Goal: Task Accomplishment & Management: Complete application form

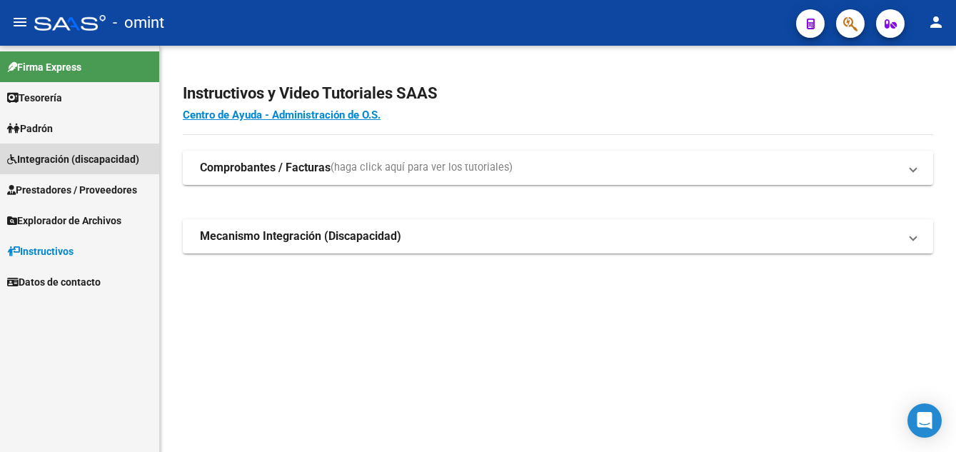
click at [71, 164] on span "Integración (discapacidad)" at bounding box center [73, 159] width 132 height 16
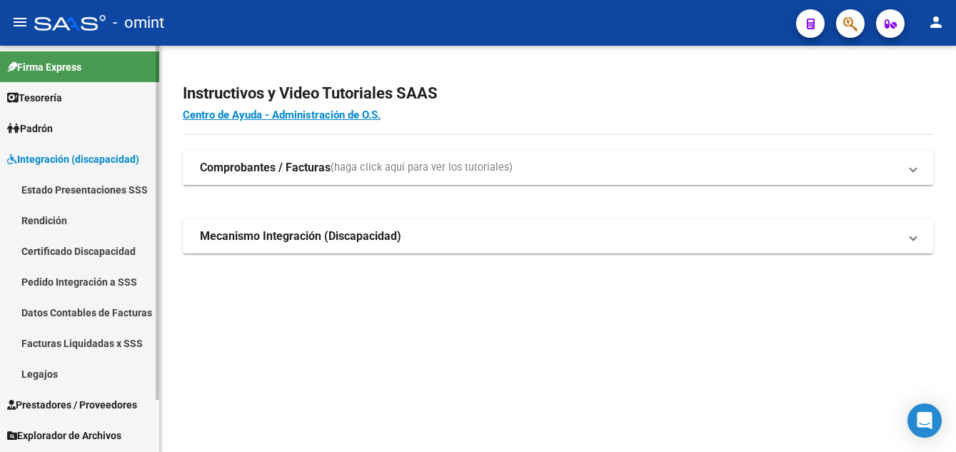
scroll to position [60, 0]
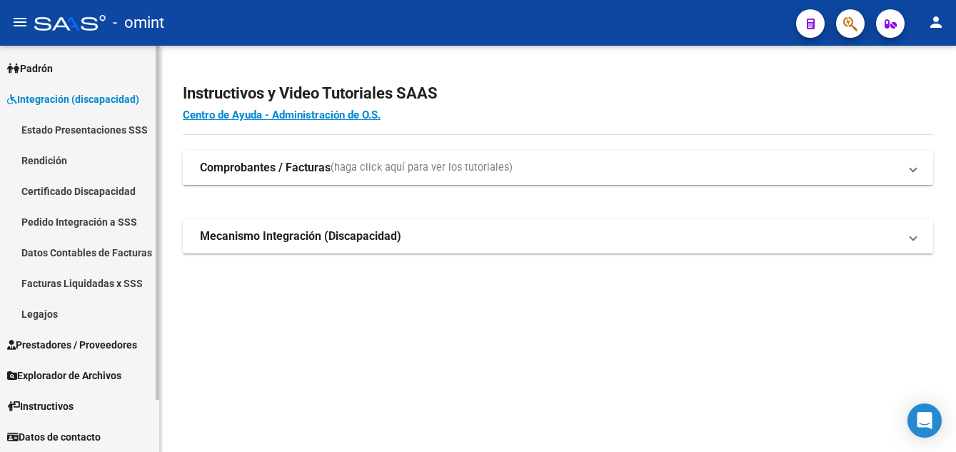
click at [91, 349] on span "Prestadores / Proveedores" at bounding box center [72, 345] width 130 height 16
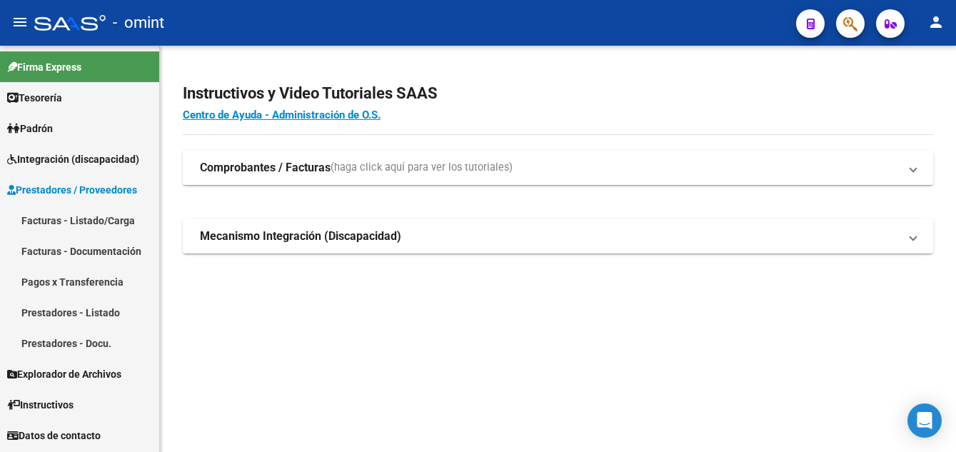
scroll to position [0, 0]
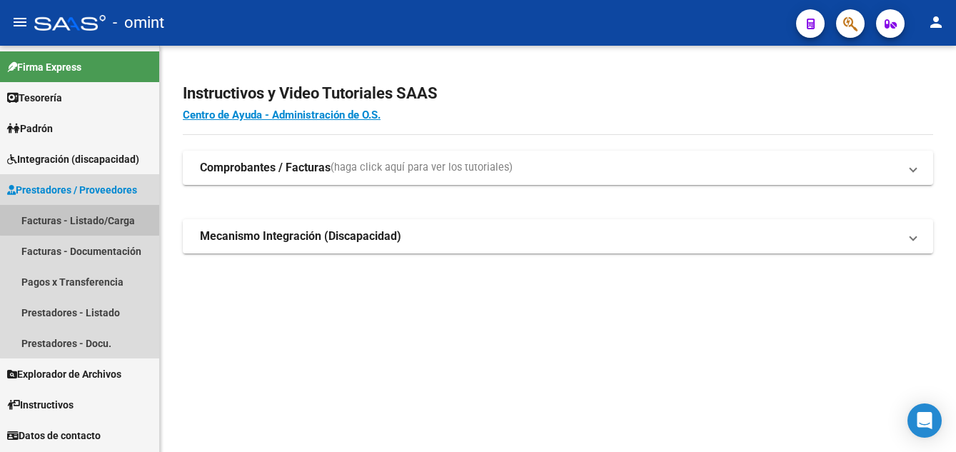
click at [106, 219] on link "Facturas - Listado/Carga" at bounding box center [79, 220] width 159 height 31
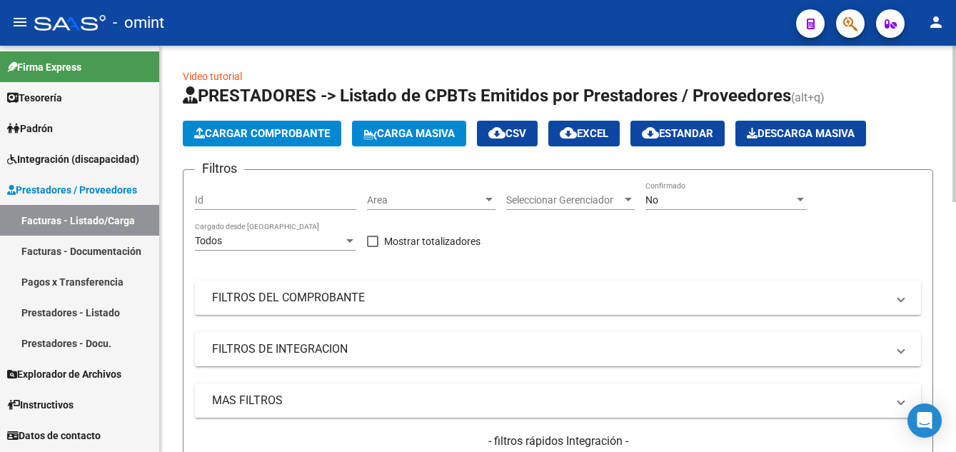
scroll to position [143, 0]
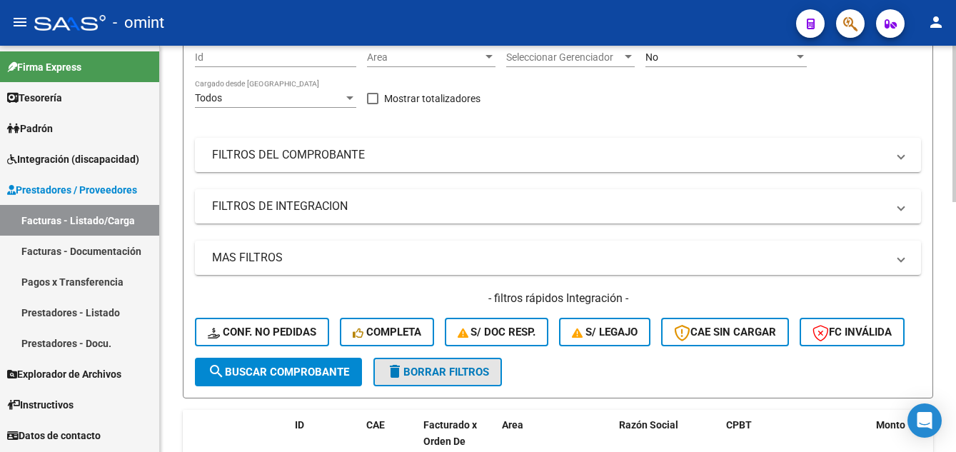
click at [432, 379] on span "delete Borrar Filtros" at bounding box center [437, 372] width 103 height 13
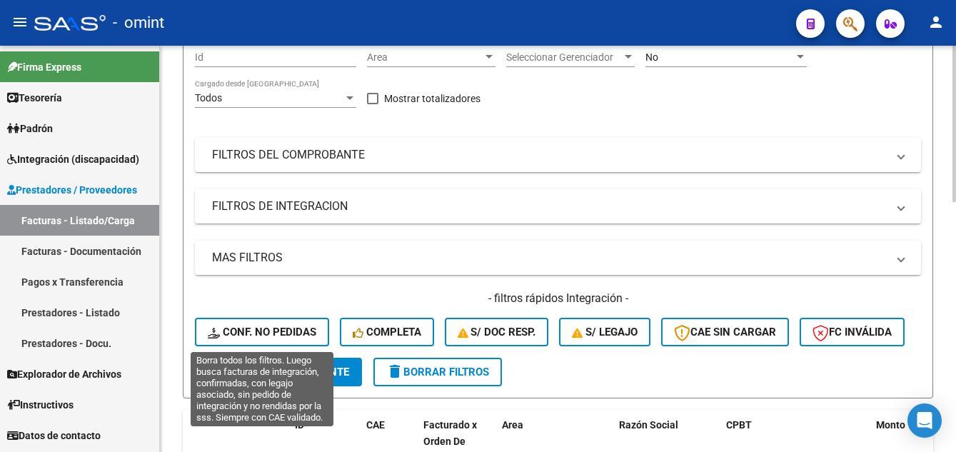
click at [284, 331] on span "Conf. no pedidas" at bounding box center [262, 332] width 109 height 13
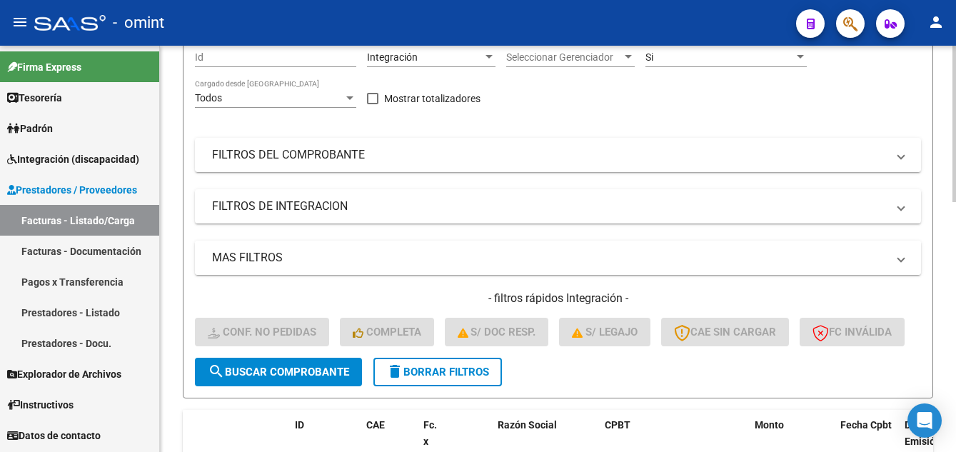
scroll to position [0, 0]
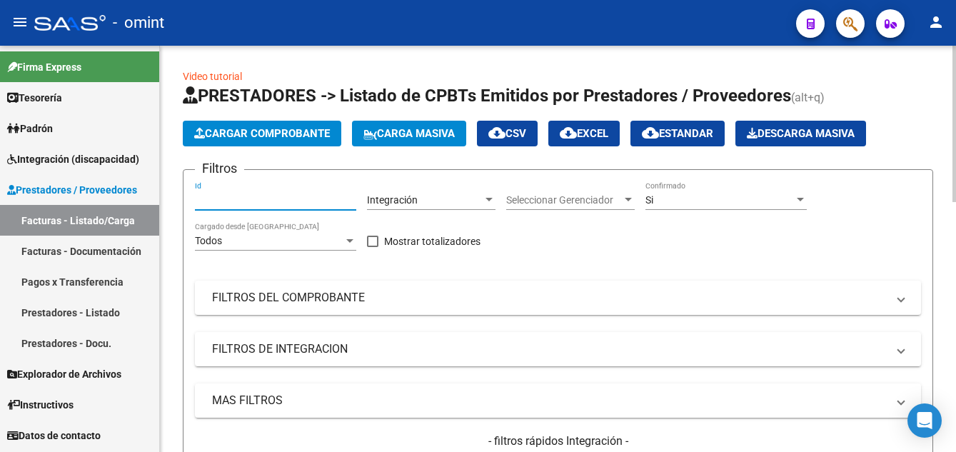
paste input "14789"
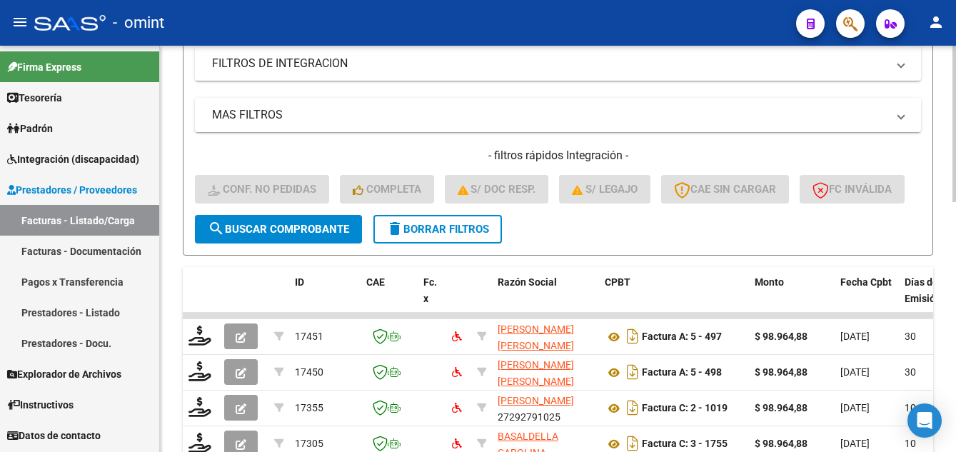
type input "14789"
click at [271, 236] on span "search Buscar Comprobante" at bounding box center [278, 229] width 141 height 13
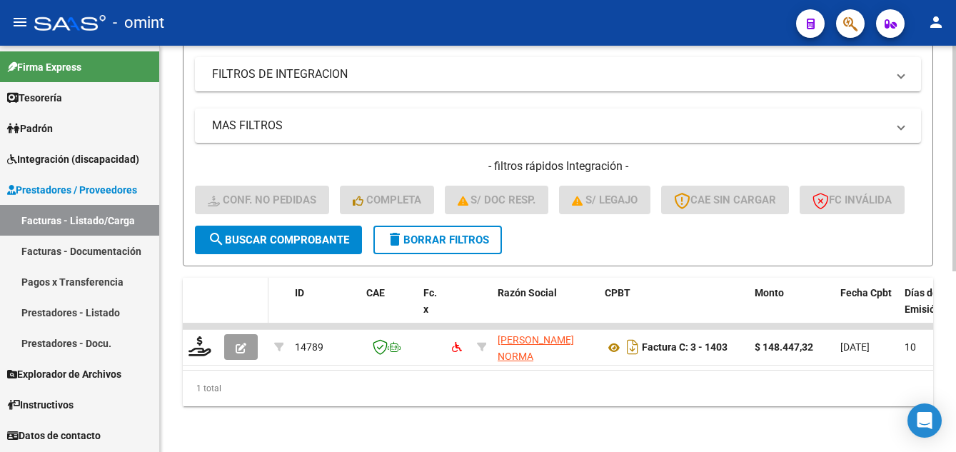
scroll to position [326, 0]
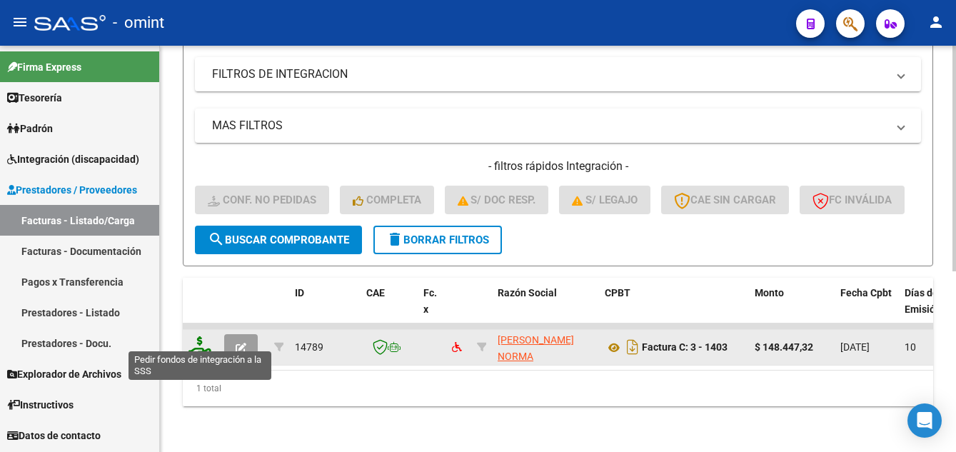
click at [199, 337] on icon at bounding box center [200, 346] width 23 height 20
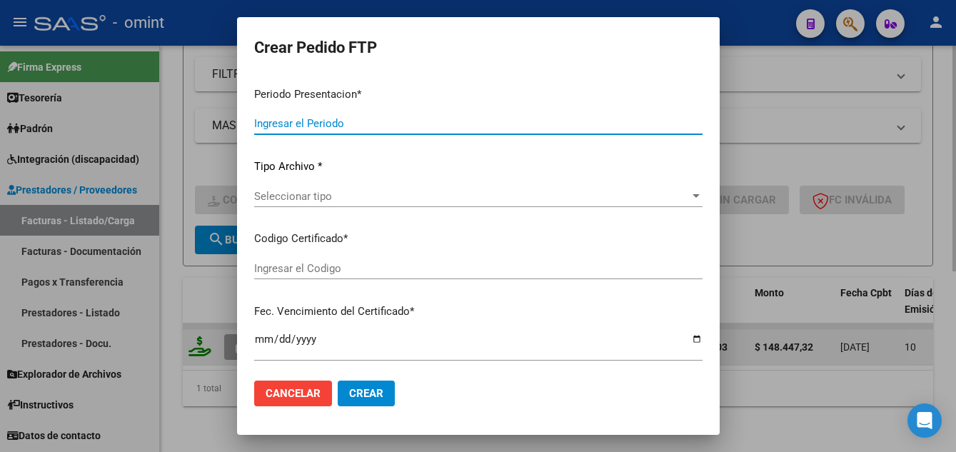
type input "202507"
type input "$ 148.447,32"
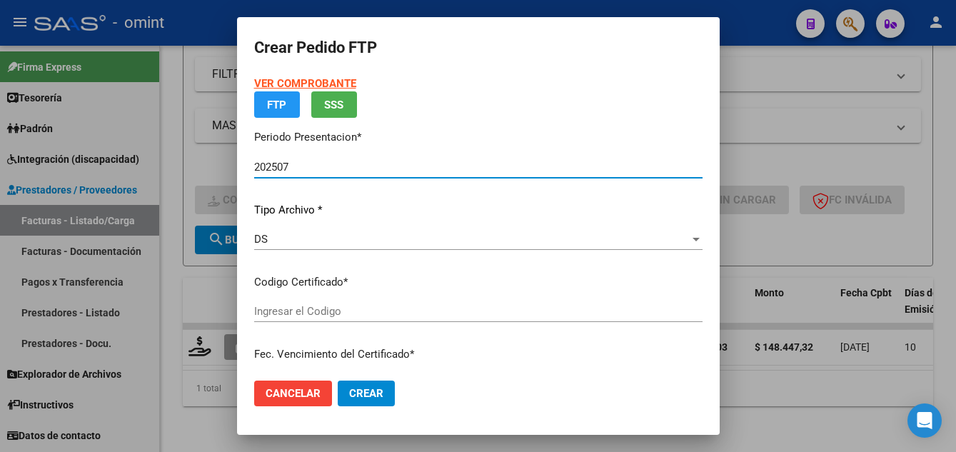
type input "5851363229"
type input "2031-12-09"
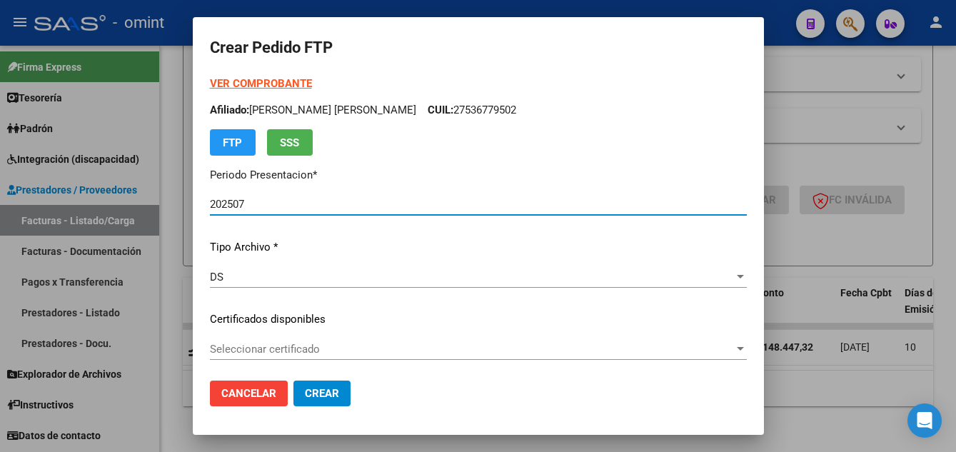
scroll to position [143, 0]
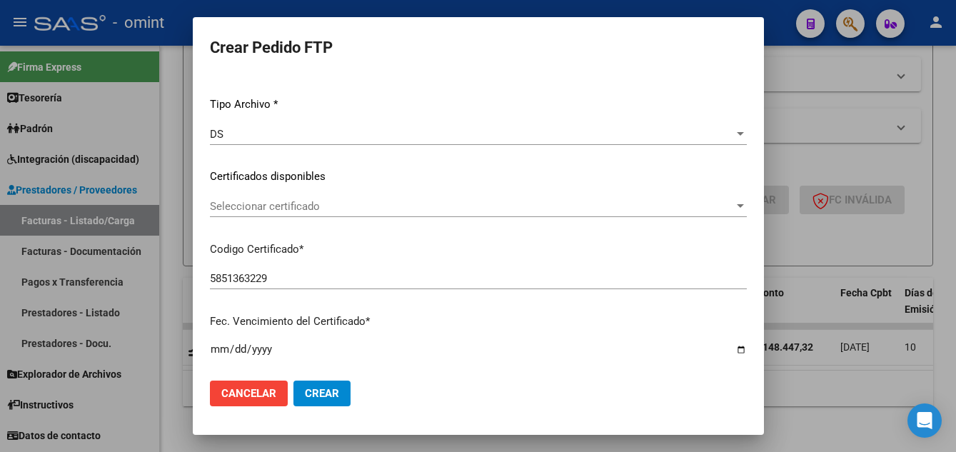
click at [361, 210] on span "Seleccionar certificado" at bounding box center [472, 206] width 524 height 13
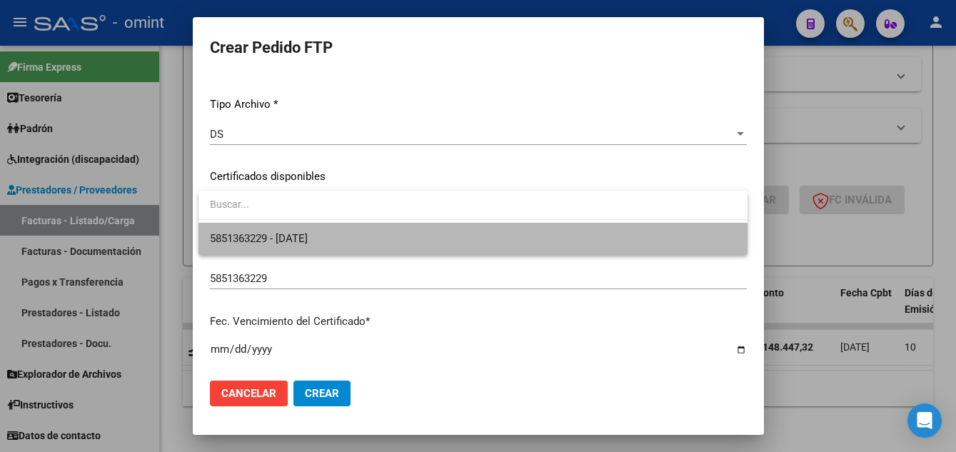
click at [369, 236] on span "5851363229 - 2031-12-09" at bounding box center [473, 239] width 526 height 32
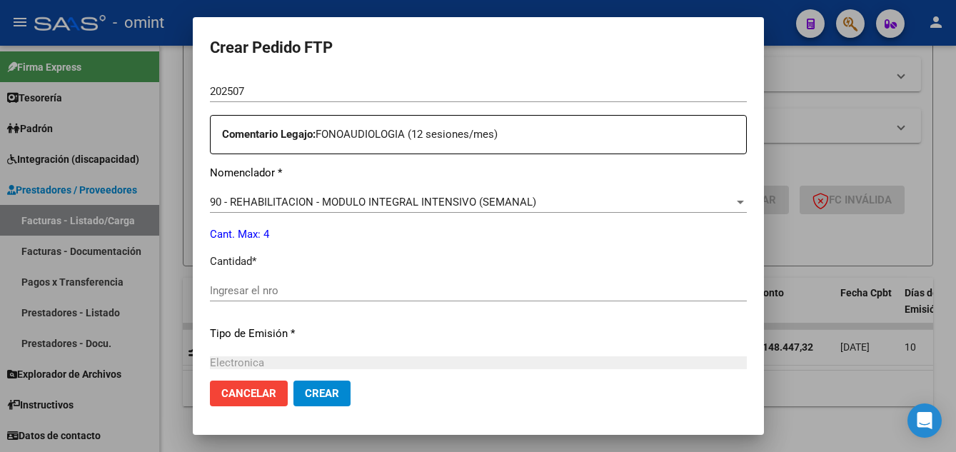
scroll to position [643, 0]
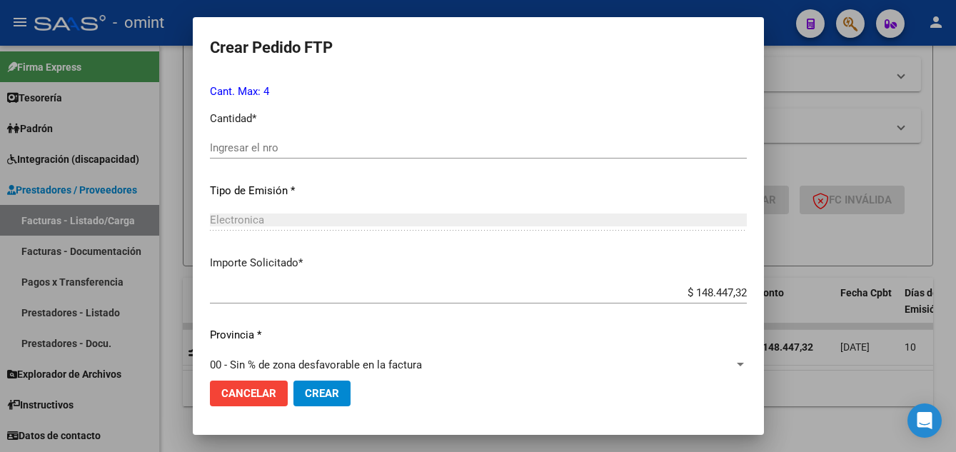
click at [279, 216] on div "Electronica" at bounding box center [478, 220] width 537 height 13
click at [256, 145] on input "Ingresar el nro" at bounding box center [478, 147] width 537 height 13
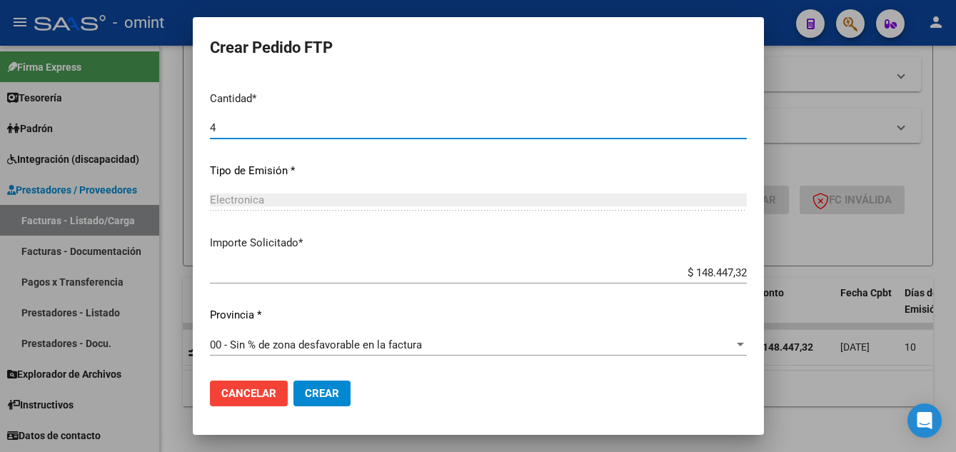
type input "4"
click at [336, 396] on span "Crear" at bounding box center [322, 393] width 34 height 13
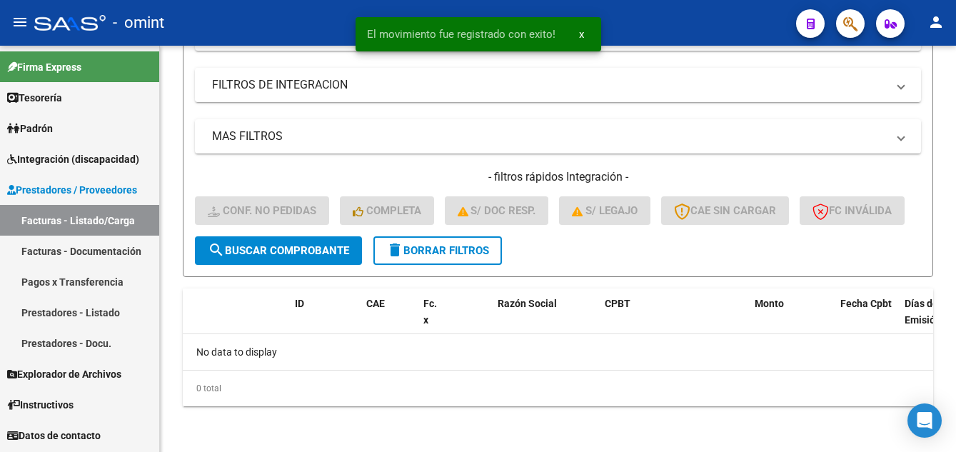
scroll to position [304, 0]
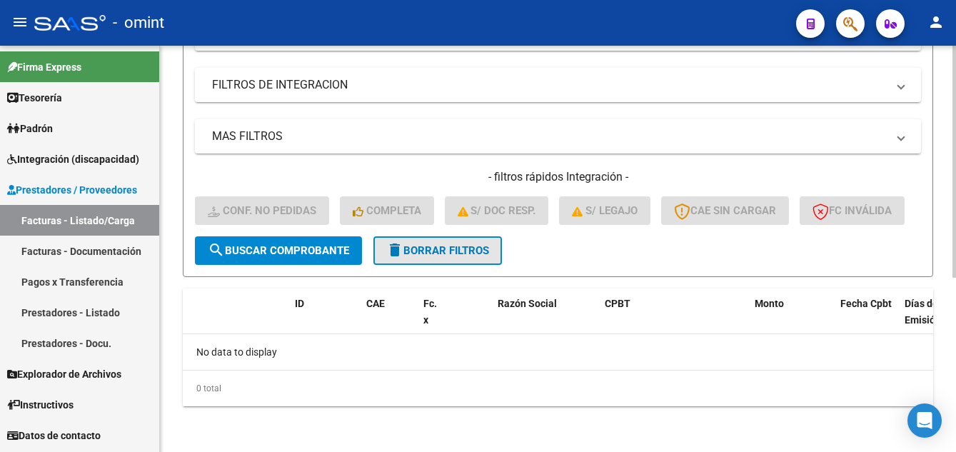
click at [450, 254] on span "delete Borrar Filtros" at bounding box center [437, 250] width 103 height 13
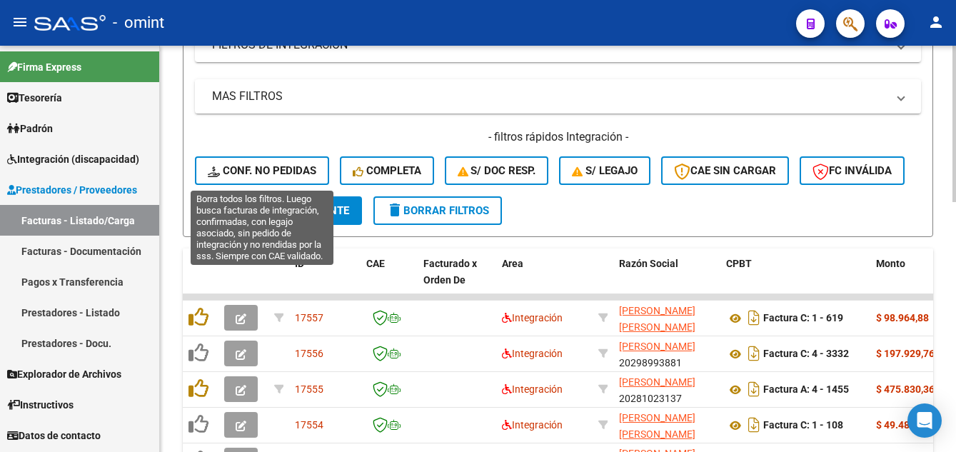
click at [295, 168] on span "Conf. no pedidas" at bounding box center [262, 170] width 109 height 13
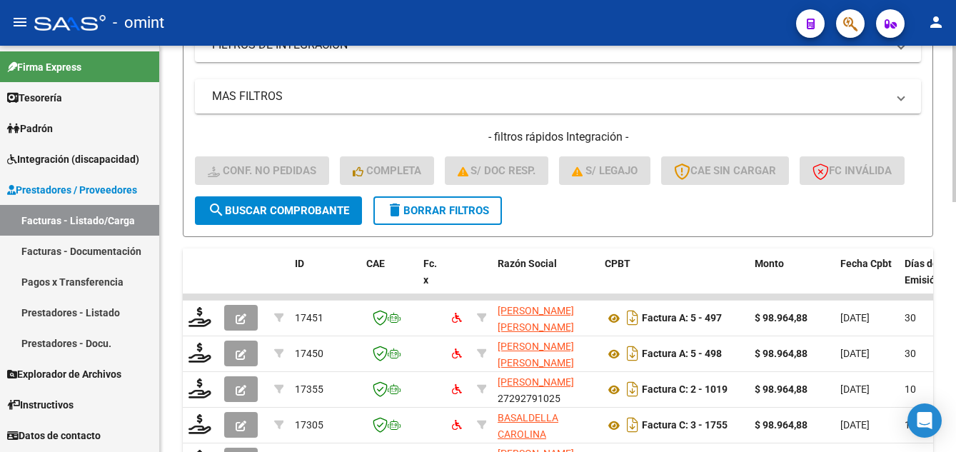
scroll to position [90, 0]
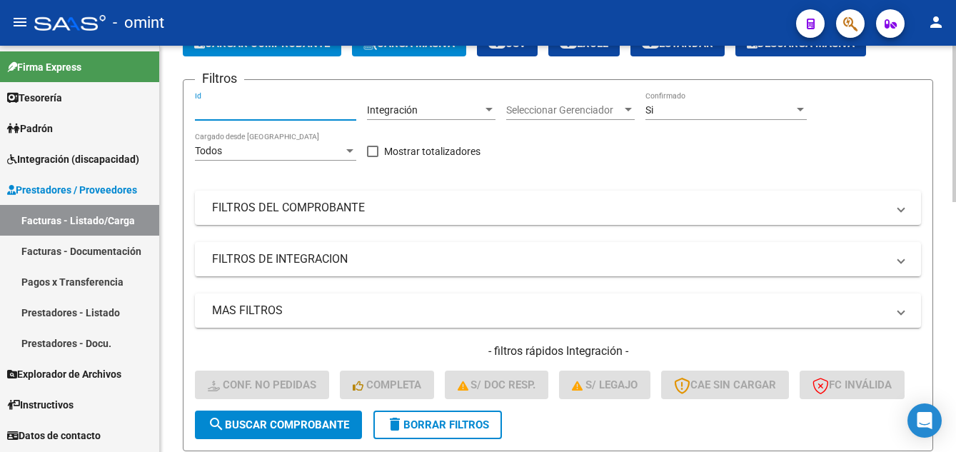
drag, startPoint x: 241, startPoint y: 103, endPoint x: 213, endPoint y: 106, distance: 28.8
paste input "16197"
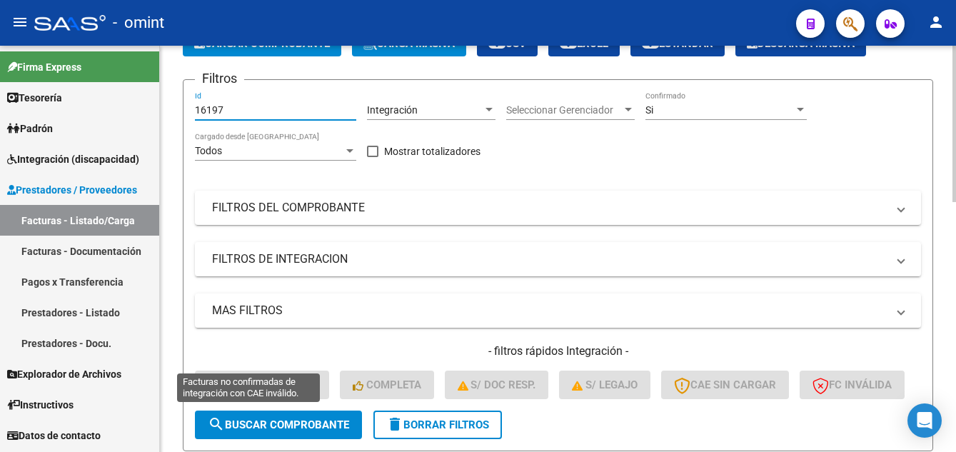
scroll to position [233, 0]
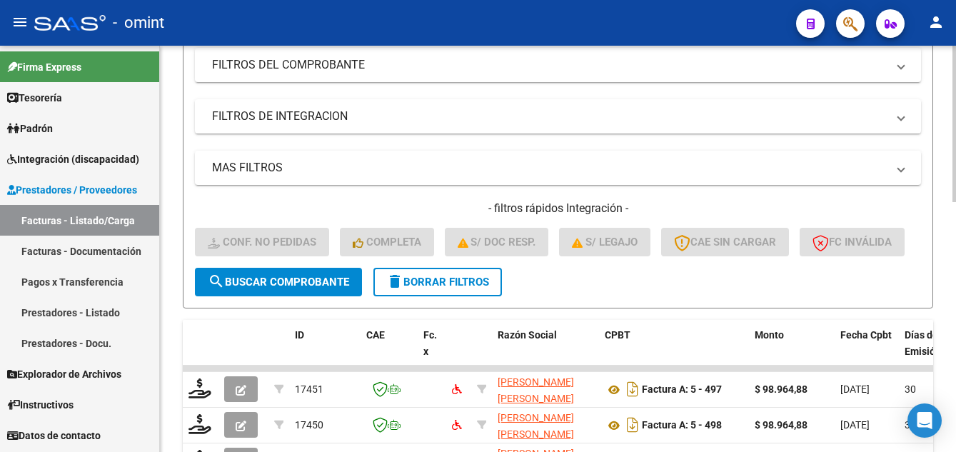
type input "16197"
click at [266, 289] on span "search Buscar Comprobante" at bounding box center [278, 282] width 141 height 13
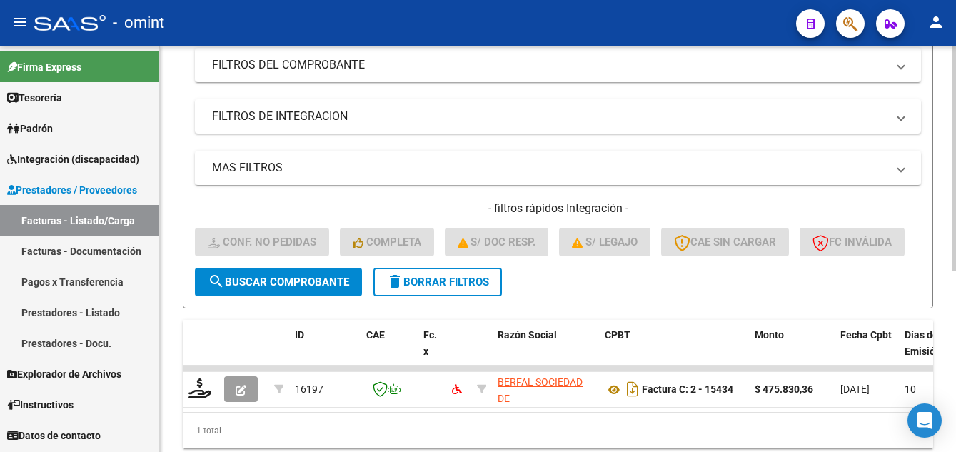
scroll to position [326, 0]
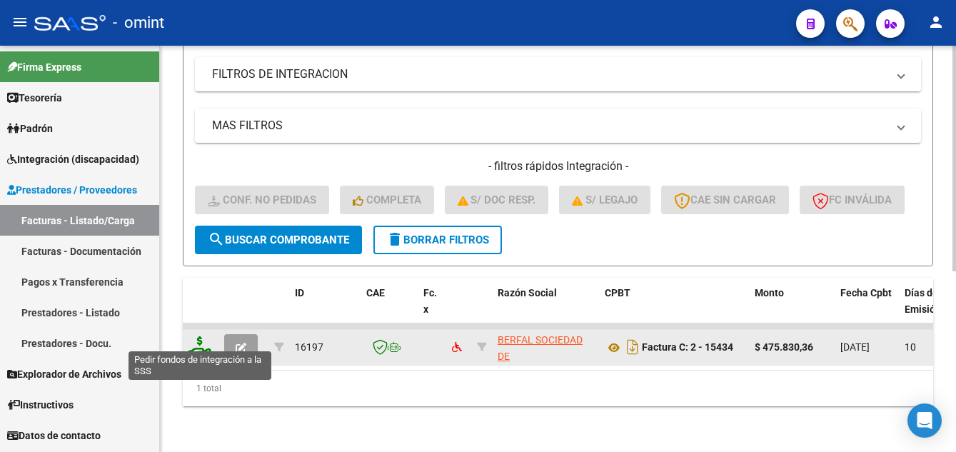
click at [201, 340] on icon at bounding box center [200, 346] width 23 height 20
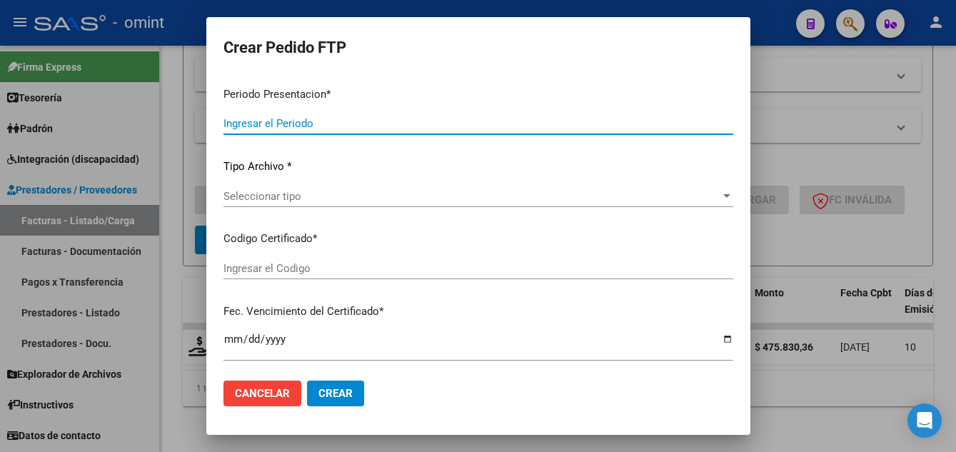
type input "202507"
type input "$ 475.830,36"
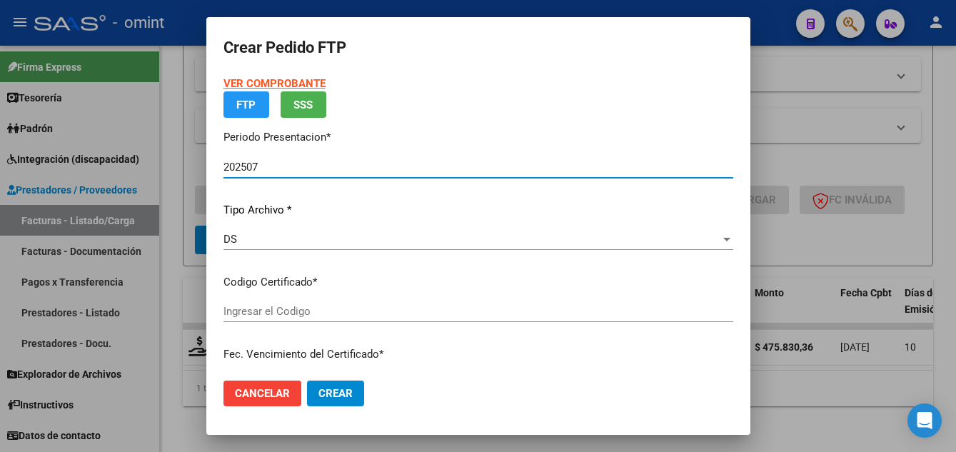
type input "5851363229"
type input "2031-12-09"
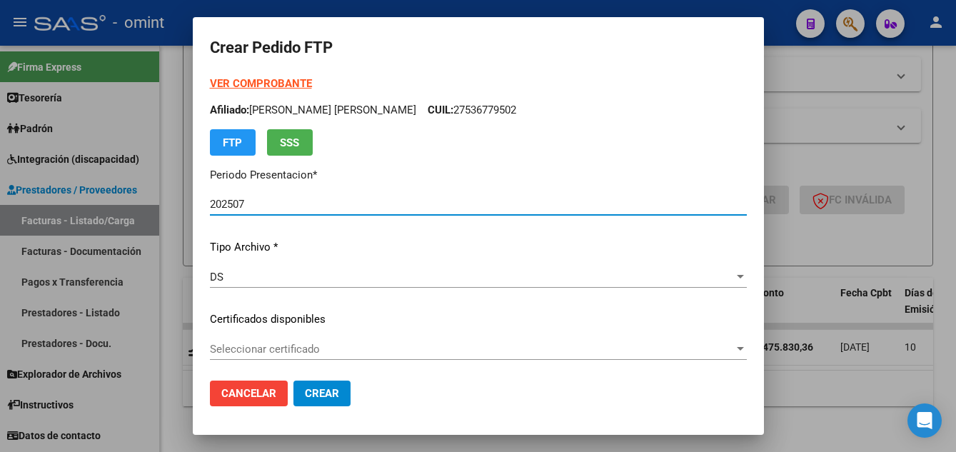
scroll to position [143, 0]
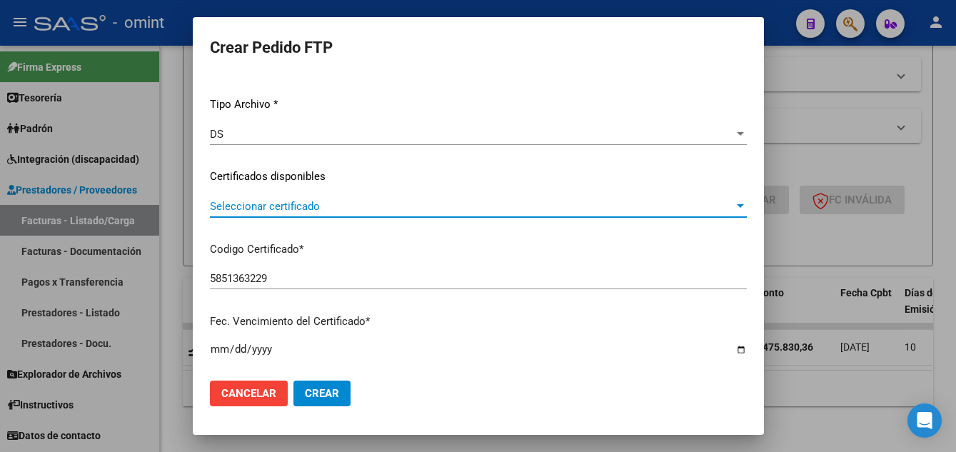
click at [338, 211] on span "Seleccionar certificado" at bounding box center [472, 206] width 524 height 13
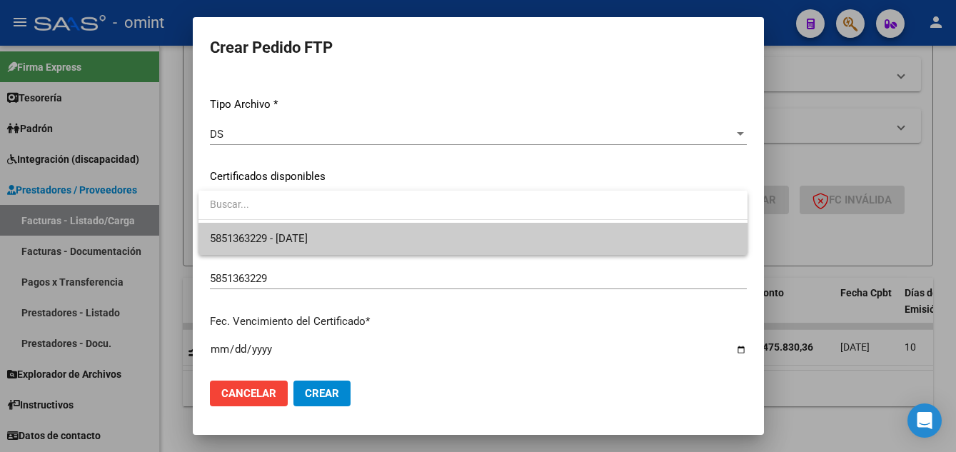
click at [346, 229] on span "5851363229 - 2031-12-09" at bounding box center [473, 239] width 526 height 32
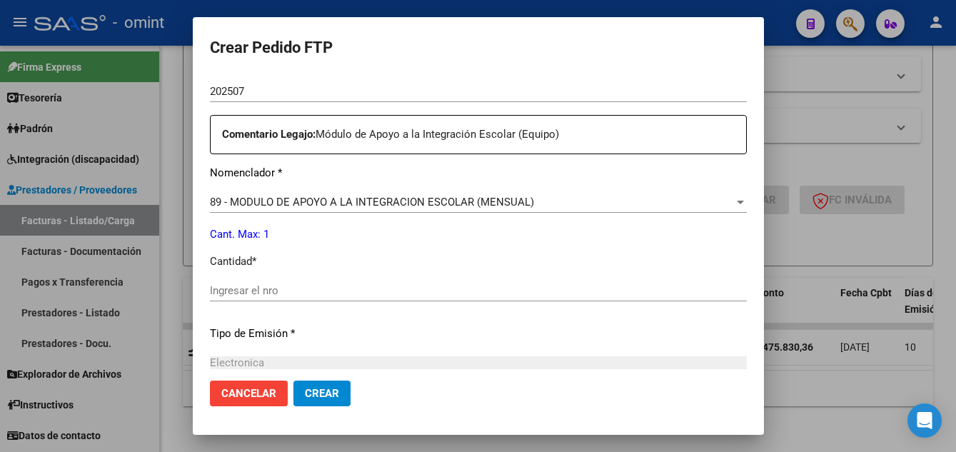
scroll to position [571, 0]
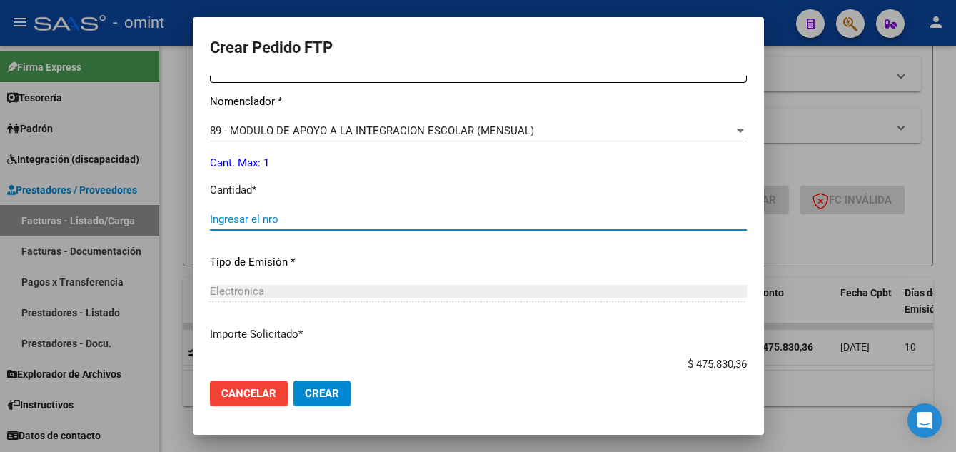
click at [304, 223] on input "Ingresar el nro" at bounding box center [478, 219] width 537 height 13
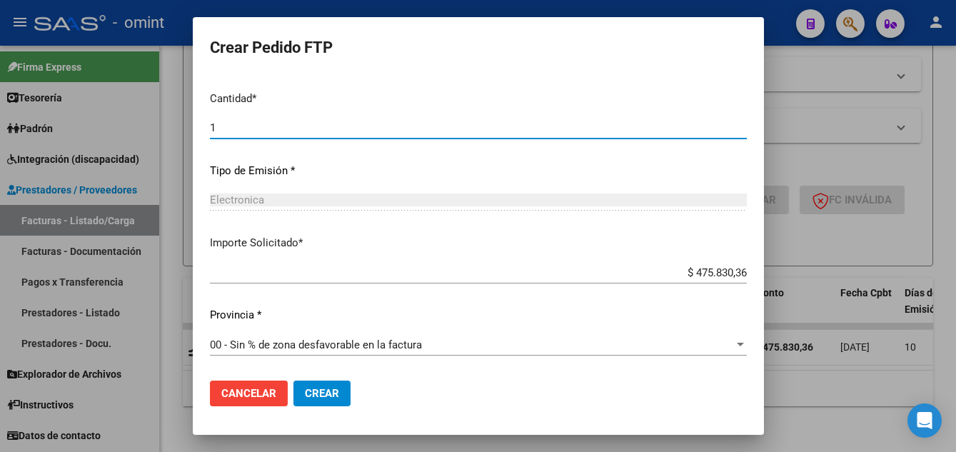
type input "1"
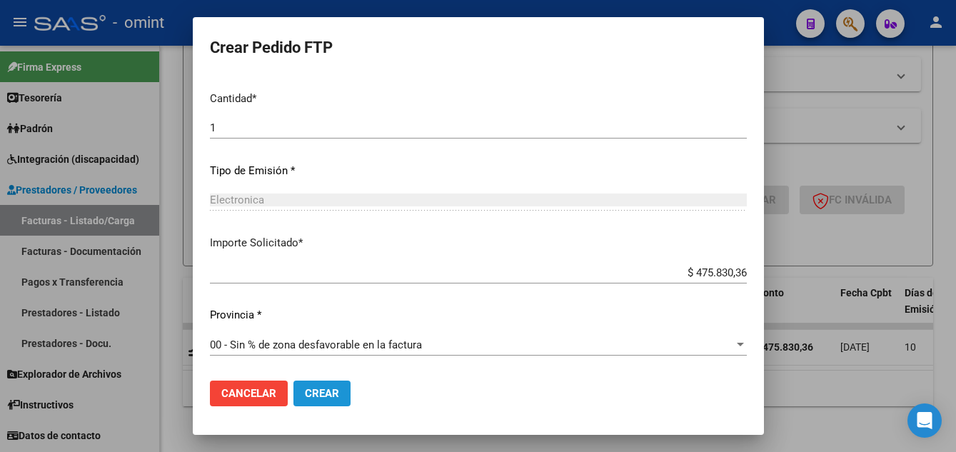
click at [341, 389] on button "Crear" at bounding box center [322, 394] width 57 height 26
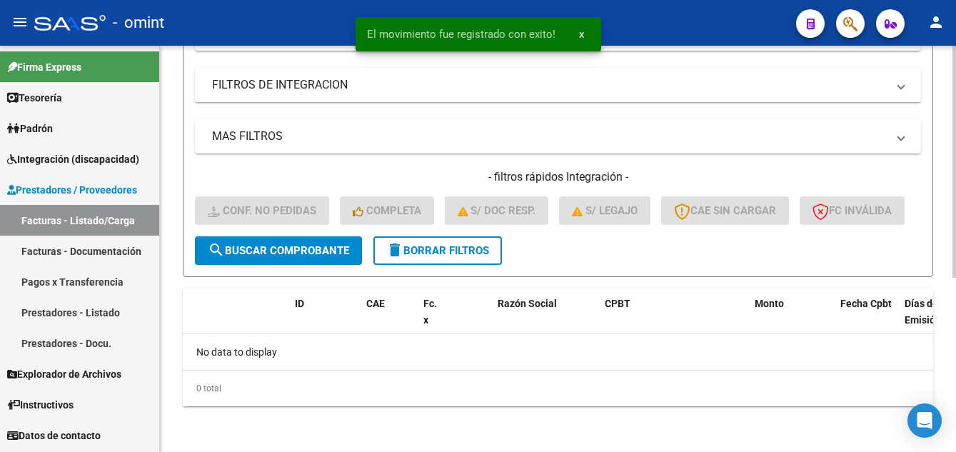
scroll to position [304, 0]
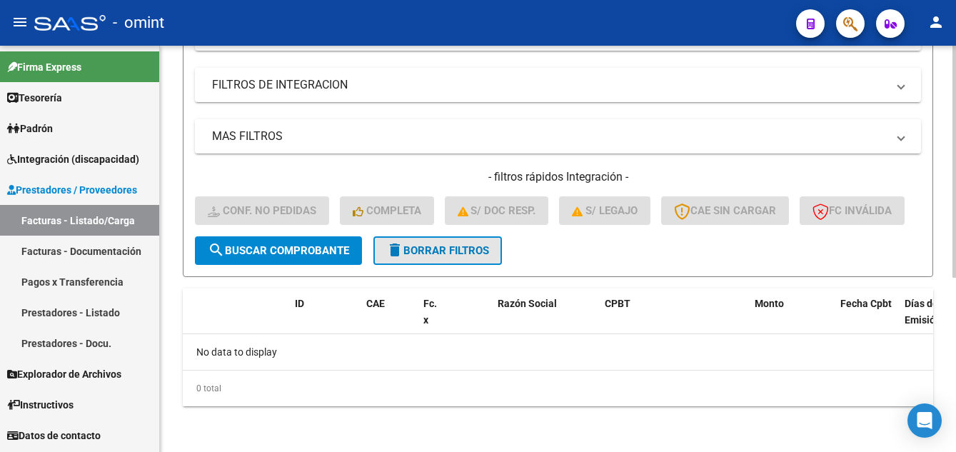
click at [450, 249] on span "delete Borrar Filtros" at bounding box center [437, 250] width 103 height 13
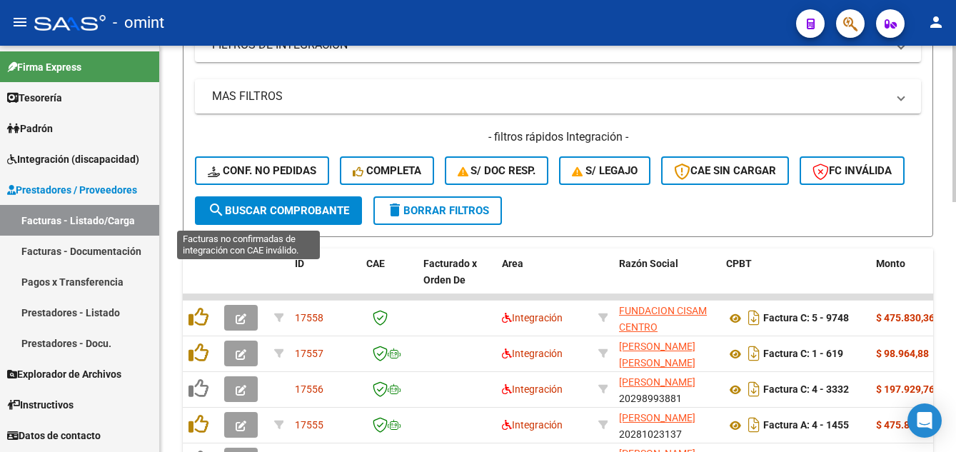
drag, startPoint x: 292, startPoint y: 199, endPoint x: 286, endPoint y: 173, distance: 27.0
click at [800, 185] on button "FC Inválida" at bounding box center [852, 170] width 105 height 29
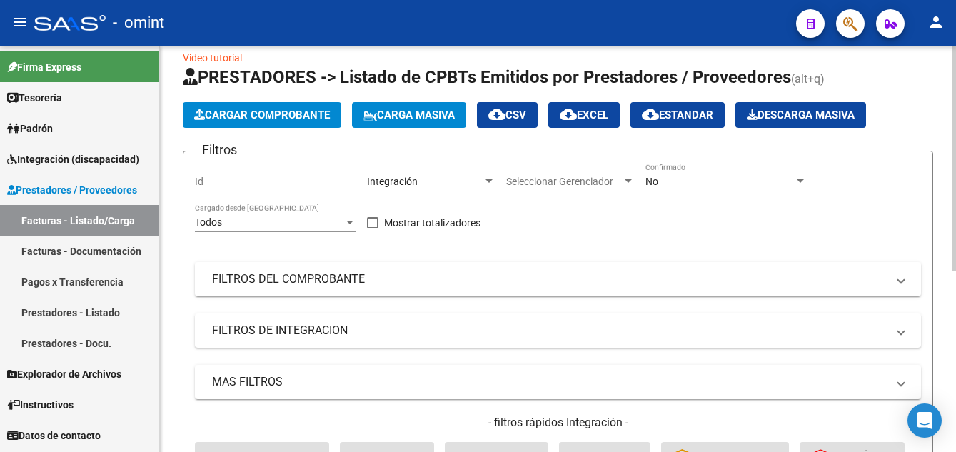
scroll to position [0, 0]
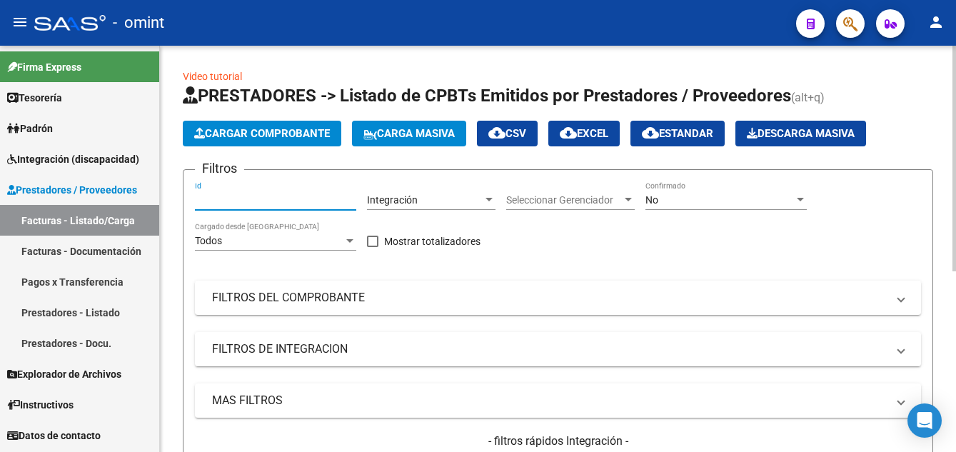
paste input "15928"
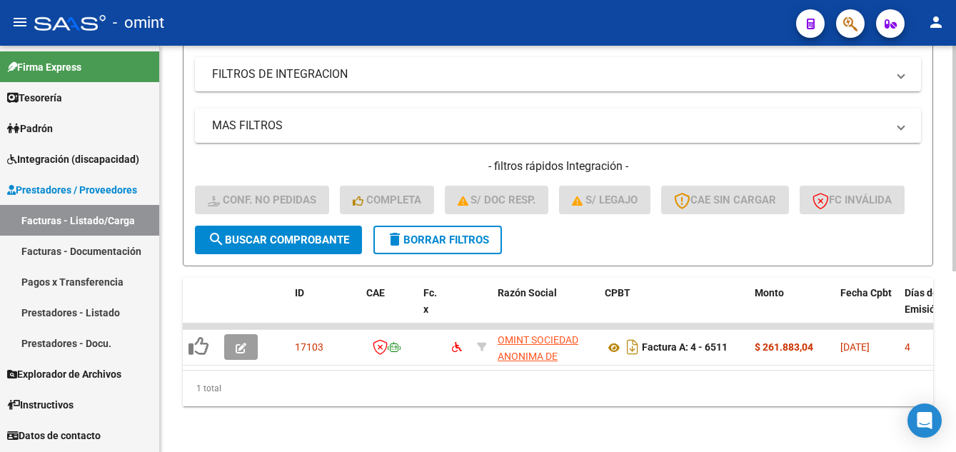
type input "15928"
click at [289, 246] on span "search Buscar Comprobante" at bounding box center [278, 240] width 141 height 13
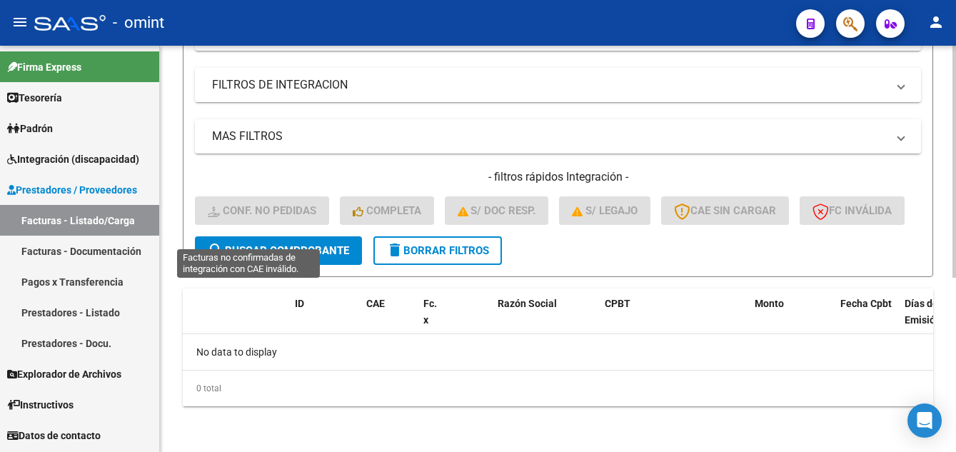
scroll to position [214, 0]
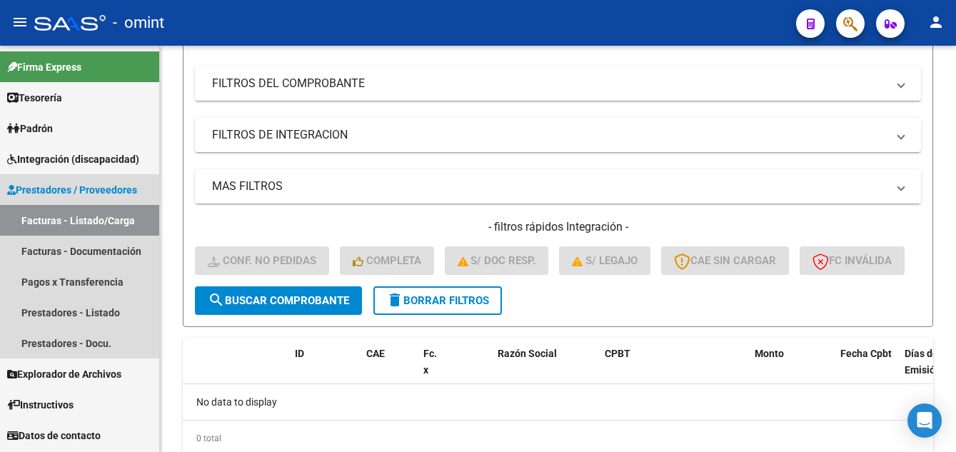
click at [106, 224] on link "Facturas - Listado/Carga" at bounding box center [79, 220] width 159 height 31
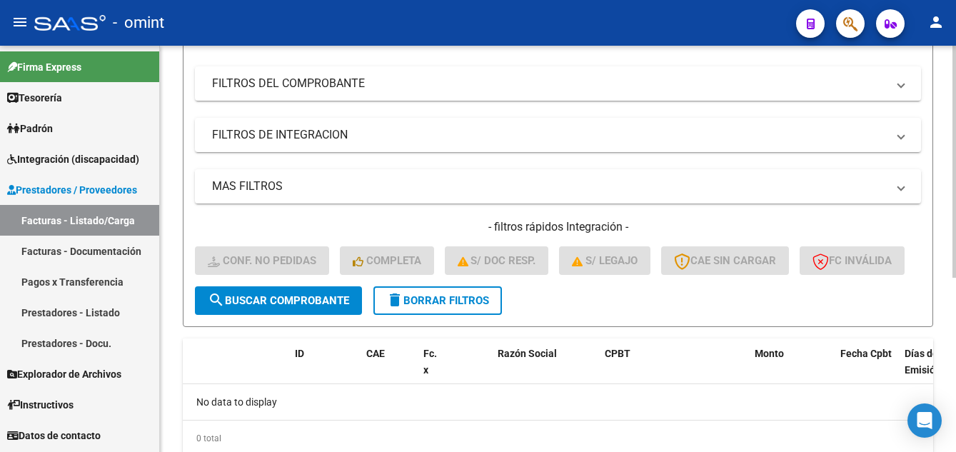
click at [435, 307] on span "delete Borrar Filtros" at bounding box center [437, 300] width 103 height 13
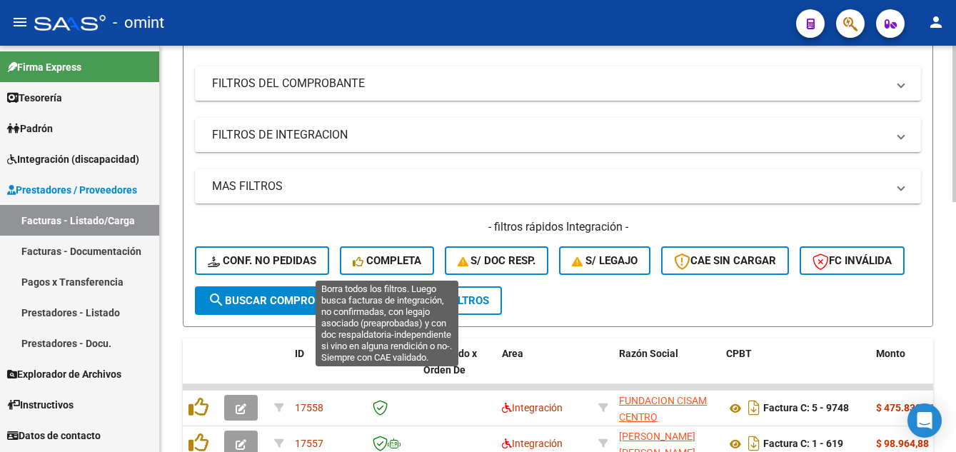
click at [396, 259] on span "Completa" at bounding box center [387, 260] width 69 height 13
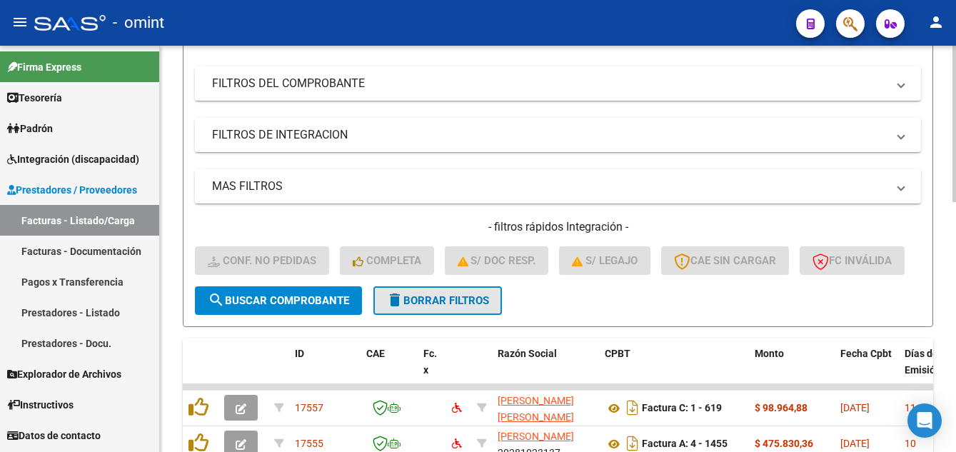
click at [448, 307] on span "delete Borrar Filtros" at bounding box center [437, 300] width 103 height 13
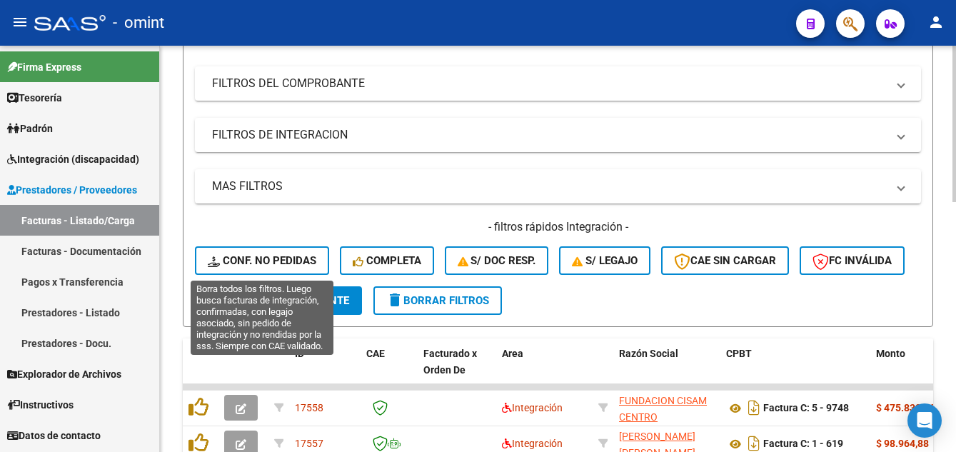
click at [278, 255] on span "Conf. no pedidas" at bounding box center [262, 260] width 109 height 13
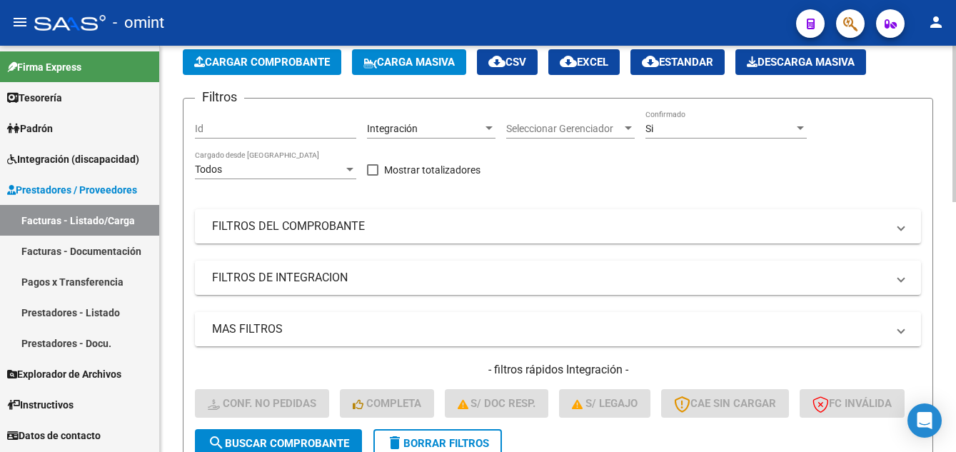
scroll to position [0, 0]
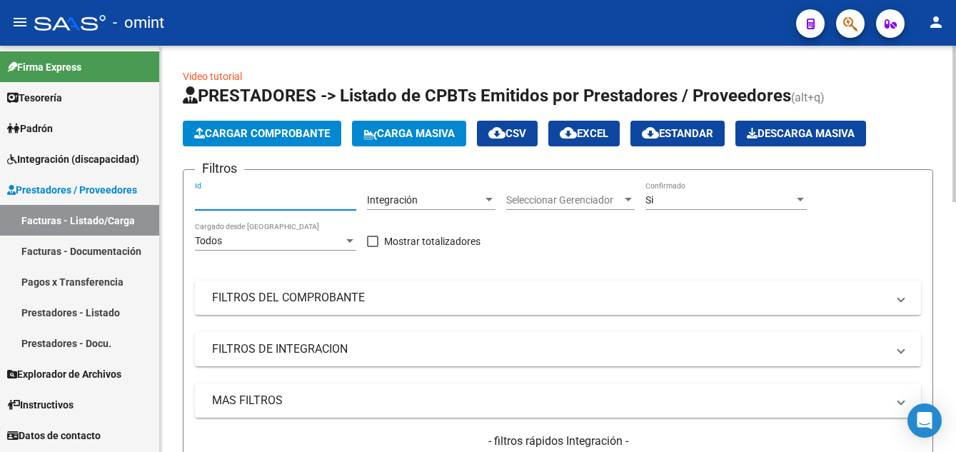
paste input "15928"
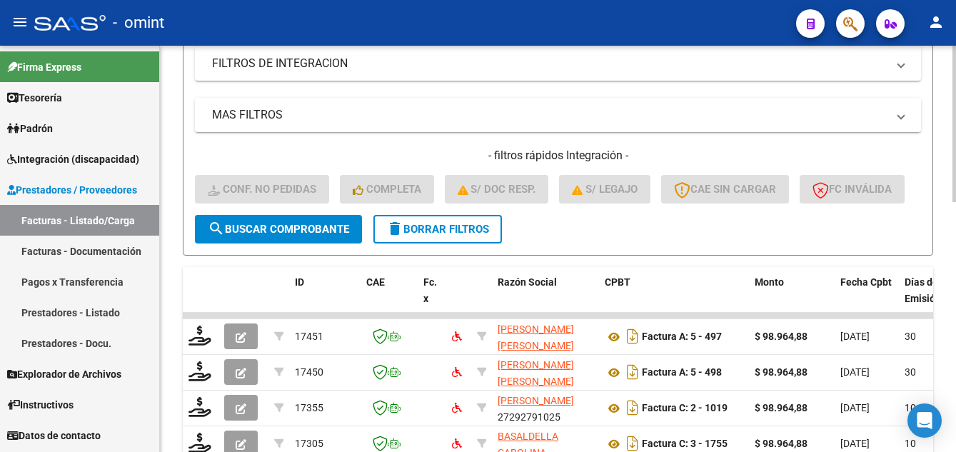
type input "15928"
click at [314, 236] on span "search Buscar Comprobante" at bounding box center [278, 229] width 141 height 13
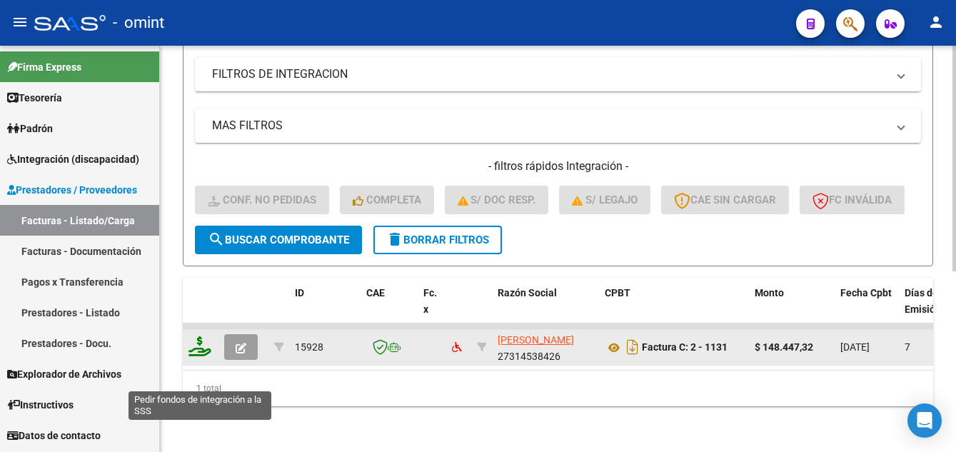
click at [203, 356] on icon at bounding box center [200, 346] width 23 height 20
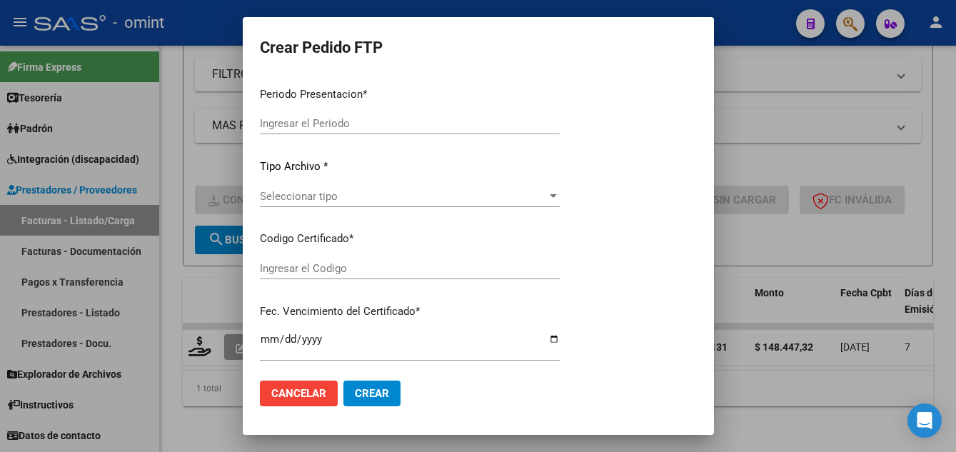
type input "202507"
type input "$ 148.447,32"
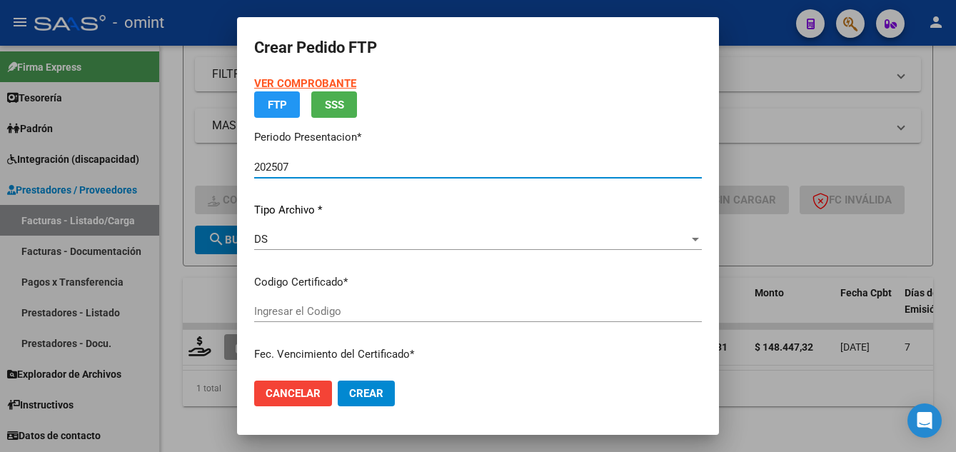
type input "5851363229"
type input "2031-12-09"
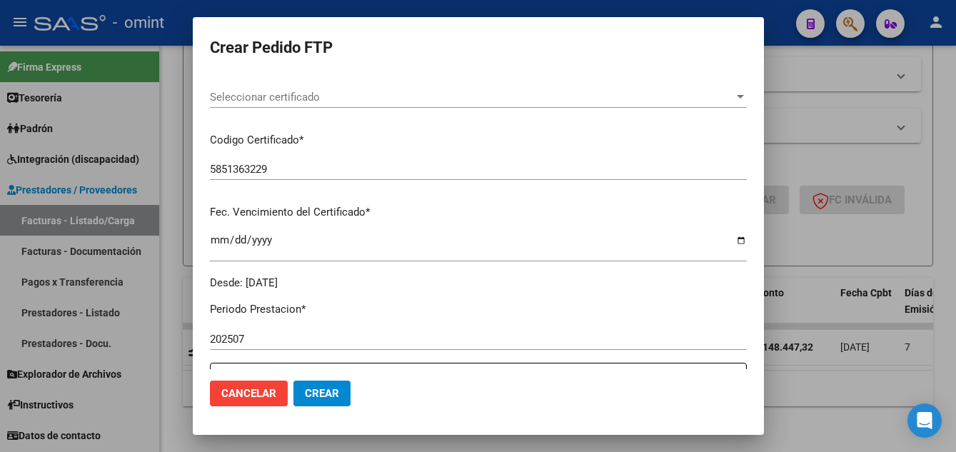
scroll to position [181, 0]
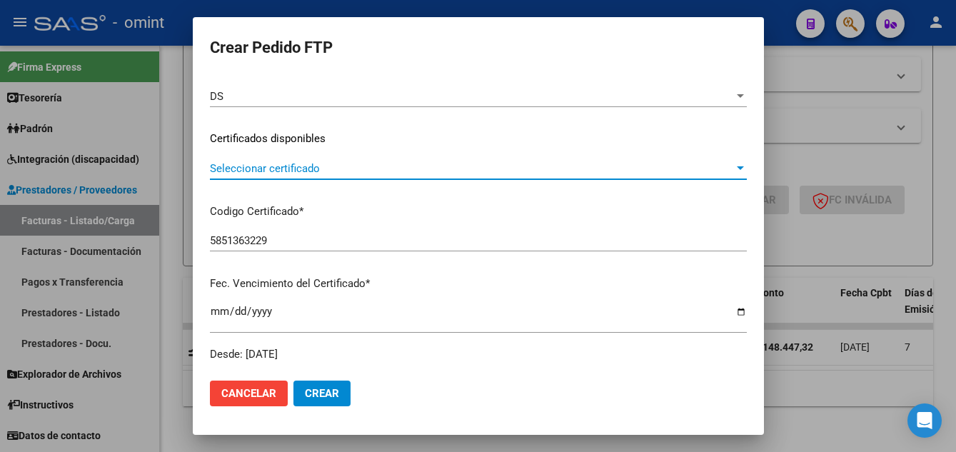
click at [356, 171] on span "Seleccionar certificado" at bounding box center [472, 168] width 524 height 13
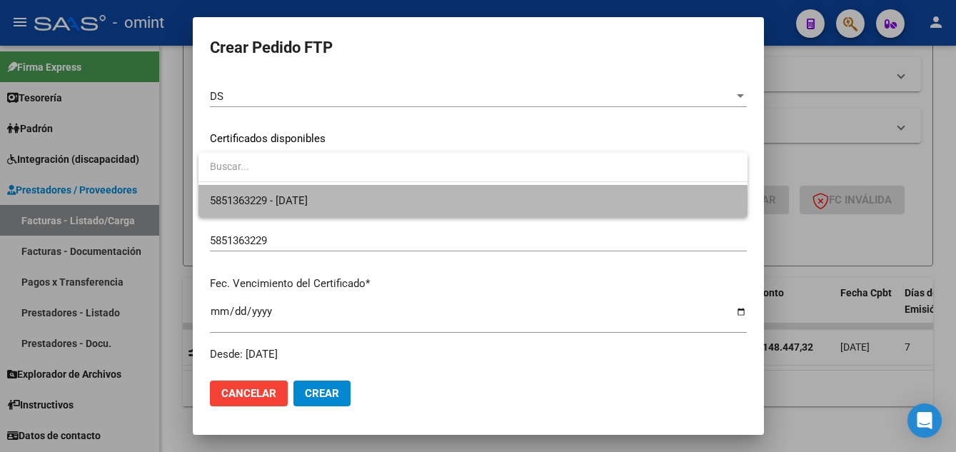
click at [366, 201] on span "5851363229 - 2031-12-09" at bounding box center [473, 201] width 526 height 32
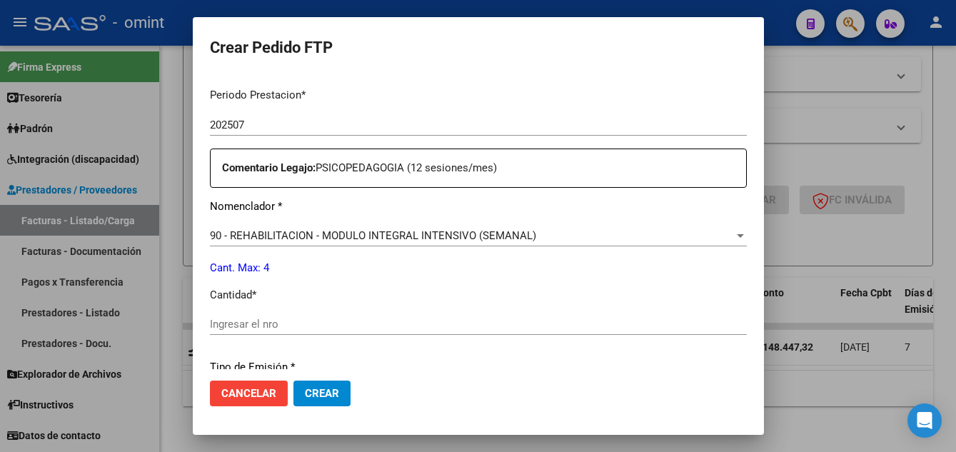
scroll to position [538, 0]
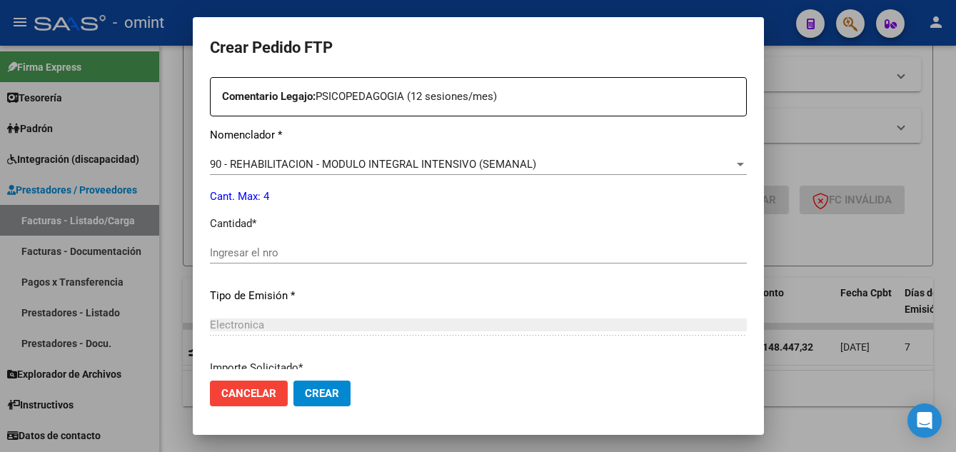
click at [296, 251] on input "Ingresar el nro" at bounding box center [478, 252] width 537 height 13
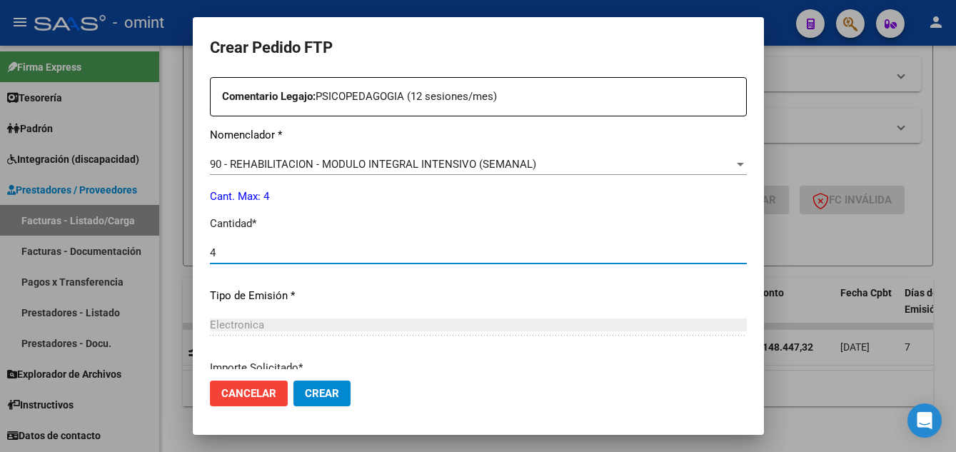
type input "4"
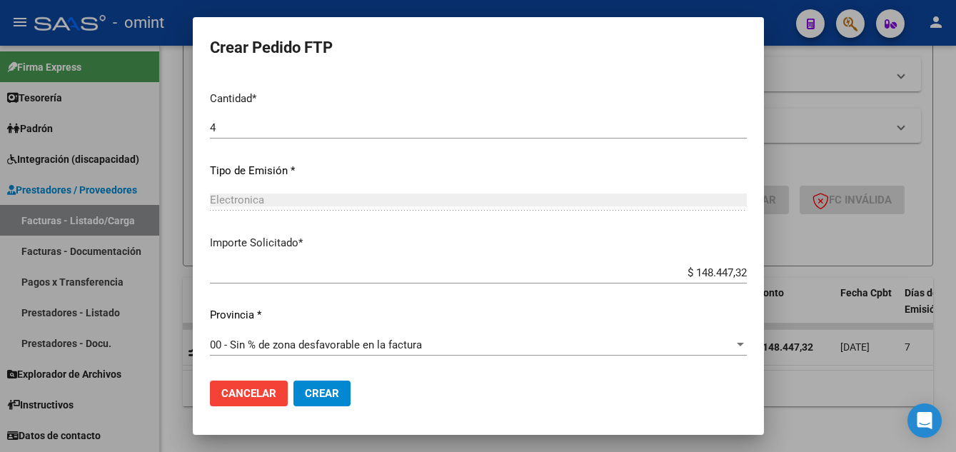
click at [325, 393] on span "Crear" at bounding box center [322, 393] width 34 height 13
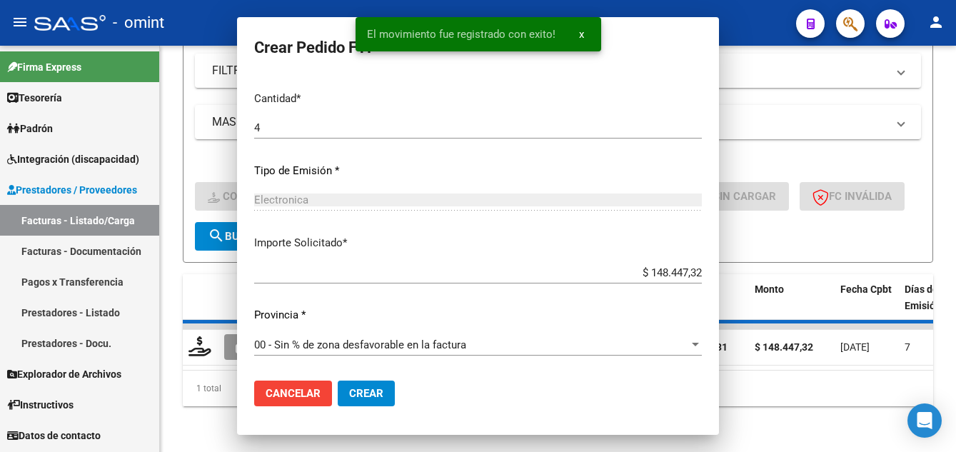
scroll to position [0, 0]
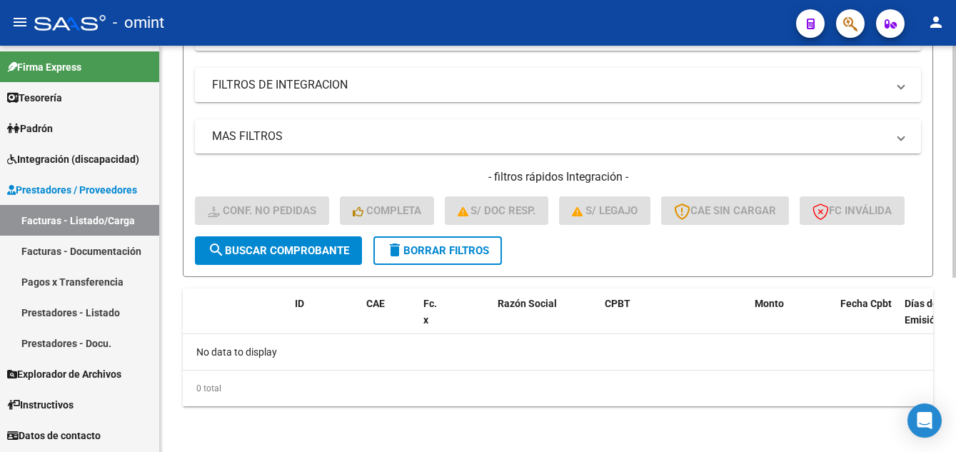
click at [467, 257] on span "delete Borrar Filtros" at bounding box center [437, 250] width 103 height 13
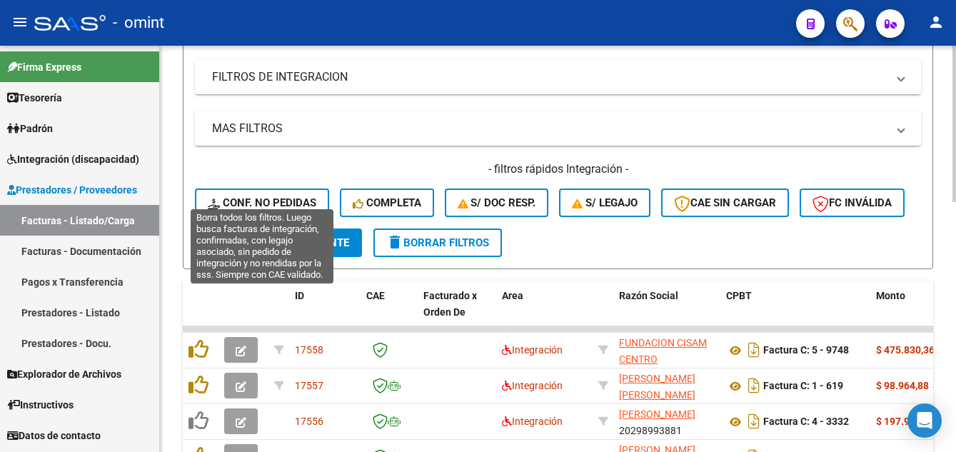
scroll to position [286, 0]
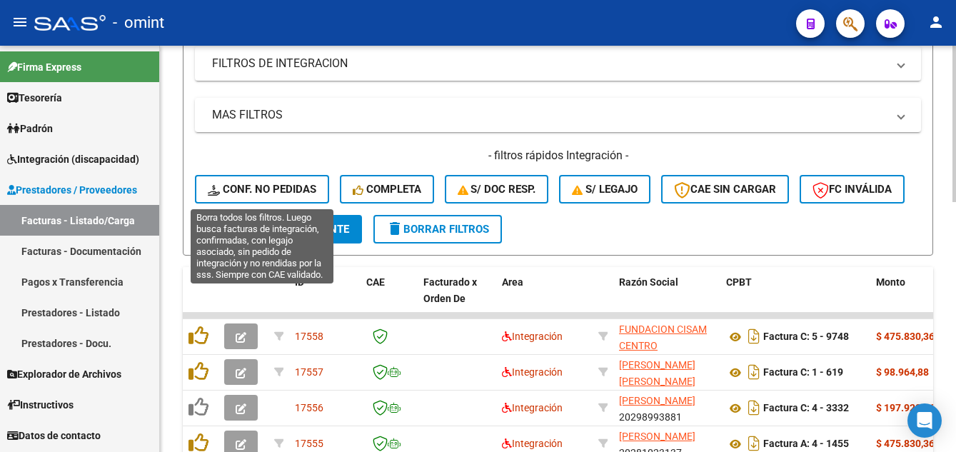
click at [270, 187] on span "Conf. no pedidas" at bounding box center [262, 189] width 109 height 13
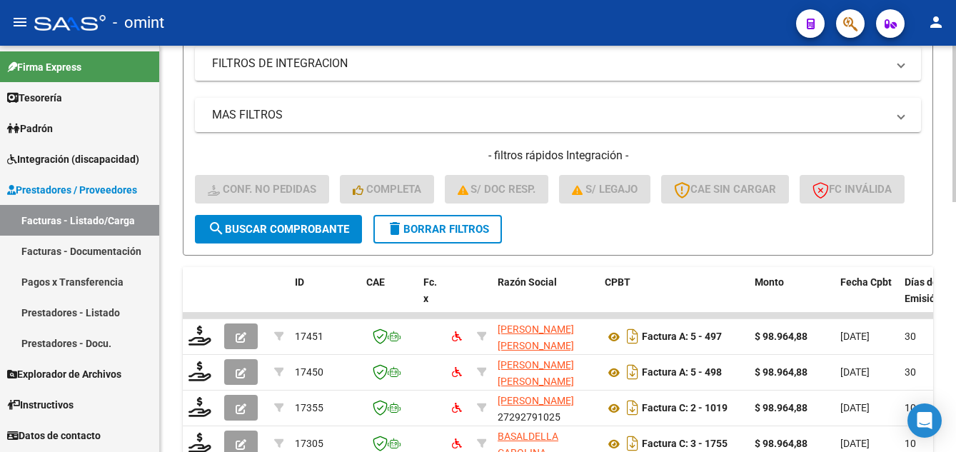
scroll to position [71, 0]
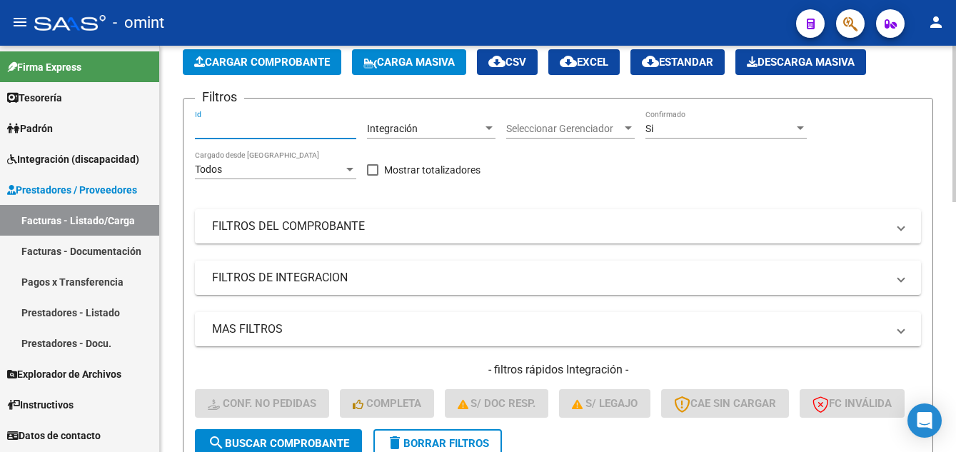
paste input "15770"
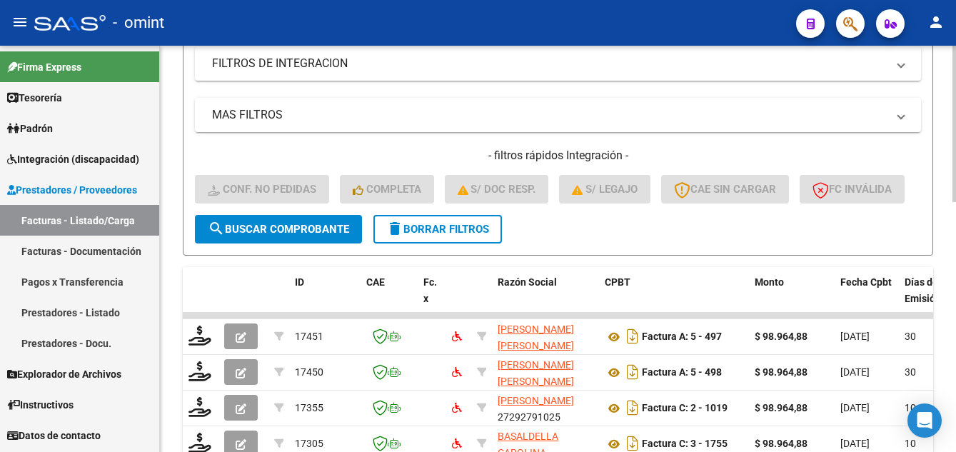
scroll to position [357, 0]
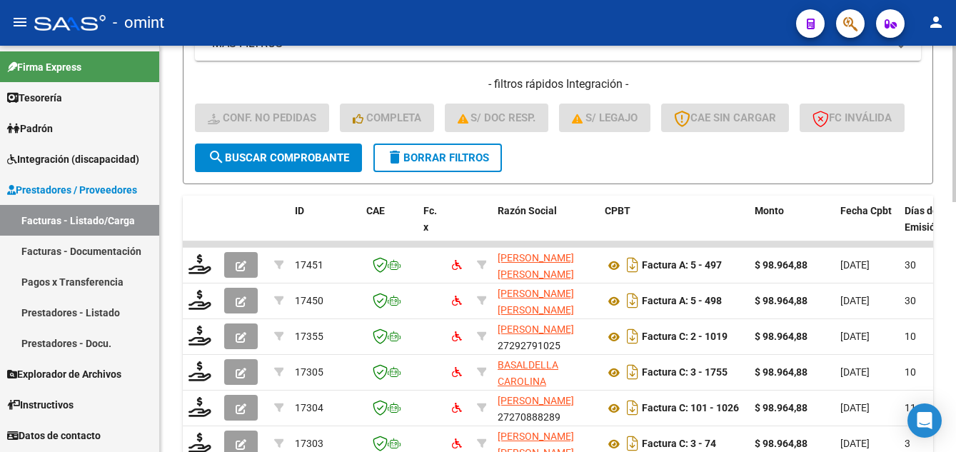
type input "15770"
click at [294, 164] on span "search Buscar Comprobante" at bounding box center [278, 157] width 141 height 13
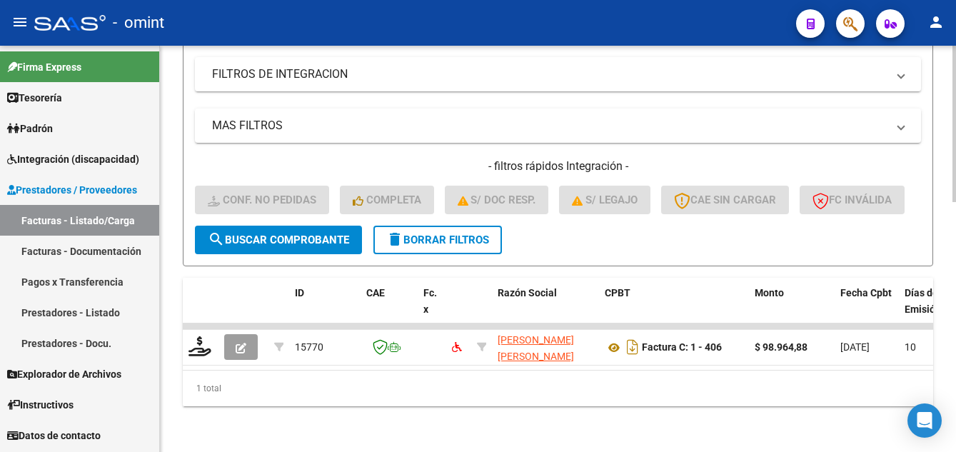
scroll to position [326, 0]
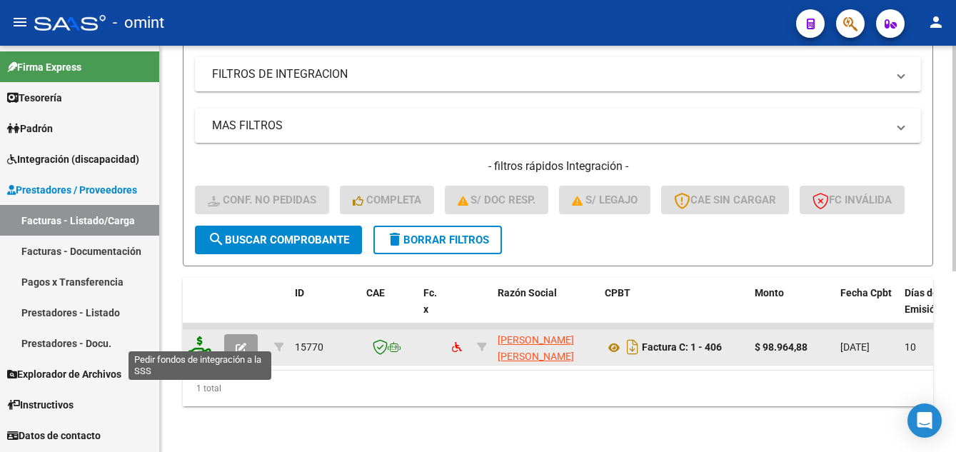
click at [199, 339] on icon at bounding box center [200, 346] width 23 height 20
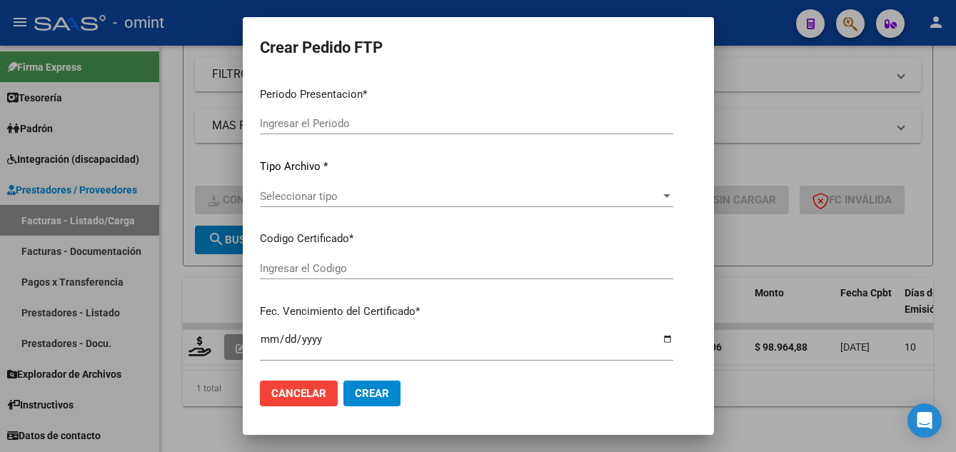
type input "202507"
type input "$ 98.964,88"
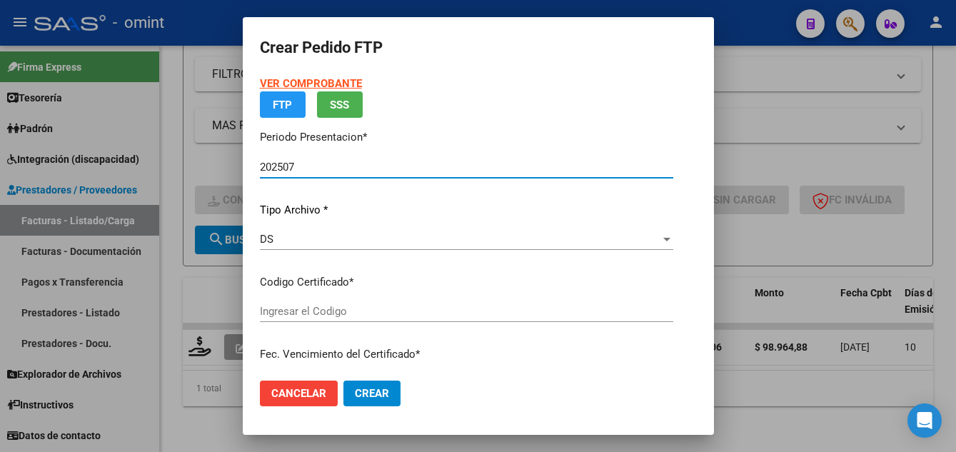
type input "5851363229"
type input "2031-12-09"
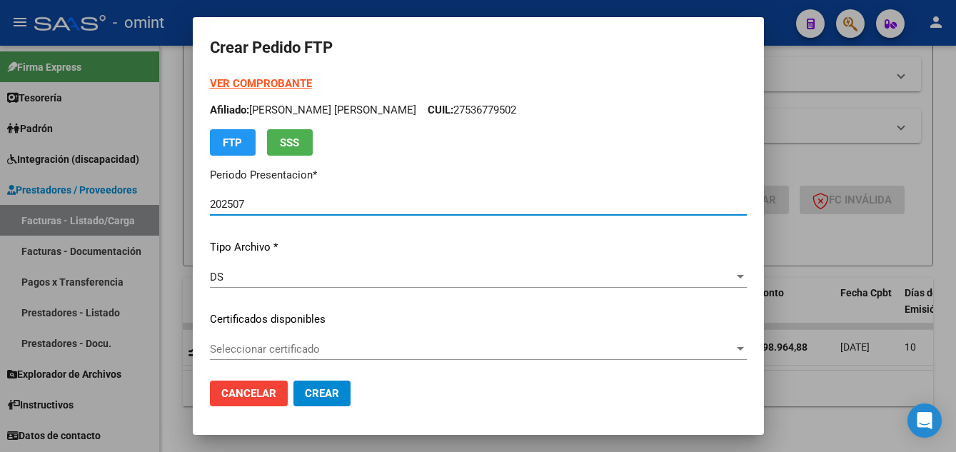
click at [355, 353] on span "Seleccionar certificado" at bounding box center [472, 349] width 524 height 13
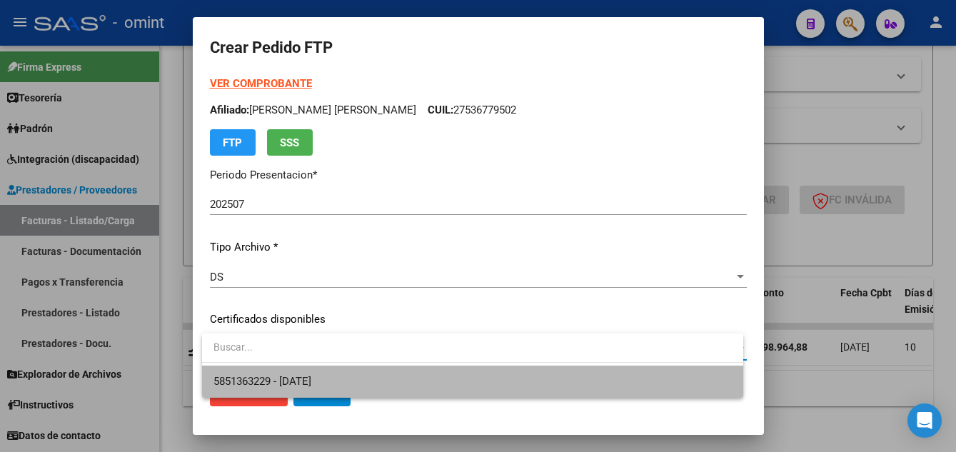
click at [373, 376] on span "5851363229 - 2031-12-09" at bounding box center [473, 382] width 518 height 32
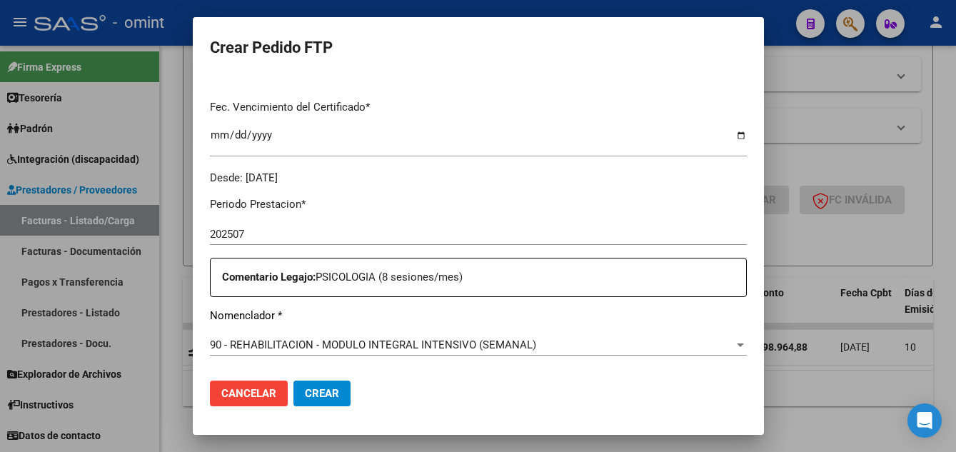
scroll to position [500, 0]
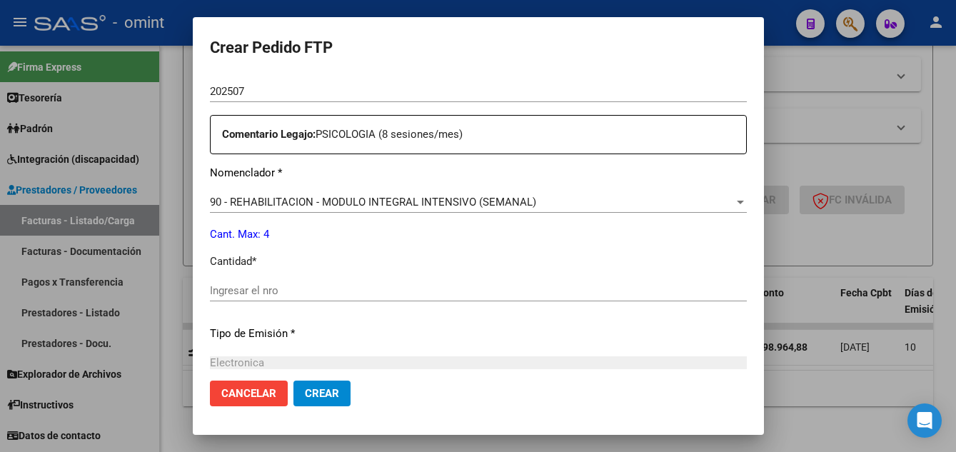
click at [284, 288] on input "Ingresar el nro" at bounding box center [478, 290] width 537 height 13
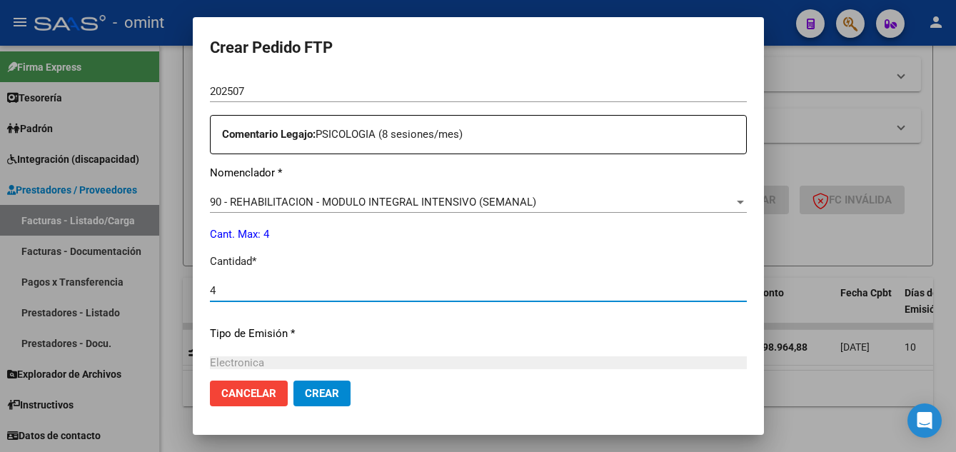
type input "4"
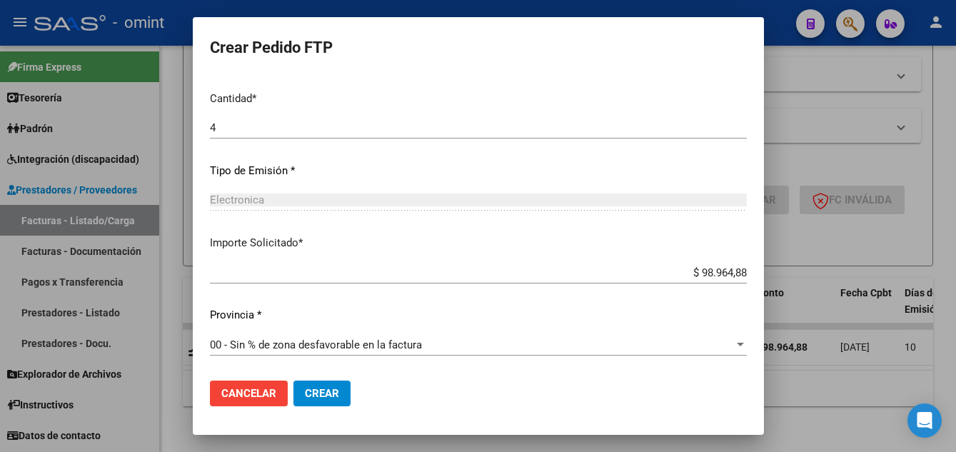
click at [331, 391] on span "Crear" at bounding box center [322, 393] width 34 height 13
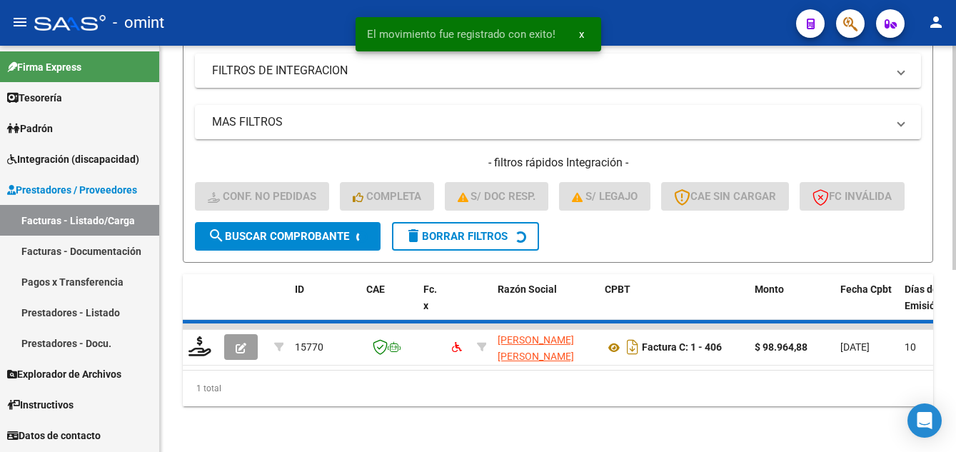
scroll to position [304, 0]
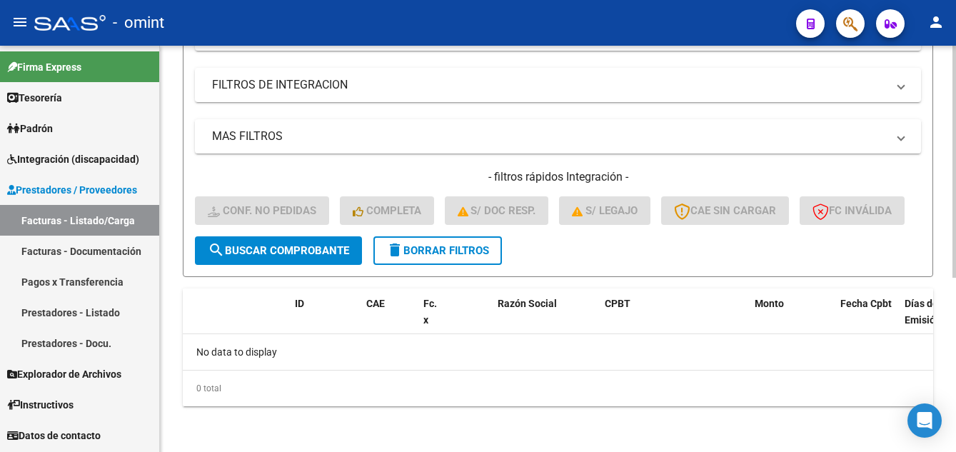
click at [468, 247] on span "delete Borrar Filtros" at bounding box center [437, 250] width 103 height 13
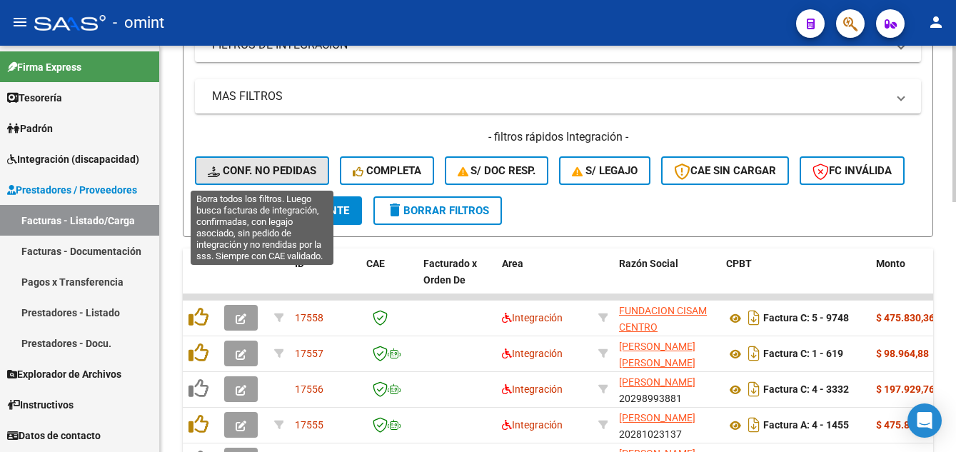
click at [279, 168] on span "Conf. no pedidas" at bounding box center [262, 170] width 109 height 13
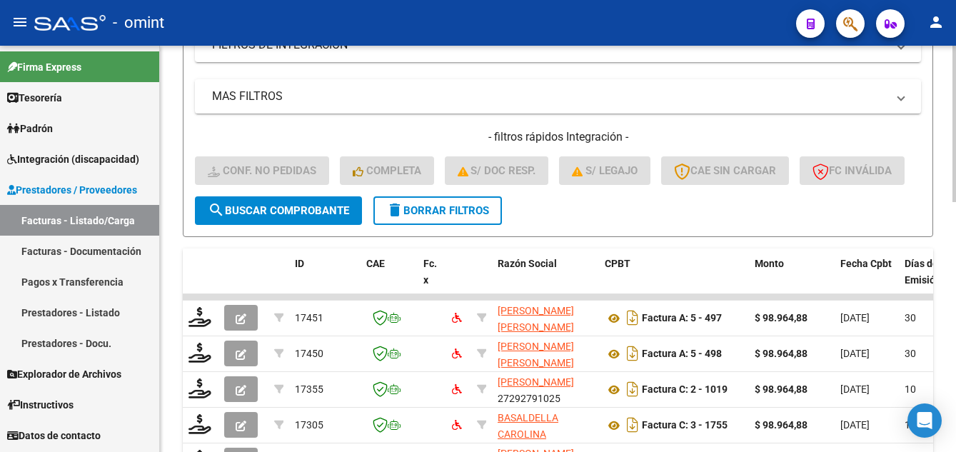
scroll to position [90, 0]
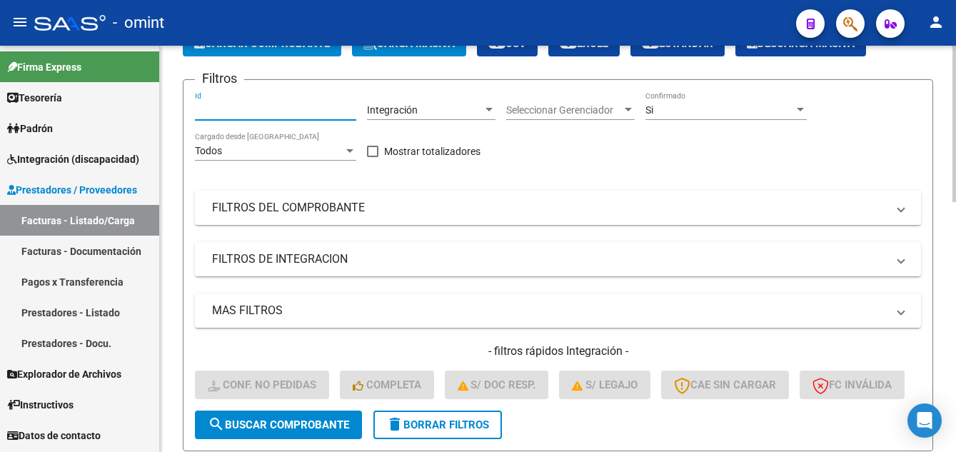
paste input "16424"
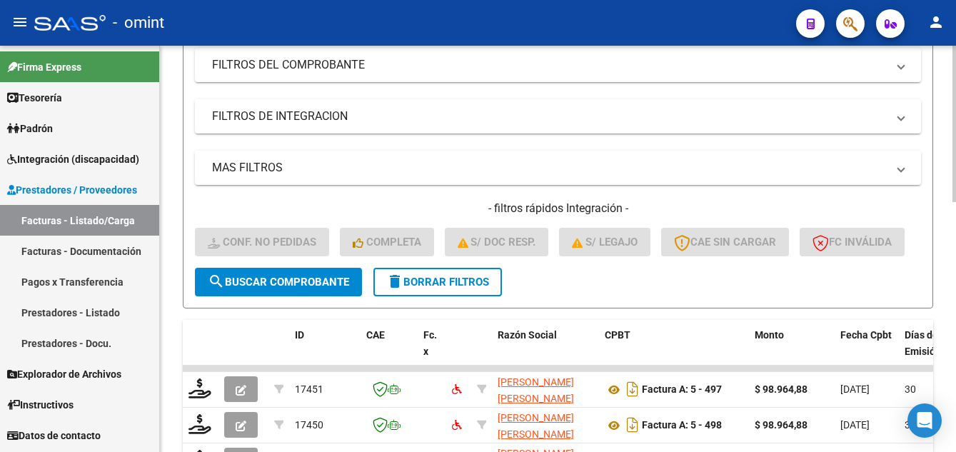
type input "16424"
click at [311, 289] on span "search Buscar Comprobante" at bounding box center [278, 282] width 141 height 13
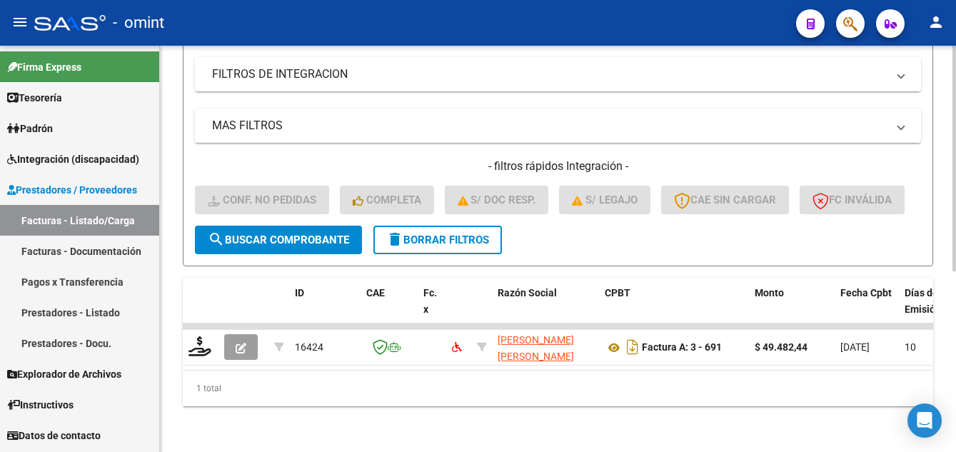
scroll to position [326, 0]
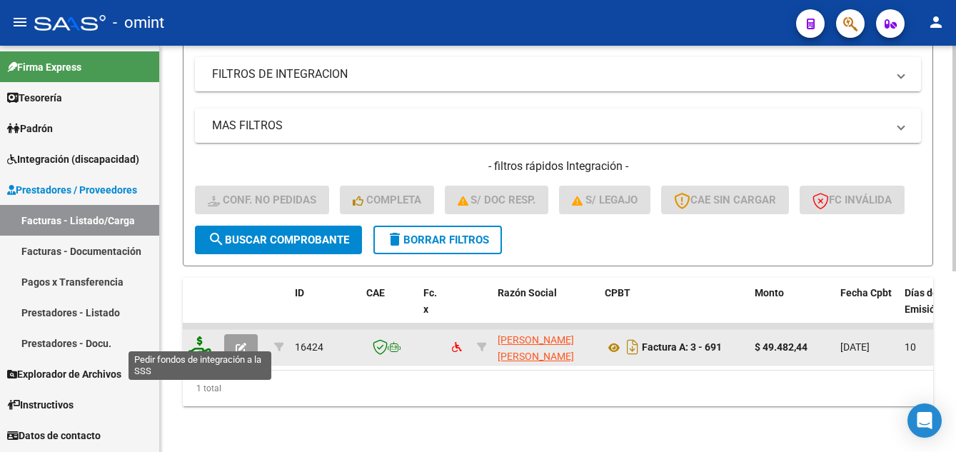
click at [203, 337] on icon at bounding box center [200, 346] width 23 height 20
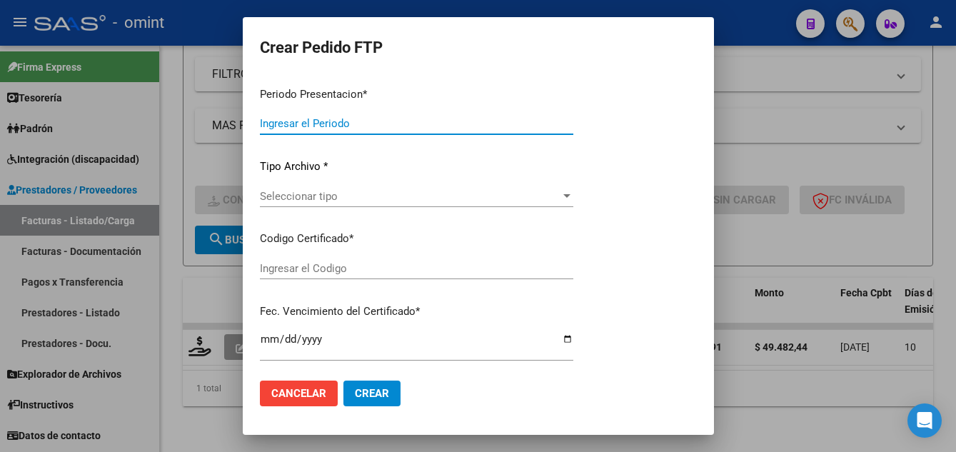
type input "202507"
type input "$ 49.482,44"
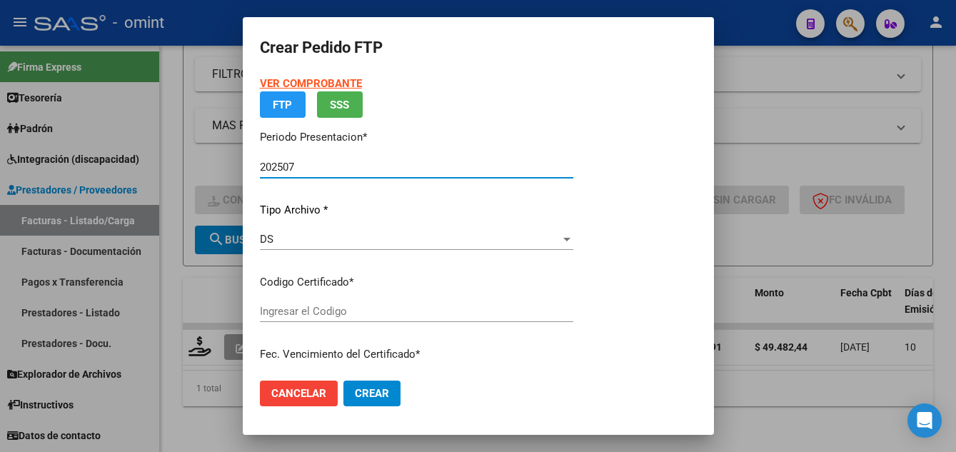
type input "5851363229"
type input "2031-12-09"
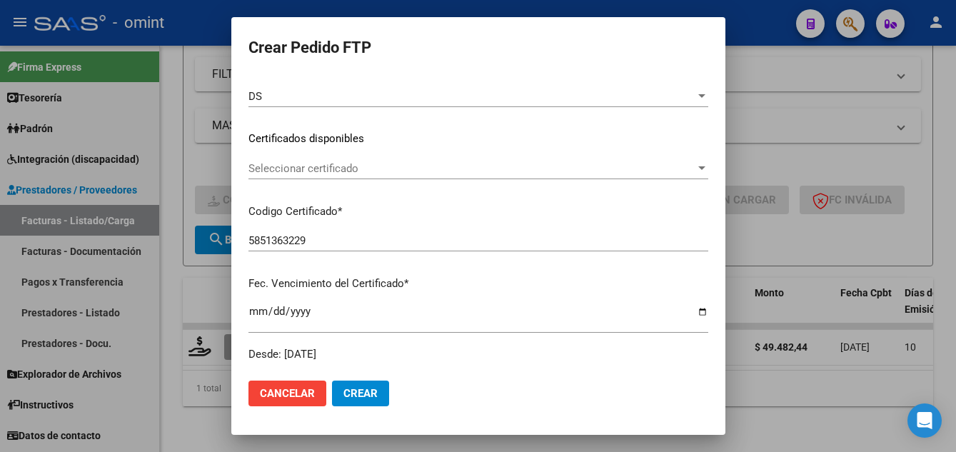
click at [383, 176] on div "Seleccionar certificado Seleccionar certificado" at bounding box center [479, 168] width 460 height 21
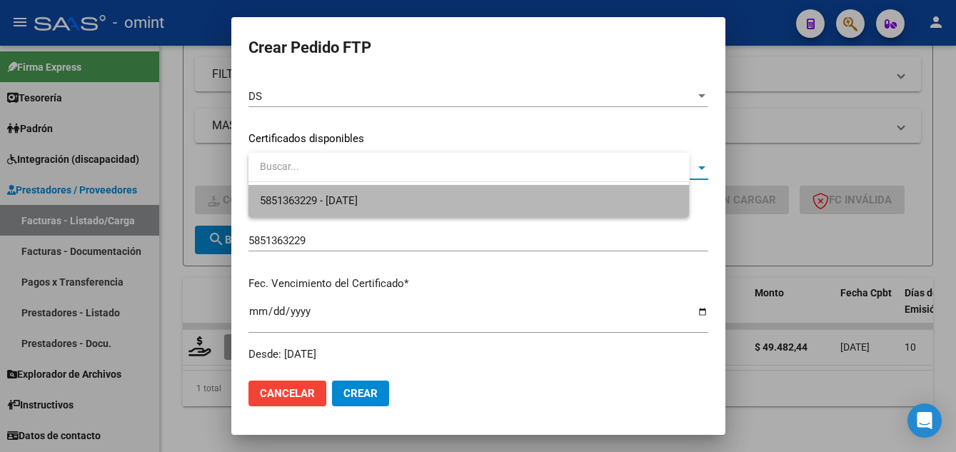
click at [391, 206] on span "5851363229 - 2031-12-09" at bounding box center [469, 201] width 419 height 32
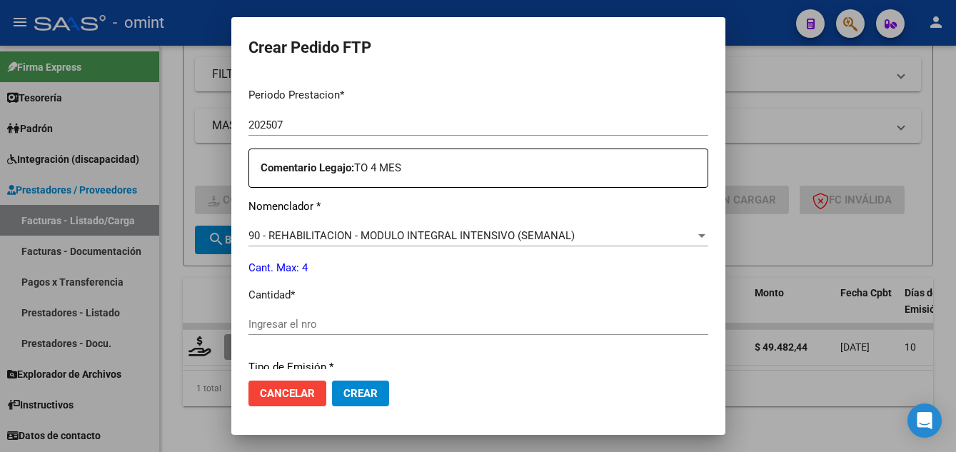
scroll to position [538, 0]
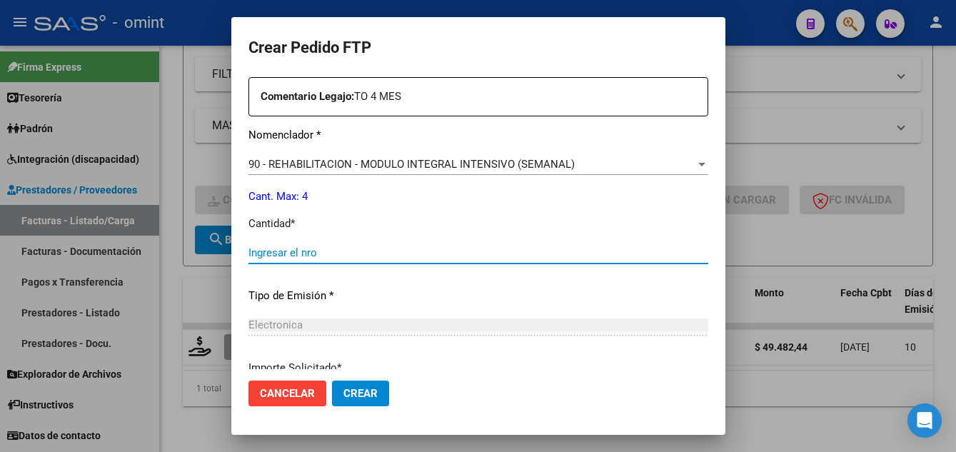
click at [326, 247] on input "Ingresar el nro" at bounding box center [479, 252] width 460 height 13
type input "4"
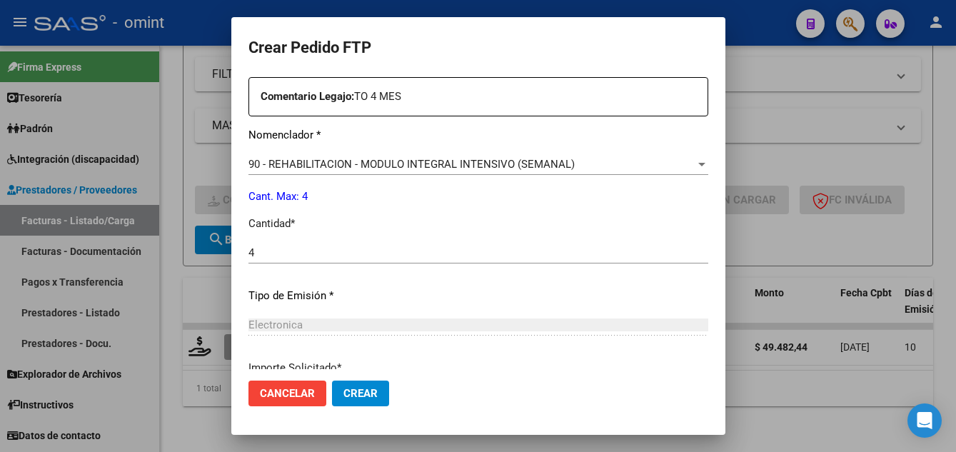
scroll to position [663, 0]
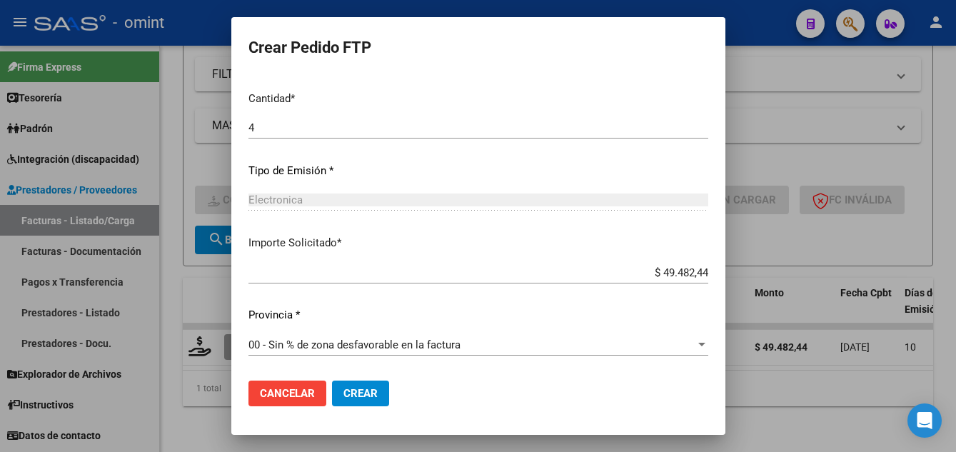
click at [378, 394] on span "Crear" at bounding box center [361, 393] width 34 height 13
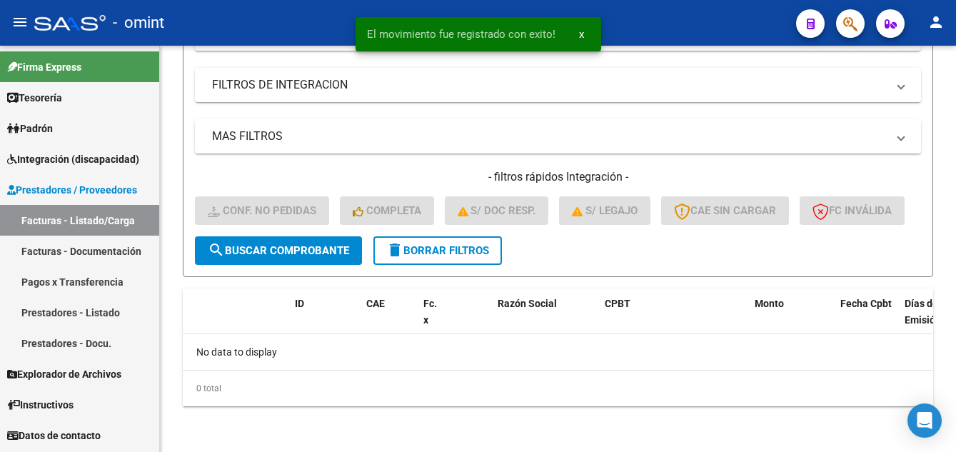
scroll to position [304, 0]
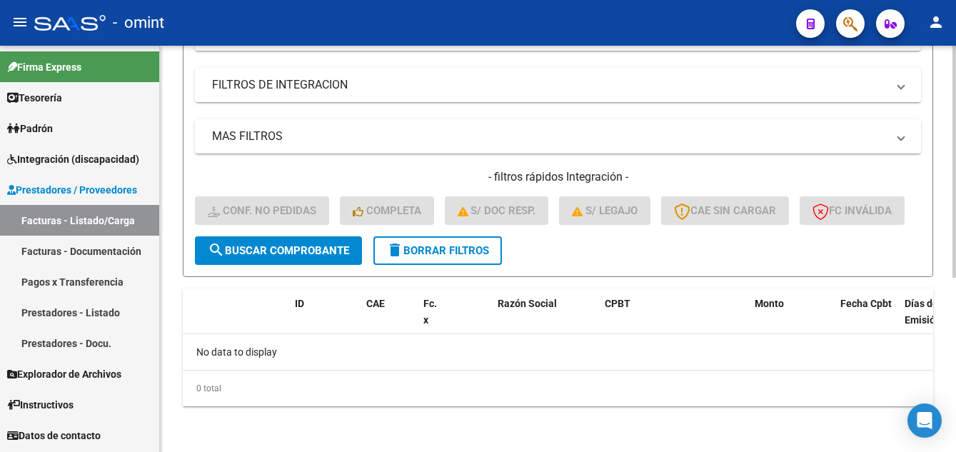
click at [438, 255] on span "delete Borrar Filtros" at bounding box center [437, 250] width 103 height 13
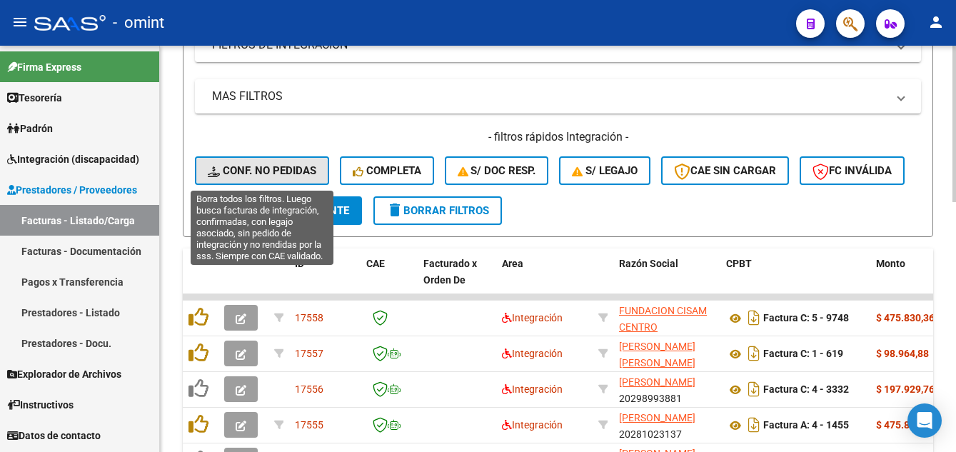
click at [286, 169] on span "Conf. no pedidas" at bounding box center [262, 170] width 109 height 13
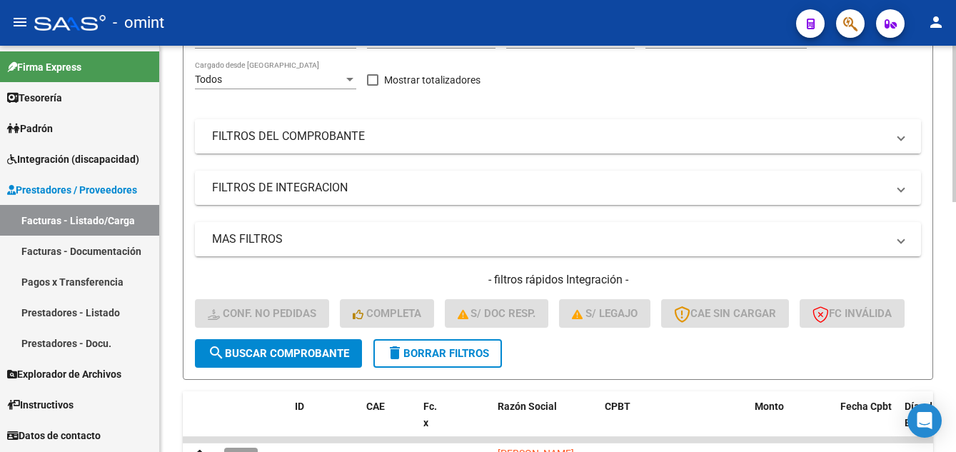
scroll to position [0, 0]
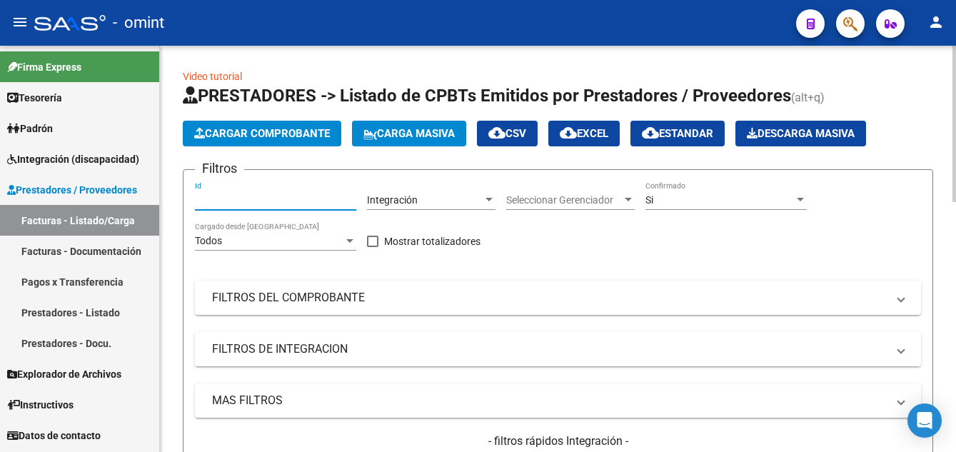
paste input "15336"
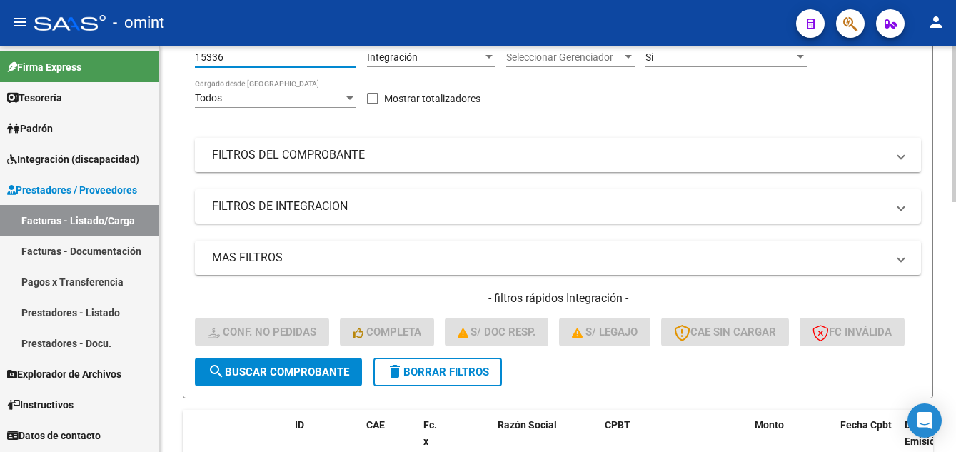
scroll to position [214, 0]
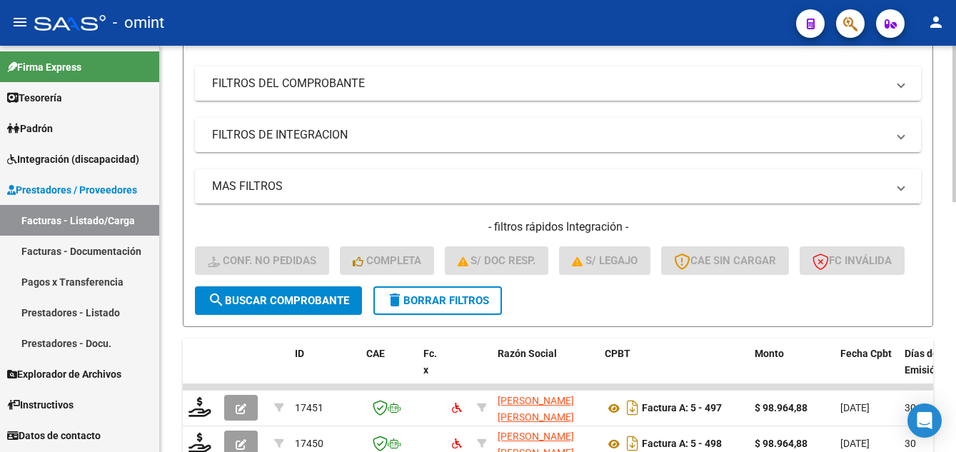
type input "15336"
click at [321, 315] on button "search Buscar Comprobante" at bounding box center [278, 300] width 167 height 29
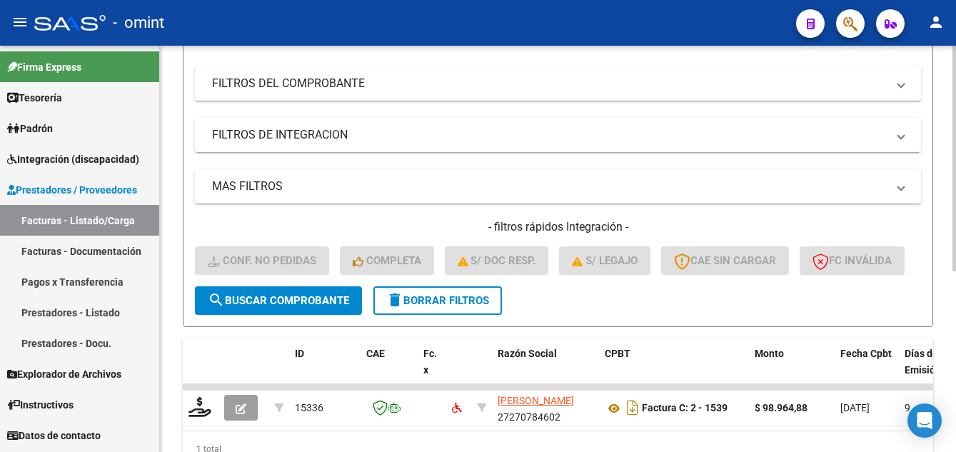
scroll to position [326, 0]
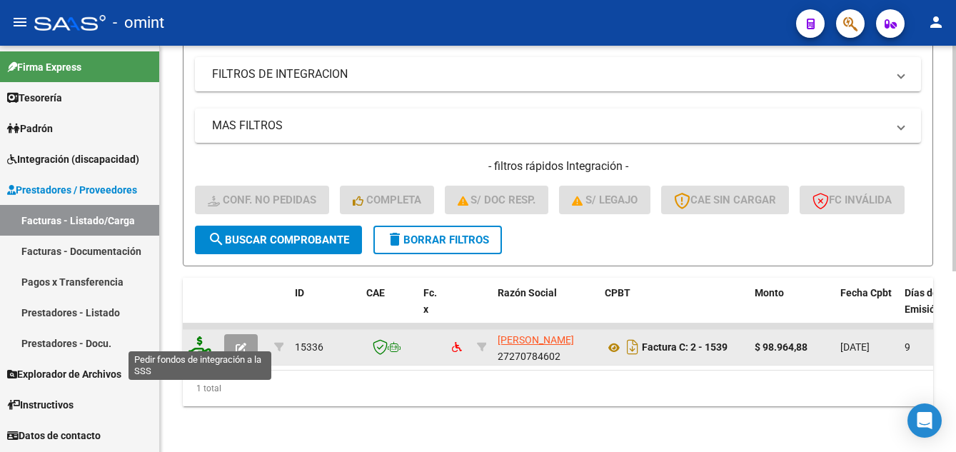
click at [200, 336] on icon at bounding box center [200, 346] width 23 height 20
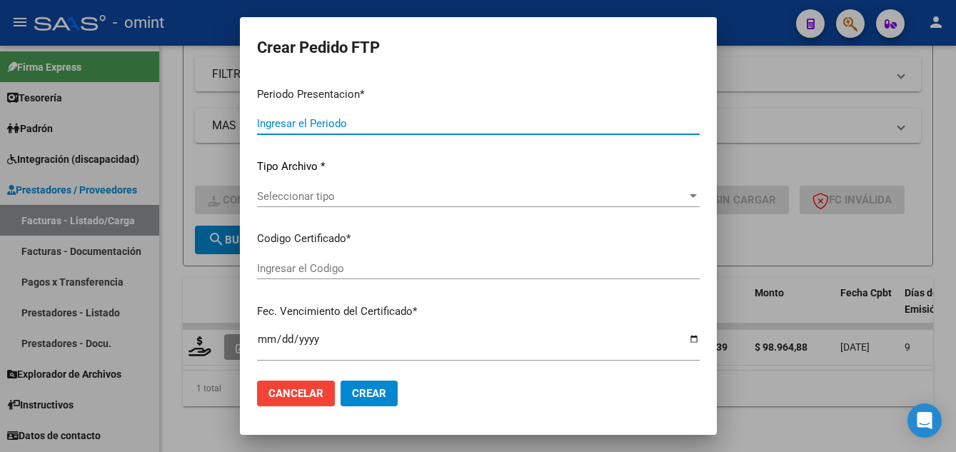
type input "202507"
type input "$ 98.964,88"
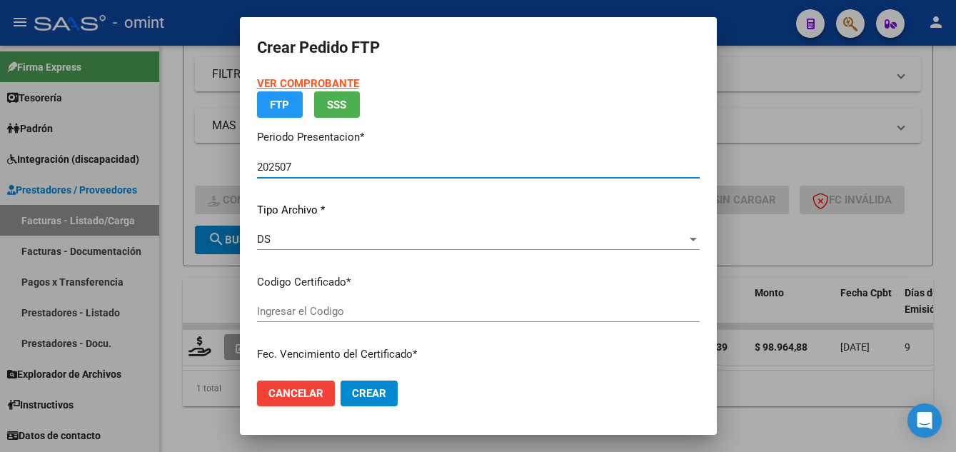
type input "7017103426"
type input "2027-02-22"
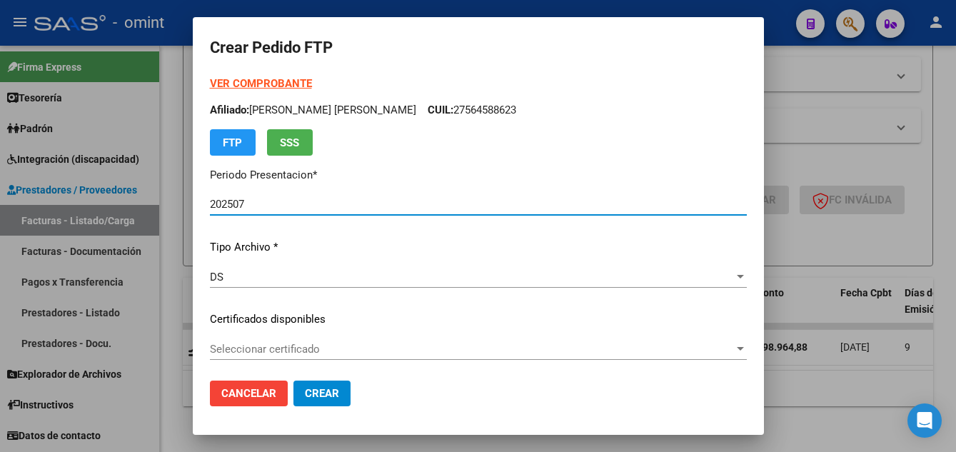
click at [379, 336] on div "VER COMPROBANTE ARCA Padrón Afiliado: RINALDI EMMA ANTONIA CUIL: 27564588623 FT…" at bounding box center [478, 309] width 537 height 467
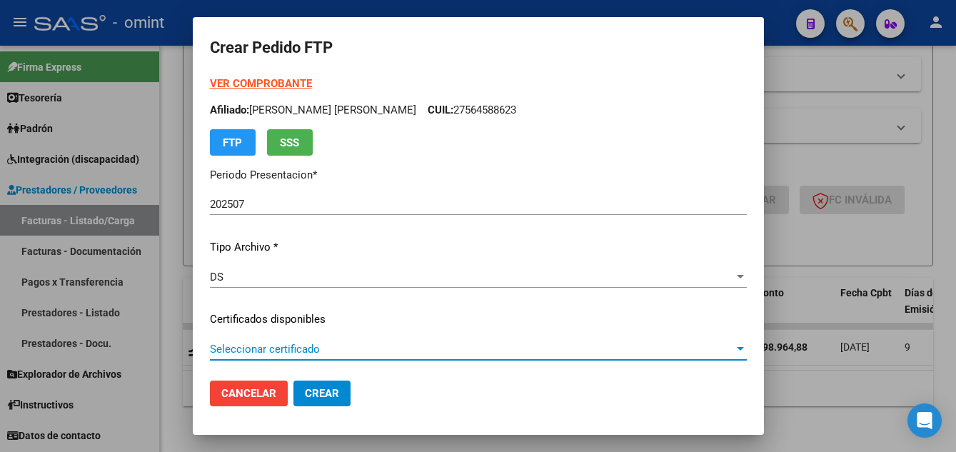
click at [387, 354] on span "Seleccionar certificado" at bounding box center [472, 349] width 524 height 13
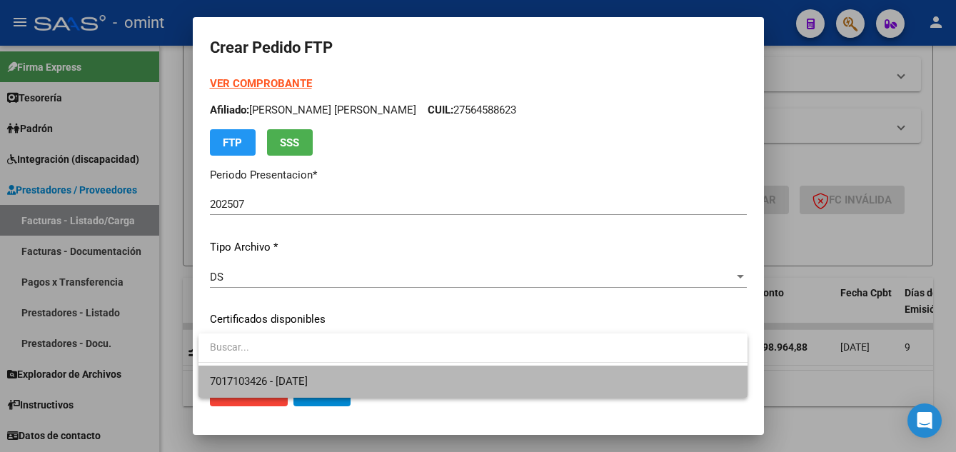
click at [391, 371] on span "7017103426 - 2027-02-22" at bounding box center [473, 382] width 526 height 32
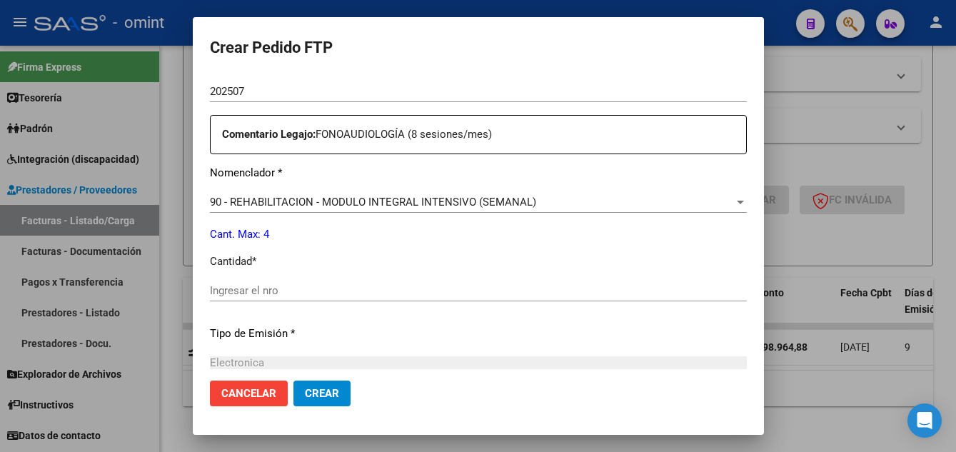
scroll to position [571, 0]
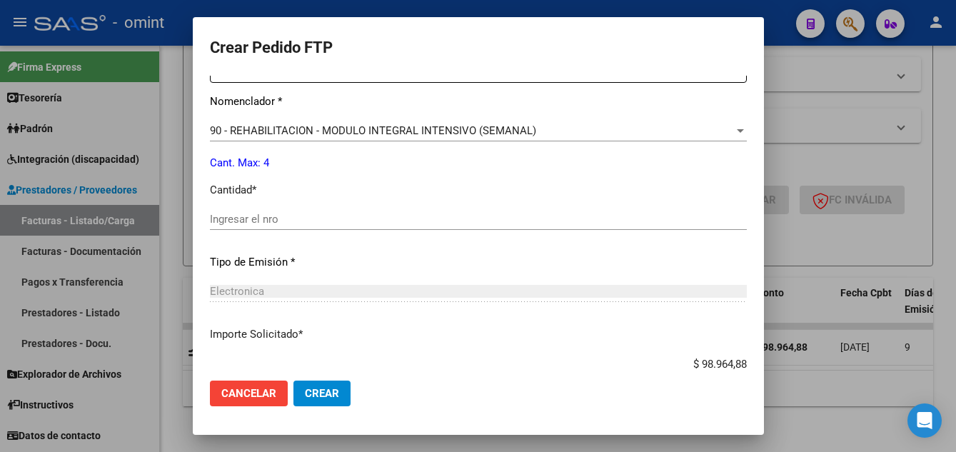
click at [280, 216] on input "Ingresar el nro" at bounding box center [478, 219] width 537 height 13
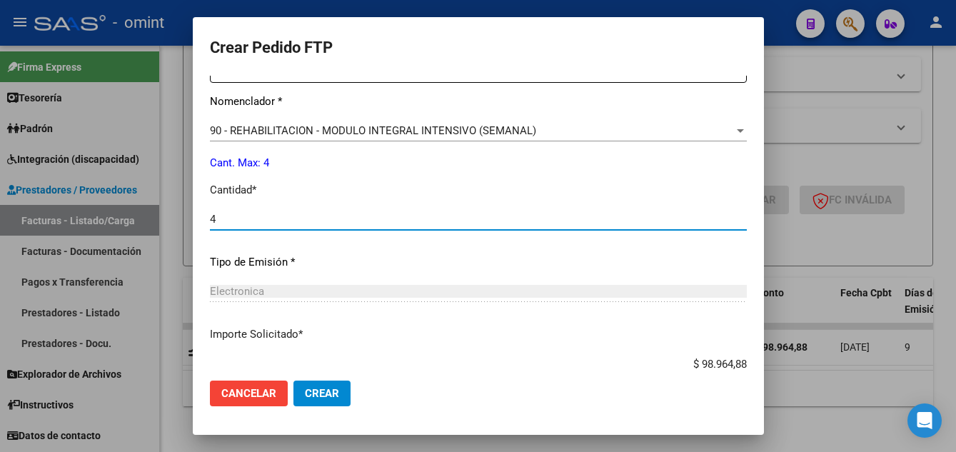
type input "4"
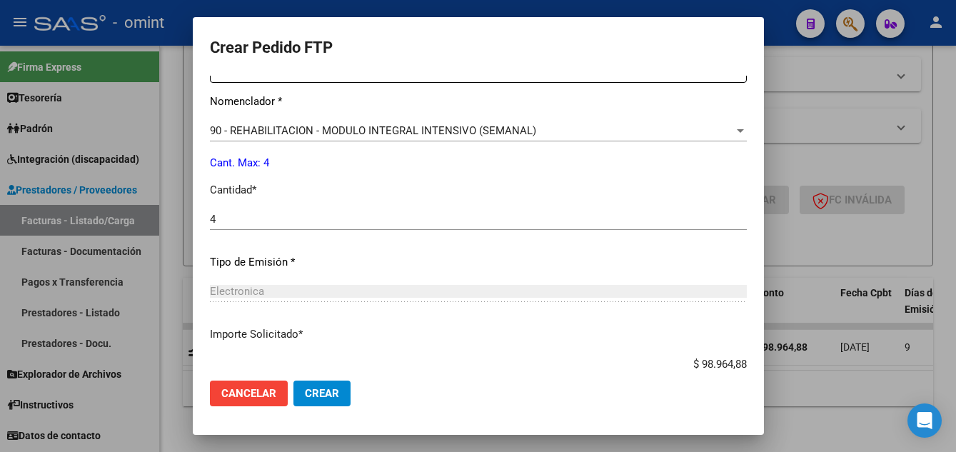
scroll to position [663, 0]
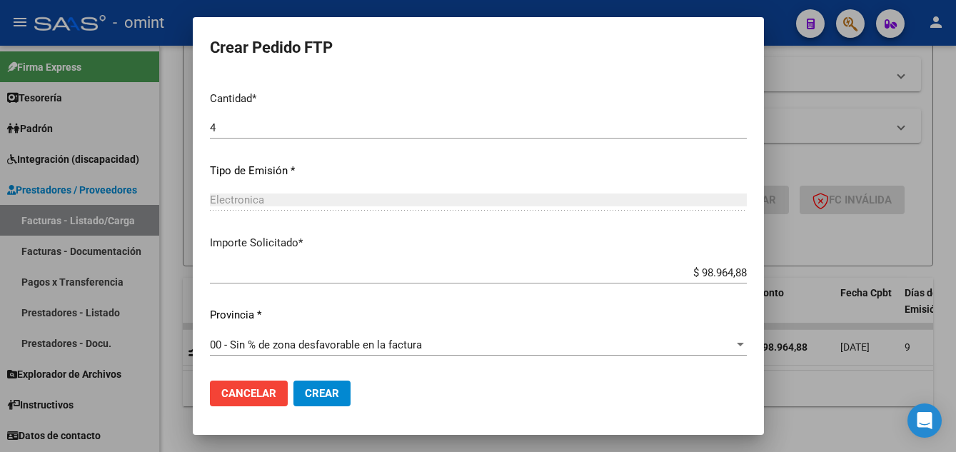
click at [322, 389] on span "Crear" at bounding box center [322, 393] width 34 height 13
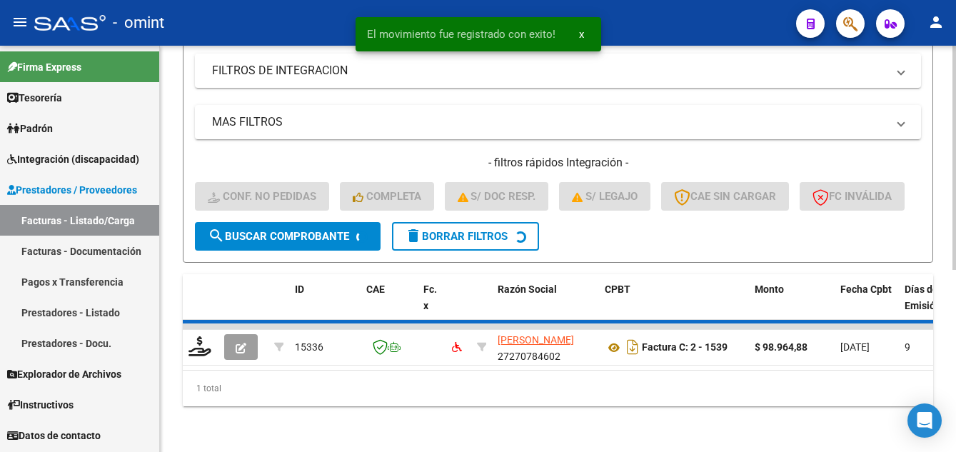
scroll to position [304, 0]
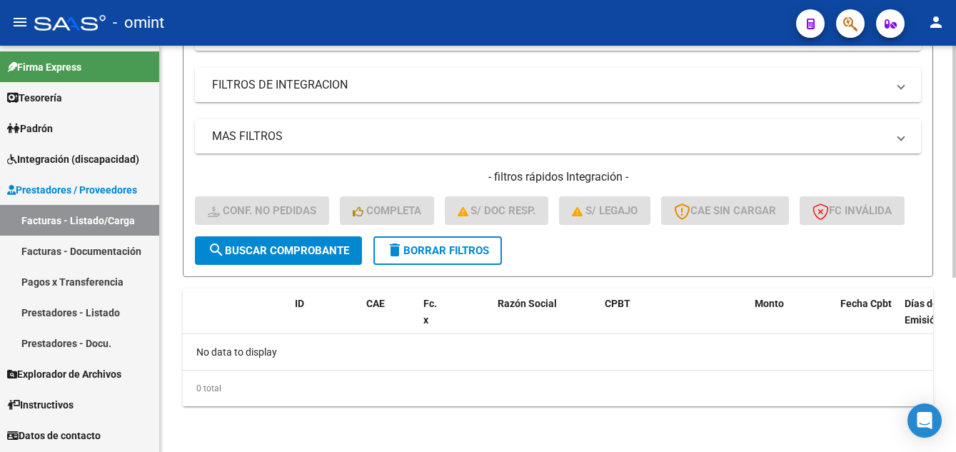
click at [448, 250] on span "delete Borrar Filtros" at bounding box center [437, 250] width 103 height 13
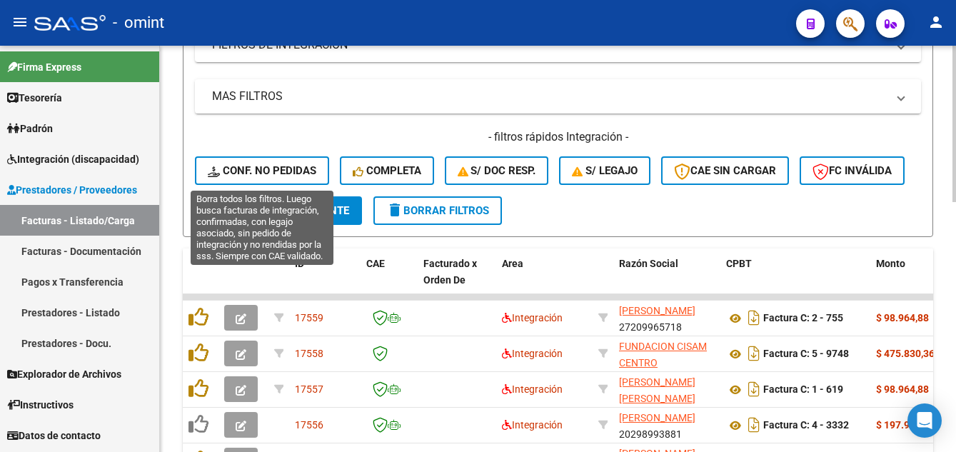
click at [285, 167] on span "Conf. no pedidas" at bounding box center [262, 170] width 109 height 13
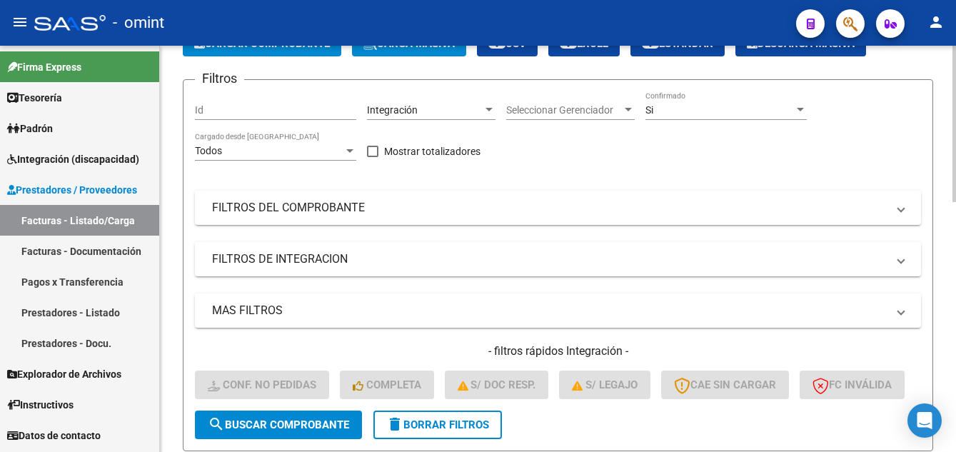
scroll to position [19, 0]
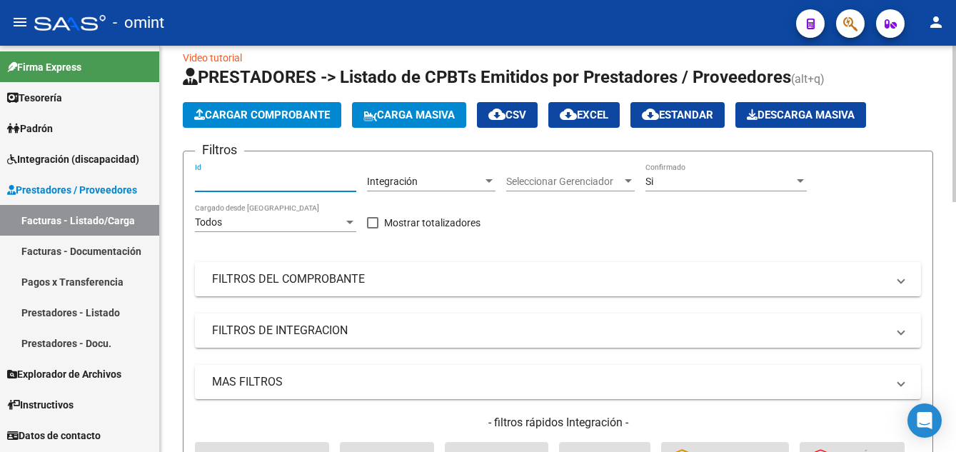
paste input "16586"
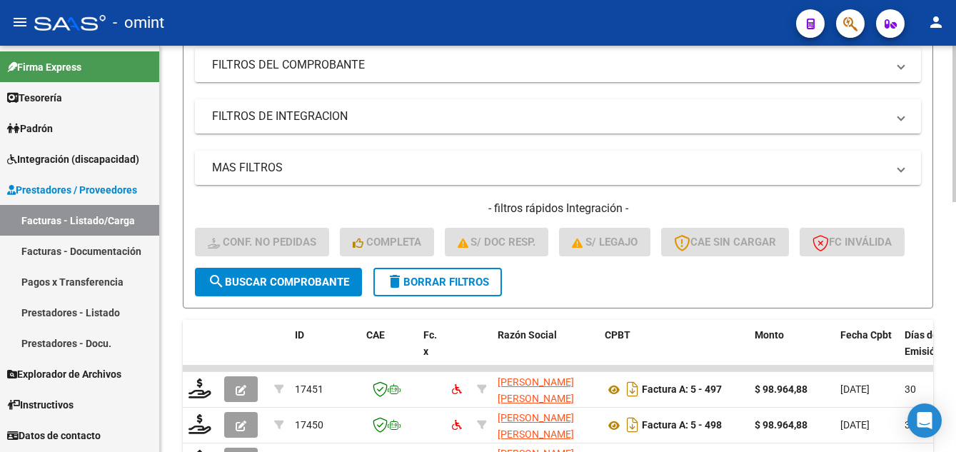
type input "16586"
click at [286, 289] on span "search Buscar Comprobante" at bounding box center [278, 282] width 141 height 13
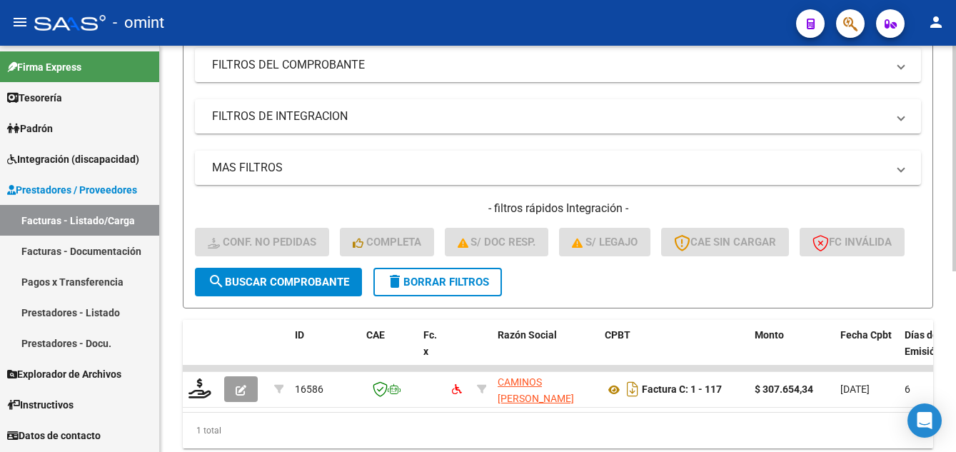
scroll to position [326, 0]
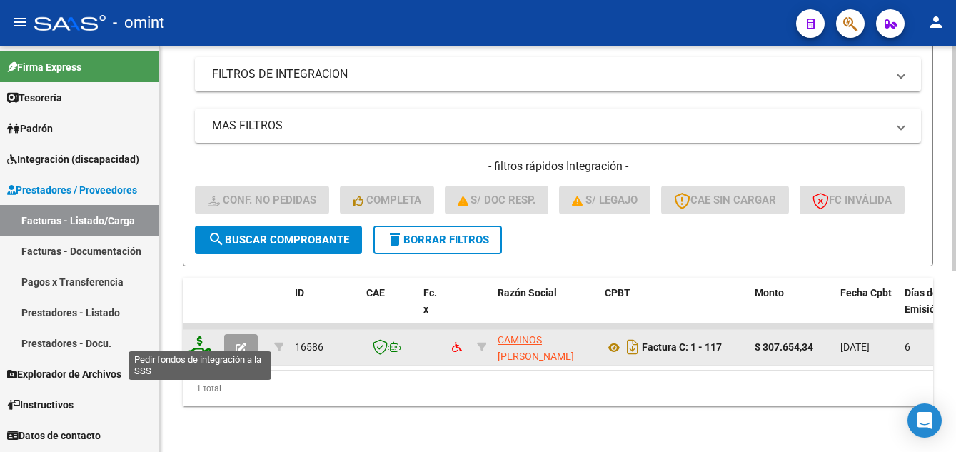
click at [201, 336] on icon at bounding box center [200, 346] width 23 height 20
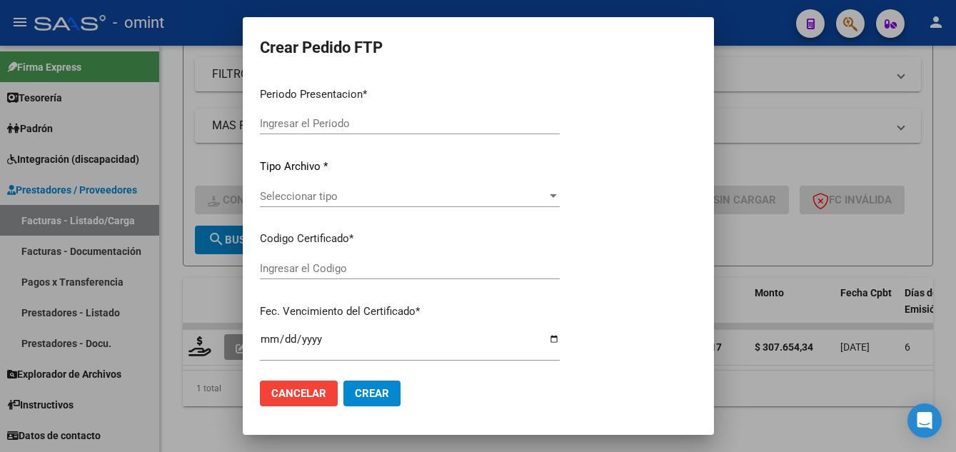
type input "202507"
type input "$ 307.654,34"
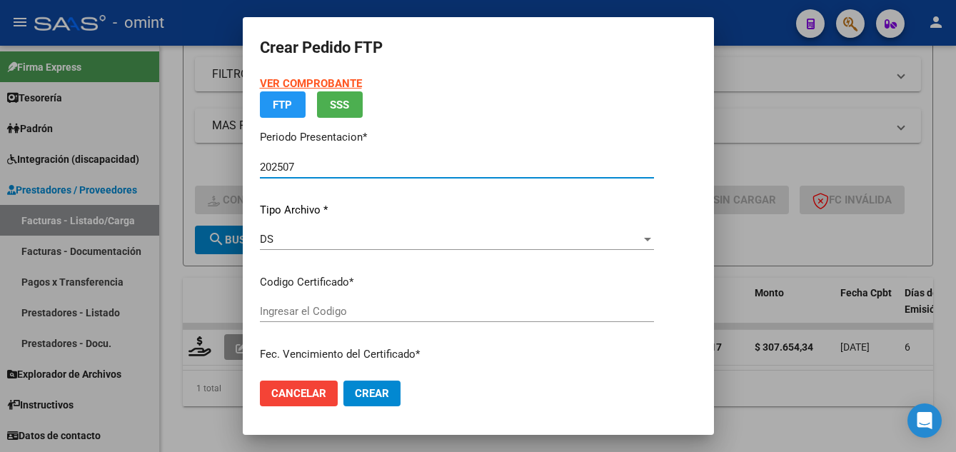
type input "7017103426"
type input "2027-02-22"
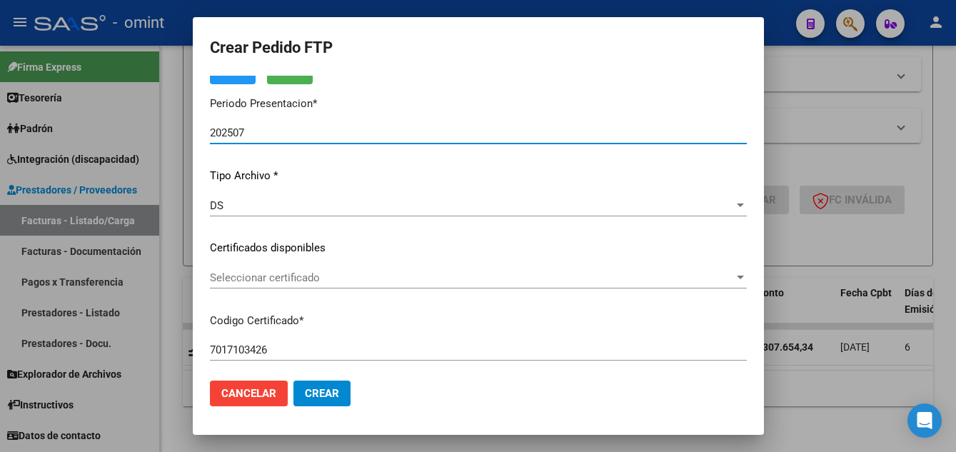
scroll to position [109, 0]
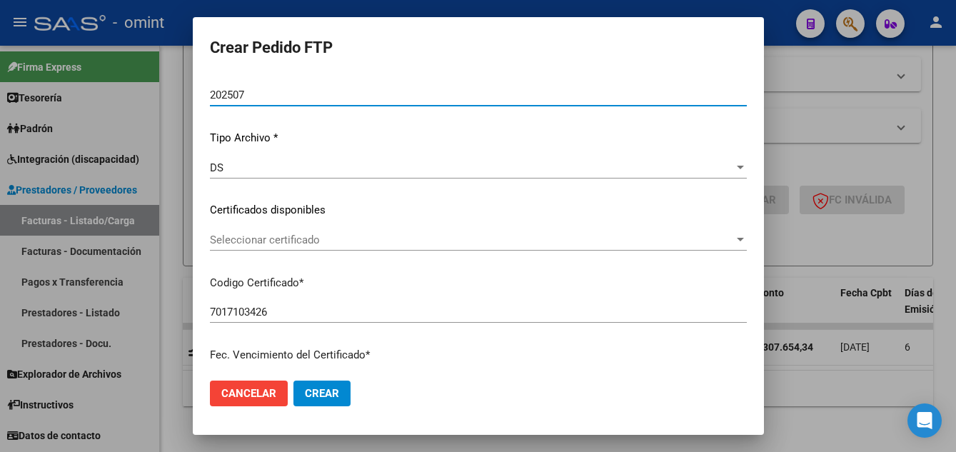
click at [351, 240] on span "Seleccionar certificado" at bounding box center [472, 240] width 524 height 13
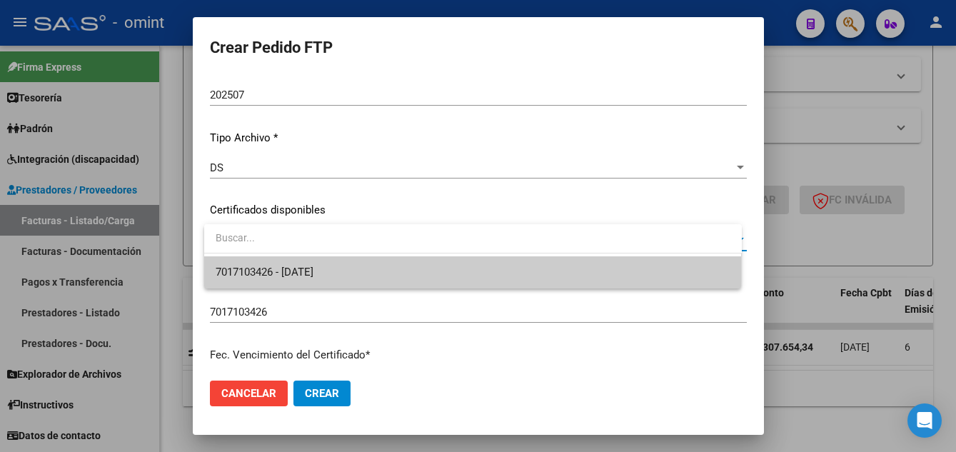
click at [357, 269] on span "7017103426 - 2027-02-22" at bounding box center [473, 272] width 515 height 32
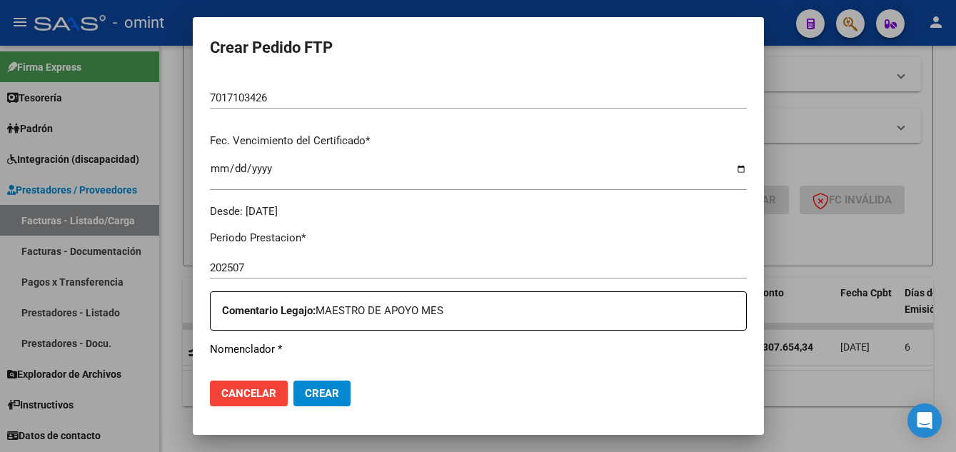
scroll to position [466, 0]
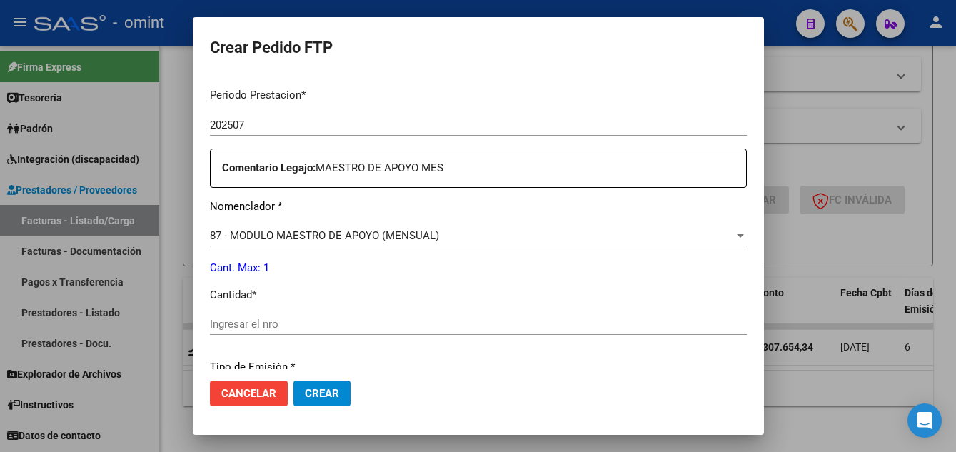
click at [281, 327] on input "Ingresar el nro" at bounding box center [478, 324] width 537 height 13
type input "1"
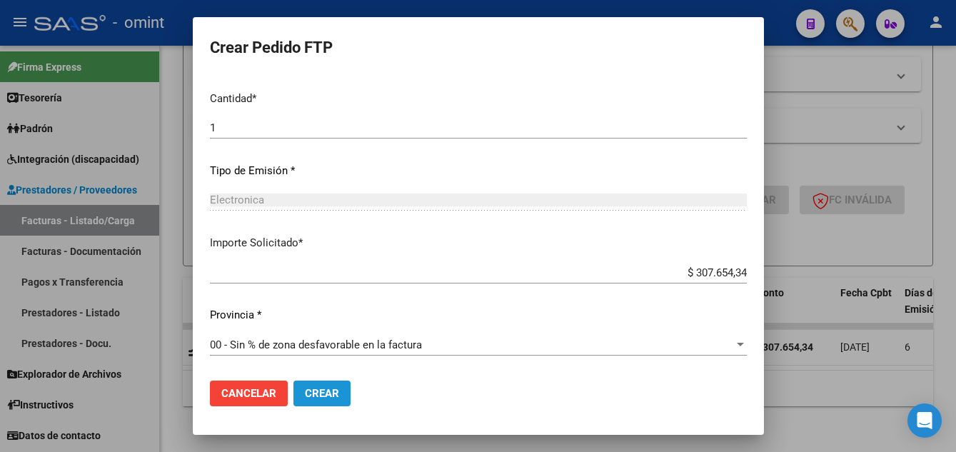
click at [351, 404] on button "Crear" at bounding box center [322, 394] width 57 height 26
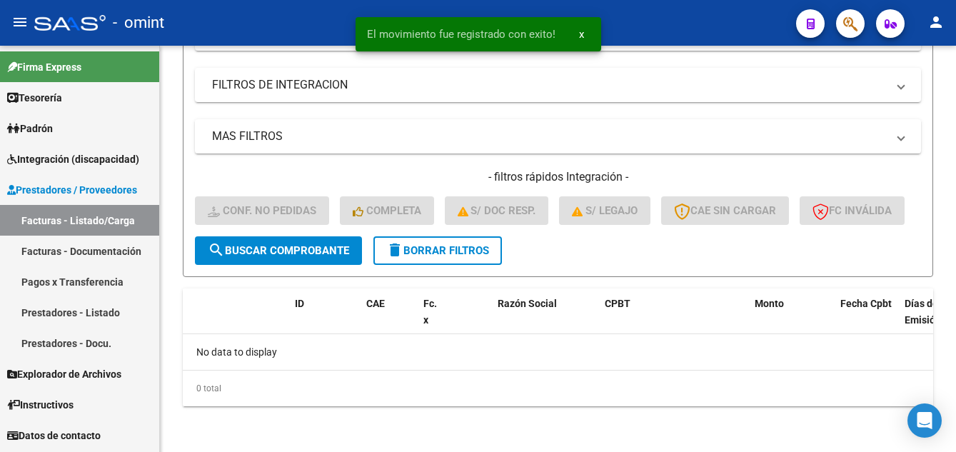
scroll to position [304, 0]
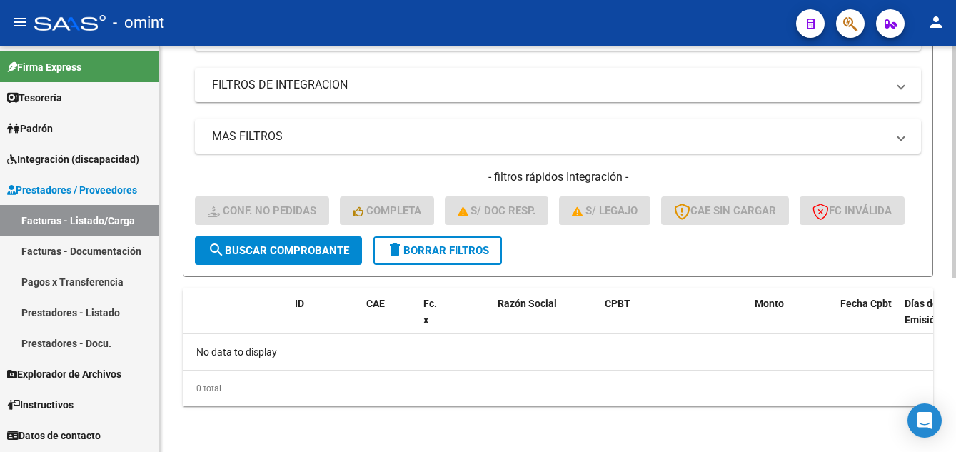
click at [433, 247] on span "delete Borrar Filtros" at bounding box center [437, 250] width 103 height 13
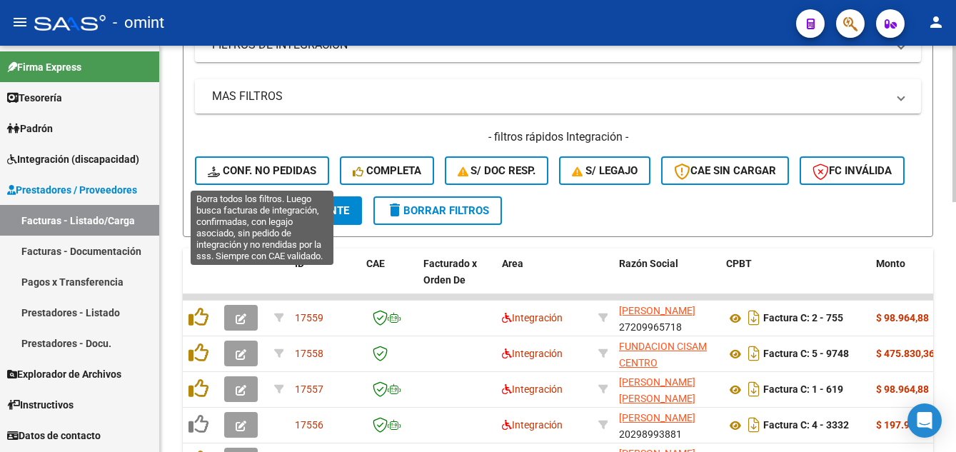
click at [281, 168] on span "Conf. no pedidas" at bounding box center [262, 170] width 109 height 13
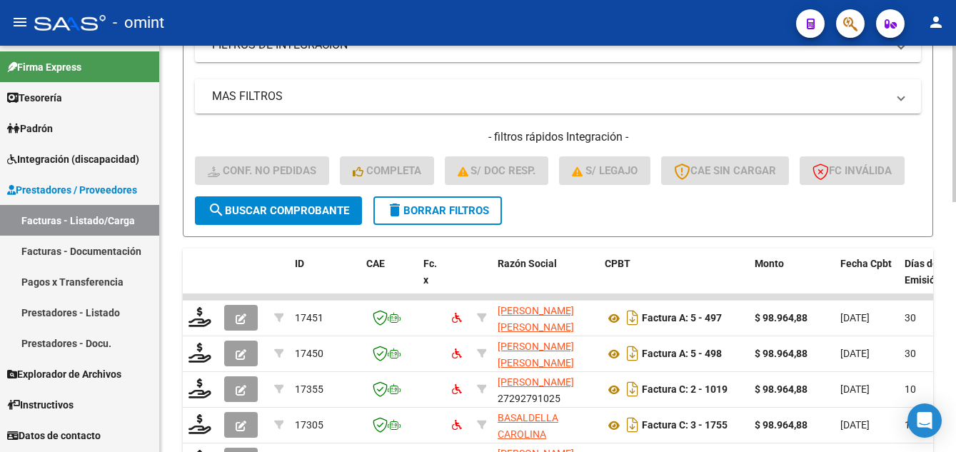
scroll to position [90, 0]
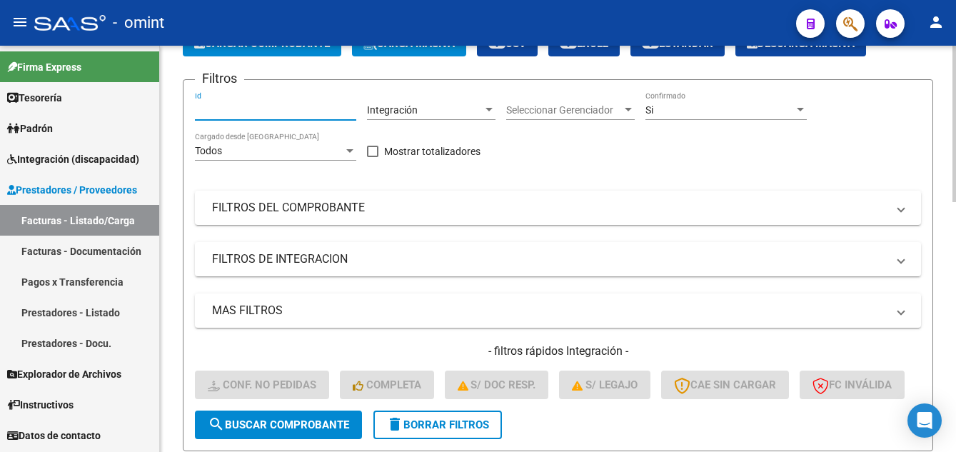
paste input "16119"
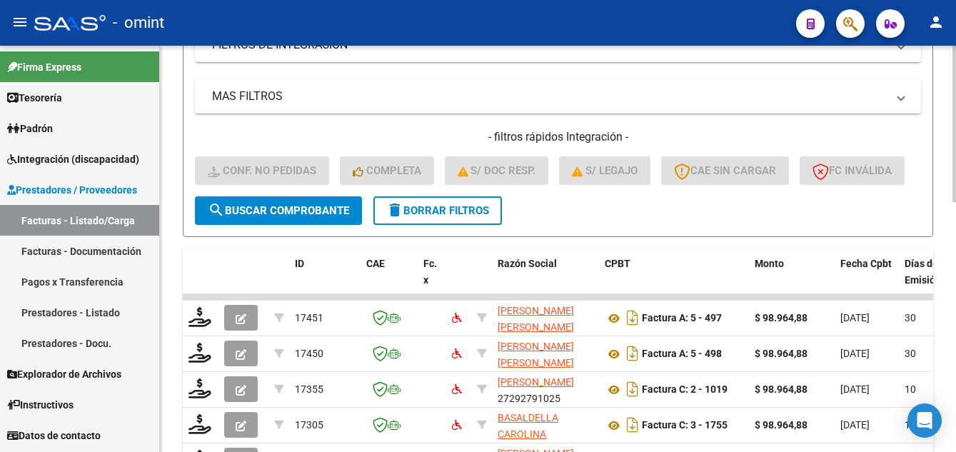
type input "16119"
click at [277, 217] on span "search Buscar Comprobante" at bounding box center [278, 210] width 141 height 13
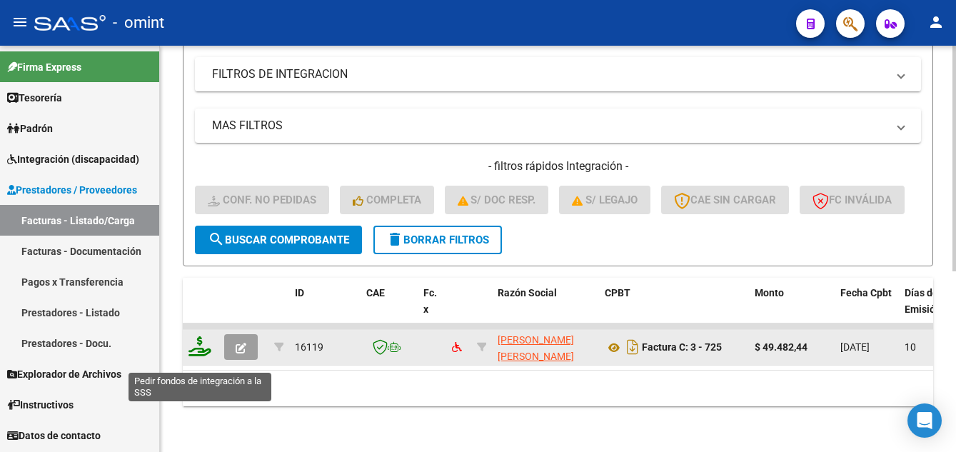
click at [202, 356] on icon at bounding box center [200, 346] width 23 height 20
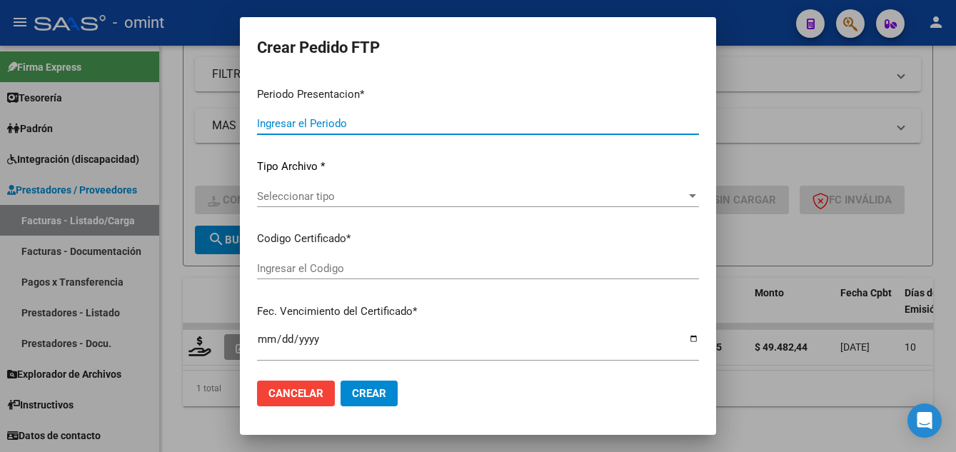
type input "202507"
type input "$ 49.482,44"
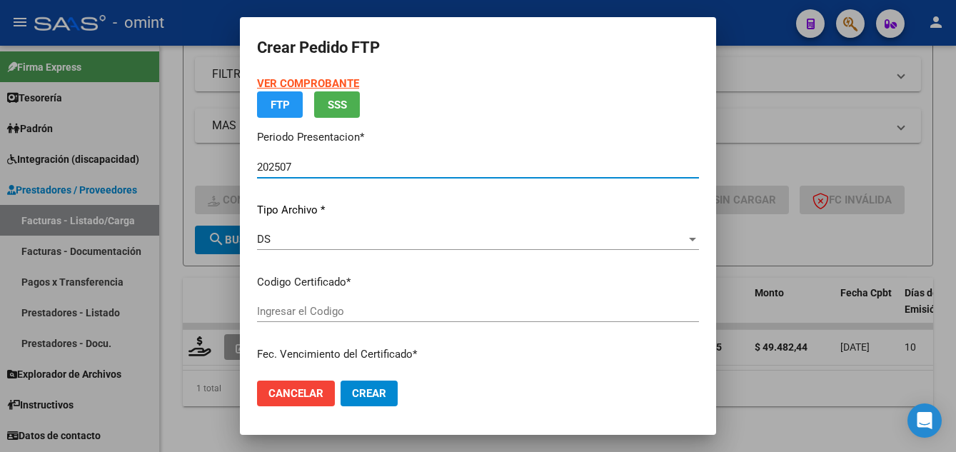
type input "7017103426"
type input "2027-02-22"
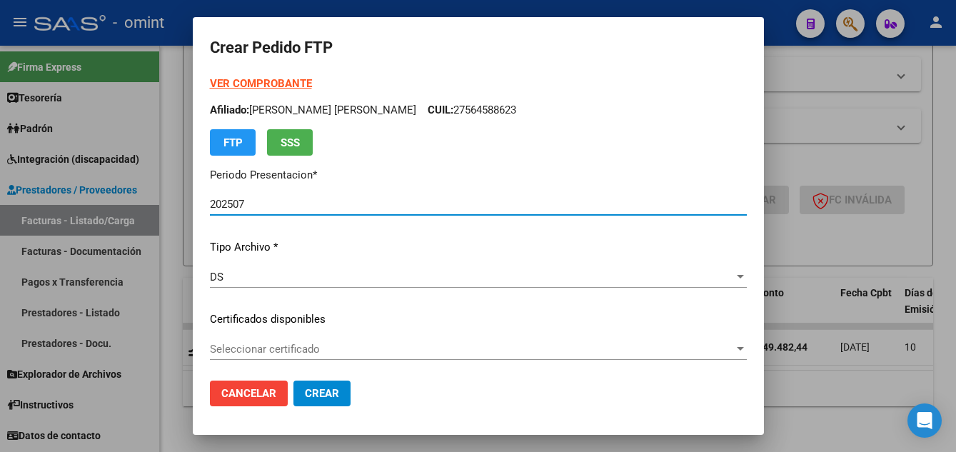
click at [377, 351] on span "Seleccionar certificado" at bounding box center [472, 349] width 524 height 13
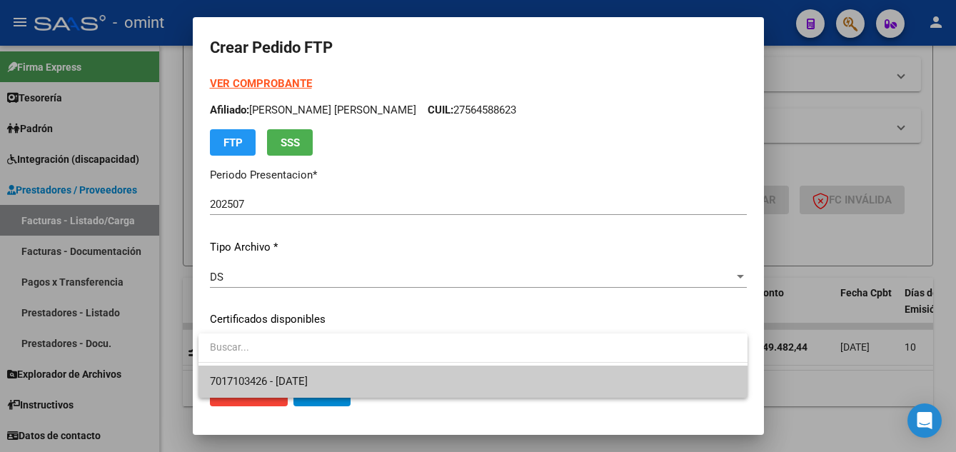
click at [387, 379] on span "7017103426 - 2027-02-22" at bounding box center [473, 382] width 526 height 32
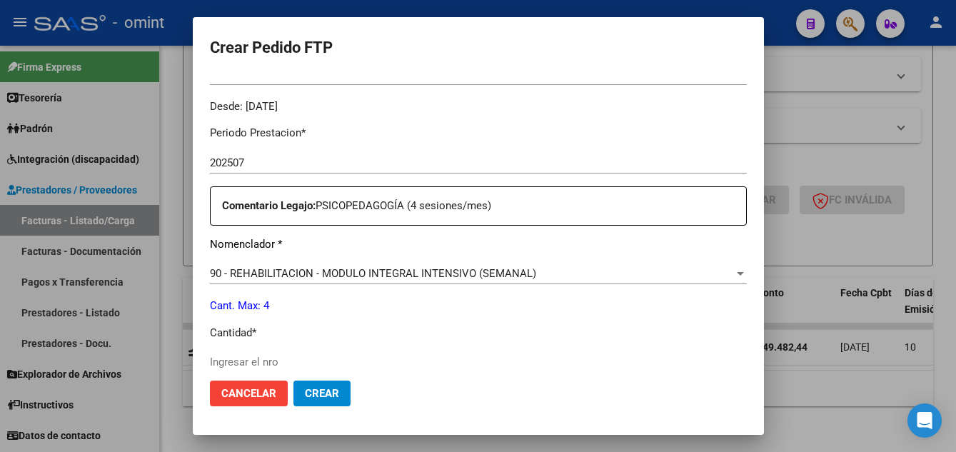
scroll to position [571, 0]
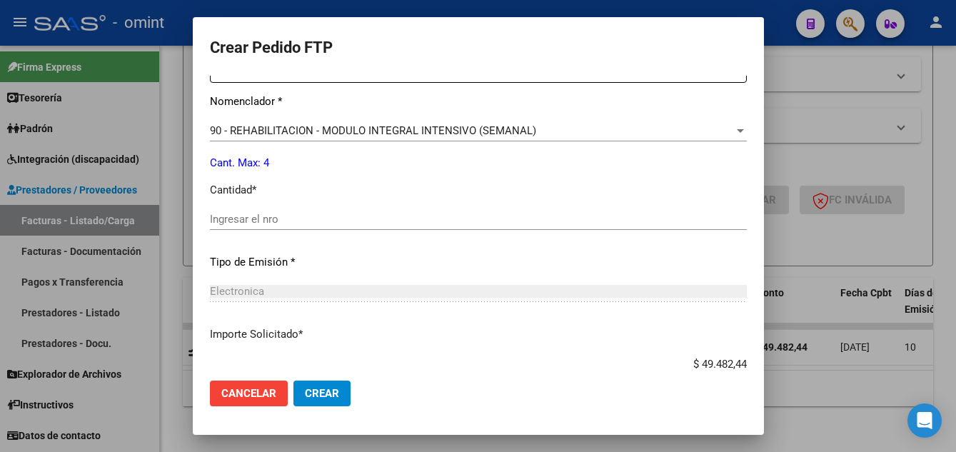
click at [243, 214] on input "Ingresar el nro" at bounding box center [478, 219] width 537 height 13
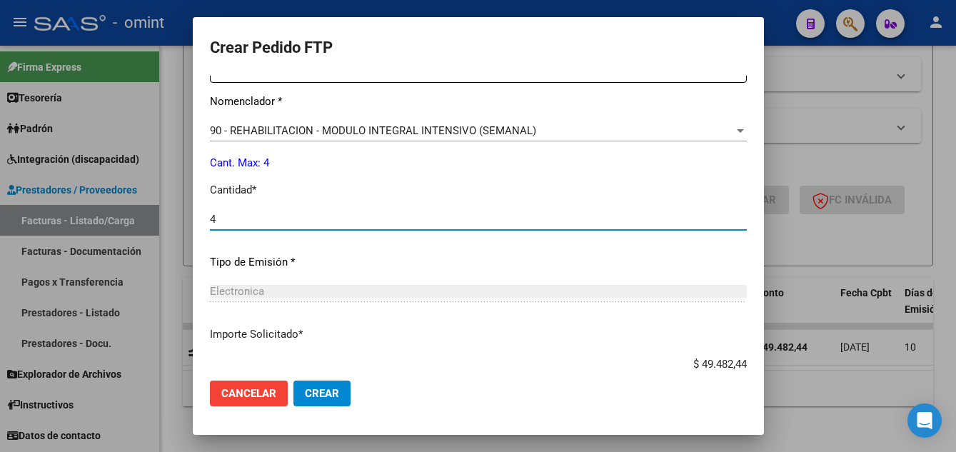
type input "4"
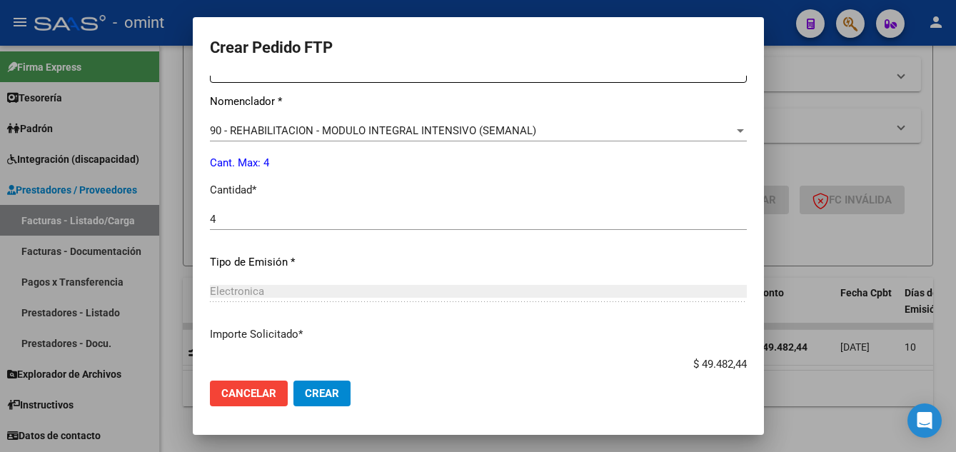
scroll to position [663, 0]
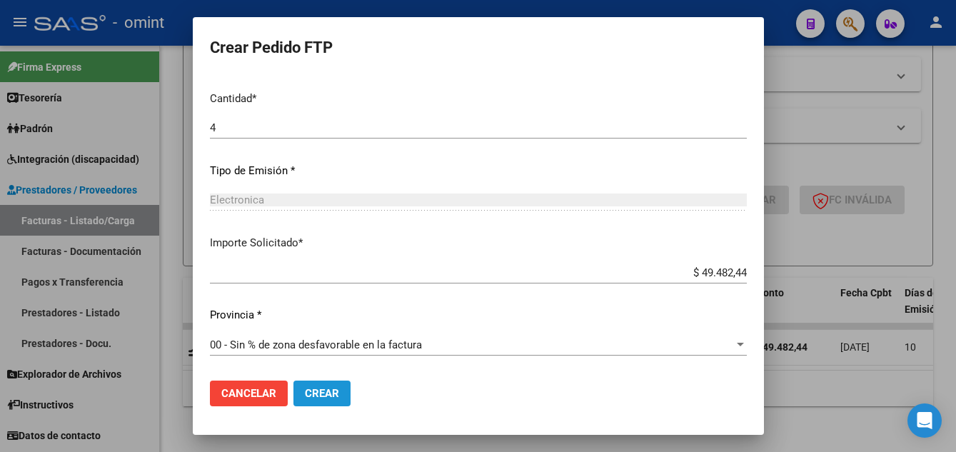
click at [335, 396] on span "Crear" at bounding box center [322, 393] width 34 height 13
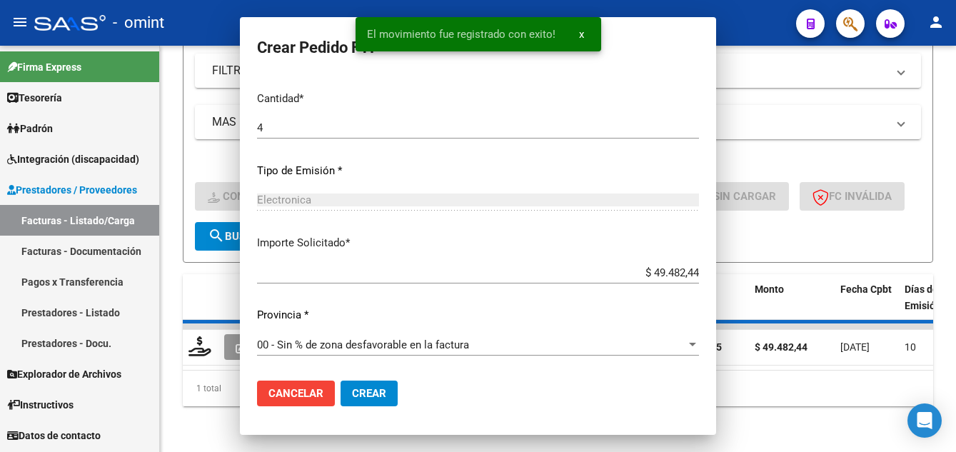
scroll to position [0, 0]
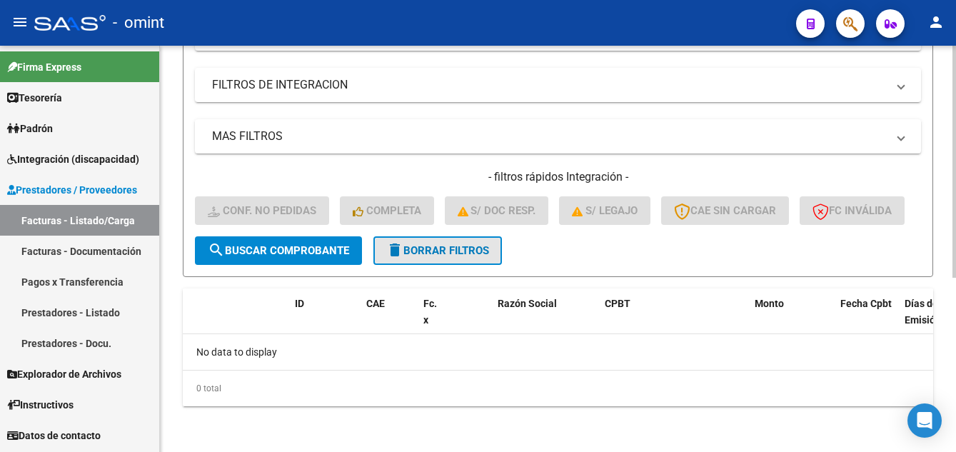
click at [432, 252] on span "delete Borrar Filtros" at bounding box center [437, 250] width 103 height 13
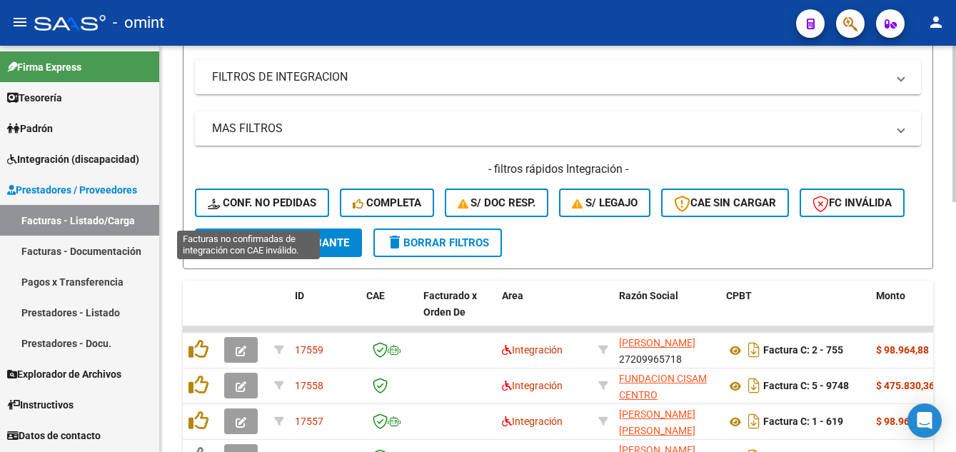
scroll to position [304, 0]
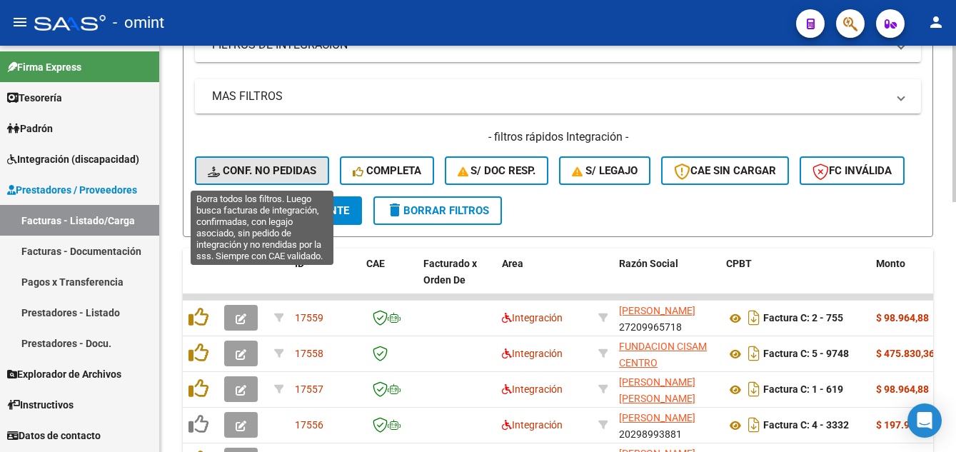
click at [289, 169] on span "Conf. no pedidas" at bounding box center [262, 170] width 109 height 13
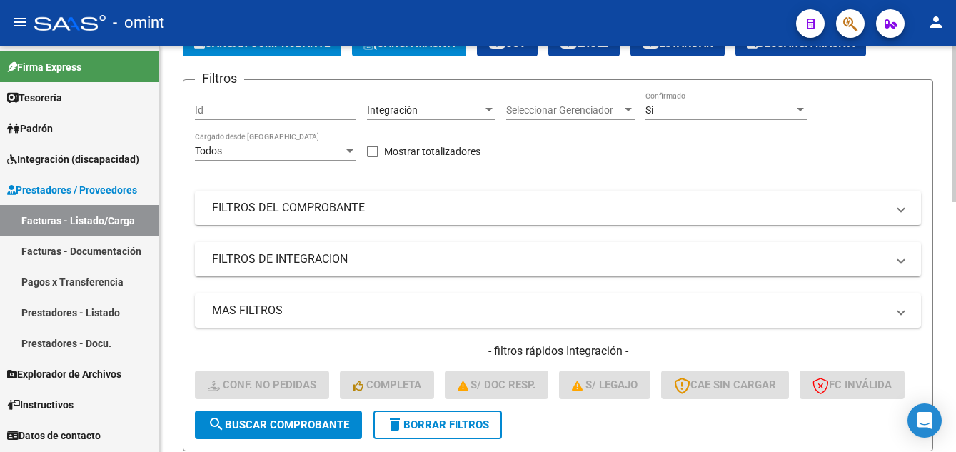
scroll to position [19, 0]
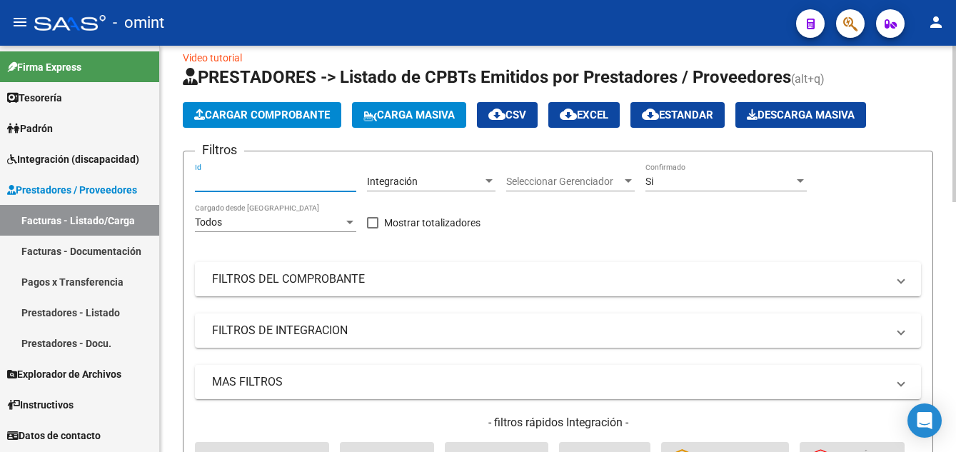
paste input "16166"
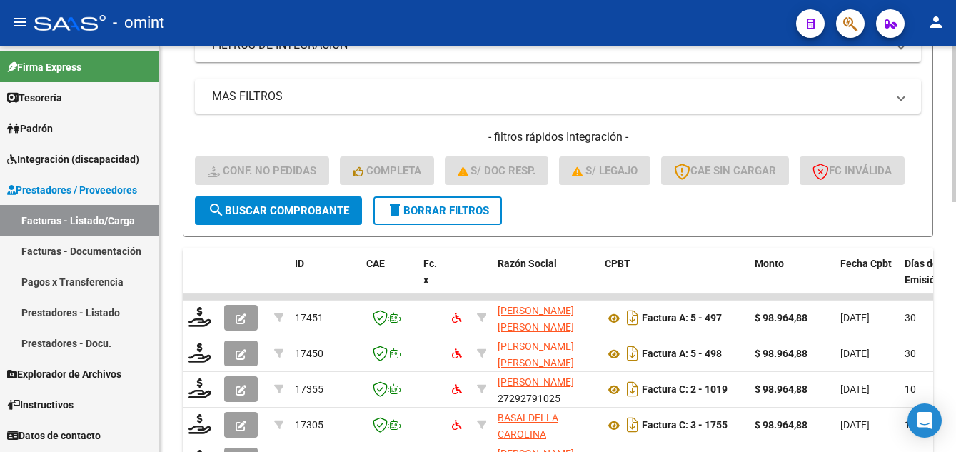
type input "16166"
click at [309, 217] on span "search Buscar Comprobante" at bounding box center [278, 210] width 141 height 13
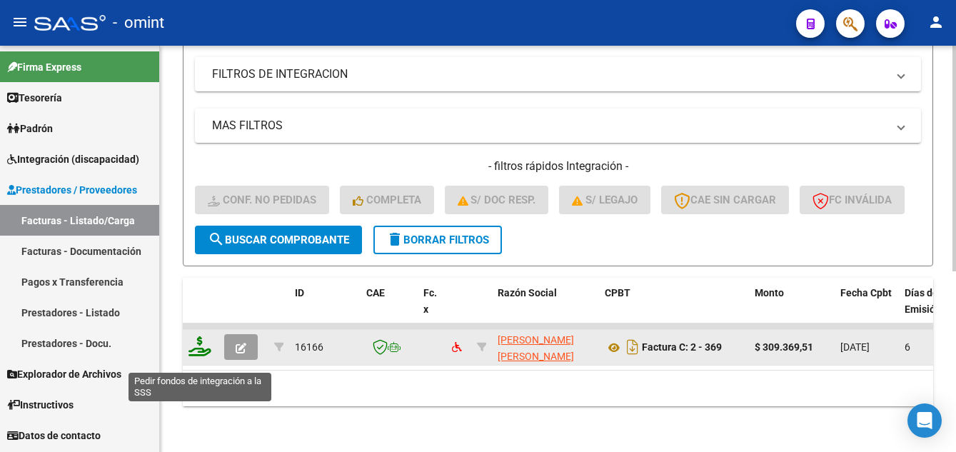
click at [197, 356] on icon at bounding box center [200, 346] width 23 height 20
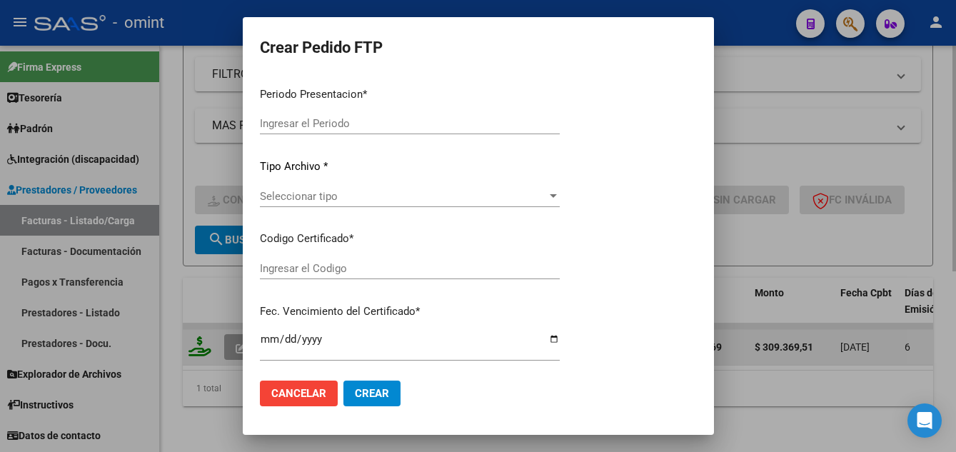
type input "202507"
type input "$ 309.369,51"
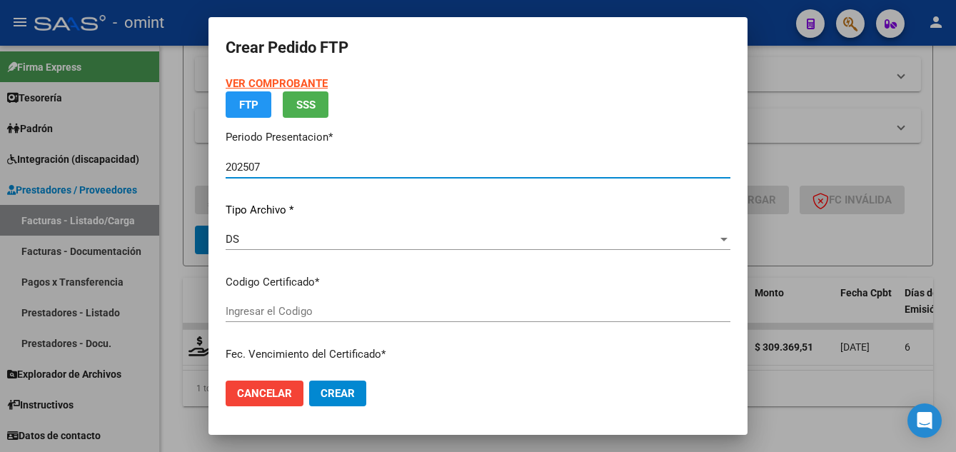
type input "7017103426"
type input "2027-02-22"
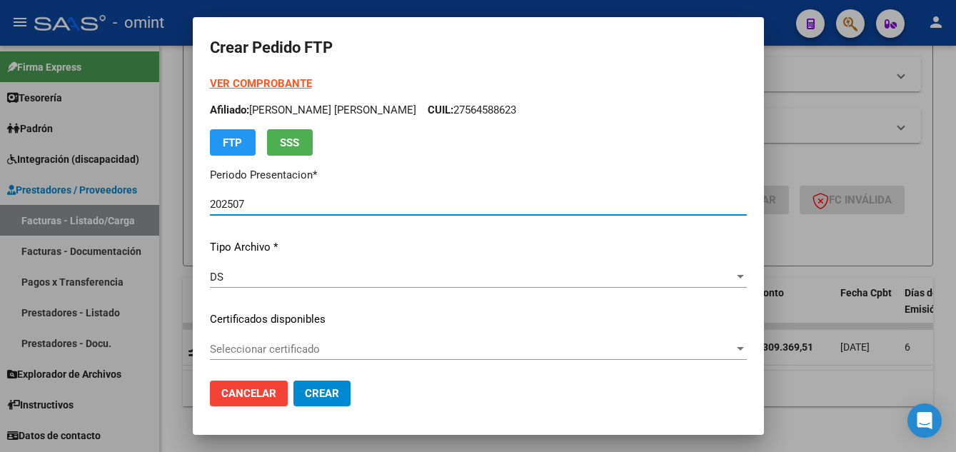
click at [399, 354] on span "Seleccionar certificado" at bounding box center [472, 349] width 524 height 13
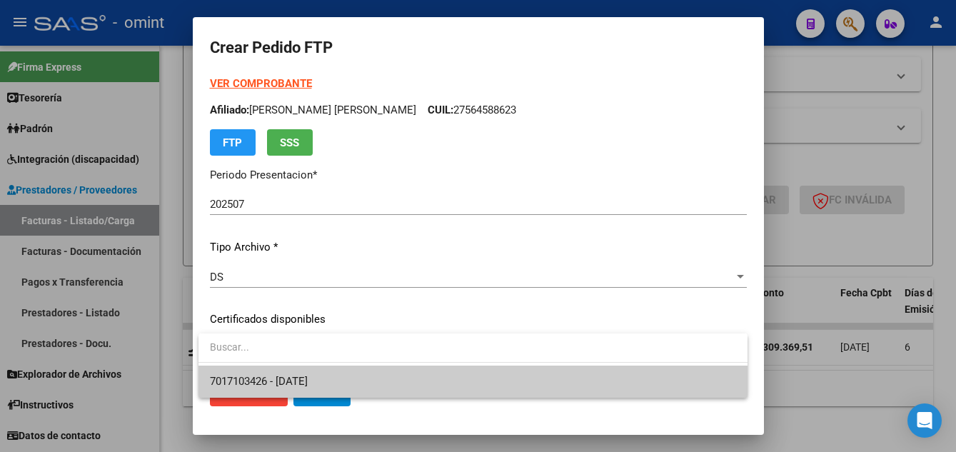
click at [412, 379] on span "7017103426 - 2027-02-22" at bounding box center [473, 382] width 526 height 32
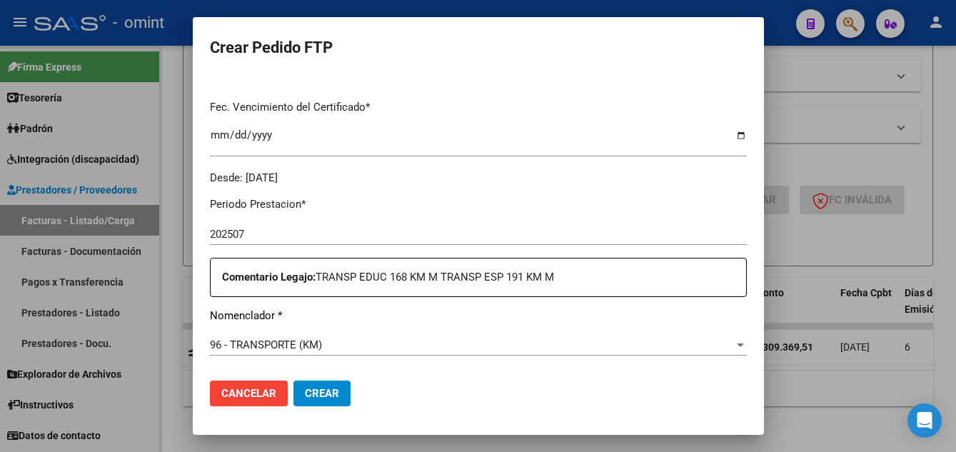
scroll to position [500, 0]
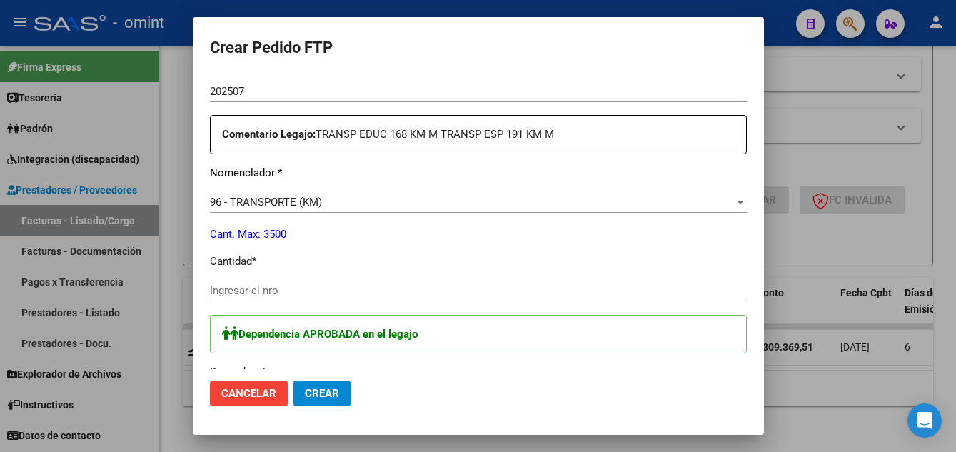
click at [264, 284] on input "Ingresar el nro" at bounding box center [478, 290] width 537 height 13
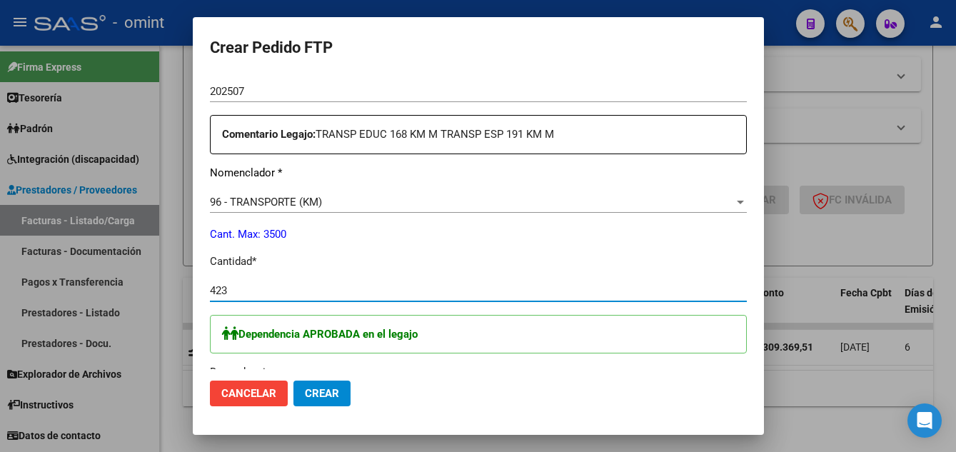
scroll to position [714, 0]
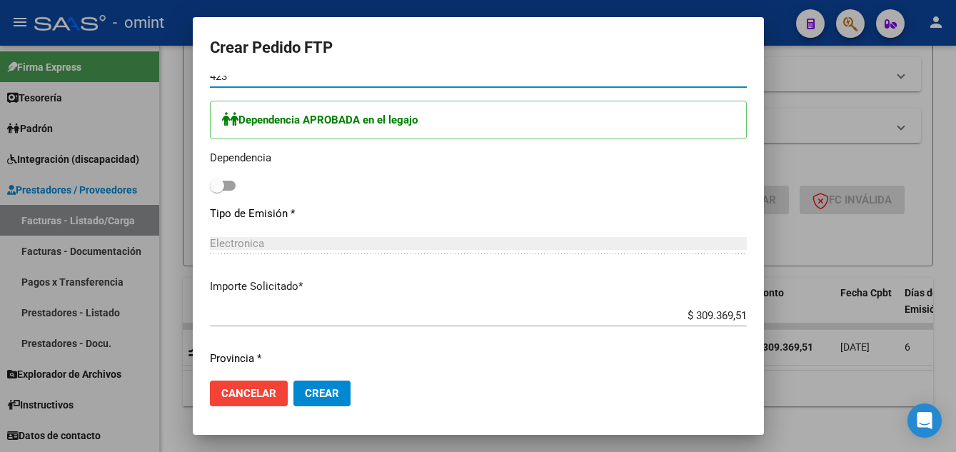
type input "423"
click at [221, 184] on span at bounding box center [217, 186] width 14 height 14
click at [217, 191] on input "checkbox" at bounding box center [216, 191] width 1 height 1
checkbox input "true"
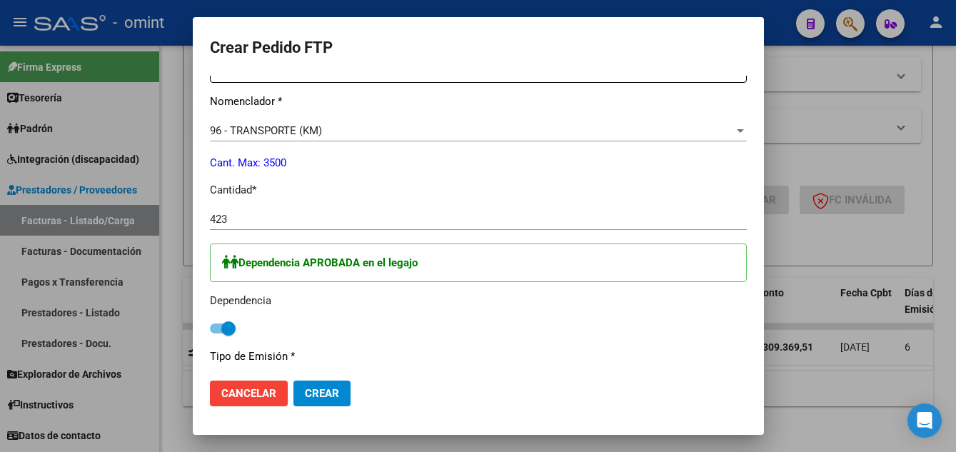
click at [329, 390] on span "Crear" at bounding box center [322, 393] width 34 height 13
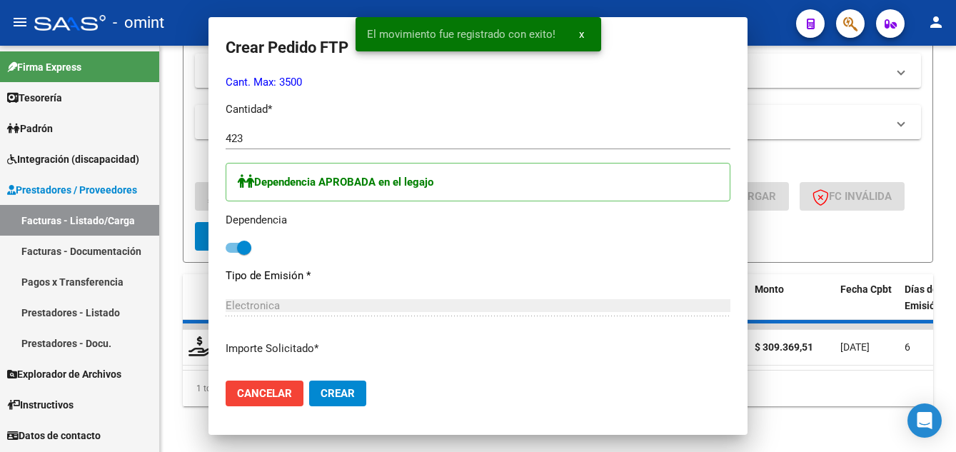
scroll to position [0, 0]
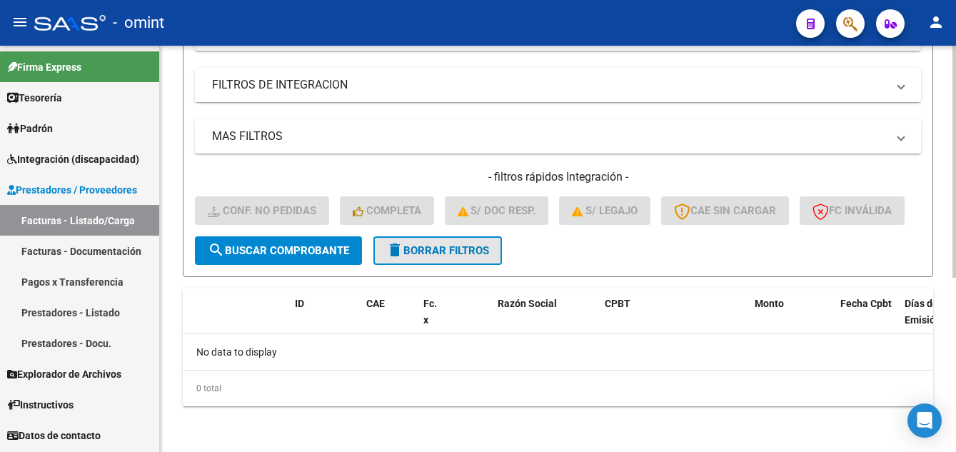
click at [430, 249] on span "delete Borrar Filtros" at bounding box center [437, 250] width 103 height 13
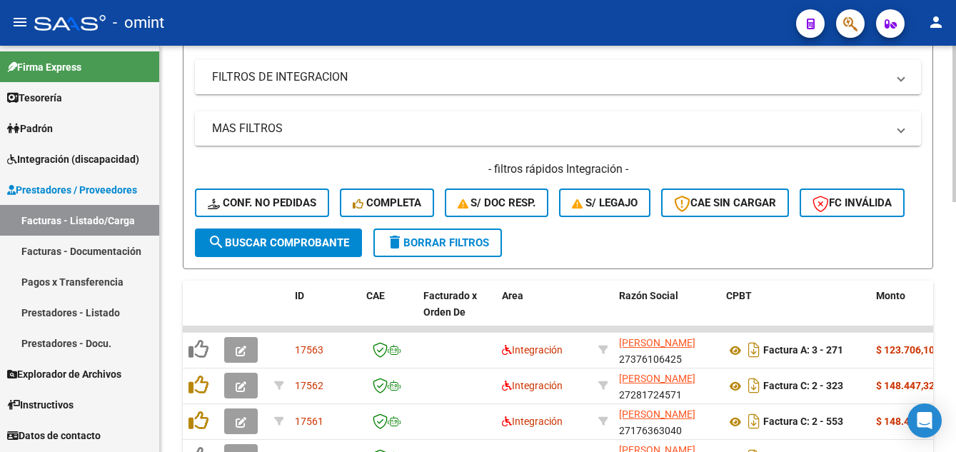
scroll to position [304, 0]
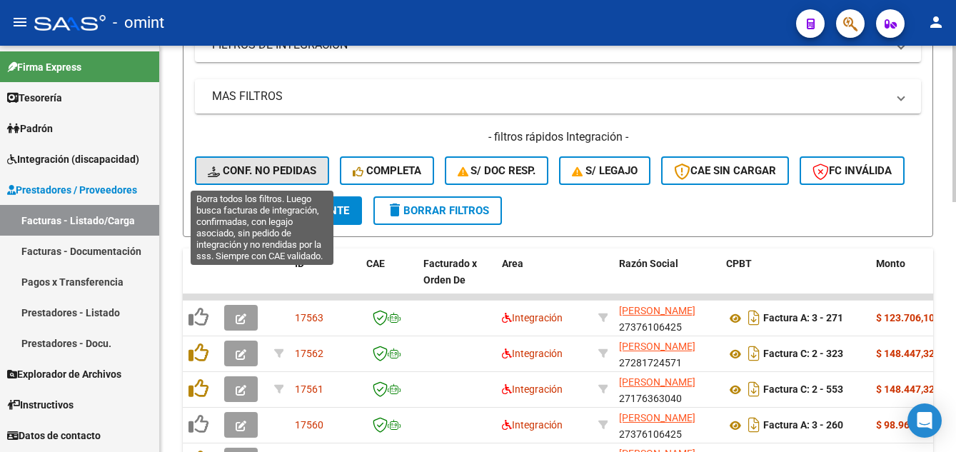
click at [271, 165] on span "Conf. no pedidas" at bounding box center [262, 170] width 109 height 13
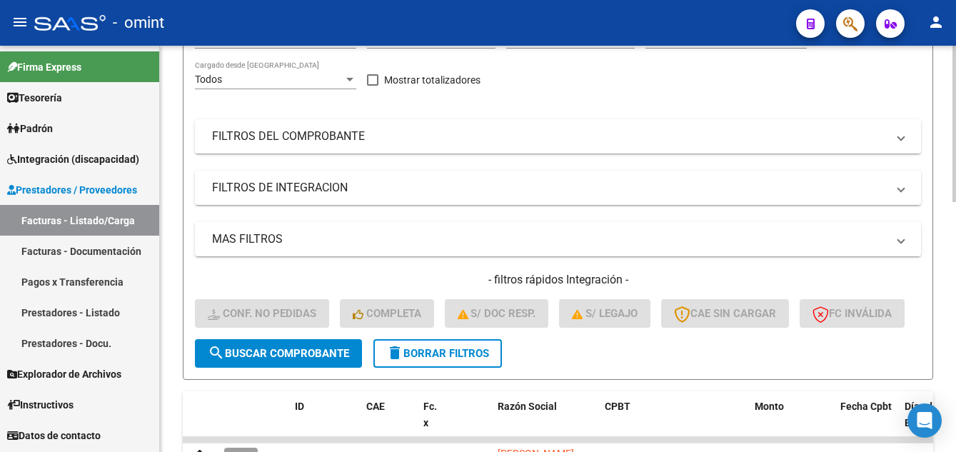
scroll to position [0, 0]
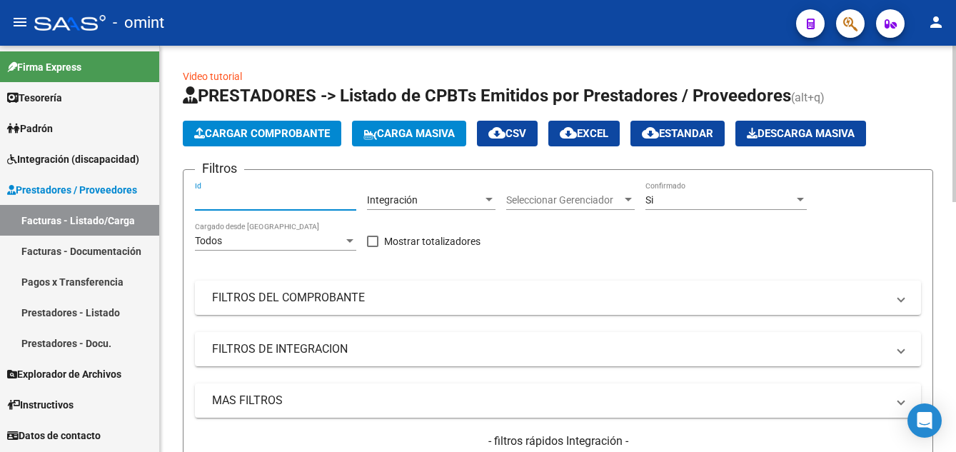
paste input "16543"
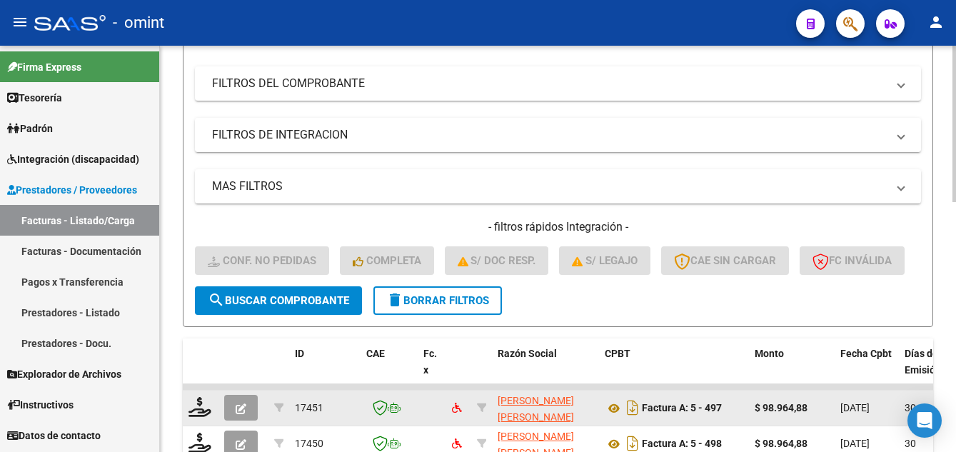
scroll to position [357, 0]
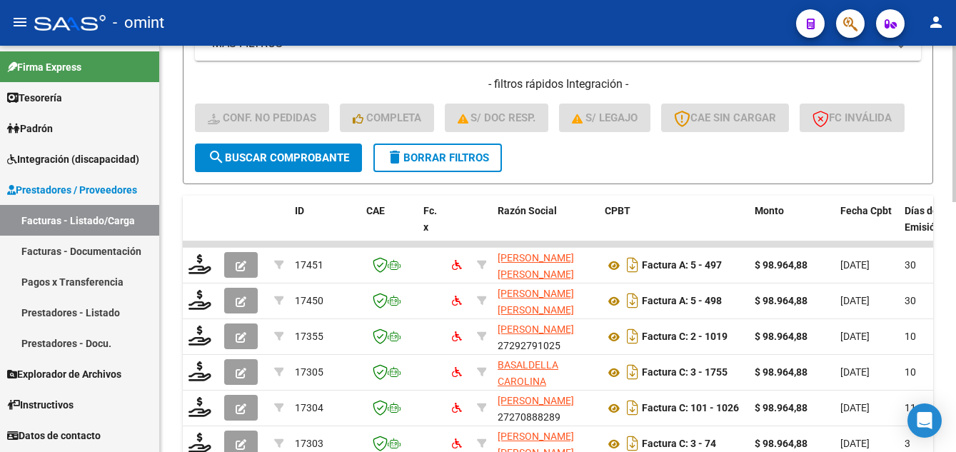
type input "16543"
click at [318, 164] on span "search Buscar Comprobante" at bounding box center [278, 157] width 141 height 13
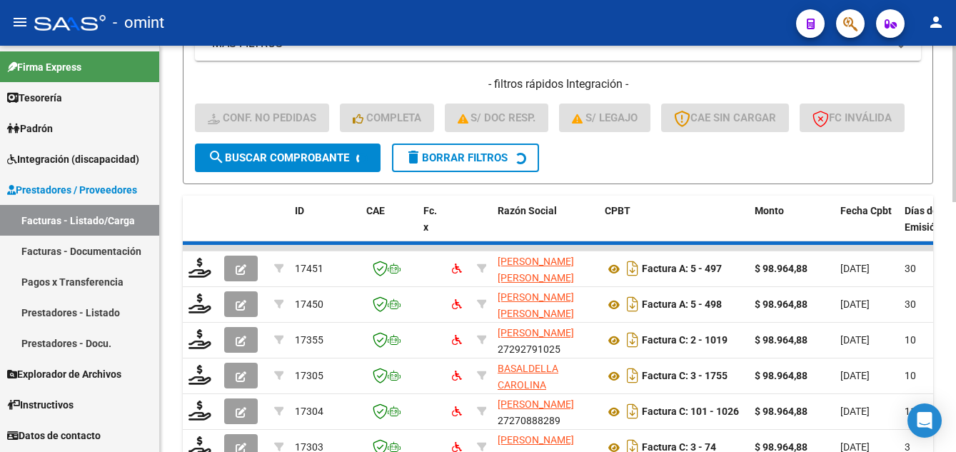
scroll to position [326, 0]
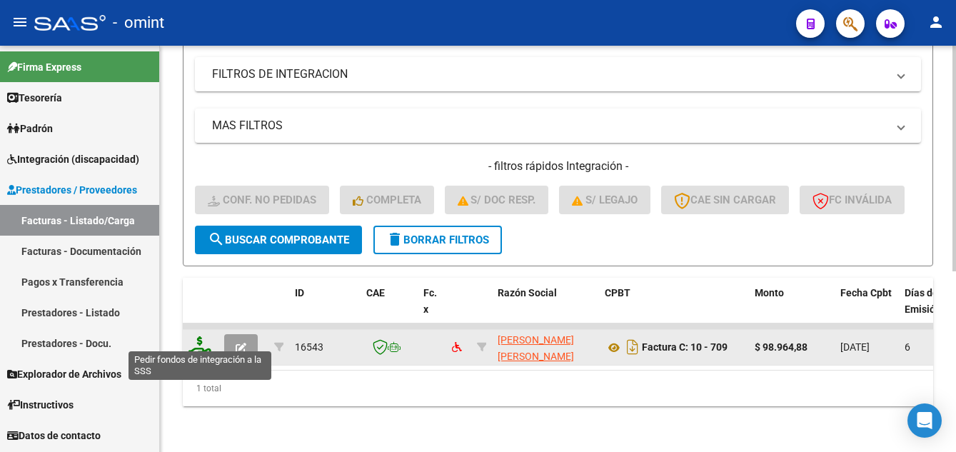
click at [201, 341] on icon at bounding box center [200, 346] width 23 height 20
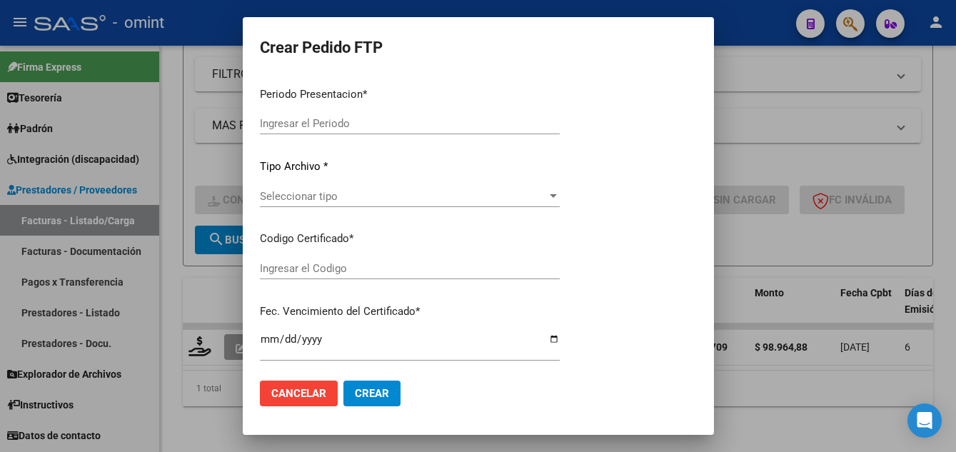
type input "202507"
type input "$ 98.964,88"
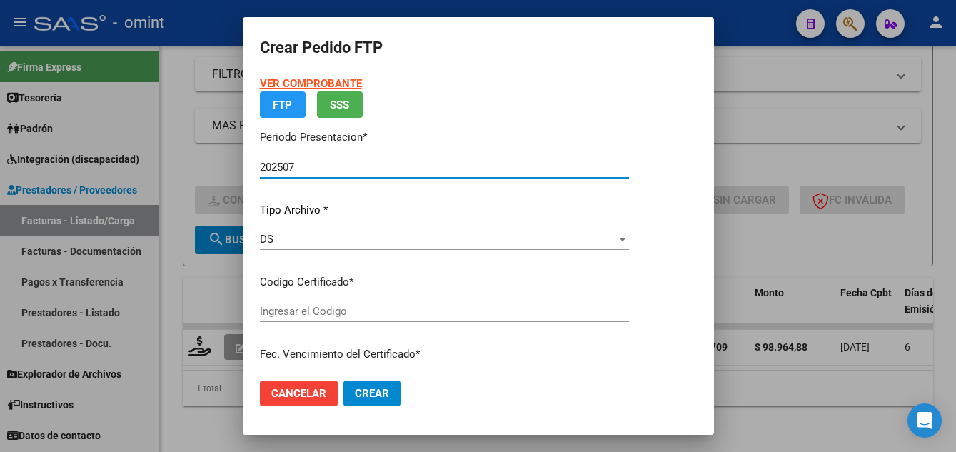
type input "580829412"
type input "2025-11-23"
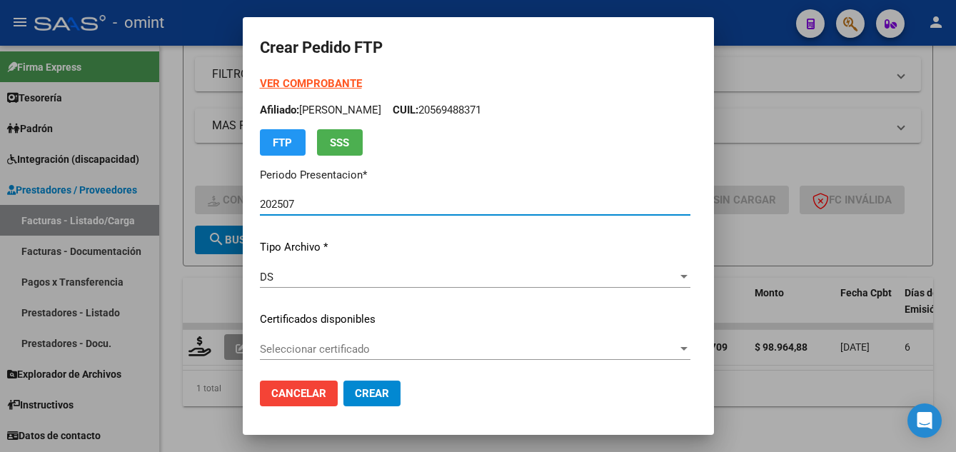
scroll to position [143, 0]
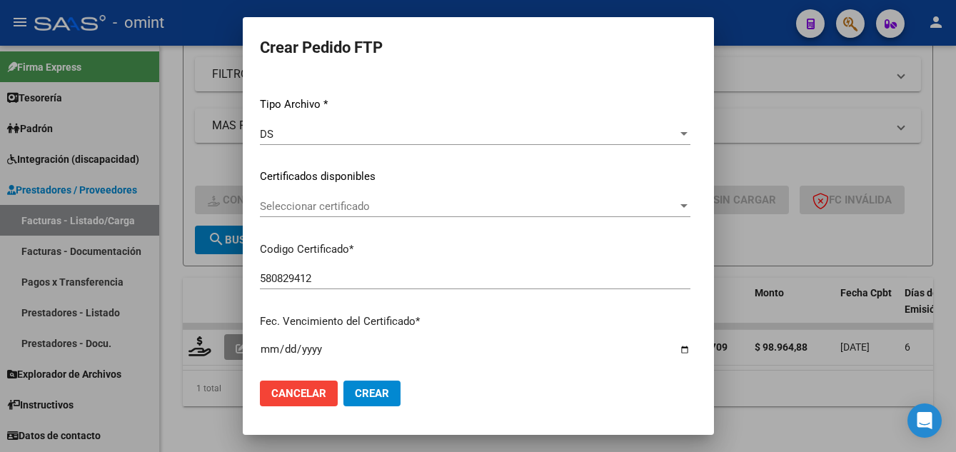
click at [411, 214] on div "Seleccionar certificado Seleccionar certificado" at bounding box center [475, 206] width 431 height 21
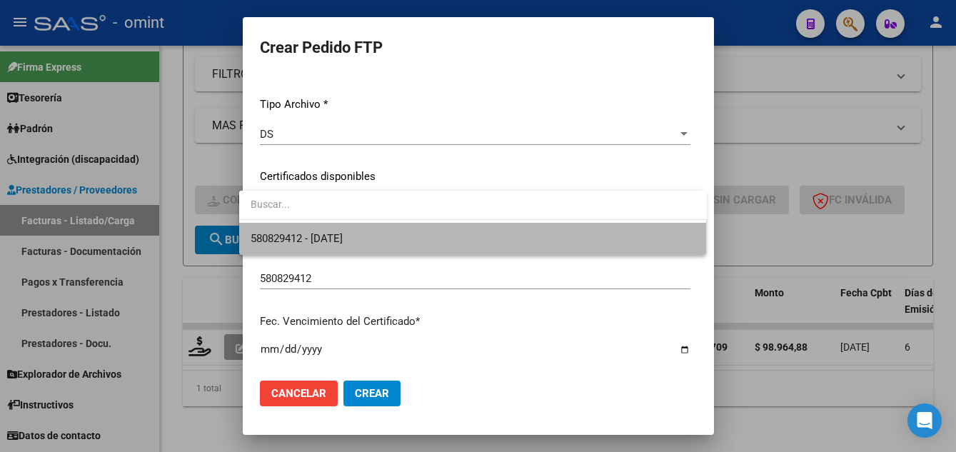
click at [416, 234] on span "580829412 - 2025-11-23" at bounding box center [473, 239] width 445 height 32
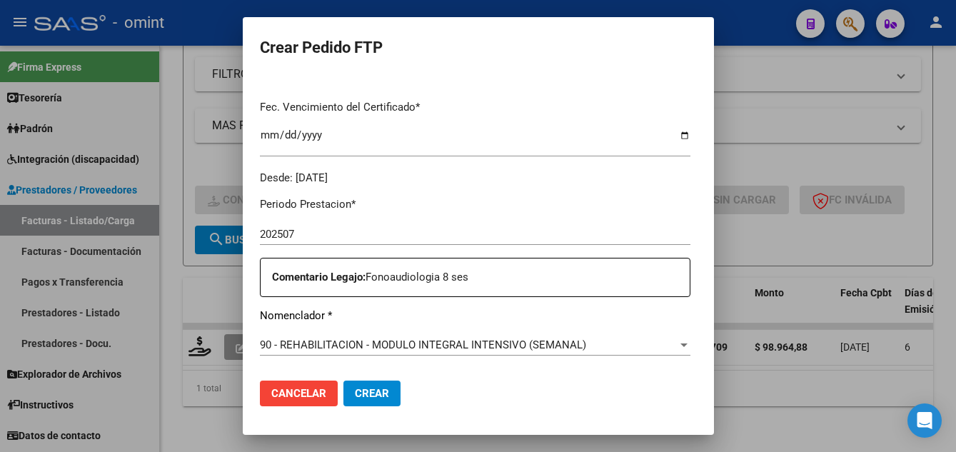
scroll to position [571, 0]
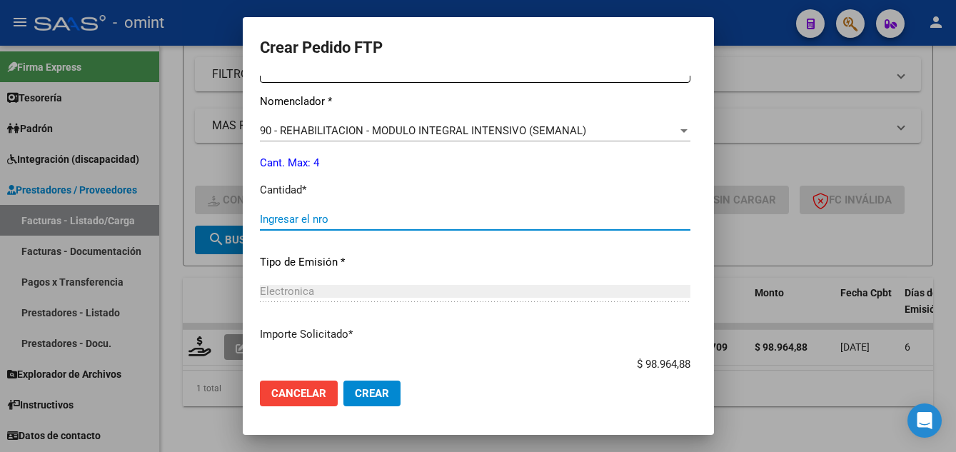
click at [351, 216] on input "Ingresar el nro" at bounding box center [475, 219] width 431 height 13
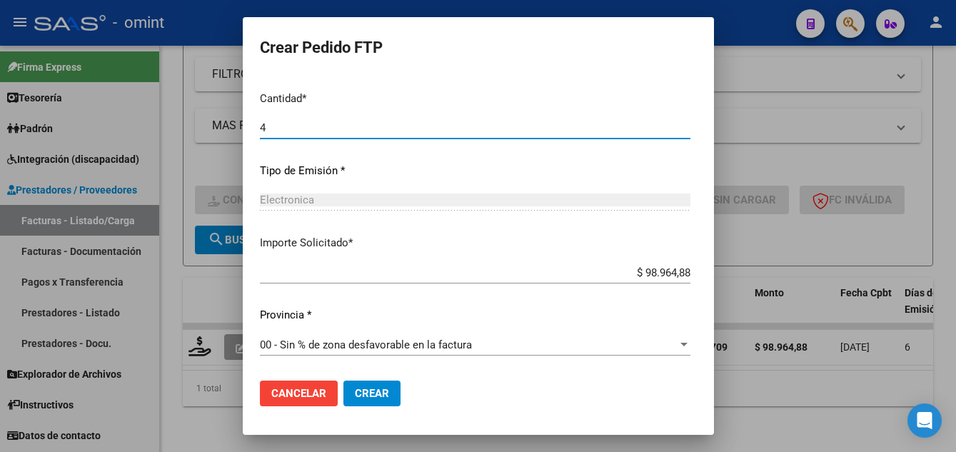
type input "4"
click at [369, 394] on span "Crear" at bounding box center [372, 393] width 34 height 13
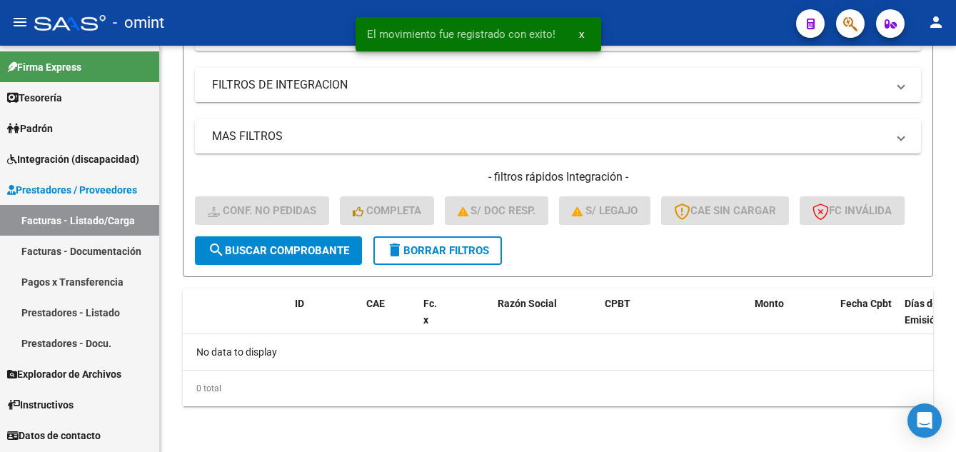
scroll to position [304, 0]
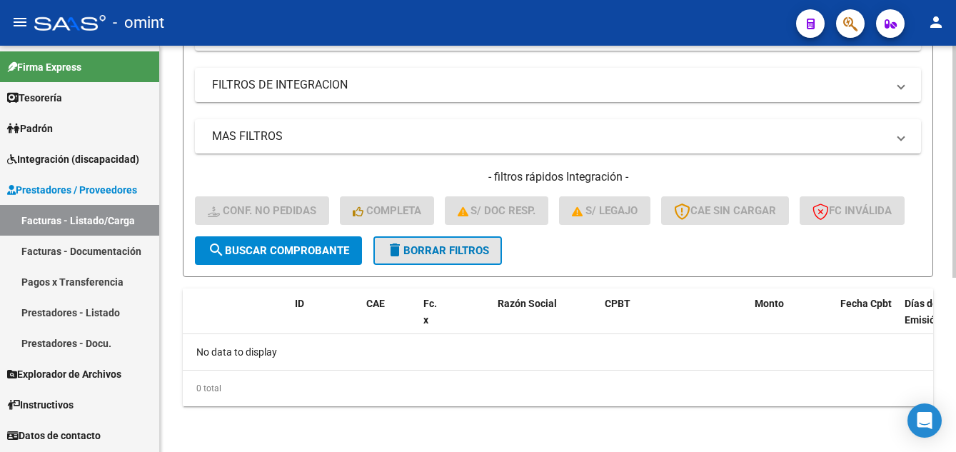
click at [453, 254] on span "delete Borrar Filtros" at bounding box center [437, 250] width 103 height 13
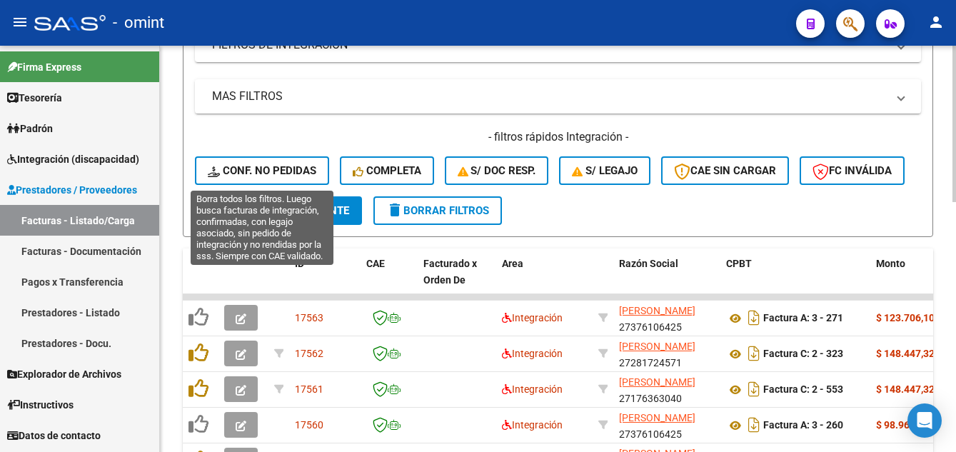
click at [271, 173] on span "Conf. no pedidas" at bounding box center [262, 170] width 109 height 13
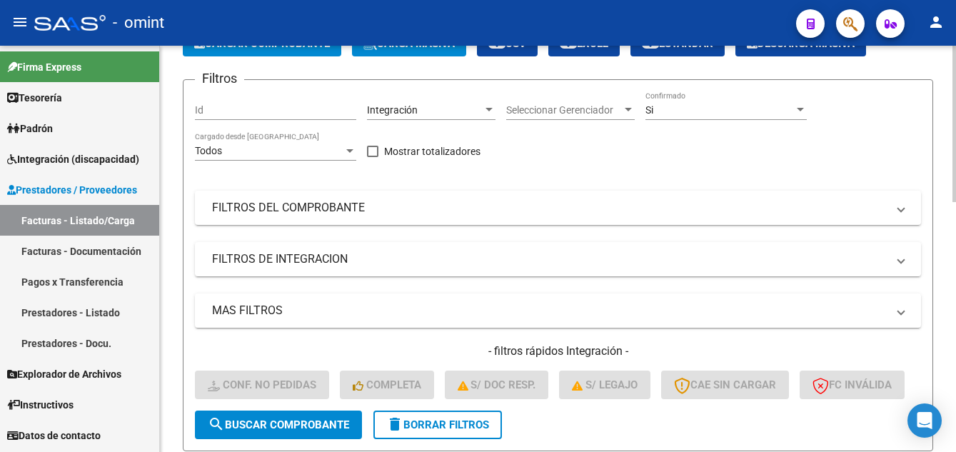
scroll to position [0, 0]
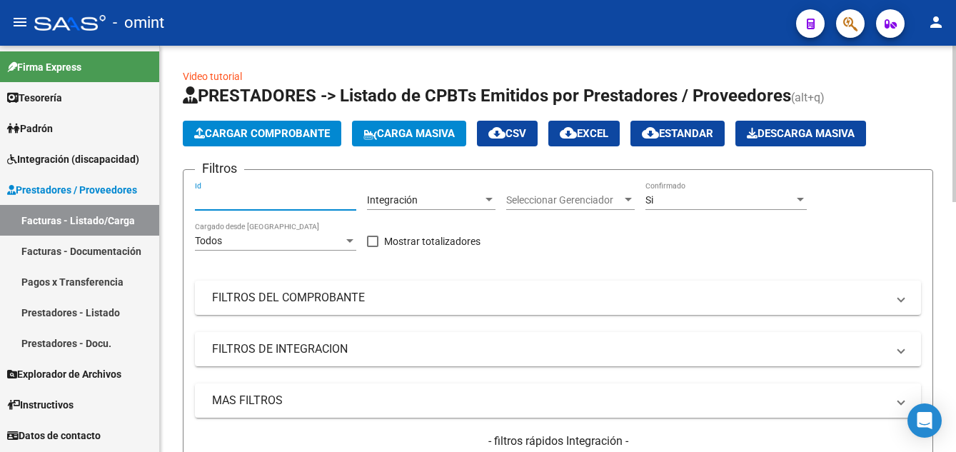
paste input "16158"
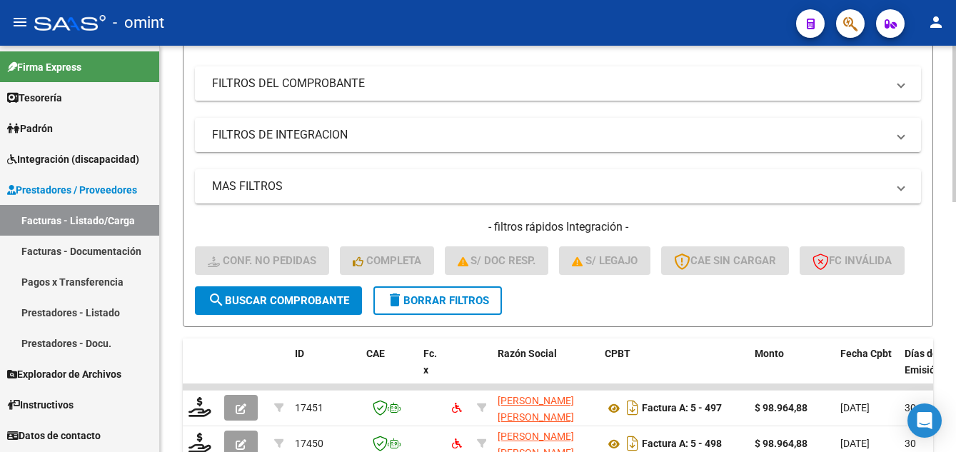
scroll to position [286, 0]
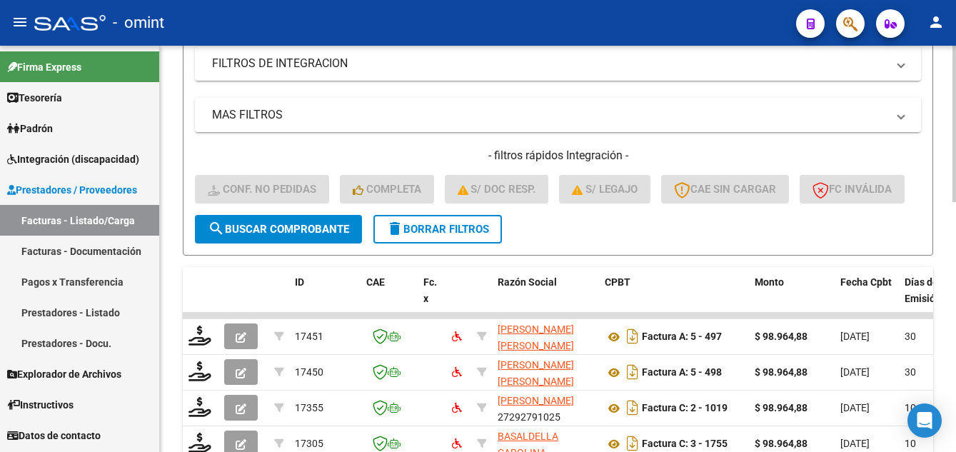
type input "16158"
click at [306, 236] on span "search Buscar Comprobante" at bounding box center [278, 229] width 141 height 13
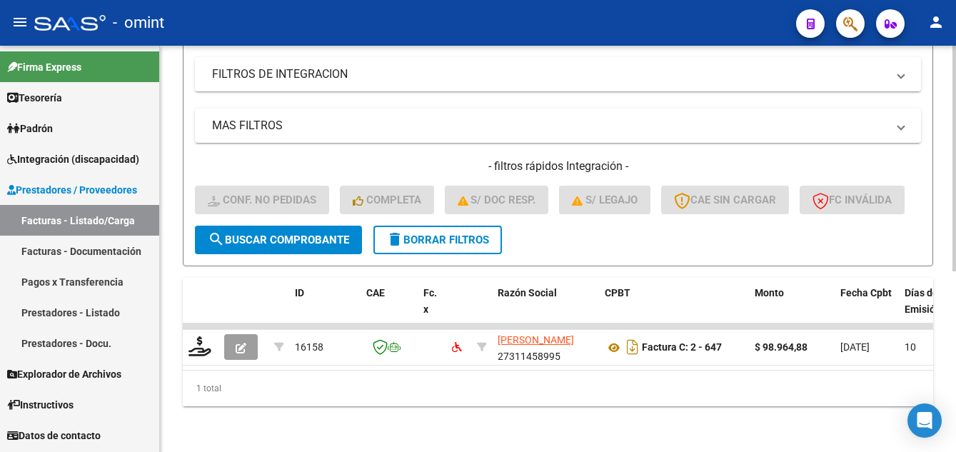
scroll to position [326, 0]
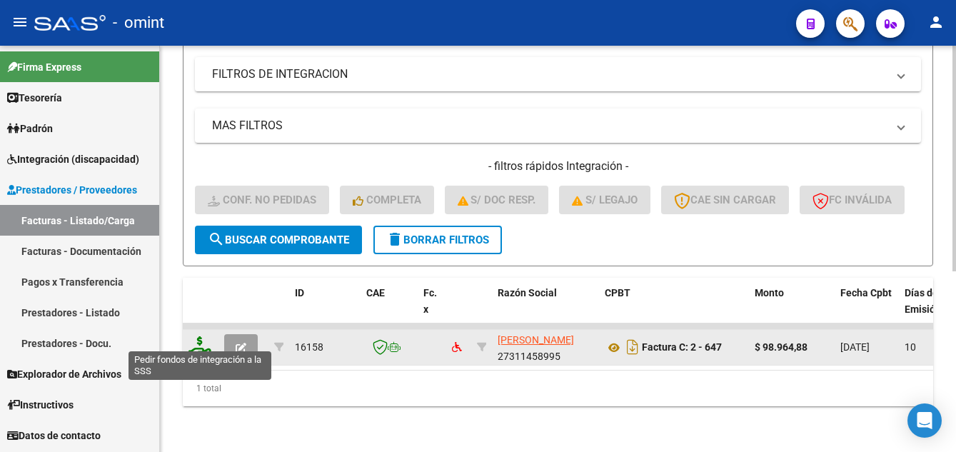
click at [206, 337] on icon at bounding box center [200, 346] width 23 height 20
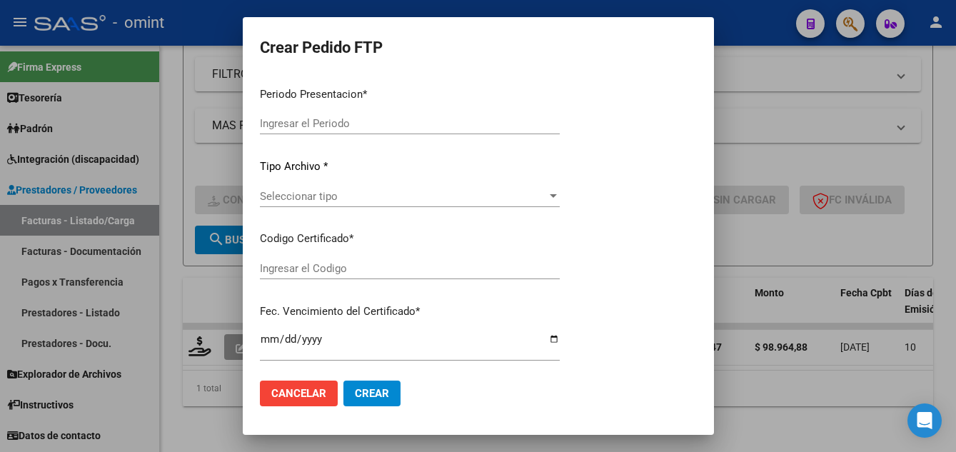
type input "202507"
type input "$ 98.964,88"
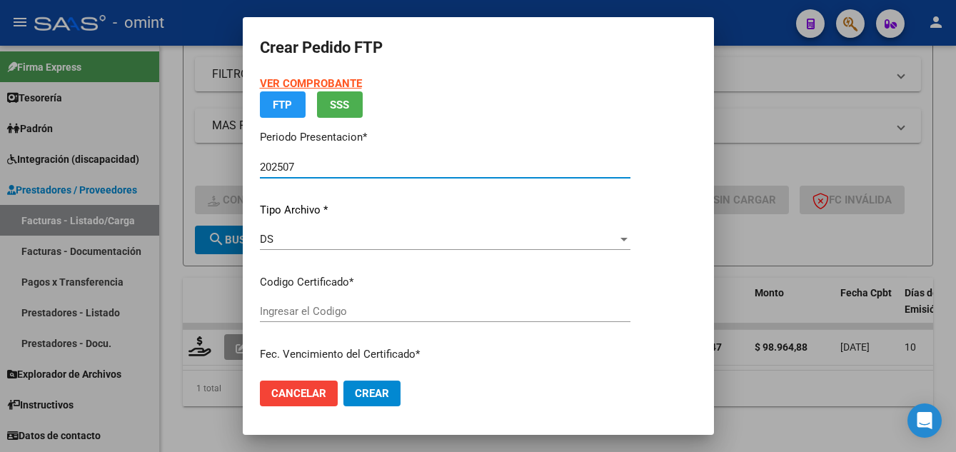
type input "580829412"
type input "2025-11-23"
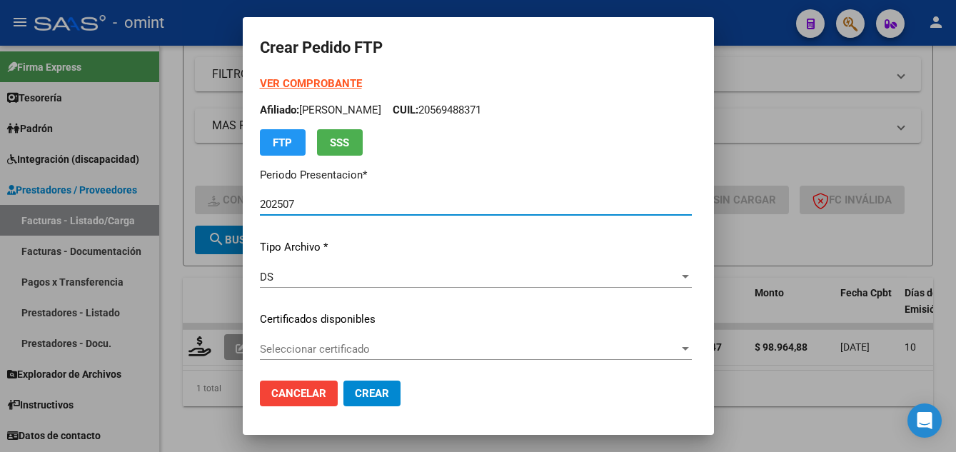
click at [386, 344] on span "Seleccionar certificado" at bounding box center [469, 349] width 419 height 13
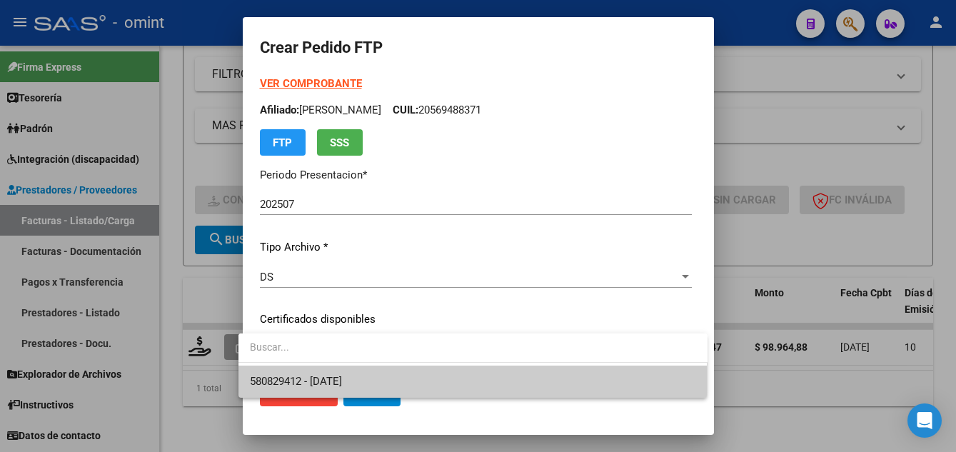
click at [409, 374] on span "580829412 - 2025-11-23" at bounding box center [473, 382] width 446 height 32
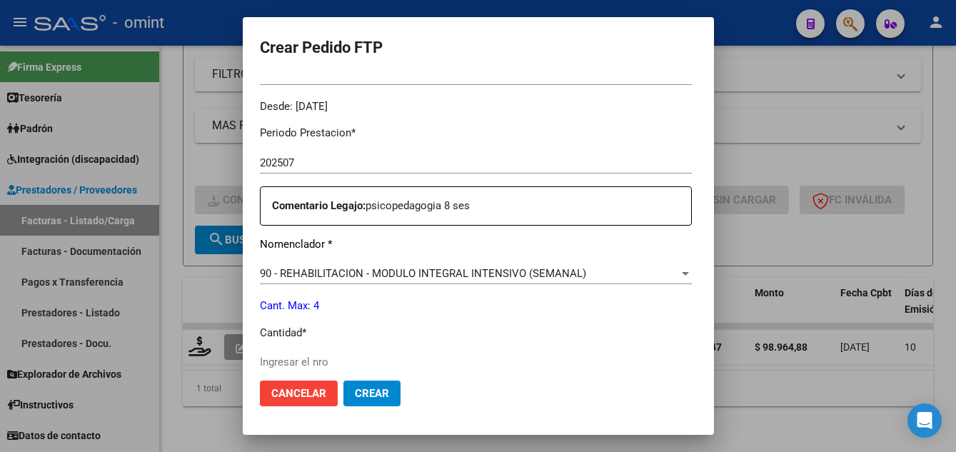
scroll to position [643, 0]
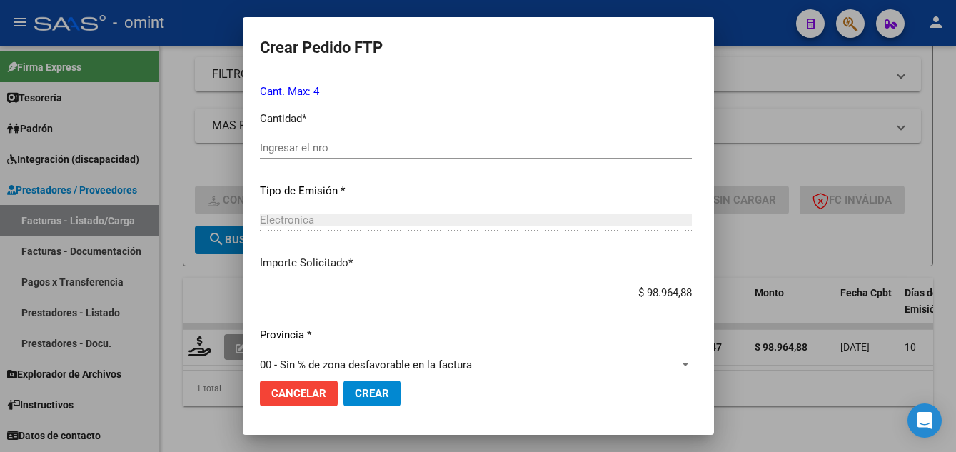
click at [291, 149] on input "Ingresar el nro" at bounding box center [476, 147] width 432 height 13
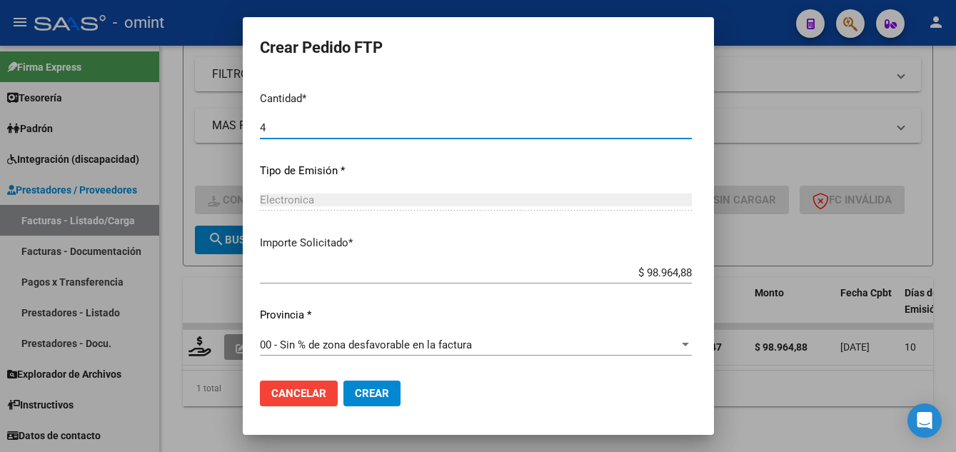
type input "4"
click at [367, 393] on span "Crear" at bounding box center [372, 393] width 34 height 13
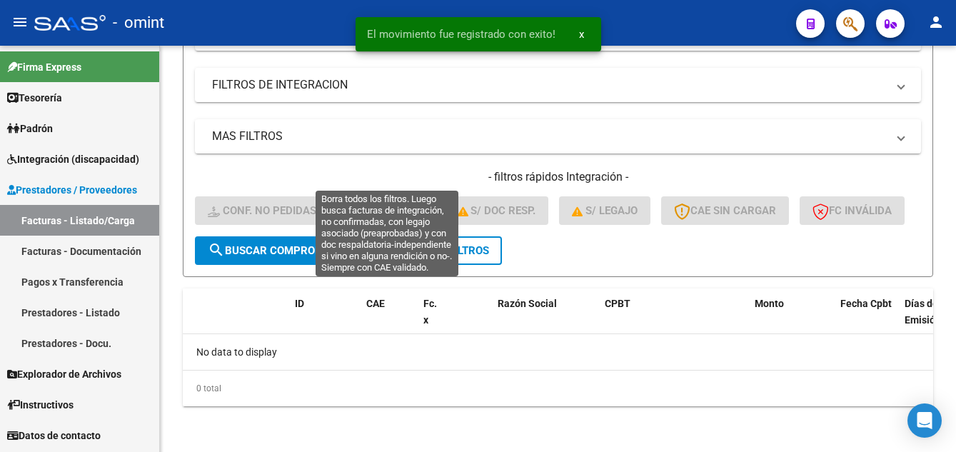
scroll to position [304, 0]
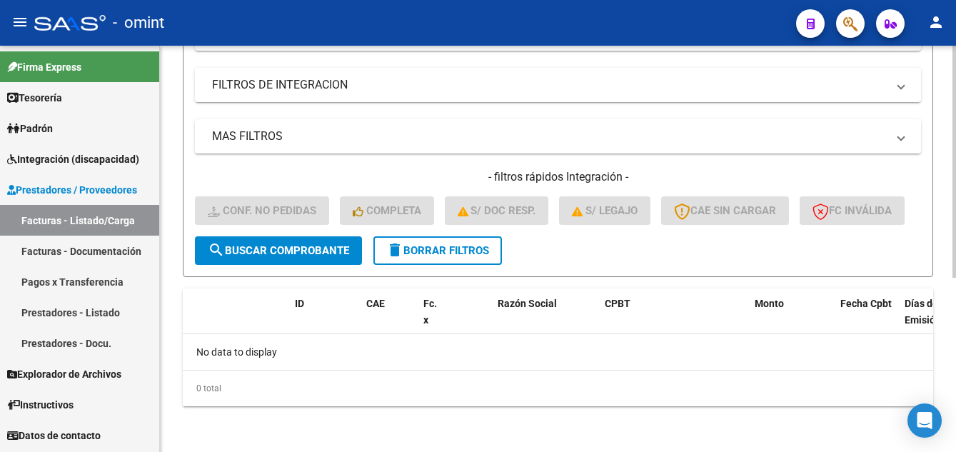
click at [433, 254] on span "delete Borrar Filtros" at bounding box center [437, 250] width 103 height 13
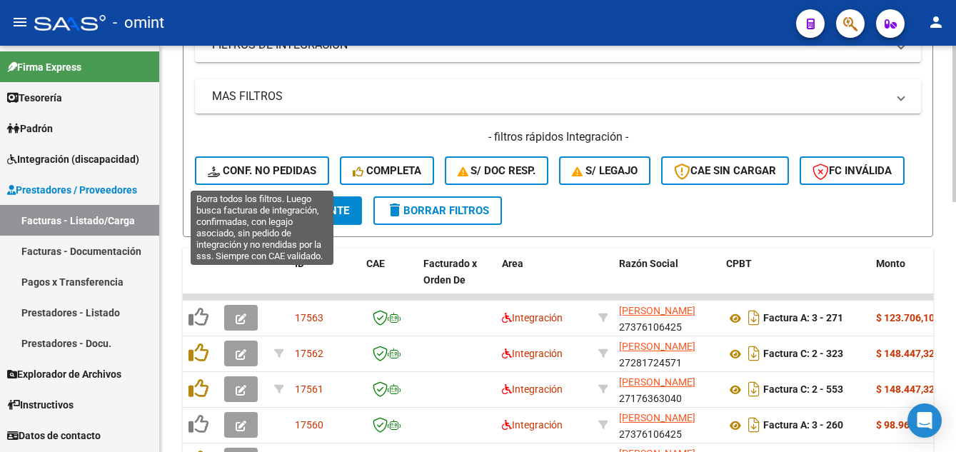
click at [264, 164] on span "Conf. no pedidas" at bounding box center [262, 170] width 109 height 13
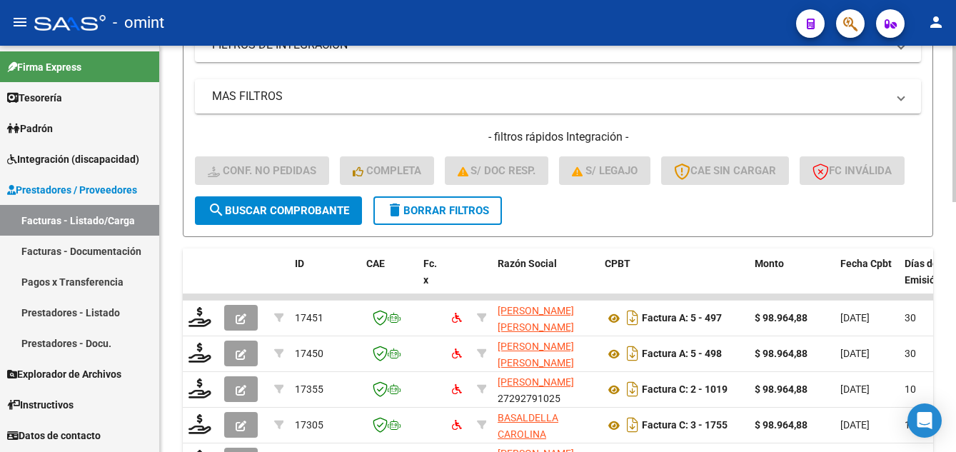
scroll to position [19, 0]
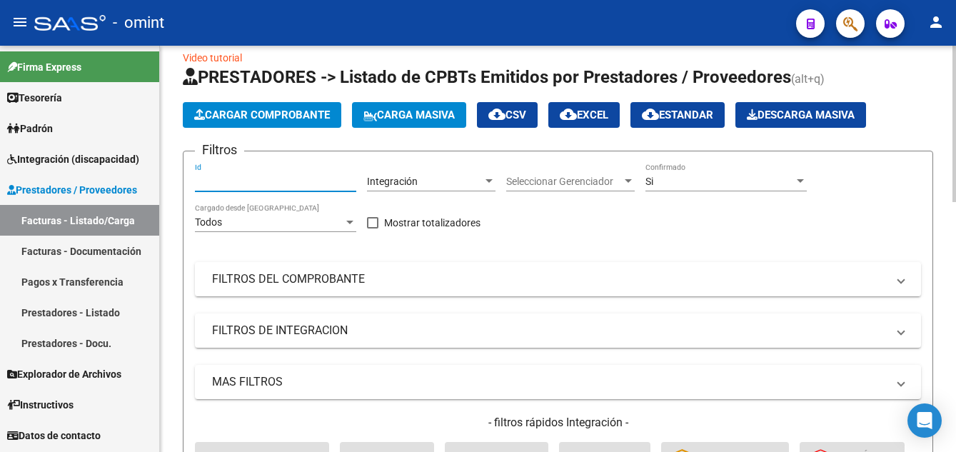
paste input "15749"
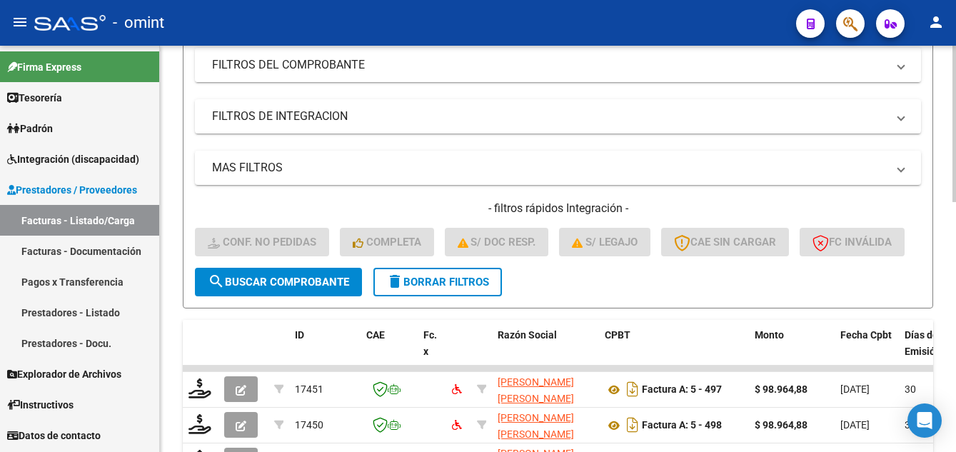
scroll to position [304, 0]
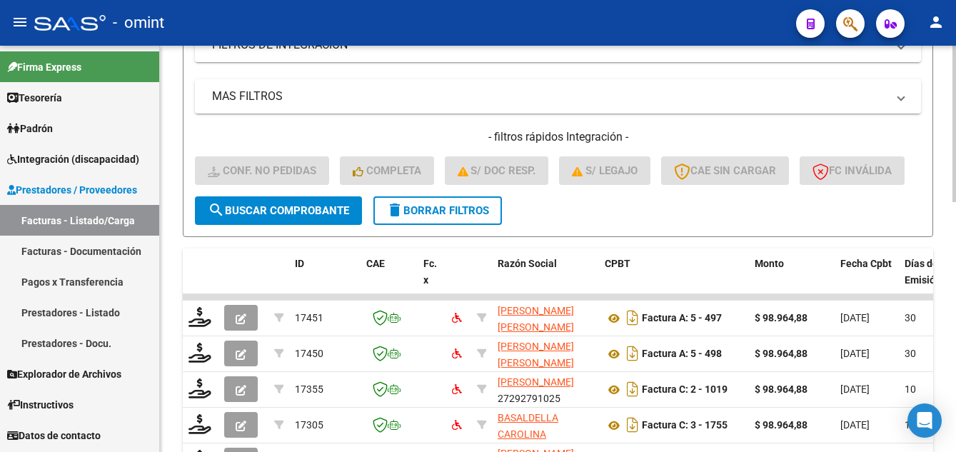
type input "15749"
click at [316, 217] on span "search Buscar Comprobante" at bounding box center [278, 210] width 141 height 13
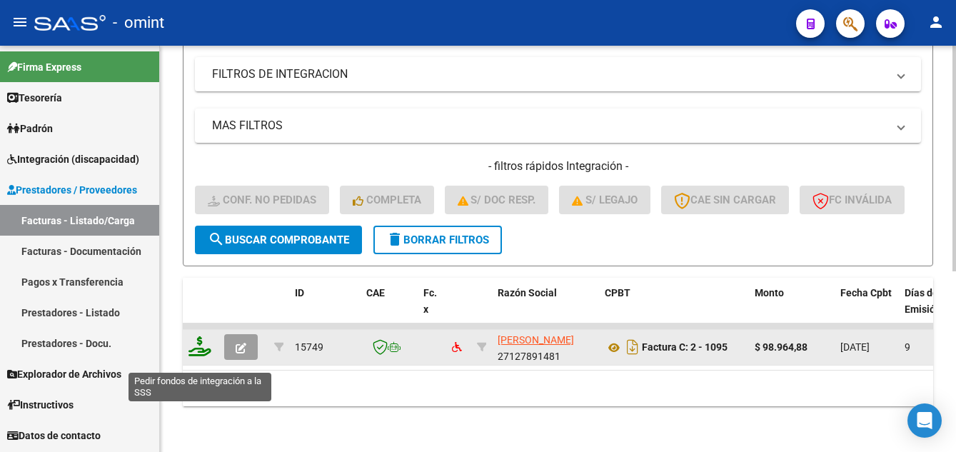
click at [209, 356] on icon at bounding box center [200, 346] width 23 height 20
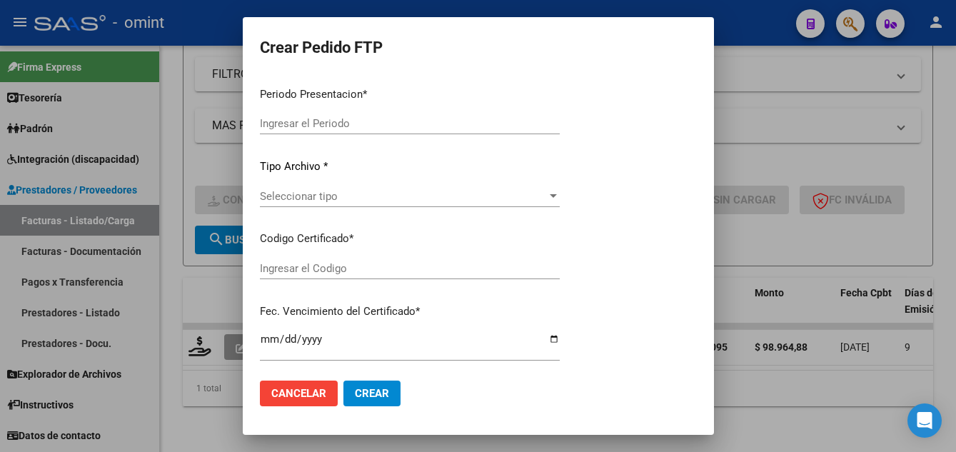
type input "202507"
type input "$ 98.964,88"
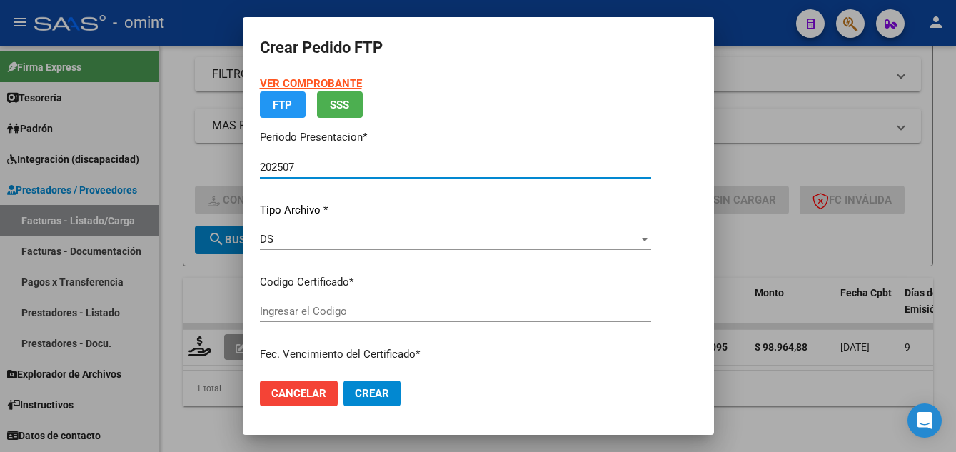
type input "580829412"
type input "2025-11-23"
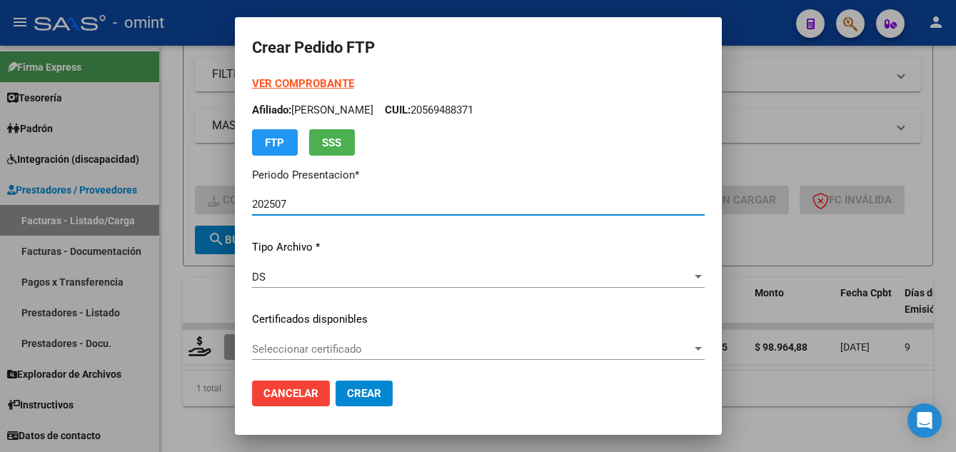
click at [379, 351] on span "Seleccionar certificado" at bounding box center [472, 349] width 440 height 13
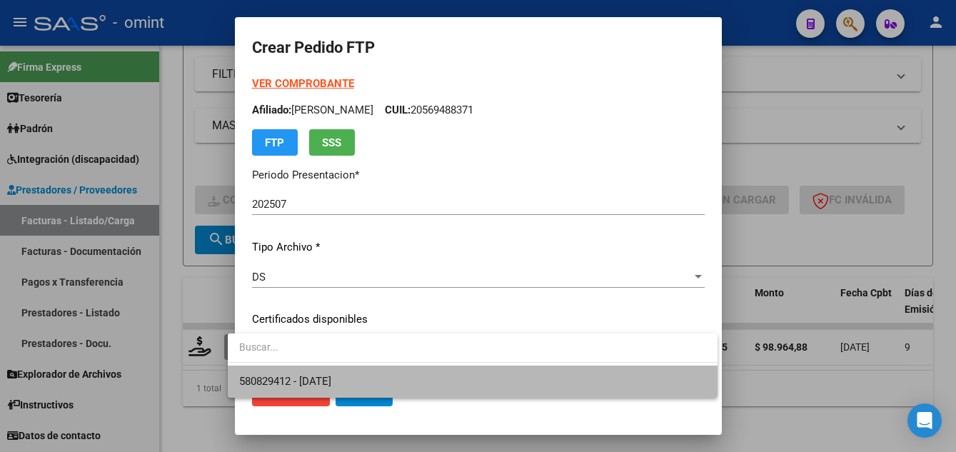
click at [395, 379] on span "580829412 - 2025-11-23" at bounding box center [472, 382] width 467 height 32
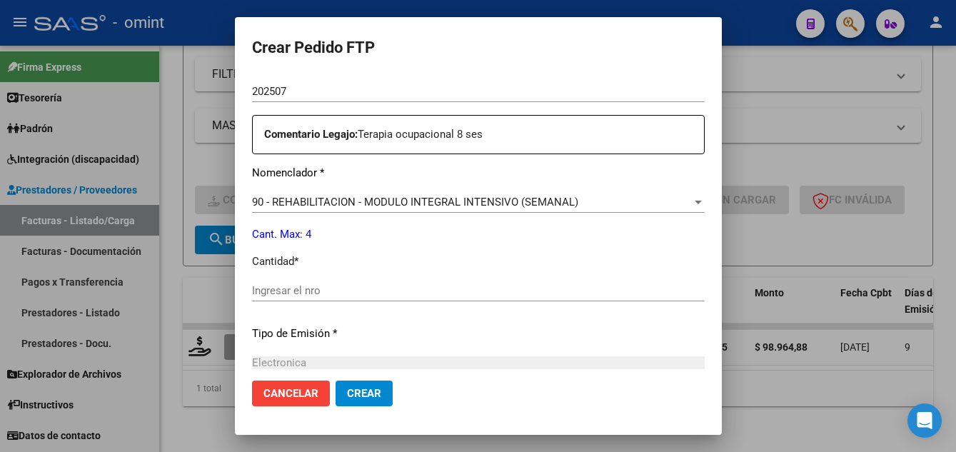
scroll to position [643, 0]
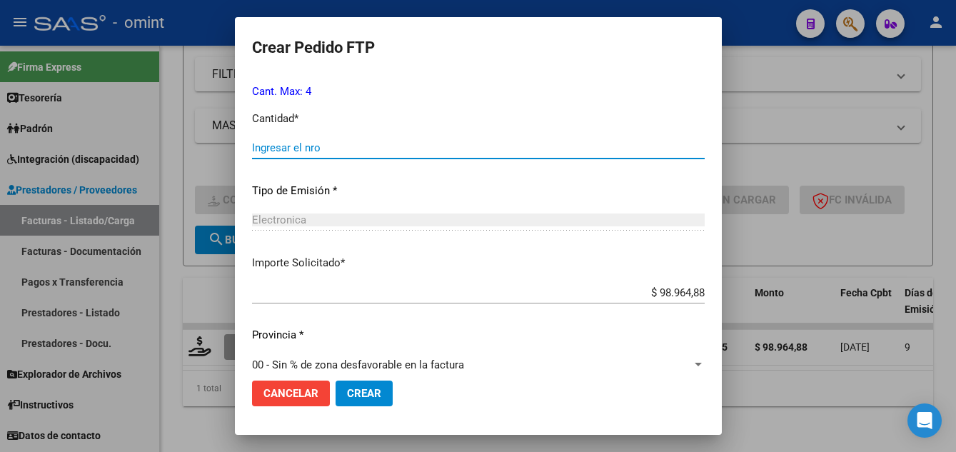
click at [281, 147] on input "Ingresar el nro" at bounding box center [478, 147] width 453 height 13
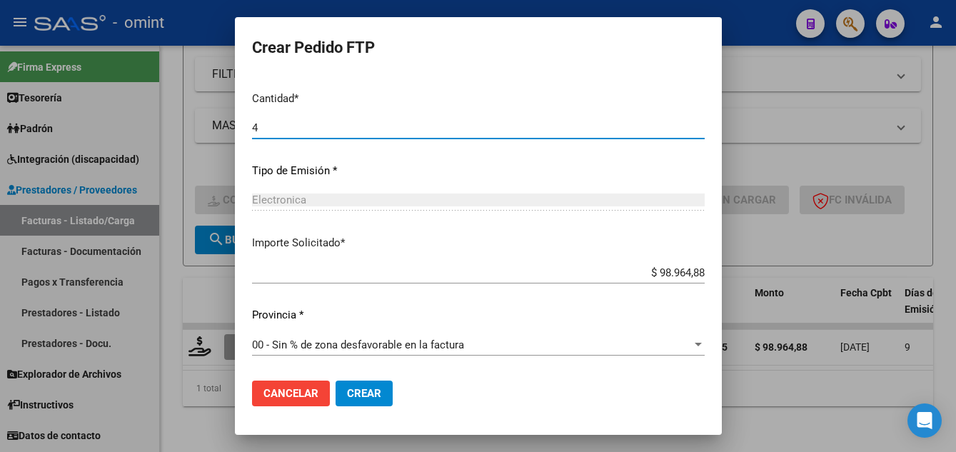
type input "4"
click at [361, 401] on button "Crear" at bounding box center [364, 394] width 57 height 26
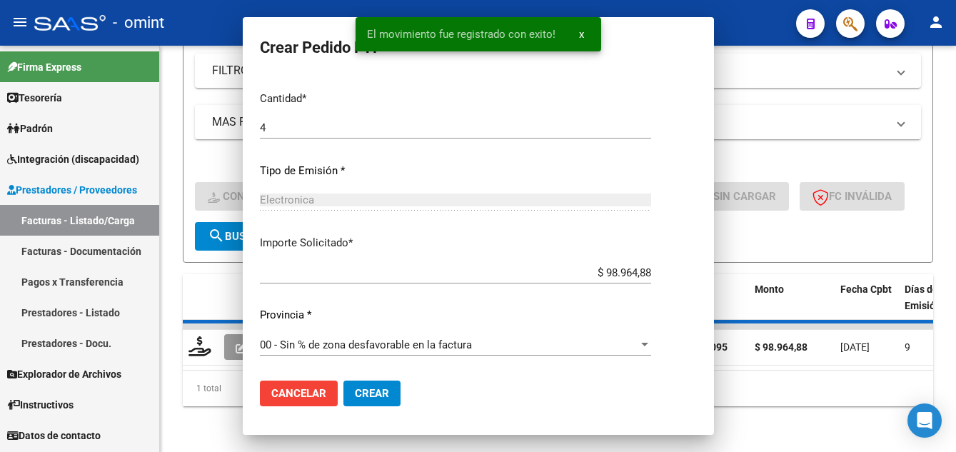
scroll to position [582, 0]
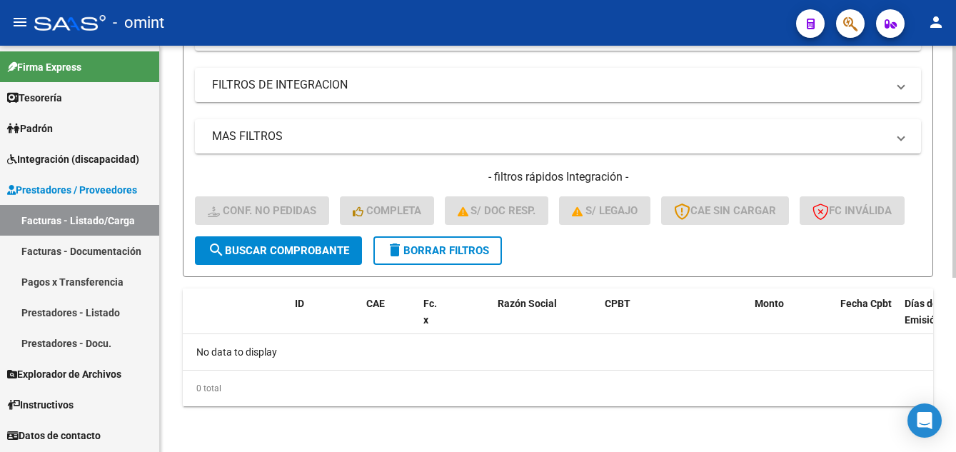
click at [468, 253] on span "delete Borrar Filtros" at bounding box center [437, 250] width 103 height 13
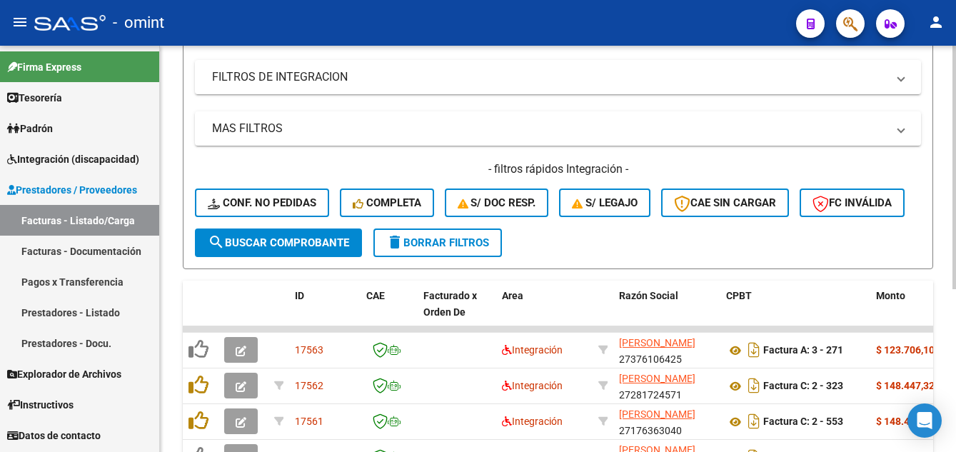
scroll to position [304, 0]
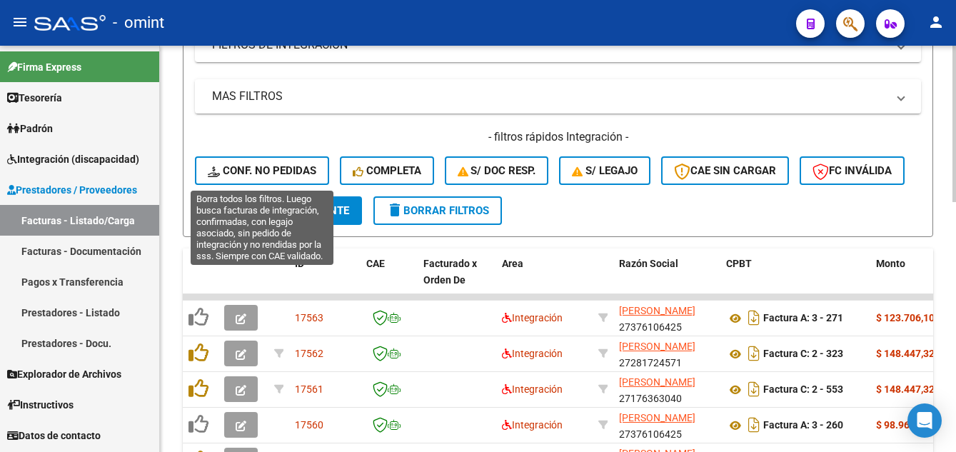
click at [261, 172] on span "Conf. no pedidas" at bounding box center [262, 170] width 109 height 13
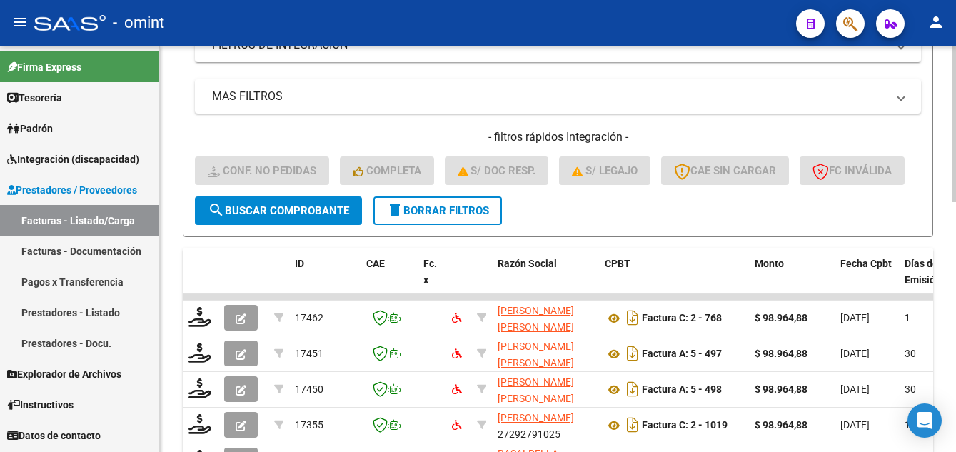
scroll to position [19, 0]
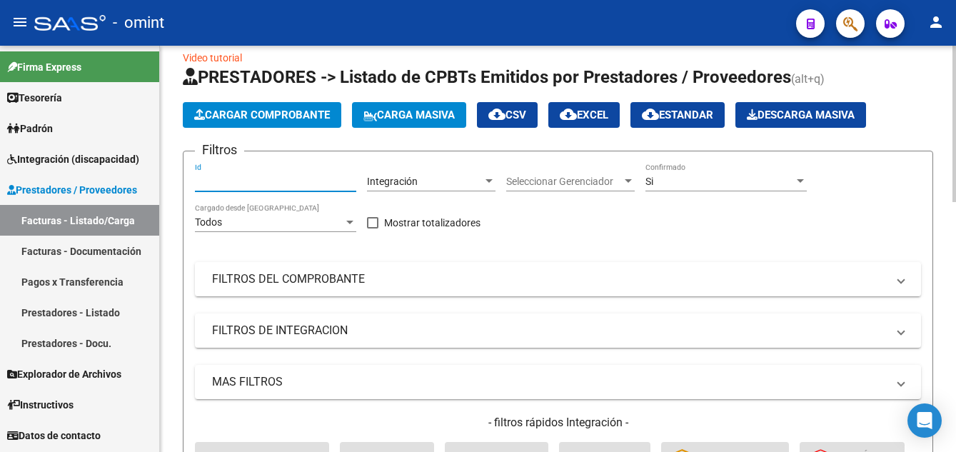
paste input "17462"
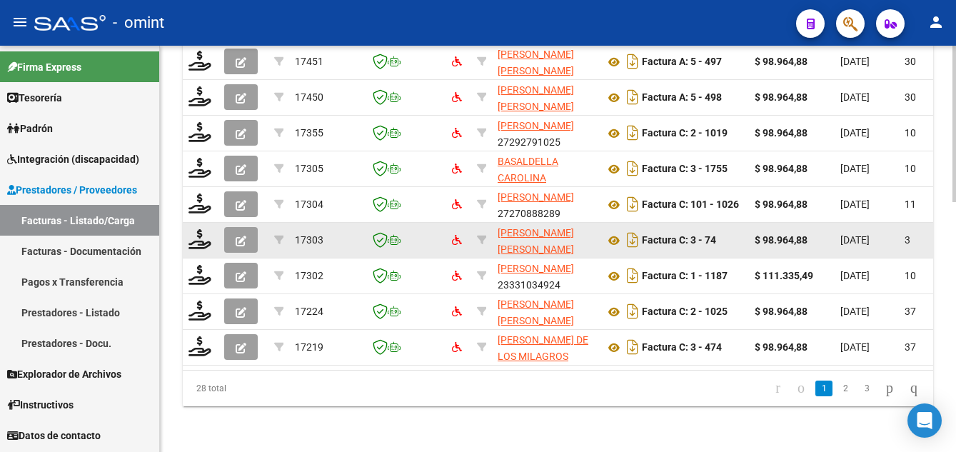
scroll to position [433, 0]
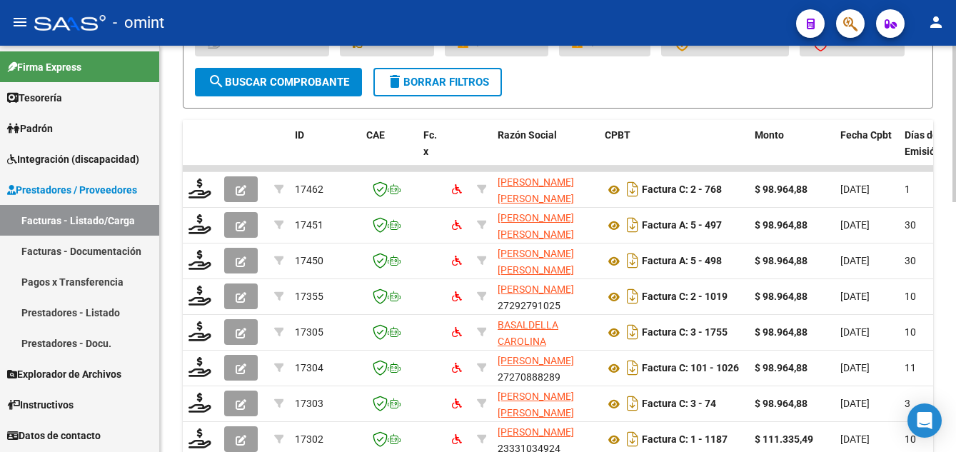
type input "17462"
click at [304, 89] on span "search Buscar Comprobante" at bounding box center [278, 82] width 141 height 13
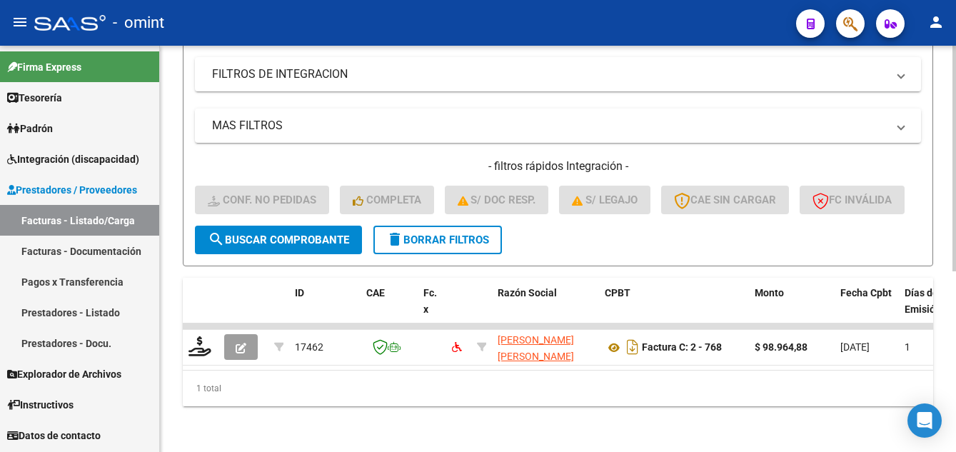
scroll to position [326, 0]
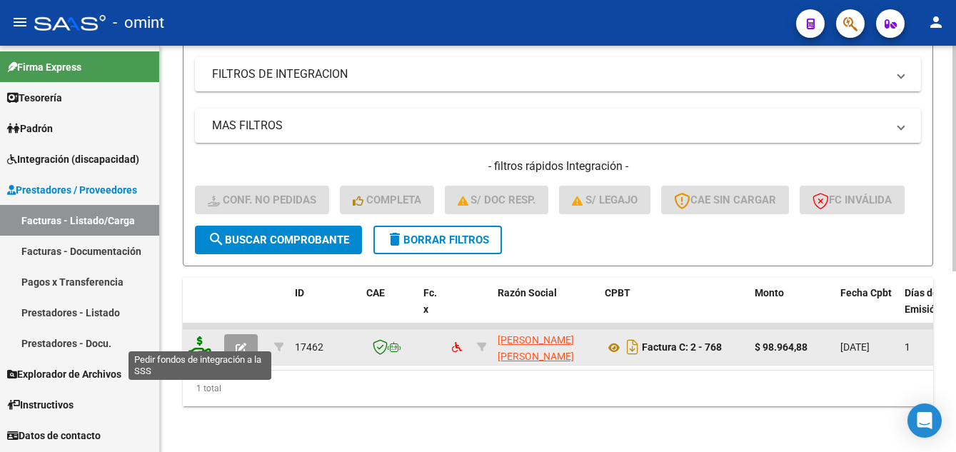
click at [199, 336] on icon at bounding box center [200, 346] width 23 height 20
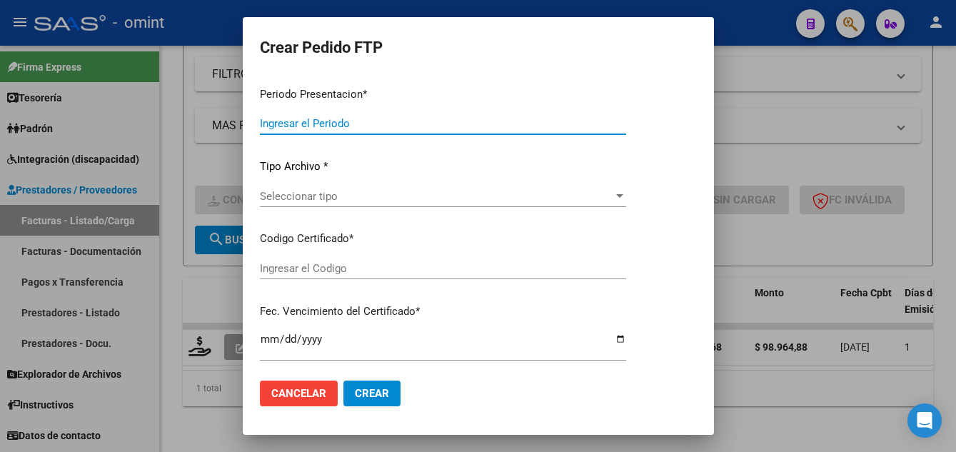
type input "202507"
type input "$ 98.964,88"
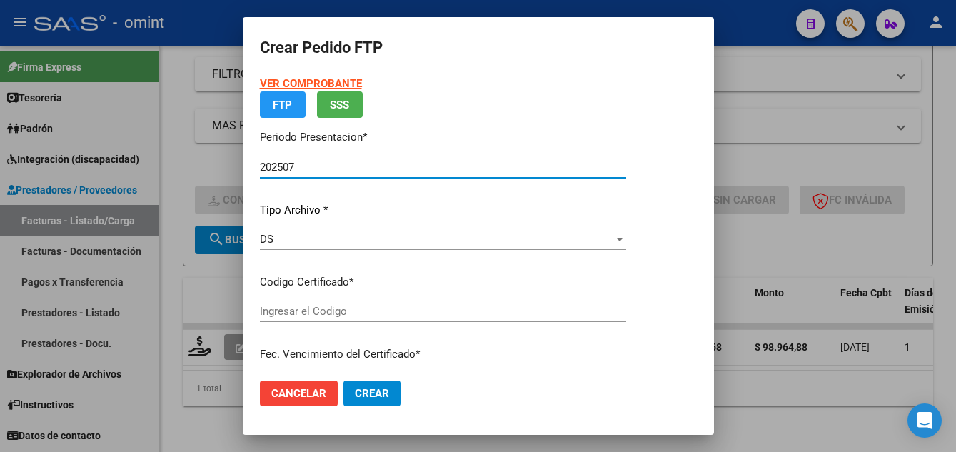
type input "710403083"
type input "2025-07-22"
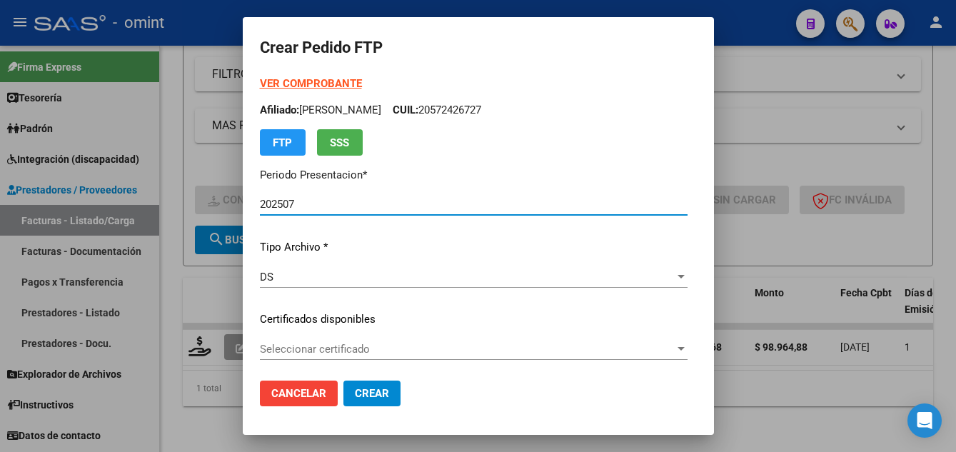
click at [399, 350] on span "Seleccionar certificado" at bounding box center [467, 349] width 415 height 13
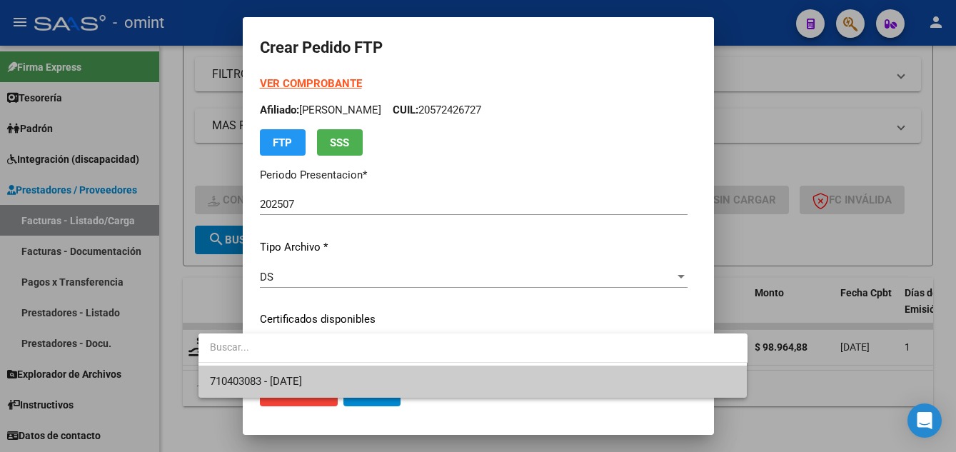
click at [410, 376] on span "710403083 - 2025-07-22" at bounding box center [473, 382] width 526 height 32
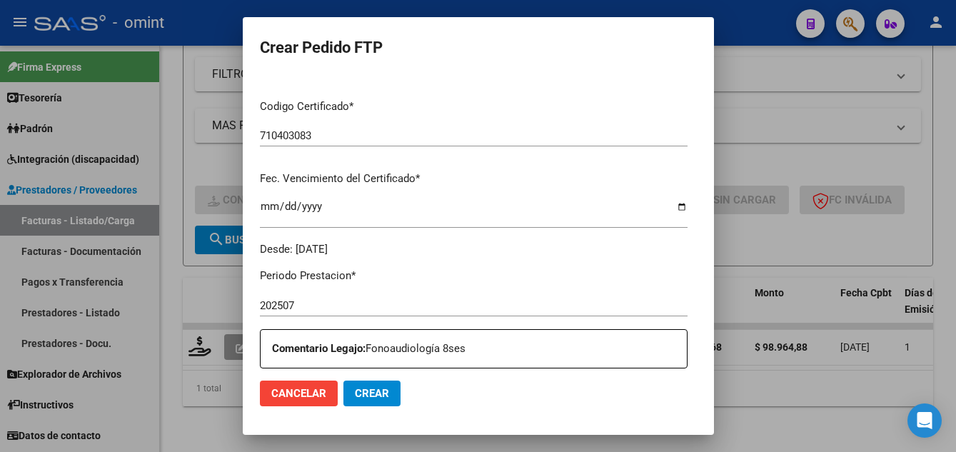
scroll to position [500, 0]
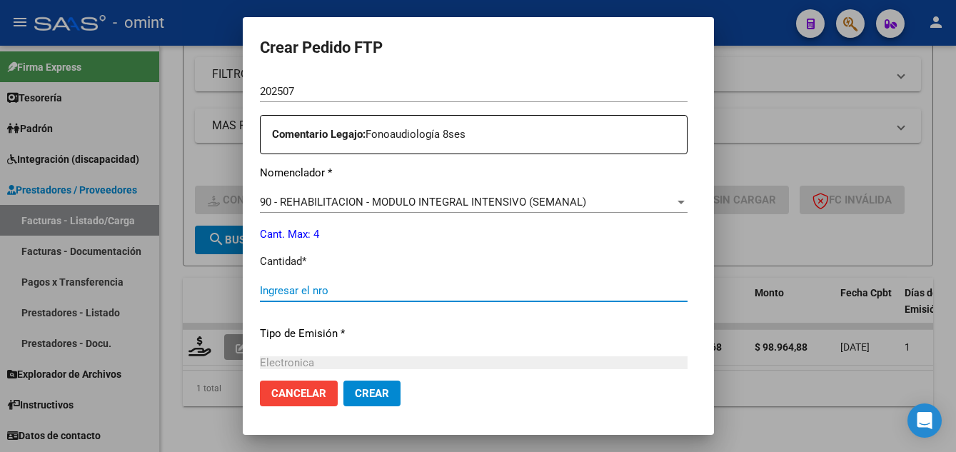
click at [283, 291] on input "Ingresar el nro" at bounding box center [474, 290] width 428 height 13
type input "4"
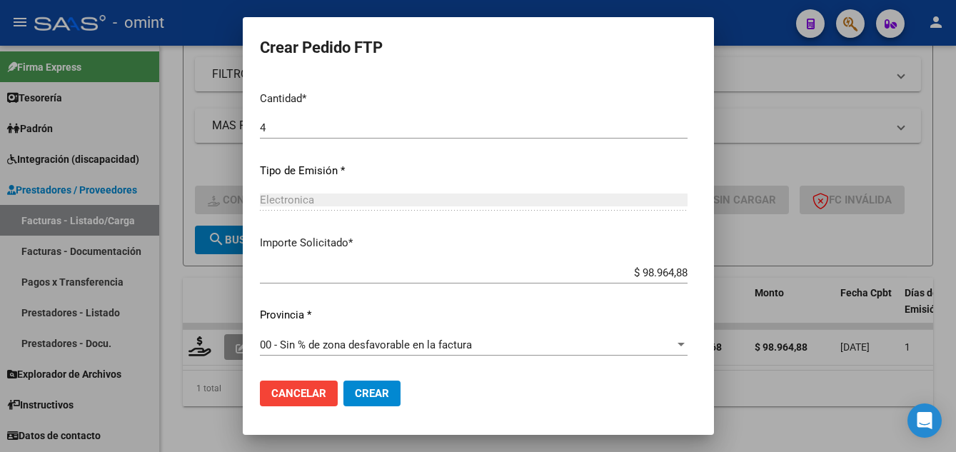
click at [355, 390] on span "Crear" at bounding box center [372, 393] width 34 height 13
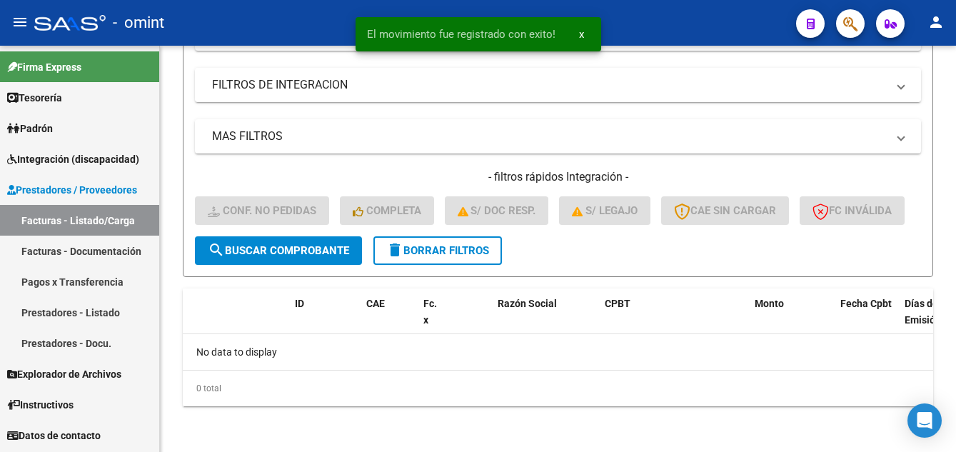
scroll to position [304, 0]
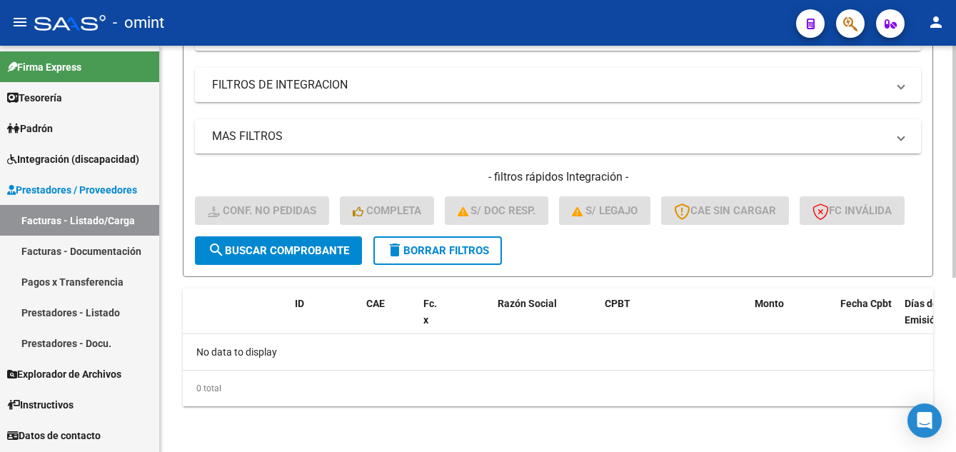
click at [421, 249] on span "delete Borrar Filtros" at bounding box center [437, 250] width 103 height 13
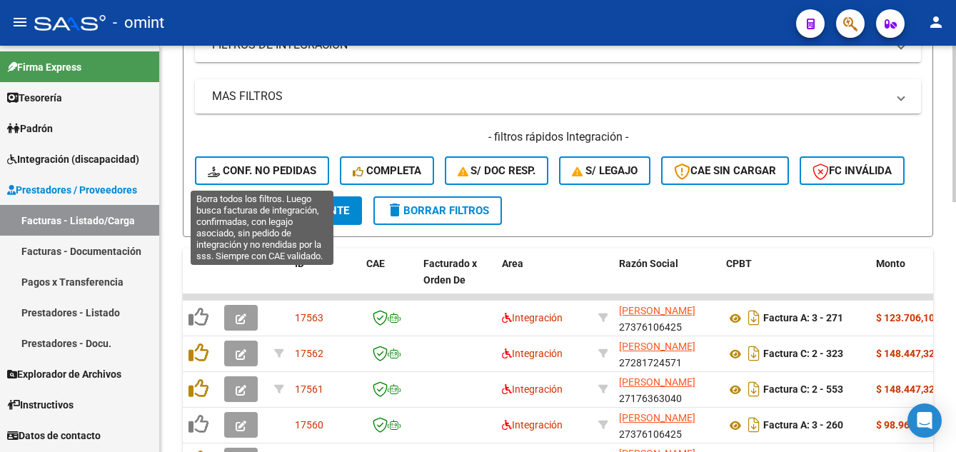
click at [286, 166] on span "Conf. no pedidas" at bounding box center [262, 170] width 109 height 13
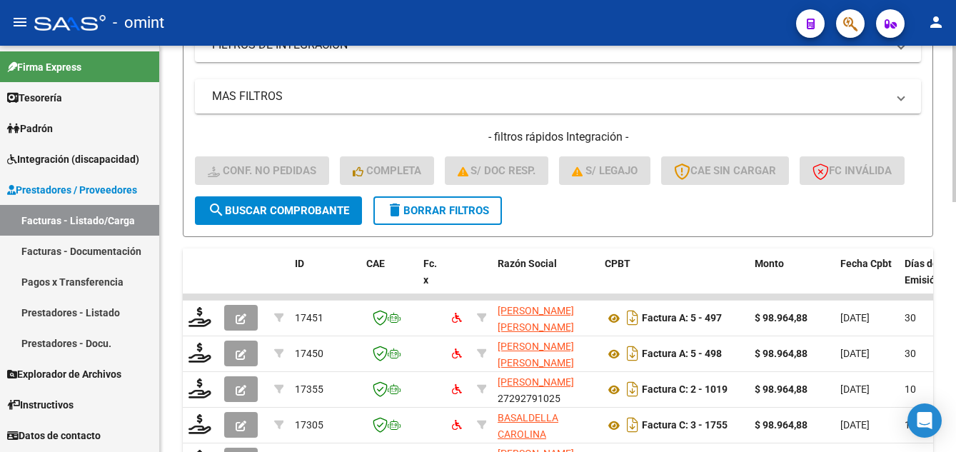
scroll to position [90, 0]
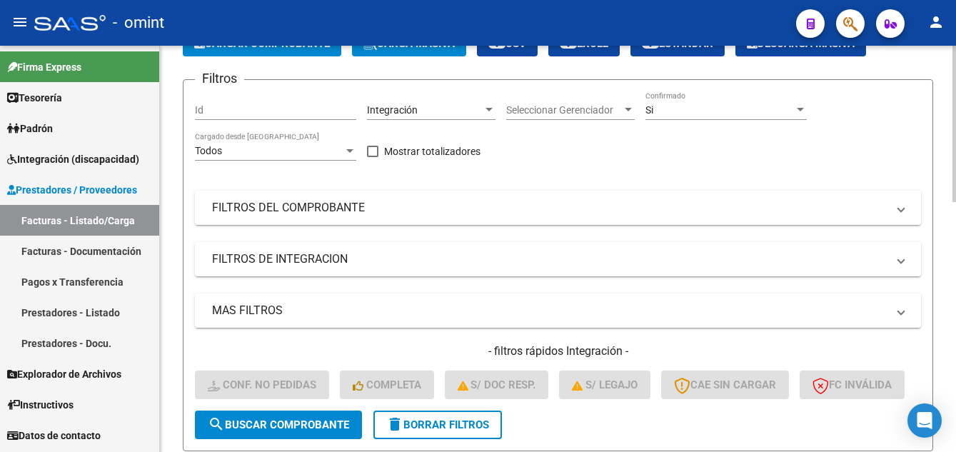
drag, startPoint x: 260, startPoint y: 116, endPoint x: 247, endPoint y: 114, distance: 13.2
paste input "16370"
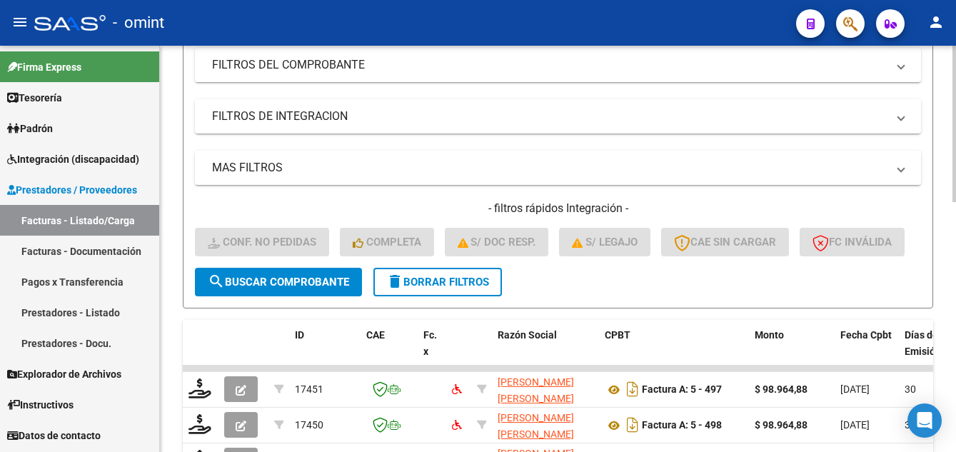
type input "16370"
click at [330, 289] on span "search Buscar Comprobante" at bounding box center [278, 282] width 141 height 13
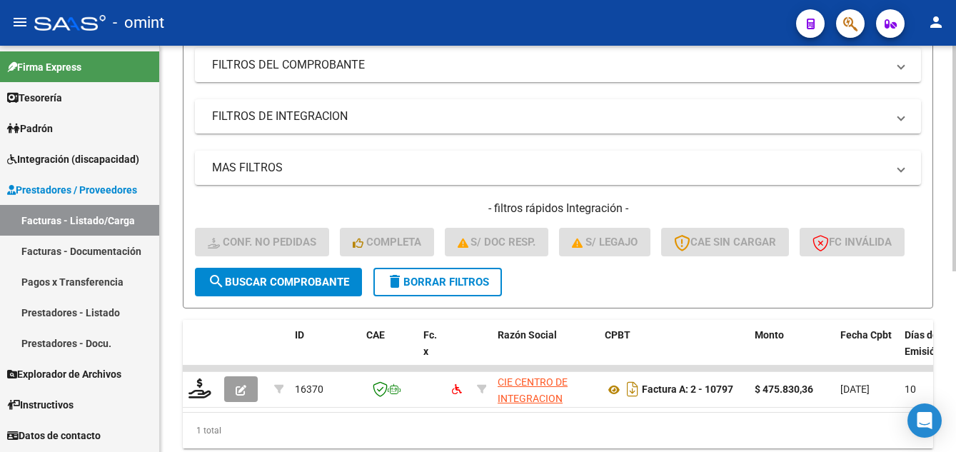
scroll to position [326, 0]
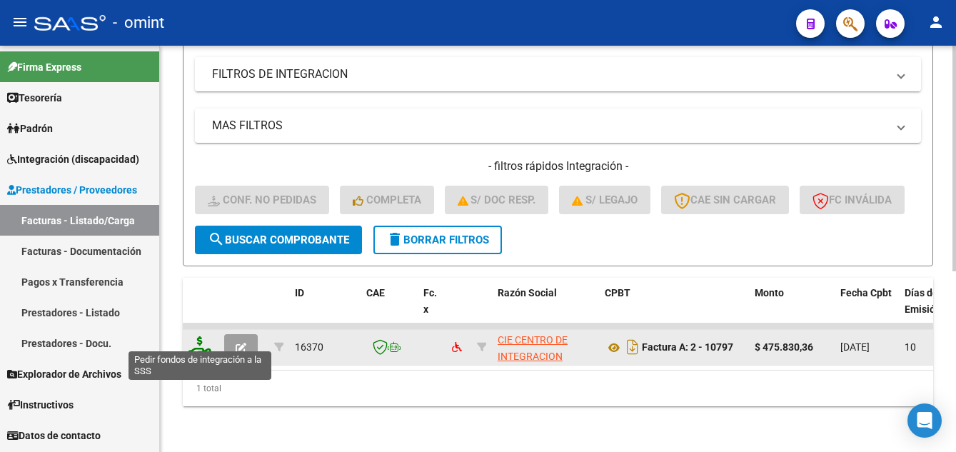
click at [201, 339] on icon at bounding box center [200, 346] width 23 height 20
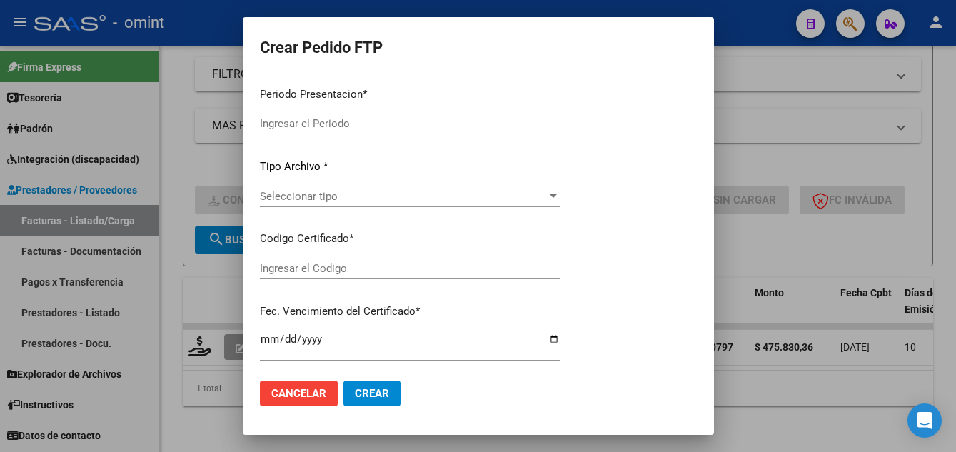
type input "202507"
type input "$ 475.830,36"
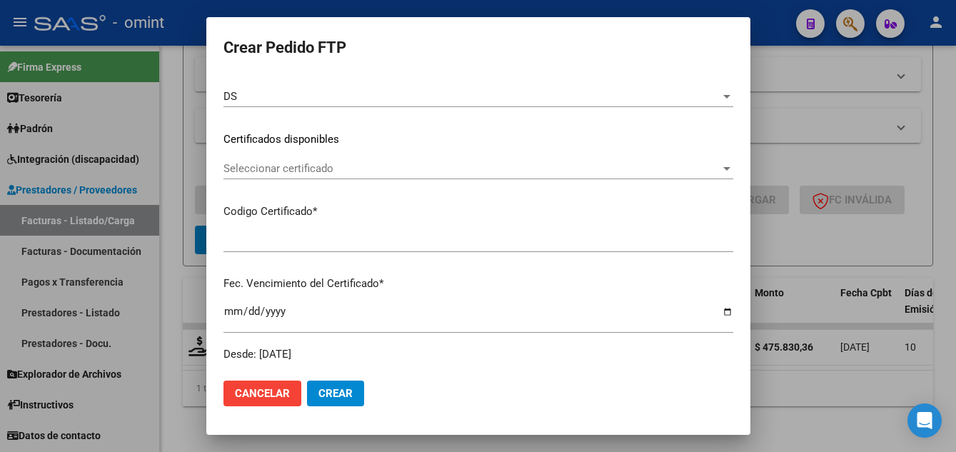
type input "710403083"
type input "2025-07-22"
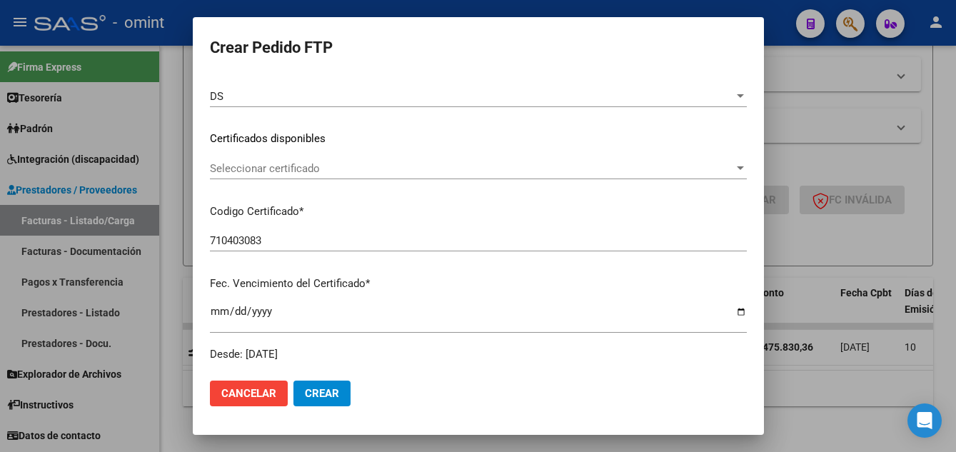
click at [334, 164] on span "Seleccionar certificado" at bounding box center [472, 168] width 524 height 13
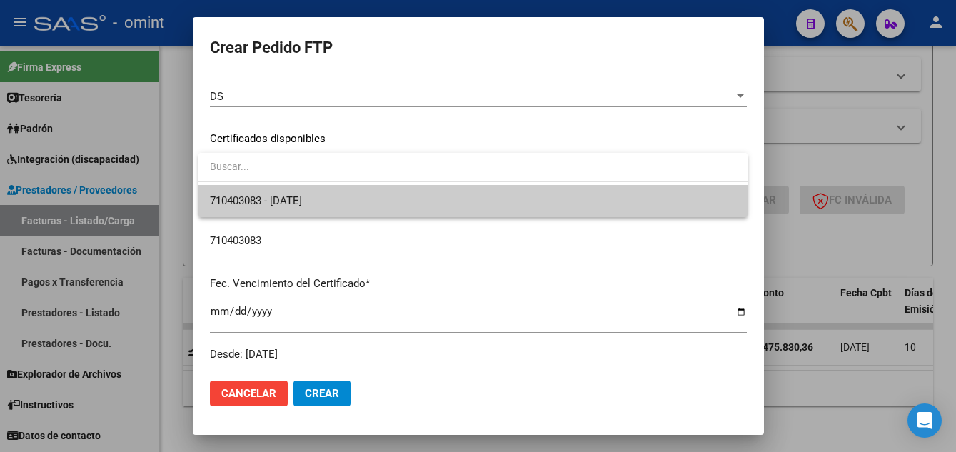
click at [351, 203] on span "710403083 - 2025-07-22" at bounding box center [473, 201] width 526 height 32
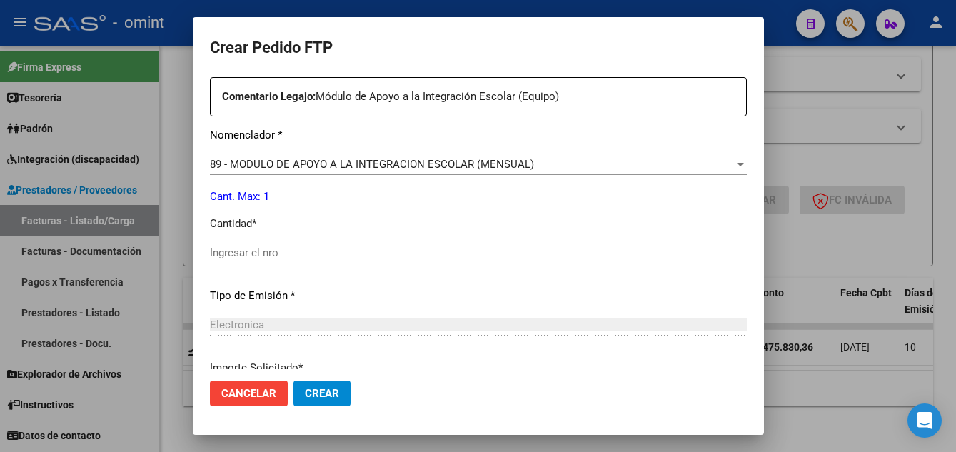
scroll to position [609, 0]
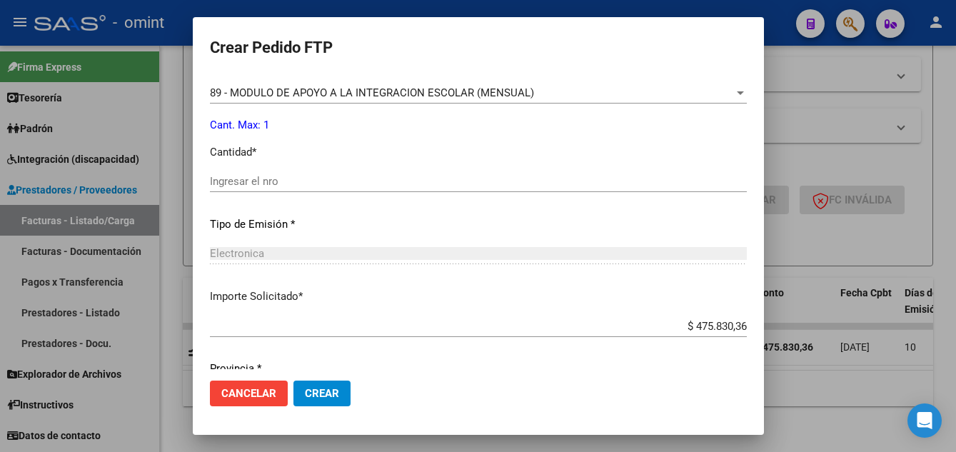
click at [270, 183] on input "Ingresar el nro" at bounding box center [478, 181] width 537 height 13
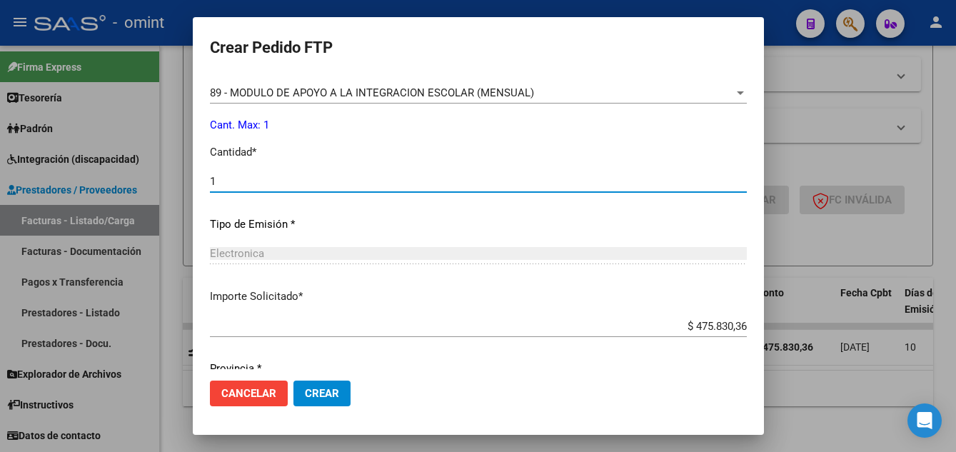
scroll to position [663, 0]
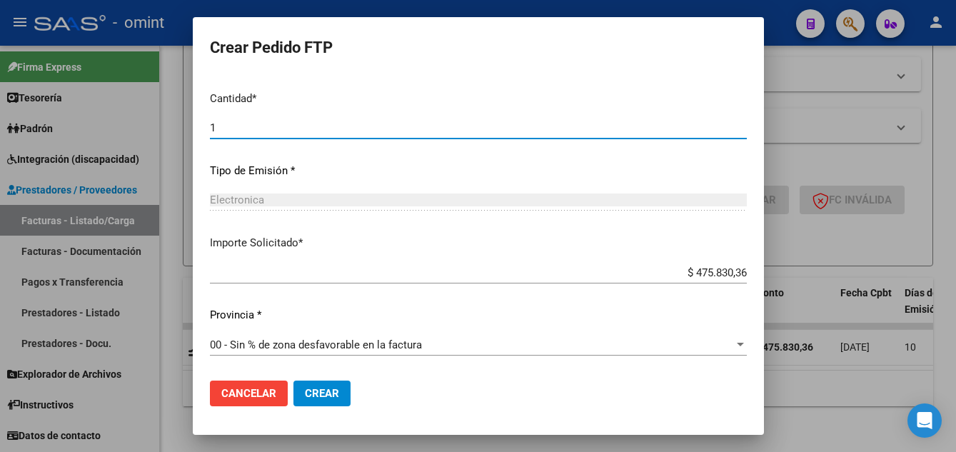
type input "1"
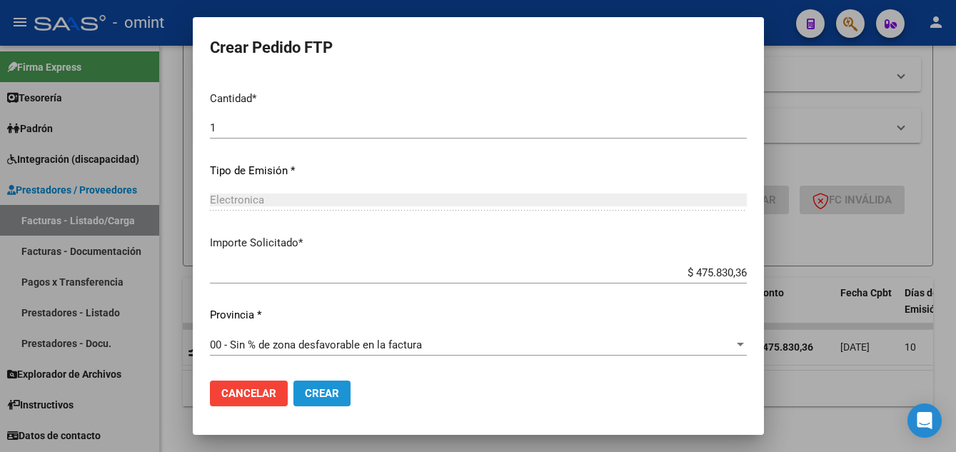
click at [333, 391] on span "Crear" at bounding box center [322, 393] width 34 height 13
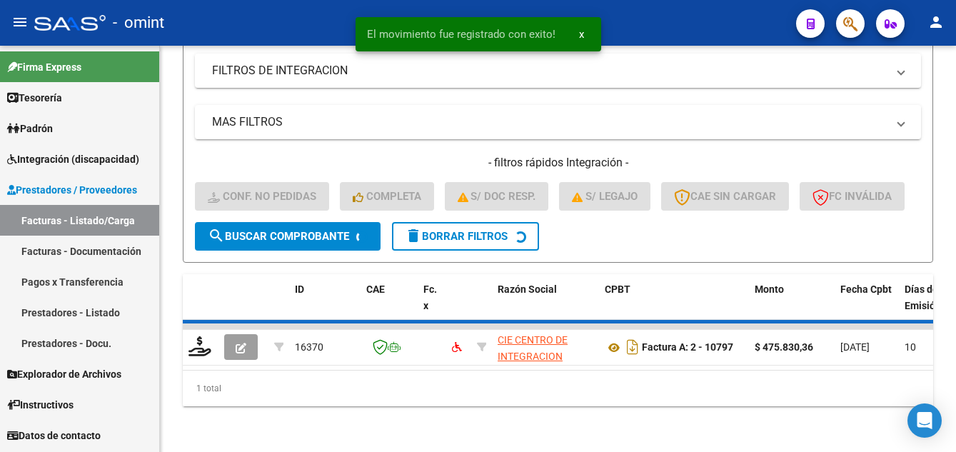
scroll to position [304, 0]
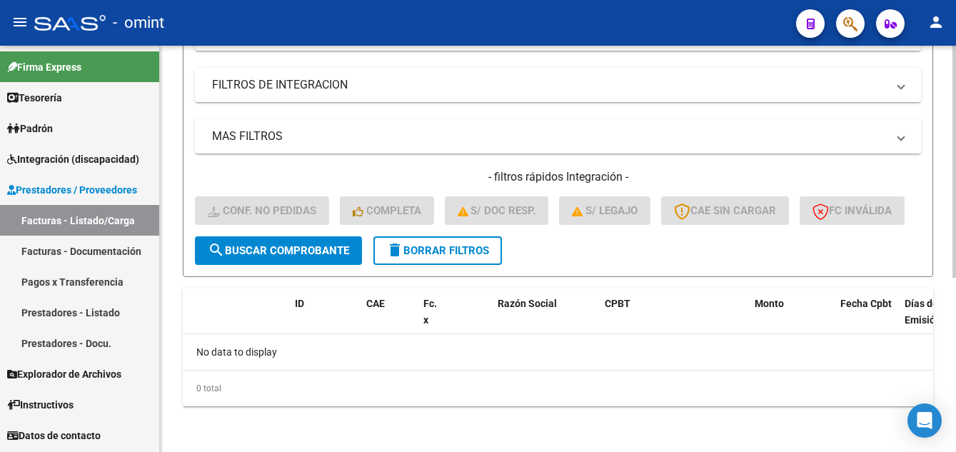
click at [447, 250] on span "delete Borrar Filtros" at bounding box center [437, 250] width 103 height 13
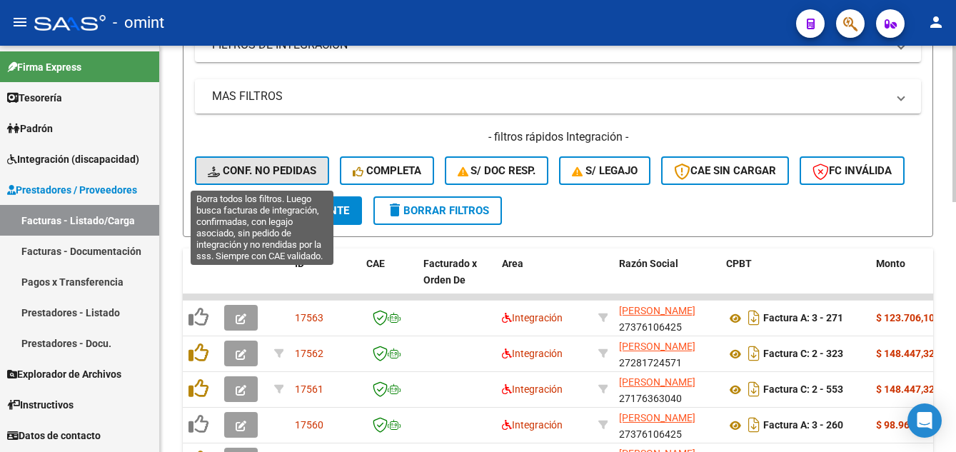
click at [291, 166] on span "Conf. no pedidas" at bounding box center [262, 170] width 109 height 13
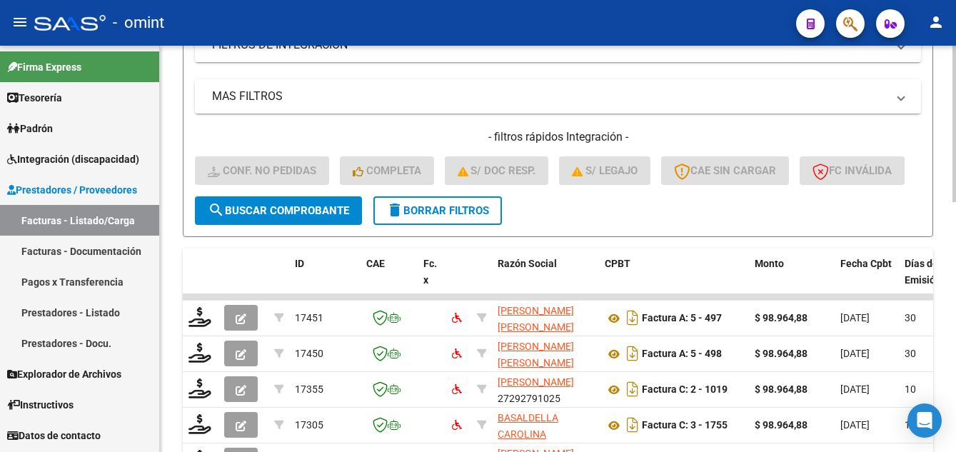
scroll to position [90, 0]
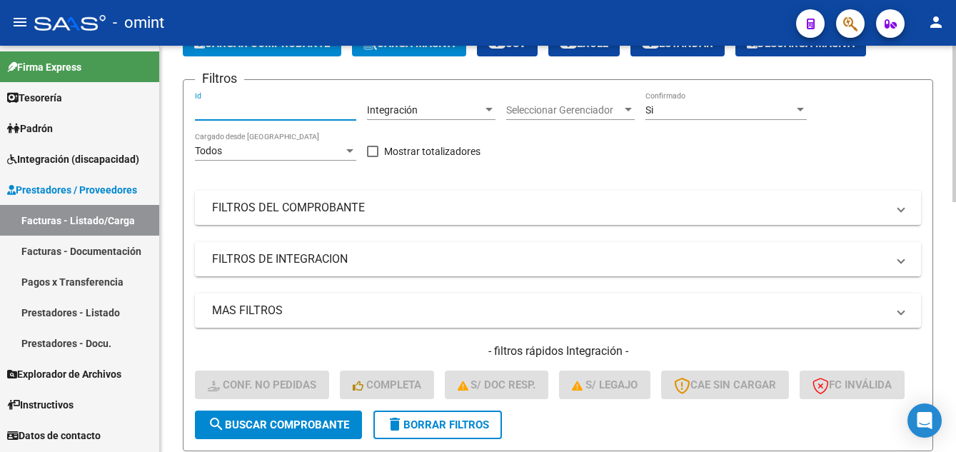
paste input "16156"
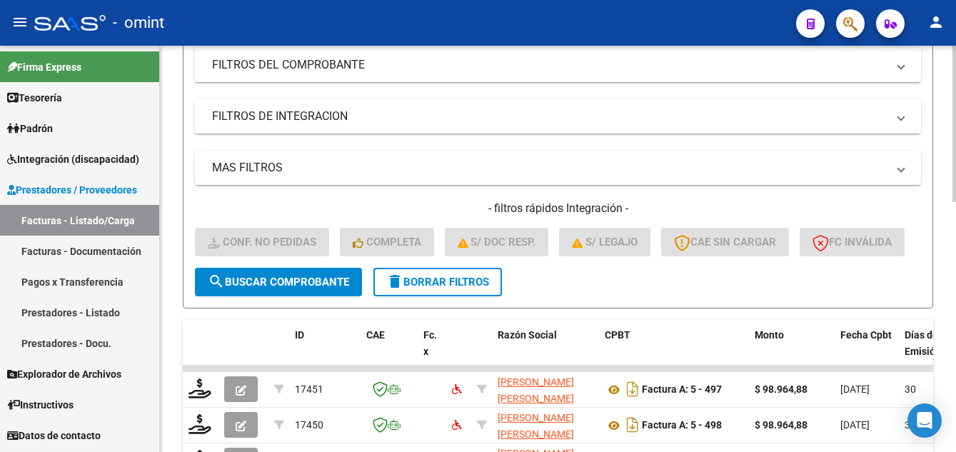
type input "16156"
click at [306, 289] on span "search Buscar Comprobante" at bounding box center [278, 282] width 141 height 13
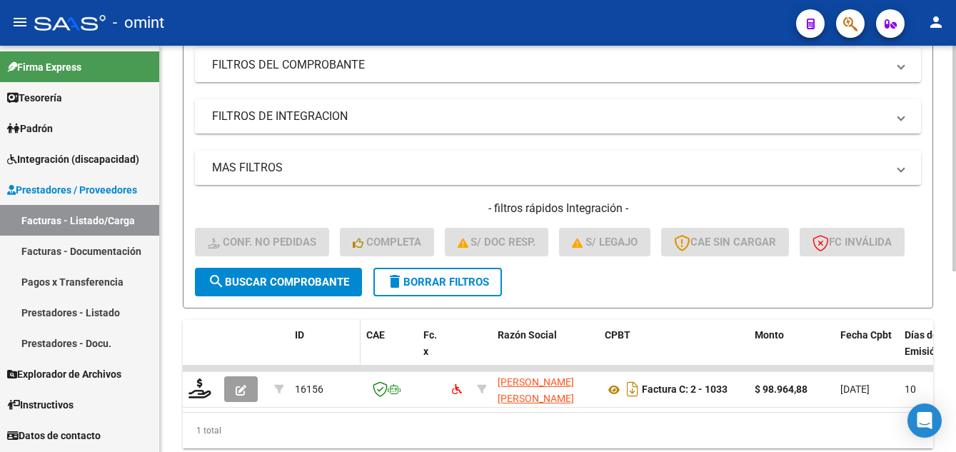
scroll to position [326, 0]
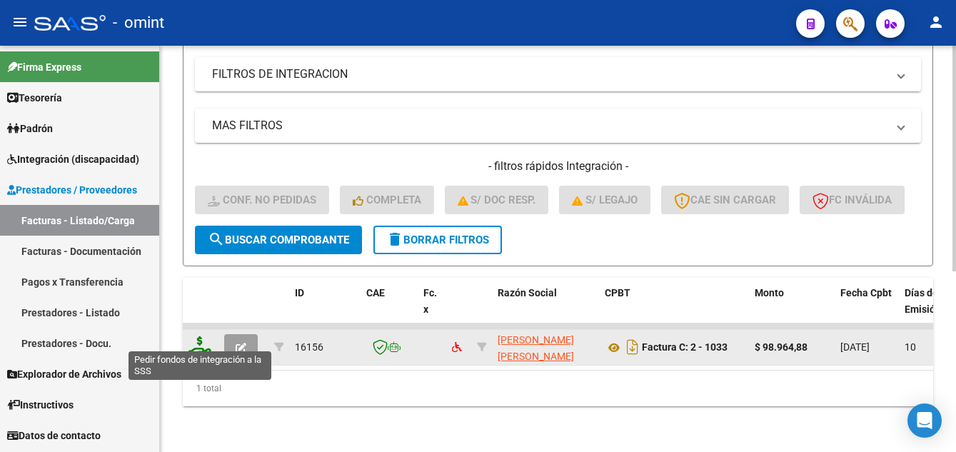
click at [204, 339] on icon at bounding box center [200, 346] width 23 height 20
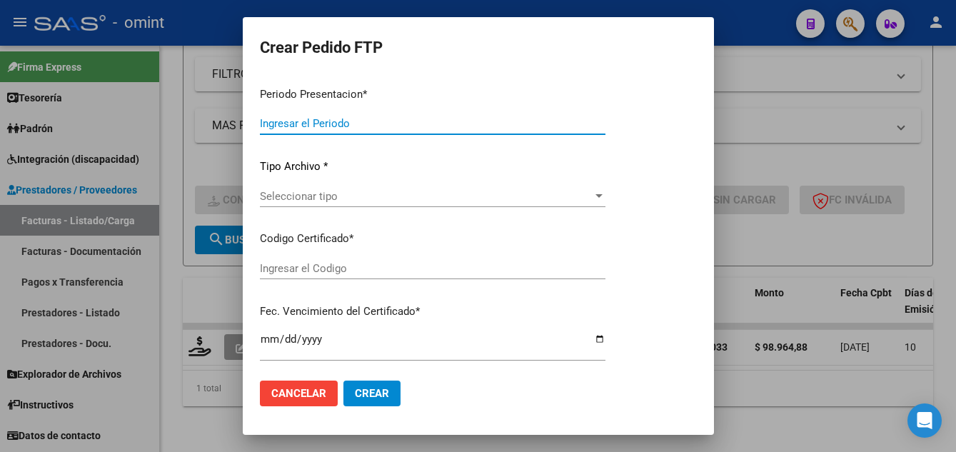
type input "202507"
type input "$ 98.964,88"
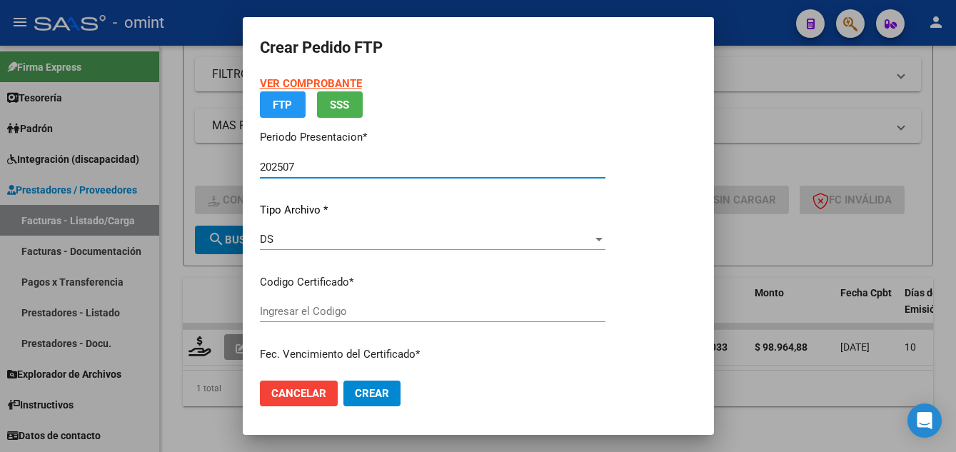
type input "710403083"
type input "2025-07-22"
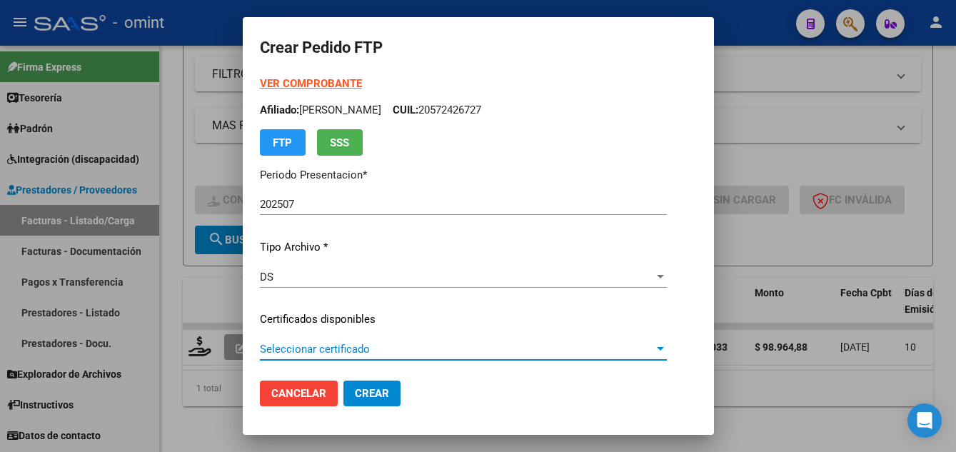
click at [384, 348] on span "Seleccionar certificado" at bounding box center [457, 349] width 394 height 13
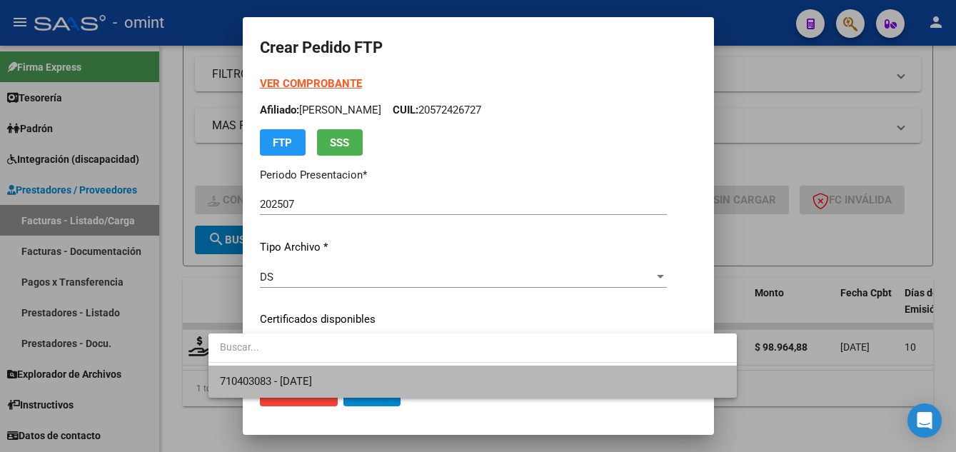
click at [398, 378] on span "710403083 - 2025-07-22" at bounding box center [473, 382] width 506 height 32
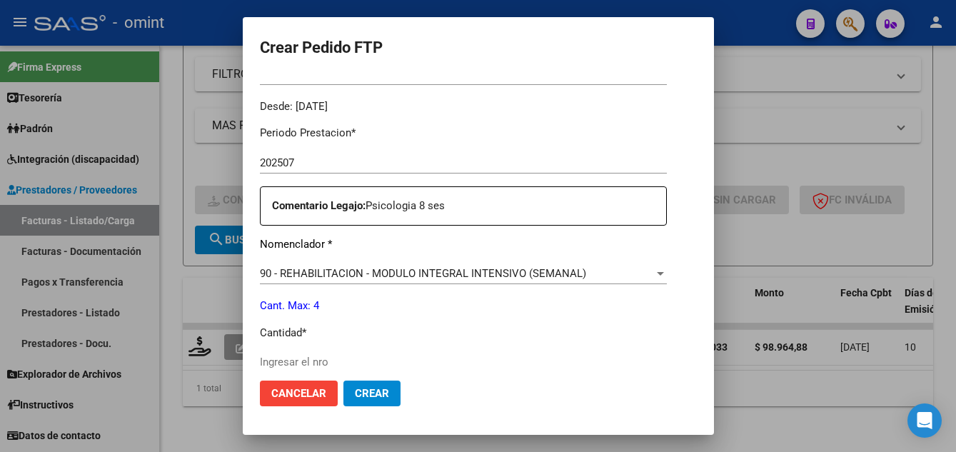
scroll to position [643, 0]
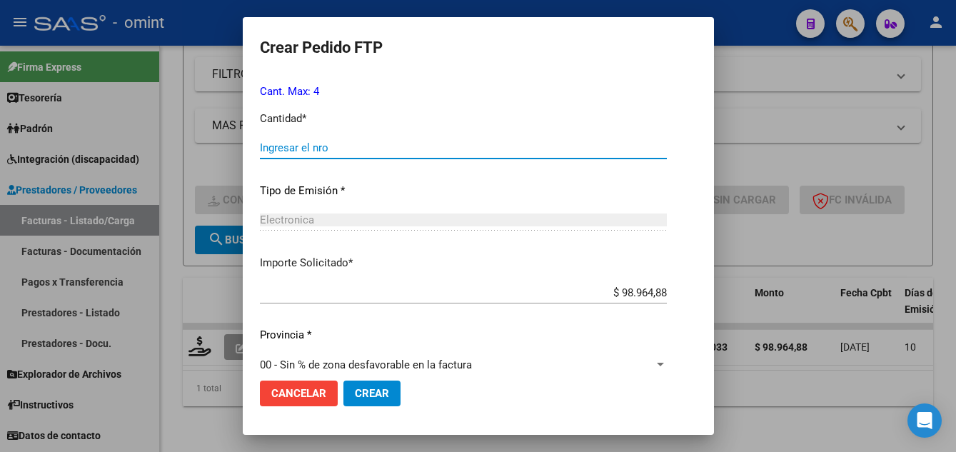
click at [271, 149] on input "Ingresar el nro" at bounding box center [463, 147] width 407 height 13
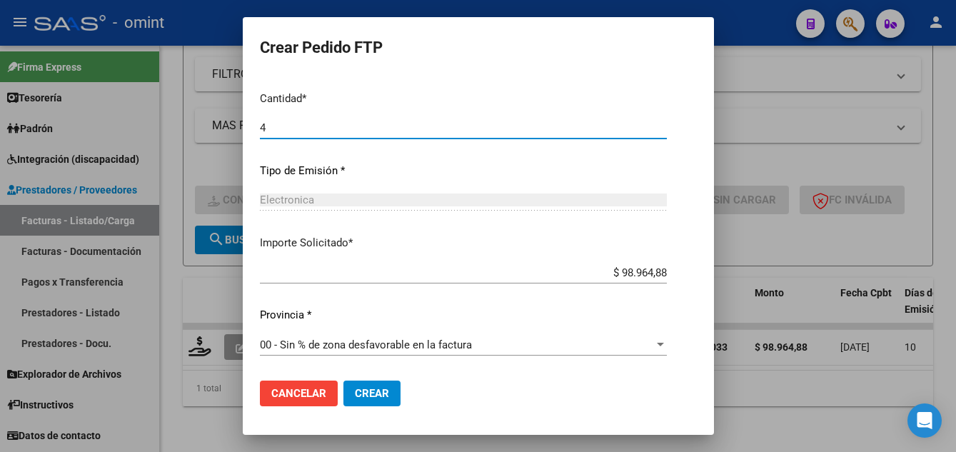
type input "4"
click at [355, 387] on span "Crear" at bounding box center [372, 393] width 34 height 13
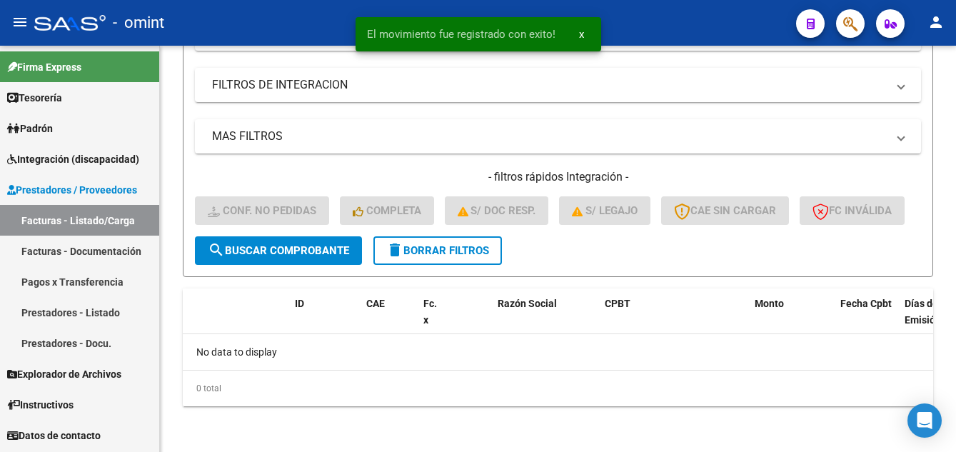
scroll to position [304, 0]
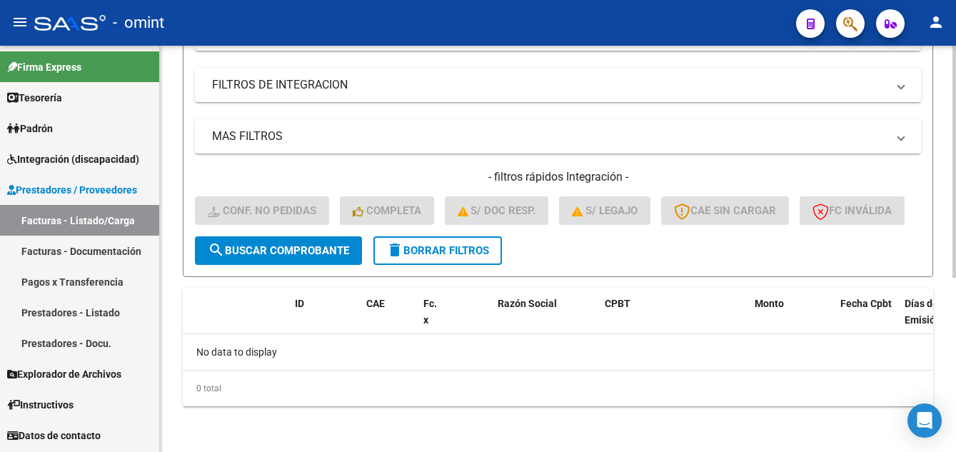
click at [448, 251] on span "delete Borrar Filtros" at bounding box center [437, 250] width 103 height 13
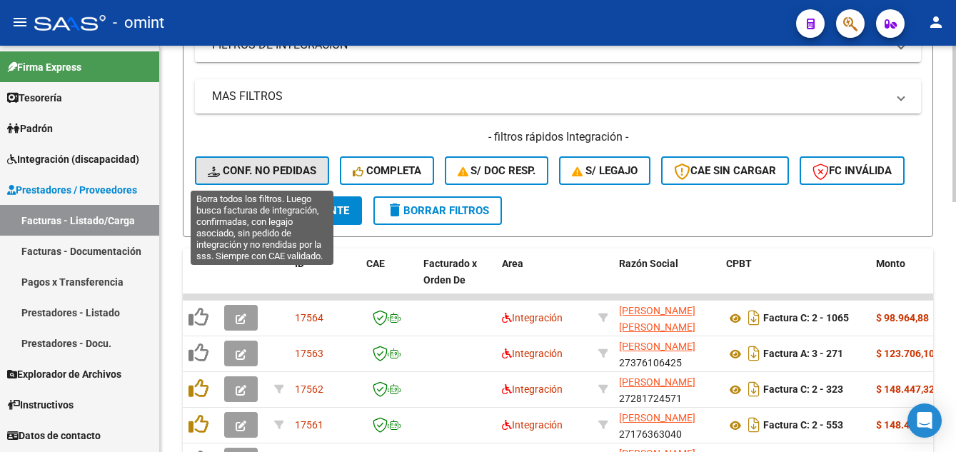
click at [291, 164] on span "Conf. no pedidas" at bounding box center [262, 170] width 109 height 13
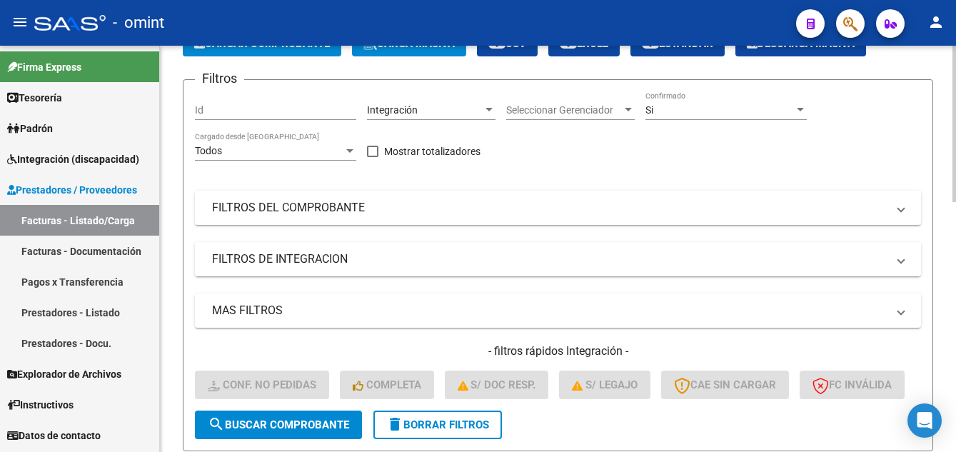
scroll to position [19, 0]
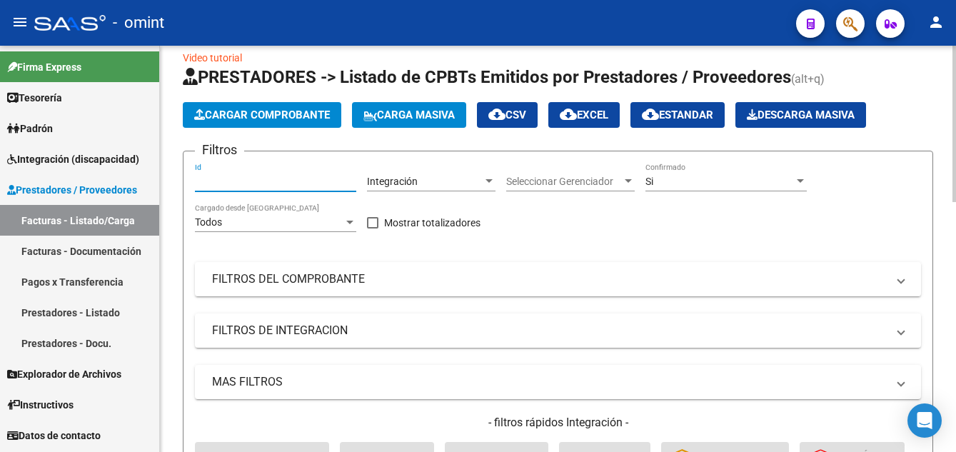
paste input "17082"
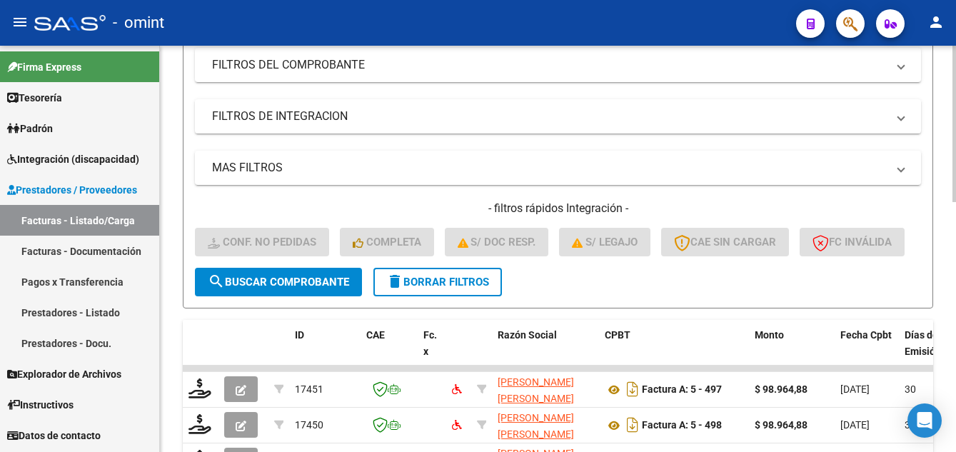
type input "17082"
click at [314, 289] on span "search Buscar Comprobante" at bounding box center [278, 282] width 141 height 13
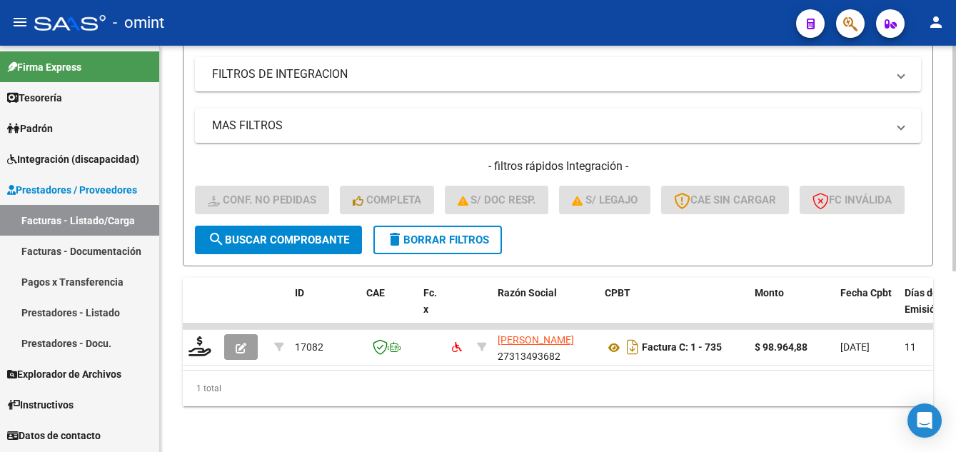
scroll to position [326, 0]
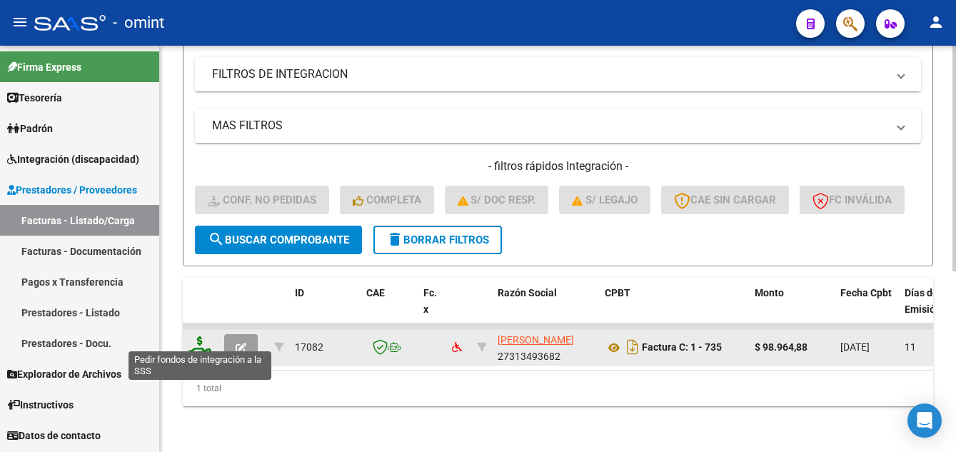
click at [209, 336] on icon at bounding box center [200, 346] width 23 height 20
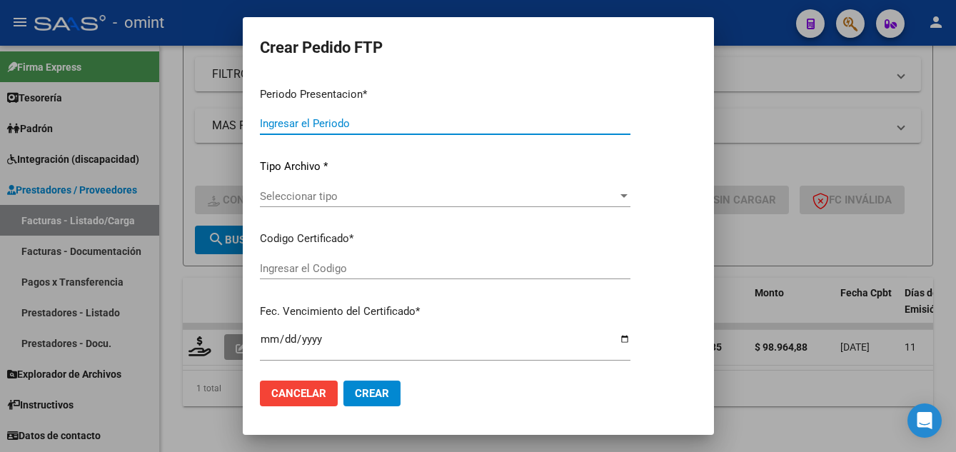
type input "202507"
type input "$ 98.964,88"
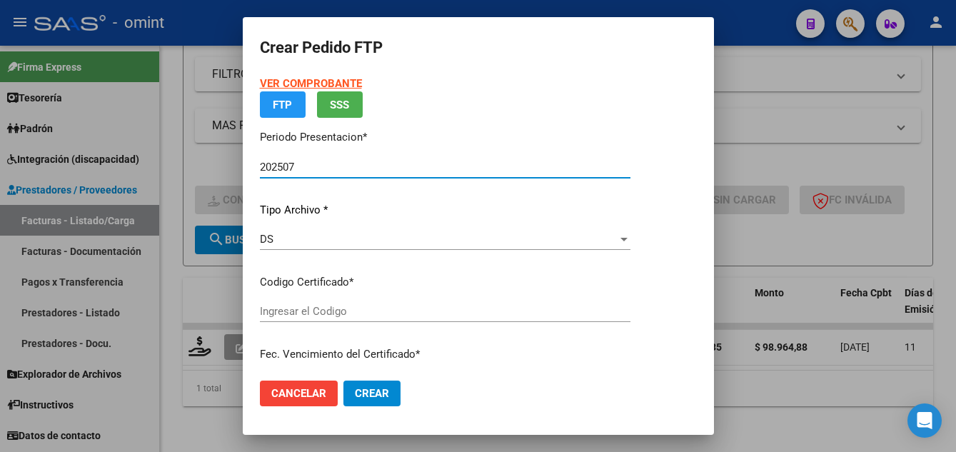
type input "710403083"
type input "2025-07-22"
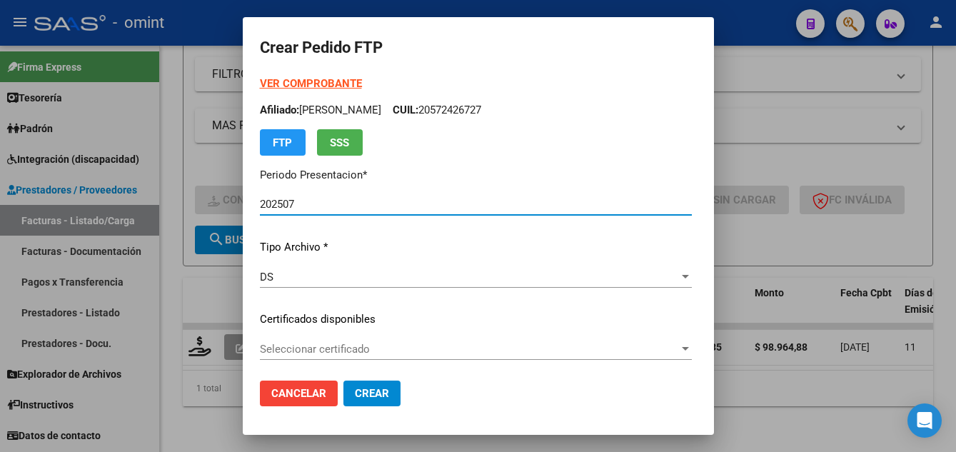
scroll to position [143, 0]
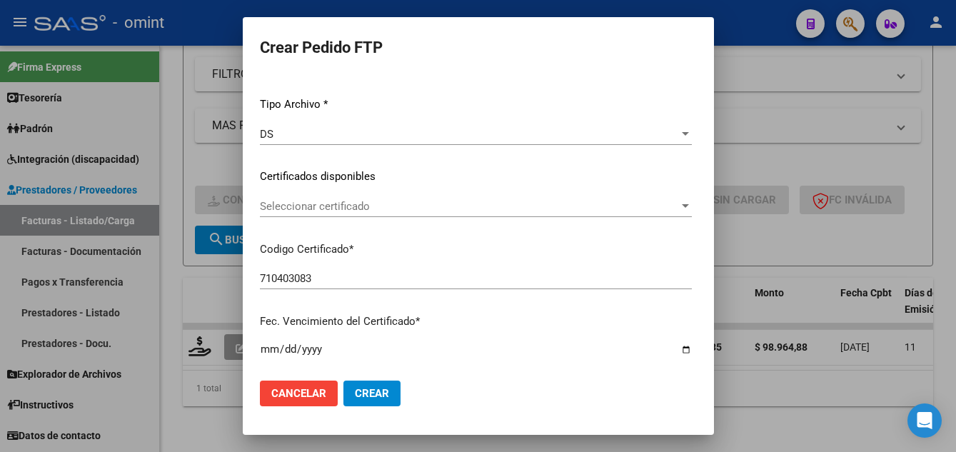
click at [330, 203] on span "Seleccionar certificado" at bounding box center [469, 206] width 419 height 13
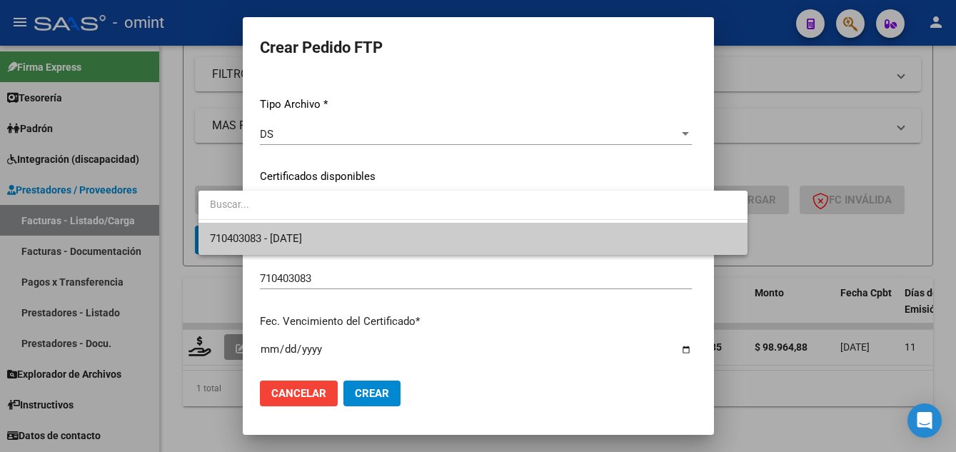
click at [346, 234] on span "710403083 - 2025-07-22" at bounding box center [473, 239] width 526 height 32
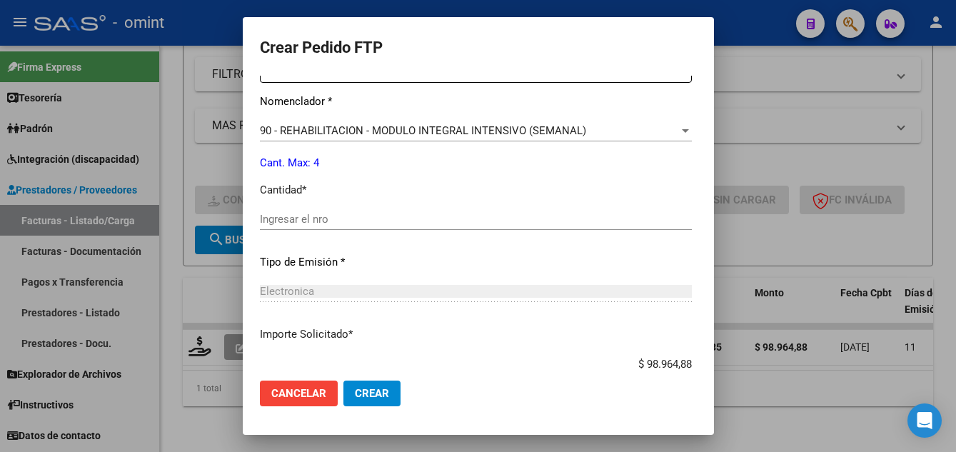
scroll to position [643, 0]
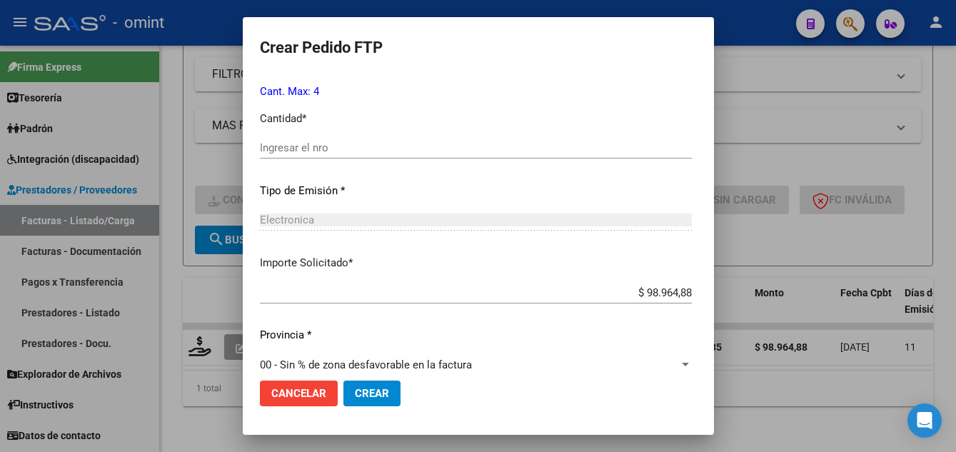
click at [278, 146] on input "Ingresar el nro" at bounding box center [476, 147] width 432 height 13
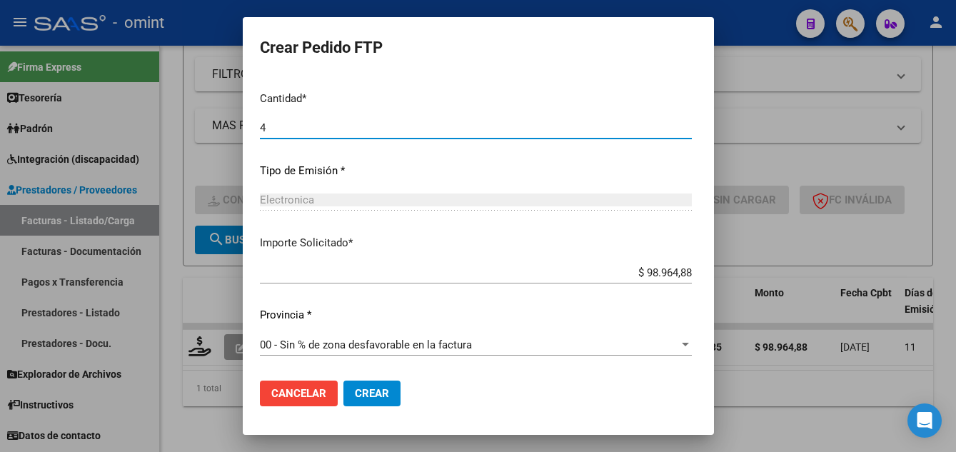
type input "4"
click at [355, 391] on span "Crear" at bounding box center [372, 393] width 34 height 13
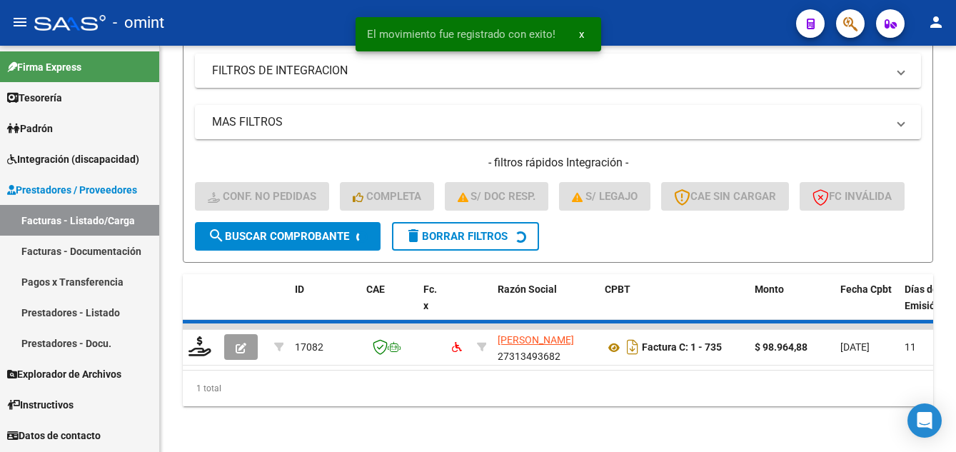
scroll to position [304, 0]
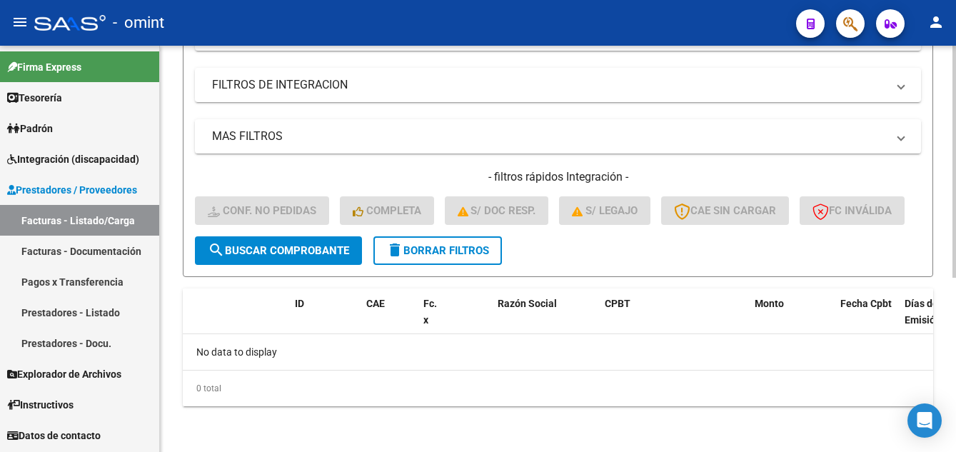
click at [485, 254] on span "delete Borrar Filtros" at bounding box center [437, 250] width 103 height 13
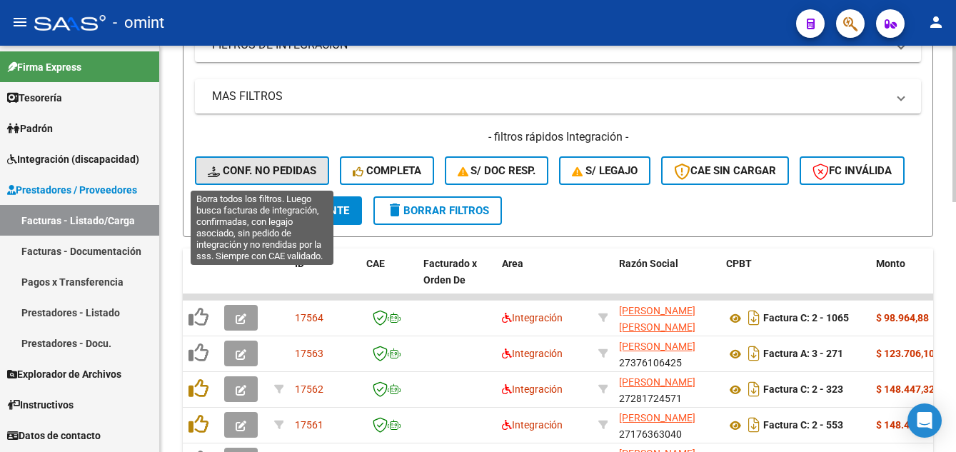
click at [271, 166] on span "Conf. no pedidas" at bounding box center [262, 170] width 109 height 13
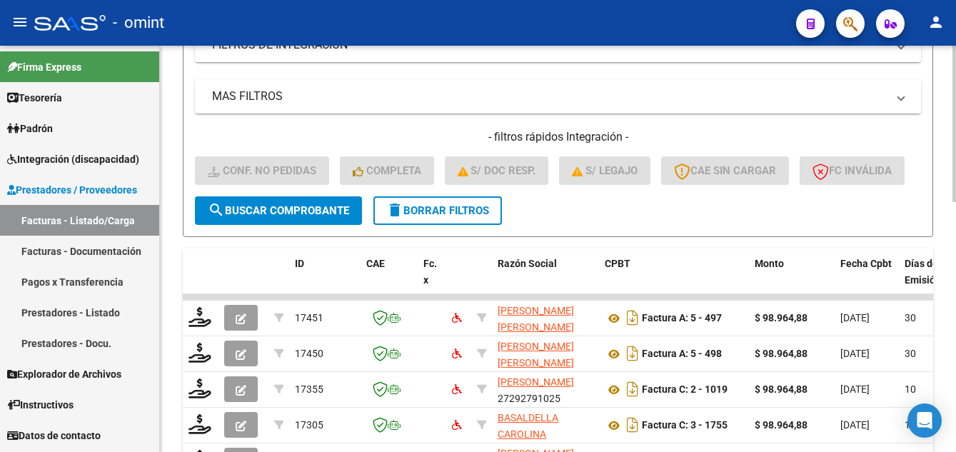
scroll to position [90, 0]
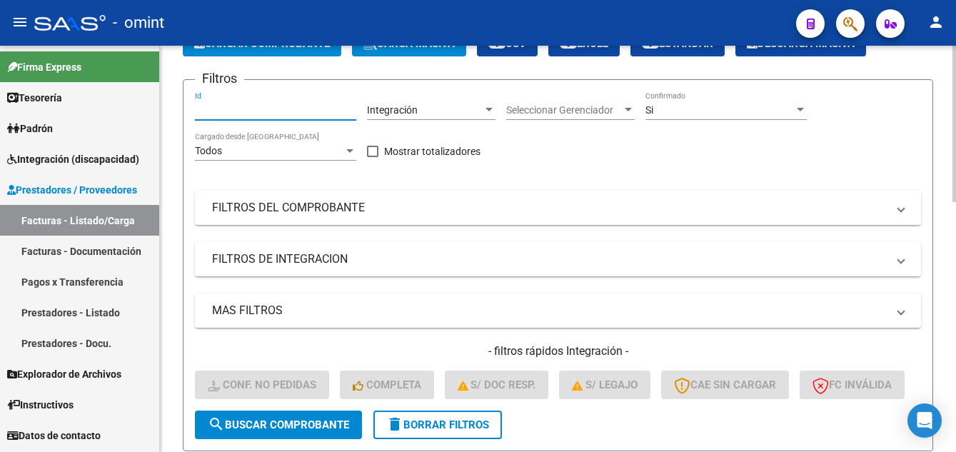
paste input "16896"
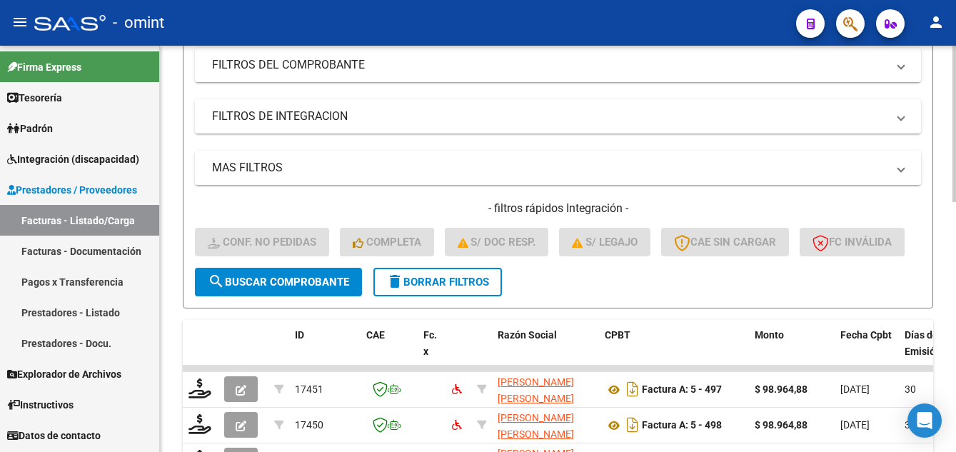
type input "16896"
click at [278, 289] on span "search Buscar Comprobante" at bounding box center [278, 282] width 141 height 13
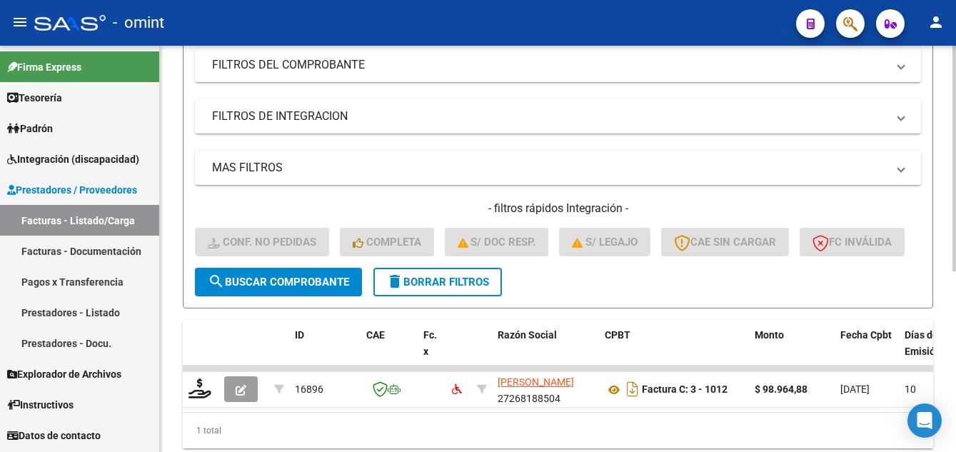
scroll to position [326, 0]
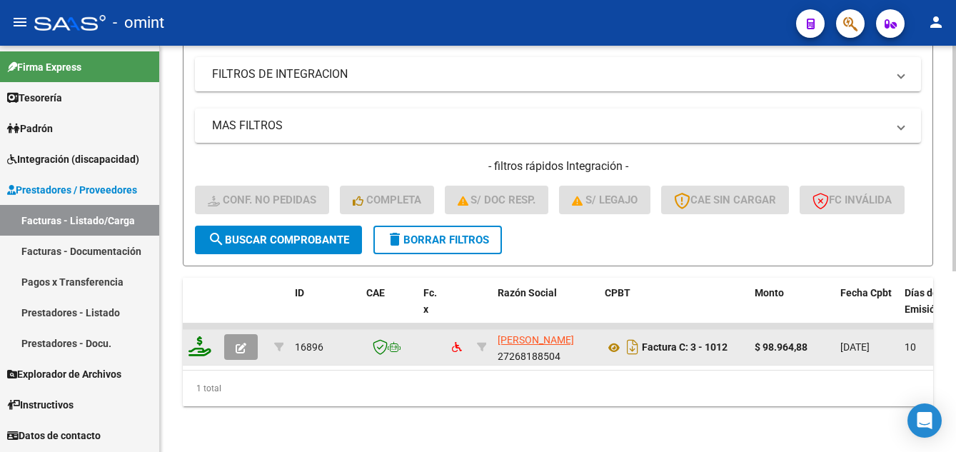
click at [208, 339] on icon at bounding box center [200, 346] width 23 height 20
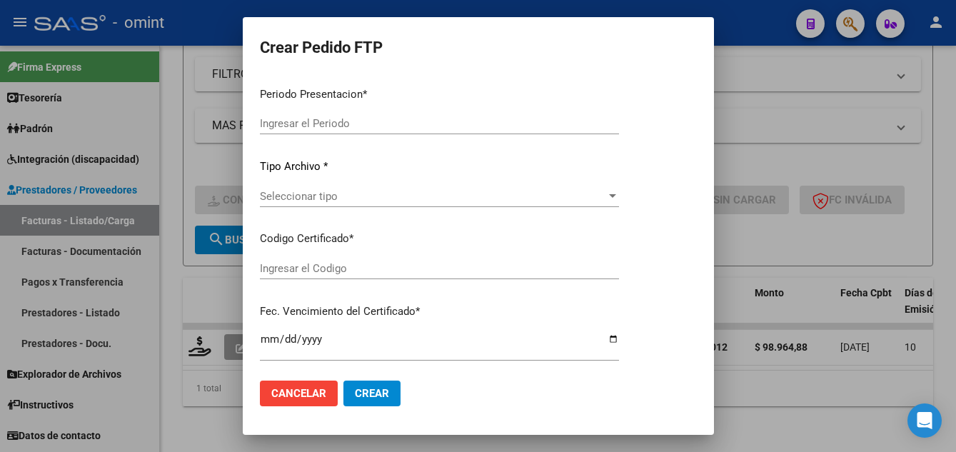
type input "202507"
type input "$ 98.964,88"
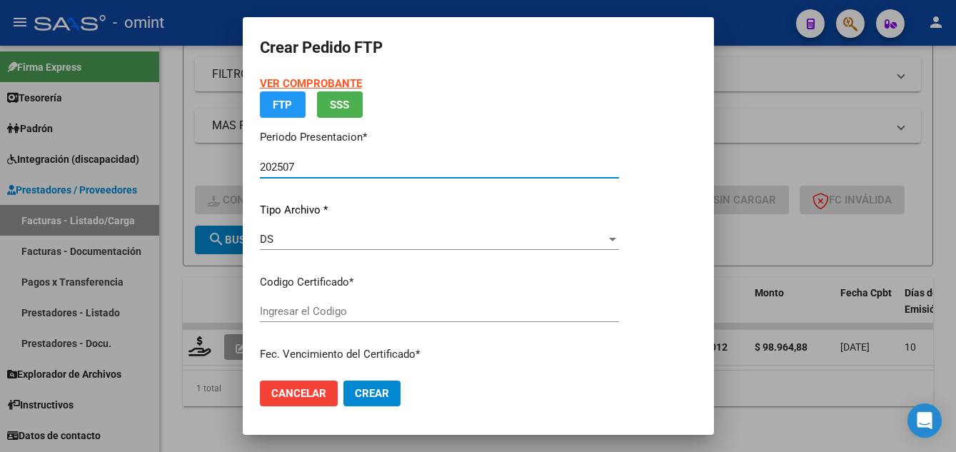
type input "710403083"
type input "2025-07-22"
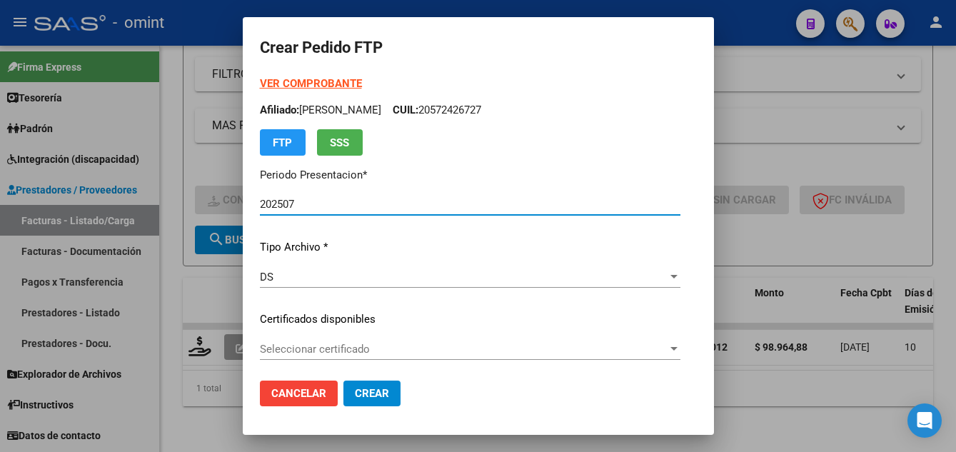
click at [369, 353] on span "Seleccionar certificado" at bounding box center [464, 349] width 408 height 13
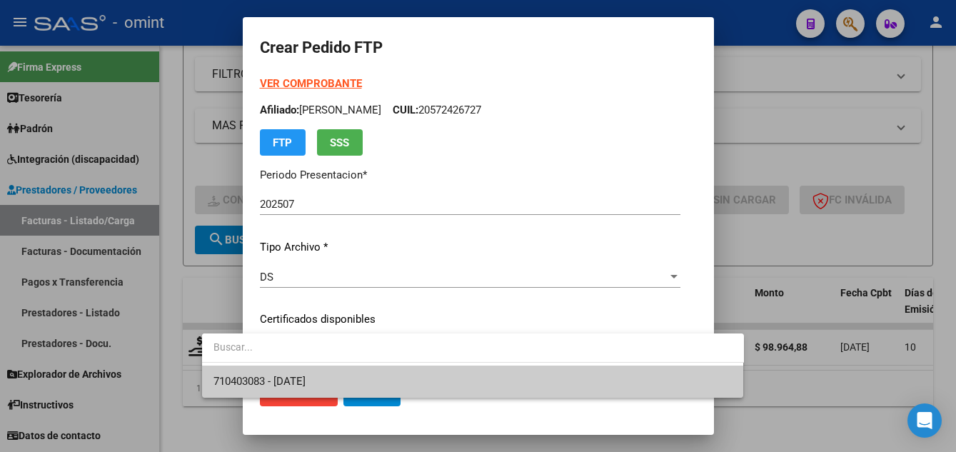
click at [387, 374] on span "710403083 - 2025-07-22" at bounding box center [473, 382] width 519 height 32
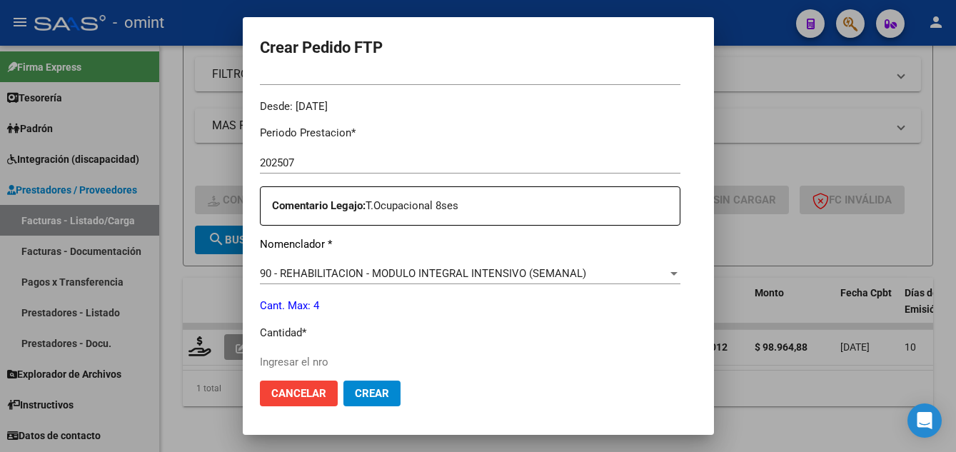
scroll to position [571, 0]
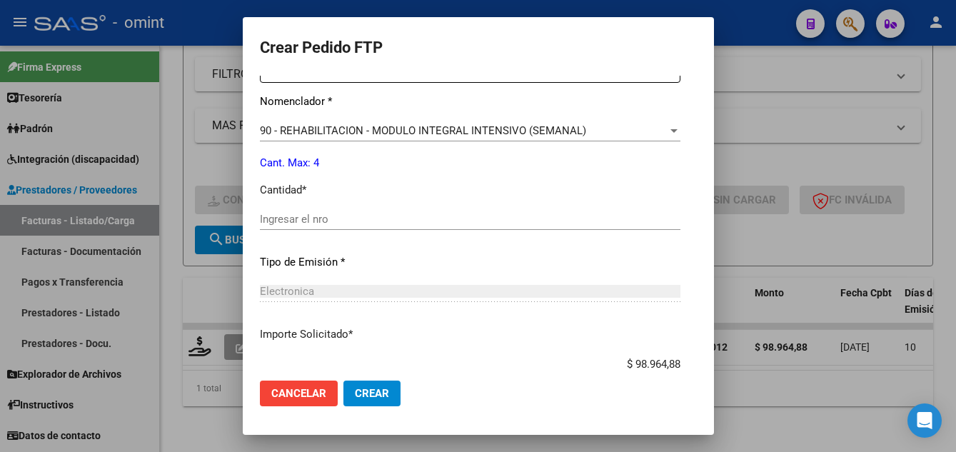
click at [262, 215] on input "Ingresar el nro" at bounding box center [470, 219] width 421 height 13
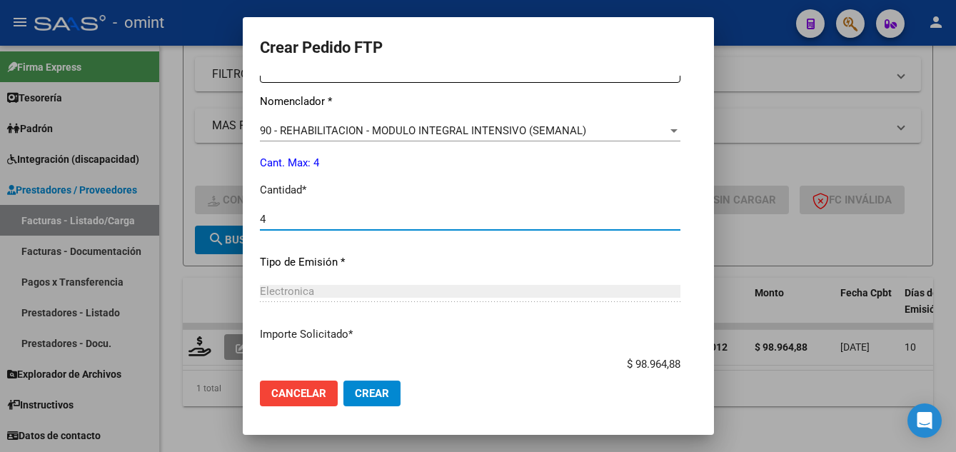
scroll to position [663, 0]
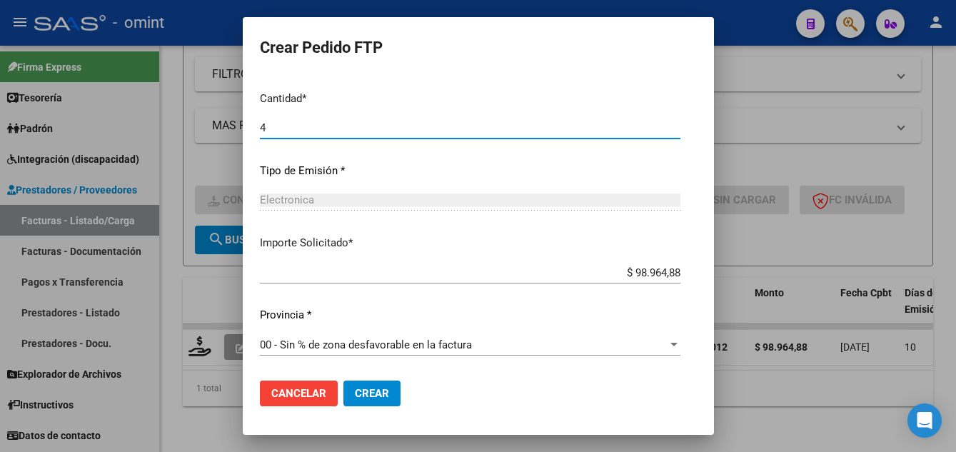
type input "4"
click at [355, 391] on span "Crear" at bounding box center [372, 393] width 34 height 13
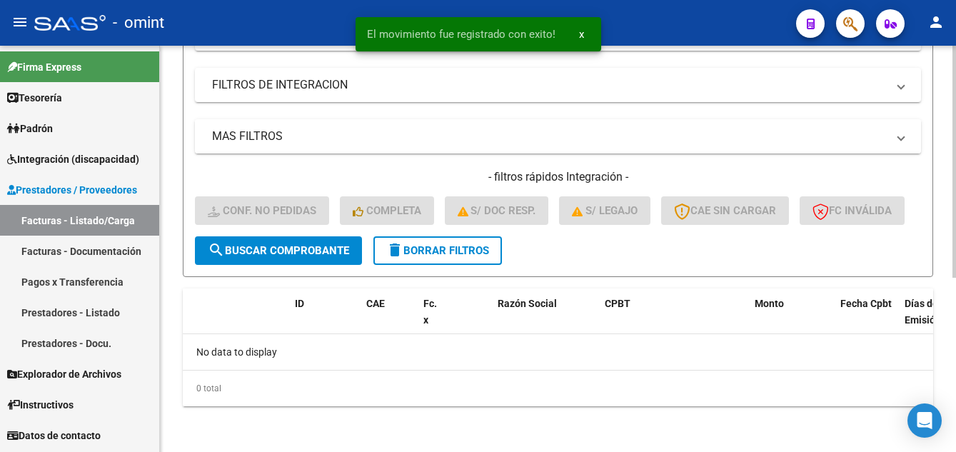
scroll to position [304, 0]
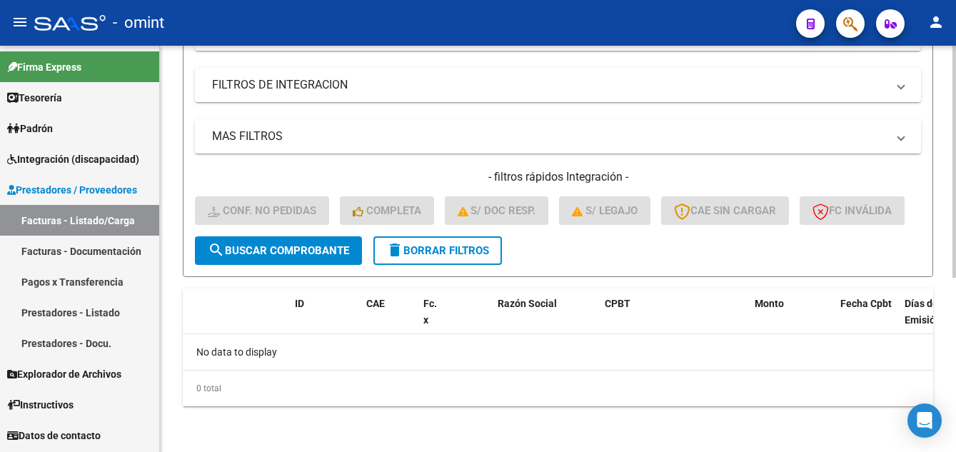
click at [456, 248] on span "delete Borrar Filtros" at bounding box center [437, 250] width 103 height 13
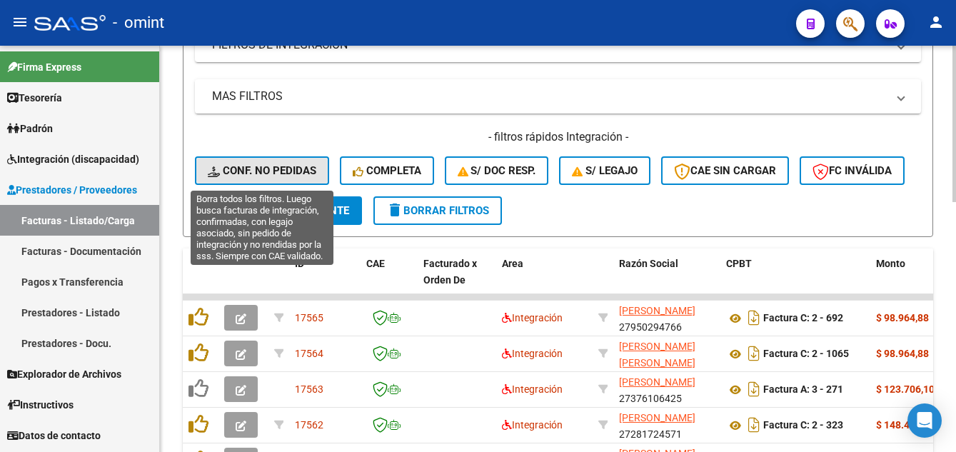
click at [279, 171] on span "Conf. no pedidas" at bounding box center [262, 170] width 109 height 13
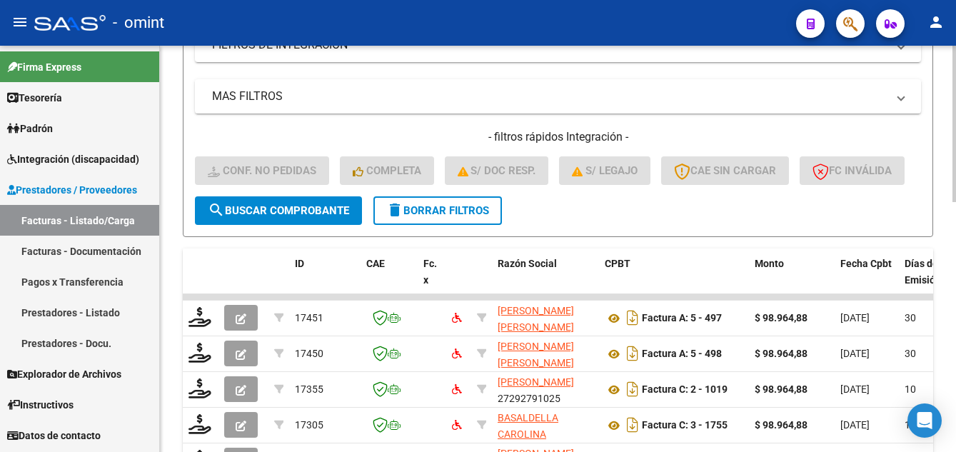
scroll to position [19, 0]
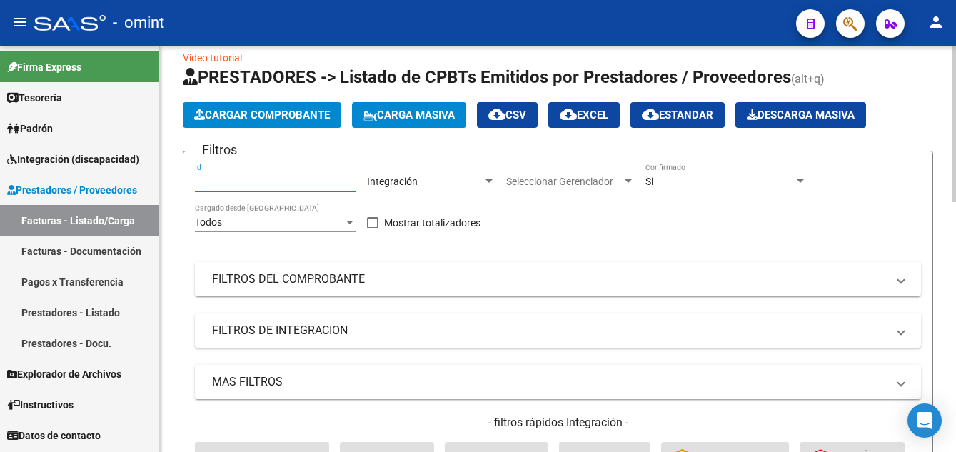
paste input "15764"
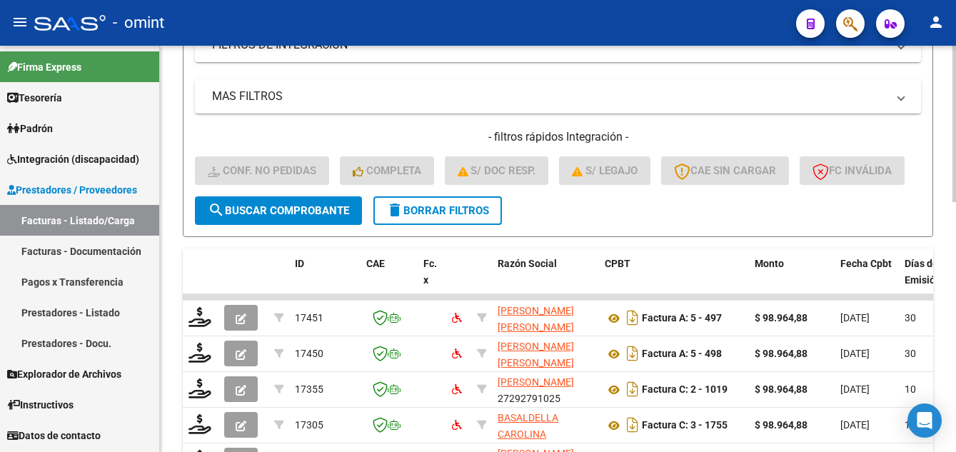
type input "15764"
click at [291, 217] on span "search Buscar Comprobante" at bounding box center [278, 210] width 141 height 13
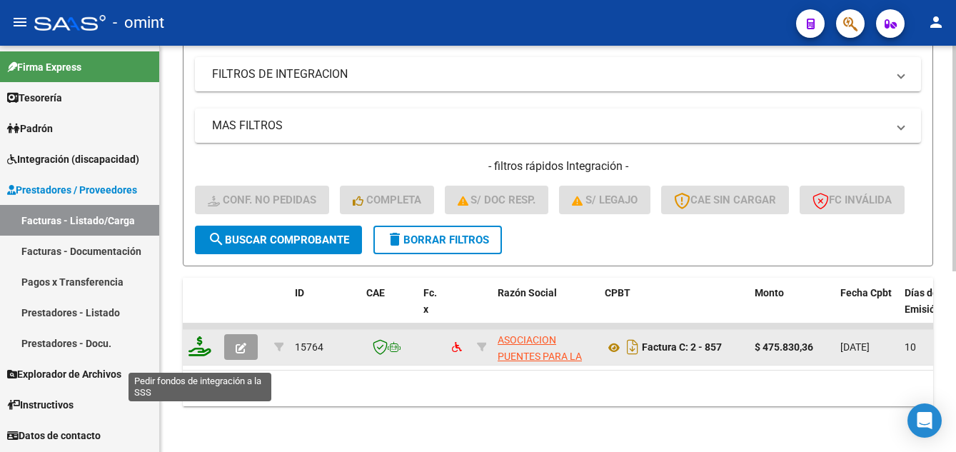
click at [201, 356] on icon at bounding box center [200, 346] width 23 height 20
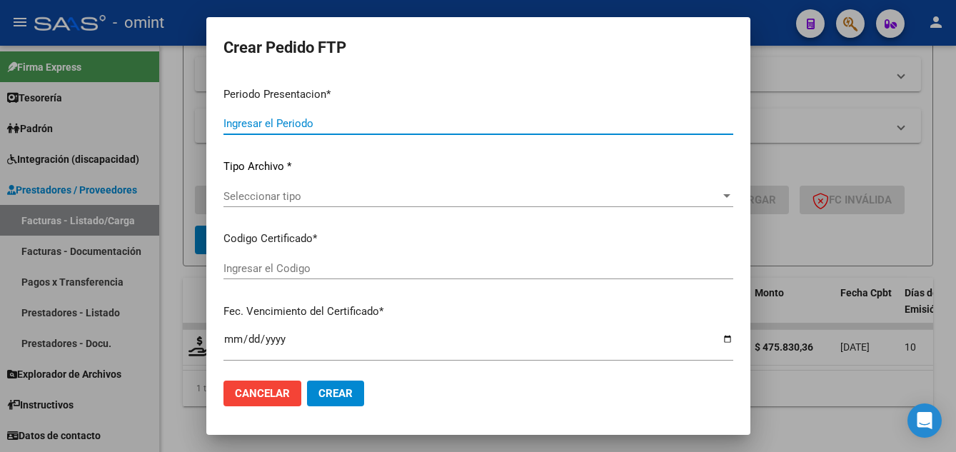
type input "202507"
type input "$ 475.830,36"
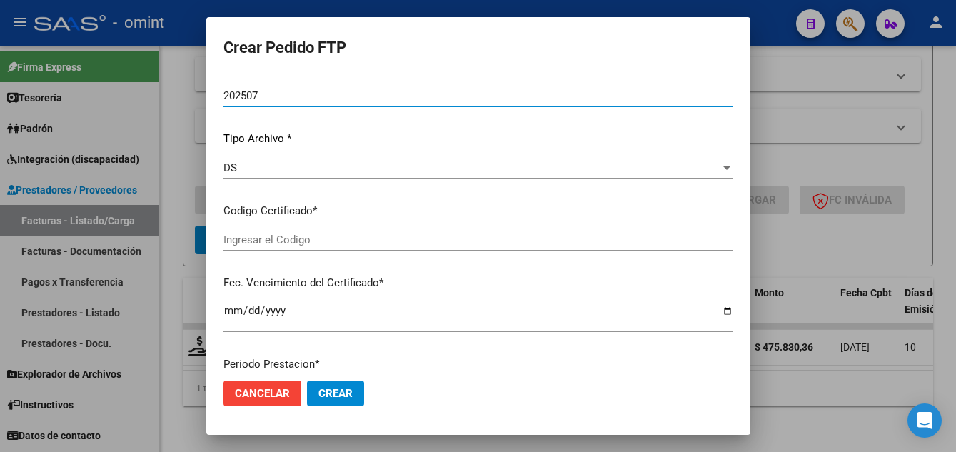
type input "9948121063"
type input "2027-05-31"
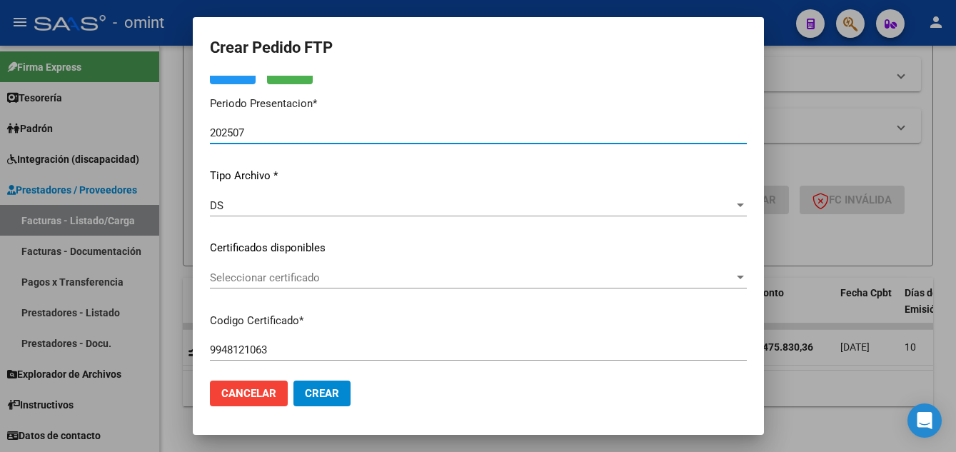
scroll to position [109, 0]
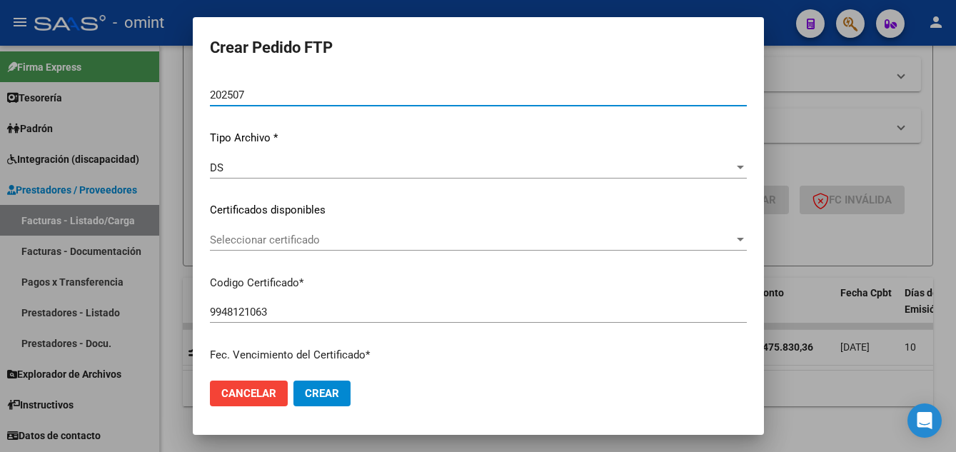
click at [360, 241] on span "Seleccionar certificado" at bounding box center [472, 240] width 524 height 13
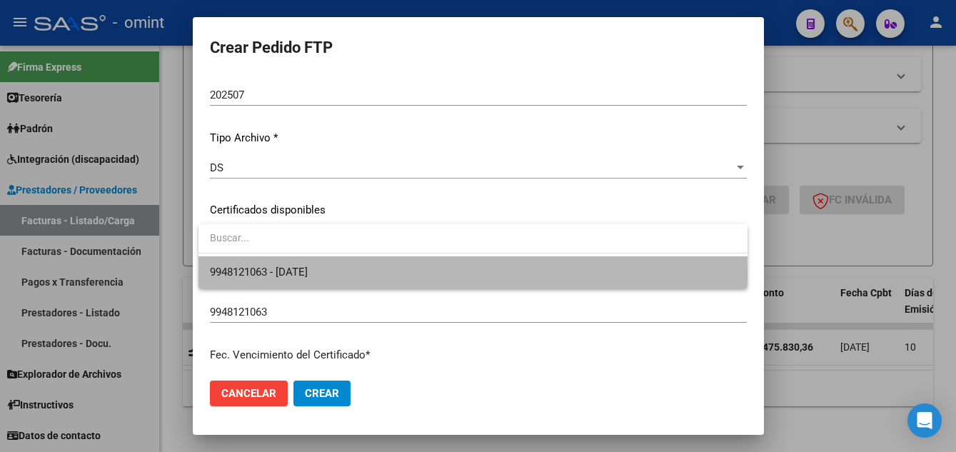
click at [375, 274] on span "9948121063 - 2027-05-31" at bounding box center [473, 272] width 526 height 32
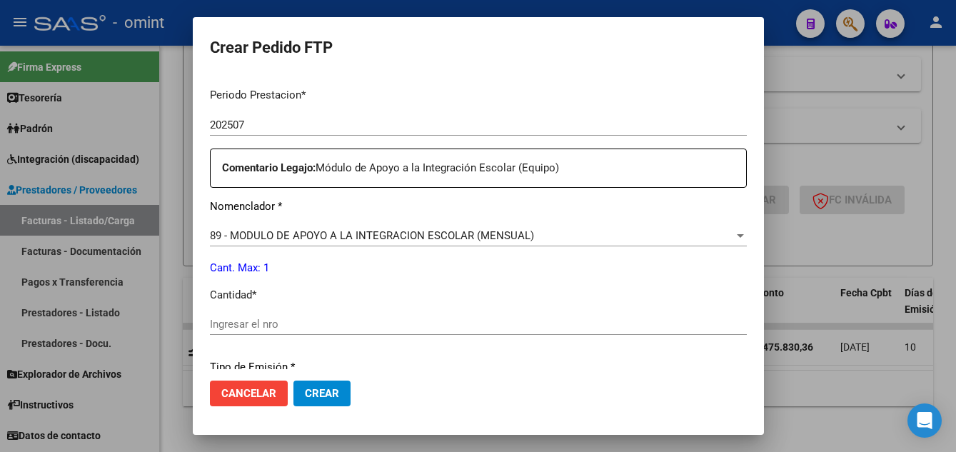
scroll to position [538, 0]
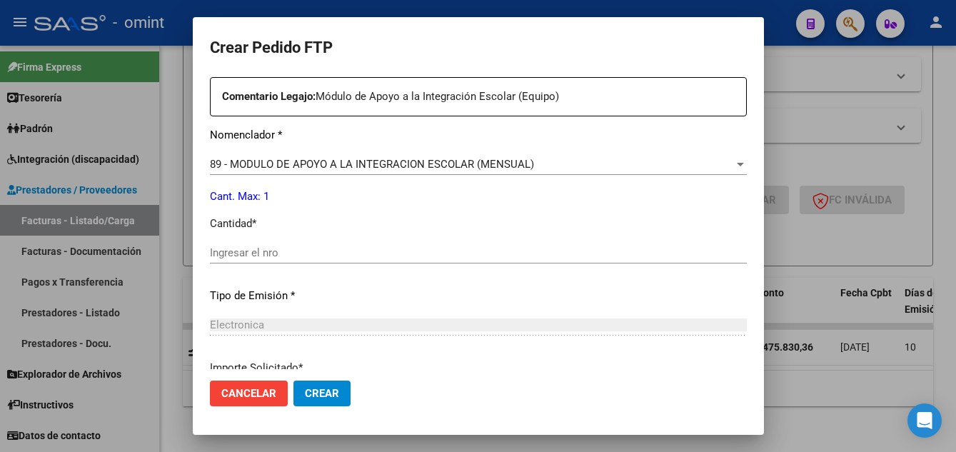
click at [289, 256] on input "Ingresar el nro" at bounding box center [478, 252] width 537 height 13
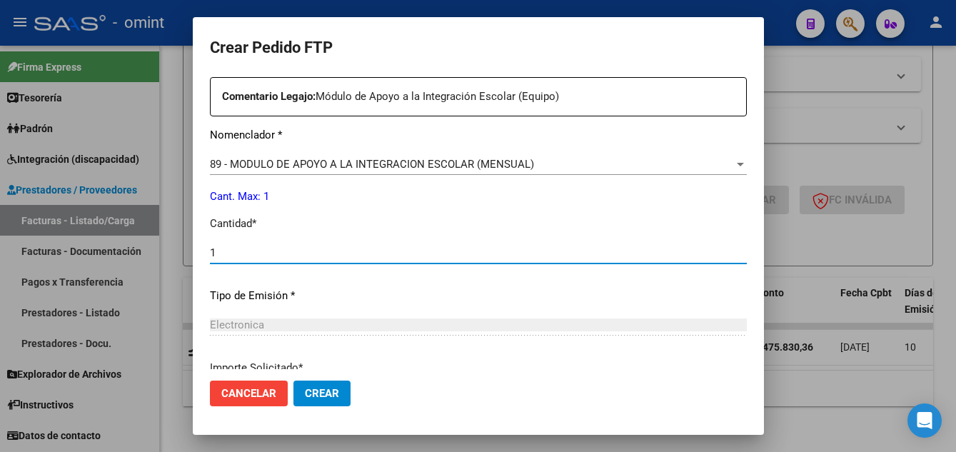
scroll to position [609, 0]
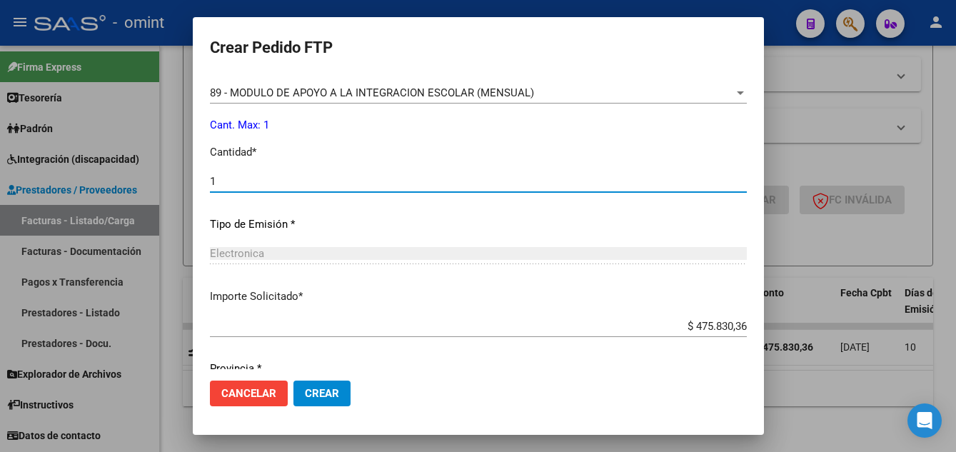
type input "1"
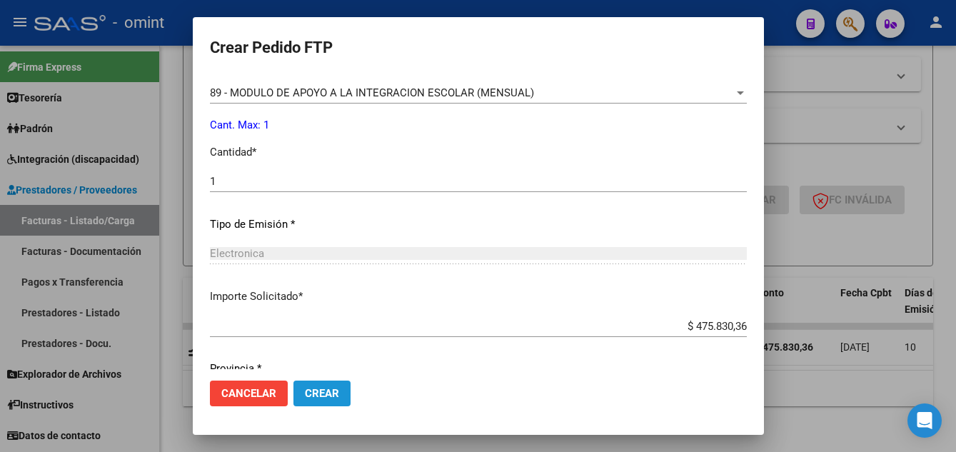
click at [322, 388] on span "Crear" at bounding box center [322, 393] width 34 height 13
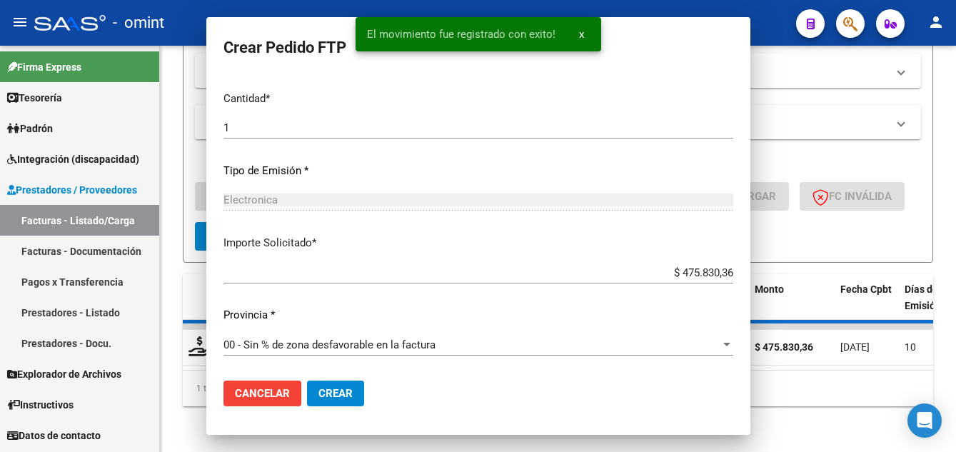
scroll to position [0, 0]
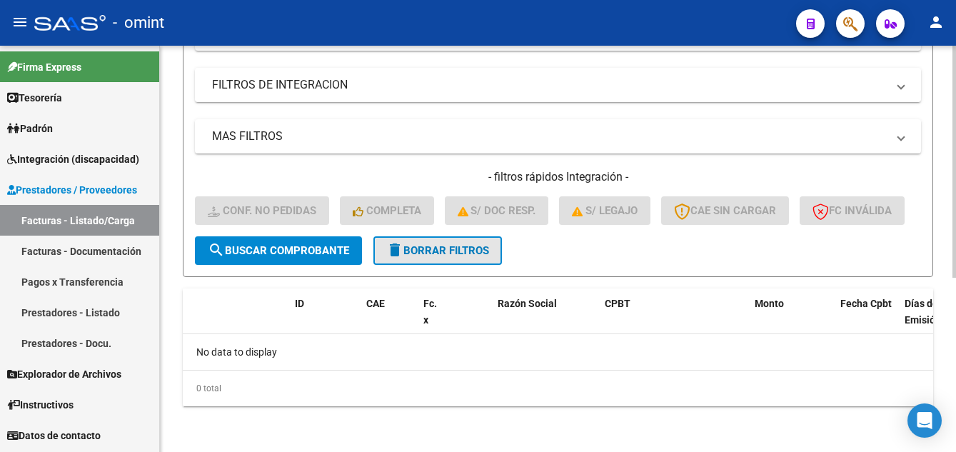
click at [451, 245] on span "delete Borrar Filtros" at bounding box center [437, 250] width 103 height 13
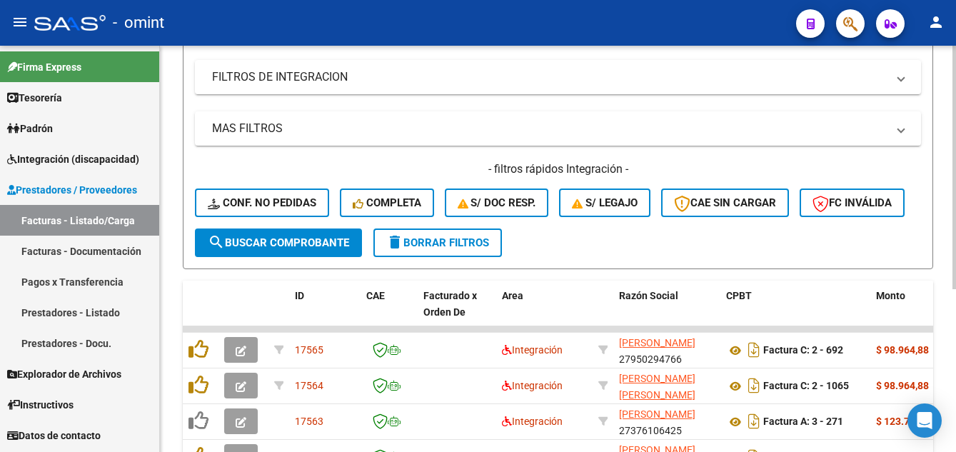
scroll to position [304, 0]
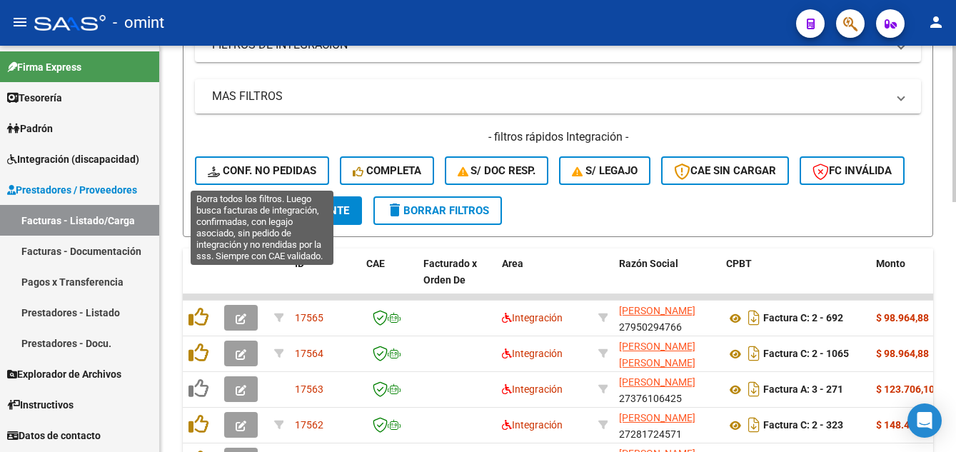
click at [274, 171] on span "Conf. no pedidas" at bounding box center [262, 170] width 109 height 13
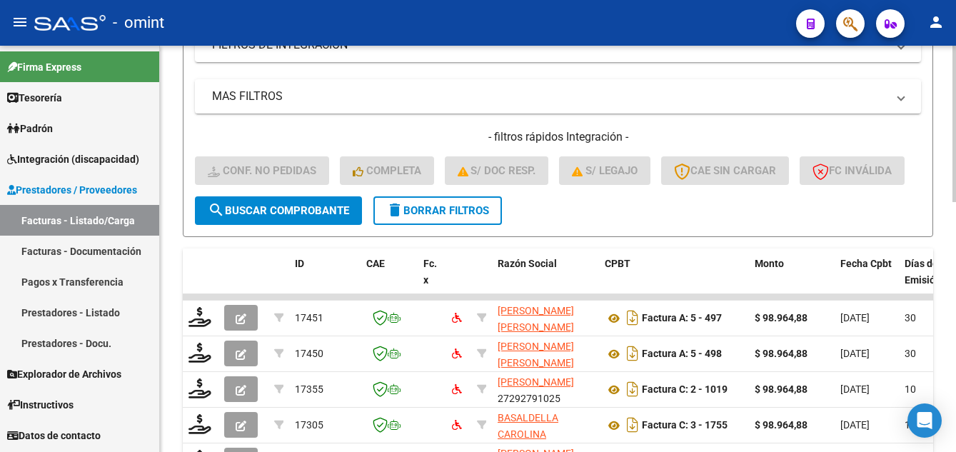
scroll to position [90, 0]
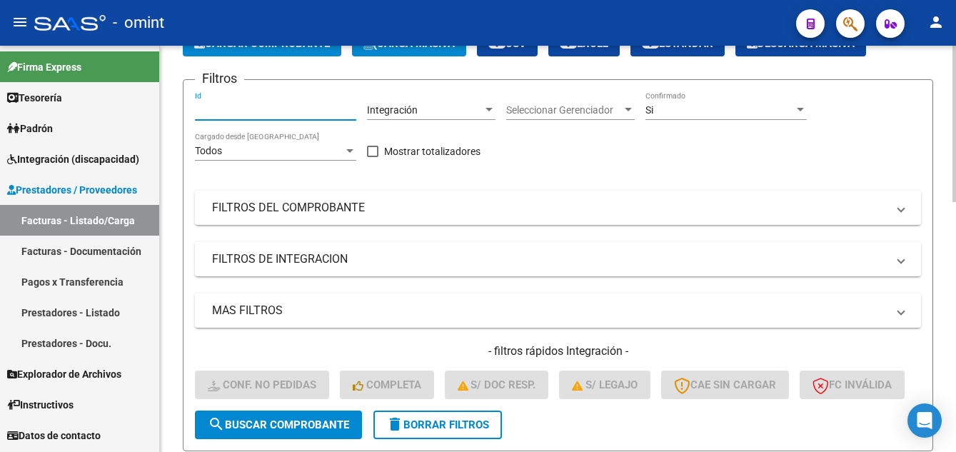
paste input "16249"
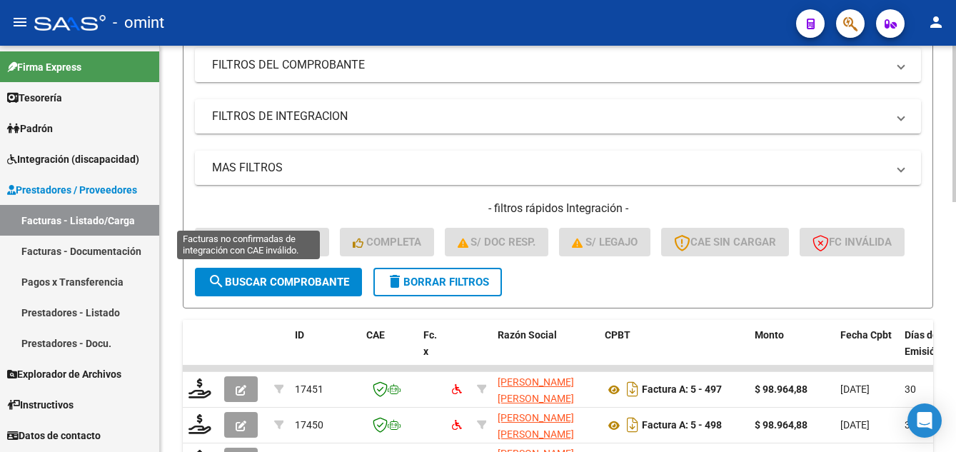
scroll to position [304, 0]
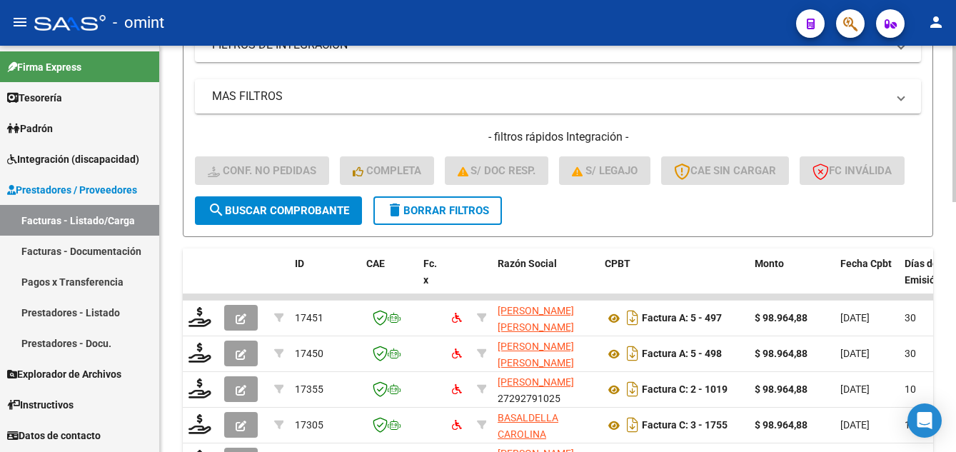
type input "16249"
click at [296, 217] on span "search Buscar Comprobante" at bounding box center [278, 210] width 141 height 13
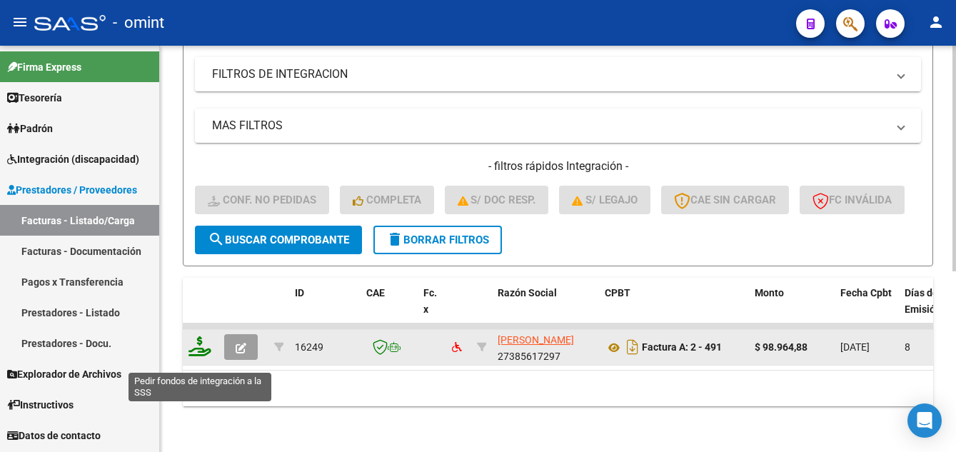
click at [189, 356] on icon at bounding box center [200, 346] width 23 height 20
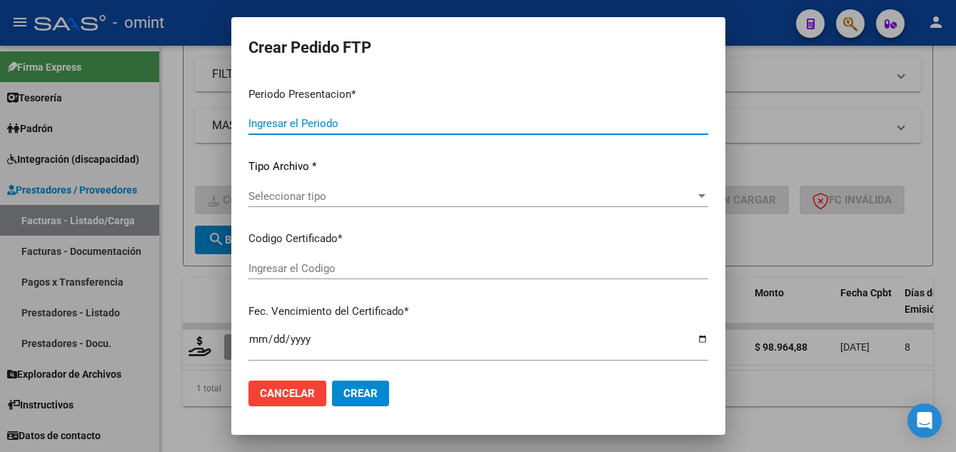
type input "202507"
type input "$ 98.964,88"
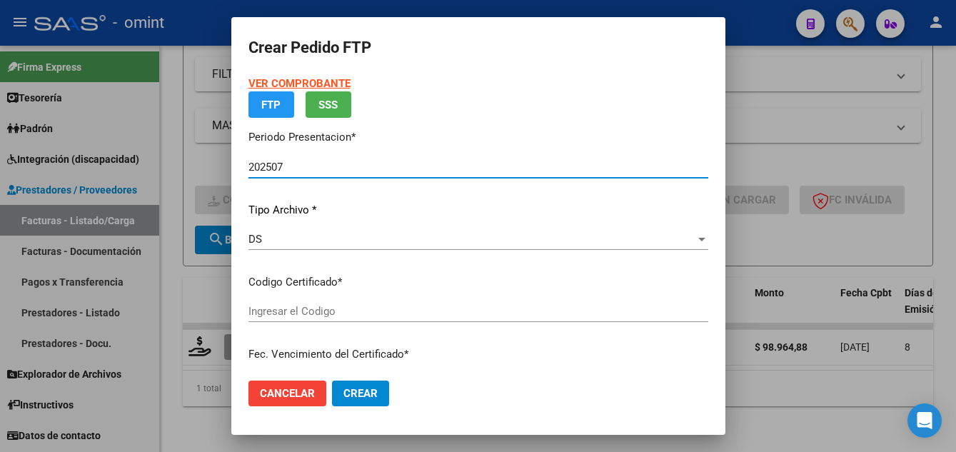
type input "9312746644"
type input "2026-09-01"
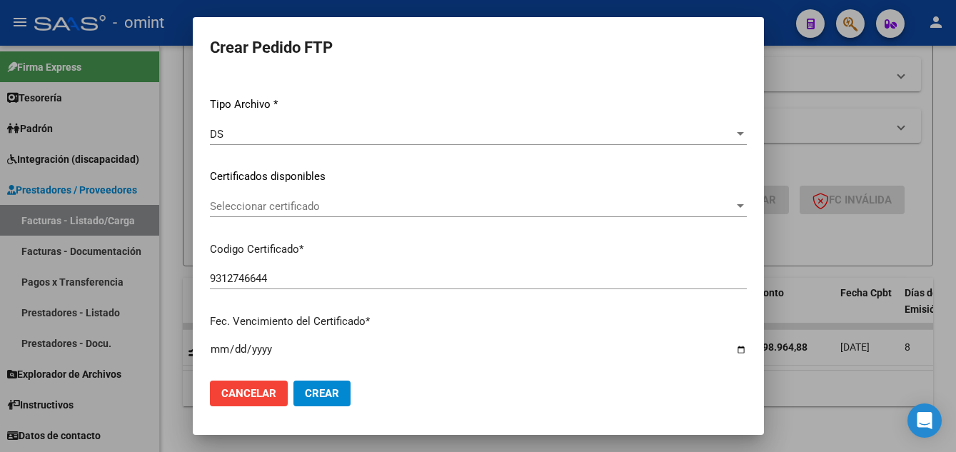
scroll to position [181, 0]
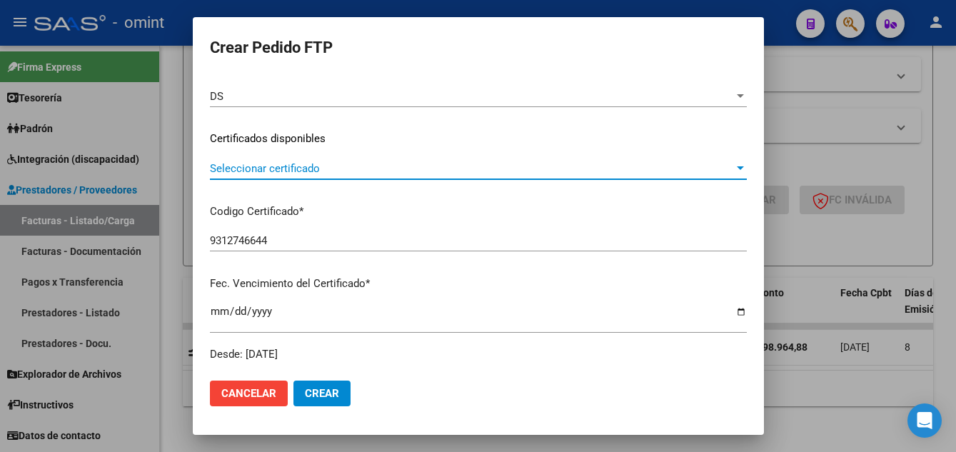
click at [303, 173] on span "Seleccionar certificado" at bounding box center [472, 168] width 524 height 13
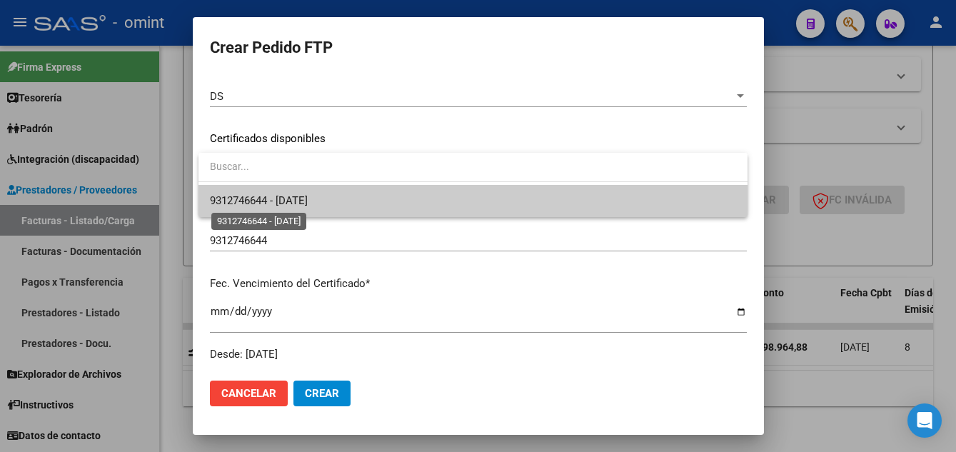
click at [308, 200] on span "9312746644 - 2026-09-01" at bounding box center [259, 200] width 98 height 13
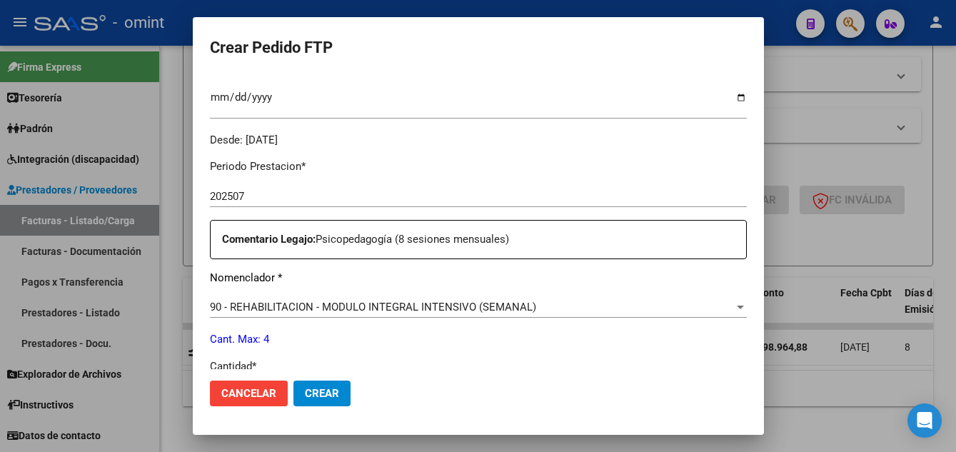
scroll to position [538, 0]
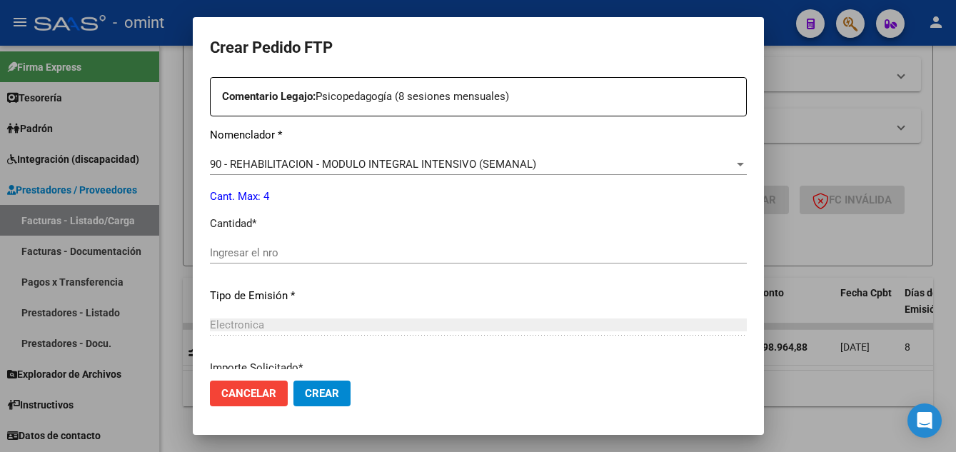
click at [290, 255] on input "Ingresar el nro" at bounding box center [478, 252] width 537 height 13
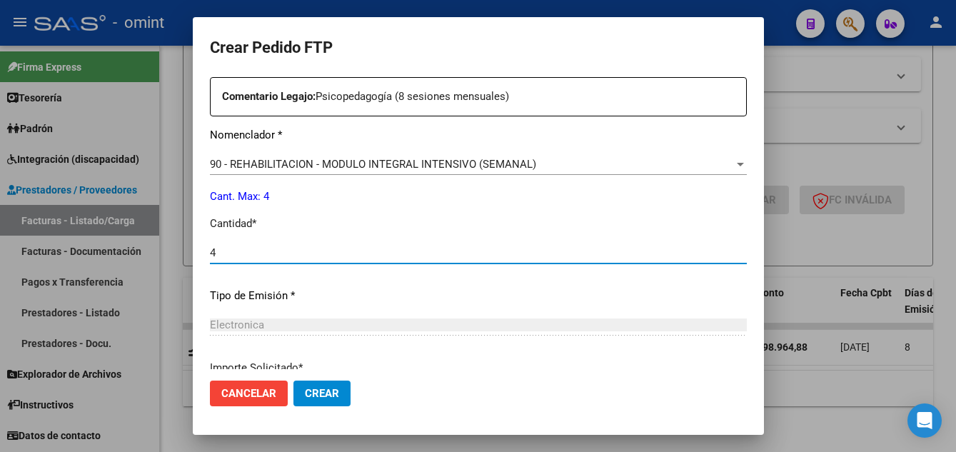
type input "4"
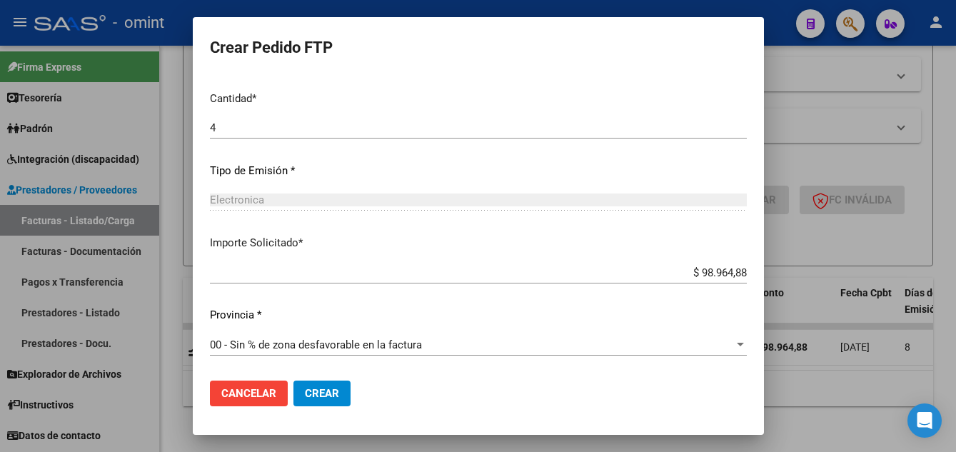
click at [326, 392] on span "Crear" at bounding box center [322, 393] width 34 height 13
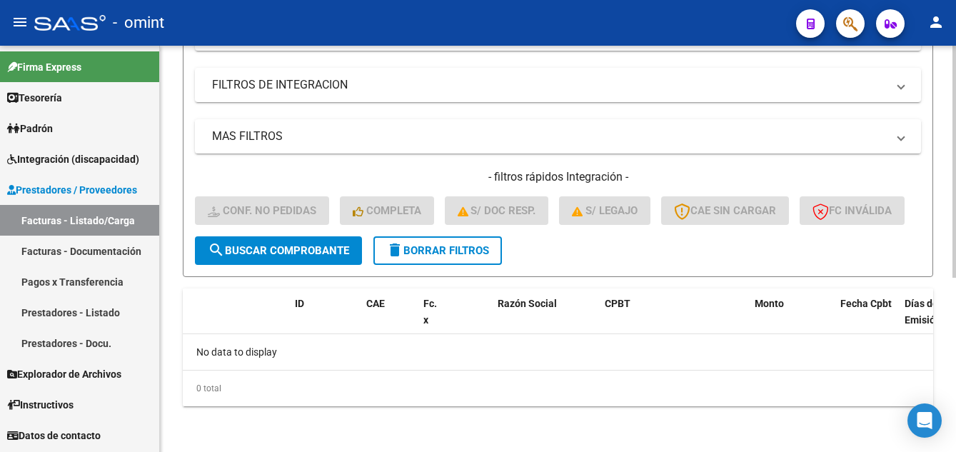
click at [438, 253] on span "delete Borrar Filtros" at bounding box center [437, 250] width 103 height 13
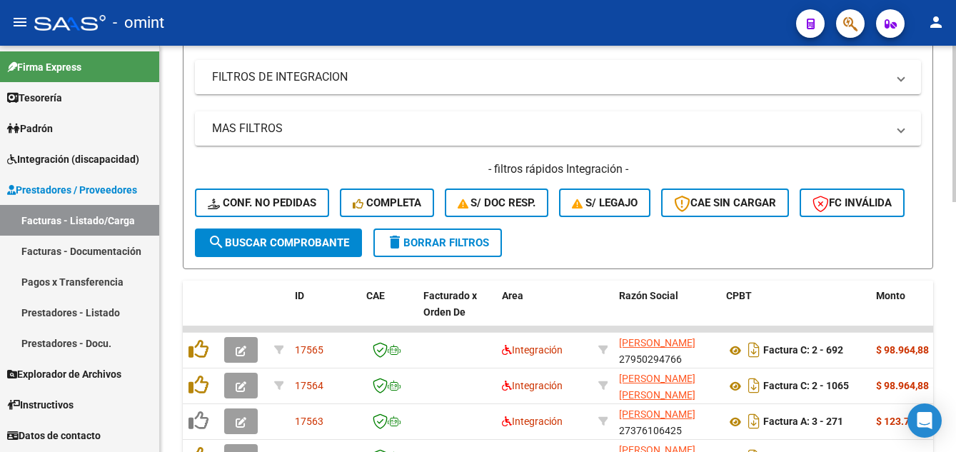
scroll to position [304, 0]
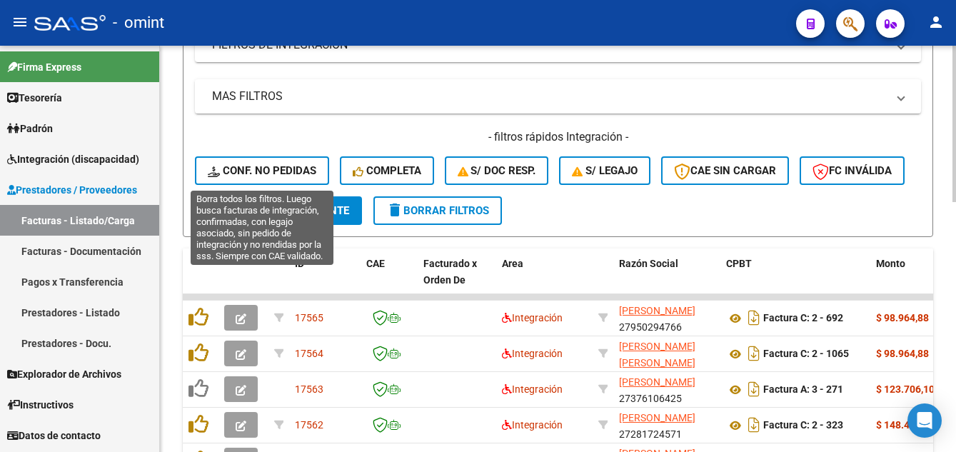
click at [286, 168] on span "Conf. no pedidas" at bounding box center [262, 170] width 109 height 13
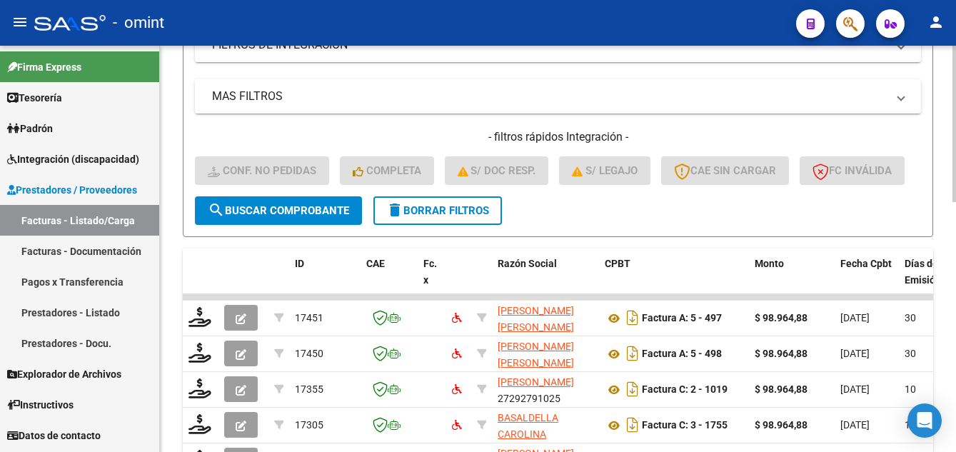
scroll to position [90, 0]
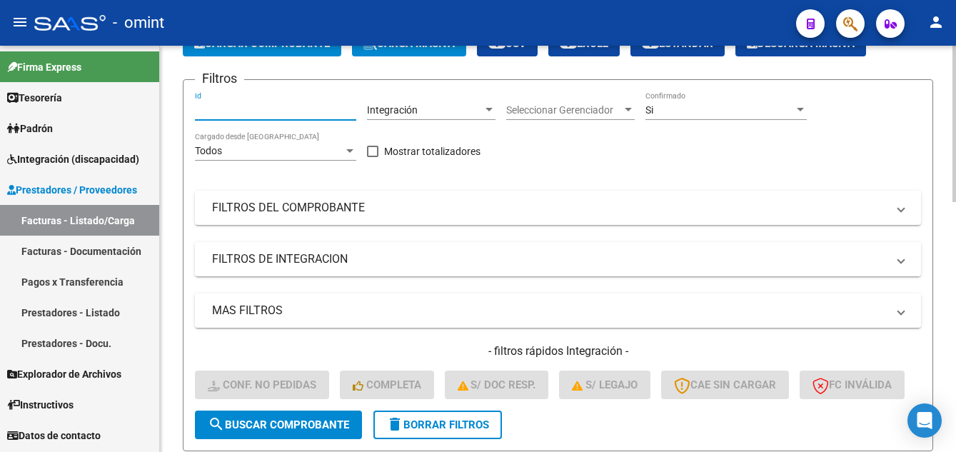
paste input "15112"
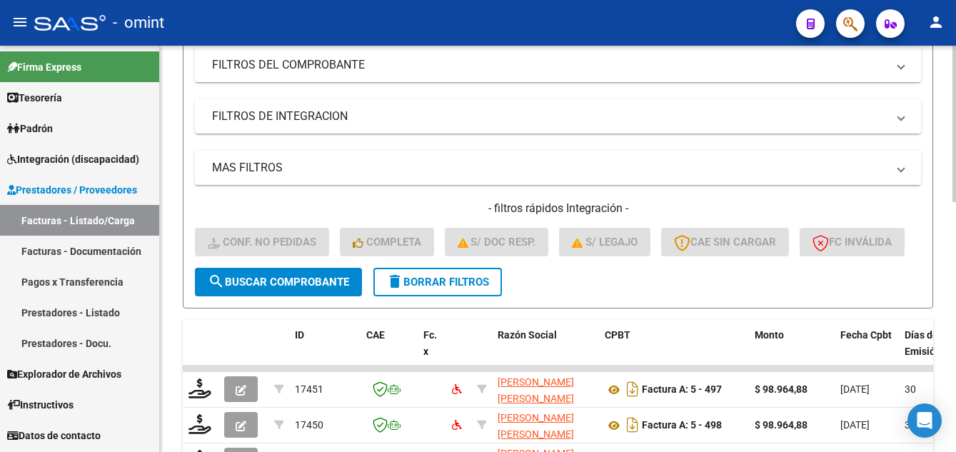
type input "15112"
click at [329, 289] on span "search Buscar Comprobante" at bounding box center [278, 282] width 141 height 13
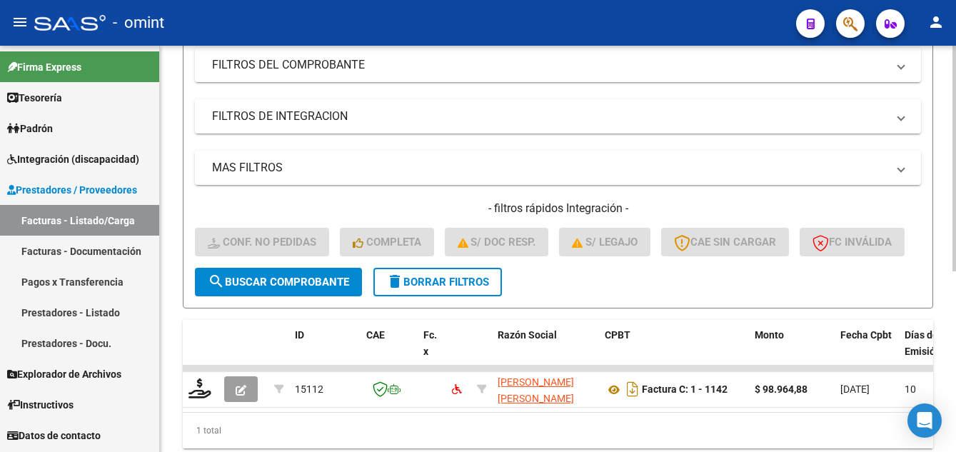
scroll to position [326, 0]
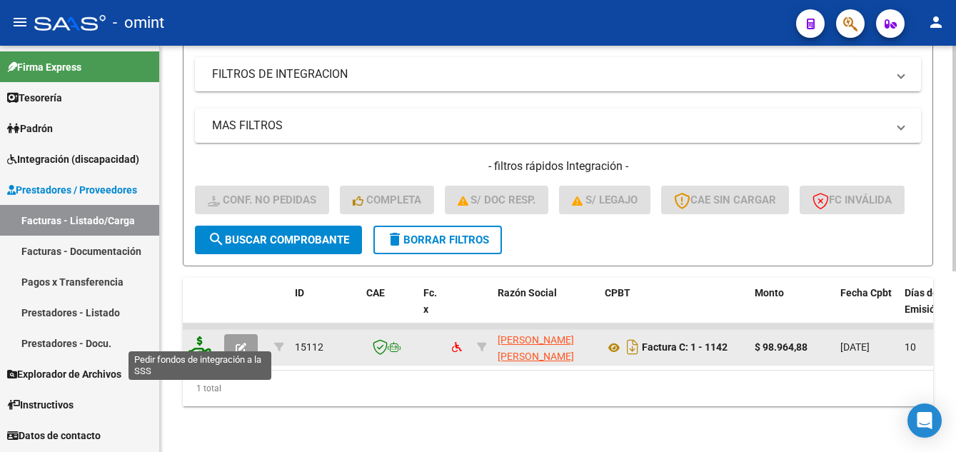
click at [196, 336] on icon at bounding box center [200, 346] width 23 height 20
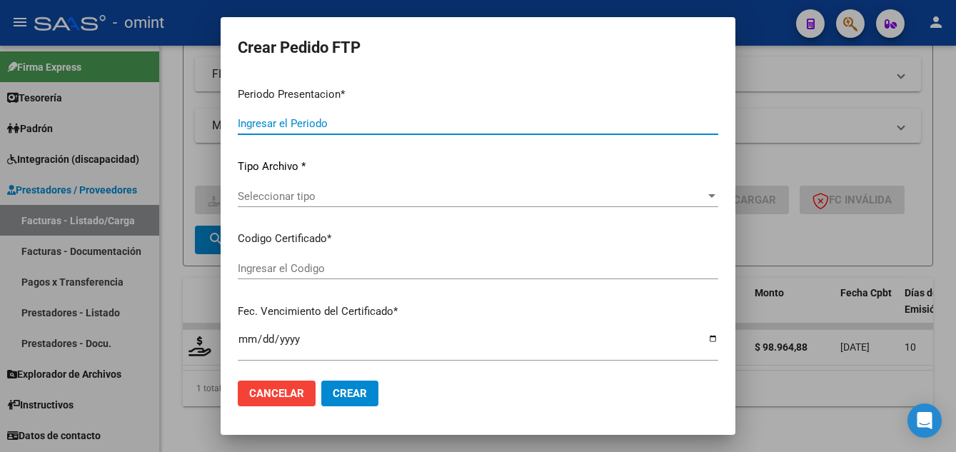
type input "202507"
type input "$ 98.964,88"
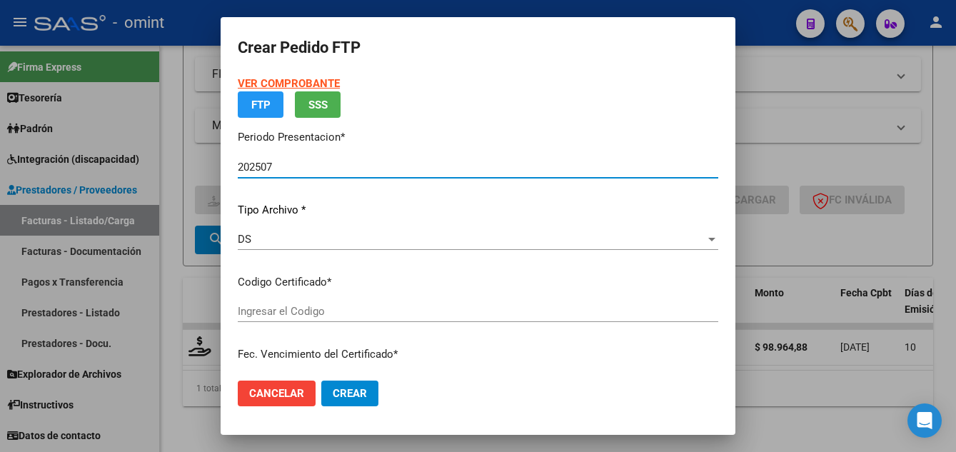
type input "9312746644"
type input "2026-09-01"
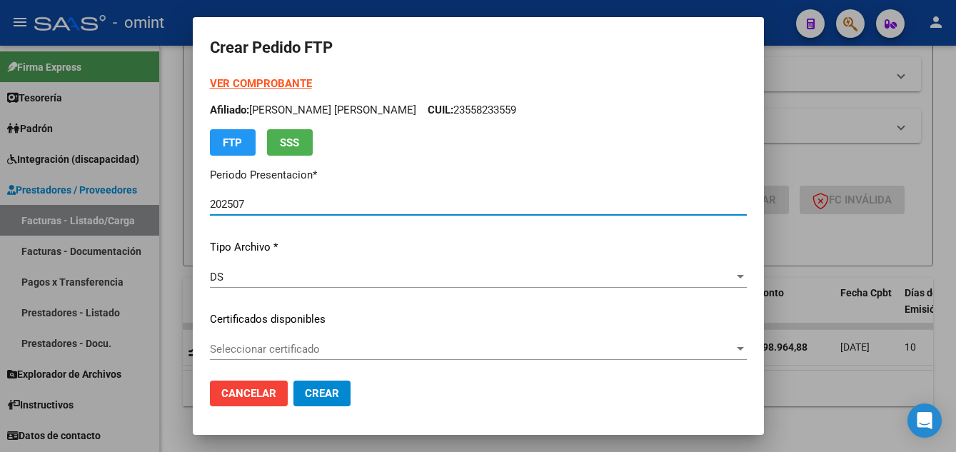
scroll to position [143, 0]
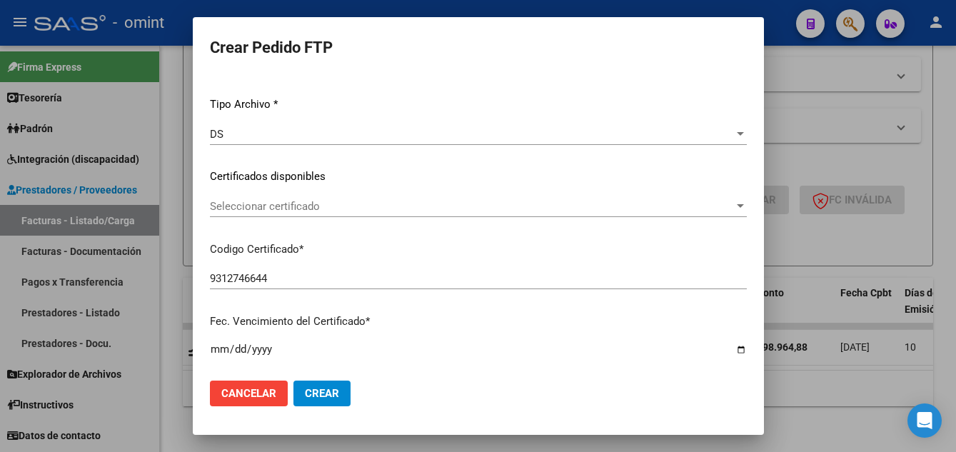
click at [349, 201] on span "Seleccionar certificado" at bounding box center [472, 206] width 524 height 13
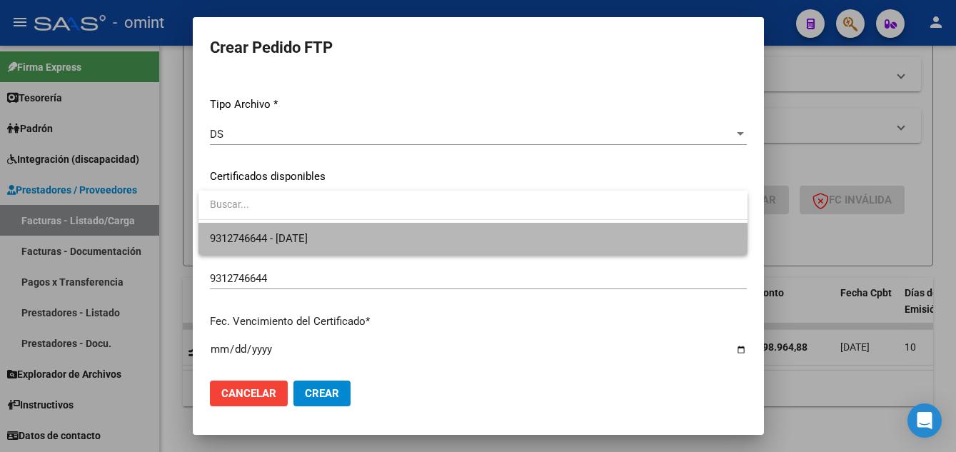
click at [361, 234] on span "9312746644 - 2026-09-01" at bounding box center [473, 239] width 526 height 32
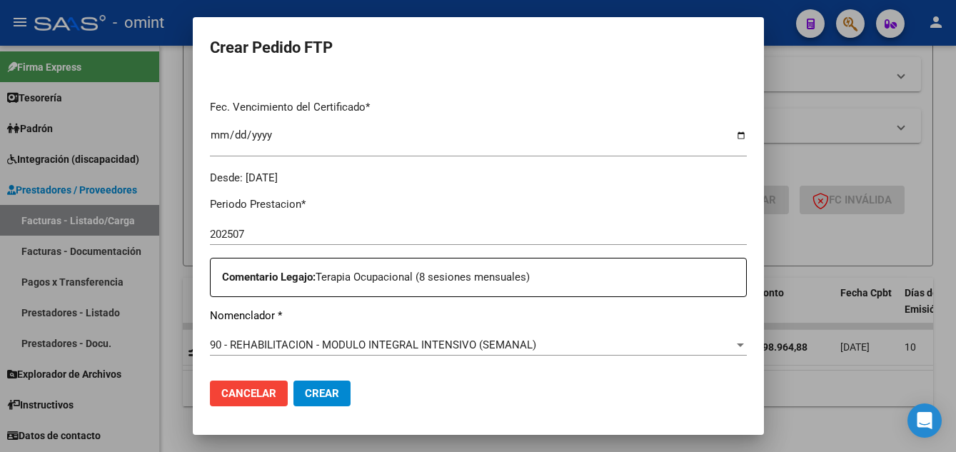
scroll to position [500, 0]
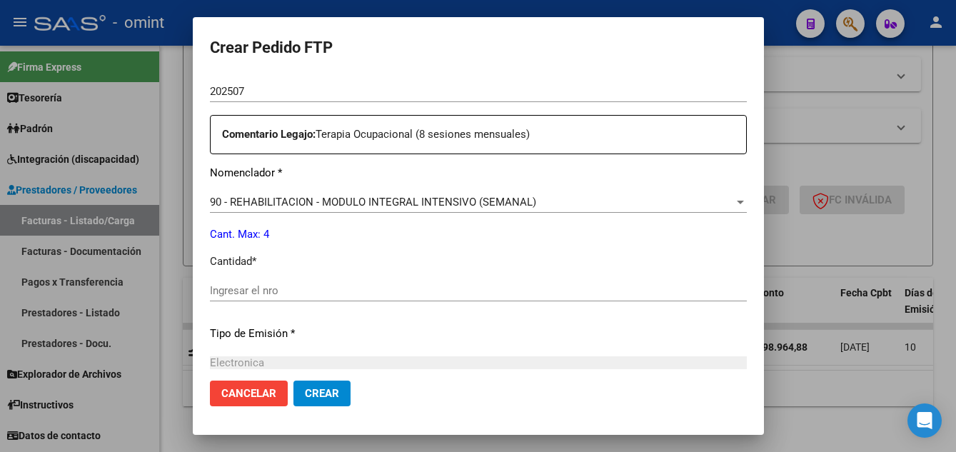
click at [308, 291] on input "Ingresar el nro" at bounding box center [478, 290] width 537 height 13
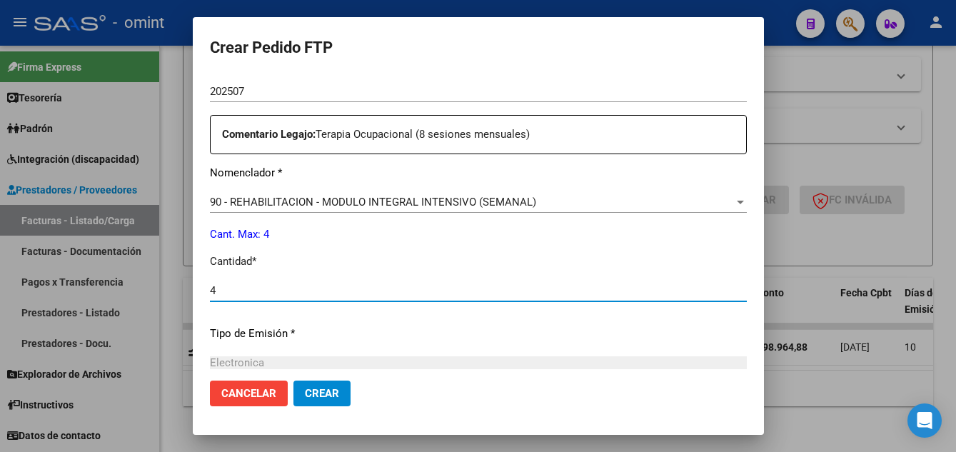
type input "4"
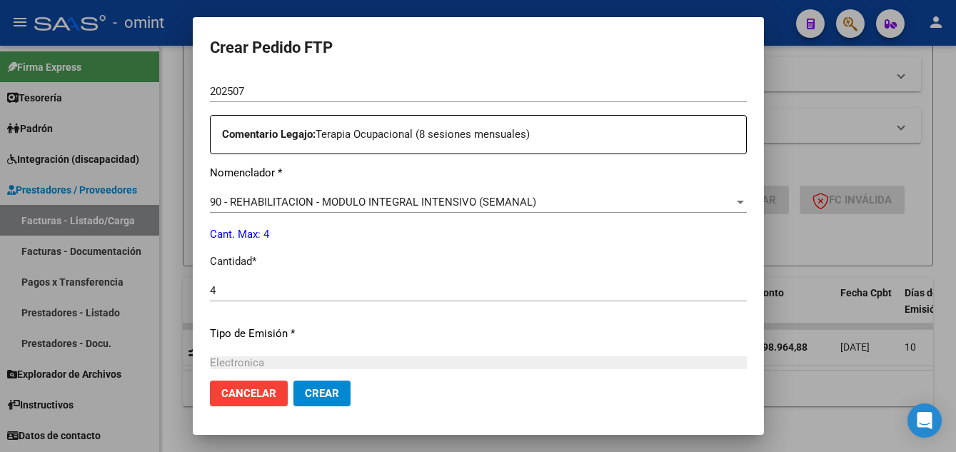
scroll to position [663, 0]
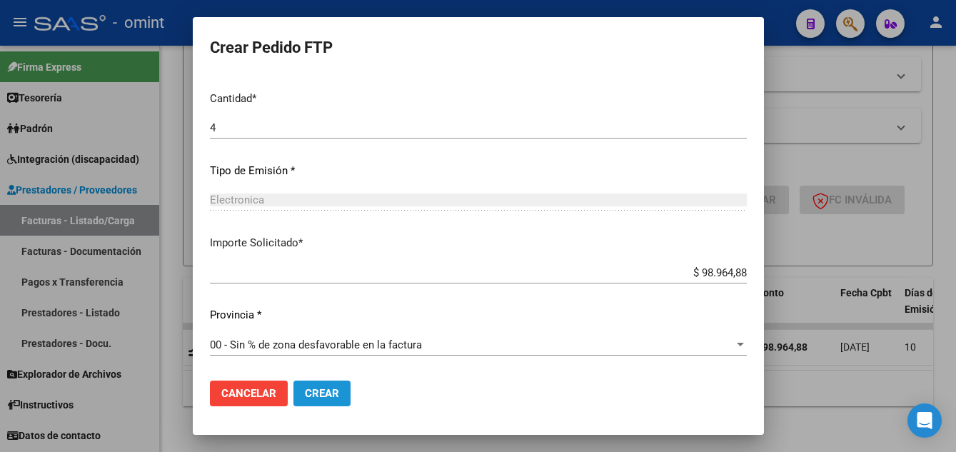
click at [324, 389] on span "Crear" at bounding box center [322, 393] width 34 height 13
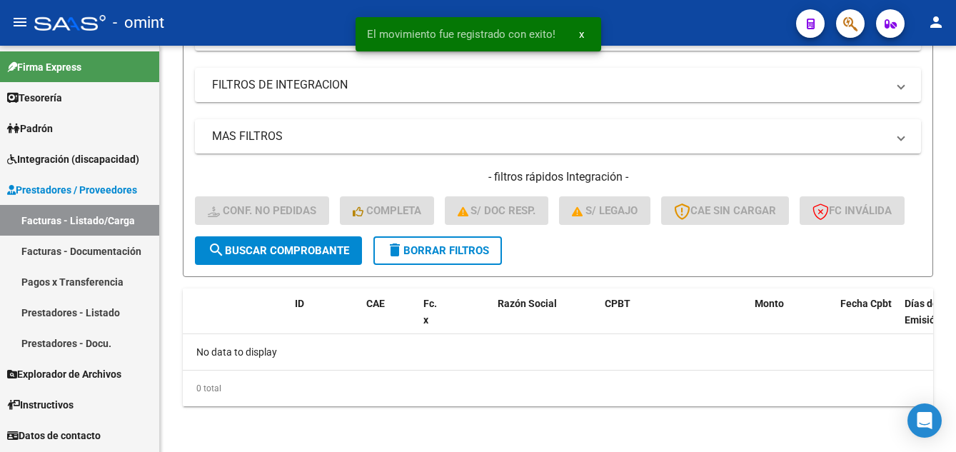
scroll to position [304, 0]
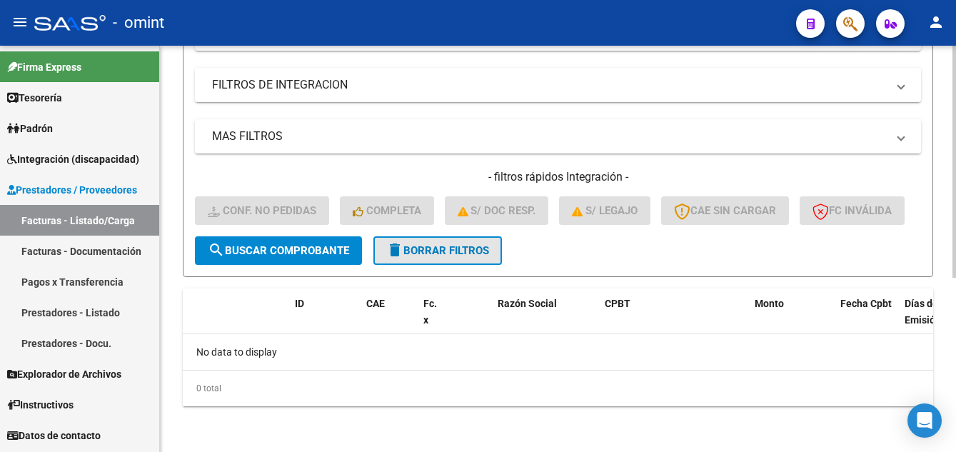
click at [476, 252] on span "delete Borrar Filtros" at bounding box center [437, 250] width 103 height 13
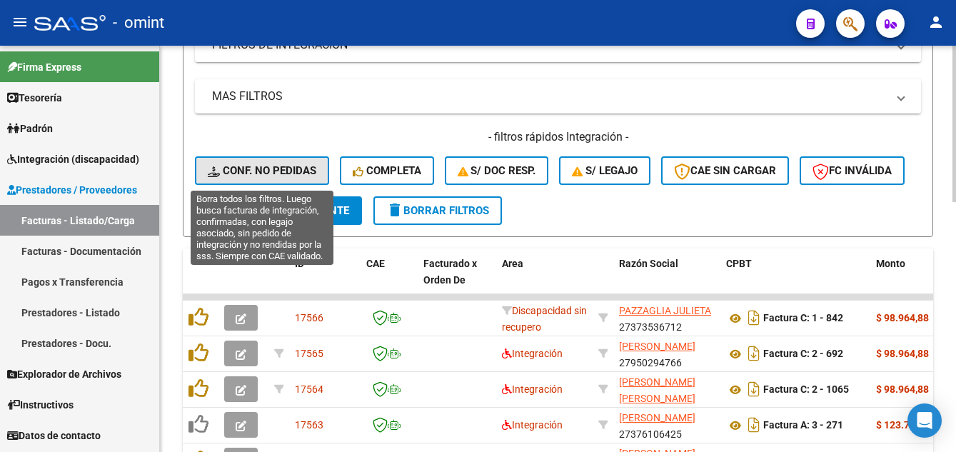
click at [286, 166] on span "Conf. no pedidas" at bounding box center [262, 170] width 109 height 13
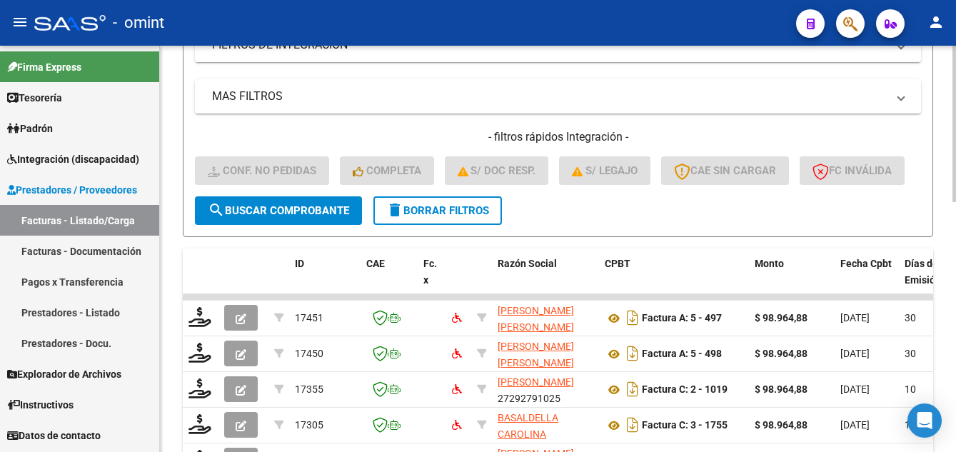
scroll to position [19, 0]
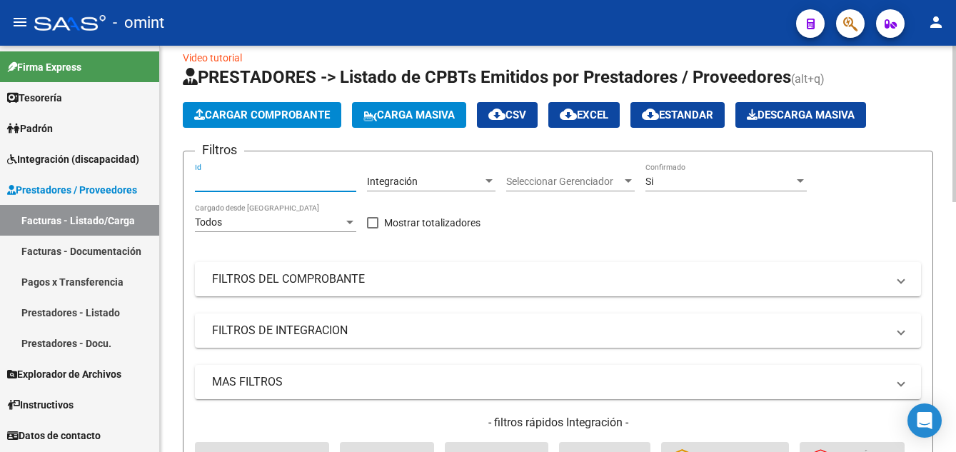
paste input "15332"
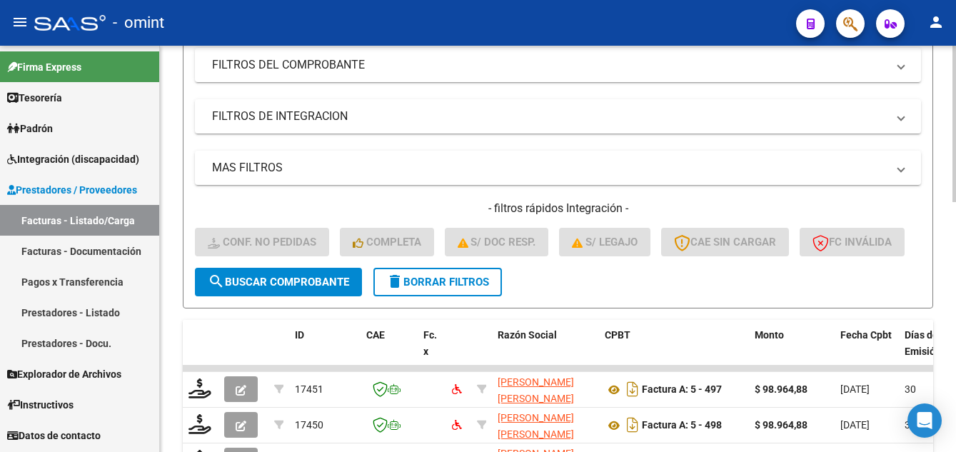
scroll to position [304, 0]
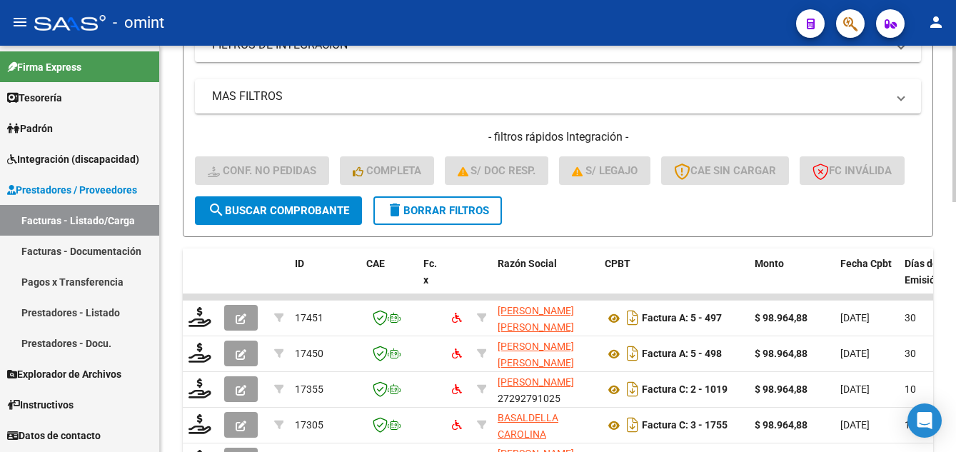
type input "15332"
click at [294, 217] on span "search Buscar Comprobante" at bounding box center [278, 210] width 141 height 13
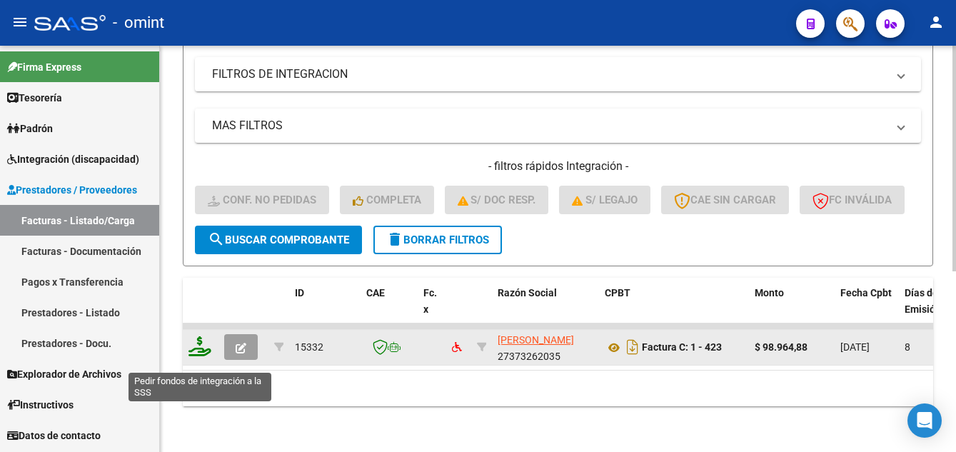
click at [199, 356] on icon at bounding box center [200, 346] width 23 height 20
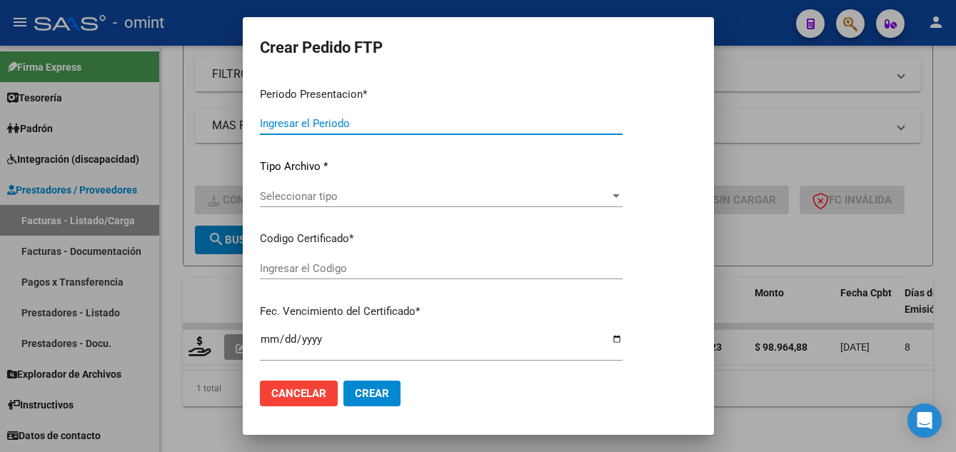
type input "202507"
type input "$ 98.964,88"
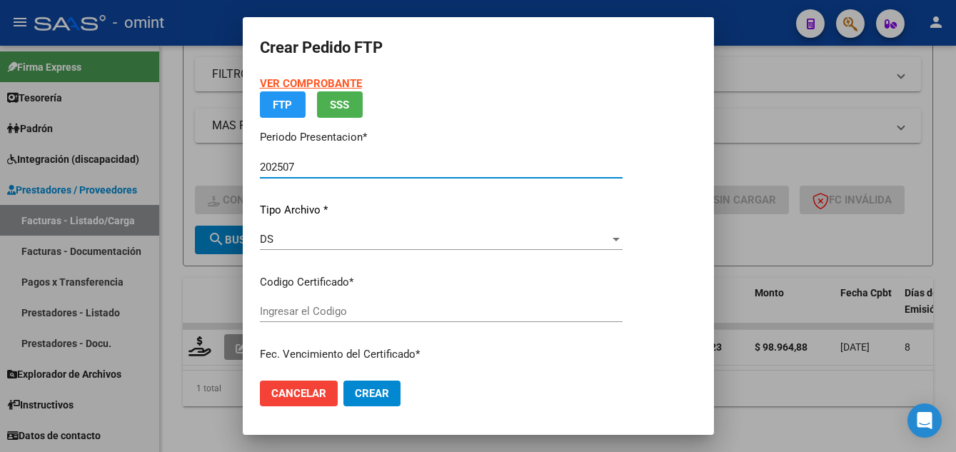
type input "5631054256"
type input "2029-01-31"
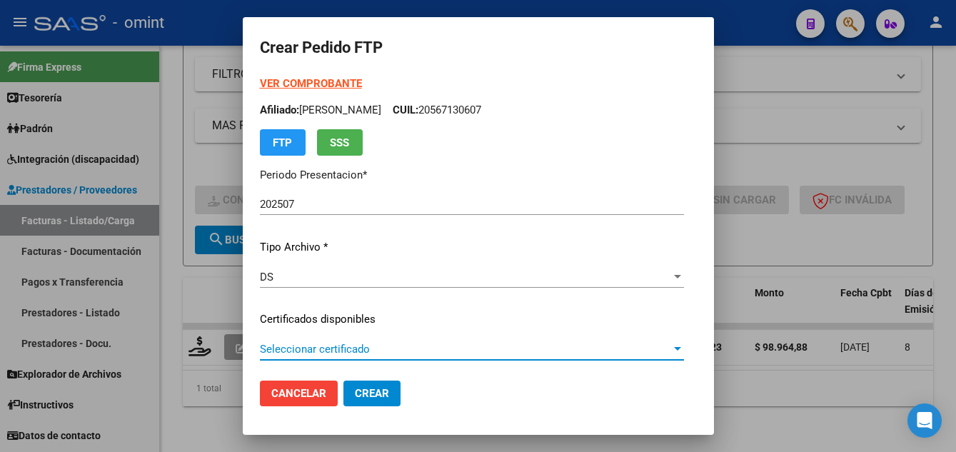
click at [364, 349] on span "Seleccionar certificado" at bounding box center [465, 349] width 411 height 13
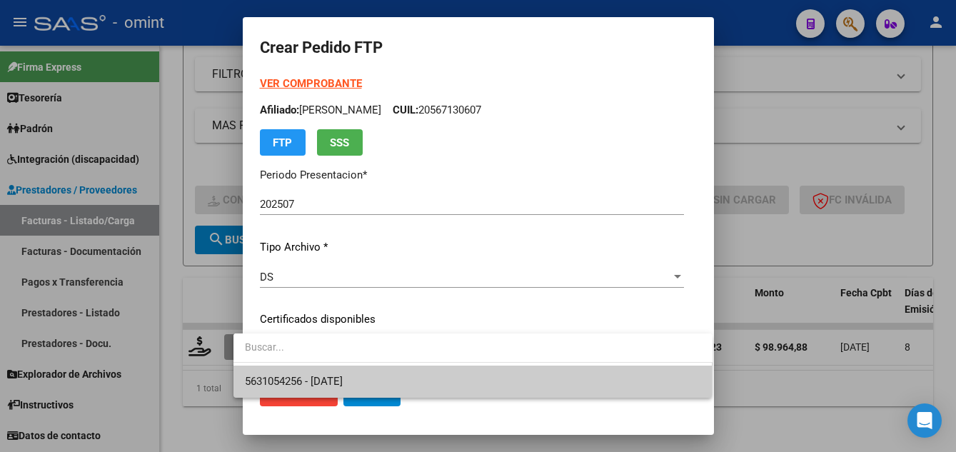
click at [392, 372] on span "5631054256 - 2029-01-31" at bounding box center [473, 382] width 456 height 32
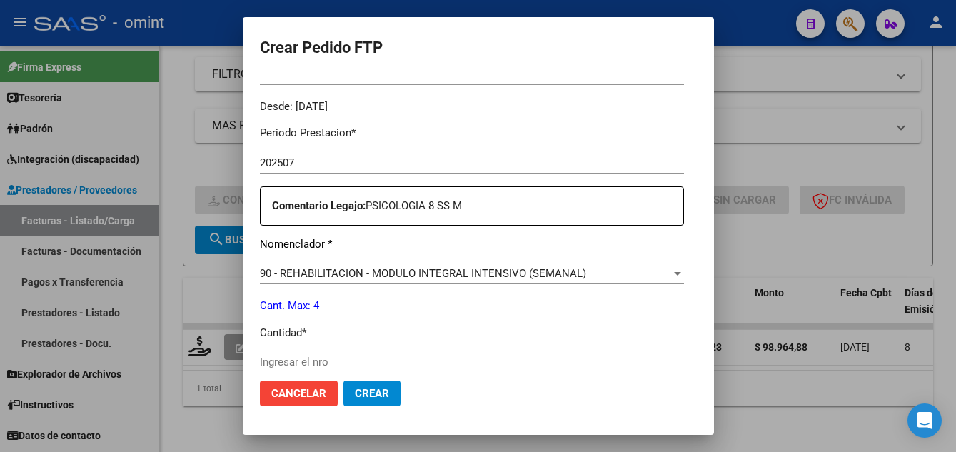
scroll to position [571, 0]
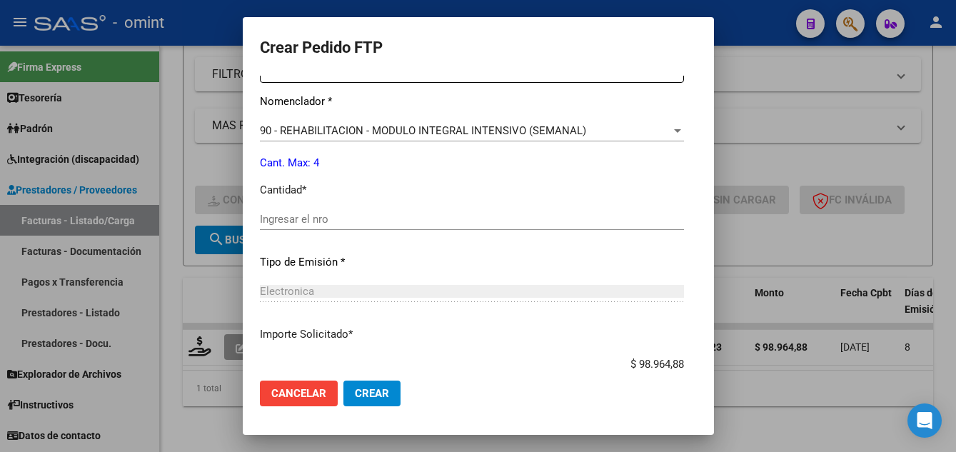
click at [280, 229] on div "Ingresar el nro" at bounding box center [472, 219] width 424 height 21
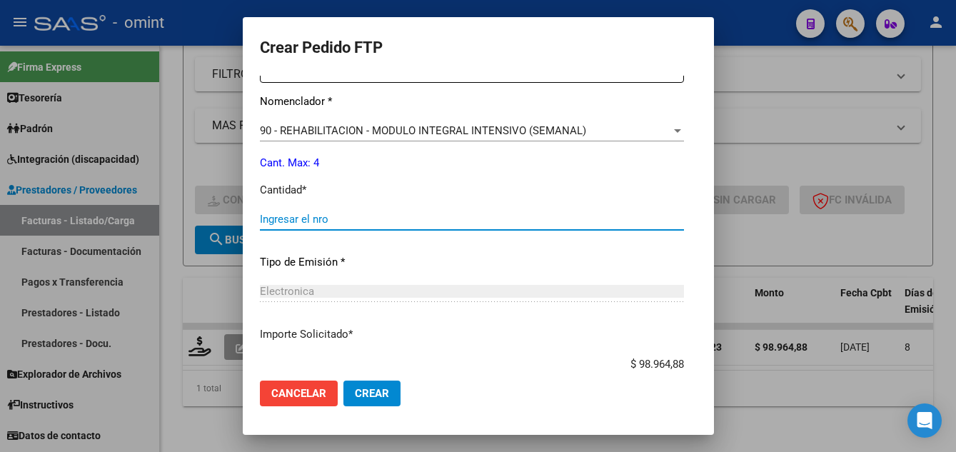
click at [277, 221] on input "Ingresar el nro" at bounding box center [472, 219] width 424 height 13
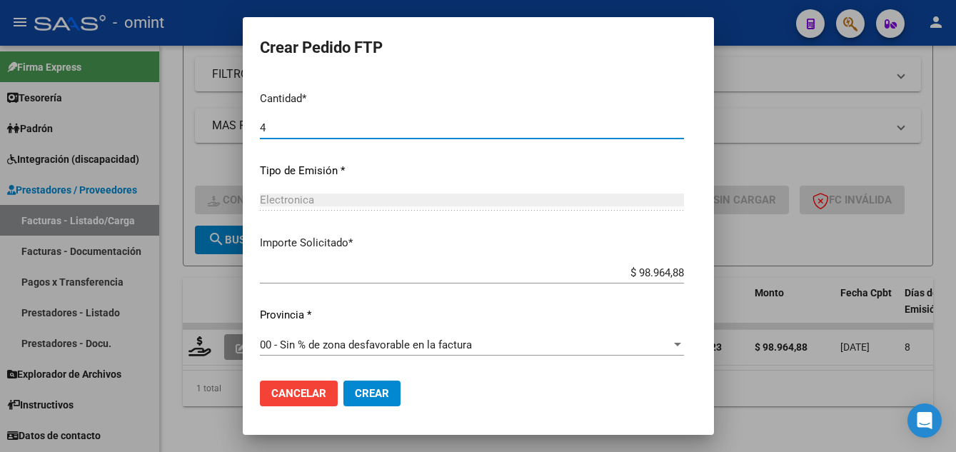
type input "4"
click at [363, 397] on span "Crear" at bounding box center [372, 393] width 34 height 13
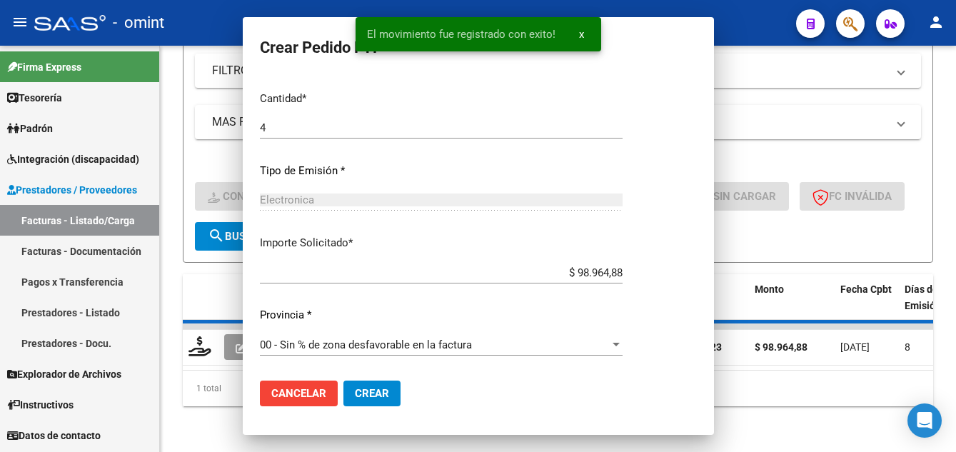
scroll to position [0, 0]
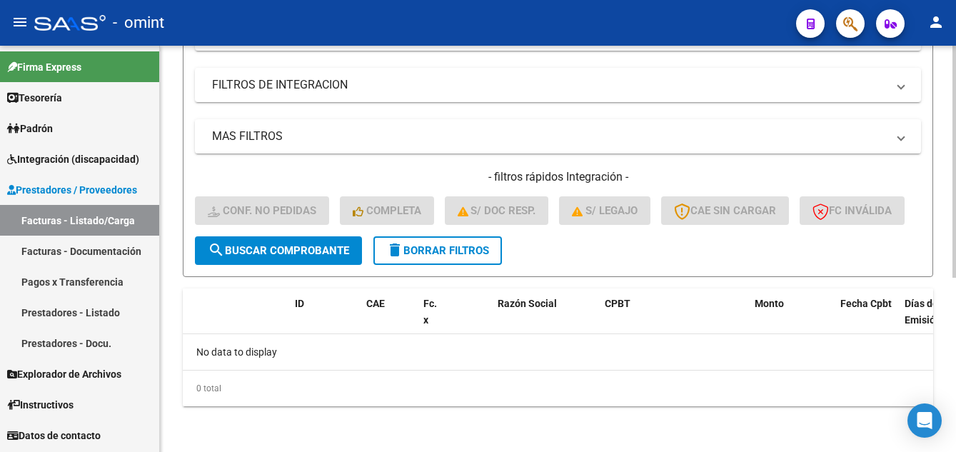
click at [452, 251] on span "delete Borrar Filtros" at bounding box center [437, 250] width 103 height 13
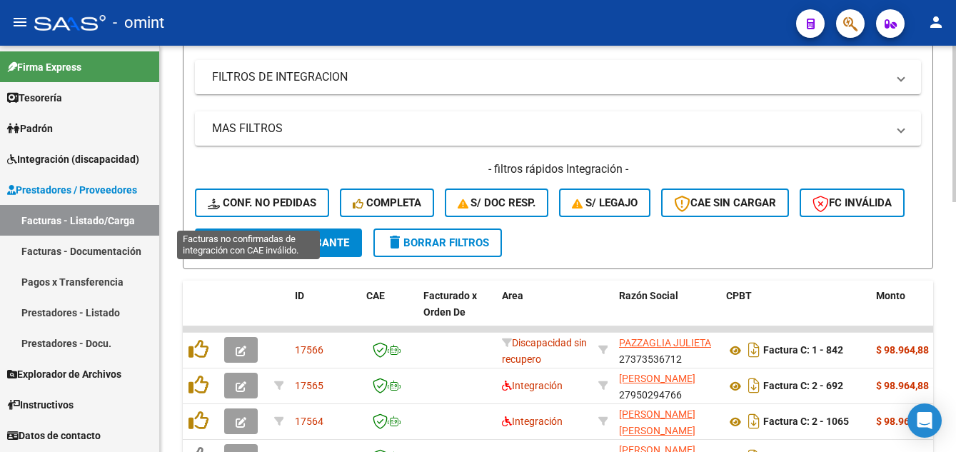
scroll to position [304, 0]
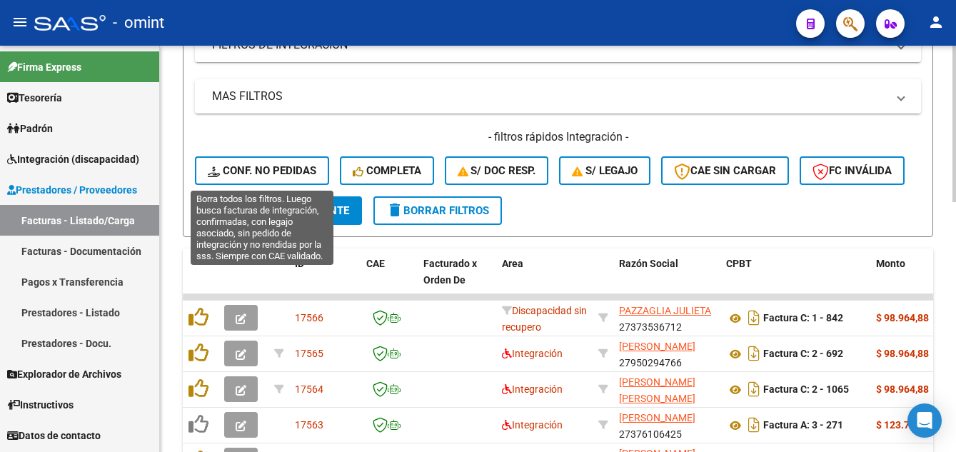
click at [289, 169] on span "Conf. no pedidas" at bounding box center [262, 170] width 109 height 13
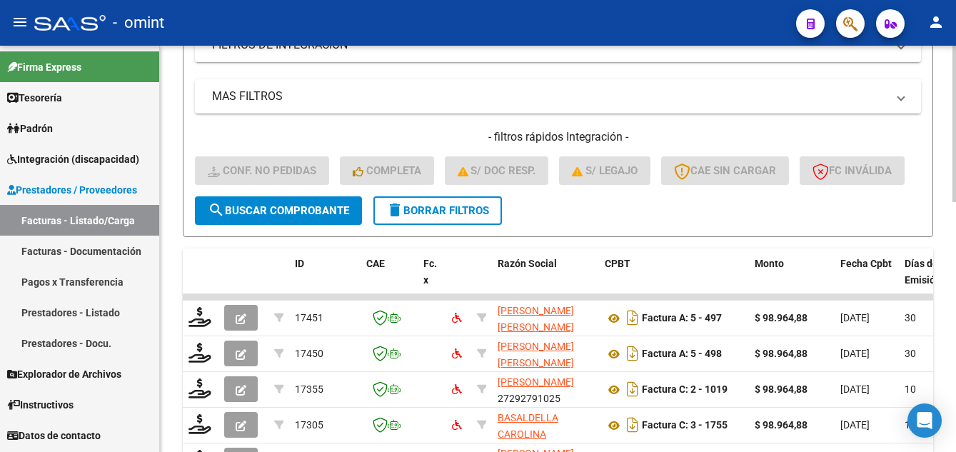
scroll to position [19, 0]
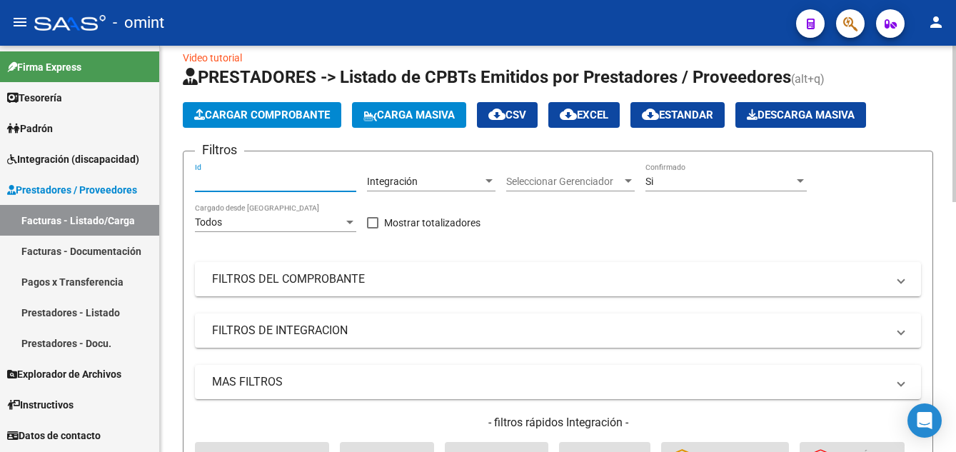
paste input "16025"
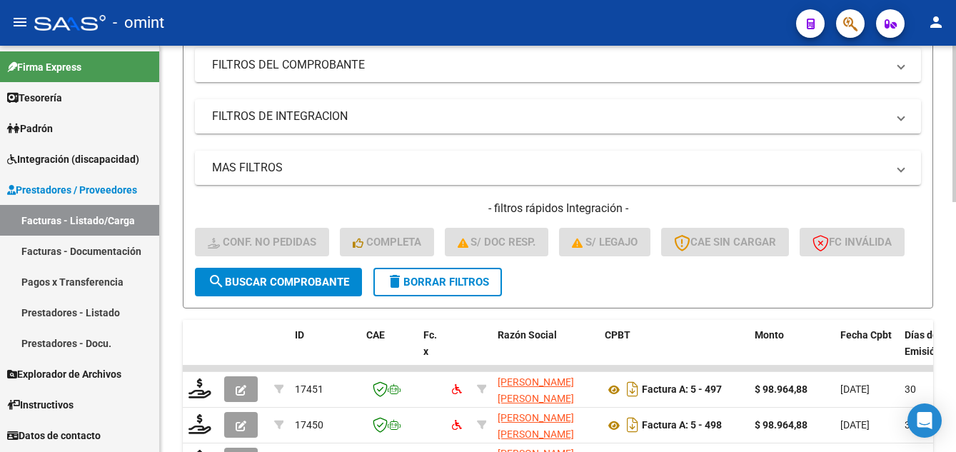
scroll to position [304, 0]
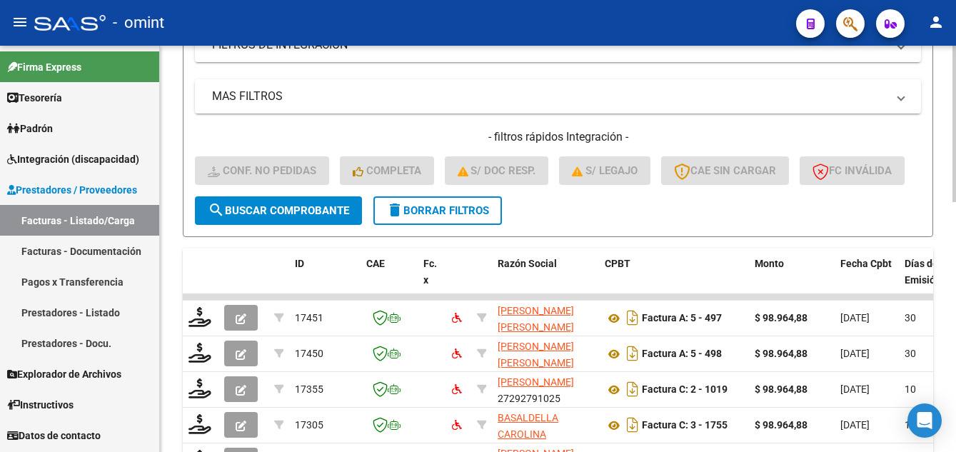
type input "16025"
click at [293, 217] on span "search Buscar Comprobante" at bounding box center [278, 210] width 141 height 13
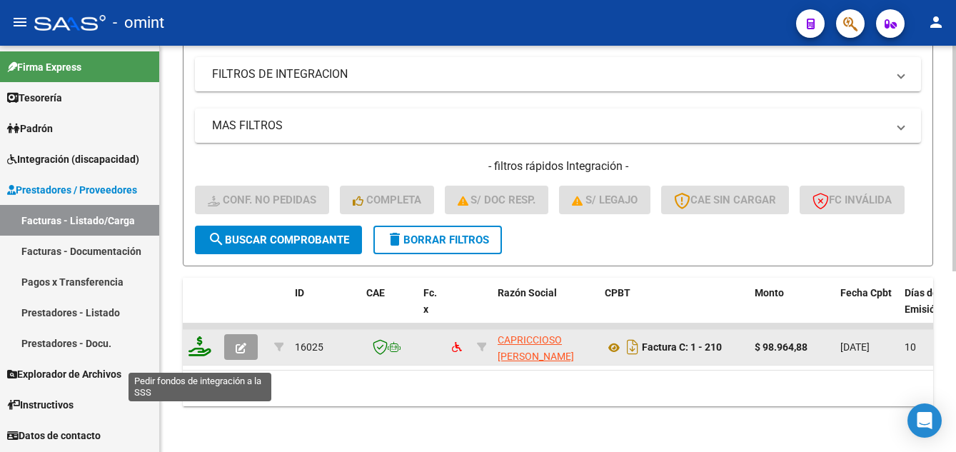
click at [200, 354] on icon at bounding box center [200, 346] width 23 height 20
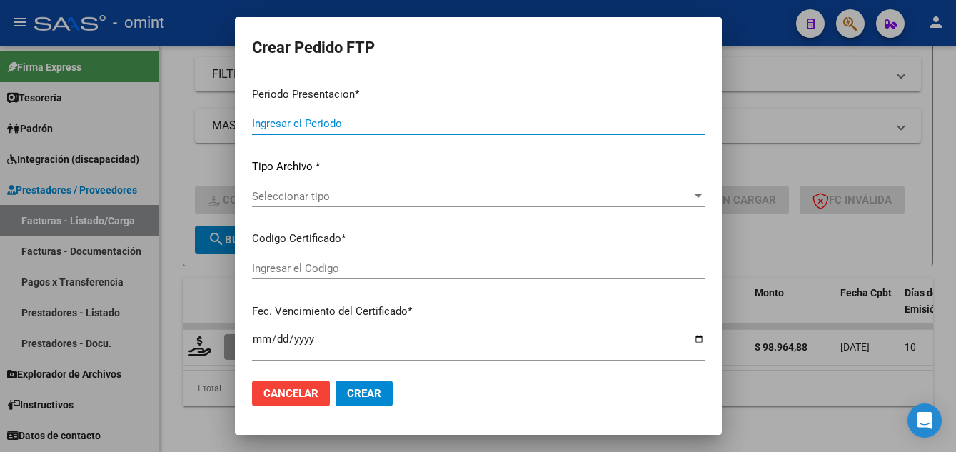
type input "202507"
type input "$ 98.964,88"
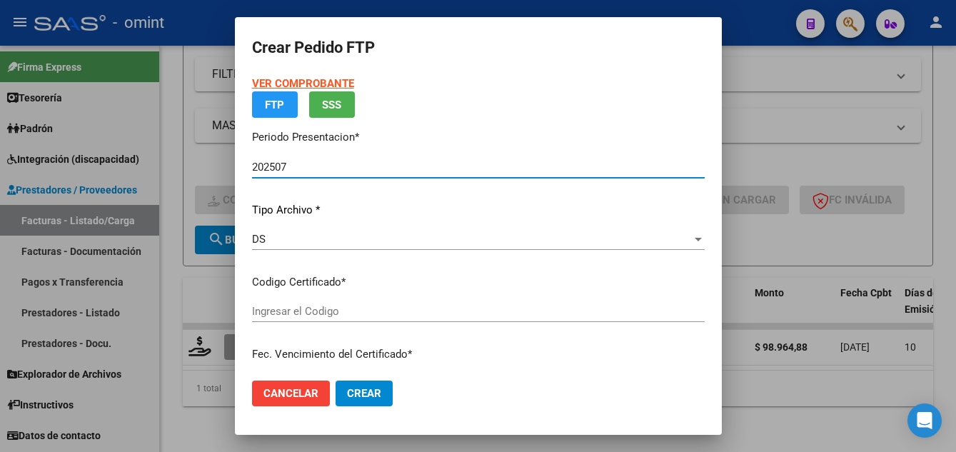
type input "627958718"
type input "2025-06-05"
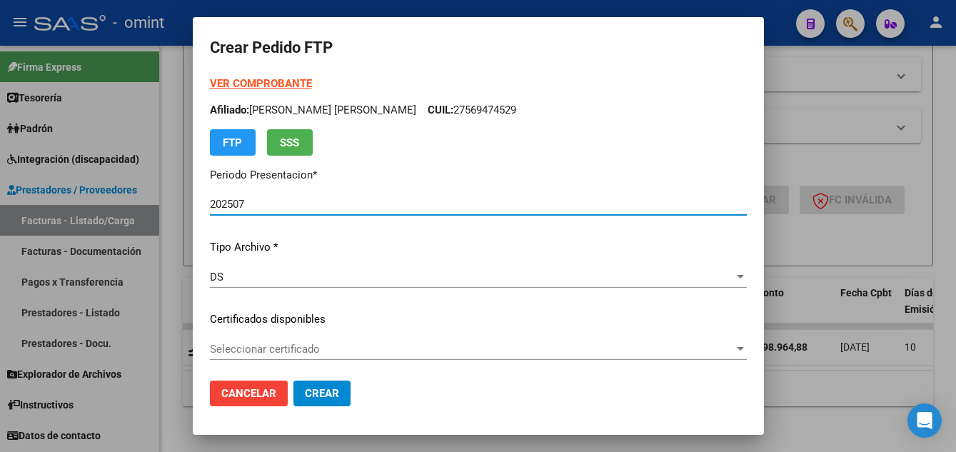
click at [371, 358] on div "Seleccionar certificado Seleccionar certificado" at bounding box center [478, 349] width 537 height 21
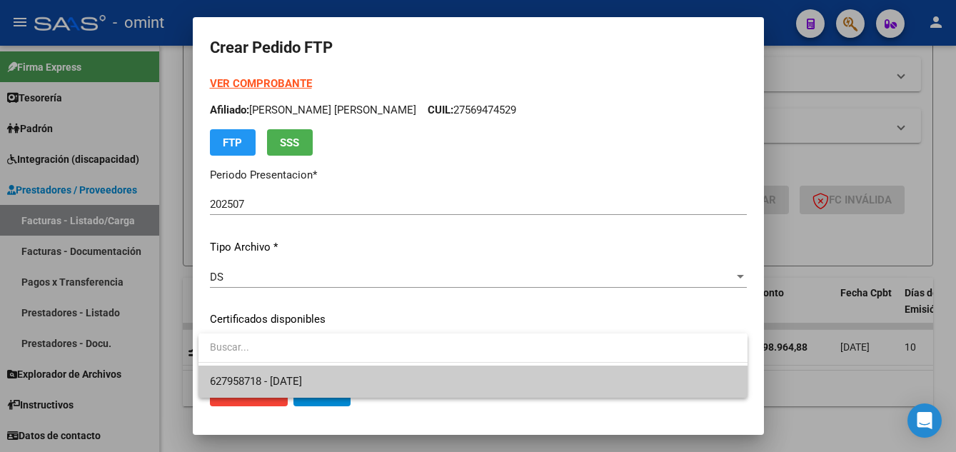
click at [384, 375] on span "627958718 - 2025-06-05" at bounding box center [473, 382] width 526 height 32
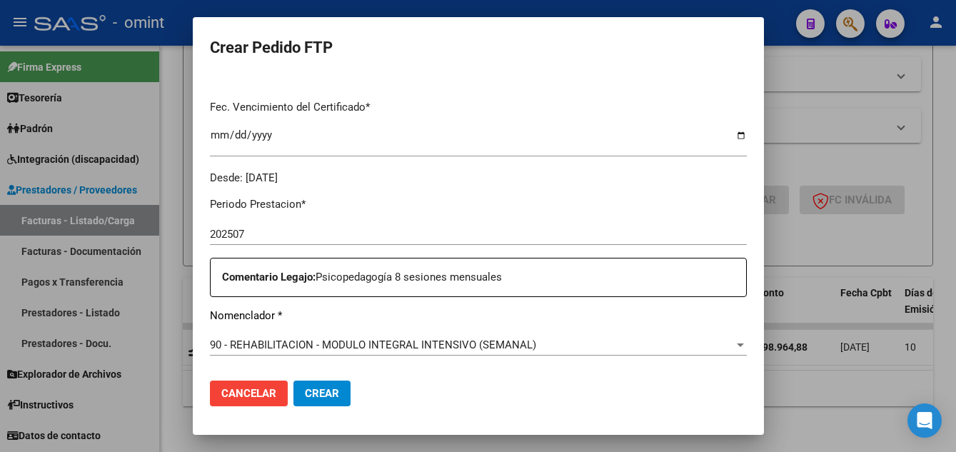
scroll to position [571, 0]
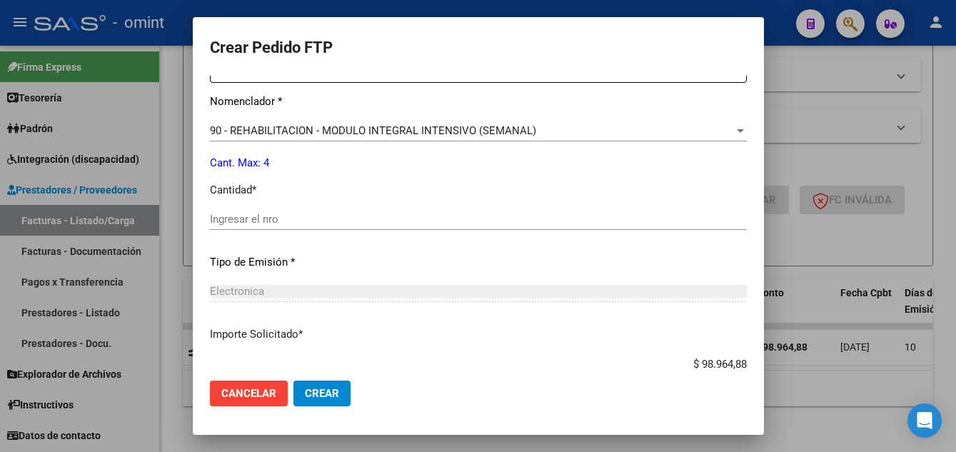
click at [266, 220] on input "Ingresar el nro" at bounding box center [478, 219] width 537 height 13
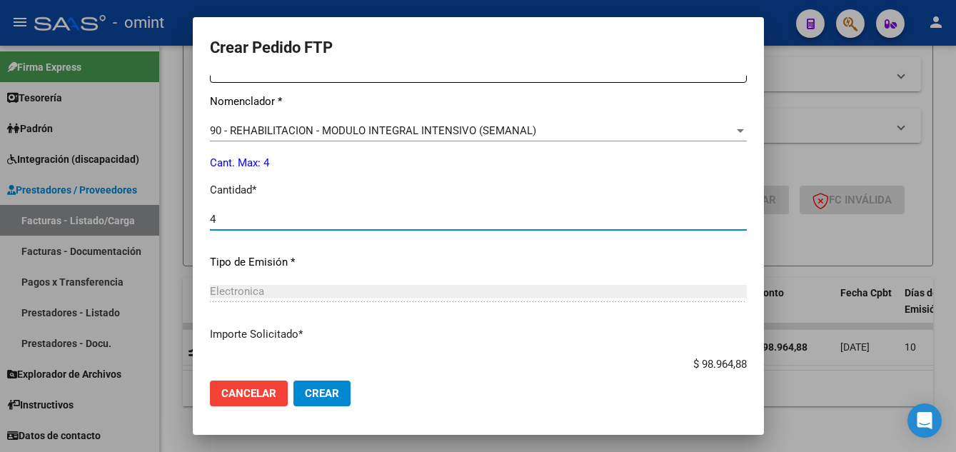
scroll to position [663, 0]
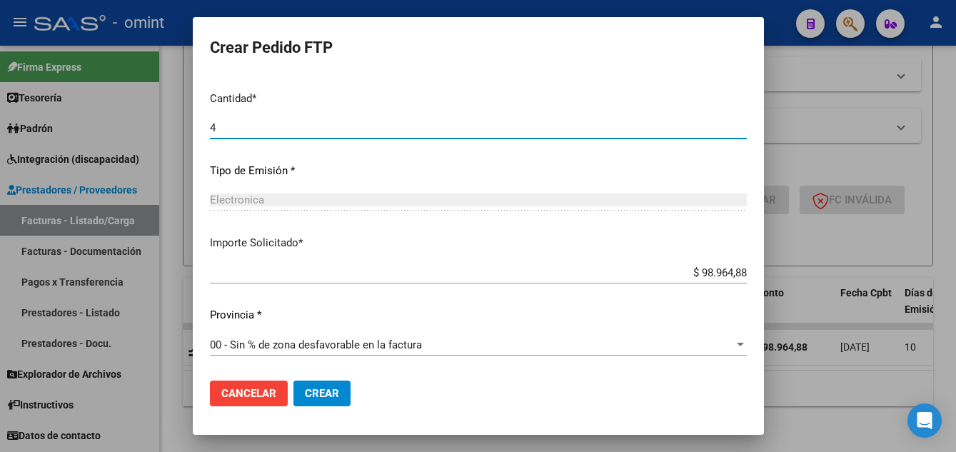
type input "4"
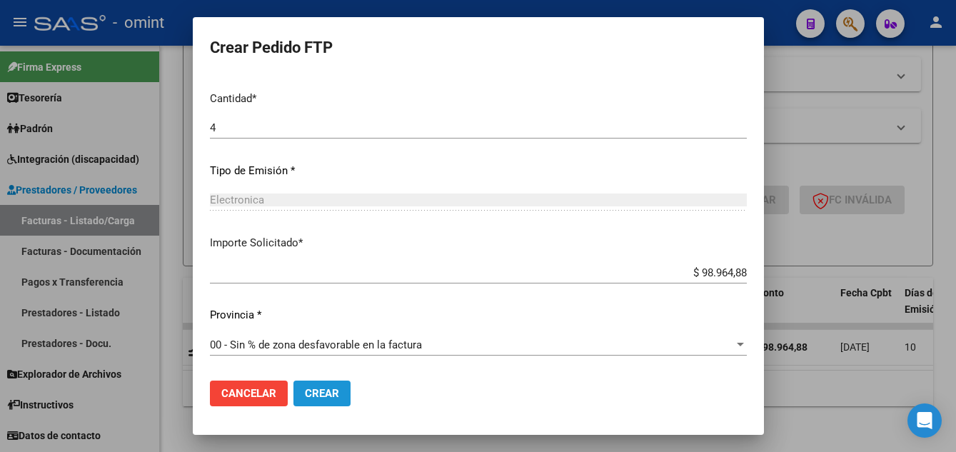
click at [333, 396] on span "Crear" at bounding box center [322, 393] width 34 height 13
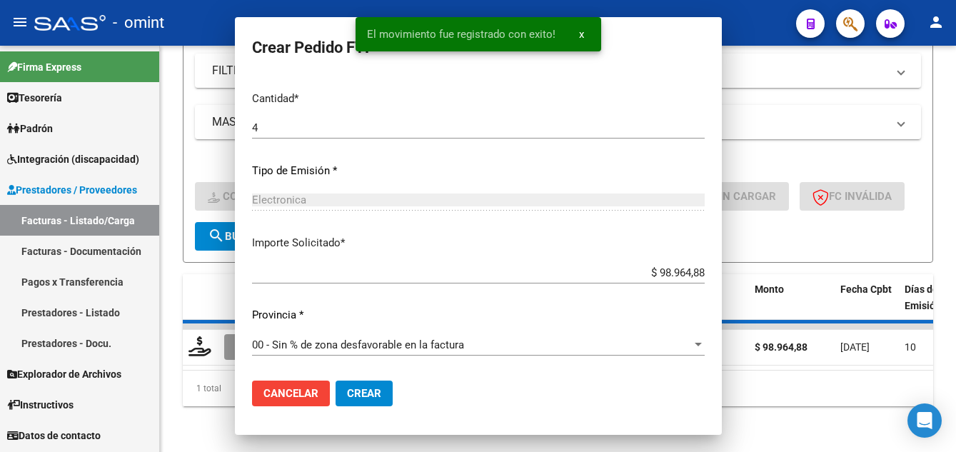
scroll to position [0, 0]
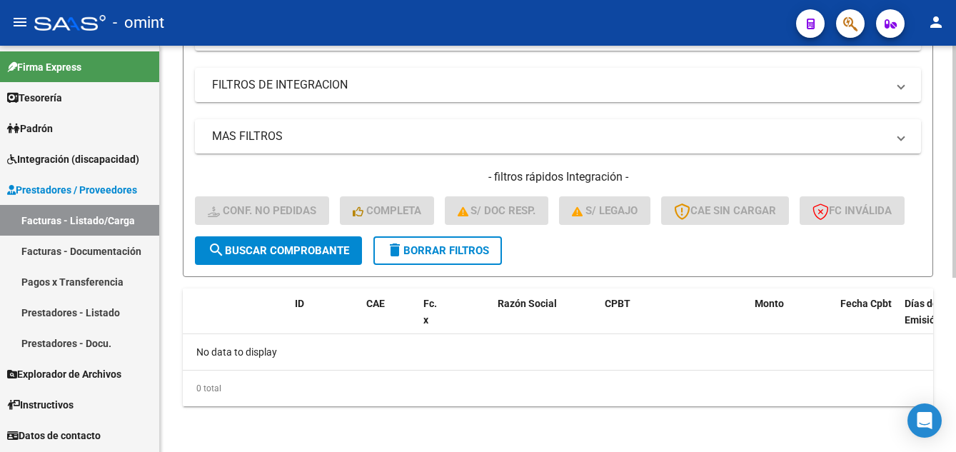
click at [448, 249] on span "delete Borrar Filtros" at bounding box center [437, 250] width 103 height 13
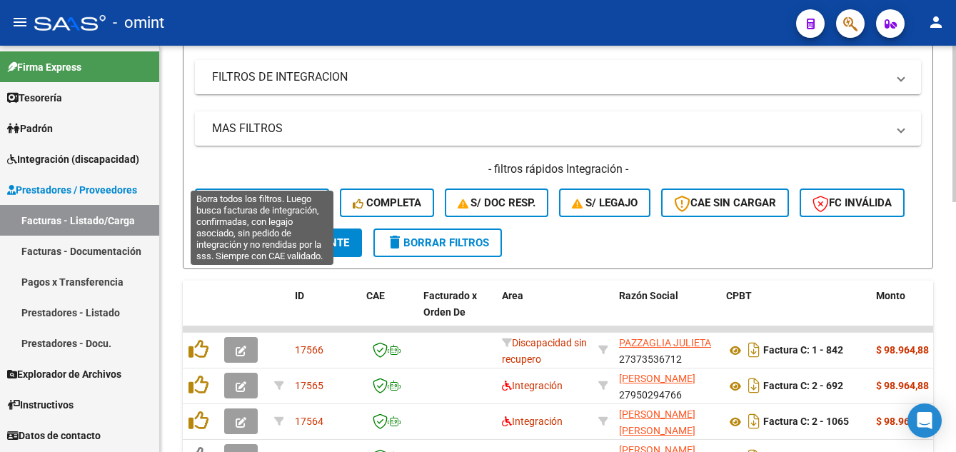
scroll to position [304, 0]
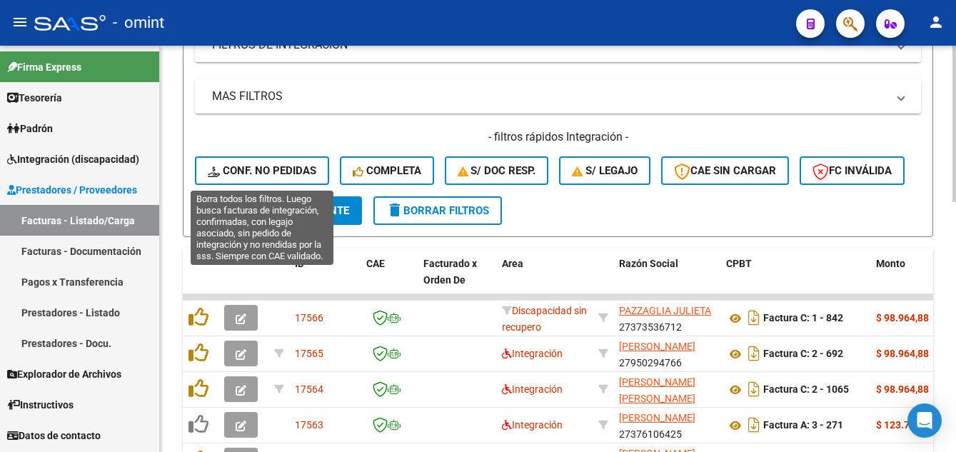
click at [253, 171] on span "Conf. no pedidas" at bounding box center [262, 170] width 109 height 13
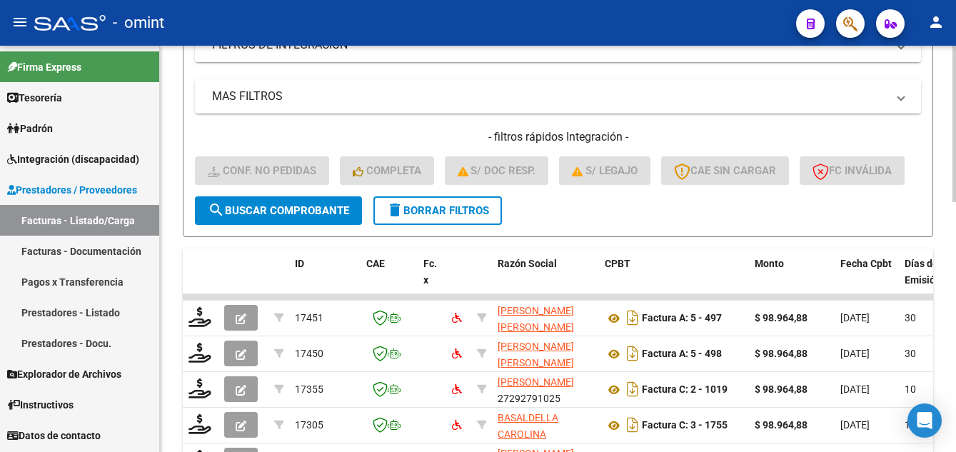
scroll to position [90, 0]
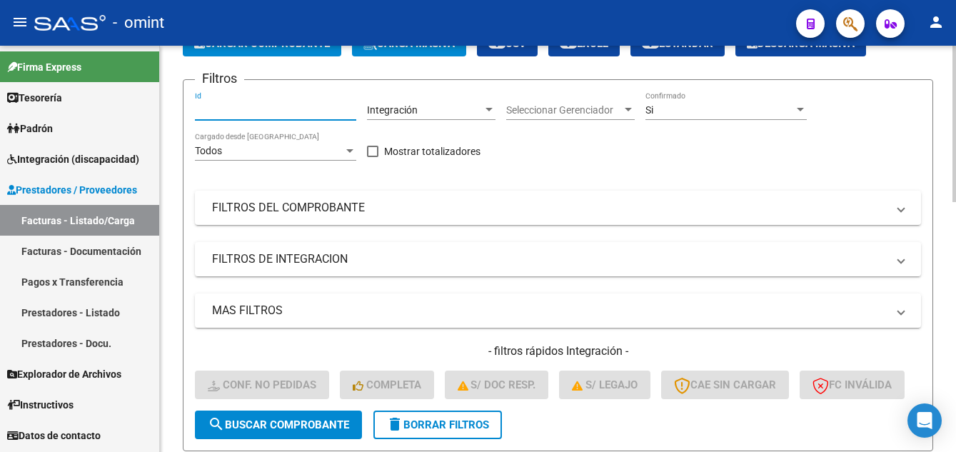
paste input "14729"
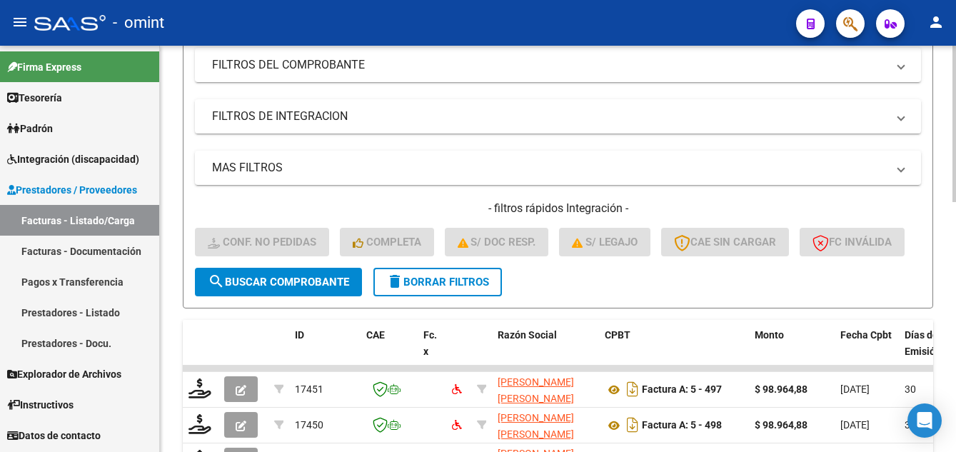
type input "14729"
click at [264, 289] on span "search Buscar Comprobante" at bounding box center [278, 282] width 141 height 13
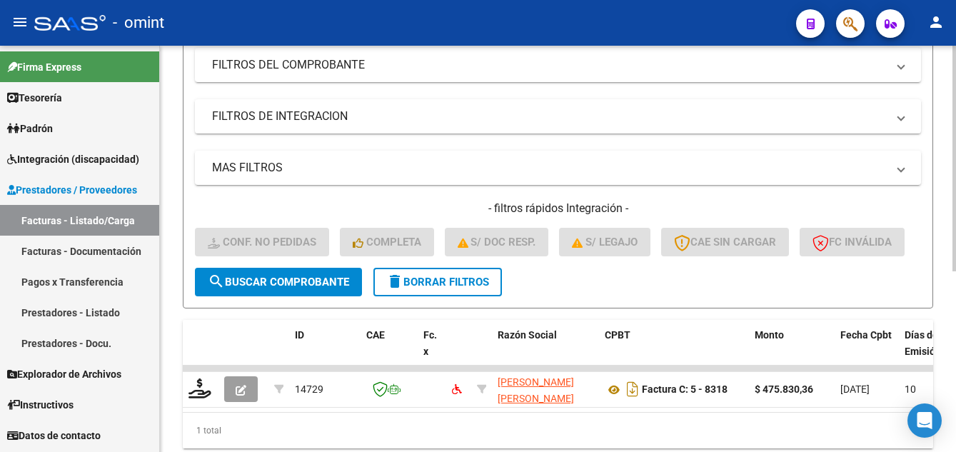
scroll to position [326, 0]
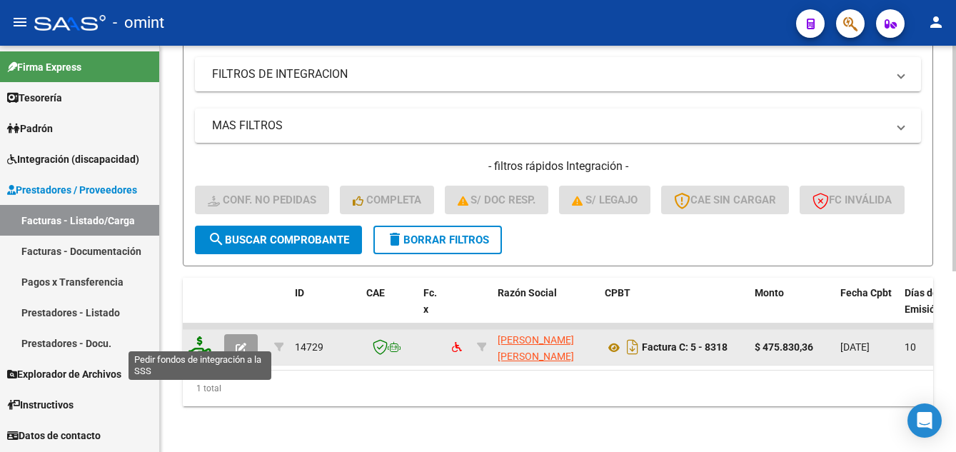
click at [195, 343] on icon at bounding box center [200, 346] width 23 height 20
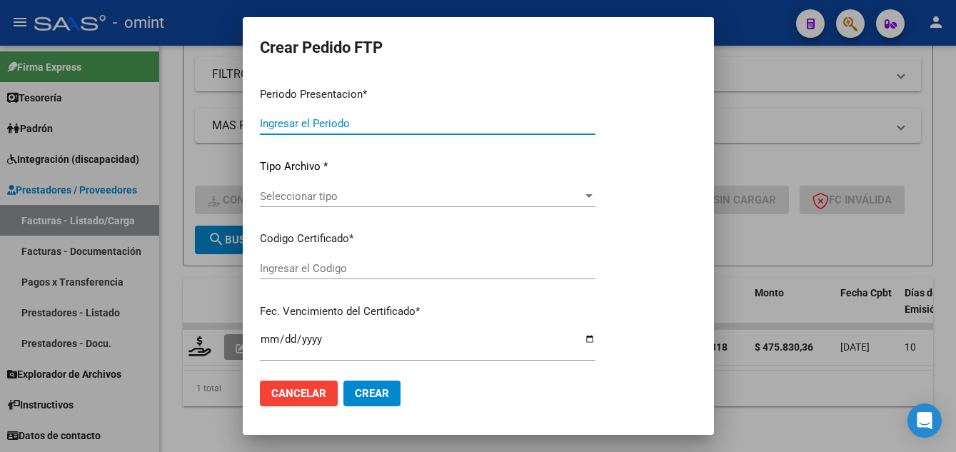
type input "202507"
type input "$ 475.830,36"
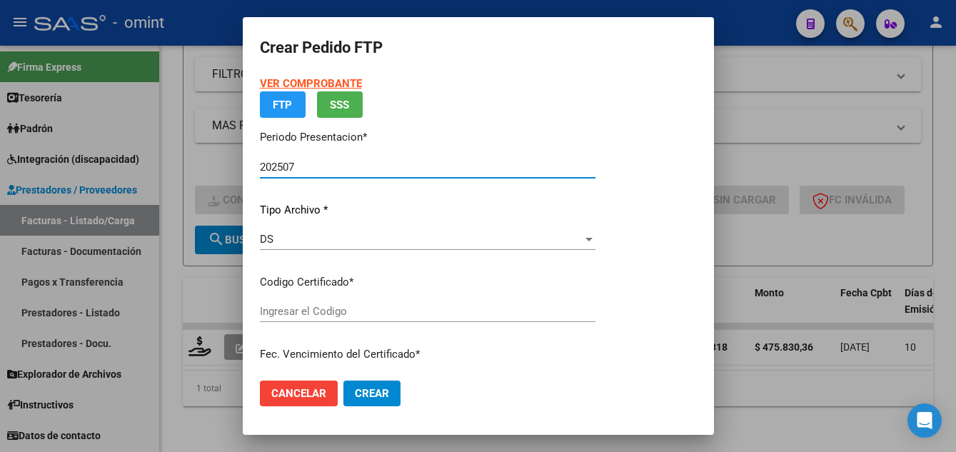
type input "5631054256"
type input "2029-01-31"
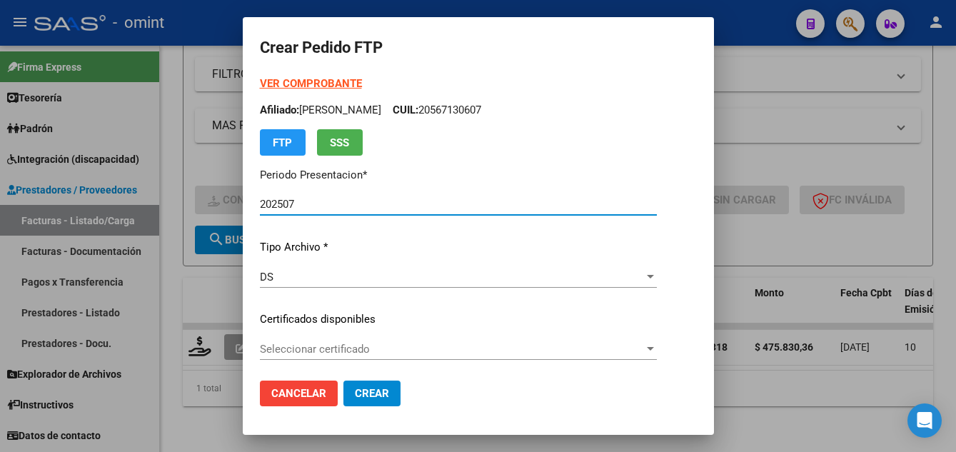
click at [366, 348] on span "Seleccionar certificado" at bounding box center [452, 349] width 384 height 13
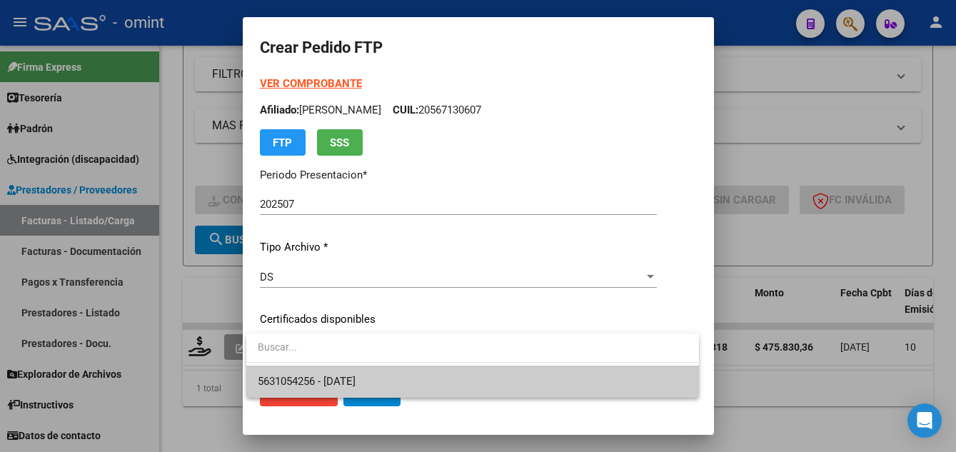
click at [386, 377] on span "5631054256 - 2029-01-31" at bounding box center [472, 382] width 429 height 32
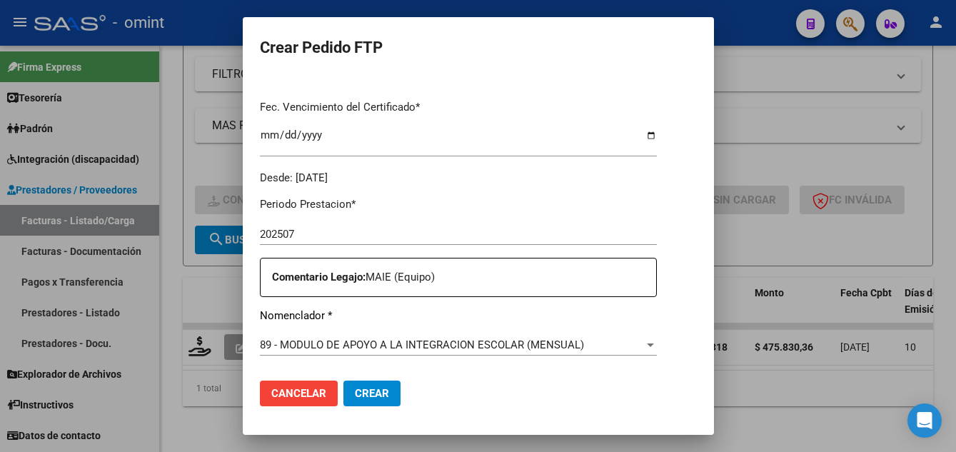
scroll to position [571, 0]
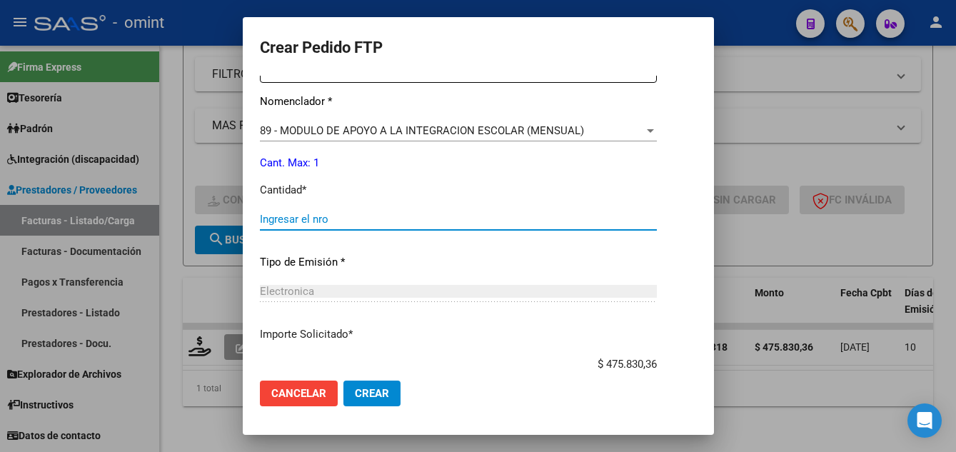
click at [300, 219] on input "Ingresar el nro" at bounding box center [458, 219] width 397 height 13
type input "1"
click at [373, 394] on span "Crear" at bounding box center [372, 393] width 34 height 13
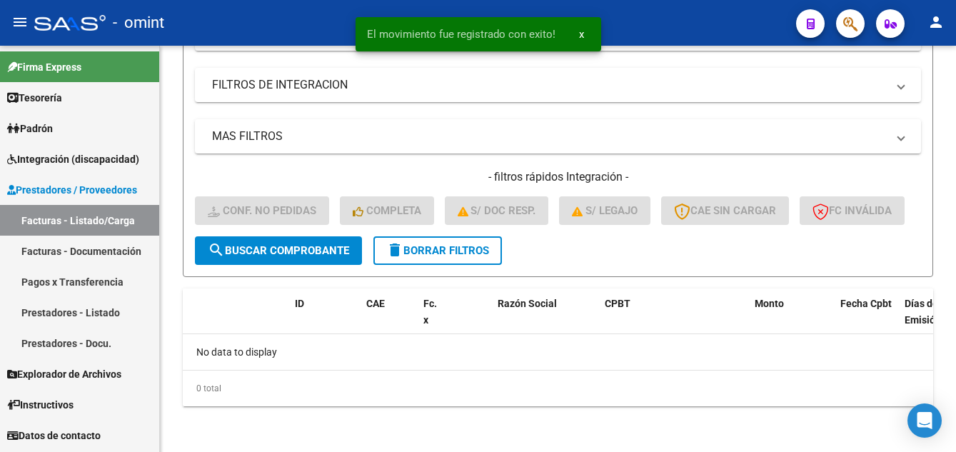
scroll to position [304, 0]
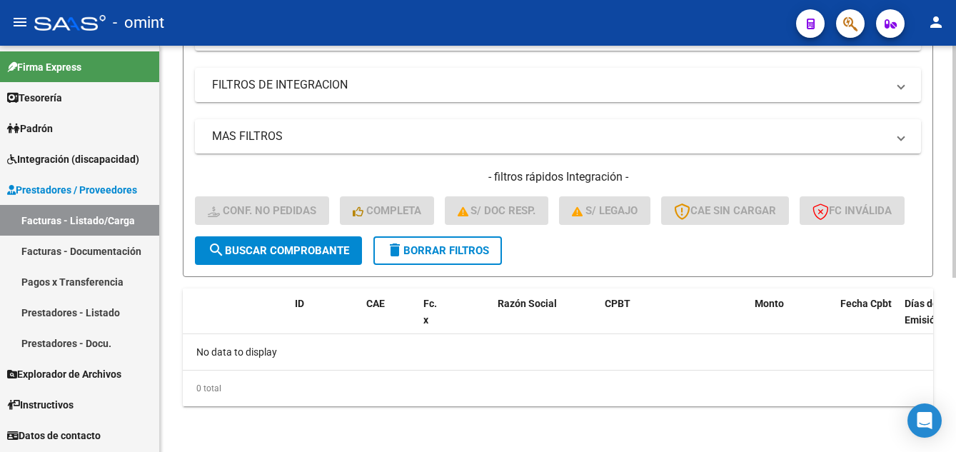
click at [451, 249] on span "delete Borrar Filtros" at bounding box center [437, 250] width 103 height 13
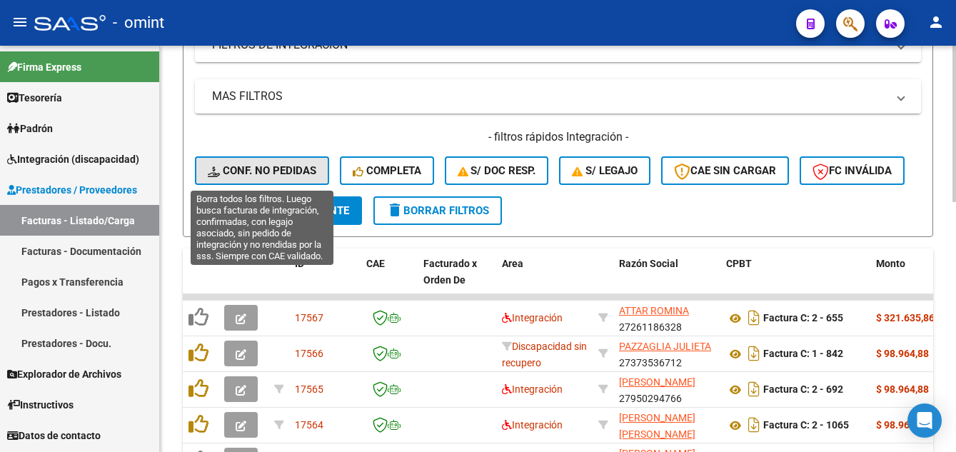
click at [278, 169] on span "Conf. no pedidas" at bounding box center [262, 170] width 109 height 13
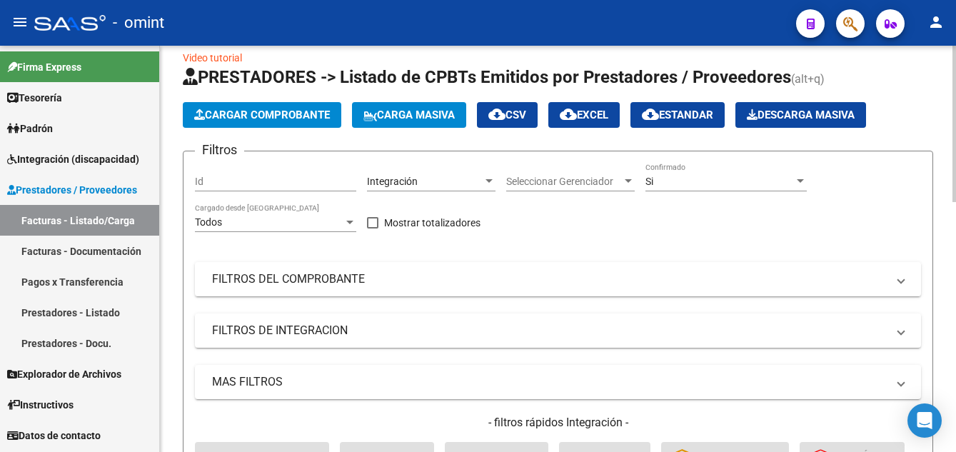
scroll to position [0, 0]
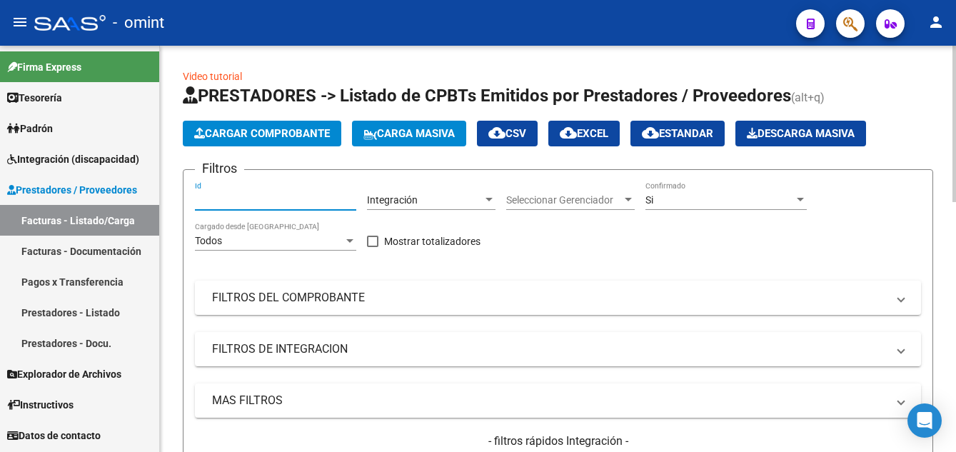
paste input "16023"
type input "16023"
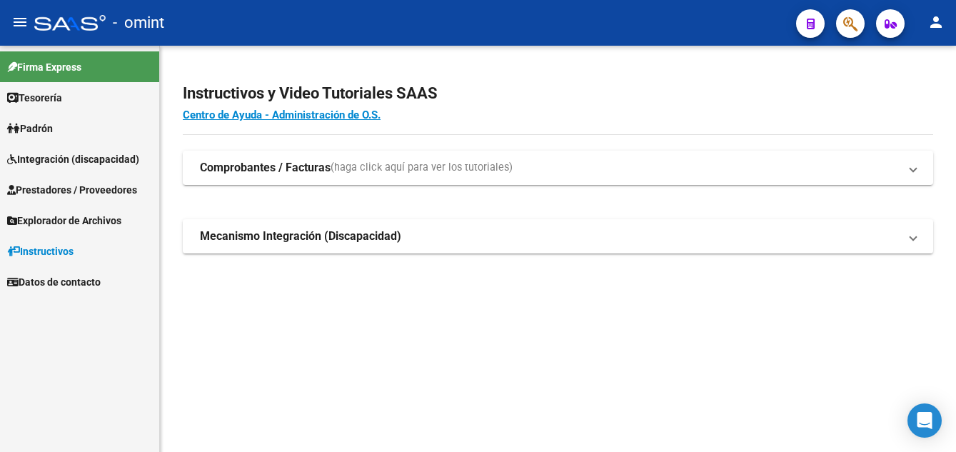
click at [64, 163] on span "Integración (discapacidad)" at bounding box center [73, 159] width 132 height 16
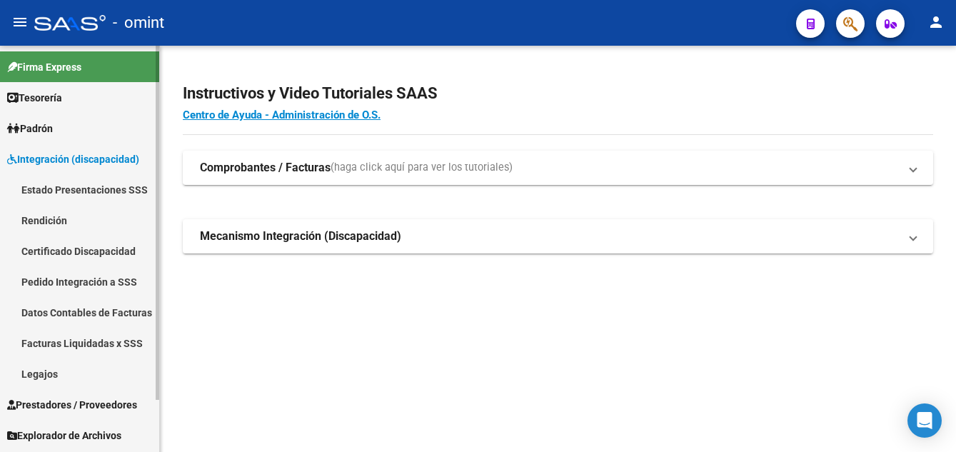
click at [55, 374] on link "Legajos" at bounding box center [79, 374] width 159 height 31
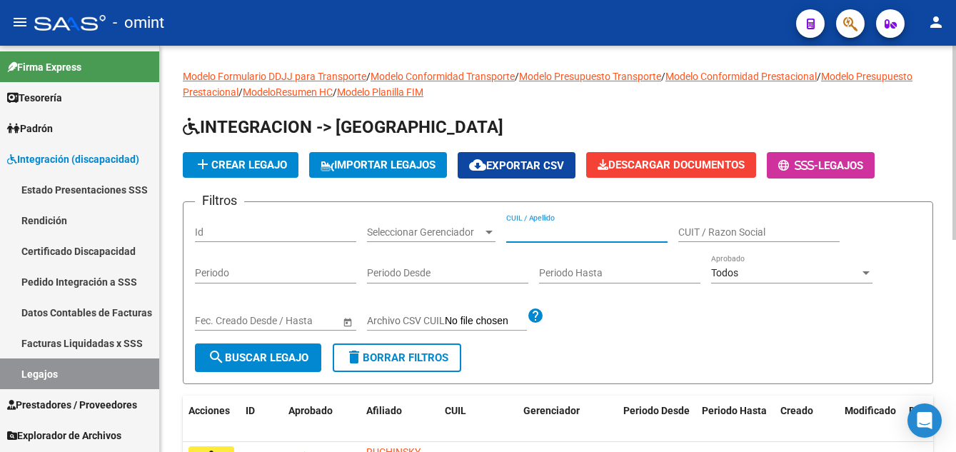
paste input "[PERSON_NAME], [PERSON_NAME]"
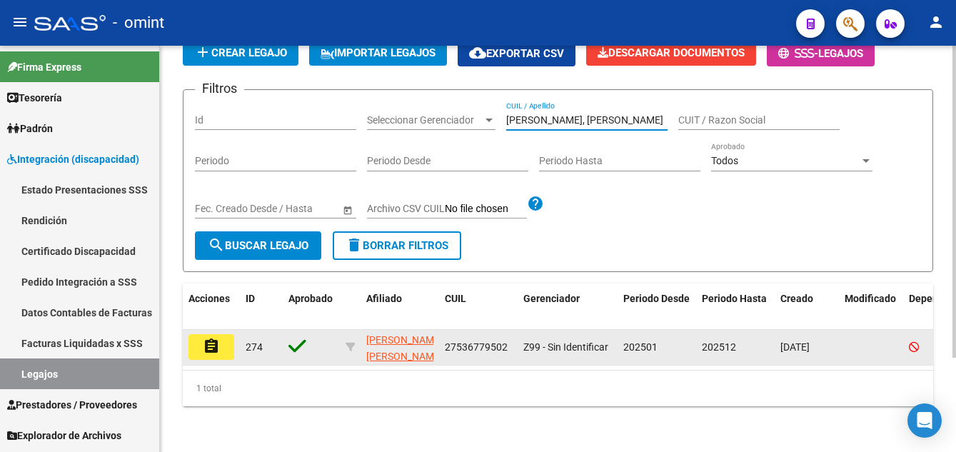
type input "[PERSON_NAME], [PERSON_NAME]"
click at [209, 338] on mat-icon "assignment" at bounding box center [211, 346] width 17 height 17
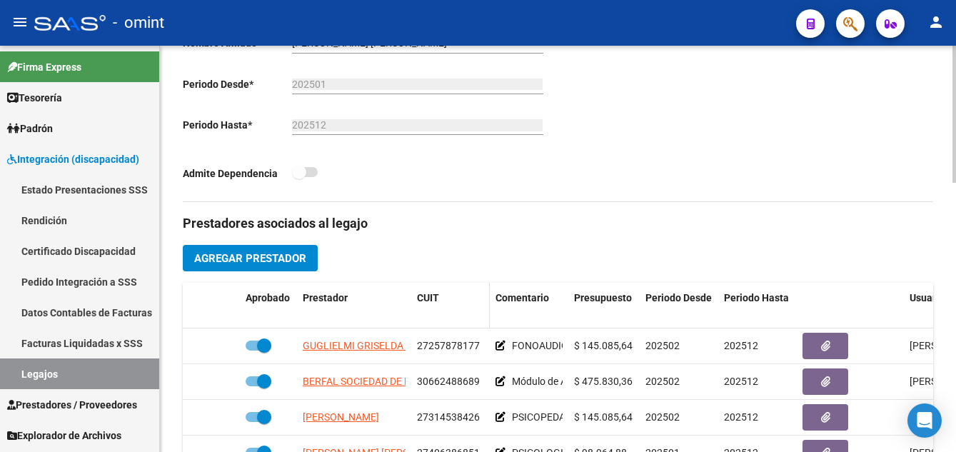
scroll to position [428, 0]
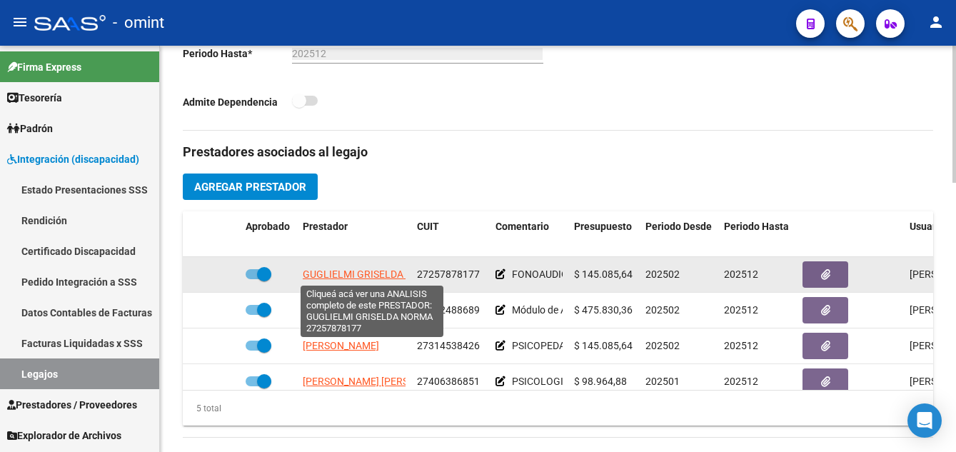
click at [336, 271] on span "GUGLIELMI GRISELDA NORMA" at bounding box center [372, 274] width 139 height 11
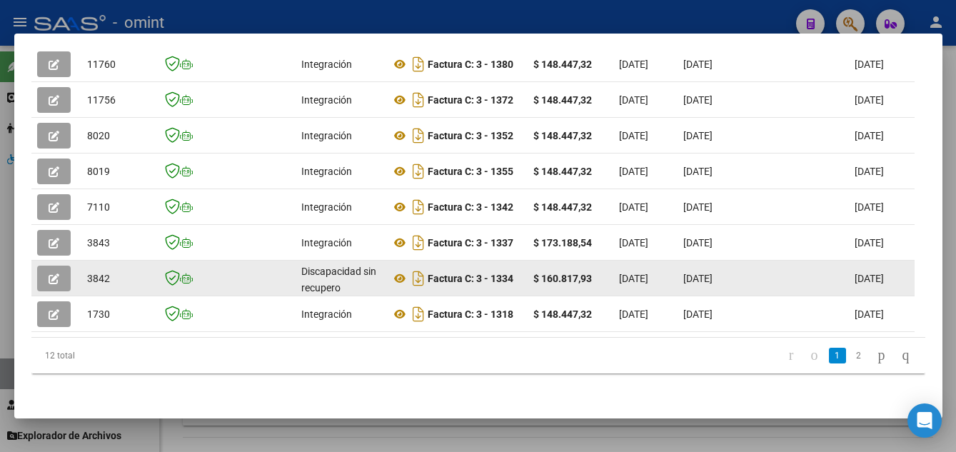
scroll to position [338, 0]
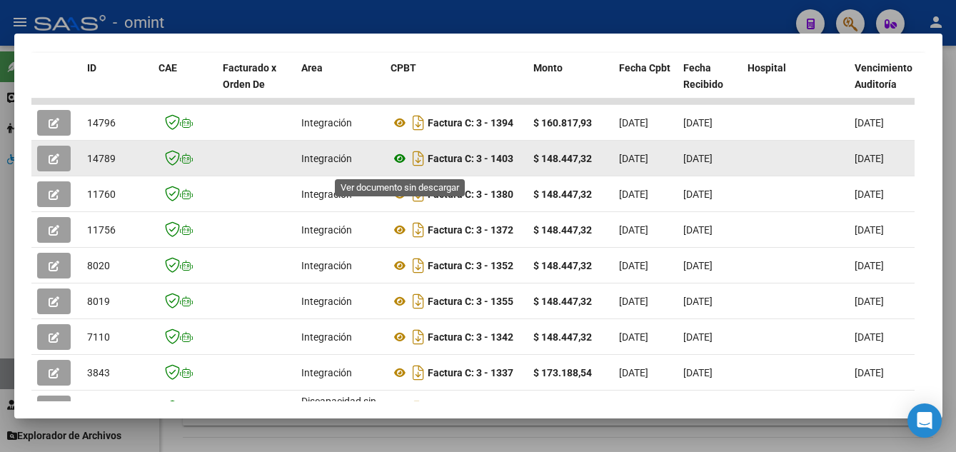
click at [397, 161] on icon at bounding box center [400, 158] width 19 height 17
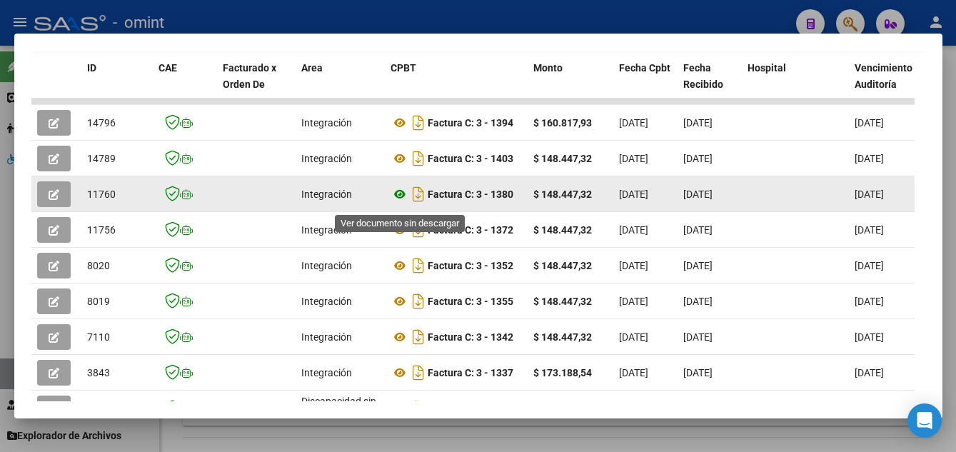
click at [398, 195] on icon at bounding box center [400, 194] width 19 height 17
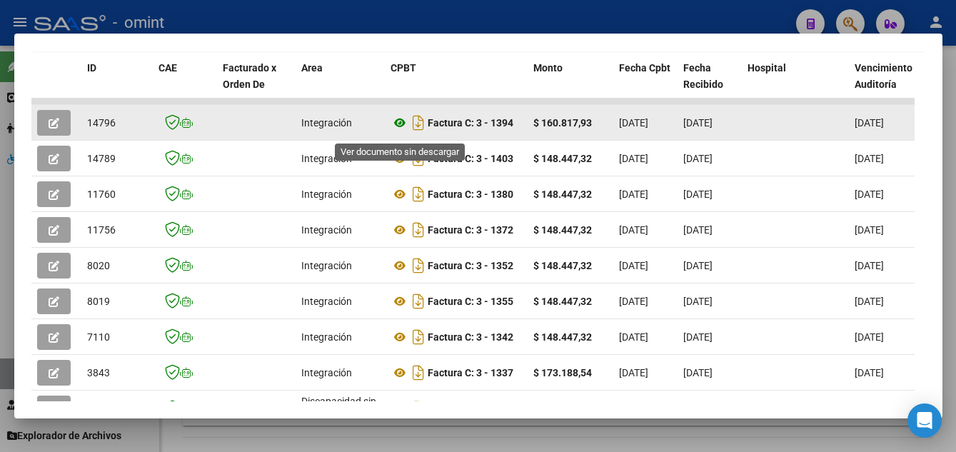
click at [397, 129] on icon at bounding box center [400, 122] width 19 height 17
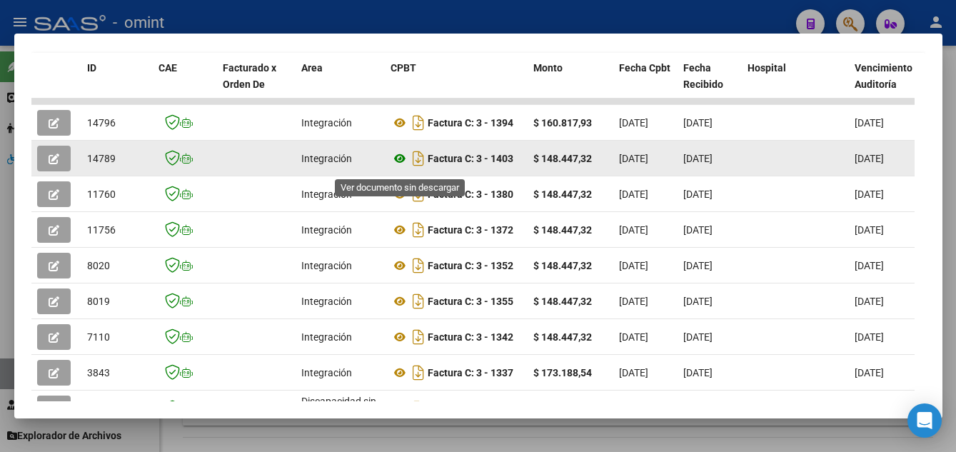
click at [399, 162] on icon at bounding box center [400, 158] width 19 height 17
click at [46, 160] on button "button" at bounding box center [54, 159] width 34 height 26
click at [54, 164] on icon "button" at bounding box center [54, 159] width 11 height 11
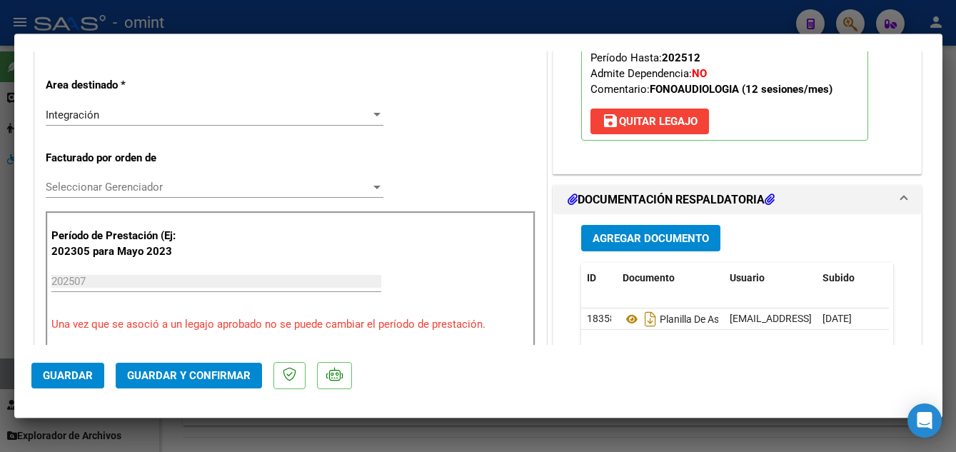
scroll to position [357, 0]
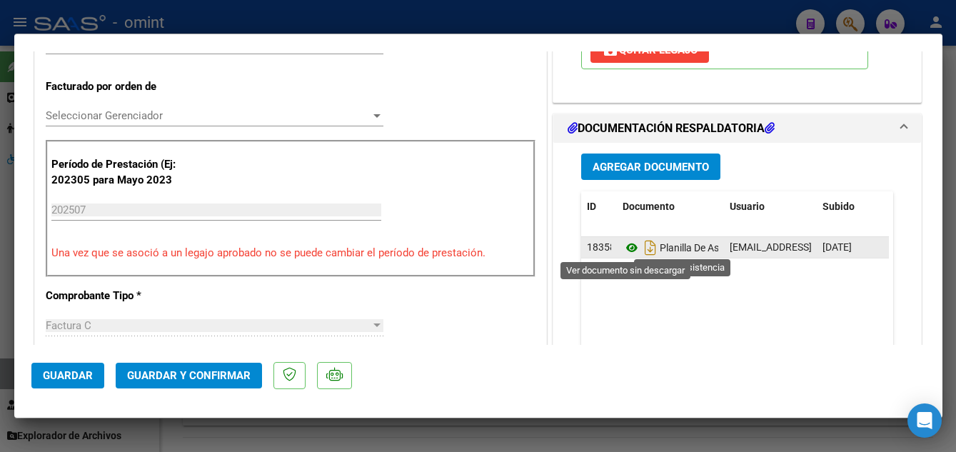
click at [623, 249] on icon at bounding box center [632, 247] width 19 height 17
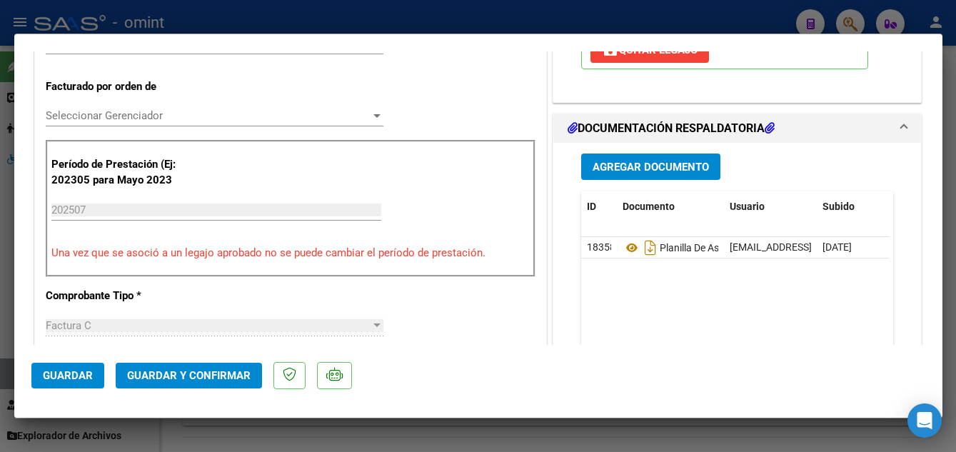
click at [164, 380] on span "Guardar y Confirmar" at bounding box center [189, 375] width 124 height 13
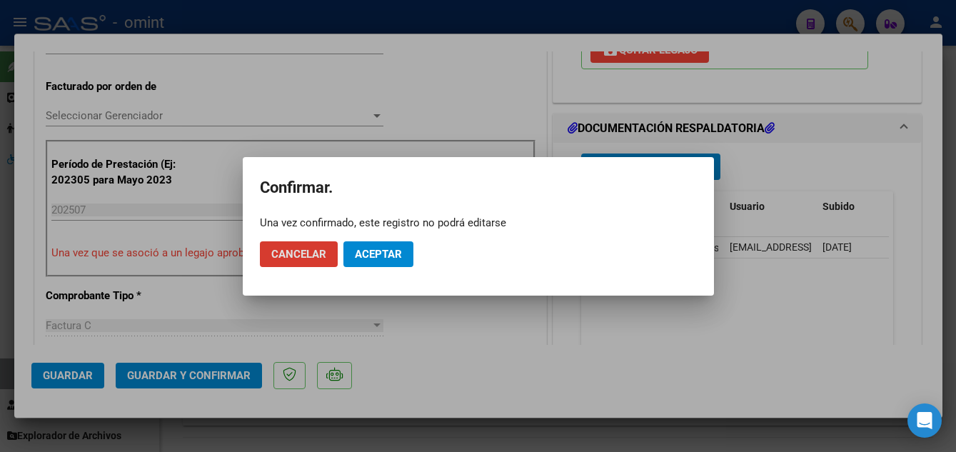
click at [374, 251] on span "Aceptar" at bounding box center [378, 254] width 47 height 13
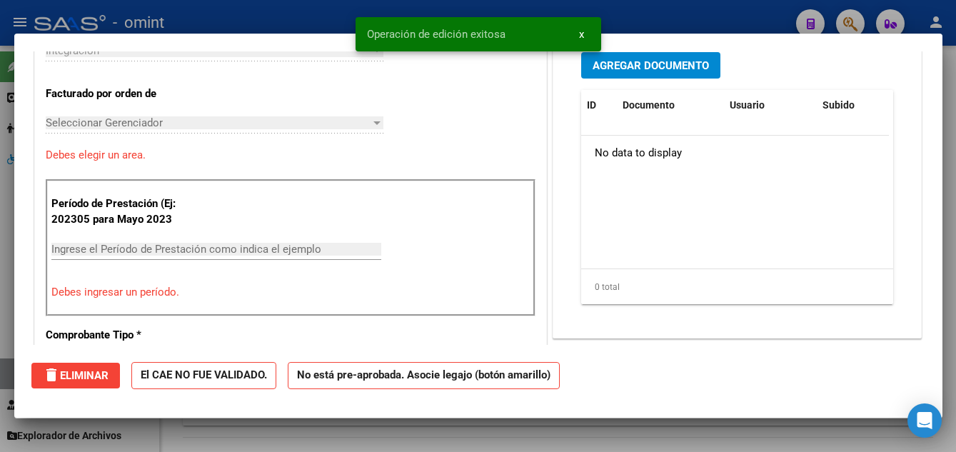
scroll to position [0, 0]
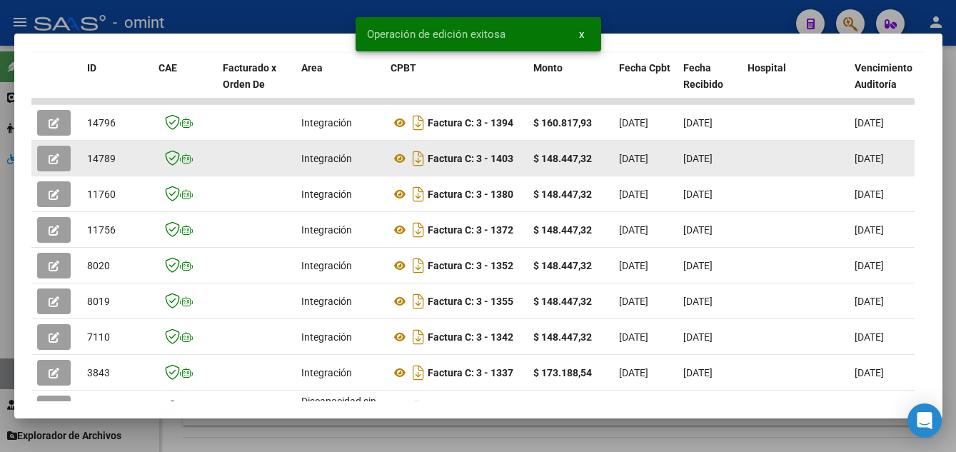
drag, startPoint x: 89, startPoint y: 163, endPoint x: 117, endPoint y: 167, distance: 28.9
click at [117, 167] on div "14789" at bounding box center [117, 159] width 60 height 16
drag, startPoint x: 117, startPoint y: 167, endPoint x: 109, endPoint y: 166, distance: 8.6
copy span "14789"
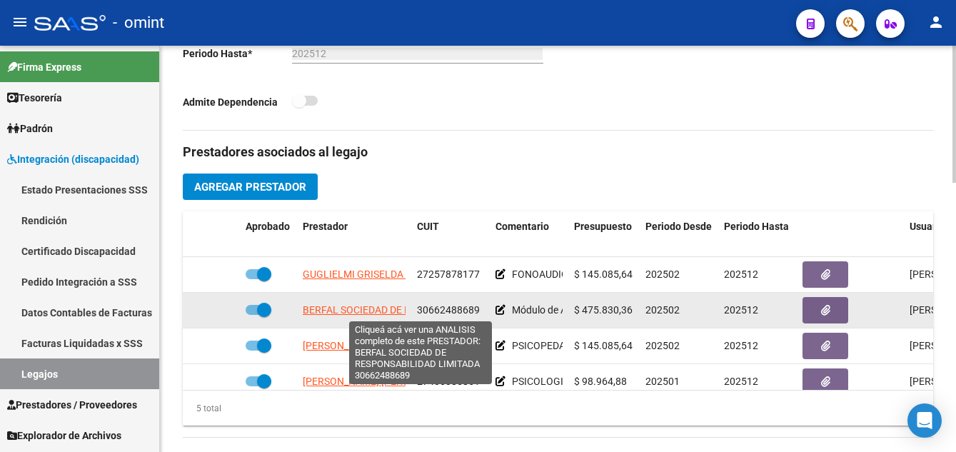
click at [358, 308] on span "BERFAL SOCIEDAD DE RESPONSABILIDAD LIMITADA" at bounding box center [421, 309] width 236 height 11
type textarea "30662488689"
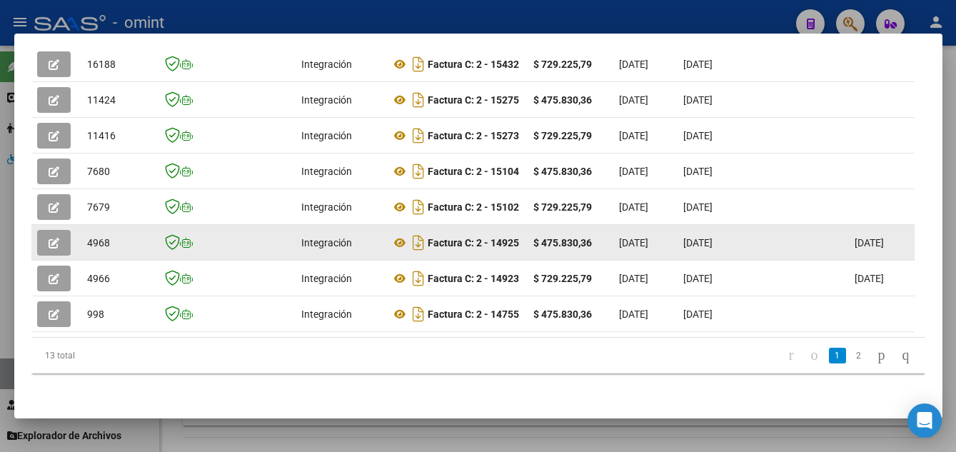
scroll to position [338, 0]
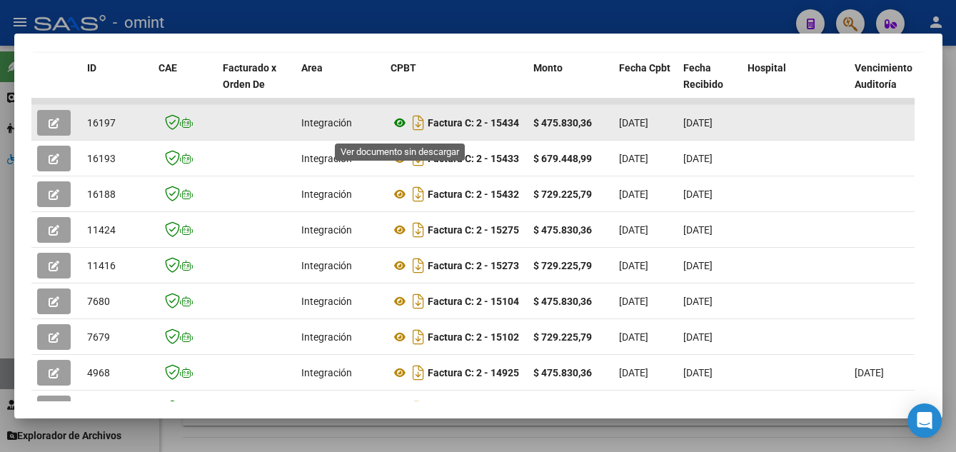
click at [399, 129] on icon at bounding box center [400, 122] width 19 height 17
click at [51, 129] on icon "button" at bounding box center [54, 123] width 11 height 11
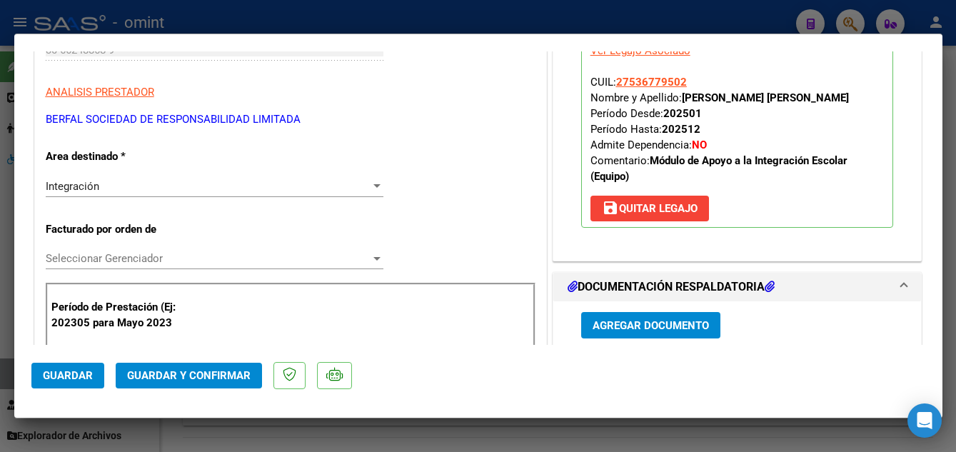
scroll to position [357, 0]
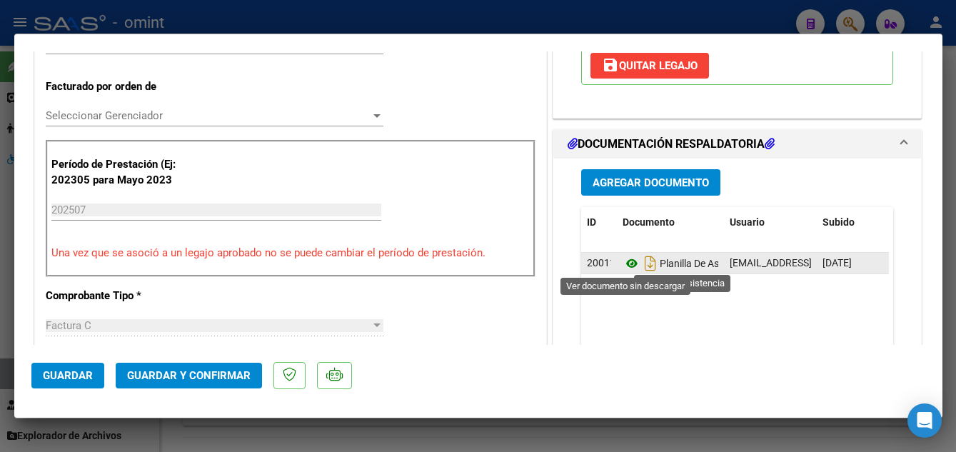
click at [626, 262] on icon at bounding box center [632, 263] width 19 height 17
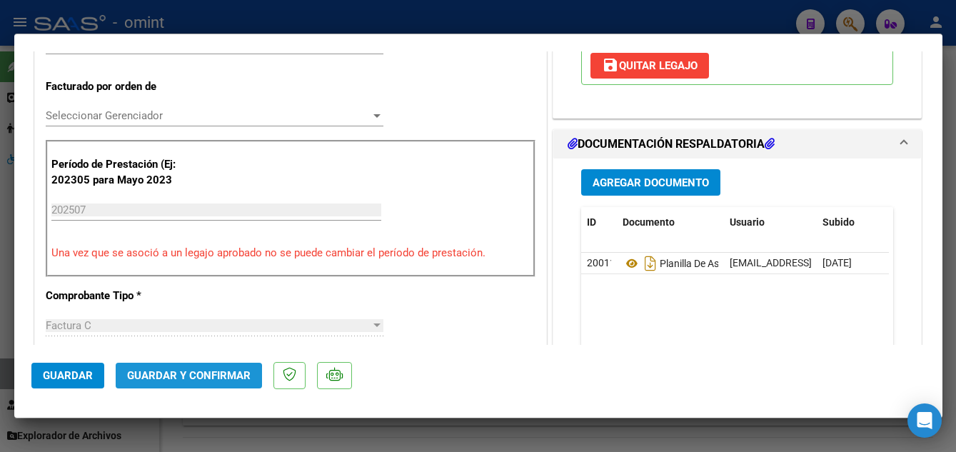
click at [185, 378] on span "Guardar y Confirmar" at bounding box center [189, 375] width 124 height 13
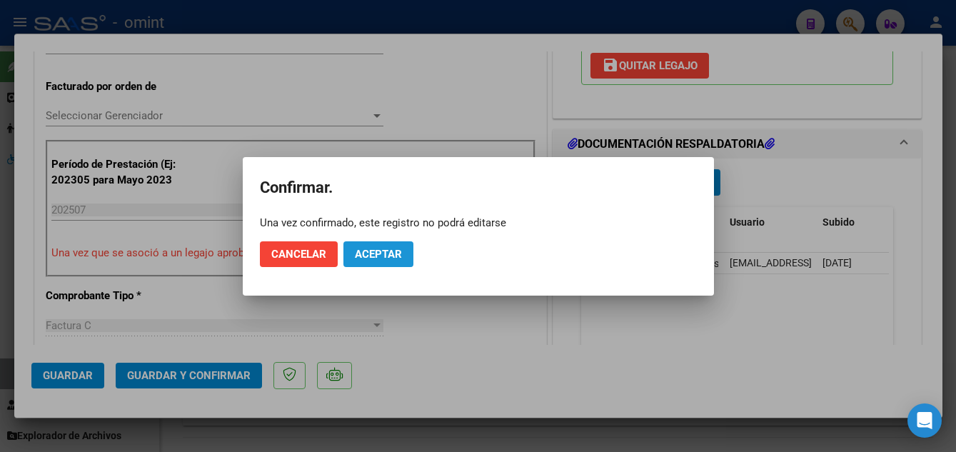
click at [367, 246] on button "Aceptar" at bounding box center [379, 254] width 70 height 26
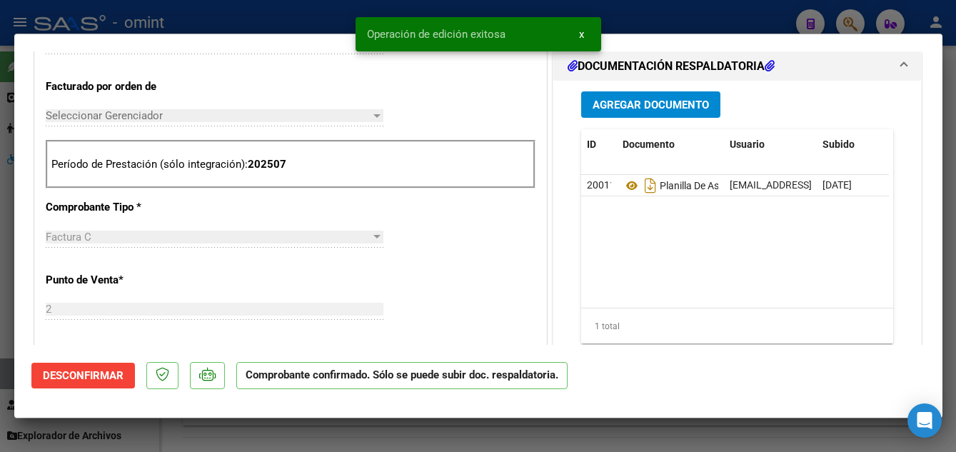
type input "$ 0,00"
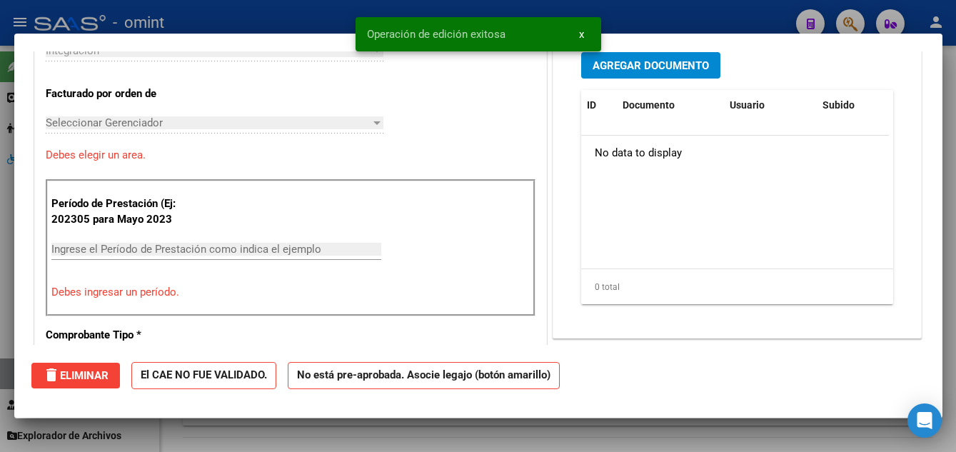
scroll to position [382, 0]
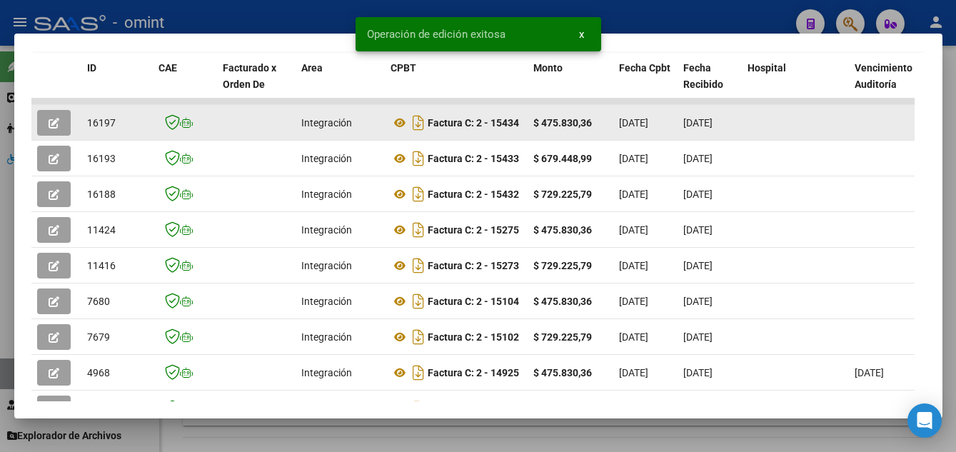
drag, startPoint x: 85, startPoint y: 131, endPoint x: 113, endPoint y: 136, distance: 28.4
click at [113, 136] on datatable-body-cell "16197" at bounding box center [116, 122] width 71 height 35
copy span "16197"
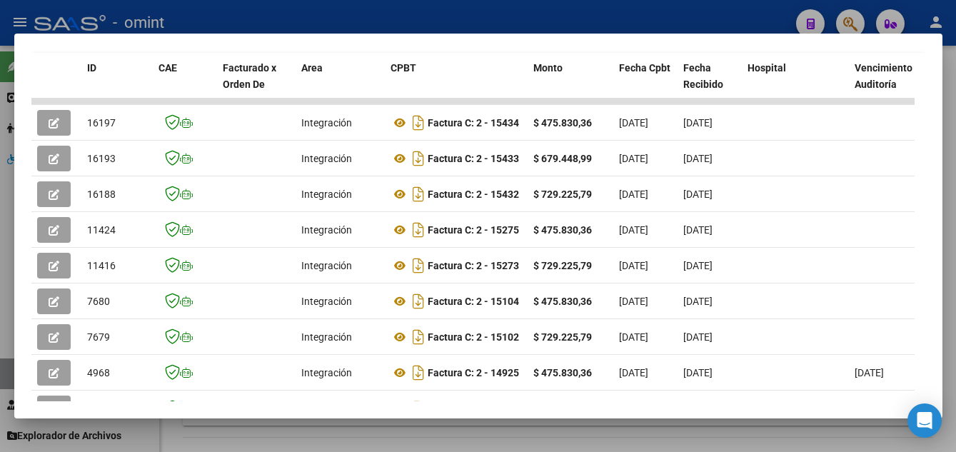
click at [951, 101] on div at bounding box center [478, 226] width 956 height 452
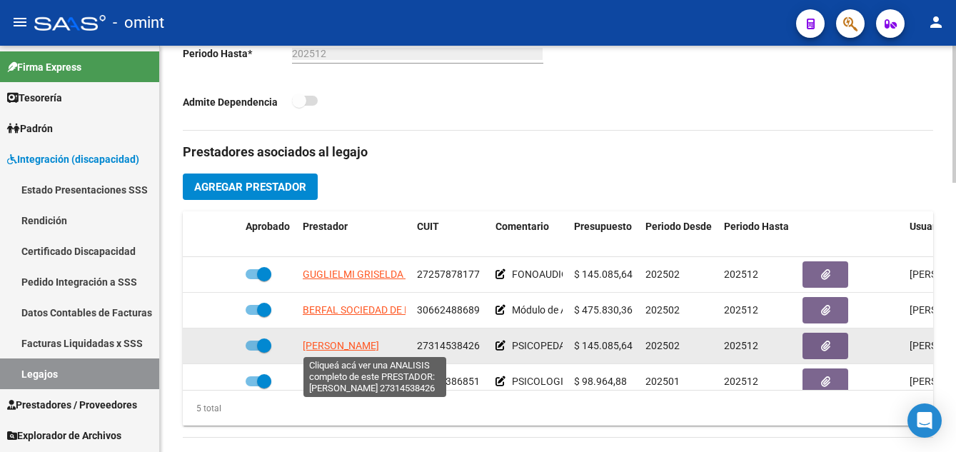
click at [346, 349] on span "[PERSON_NAME]" at bounding box center [341, 345] width 76 height 11
type textarea "27314538426"
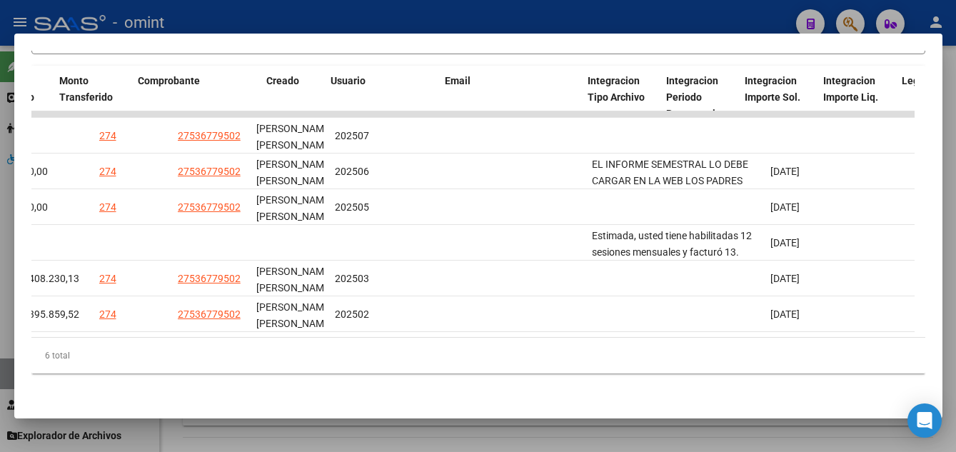
scroll to position [0, 0]
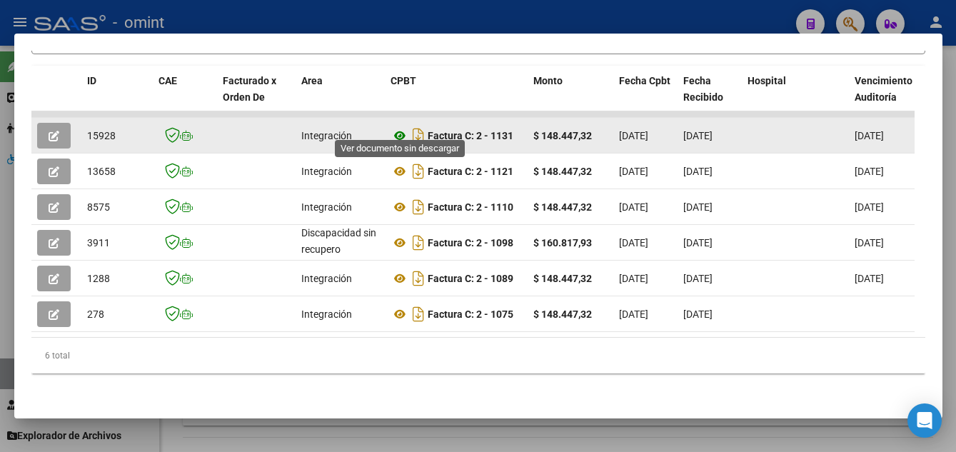
click at [401, 127] on icon at bounding box center [400, 135] width 19 height 17
click at [60, 123] on button "button" at bounding box center [54, 136] width 34 height 26
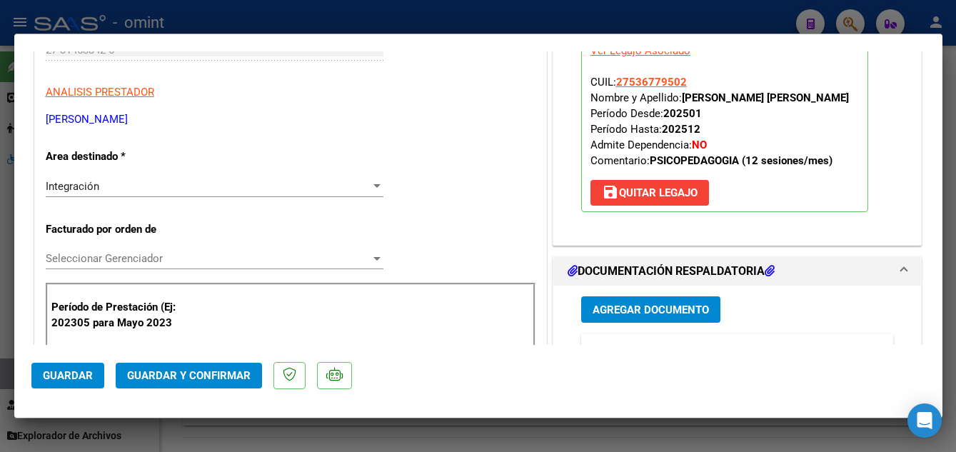
scroll to position [357, 0]
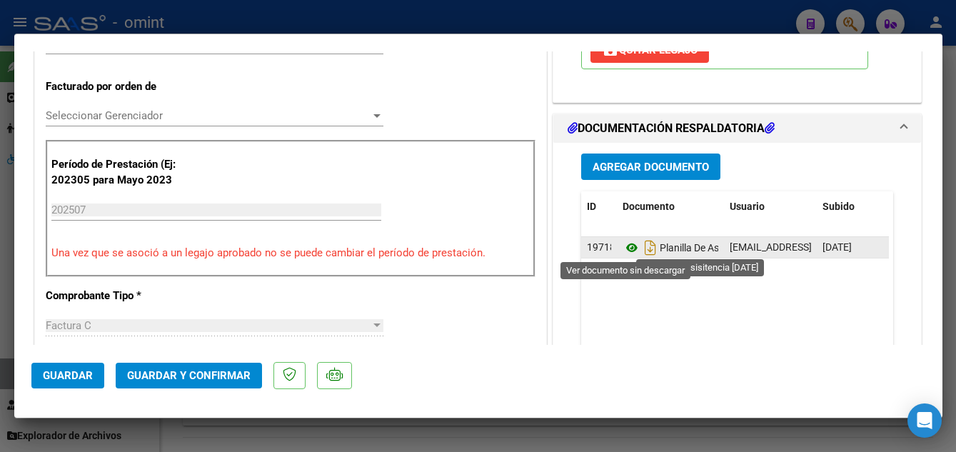
click at [628, 249] on icon at bounding box center [632, 247] width 19 height 17
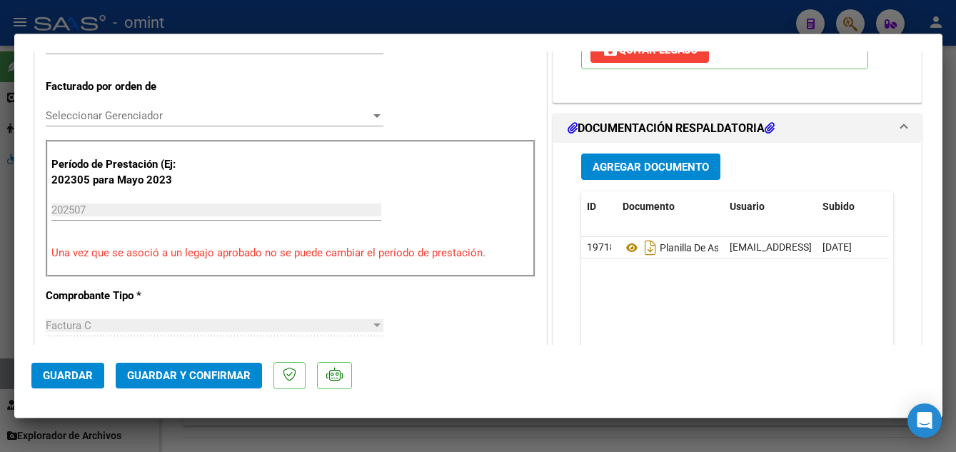
click at [168, 379] on span "Guardar y Confirmar" at bounding box center [189, 375] width 124 height 13
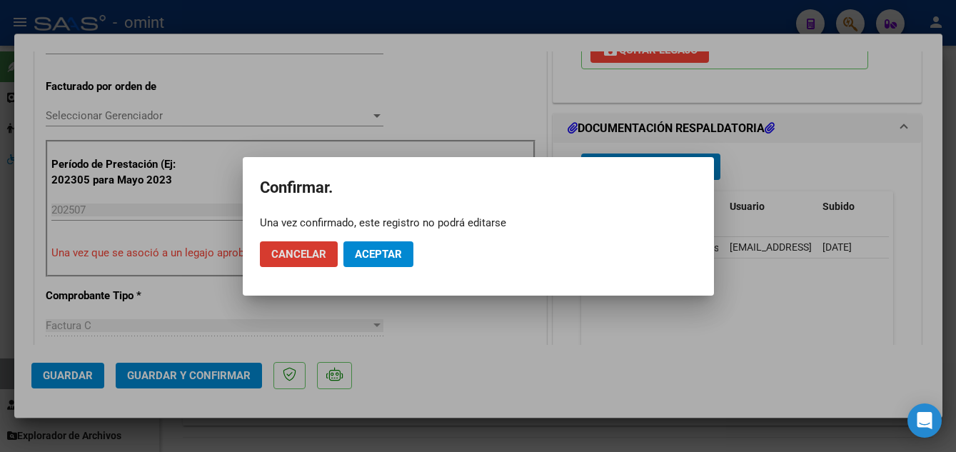
click at [379, 249] on span "Aceptar" at bounding box center [378, 254] width 47 height 13
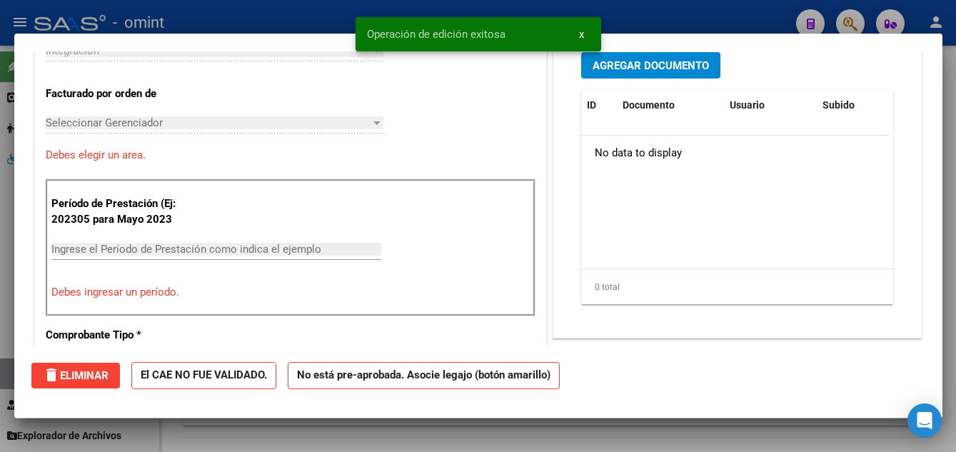
scroll to position [0, 0]
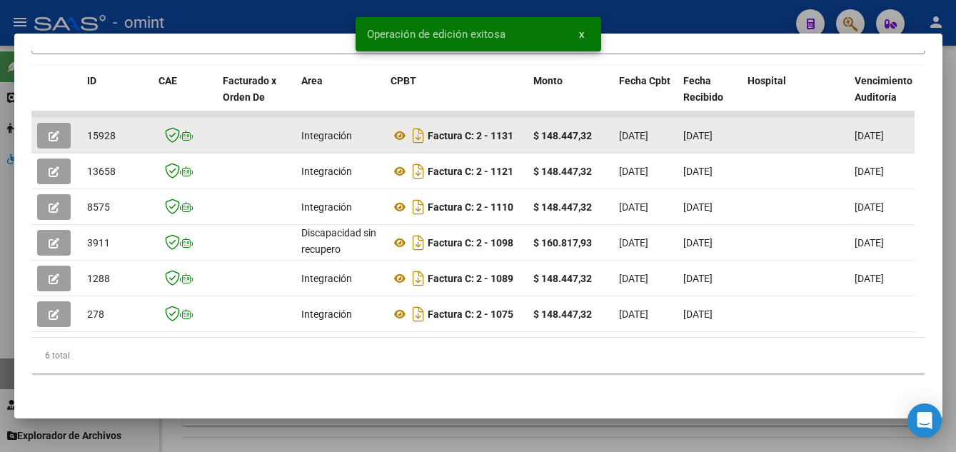
drag, startPoint x: 86, startPoint y: 126, endPoint x: 118, endPoint y: 131, distance: 32.4
click at [118, 131] on datatable-body-cell "15928" at bounding box center [116, 135] width 71 height 35
copy span "15928"
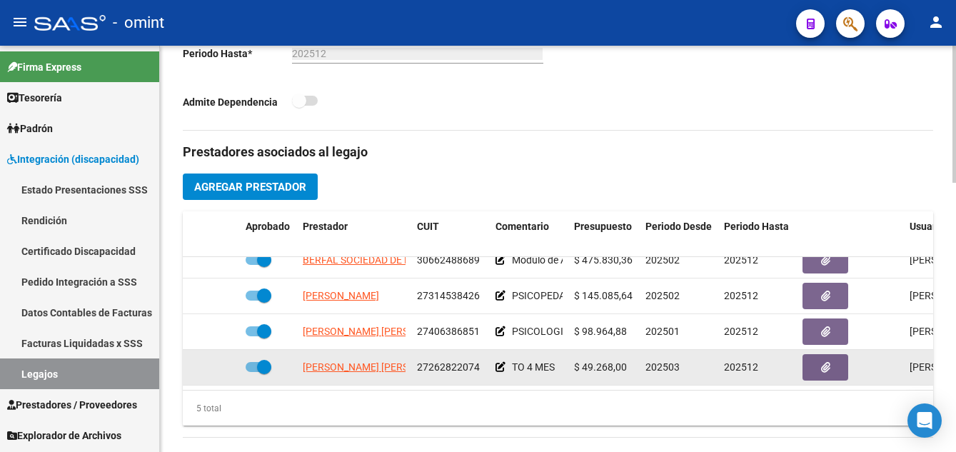
scroll to position [58, 0]
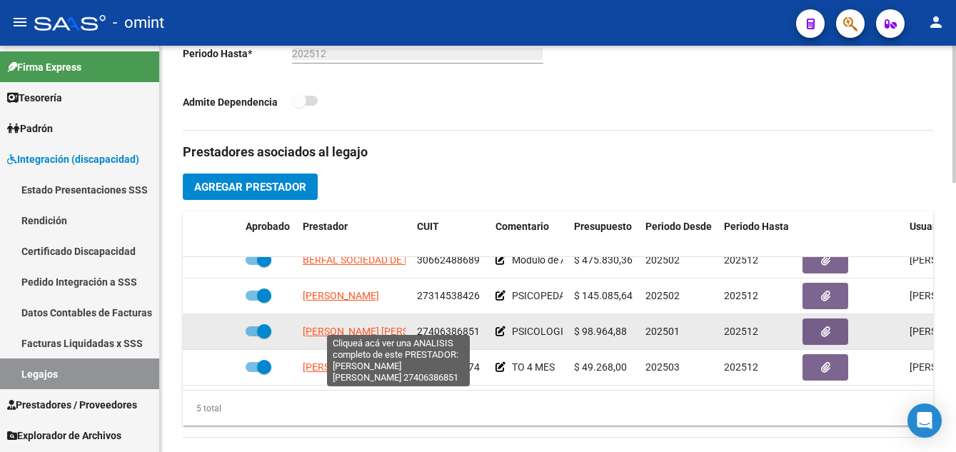
click at [333, 326] on span "[PERSON_NAME] [PERSON_NAME]" at bounding box center [380, 331] width 155 height 11
type textarea "27406386851"
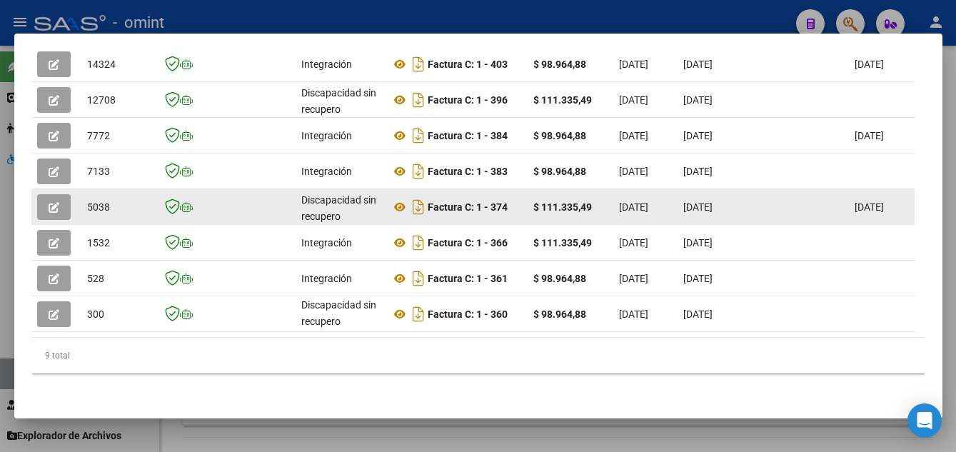
scroll to position [306, 0]
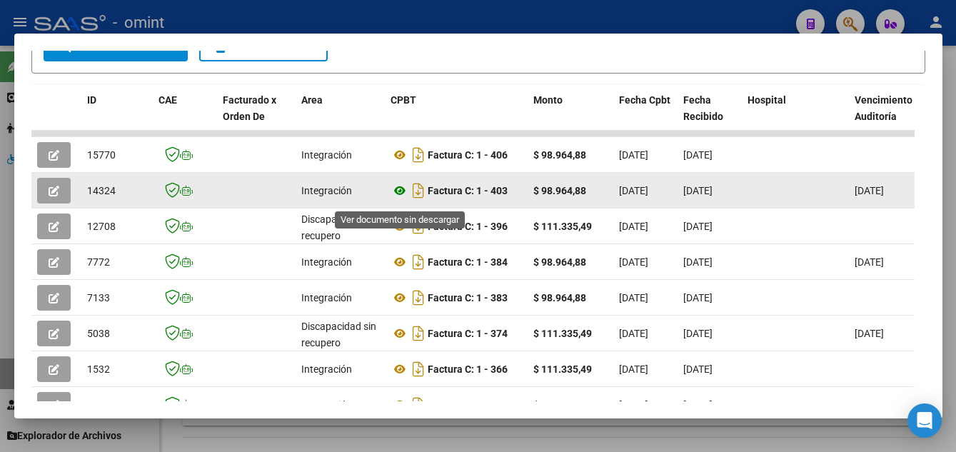
click at [401, 196] on icon at bounding box center [400, 190] width 19 height 17
click at [42, 192] on button "button" at bounding box center [54, 191] width 34 height 26
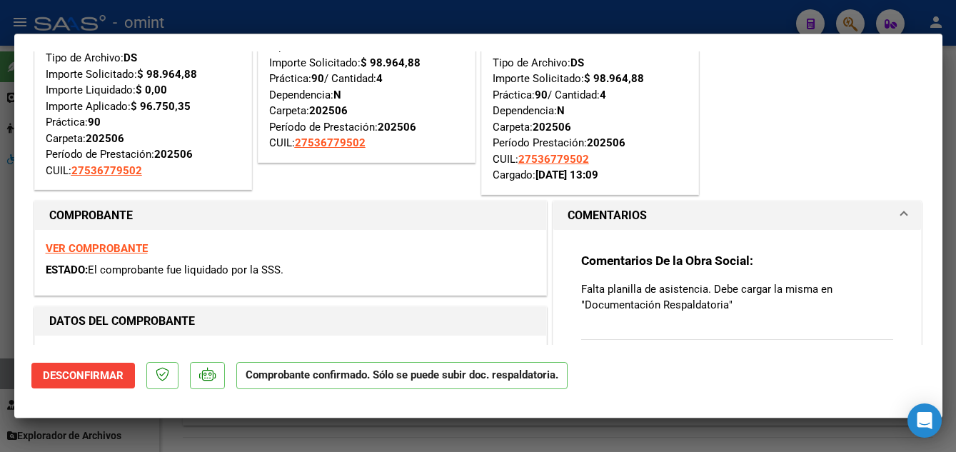
scroll to position [286, 0]
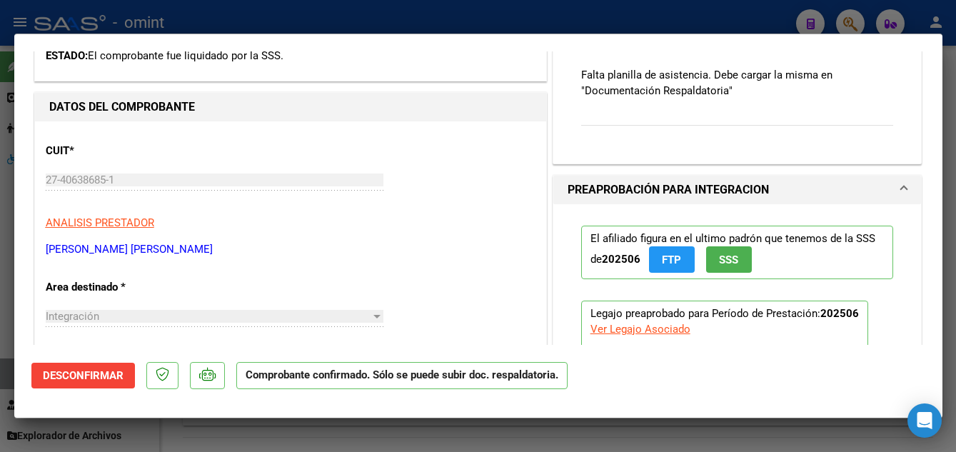
type input "$ 0,00"
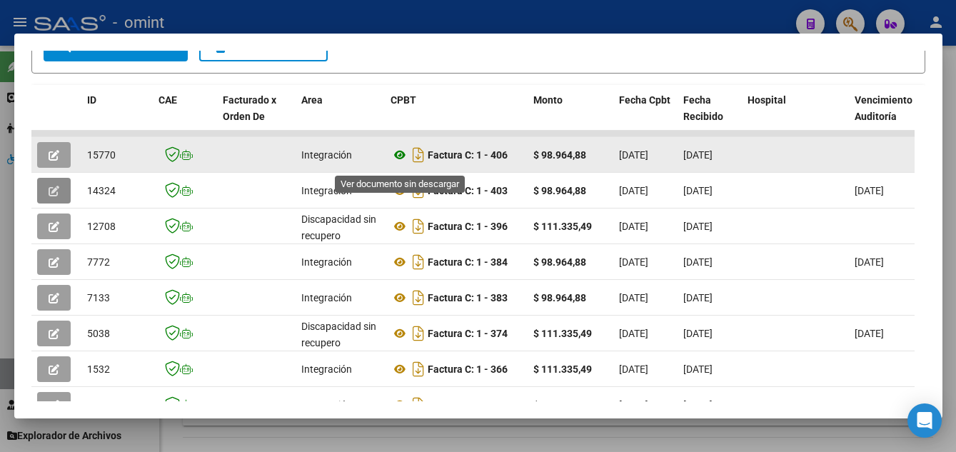
click at [397, 161] on icon at bounding box center [400, 154] width 19 height 17
click at [49, 161] on icon "button" at bounding box center [54, 155] width 11 height 11
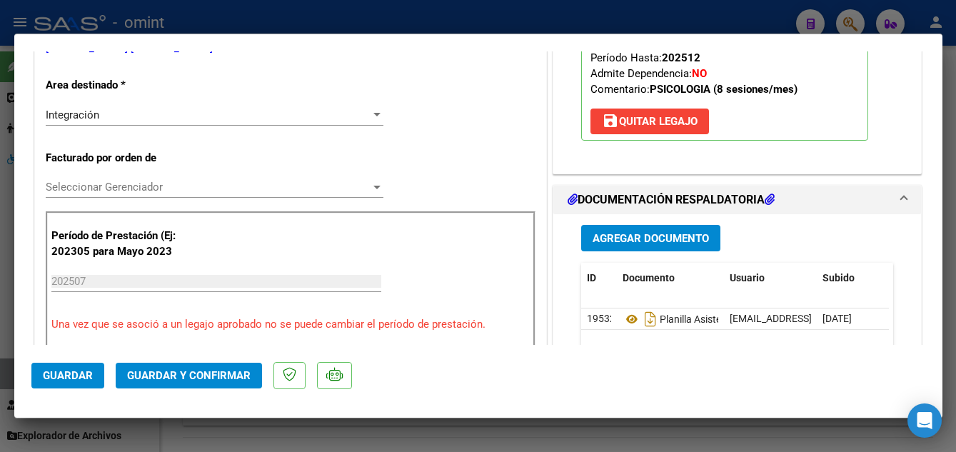
scroll to position [428, 0]
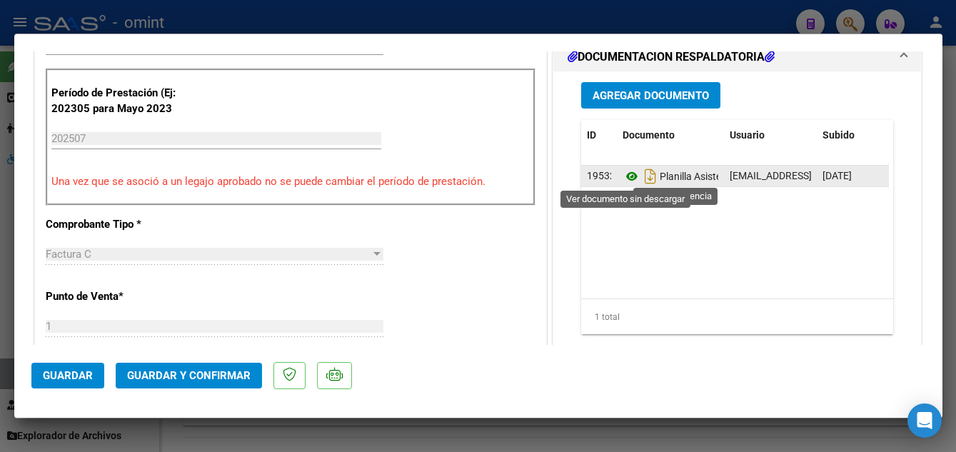
click at [623, 178] on icon at bounding box center [632, 176] width 19 height 17
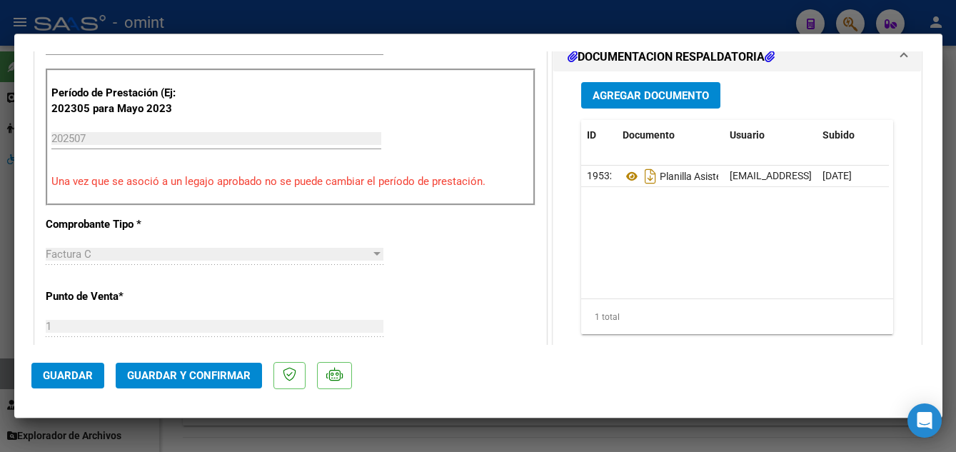
click at [184, 381] on span "Guardar y Confirmar" at bounding box center [189, 375] width 124 height 13
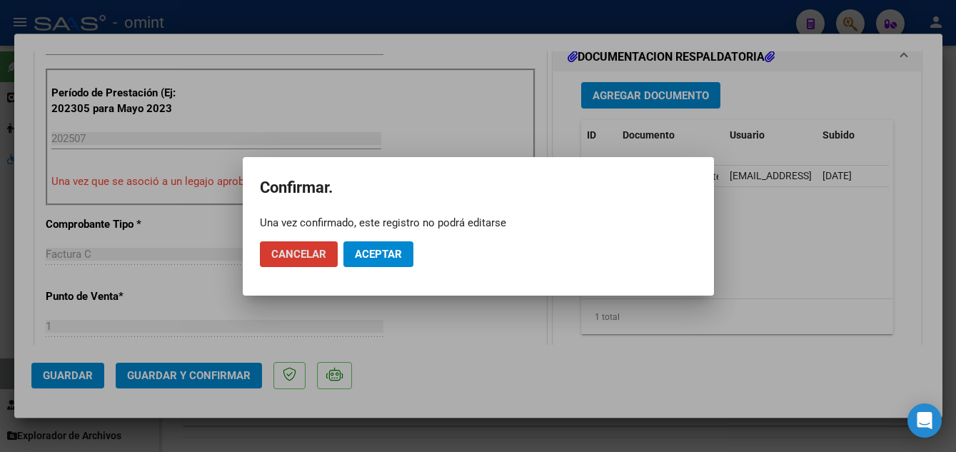
click at [371, 255] on span "Aceptar" at bounding box center [378, 254] width 47 height 13
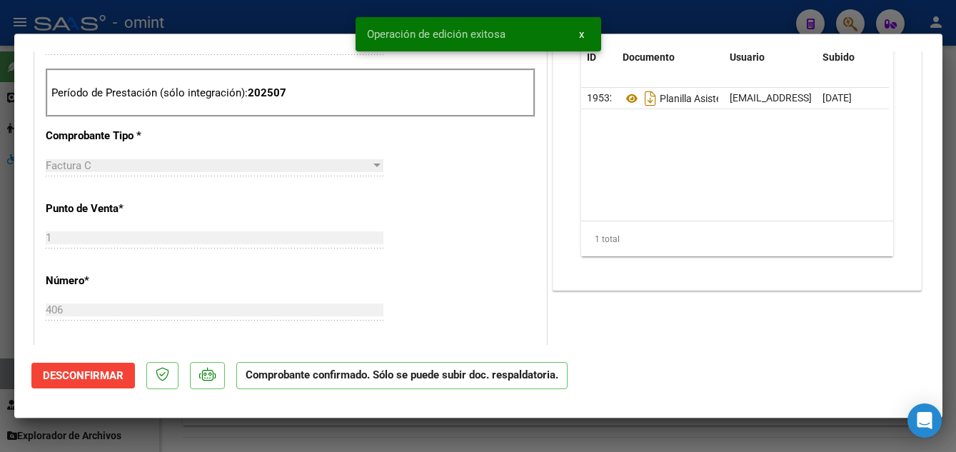
type input "$ 0,00"
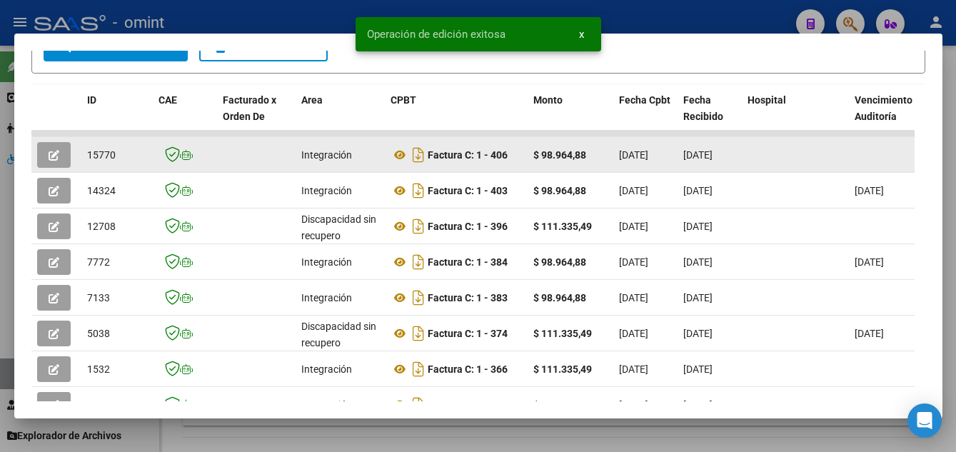
drag, startPoint x: 86, startPoint y: 161, endPoint x: 116, endPoint y: 164, distance: 29.4
click at [116, 164] on div "15770" at bounding box center [117, 155] width 60 height 16
drag, startPoint x: 116, startPoint y: 164, endPoint x: 110, endPoint y: 159, distance: 7.6
copy span "15770"
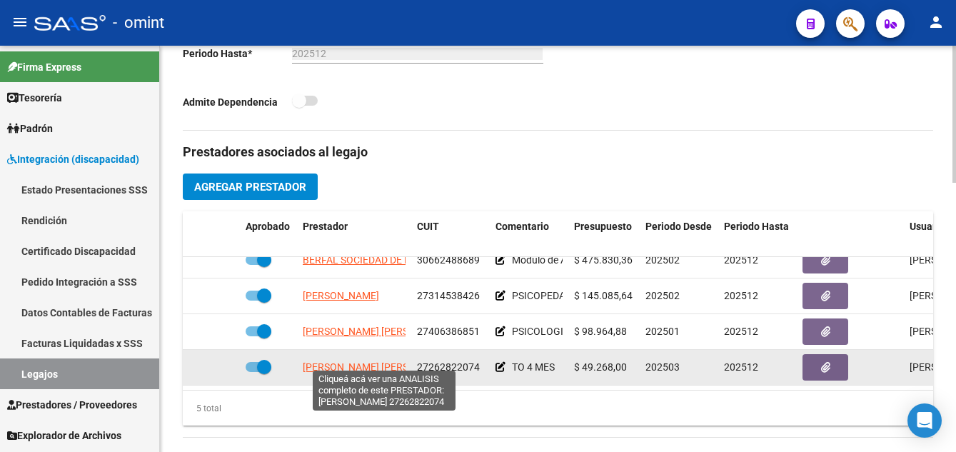
click at [354, 361] on span "[PERSON_NAME] [PERSON_NAME]" at bounding box center [380, 366] width 155 height 11
type textarea "27262822074"
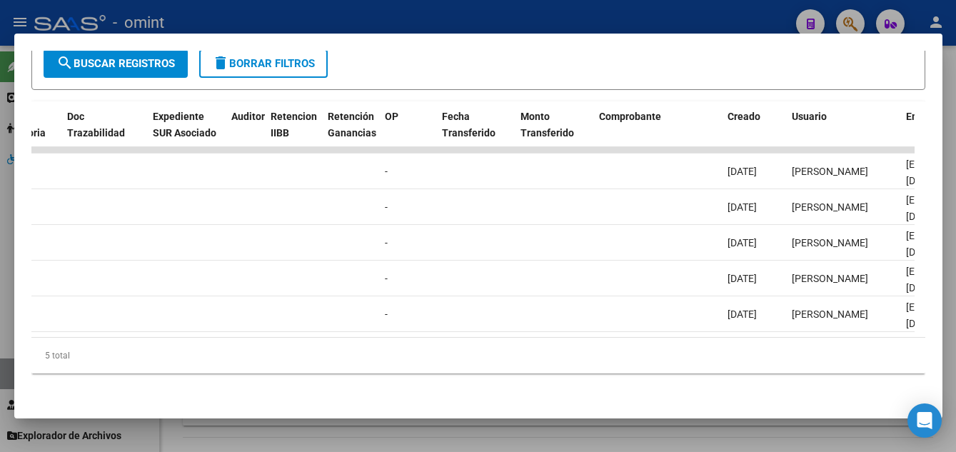
scroll to position [0, 0]
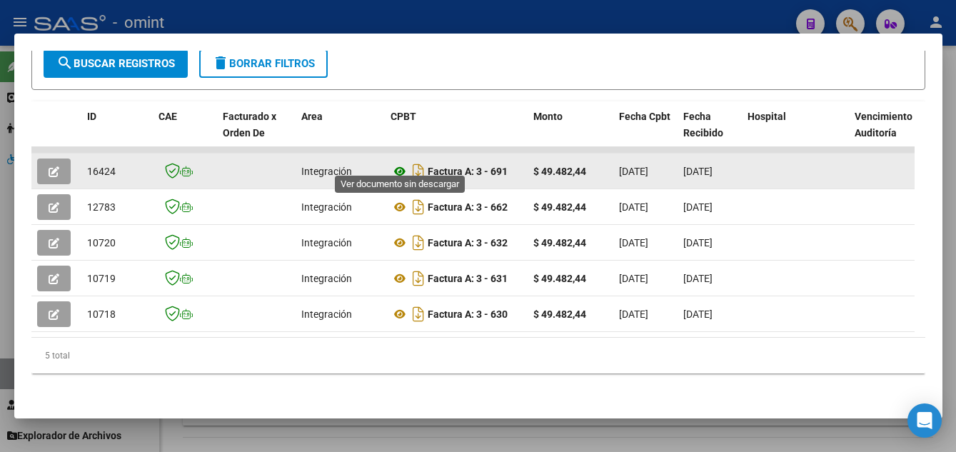
click at [399, 164] on icon at bounding box center [400, 171] width 19 height 17
click at [56, 166] on icon "button" at bounding box center [54, 171] width 11 height 11
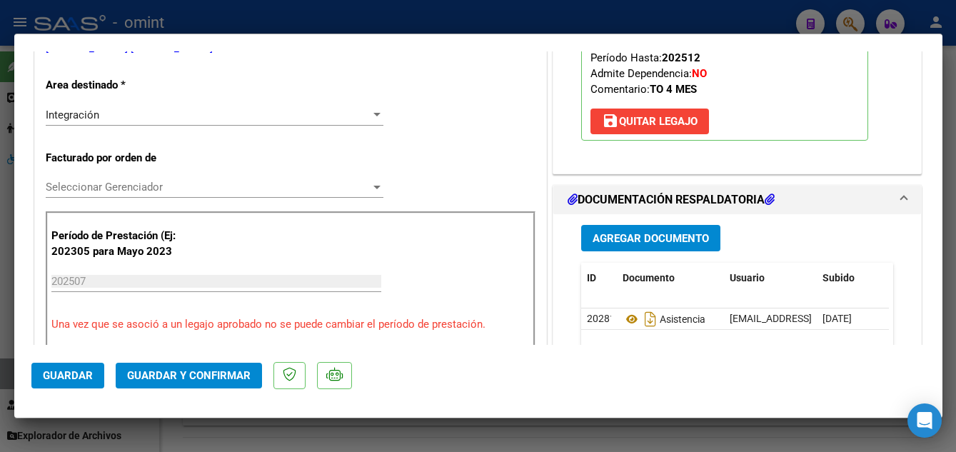
scroll to position [357, 0]
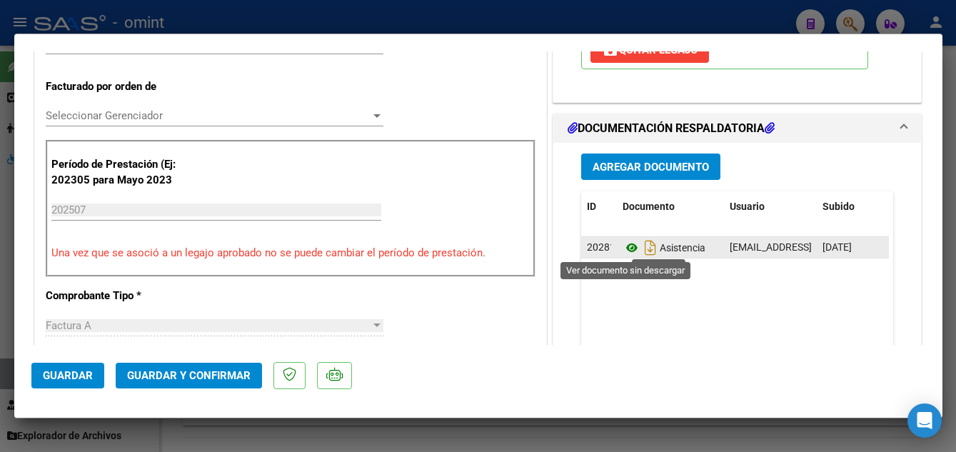
click at [623, 249] on icon at bounding box center [632, 247] width 19 height 17
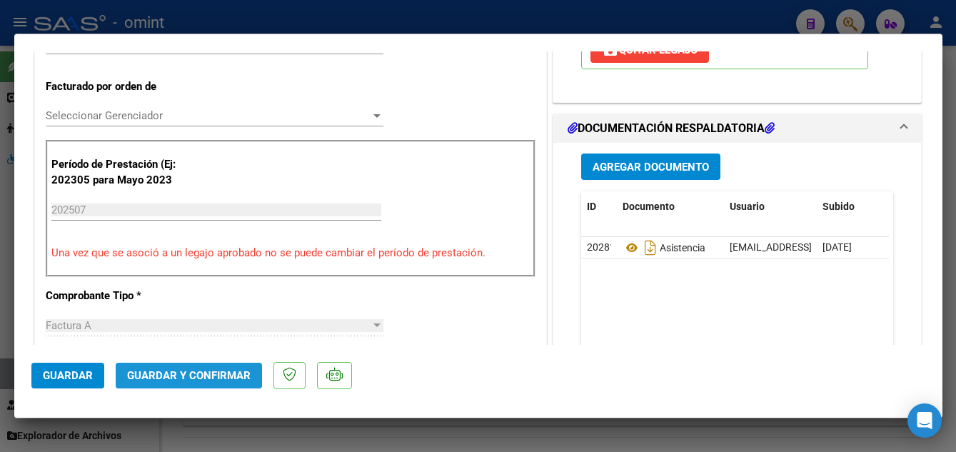
click at [189, 374] on span "Guardar y Confirmar" at bounding box center [189, 375] width 124 height 13
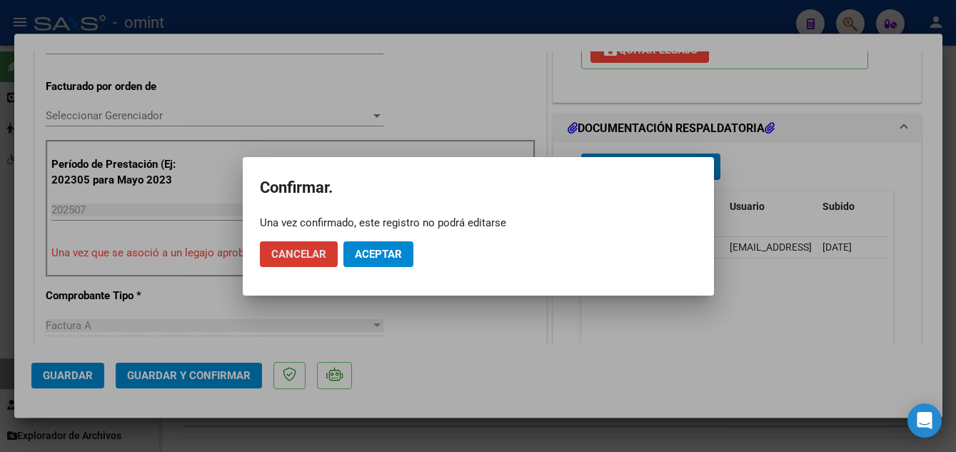
click at [376, 258] on span "Aceptar" at bounding box center [378, 254] width 47 height 13
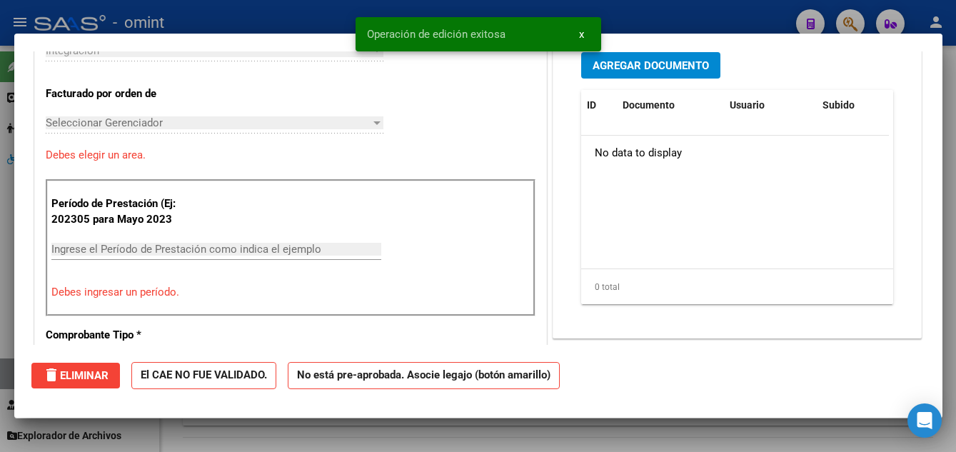
scroll to position [0, 0]
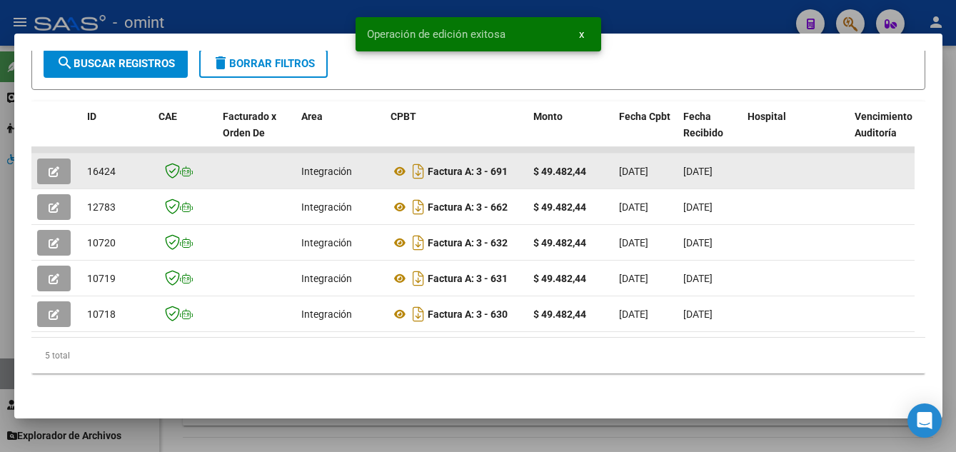
drag, startPoint x: 81, startPoint y: 164, endPoint x: 116, endPoint y: 169, distance: 35.3
click at [116, 169] on datatable-body-cell "16424" at bounding box center [116, 171] width 71 height 35
drag, startPoint x: 116, startPoint y: 169, endPoint x: 109, endPoint y: 163, distance: 9.7
copy span "16424"
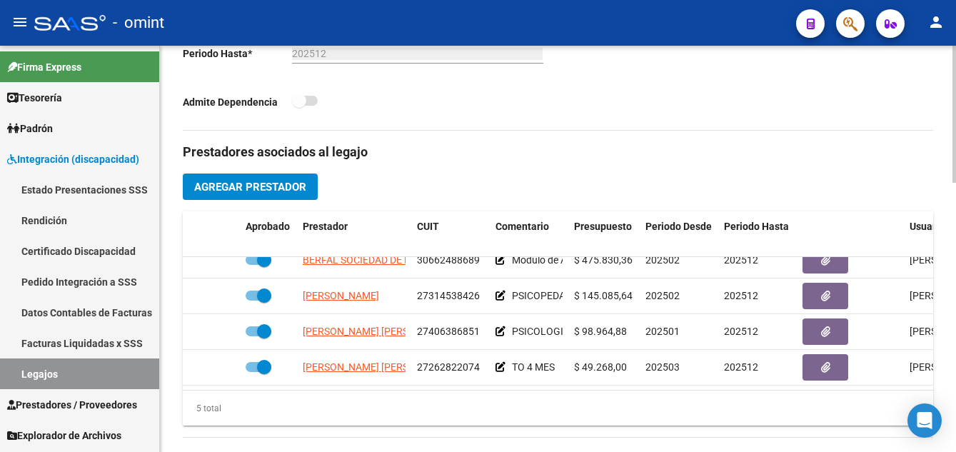
scroll to position [61, 0]
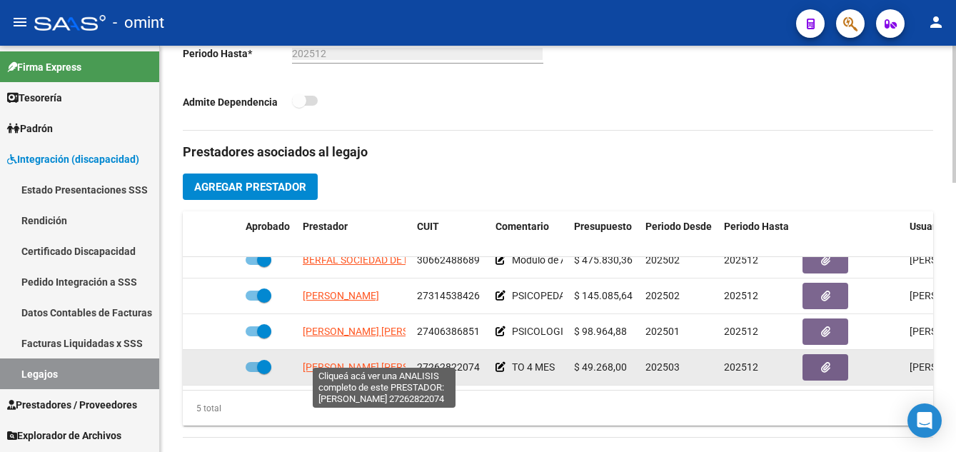
click at [355, 361] on span "[PERSON_NAME] [PERSON_NAME]" at bounding box center [380, 366] width 155 height 11
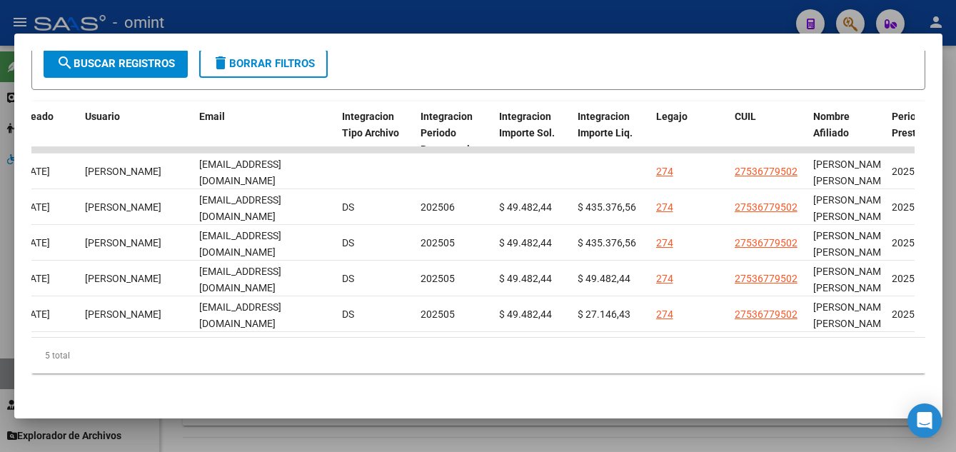
scroll to position [0, 2202]
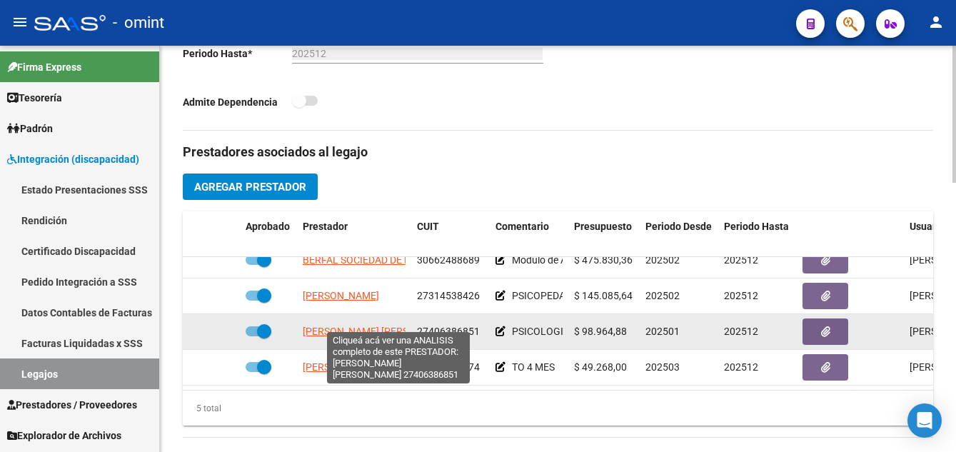
click at [380, 326] on span "[PERSON_NAME] [PERSON_NAME]" at bounding box center [380, 331] width 155 height 11
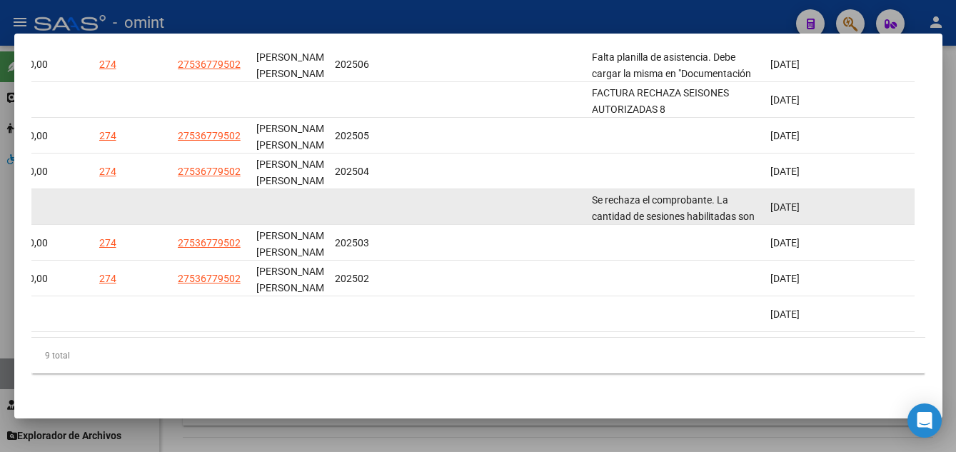
scroll to position [377, 0]
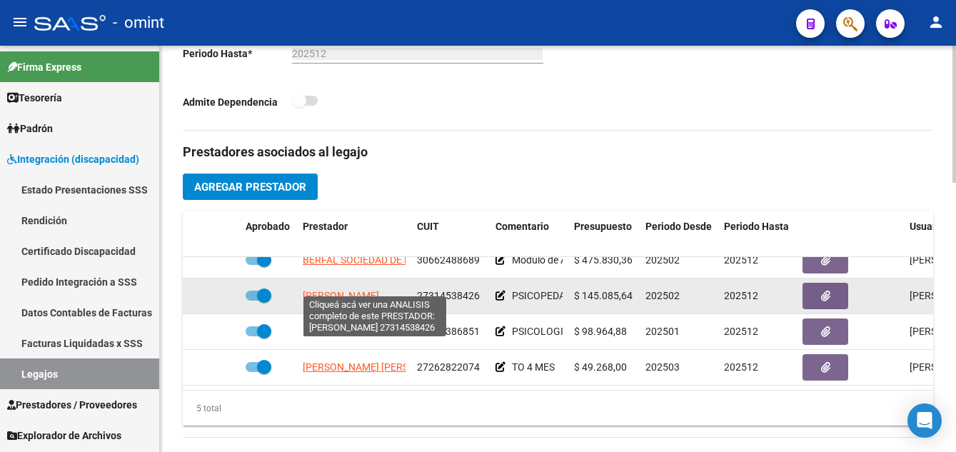
click at [331, 290] on span "[PERSON_NAME]" at bounding box center [341, 295] width 76 height 11
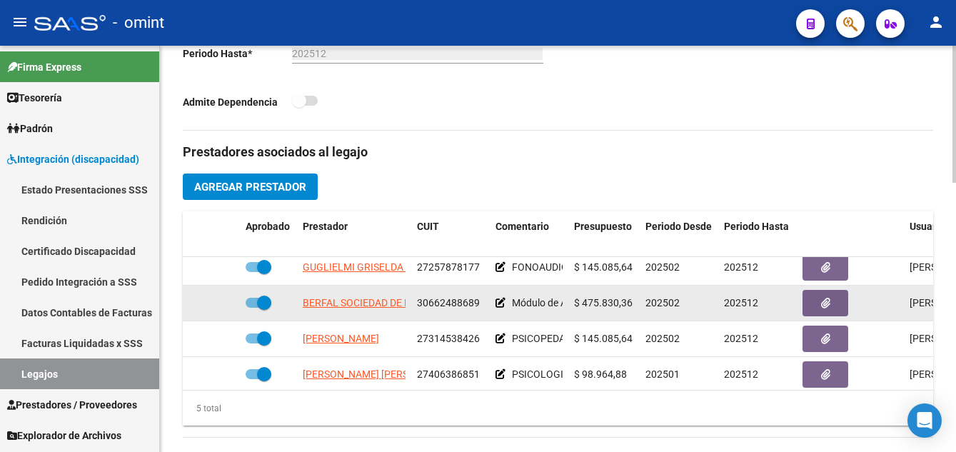
scroll to position [4, 0]
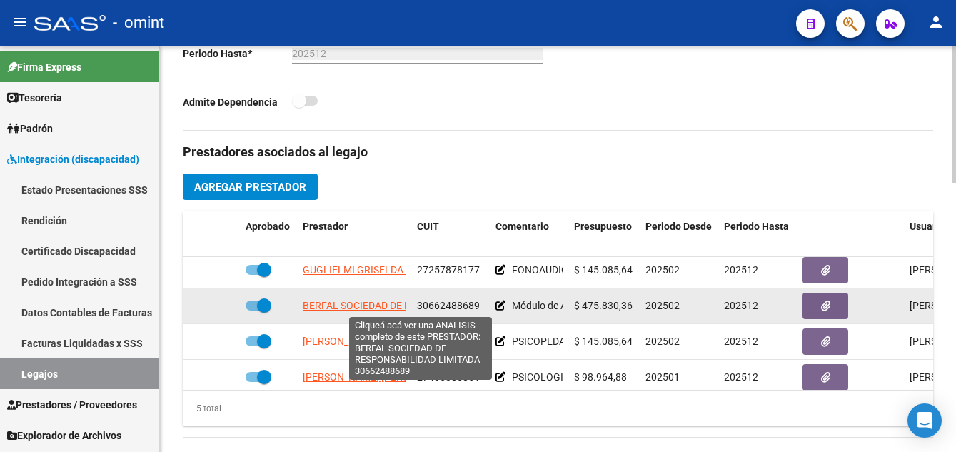
click at [384, 305] on span "BERFAL SOCIEDAD DE RESPONSABILIDAD LIMITADA" at bounding box center [421, 305] width 236 height 11
type textarea "30662488689"
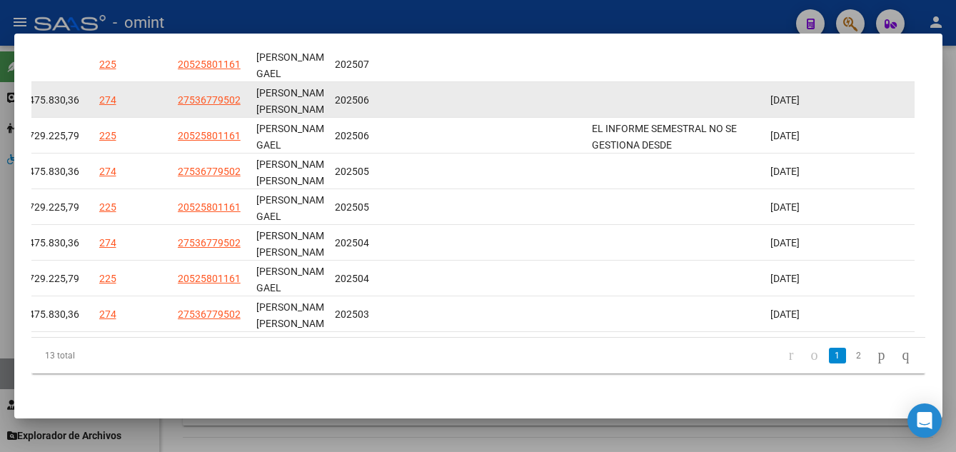
scroll to position [266, 0]
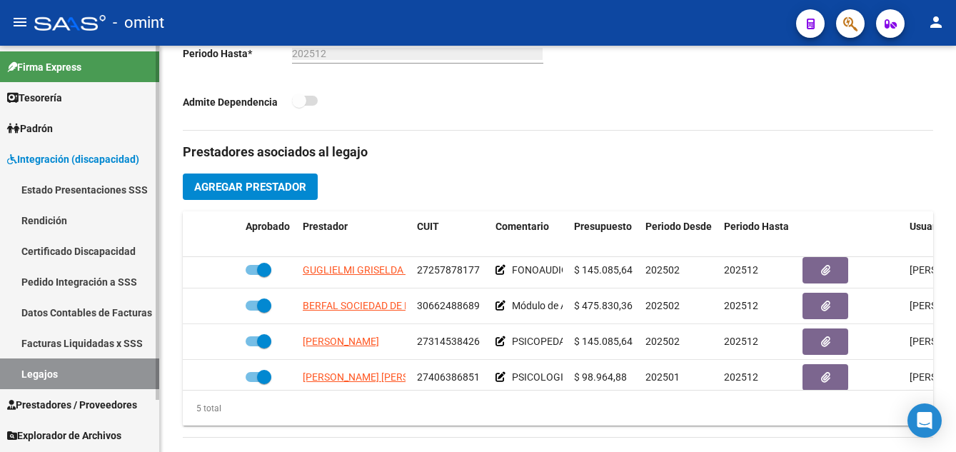
click at [50, 255] on link "Certificado Discapacidad" at bounding box center [79, 251] width 159 height 31
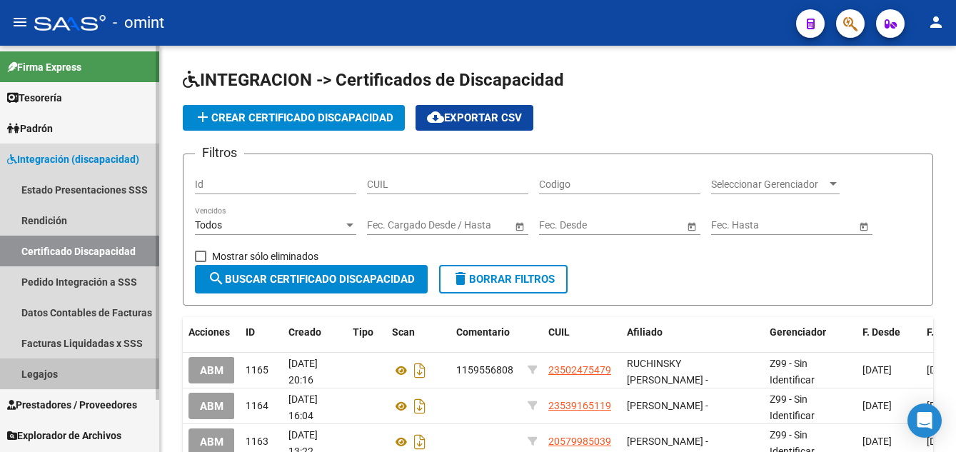
click at [59, 377] on link "Legajos" at bounding box center [79, 374] width 159 height 31
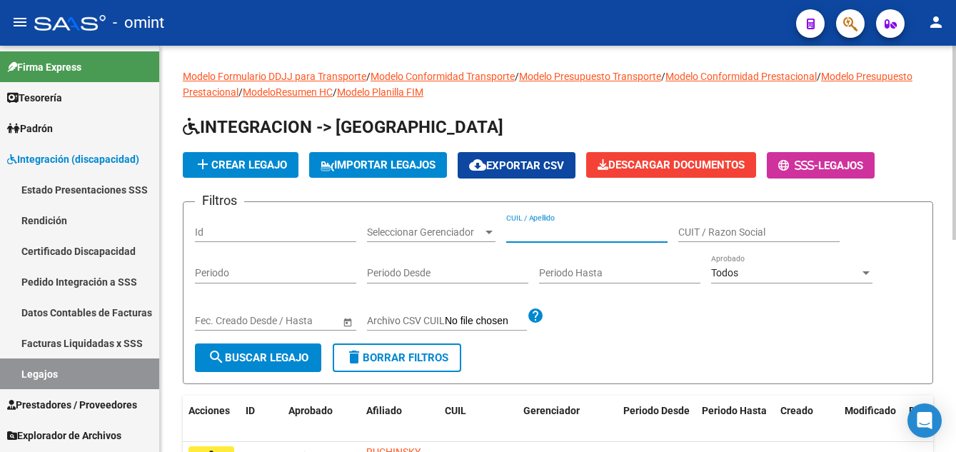
paste input "[PERSON_NAME]"
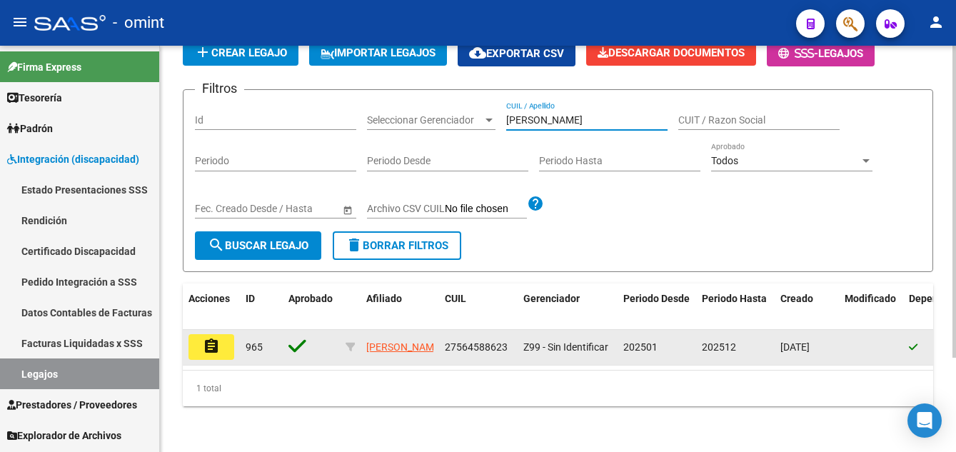
type input "[PERSON_NAME]"
click at [220, 334] on button "assignment" at bounding box center [212, 347] width 46 height 26
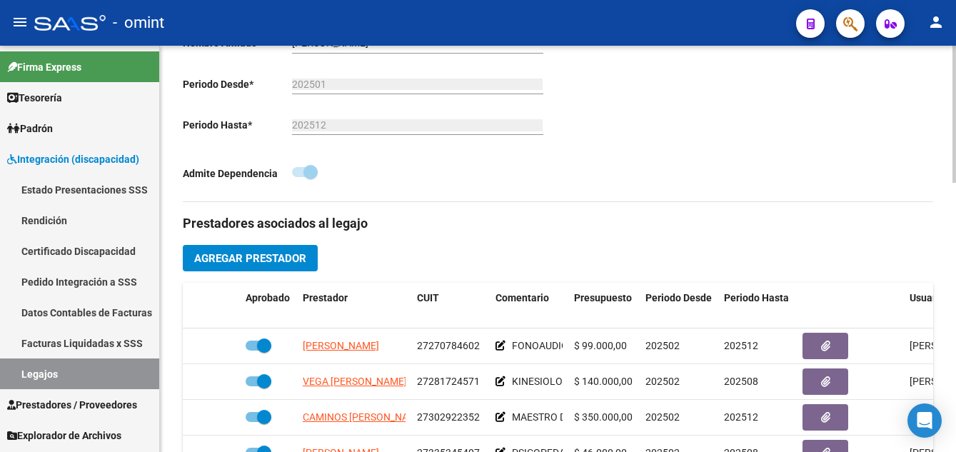
scroll to position [428, 0]
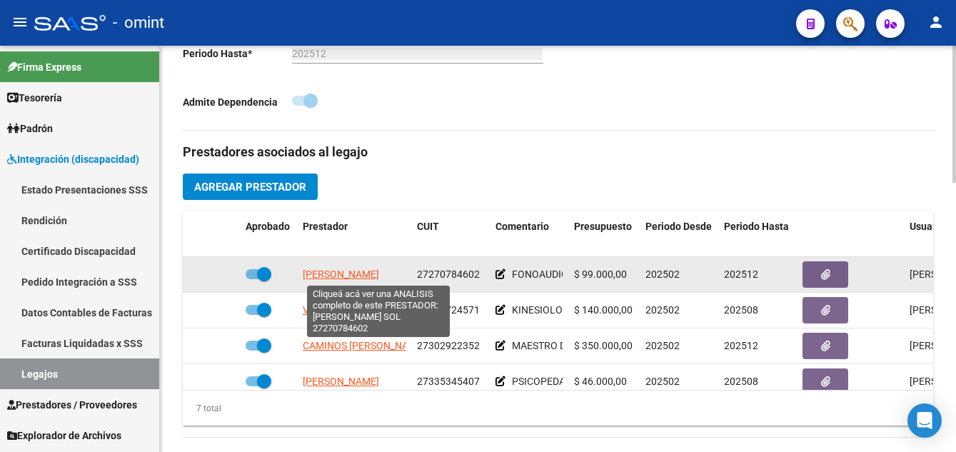
click at [369, 270] on span "[PERSON_NAME]" at bounding box center [341, 274] width 76 height 11
type textarea "27270784602"
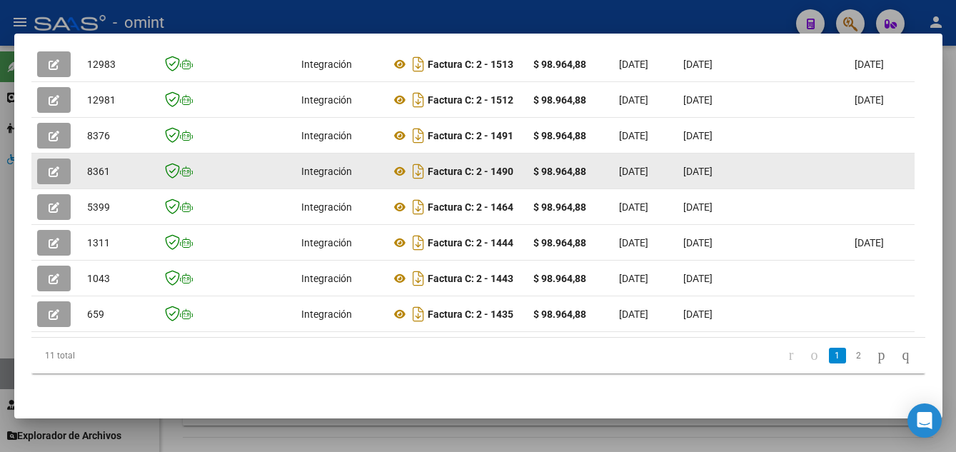
scroll to position [341, 0]
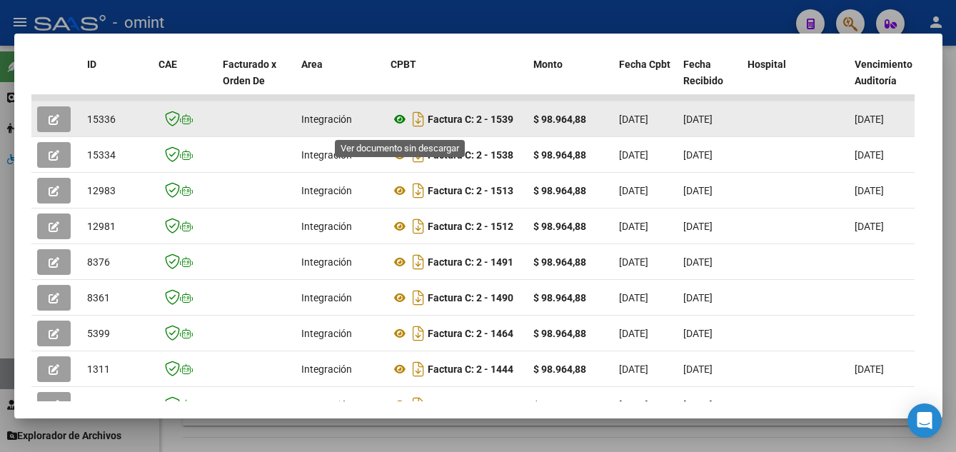
click at [401, 125] on icon at bounding box center [400, 119] width 19 height 17
click at [49, 121] on icon "button" at bounding box center [54, 119] width 11 height 11
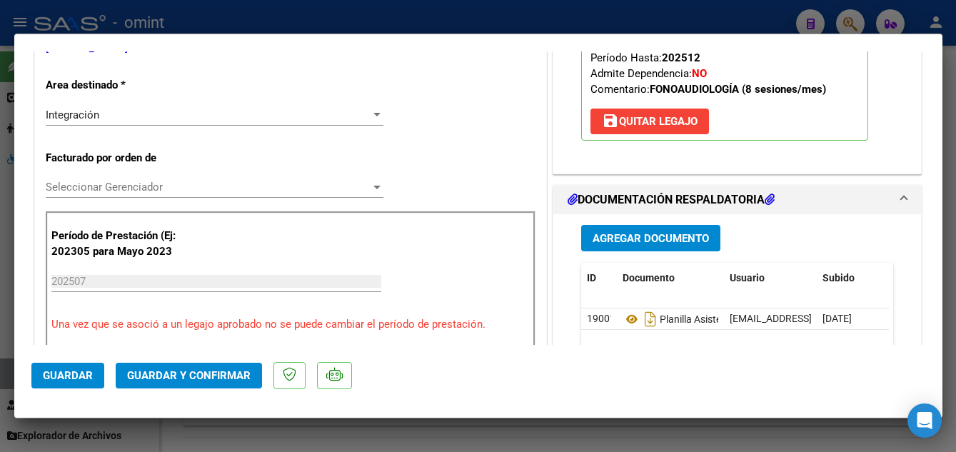
scroll to position [357, 0]
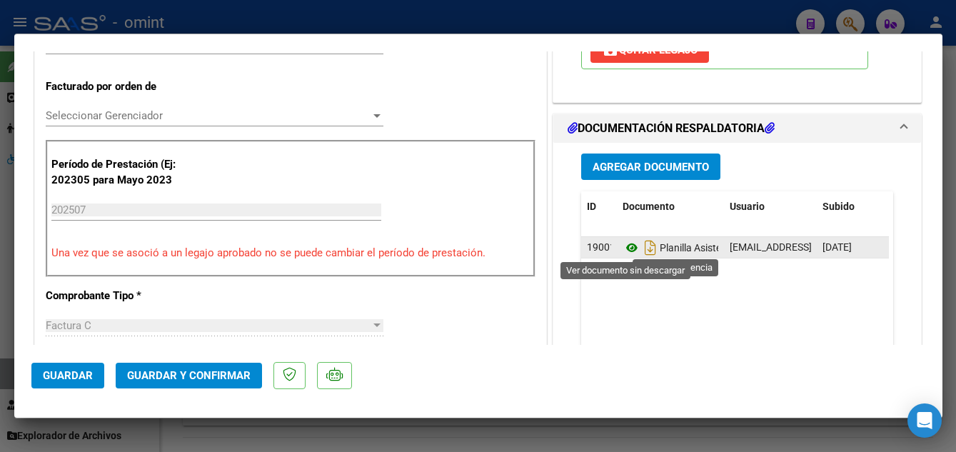
click at [627, 249] on icon at bounding box center [632, 247] width 19 height 17
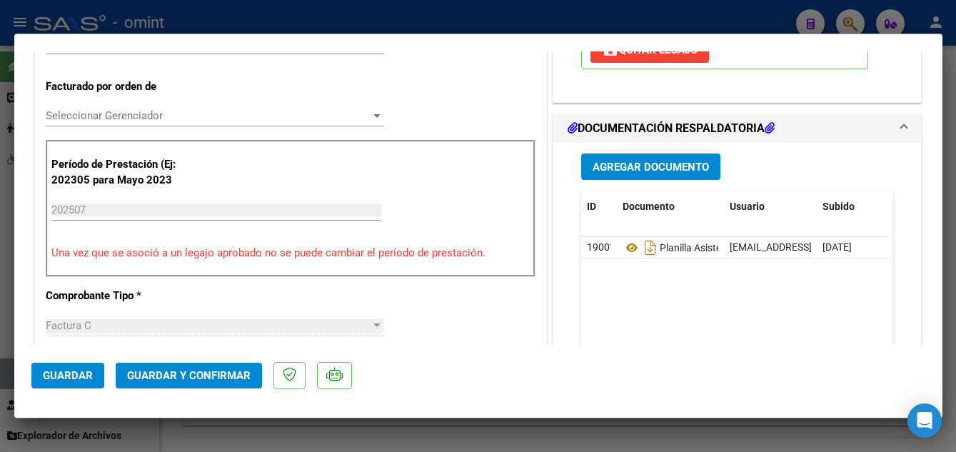
click at [224, 381] on span "Guardar y Confirmar" at bounding box center [189, 375] width 124 height 13
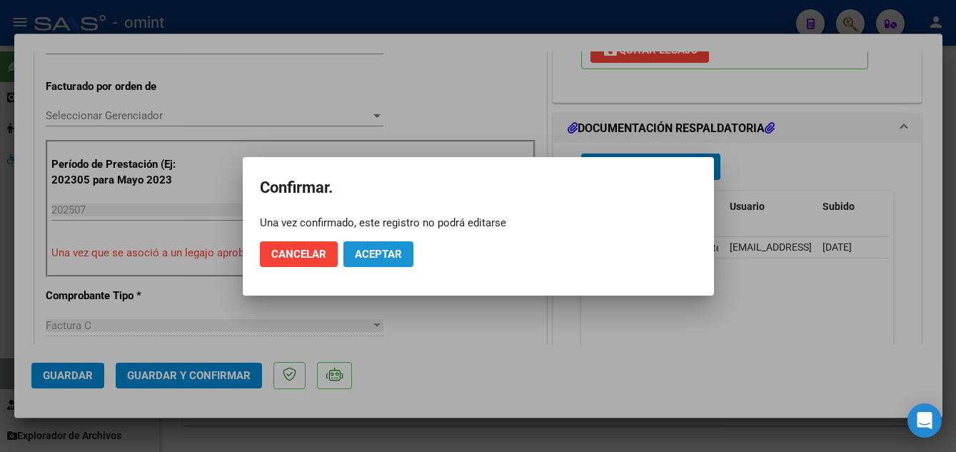
click at [399, 251] on span "Aceptar" at bounding box center [378, 254] width 47 height 13
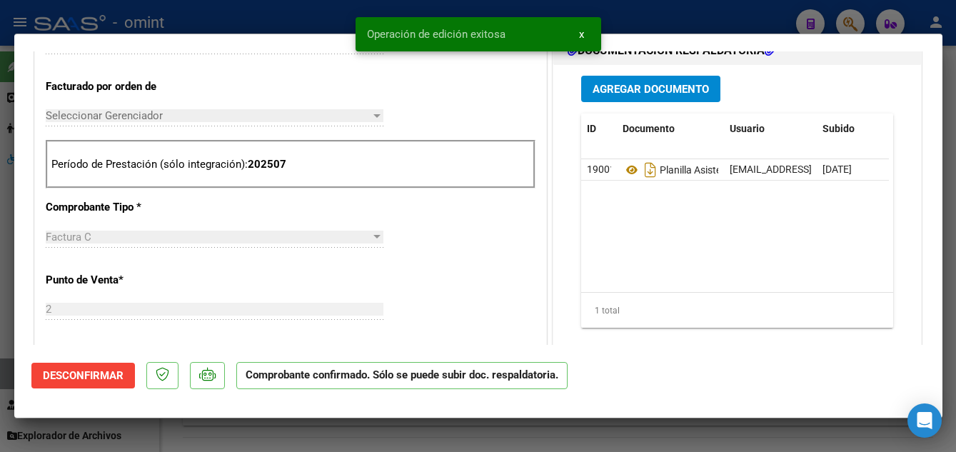
type input "$ 0,00"
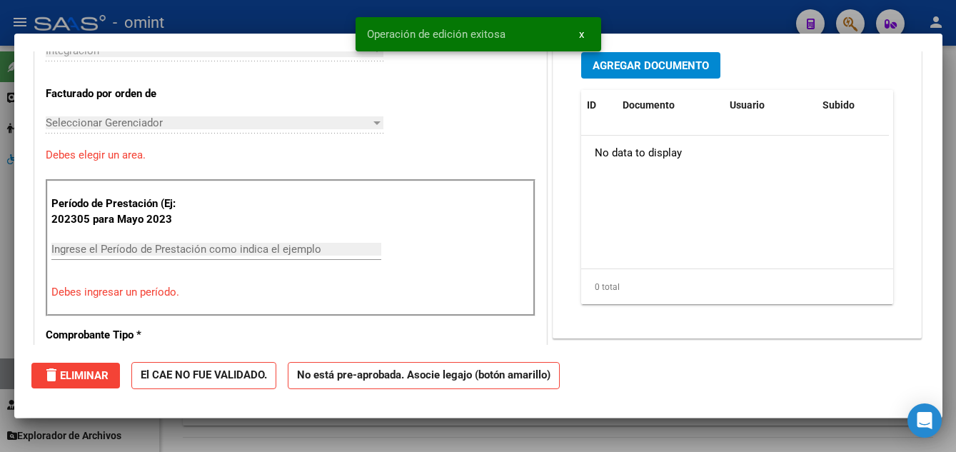
scroll to position [382, 0]
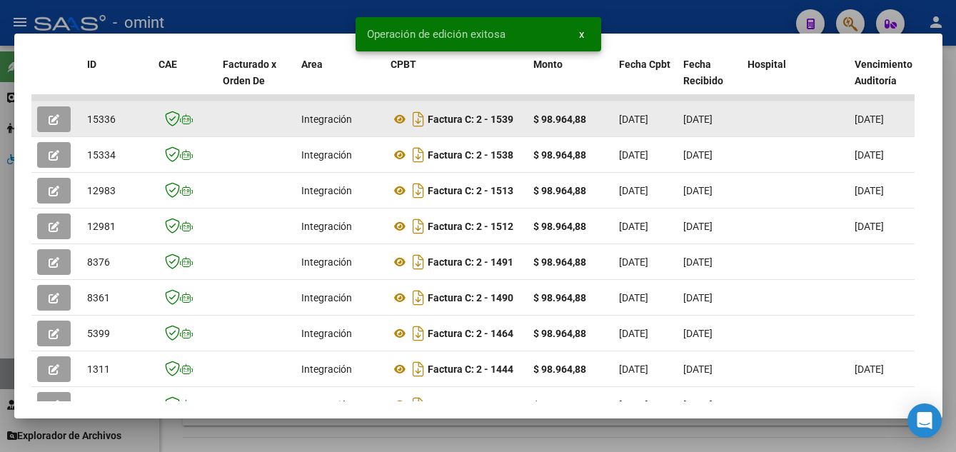
drag, startPoint x: 80, startPoint y: 126, endPoint x: 113, endPoint y: 132, distance: 33.3
drag, startPoint x: 88, startPoint y: 123, endPoint x: 115, endPoint y: 129, distance: 27.7
click at [115, 125] on span "15336" at bounding box center [101, 119] width 29 height 11
copy span "15336"
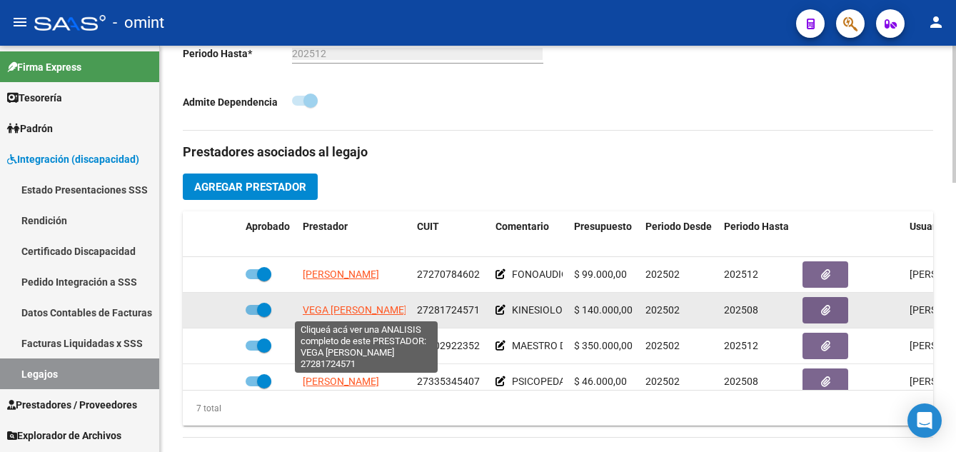
click at [372, 314] on span "VEGA [PERSON_NAME]" at bounding box center [355, 309] width 104 height 11
type textarea "27281724571"
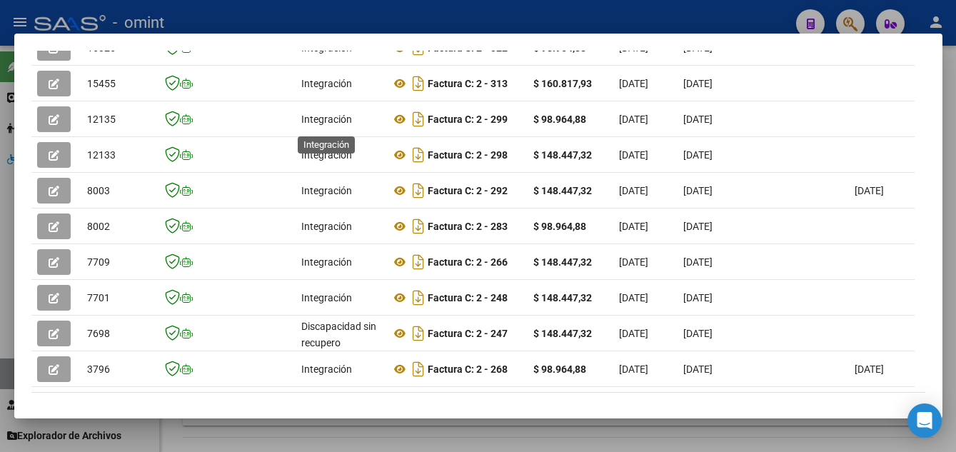
scroll to position [199, 0]
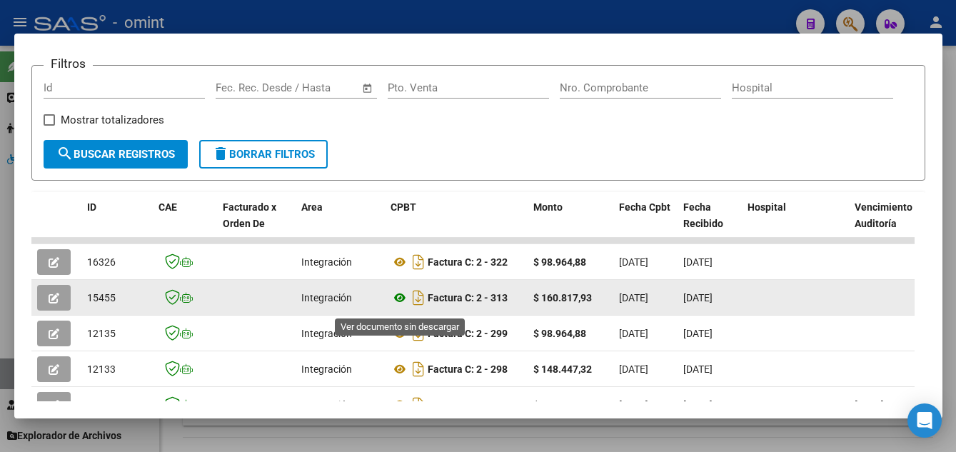
click at [395, 304] on icon at bounding box center [400, 297] width 19 height 17
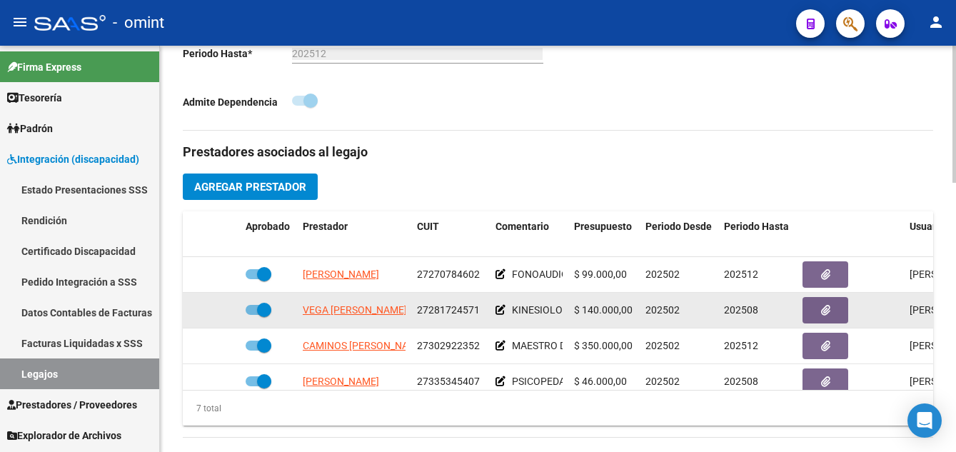
click at [261, 311] on span at bounding box center [264, 310] width 14 height 14
click at [253, 315] on input "checkbox" at bounding box center [252, 315] width 1 height 1
click at [214, 311] on div at bounding box center [212, 310] width 46 height 16
click at [221, 311] on icon at bounding box center [219, 310] width 10 height 10
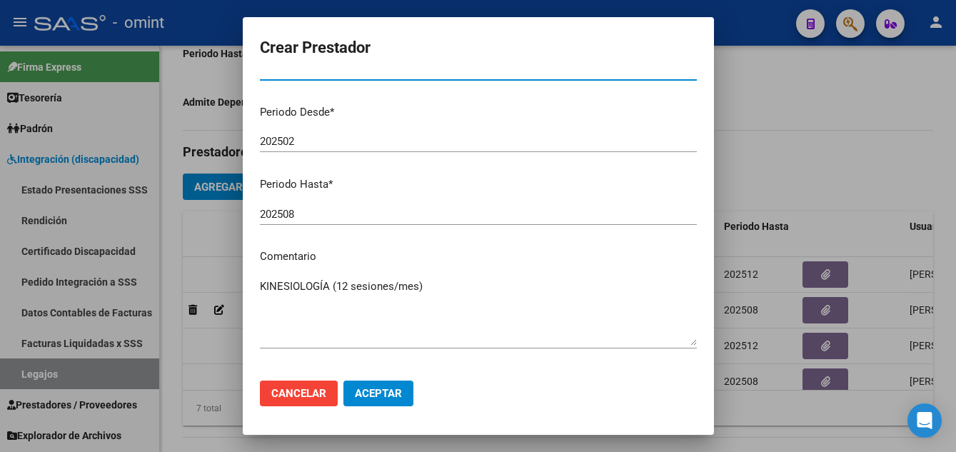
scroll to position [196, 0]
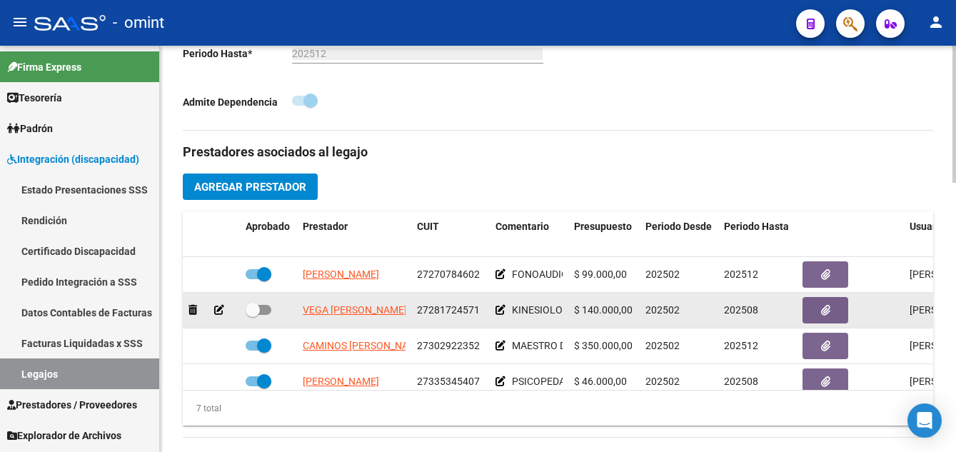
click at [252, 312] on span at bounding box center [253, 310] width 14 height 14
click at [252, 315] on input "checkbox" at bounding box center [252, 315] width 1 height 1
checkbox input "true"
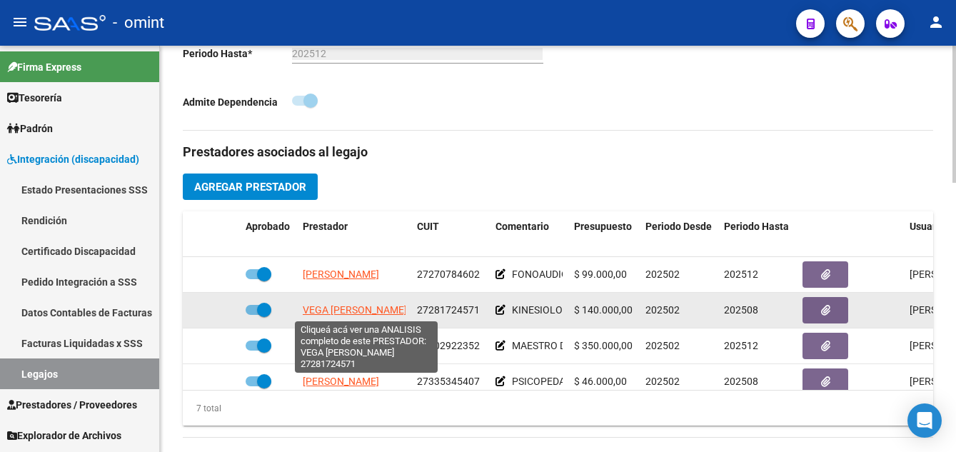
click at [344, 311] on span "VEGA [PERSON_NAME]" at bounding box center [355, 309] width 104 height 11
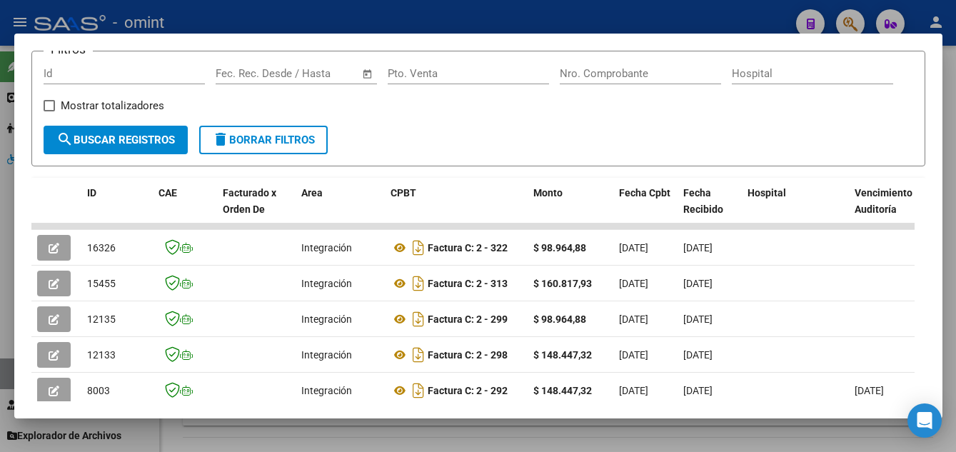
scroll to position [284, 0]
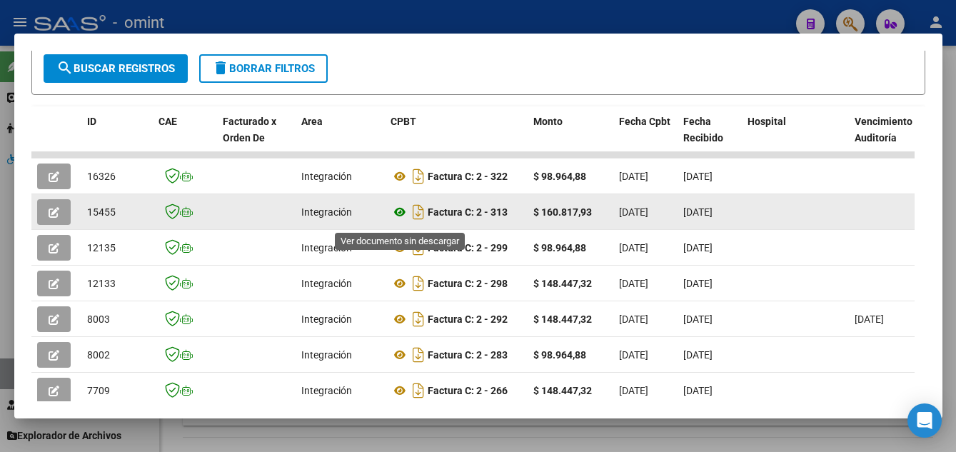
click at [400, 221] on icon at bounding box center [400, 212] width 19 height 17
click at [44, 214] on button "button" at bounding box center [54, 212] width 34 height 26
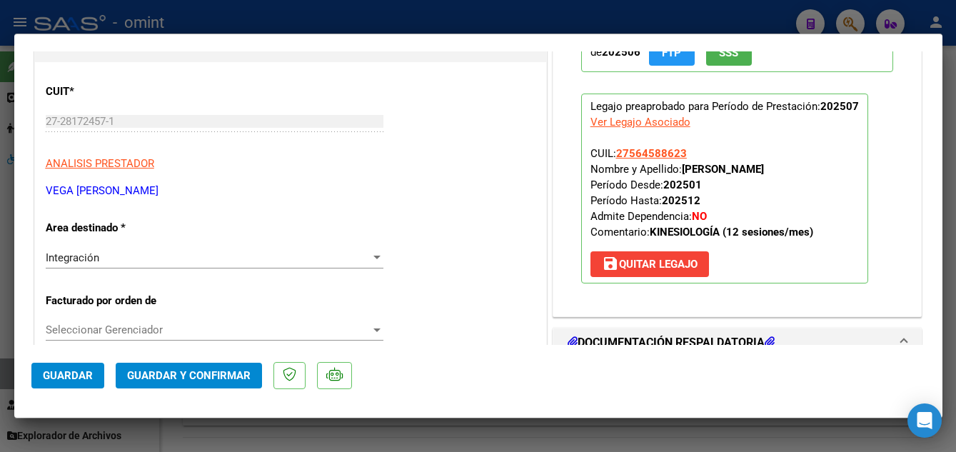
scroll to position [0, 0]
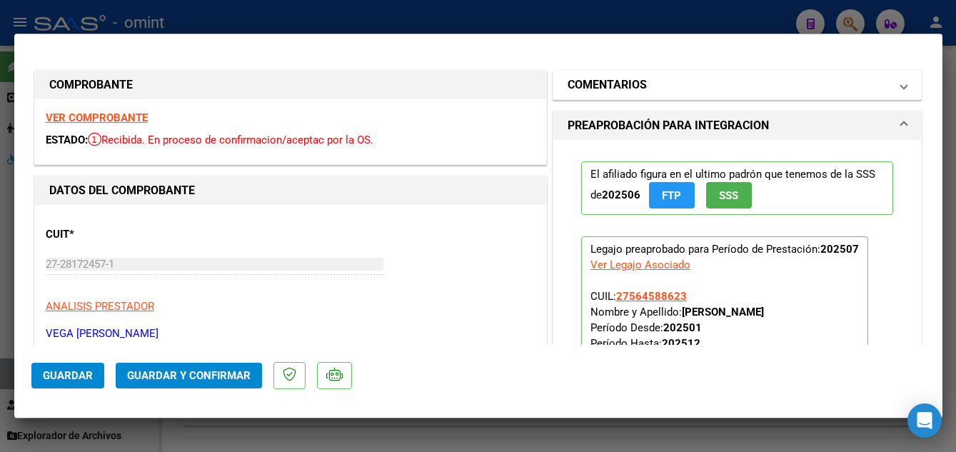
click at [673, 81] on mat-panel-title "COMENTARIOS" at bounding box center [729, 84] width 323 height 17
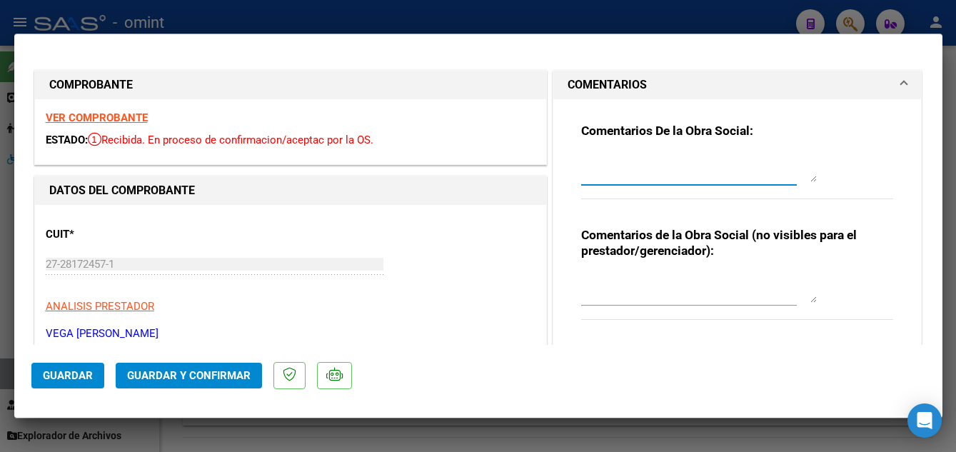
click at [656, 173] on textarea at bounding box center [699, 168] width 236 height 29
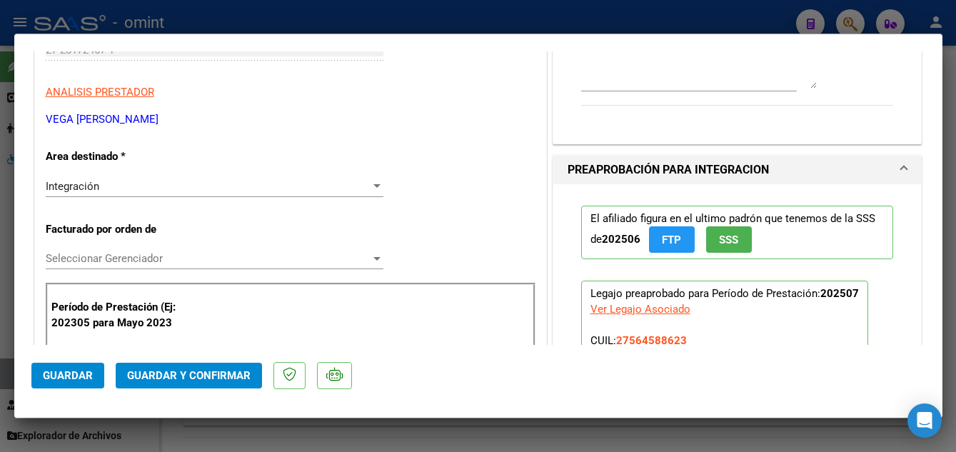
scroll to position [286, 0]
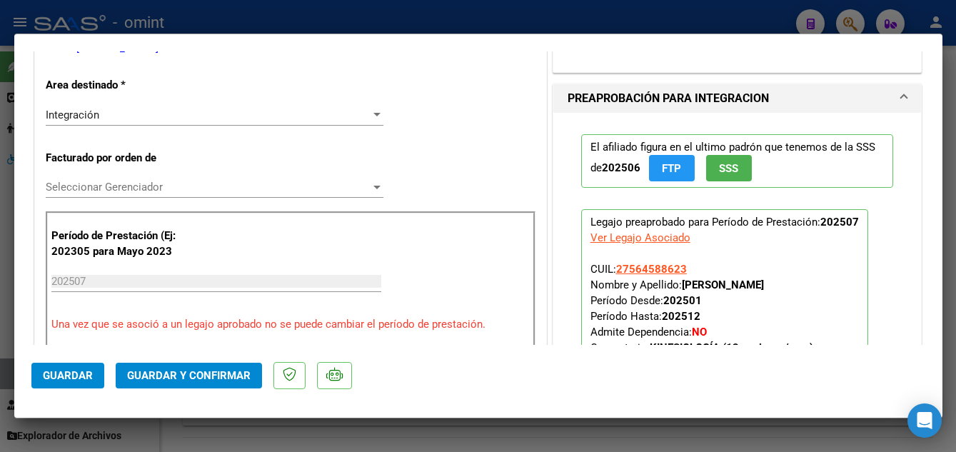
type textarea "REFACTURAR SOLO TIENE AUTORIZADAS 12 SESIONES"
click at [141, 115] on div "Integración" at bounding box center [208, 115] width 325 height 13
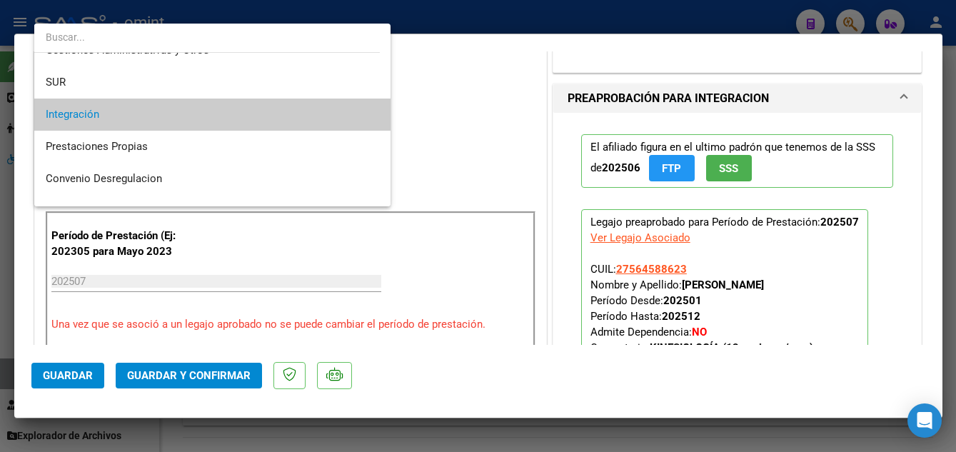
scroll to position [125, 0]
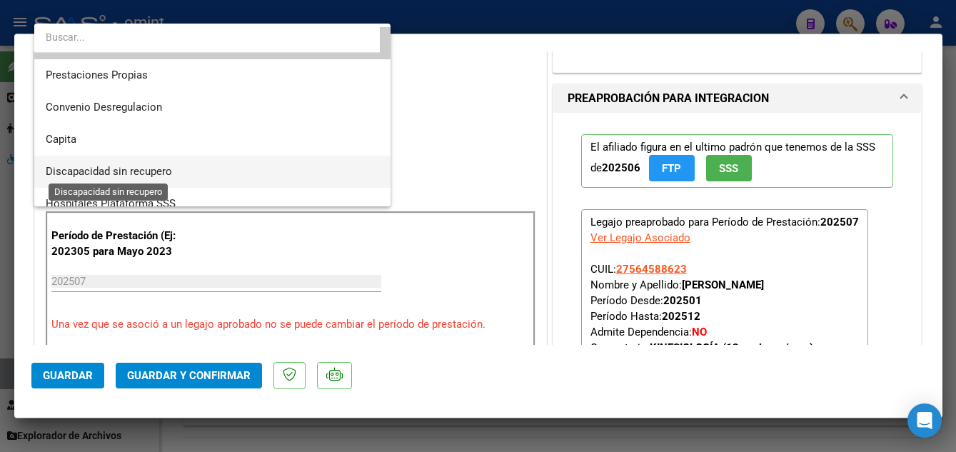
click at [149, 174] on span "Discapacidad sin recupero" at bounding box center [109, 171] width 126 height 13
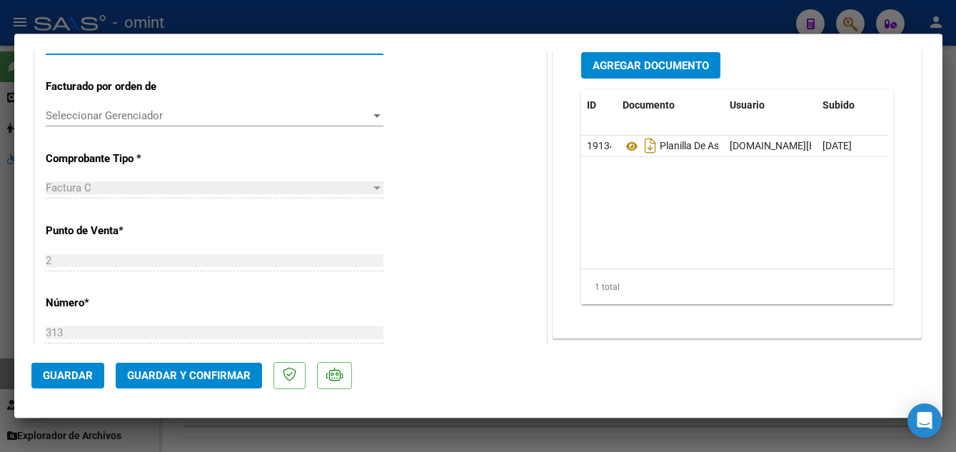
scroll to position [571, 0]
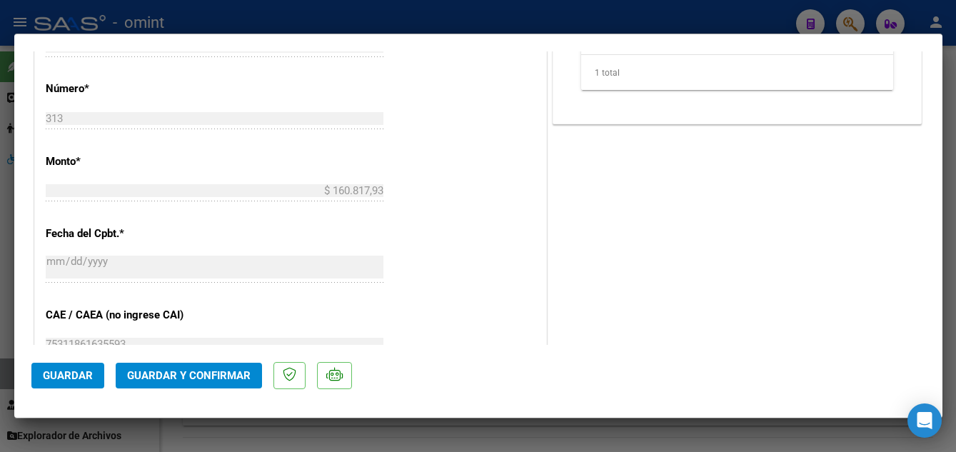
click at [219, 377] on span "Guardar y Confirmar" at bounding box center [189, 375] width 124 height 13
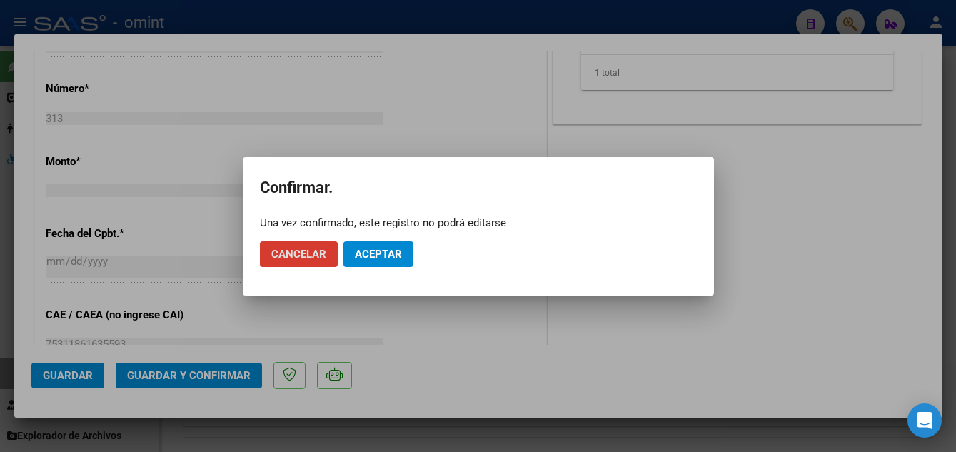
click at [371, 260] on span "Aceptar" at bounding box center [378, 254] width 47 height 13
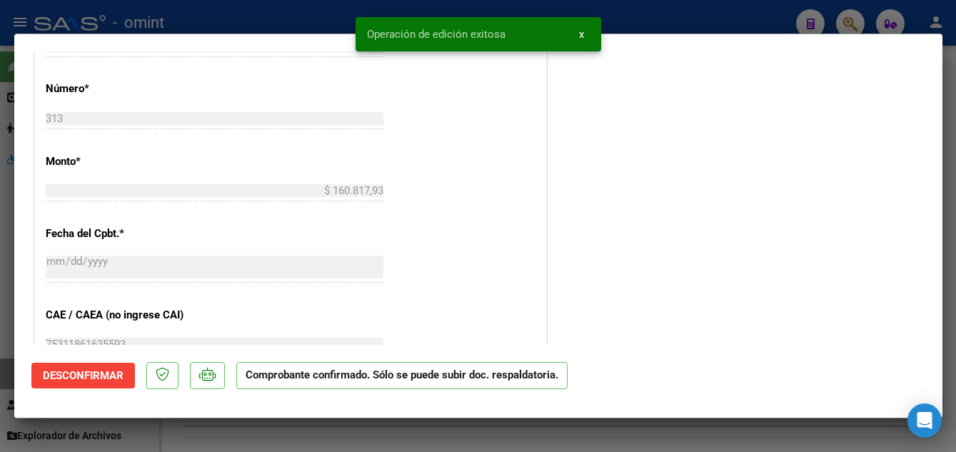
type input "$ 0,00"
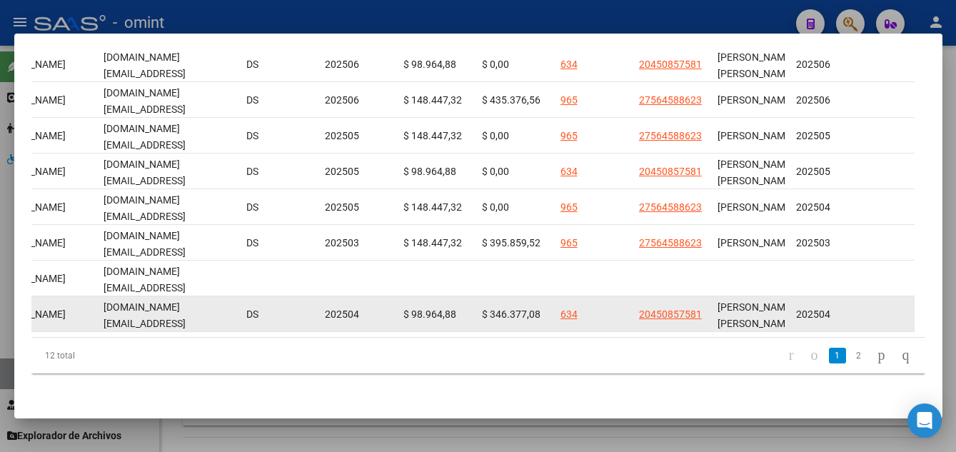
scroll to position [0, 1743]
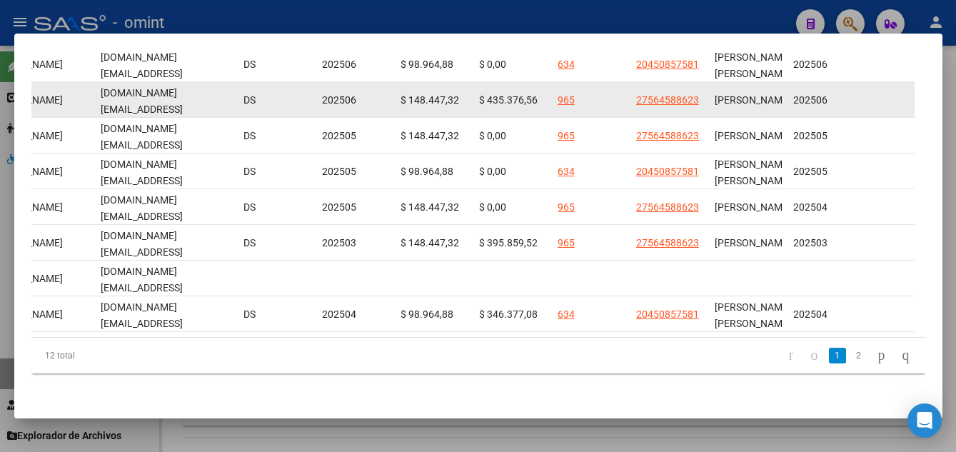
drag, startPoint x: 101, startPoint y: 89, endPoint x: 231, endPoint y: 94, distance: 130.8
click at [231, 94] on div "[DOMAIN_NAME][EMAIL_ADDRESS][DOMAIN_NAME]" at bounding box center [166, 100] width 131 height 30
drag, startPoint x: 231, startPoint y: 94, endPoint x: 224, endPoint y: 93, distance: 7.9
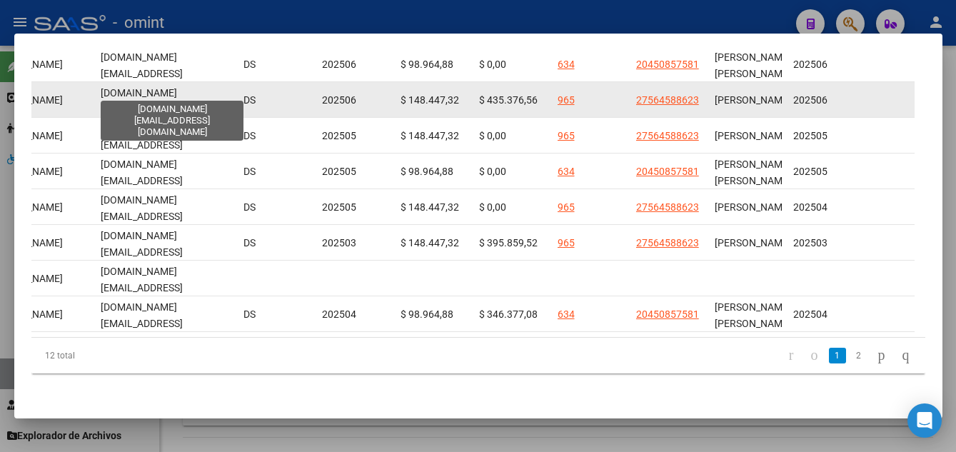
copy span "[DOMAIN_NAME][EMAIL_ADDRESS][DOMAIN_NAME]"
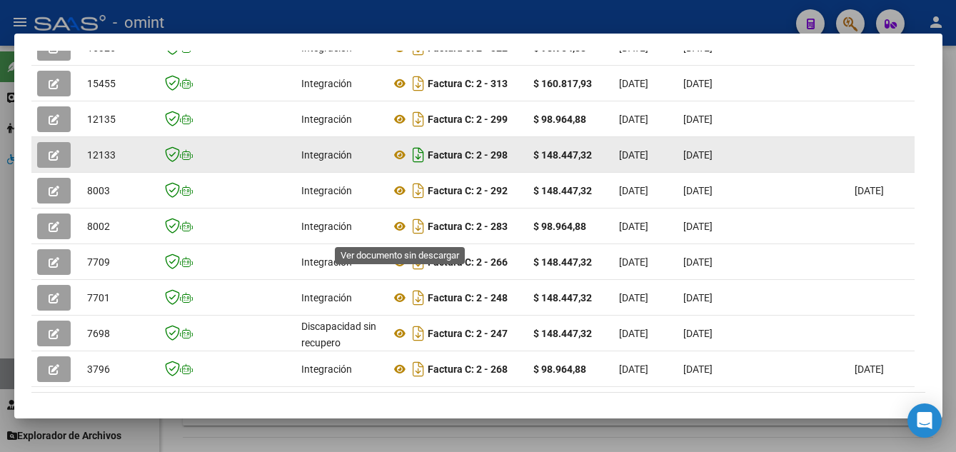
scroll to position [341, 0]
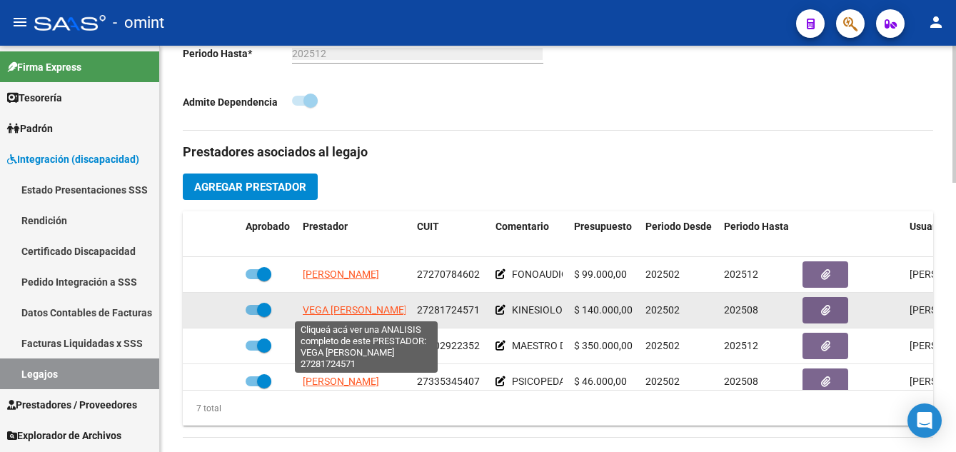
click at [362, 312] on span "VEGA [PERSON_NAME]" at bounding box center [355, 309] width 104 height 11
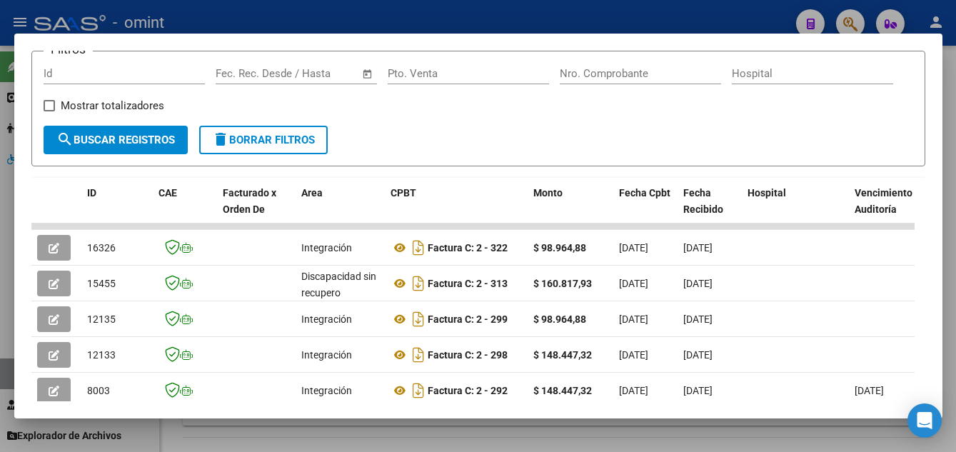
scroll to position [356, 0]
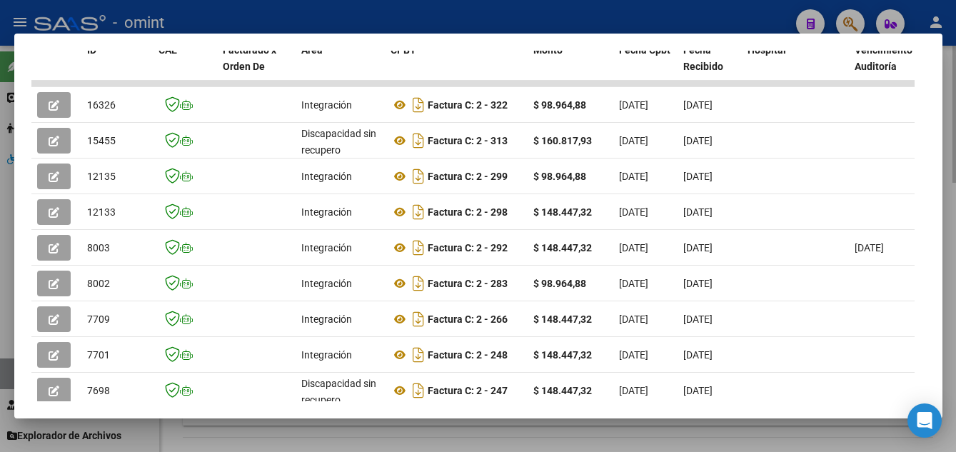
click at [946, 134] on div at bounding box center [478, 226] width 956 height 452
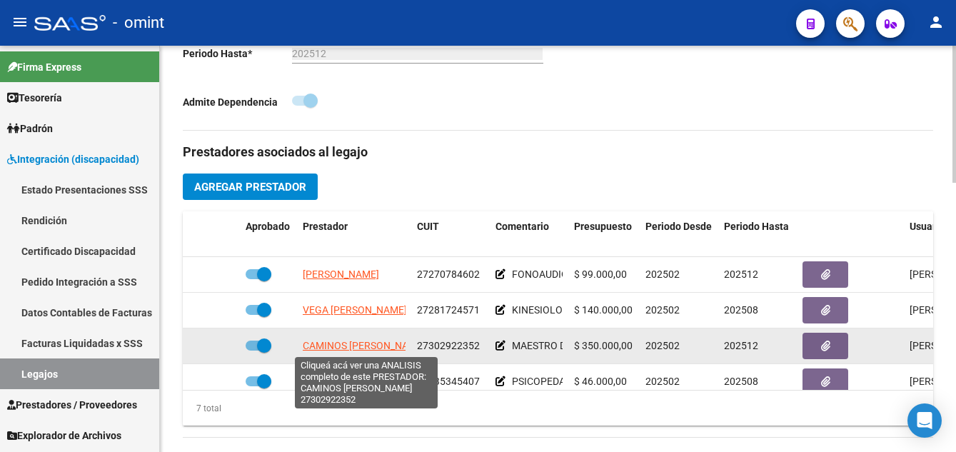
click at [341, 346] on span "CAMINOS [PERSON_NAME]" at bounding box center [364, 345] width 123 height 11
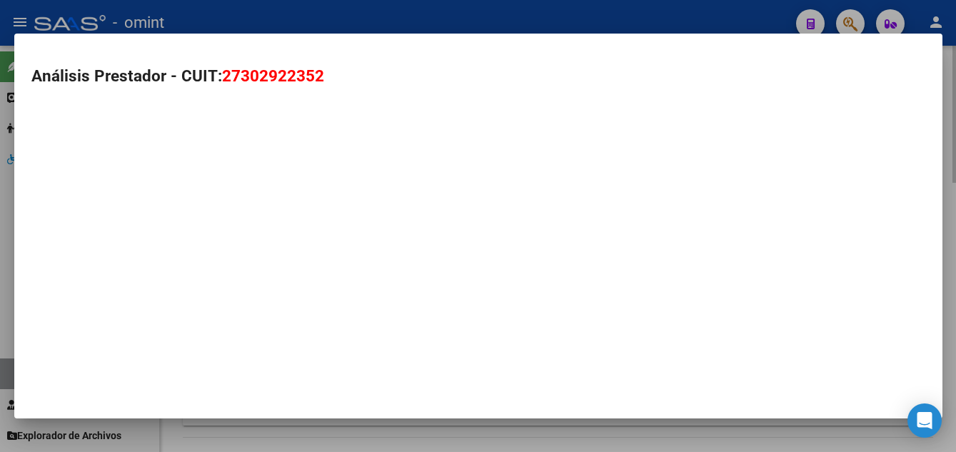
type textarea "27302922352"
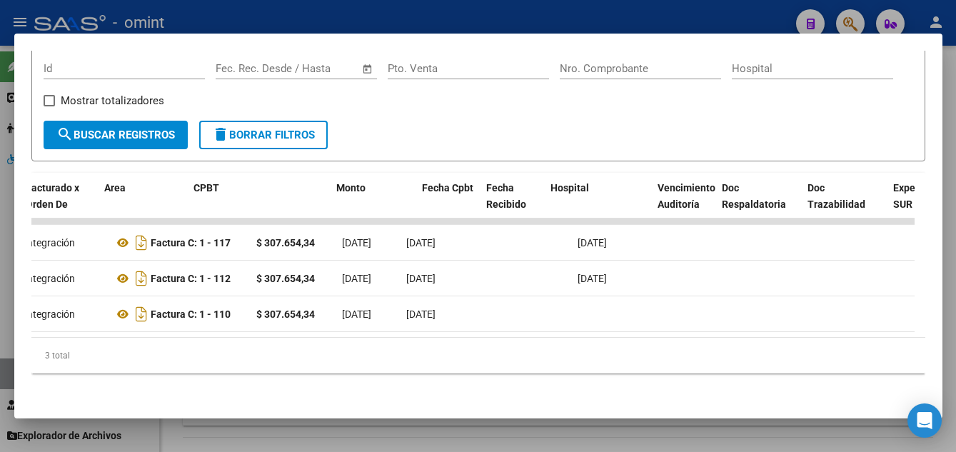
scroll to position [0, 0]
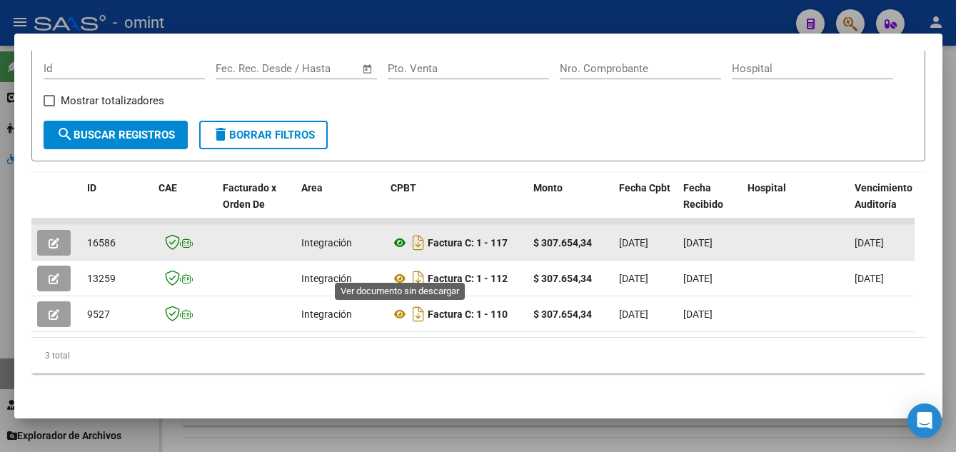
click at [400, 234] on icon at bounding box center [400, 242] width 19 height 17
click at [61, 233] on button "button" at bounding box center [54, 243] width 34 height 26
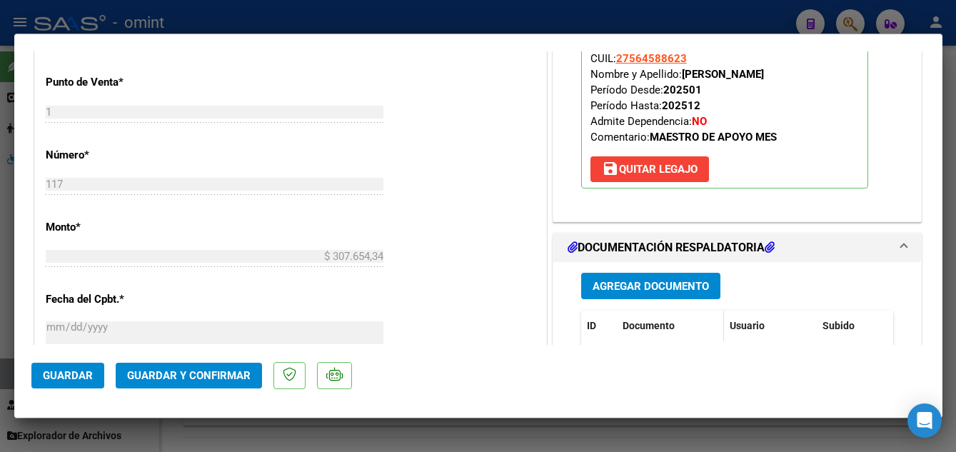
scroll to position [786, 0]
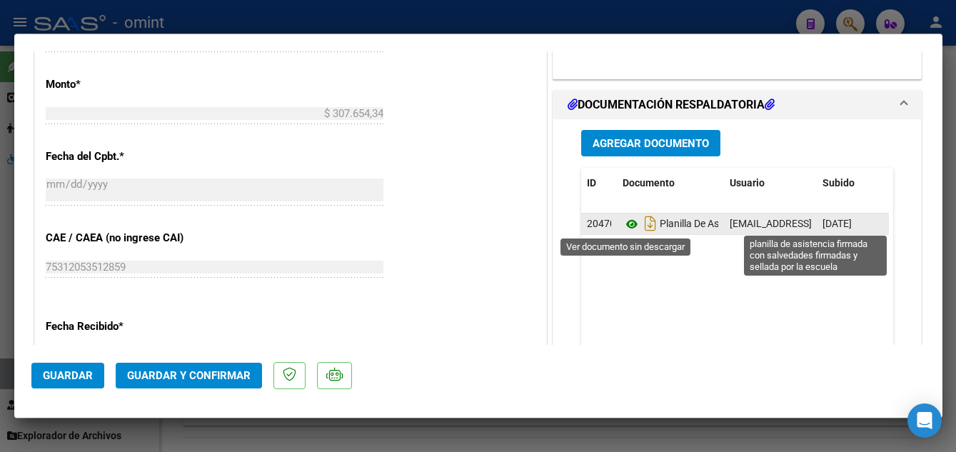
click at [623, 222] on icon at bounding box center [632, 224] width 19 height 17
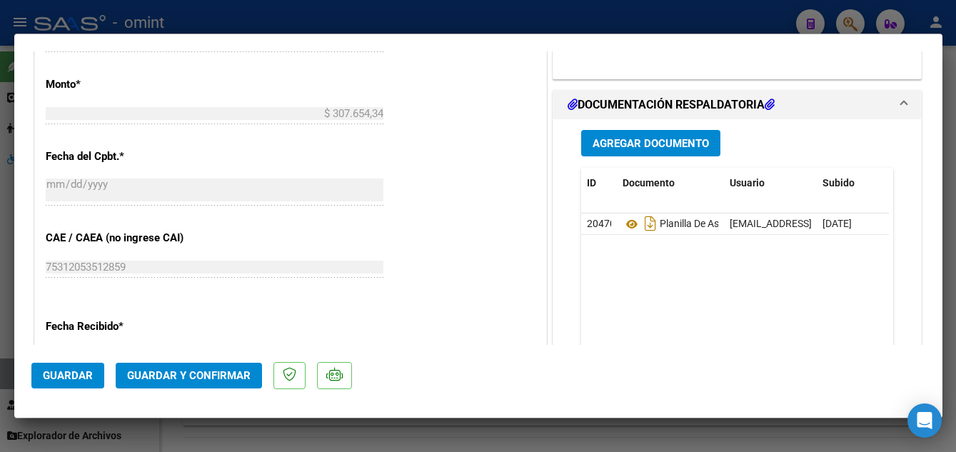
click at [216, 373] on span "Guardar y Confirmar" at bounding box center [189, 375] width 124 height 13
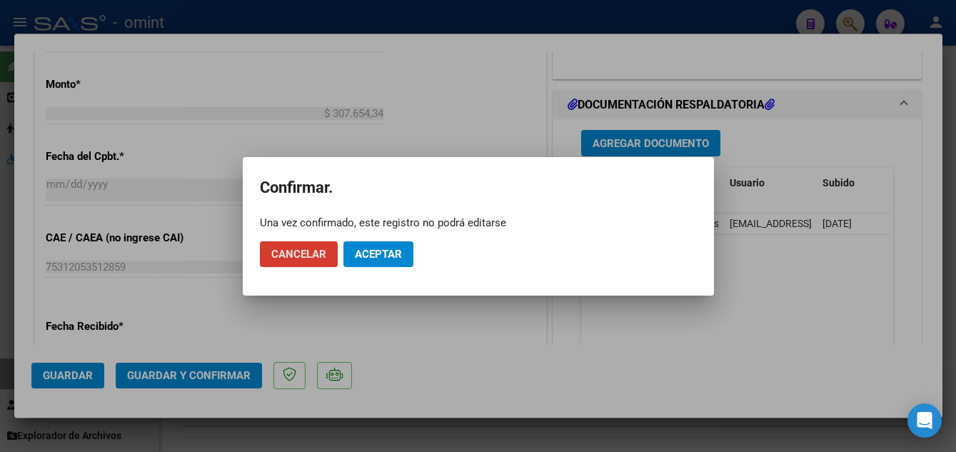
click at [382, 252] on span "Aceptar" at bounding box center [378, 254] width 47 height 13
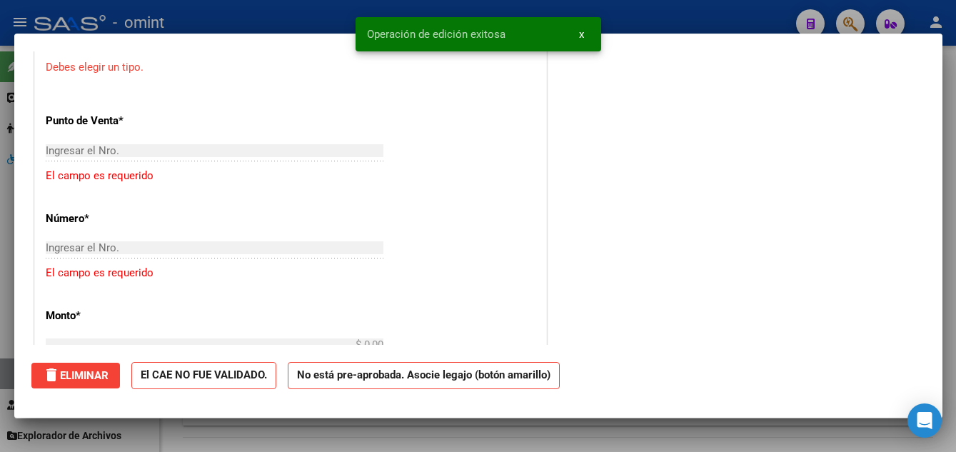
scroll to position [0, 0]
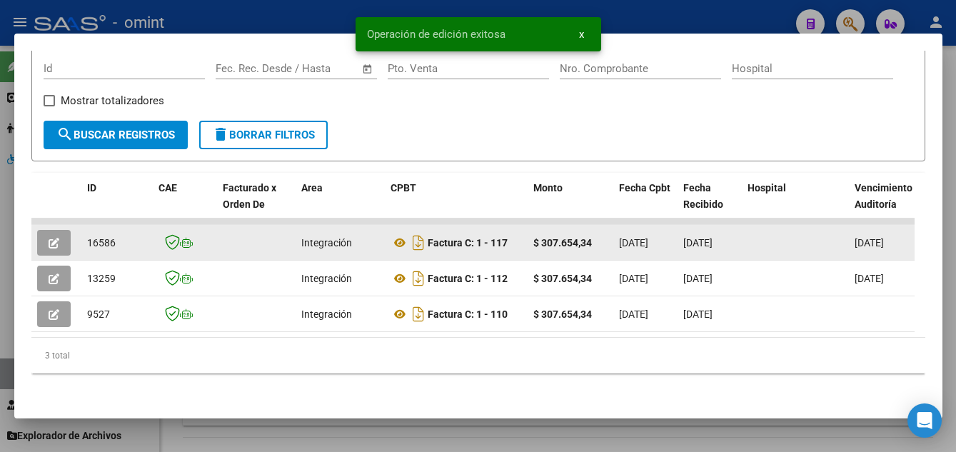
drag, startPoint x: 87, startPoint y: 231, endPoint x: 116, endPoint y: 235, distance: 28.8
click at [116, 235] on div "16586" at bounding box center [117, 243] width 60 height 16
copy span "16586"
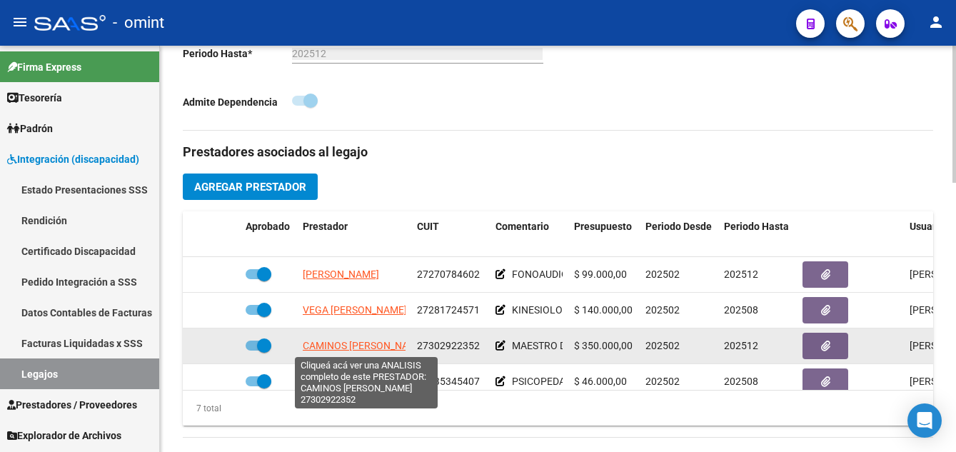
click at [376, 347] on span "CAMINOS [PERSON_NAME]" at bounding box center [364, 345] width 123 height 11
click at [353, 346] on span "CAMINOS [PERSON_NAME]" at bounding box center [364, 345] width 123 height 11
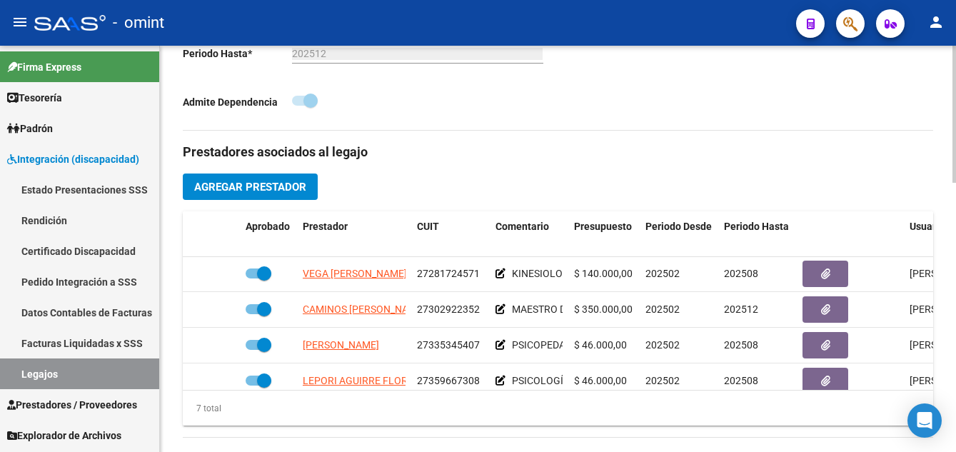
scroll to position [47, 0]
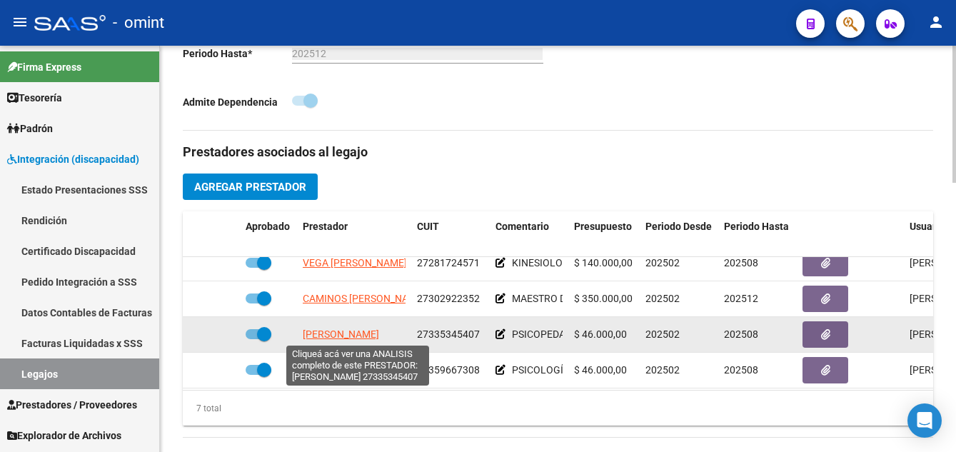
click at [379, 336] on span "[PERSON_NAME]" at bounding box center [341, 334] width 76 height 11
type textarea "27335345407"
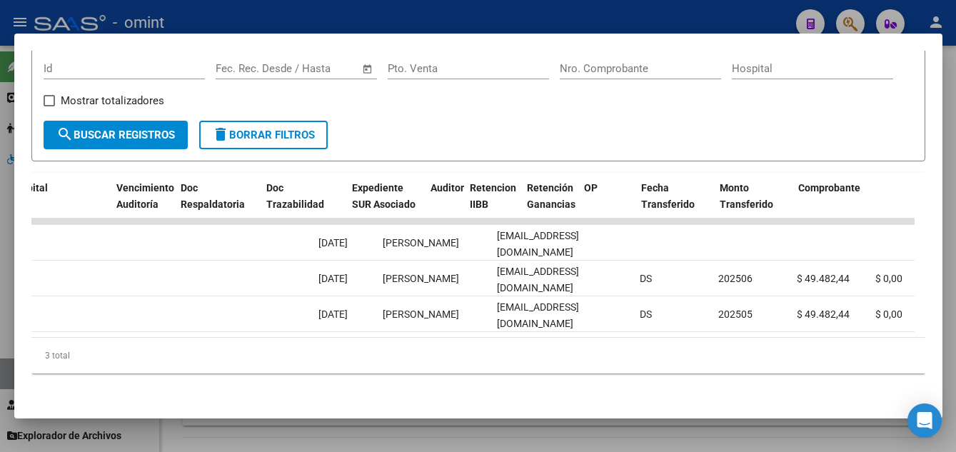
scroll to position [0, 0]
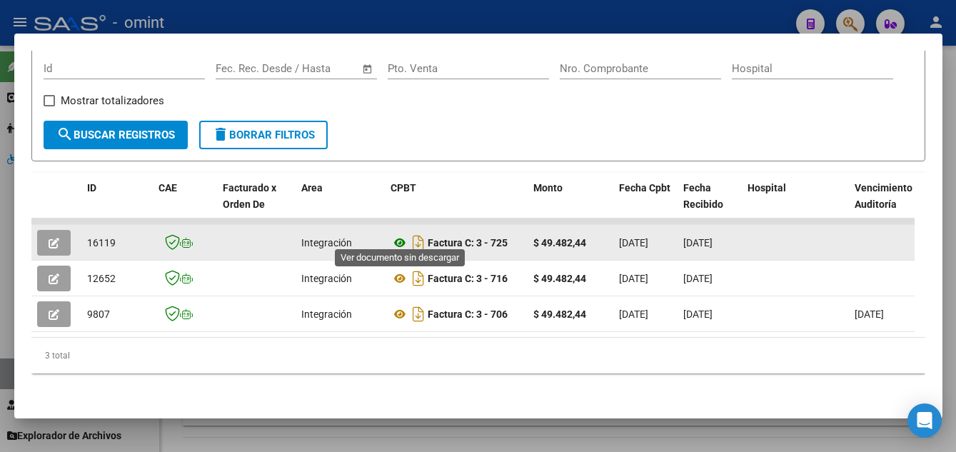
click at [399, 234] on icon at bounding box center [400, 242] width 19 height 17
click at [53, 238] on icon "button" at bounding box center [54, 243] width 11 height 11
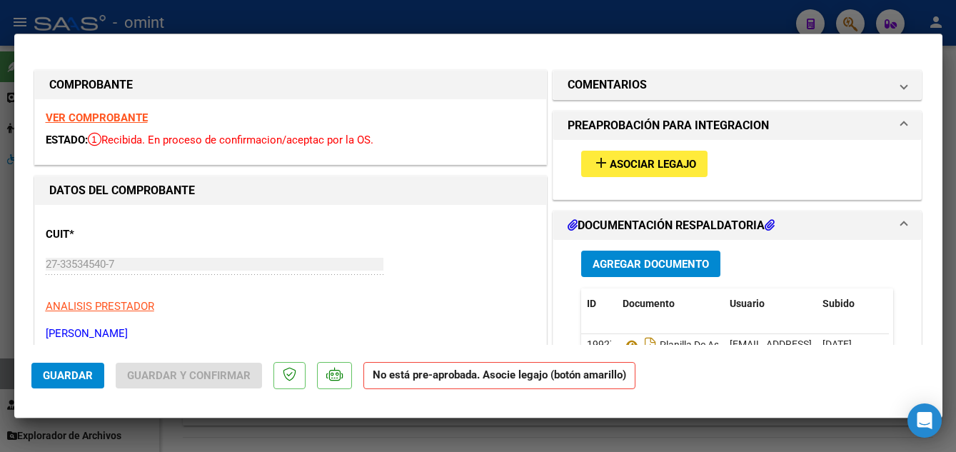
click at [643, 162] on span "Asociar Legajo" at bounding box center [653, 164] width 86 height 13
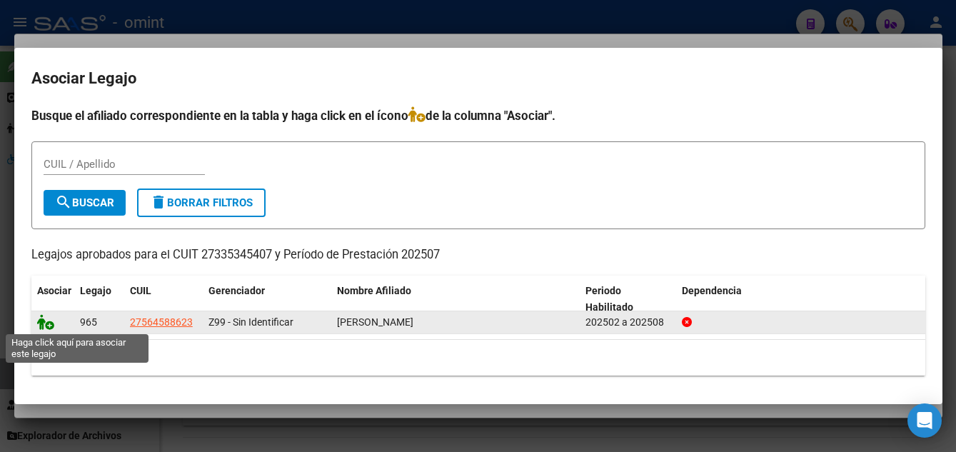
click at [40, 323] on icon at bounding box center [45, 322] width 17 height 16
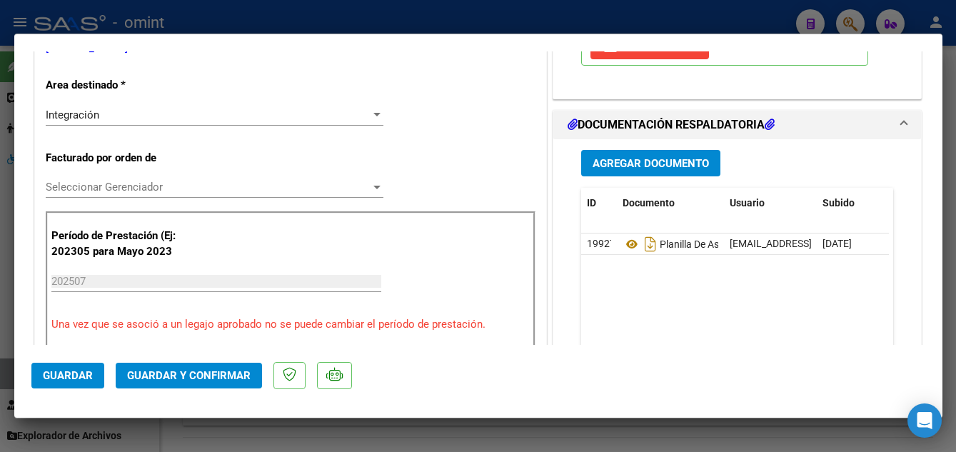
scroll to position [357, 0]
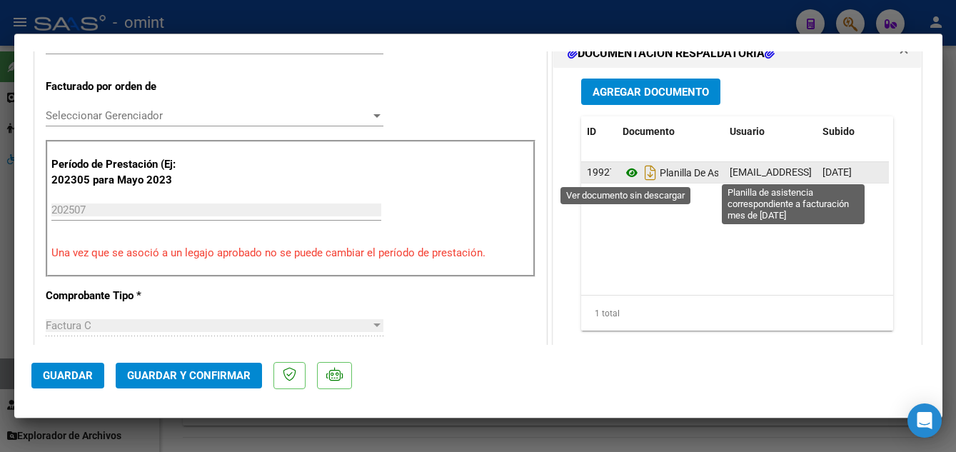
click at [623, 172] on icon at bounding box center [632, 172] width 19 height 17
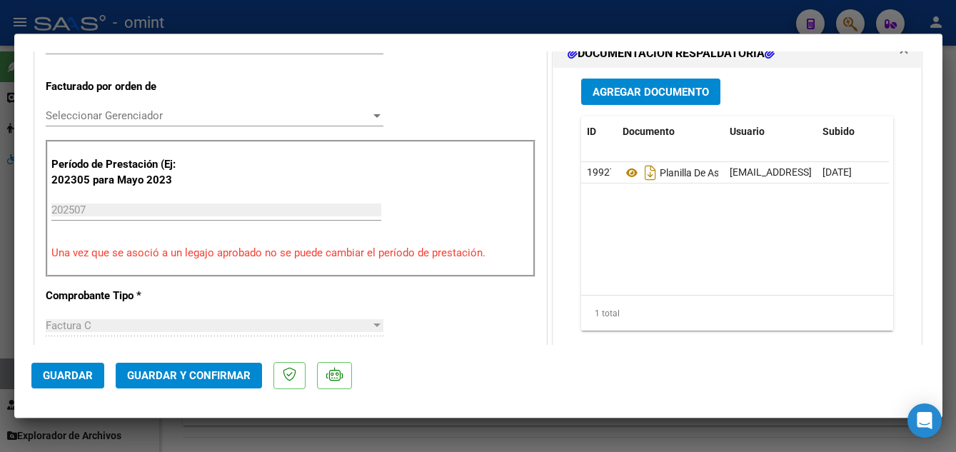
click at [210, 371] on span "Guardar y Confirmar" at bounding box center [189, 375] width 124 height 13
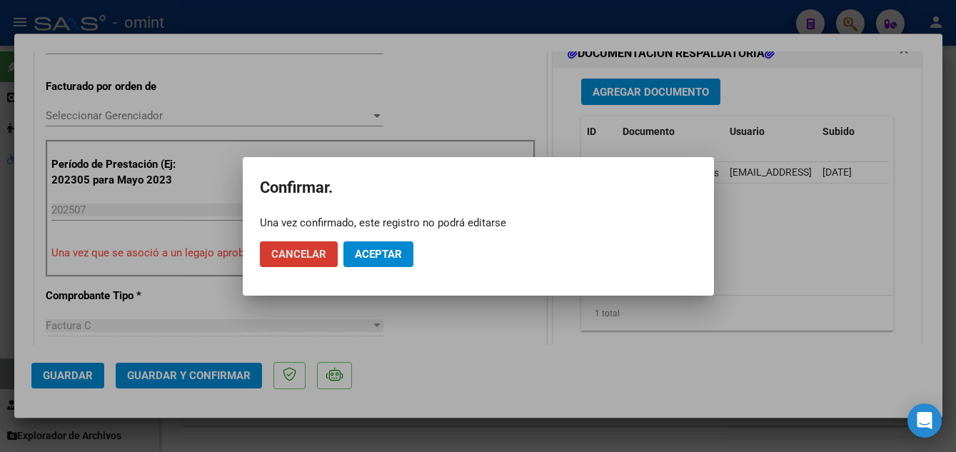
click at [391, 250] on span "Aceptar" at bounding box center [378, 254] width 47 height 13
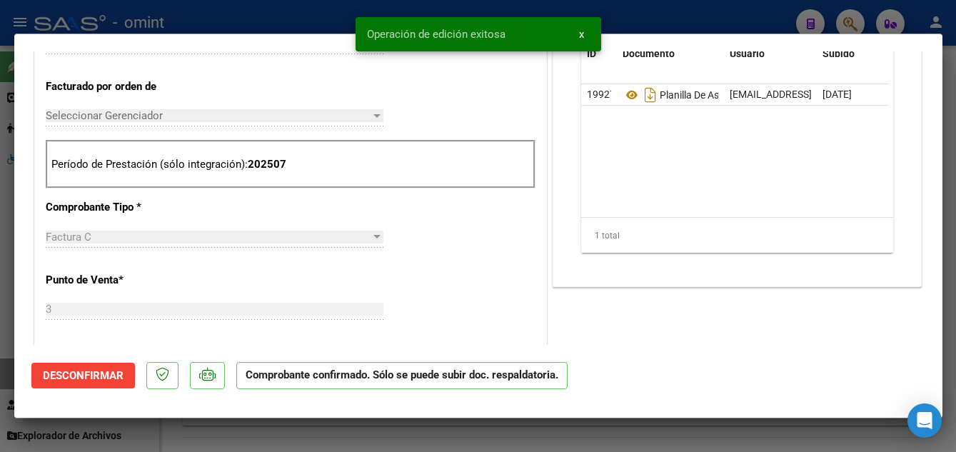
type input "$ 0,00"
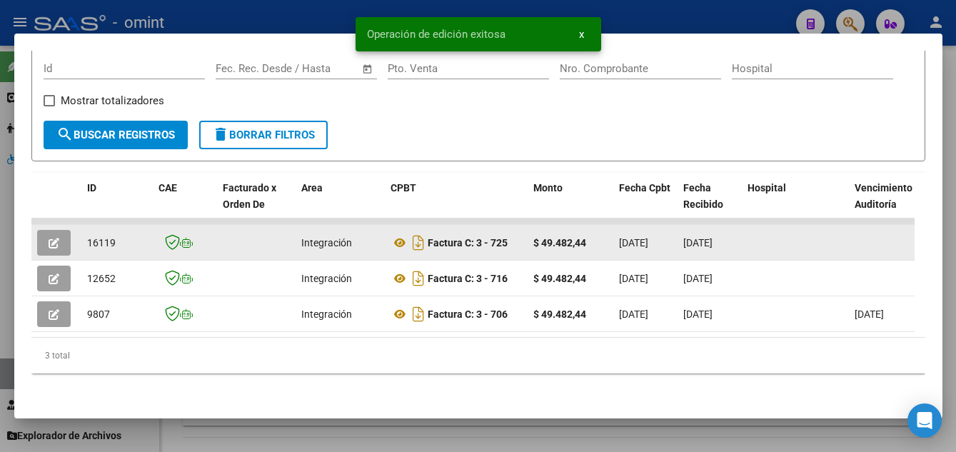
drag, startPoint x: 83, startPoint y: 234, endPoint x: 121, endPoint y: 240, distance: 38.4
click at [121, 240] on datatable-body-cell "16119" at bounding box center [116, 242] width 71 height 35
drag, startPoint x: 116, startPoint y: 240, endPoint x: 109, endPoint y: 238, distance: 8.1
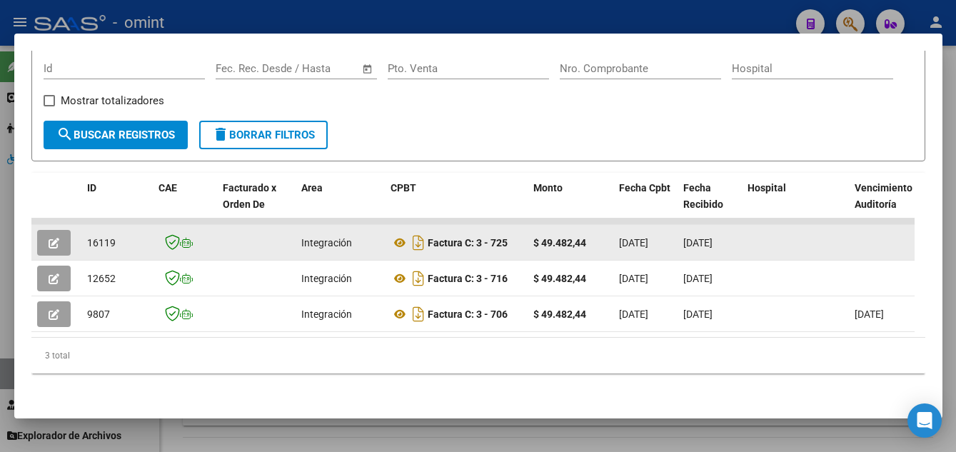
copy span "16119"
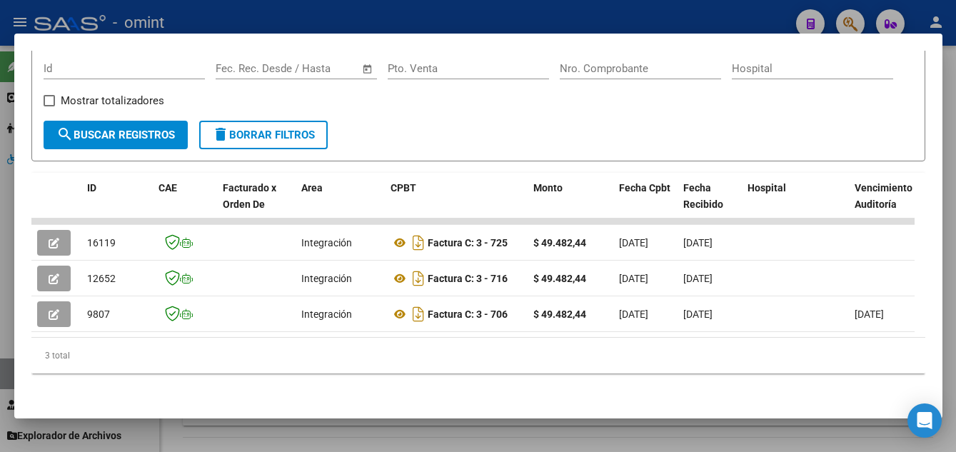
click at [944, 146] on div at bounding box center [478, 226] width 956 height 452
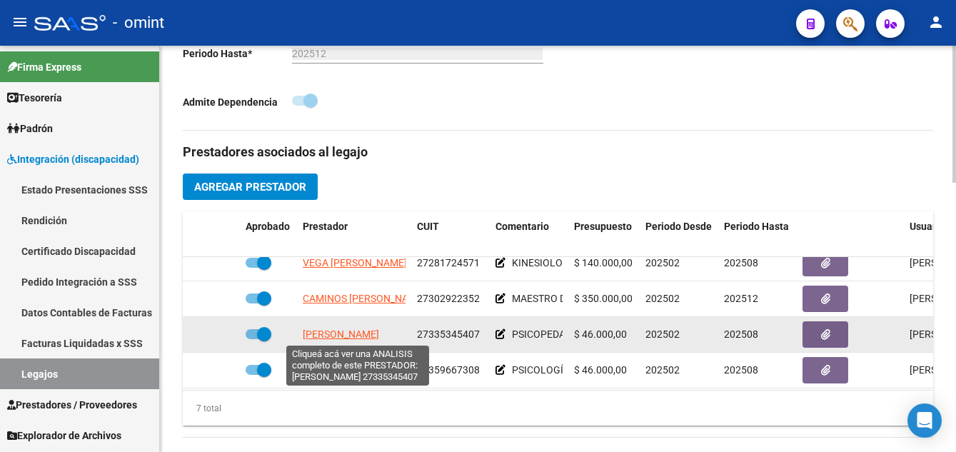
click at [346, 336] on span "[PERSON_NAME]" at bounding box center [341, 334] width 76 height 11
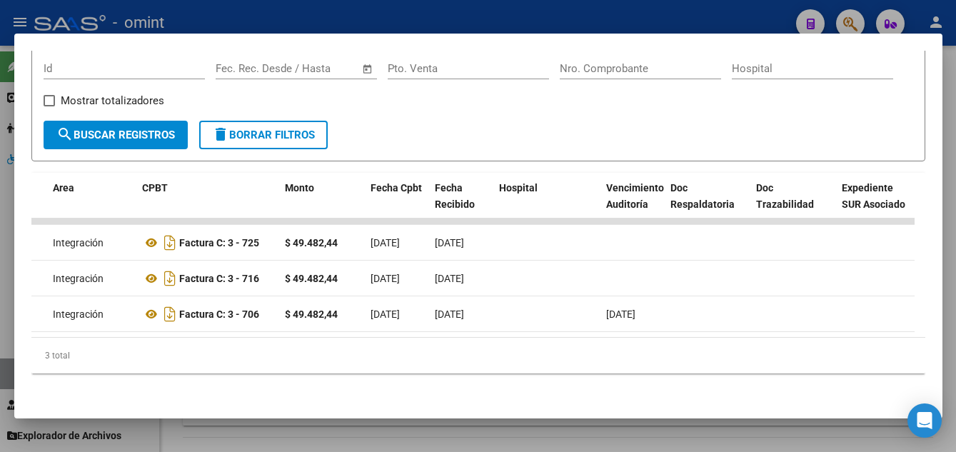
scroll to position [0, 244]
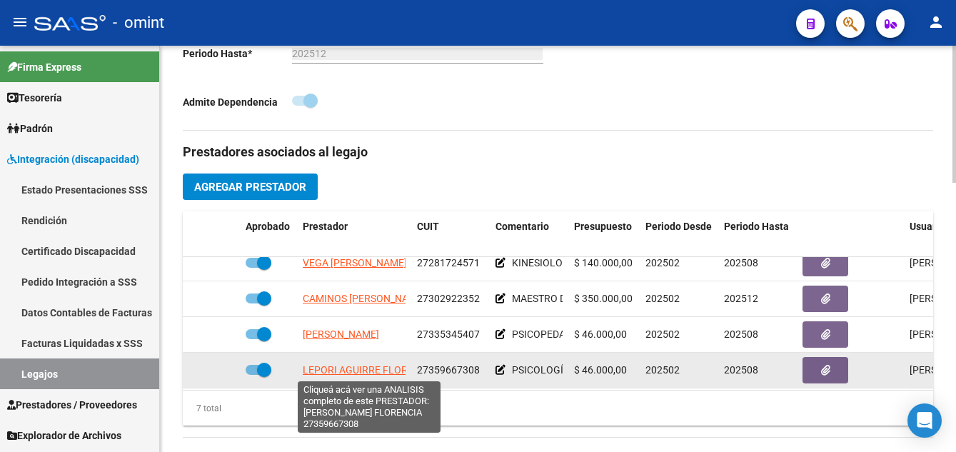
click at [341, 369] on span "LEPORI AGUIRRE FLORENCIA" at bounding box center [370, 369] width 134 height 11
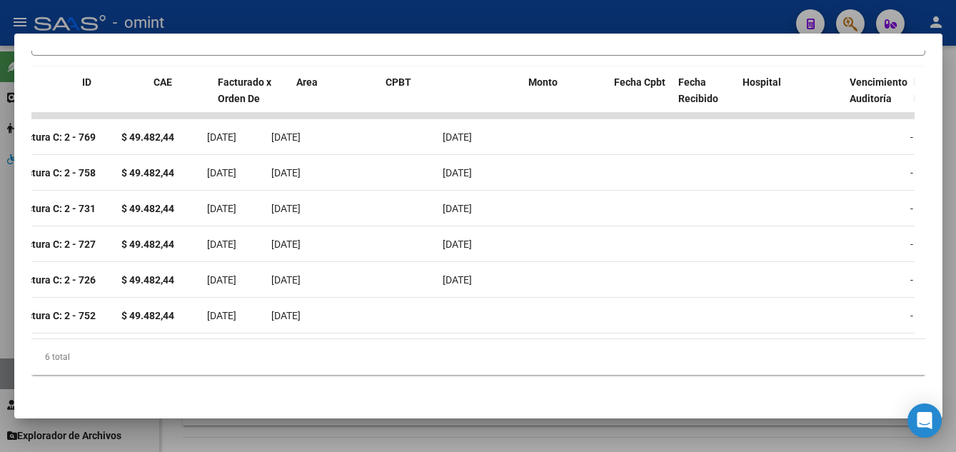
scroll to position [0, 0]
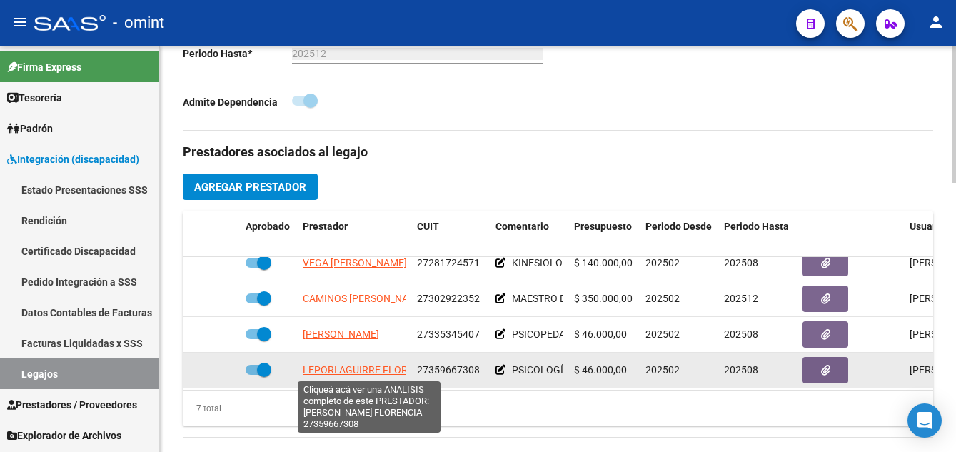
click at [363, 372] on span "LEPORI AGUIRRE FLORENCIA" at bounding box center [370, 369] width 134 height 11
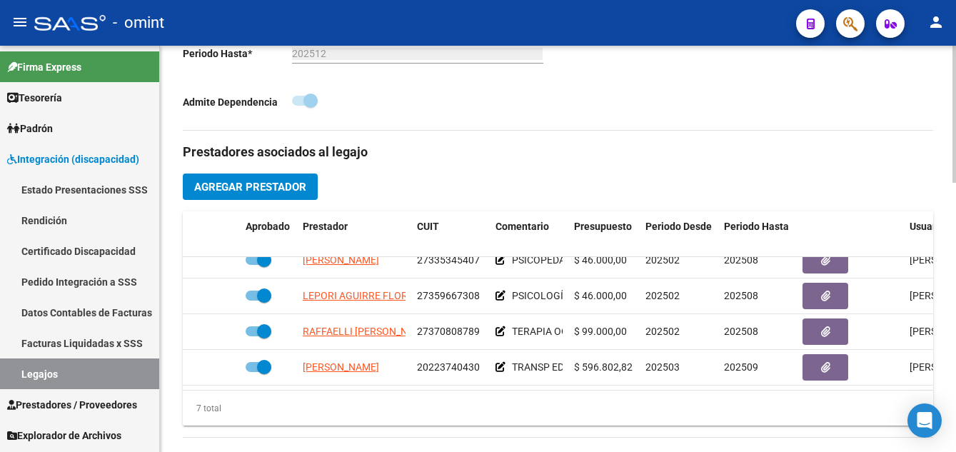
scroll to position [132, 0]
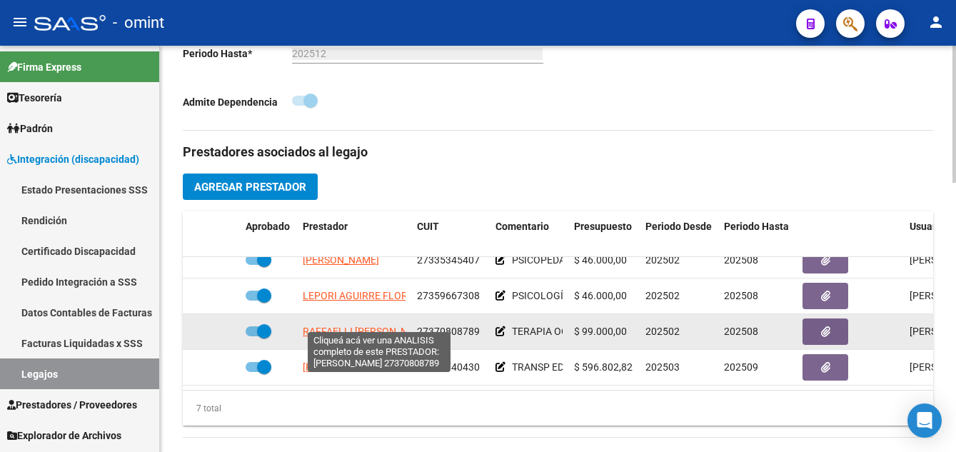
click at [383, 326] on span "RAFFAELLI [PERSON_NAME]" at bounding box center [367, 331] width 129 height 11
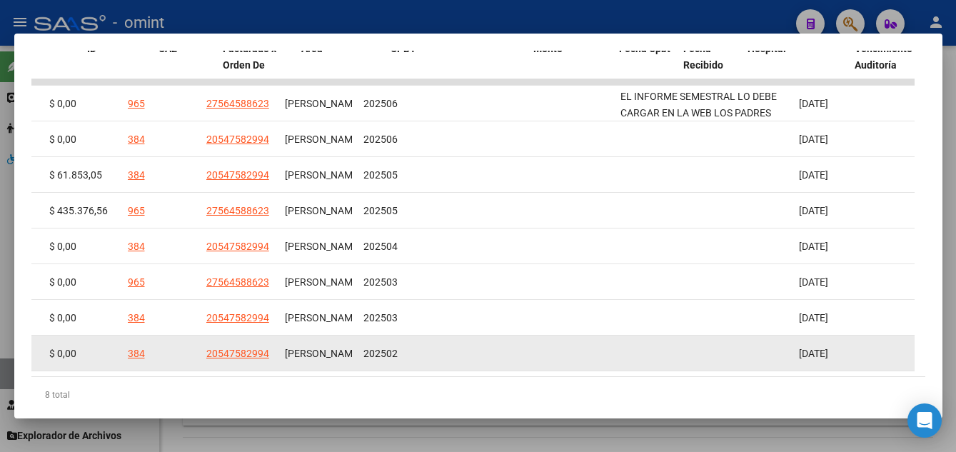
scroll to position [0, 0]
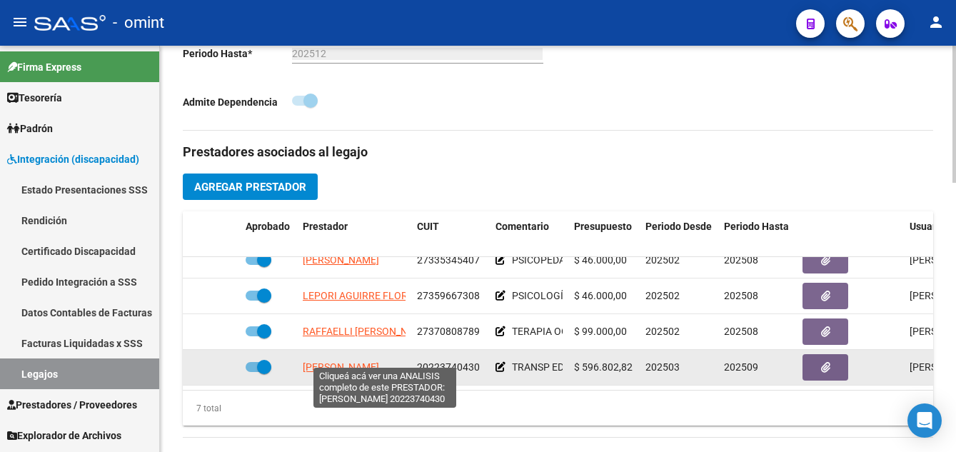
click at [378, 361] on span "[PERSON_NAME]" at bounding box center [341, 366] width 76 height 11
type textarea "20223740430"
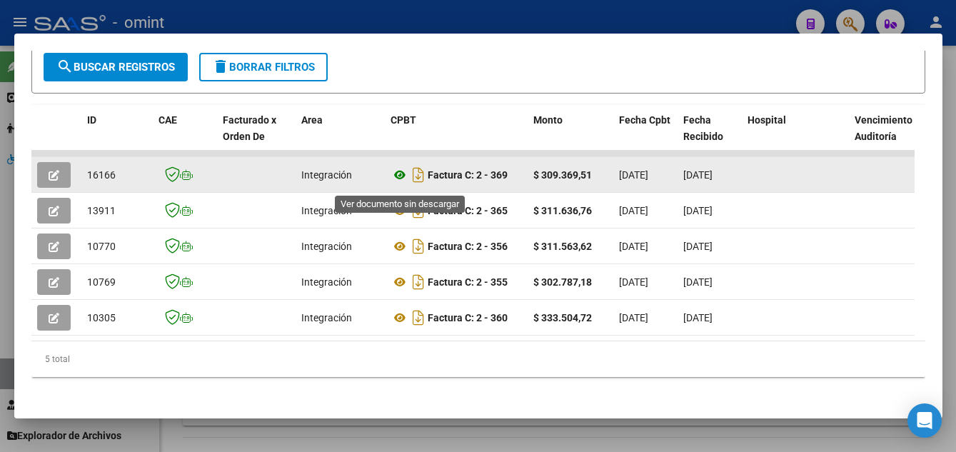
click at [401, 179] on icon at bounding box center [400, 174] width 19 height 17
click at [53, 179] on icon "button" at bounding box center [54, 175] width 11 height 11
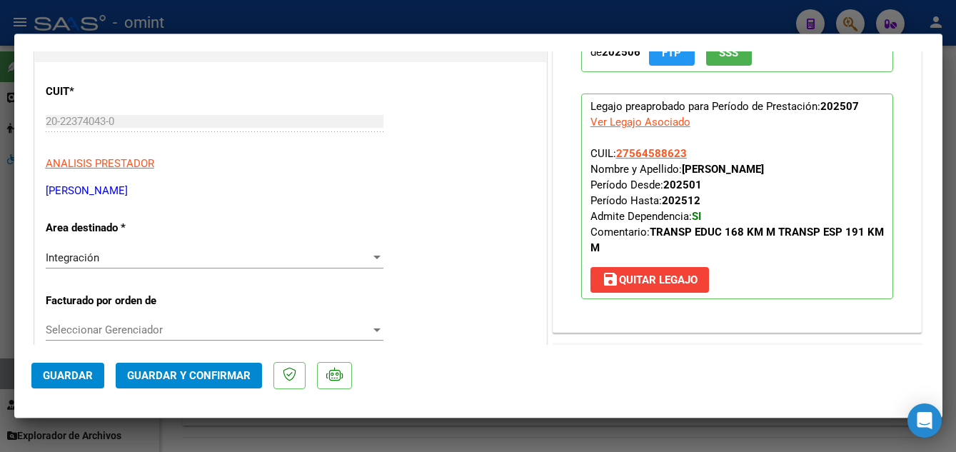
scroll to position [357, 0]
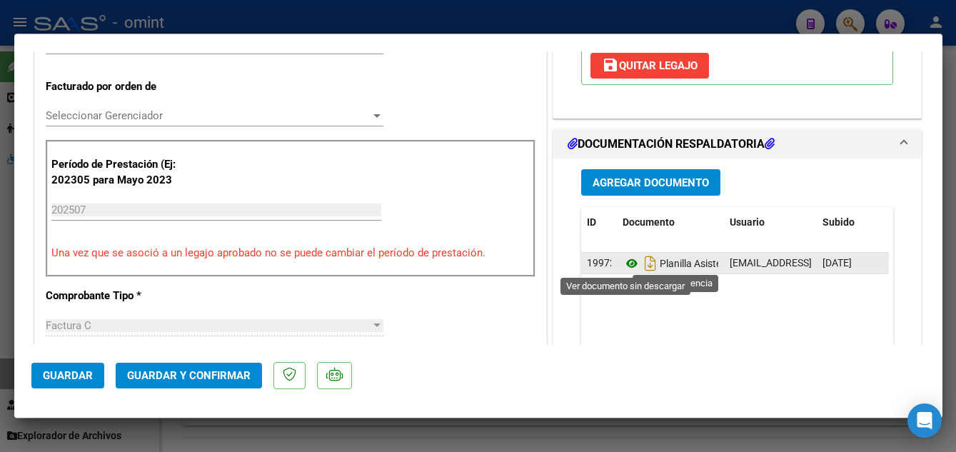
click at [626, 263] on icon at bounding box center [632, 263] width 19 height 17
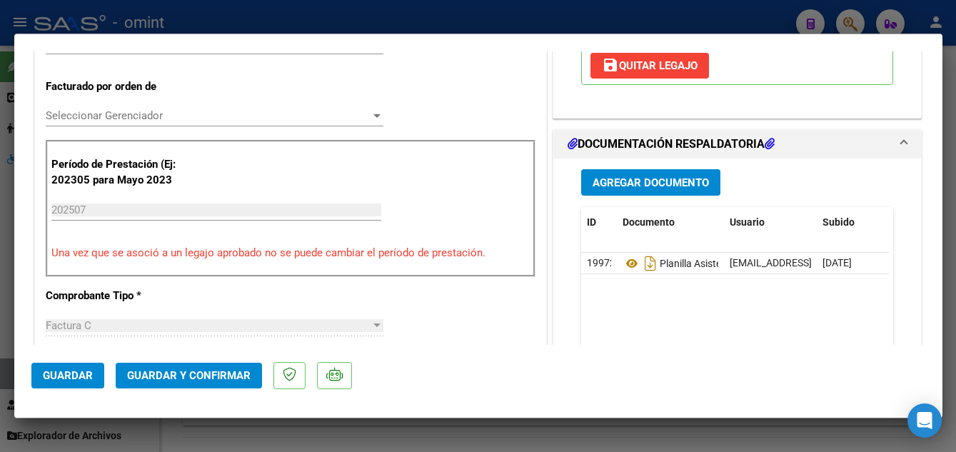
click at [213, 376] on span "Guardar y Confirmar" at bounding box center [189, 375] width 124 height 13
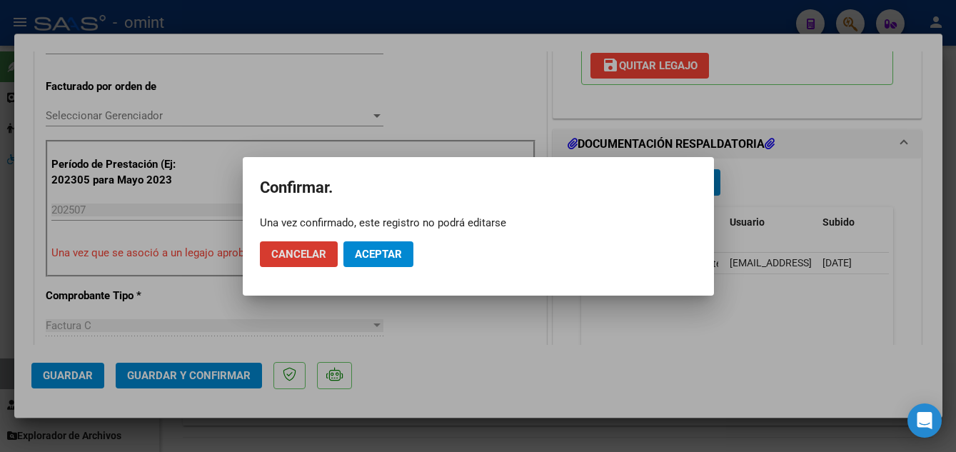
click at [401, 248] on span "Aceptar" at bounding box center [378, 254] width 47 height 13
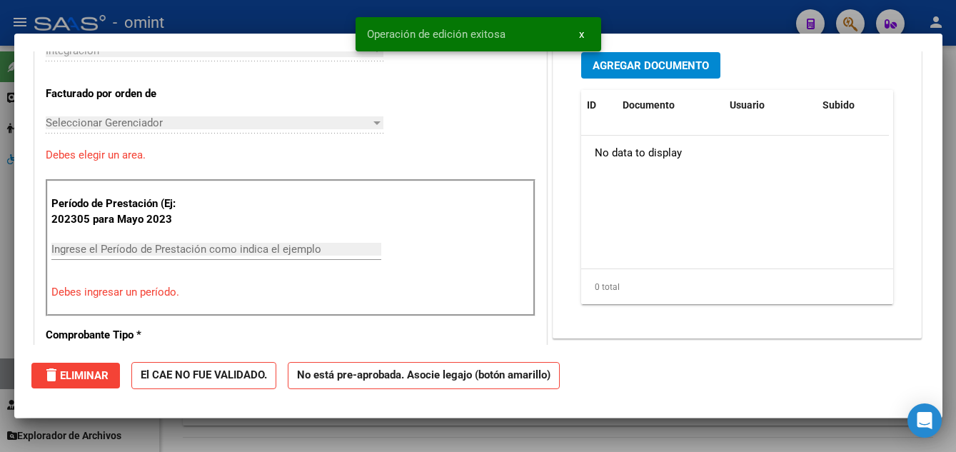
scroll to position [0, 0]
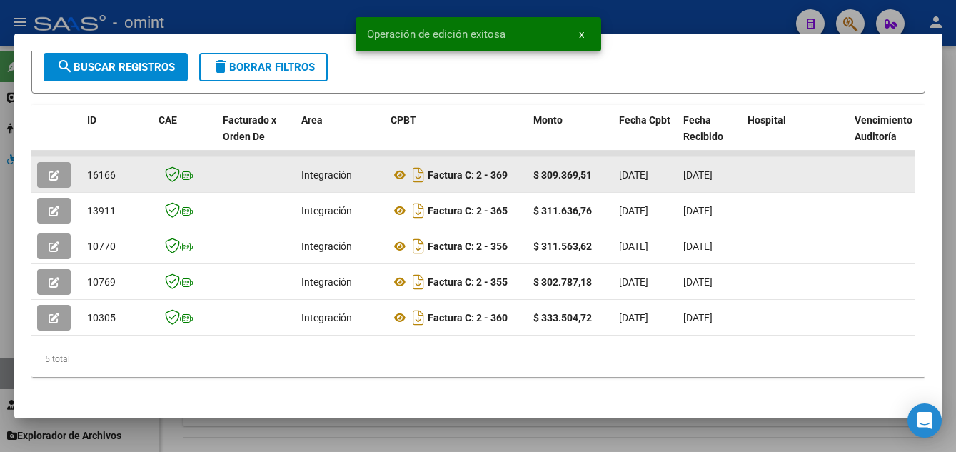
drag, startPoint x: 84, startPoint y: 184, endPoint x: 116, endPoint y: 184, distance: 32.1
click at [116, 184] on datatable-body-cell "16166" at bounding box center [116, 174] width 71 height 35
drag, startPoint x: 116, startPoint y: 184, endPoint x: 105, endPoint y: 183, distance: 10.7
copy span "16166"
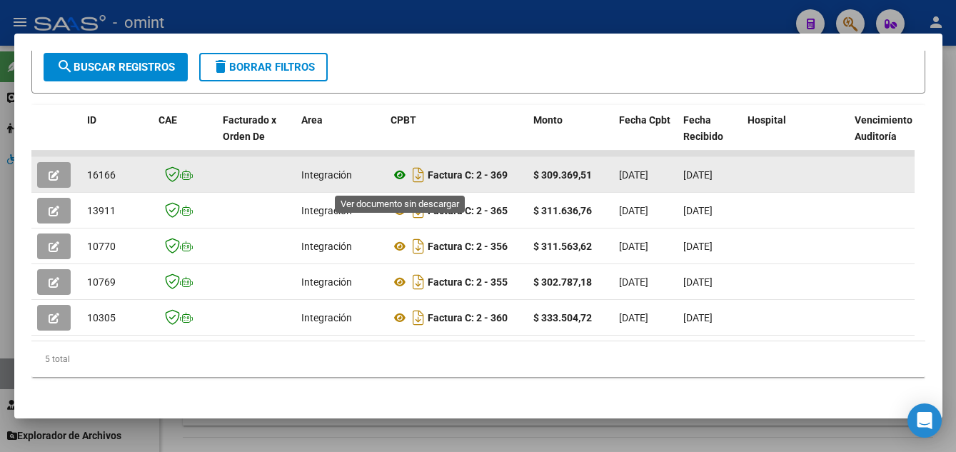
click at [398, 176] on icon at bounding box center [400, 174] width 19 height 17
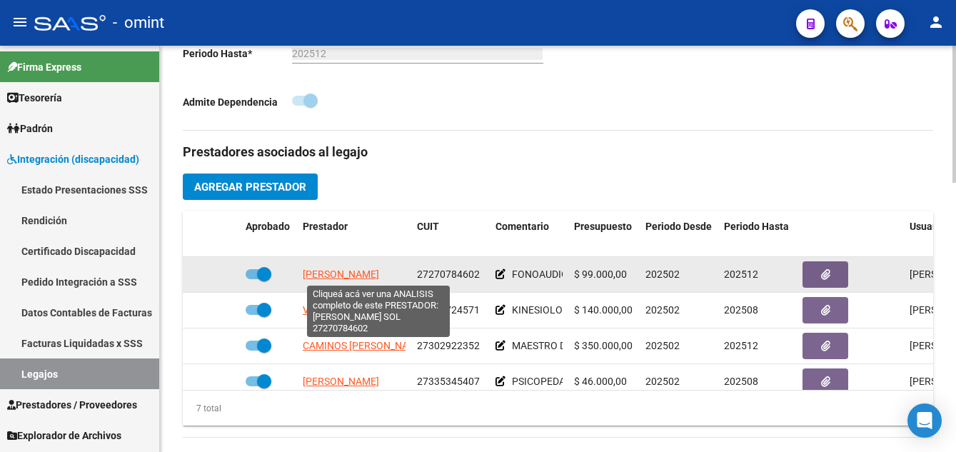
click at [378, 271] on span "[PERSON_NAME]" at bounding box center [341, 274] width 76 height 11
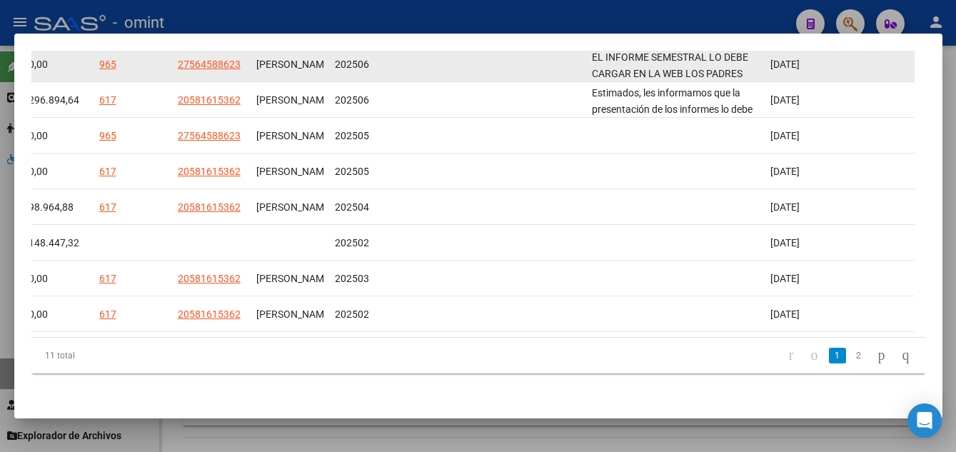
scroll to position [270, 0]
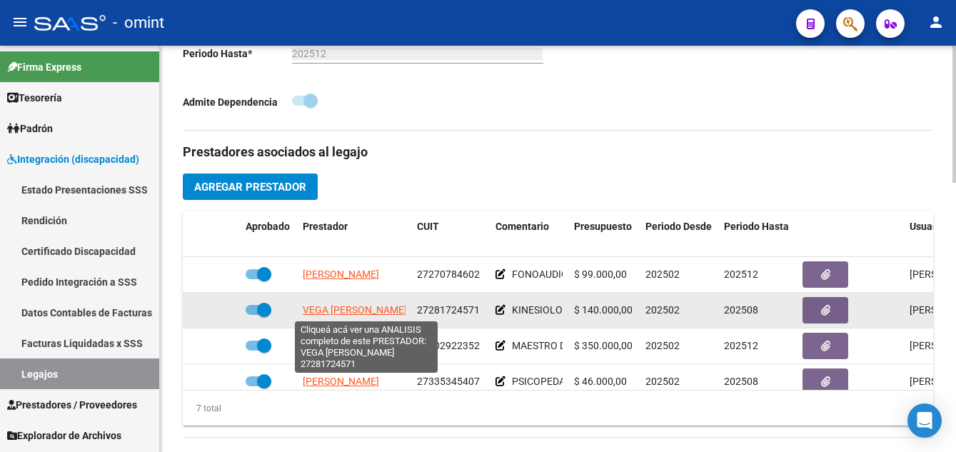
click at [376, 311] on span "VEGA [PERSON_NAME]" at bounding box center [355, 309] width 104 height 11
type textarea "27281724571"
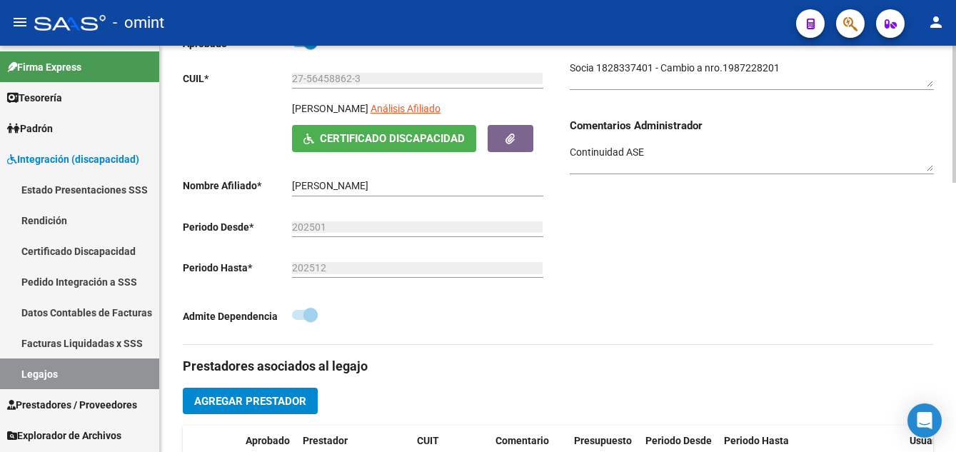
scroll to position [0, 0]
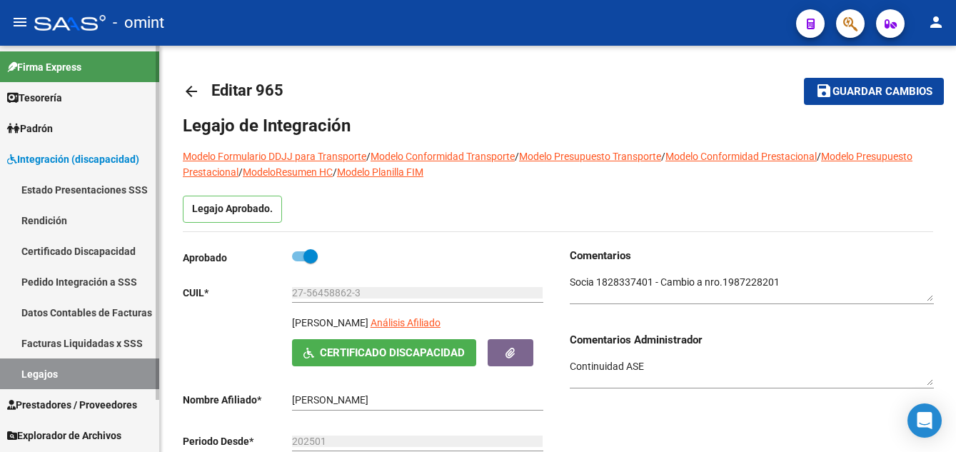
click at [67, 256] on link "Certificado Discapacidad" at bounding box center [79, 251] width 159 height 31
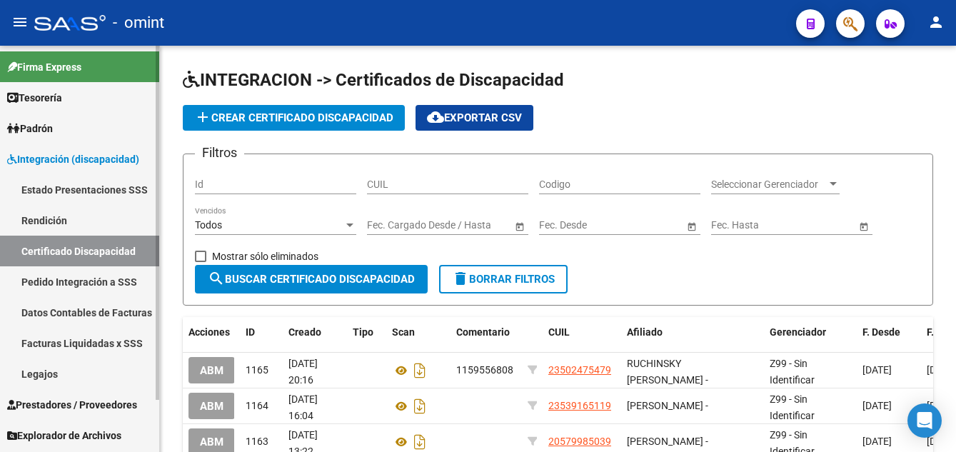
click at [59, 376] on link "Legajos" at bounding box center [79, 374] width 159 height 31
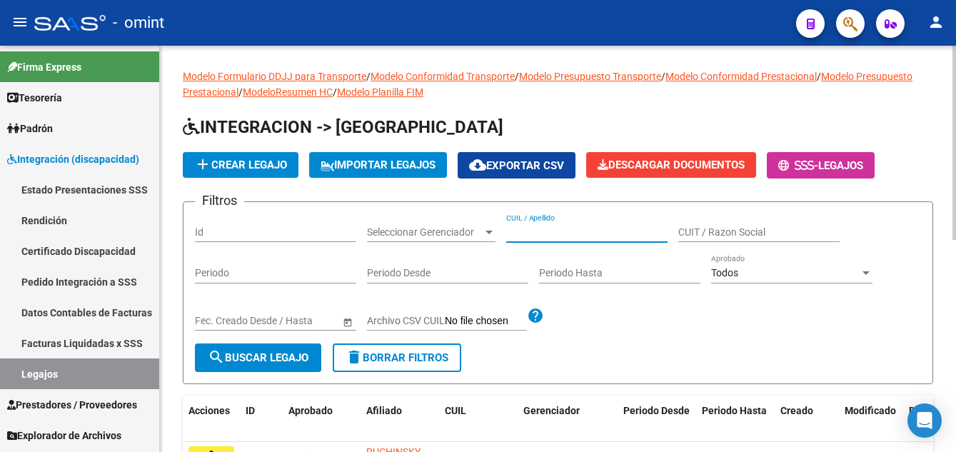
paste input "[PERSON_NAME]"
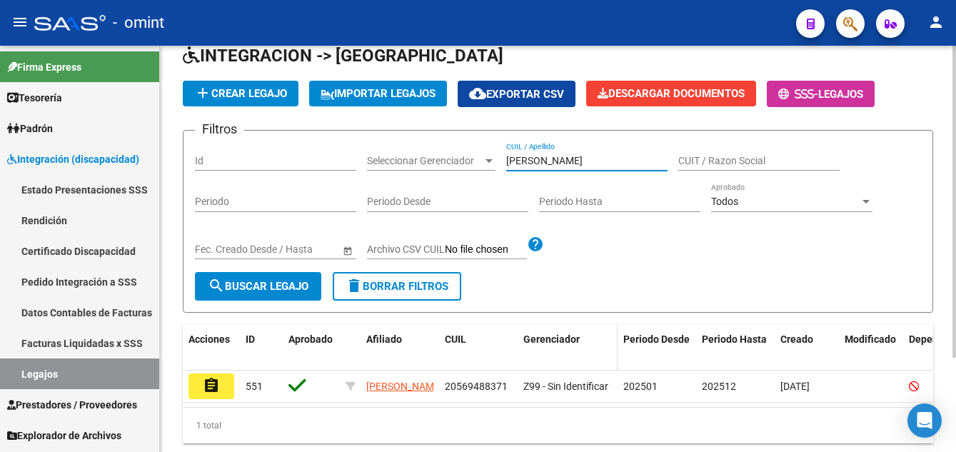
scroll to position [123, 0]
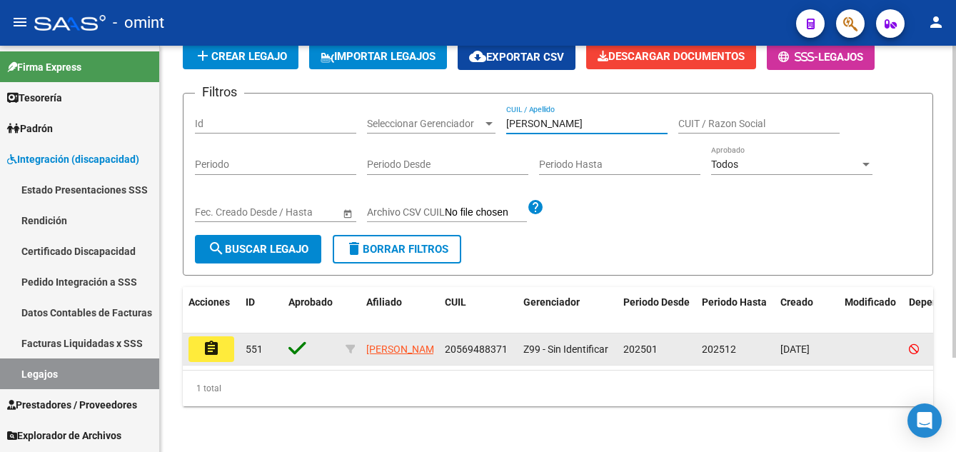
type input "[PERSON_NAME]"
click at [224, 336] on button "assignment" at bounding box center [212, 349] width 46 height 26
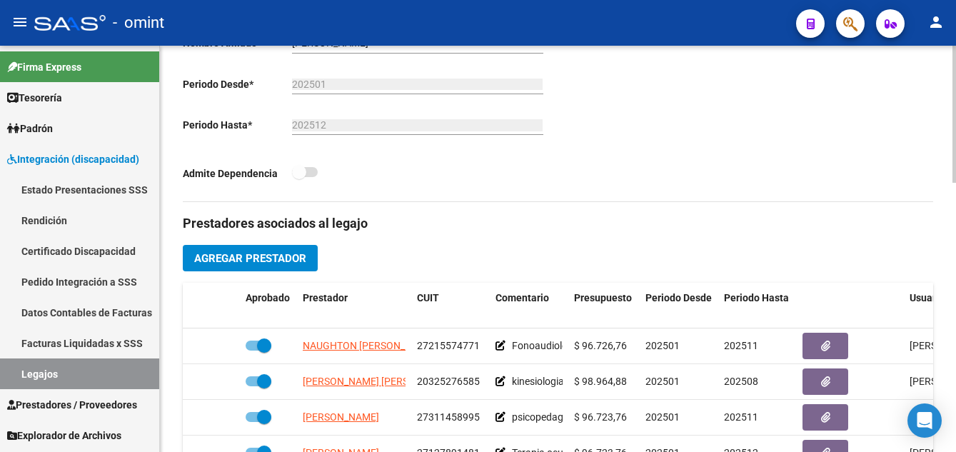
scroll to position [428, 0]
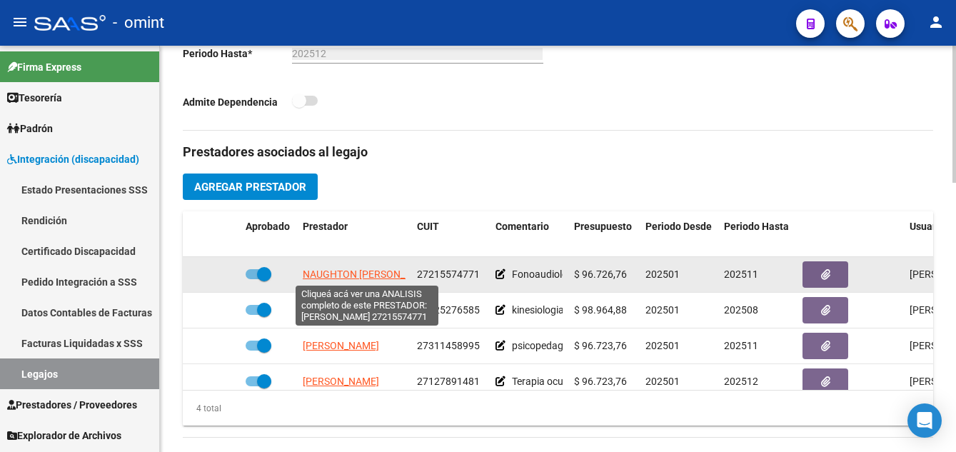
click at [352, 276] on span "NAUGHTON [PERSON_NAME]" at bounding box center [369, 274] width 133 height 11
type textarea "27215574771"
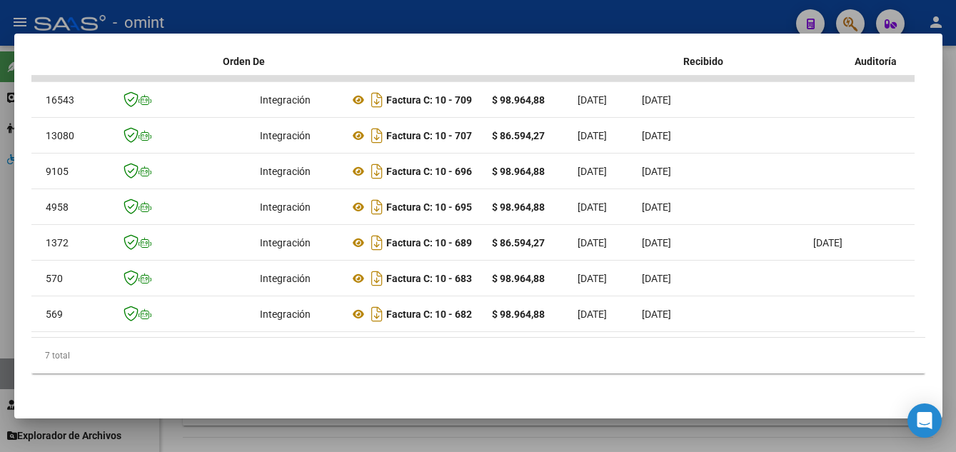
scroll to position [0, 0]
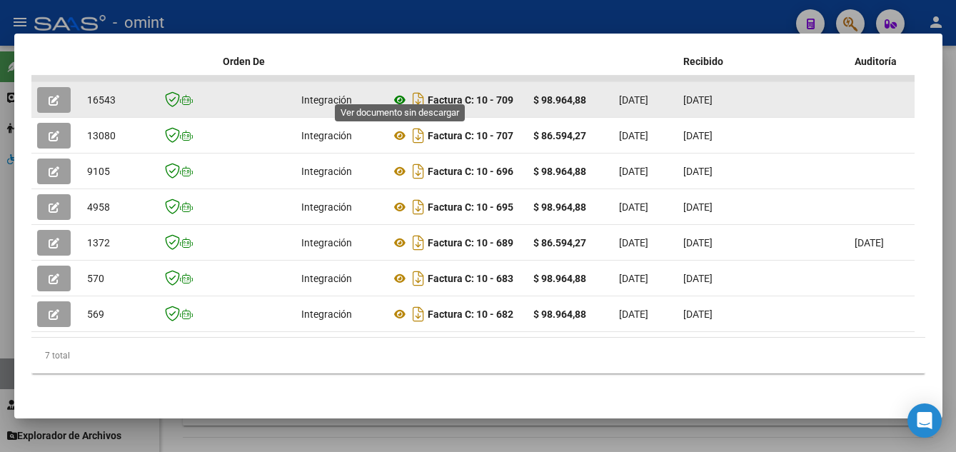
click at [399, 91] on icon at bounding box center [400, 99] width 19 height 17
click at [66, 87] on button "button" at bounding box center [54, 100] width 34 height 26
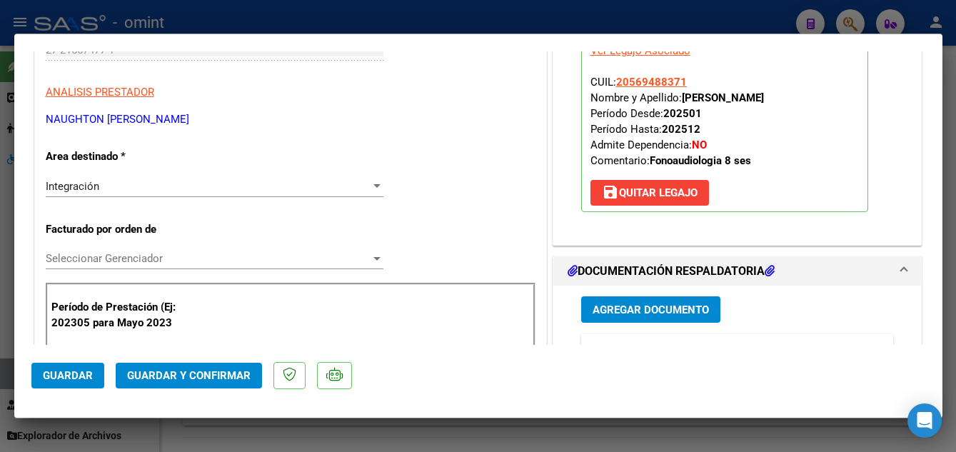
scroll to position [357, 0]
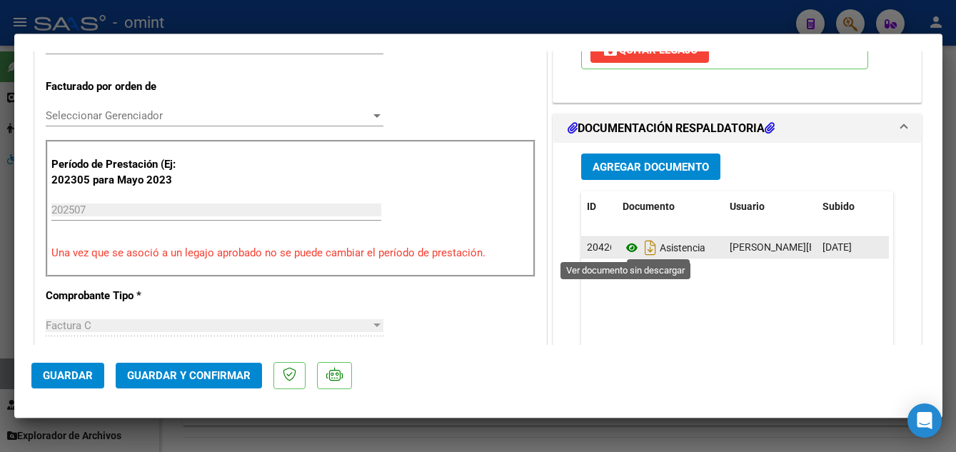
click at [623, 245] on icon at bounding box center [632, 247] width 19 height 17
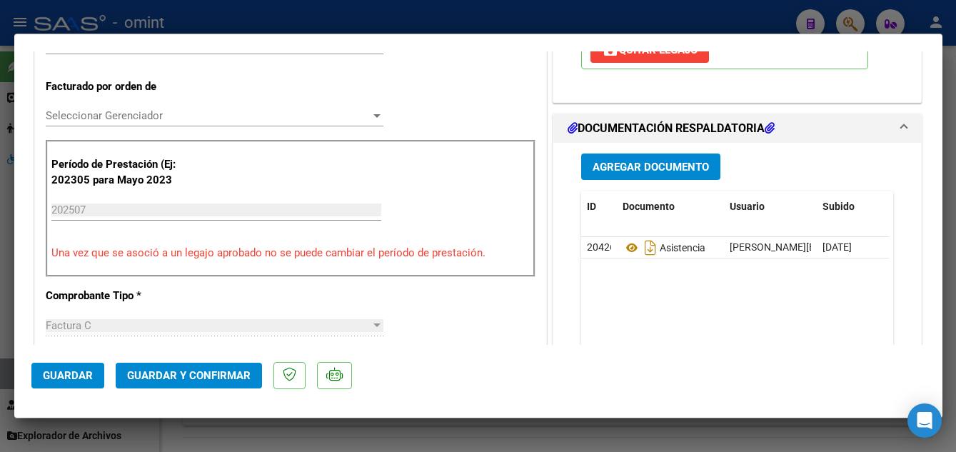
click at [187, 375] on span "Guardar y Confirmar" at bounding box center [189, 375] width 124 height 13
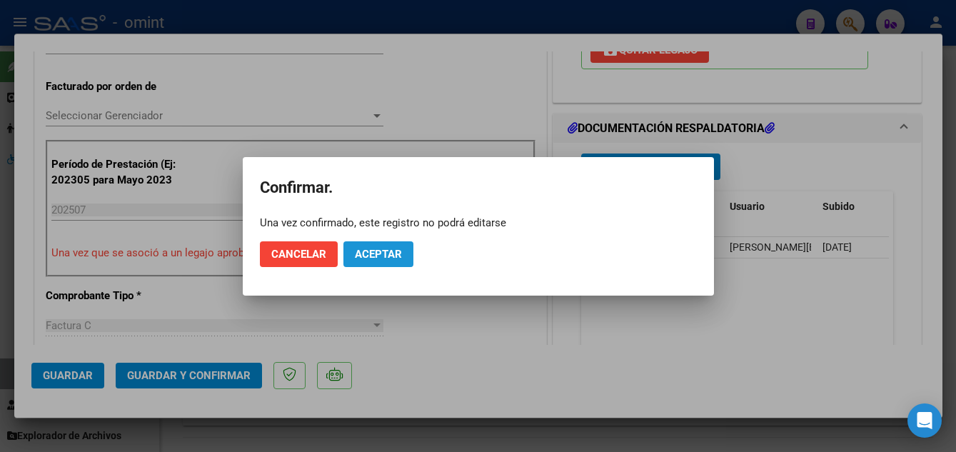
click at [394, 255] on span "Aceptar" at bounding box center [378, 254] width 47 height 13
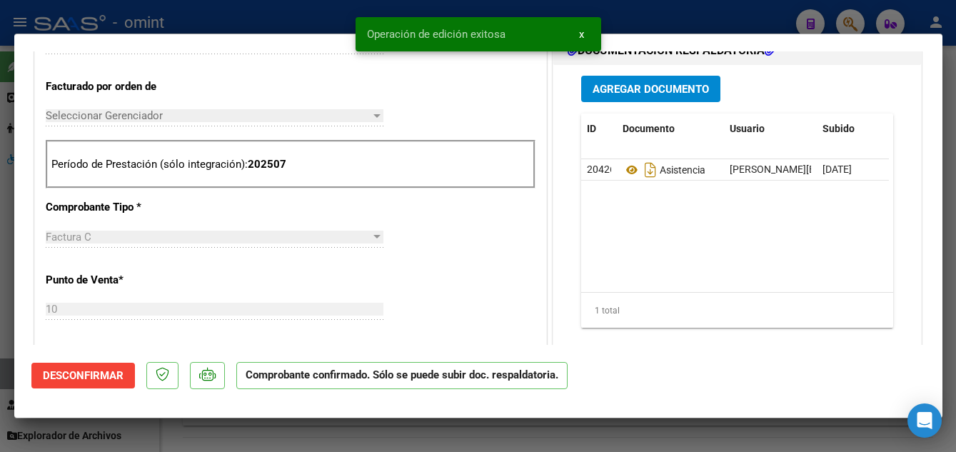
type input "$ 0,00"
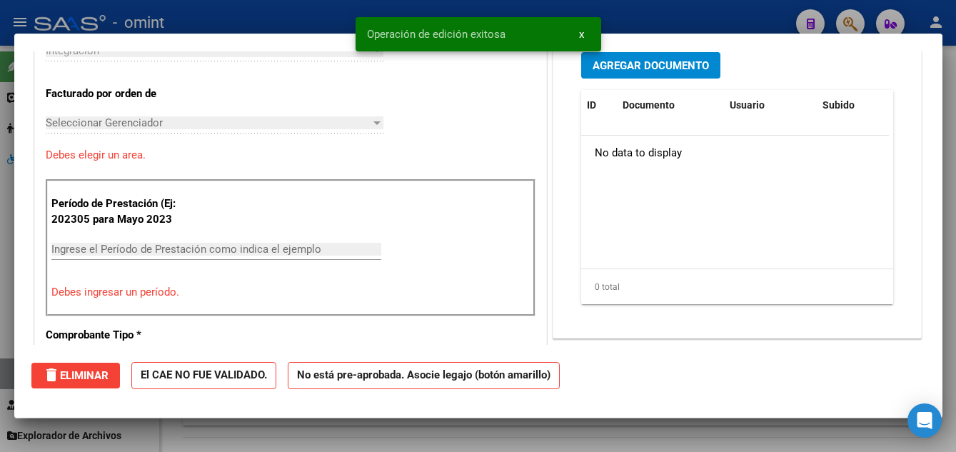
scroll to position [0, 0]
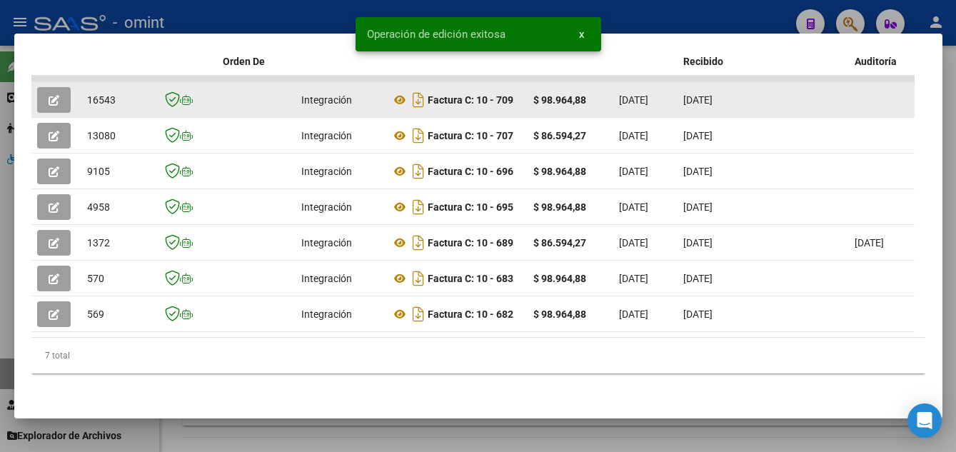
drag, startPoint x: 84, startPoint y: 90, endPoint x: 119, endPoint y: 91, distance: 35.0
click at [119, 91] on datatable-body-cell "16543" at bounding box center [116, 99] width 71 height 35
drag, startPoint x: 119, startPoint y: 91, endPoint x: 109, endPoint y: 89, distance: 10.2
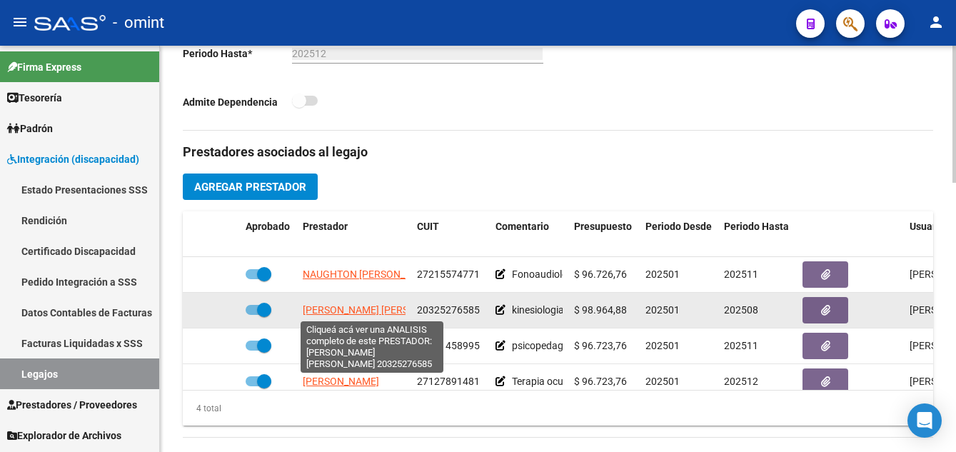
click at [376, 312] on span "[PERSON_NAME] [PERSON_NAME]" at bounding box center [380, 309] width 155 height 11
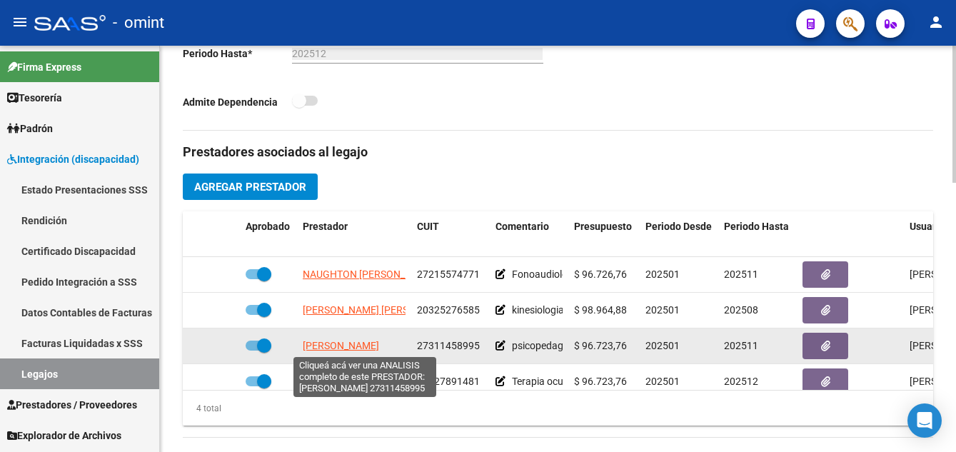
click at [343, 344] on span "[PERSON_NAME]" at bounding box center [341, 345] width 76 height 11
type textarea "27311458995"
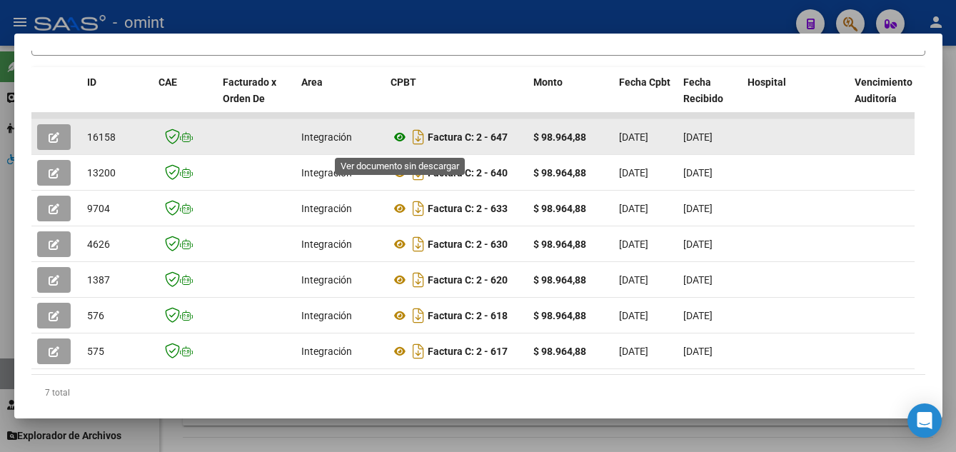
click at [401, 144] on icon at bounding box center [400, 137] width 19 height 17
click at [49, 139] on icon "button" at bounding box center [54, 137] width 11 height 11
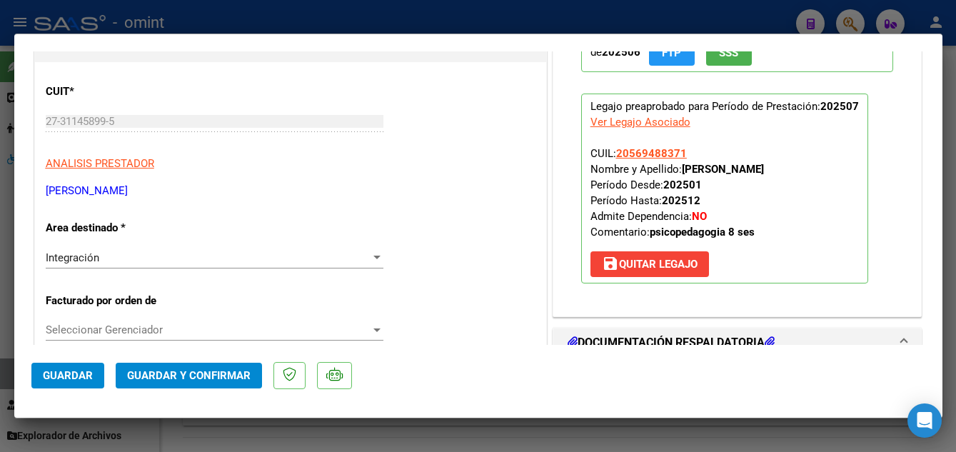
scroll to position [357, 0]
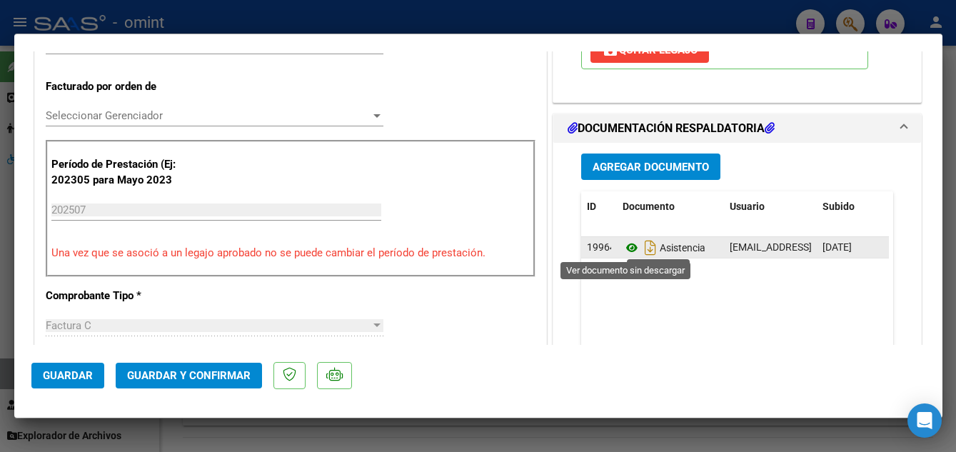
click at [623, 247] on icon at bounding box center [632, 247] width 19 height 17
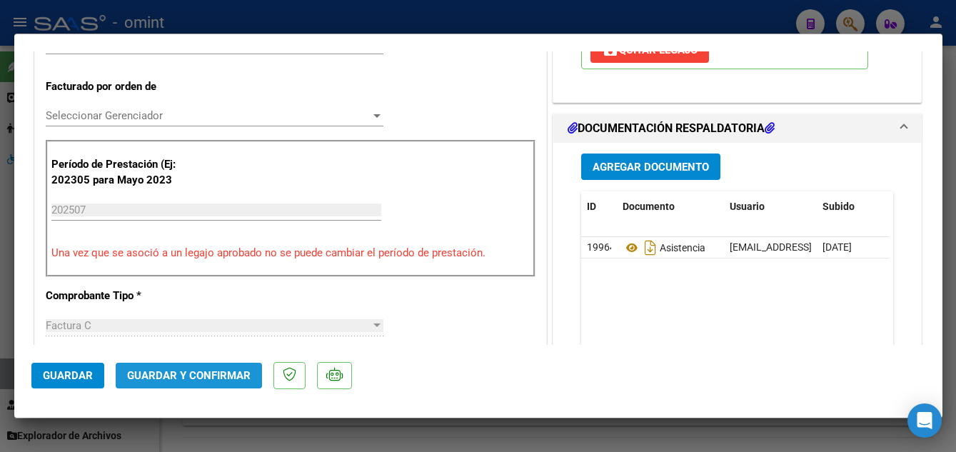
click at [235, 374] on span "Guardar y Confirmar" at bounding box center [189, 375] width 124 height 13
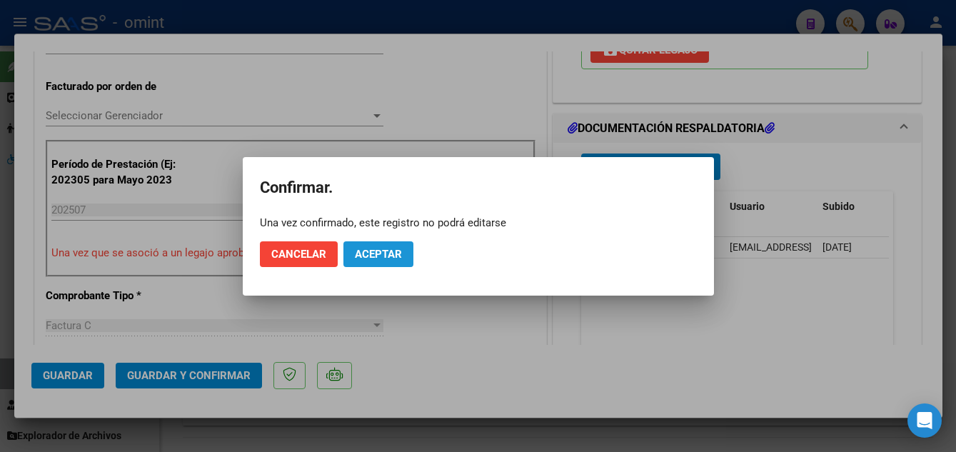
click at [379, 255] on span "Aceptar" at bounding box center [378, 254] width 47 height 13
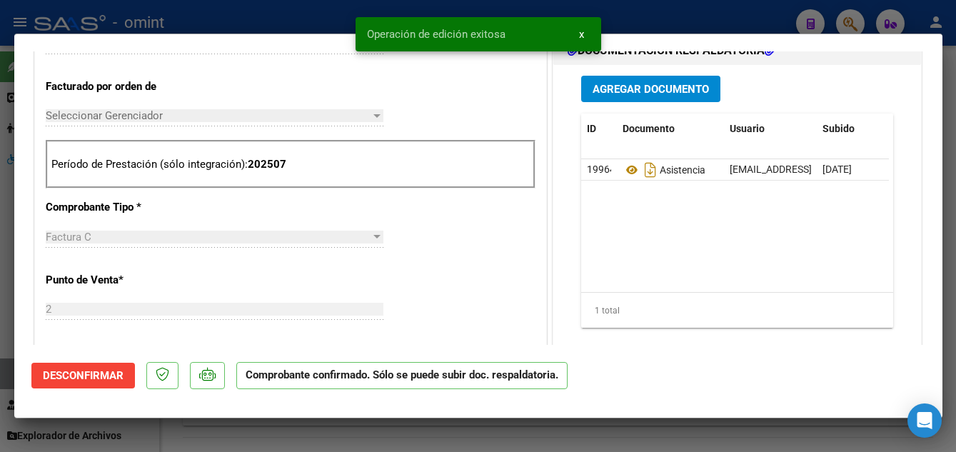
type input "$ 0,00"
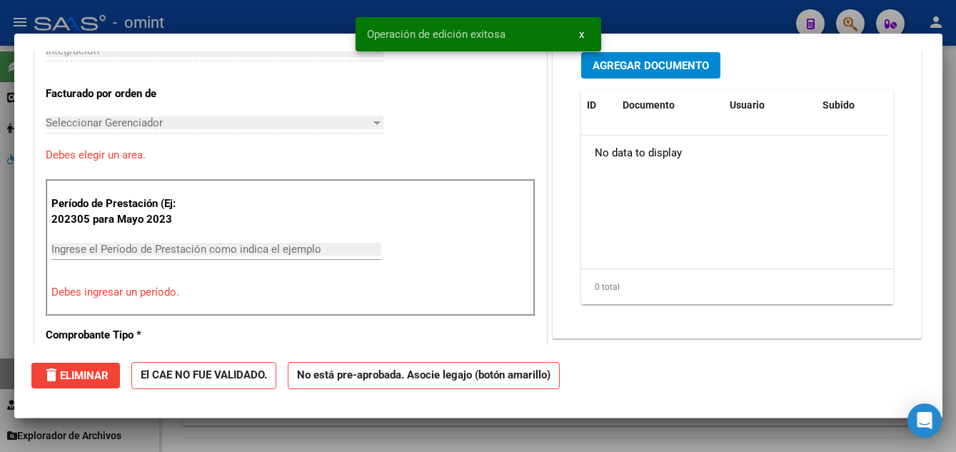
scroll to position [382, 0]
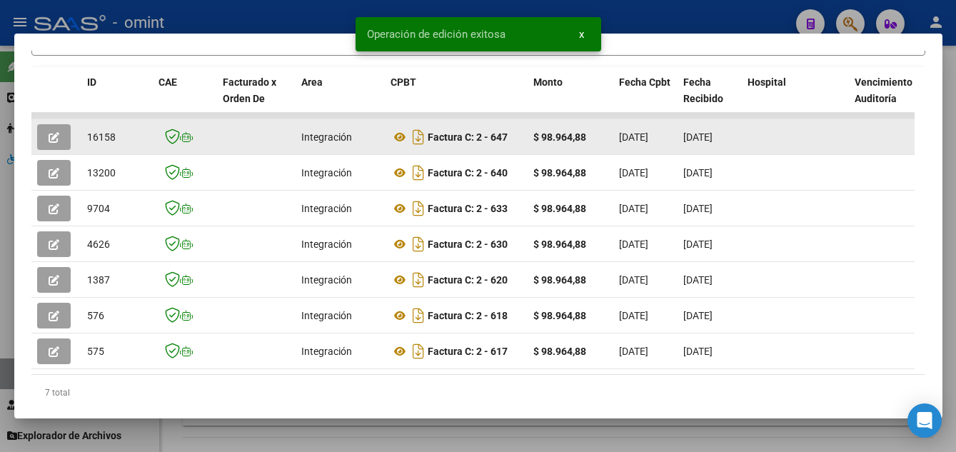
drag, startPoint x: 87, startPoint y: 144, endPoint x: 119, endPoint y: 146, distance: 31.5
click at [119, 146] on div "16158" at bounding box center [117, 137] width 60 height 16
drag, startPoint x: 119, startPoint y: 146, endPoint x: 111, endPoint y: 144, distance: 8.4
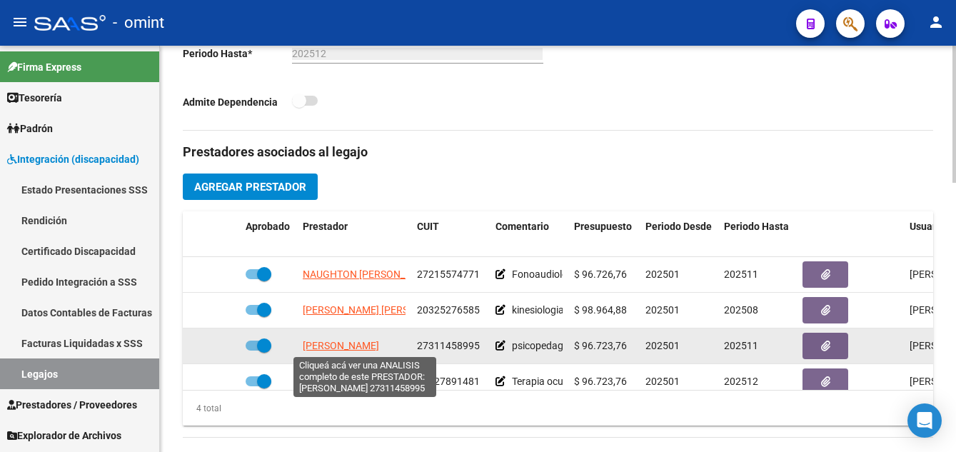
click at [341, 348] on span "[PERSON_NAME]" at bounding box center [341, 345] width 76 height 11
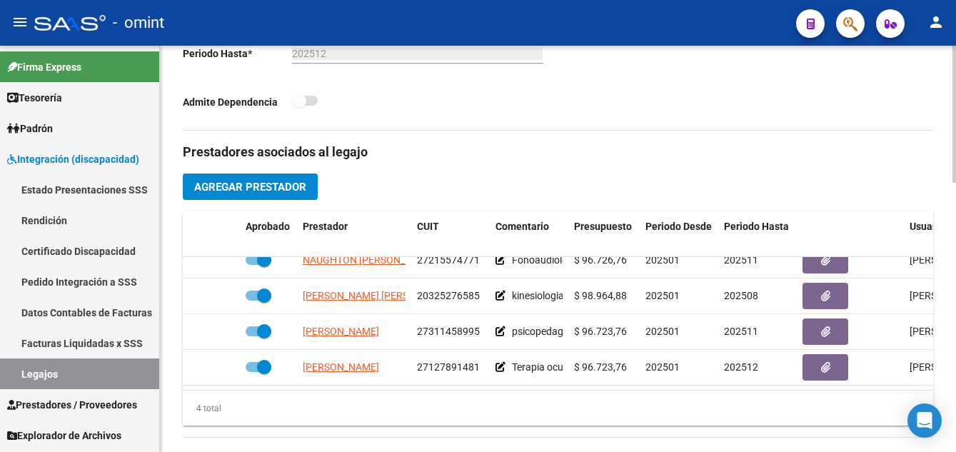
scroll to position [25, 0]
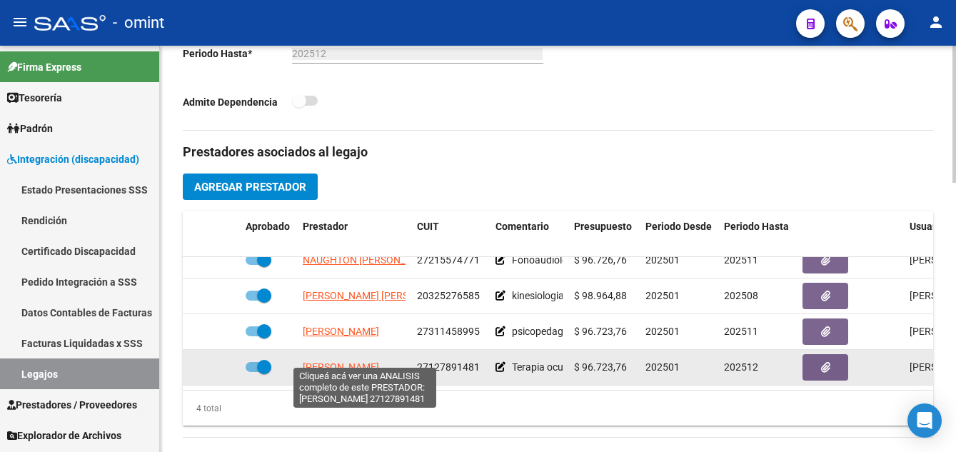
click at [379, 361] on span "[PERSON_NAME]" at bounding box center [341, 366] width 76 height 11
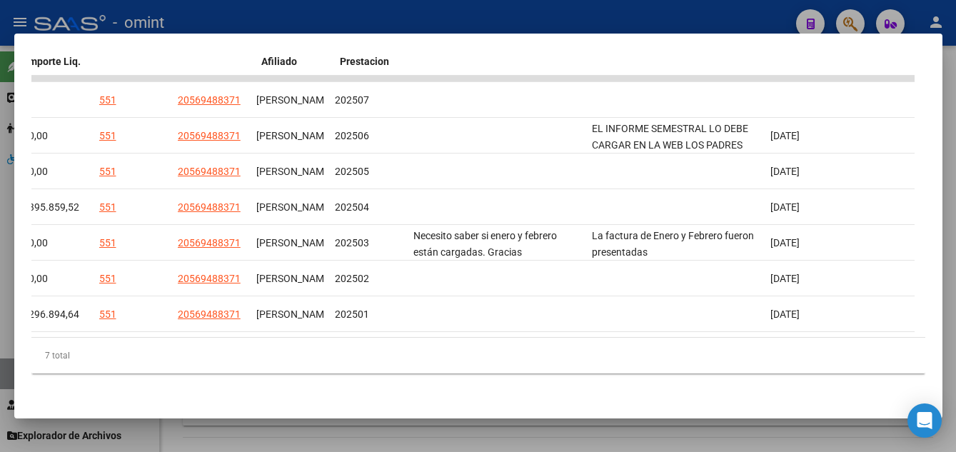
scroll to position [0, 0]
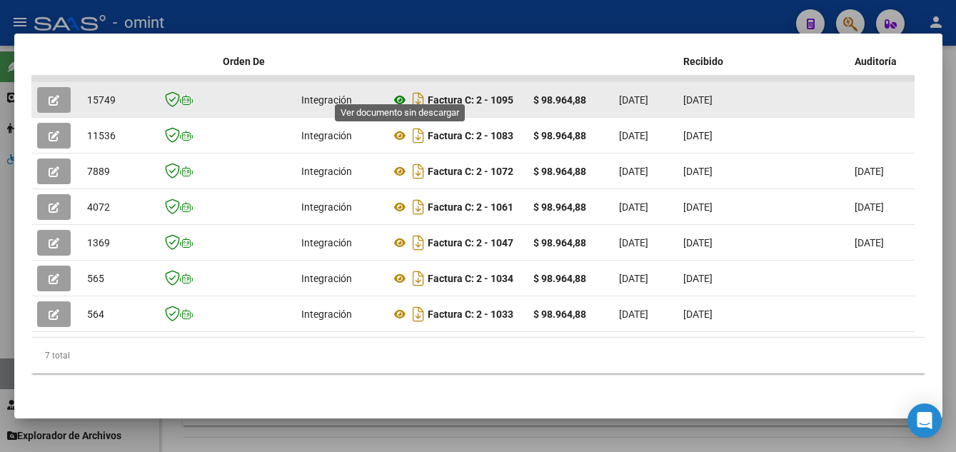
click at [399, 91] on icon at bounding box center [400, 99] width 19 height 17
click at [53, 95] on icon "button" at bounding box center [54, 100] width 11 height 11
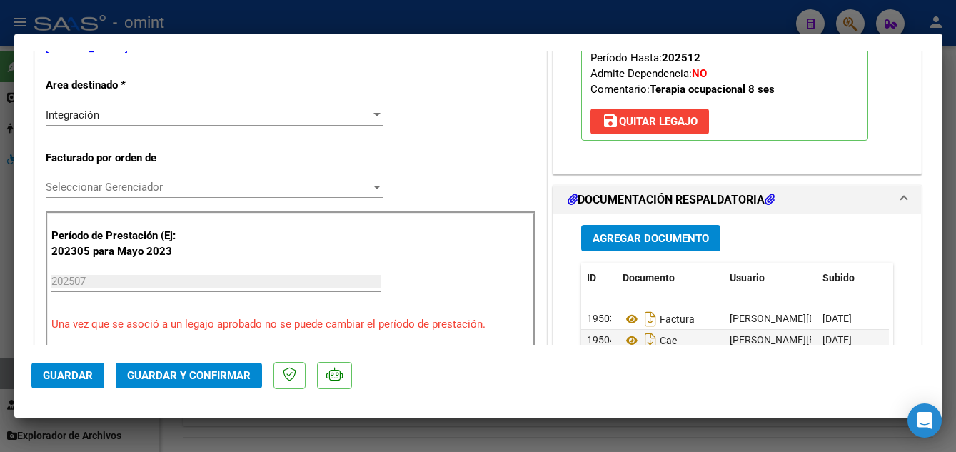
scroll to position [357, 0]
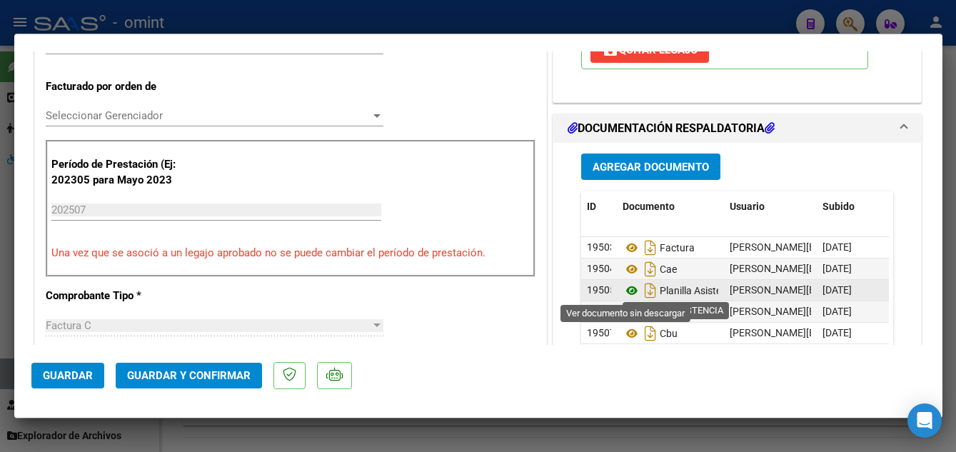
click at [631, 291] on icon at bounding box center [632, 290] width 19 height 17
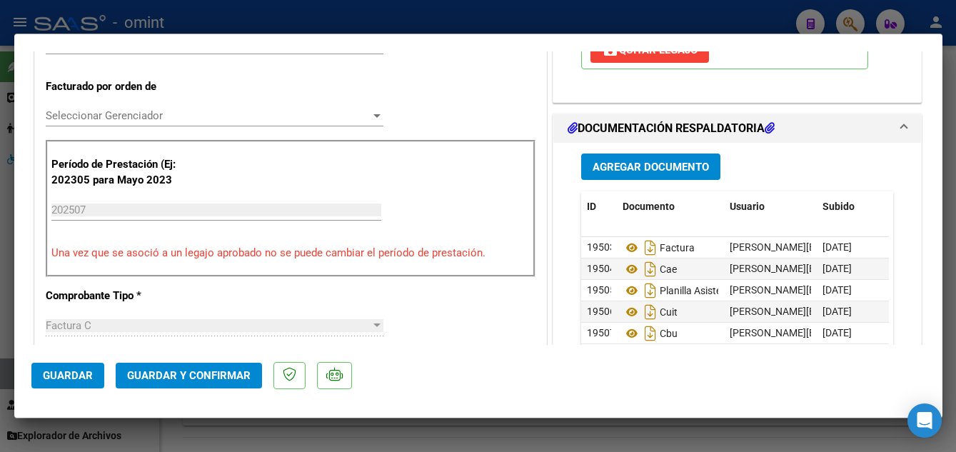
click at [166, 378] on span "Guardar y Confirmar" at bounding box center [189, 375] width 124 height 13
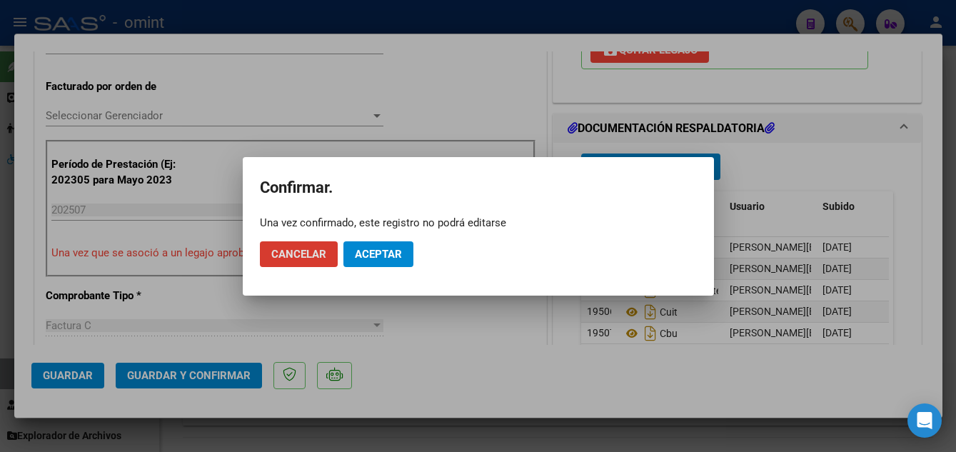
click at [398, 260] on button "Aceptar" at bounding box center [379, 254] width 70 height 26
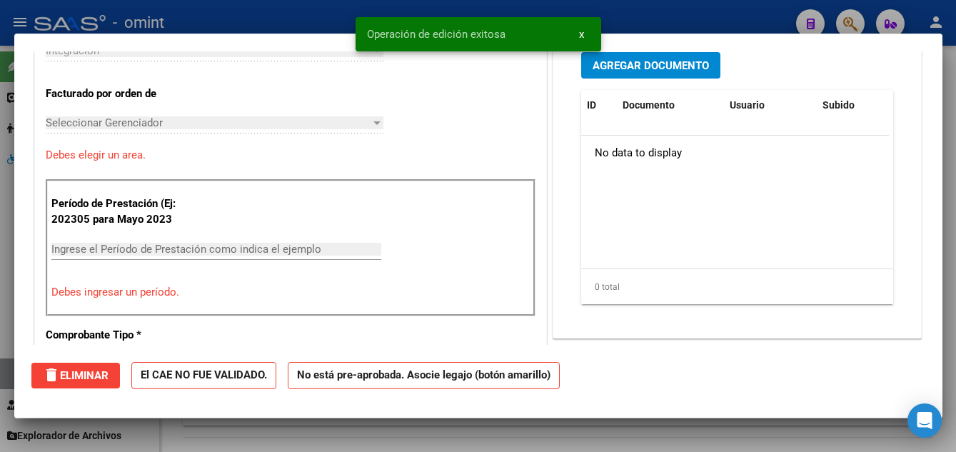
scroll to position [0, 0]
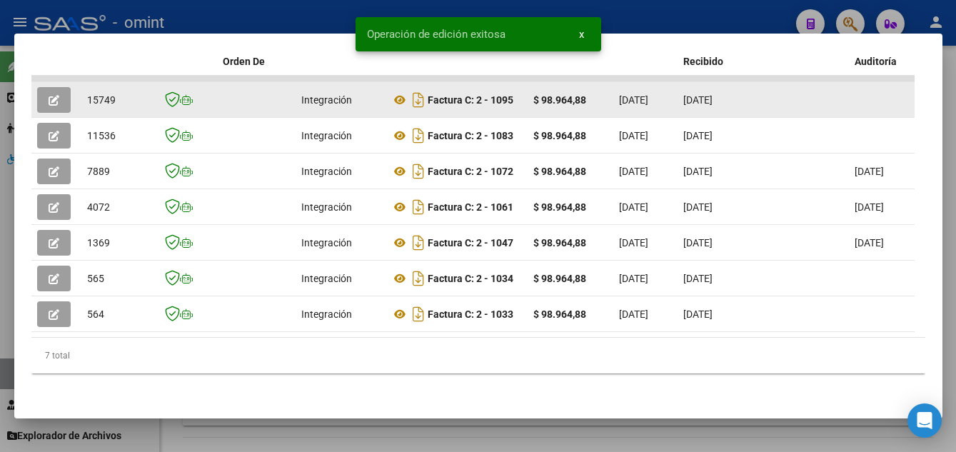
drag, startPoint x: 84, startPoint y: 87, endPoint x: 114, endPoint y: 91, distance: 30.9
click at [114, 91] on datatable-body-cell "15749" at bounding box center [116, 99] width 71 height 35
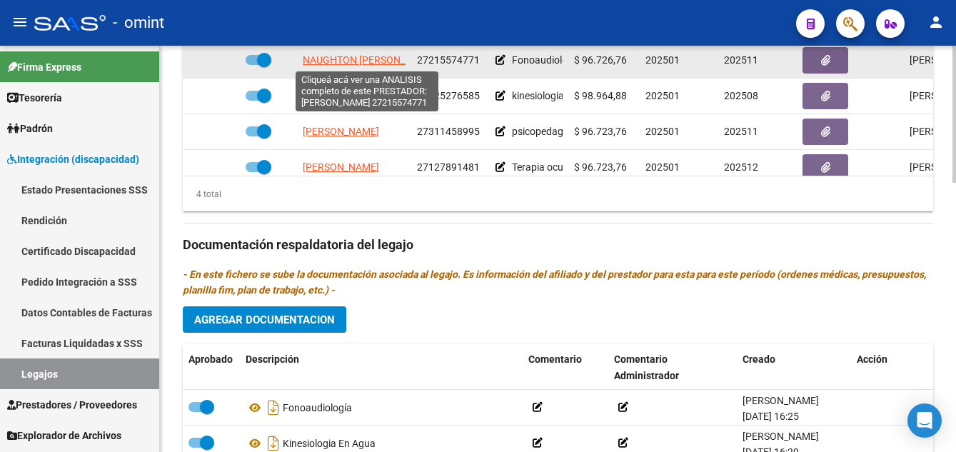
click at [394, 61] on span "NAUGHTON [PERSON_NAME]" at bounding box center [369, 59] width 133 height 11
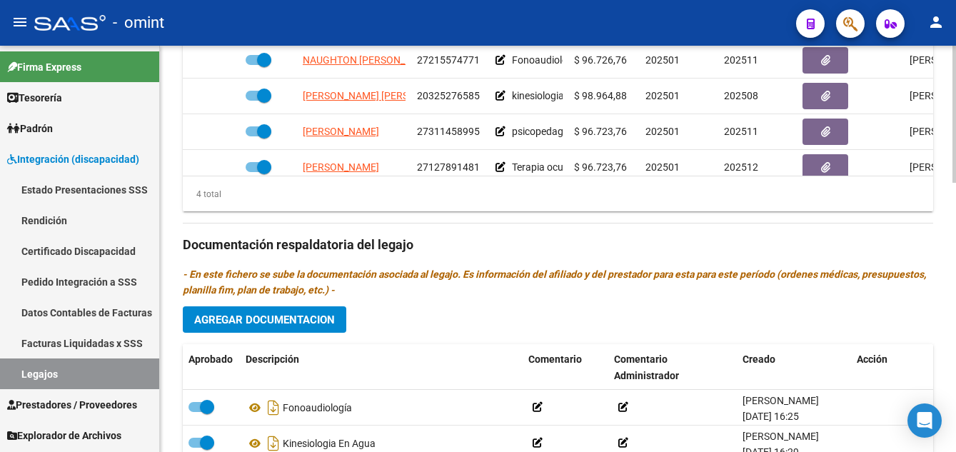
scroll to position [571, 0]
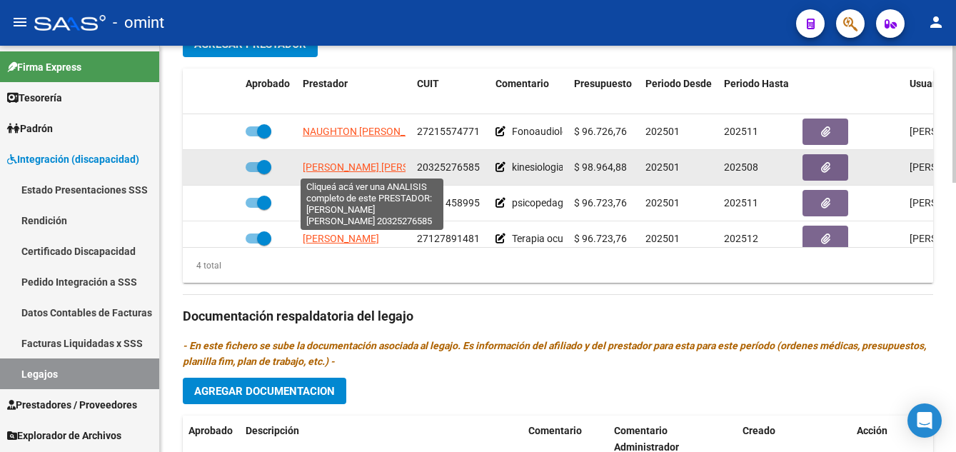
click at [385, 164] on span "[PERSON_NAME] [PERSON_NAME]" at bounding box center [380, 166] width 155 height 11
type textarea "20325276585"
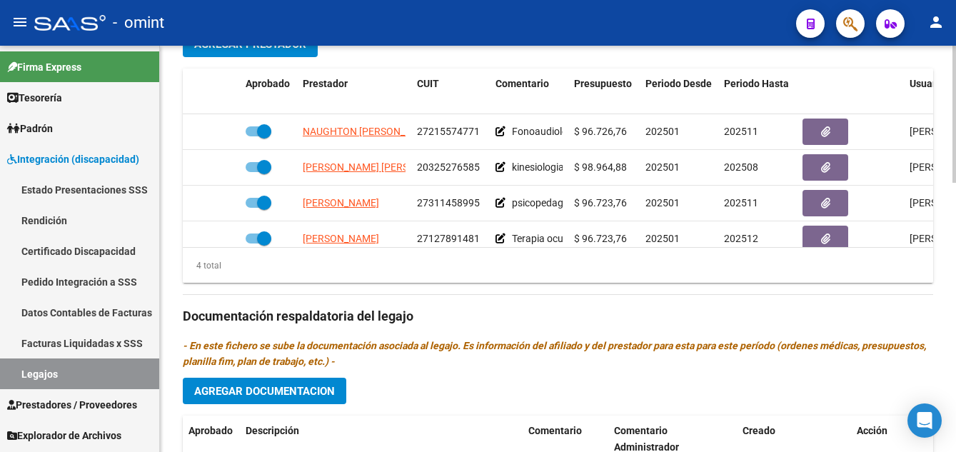
scroll to position [286, 0]
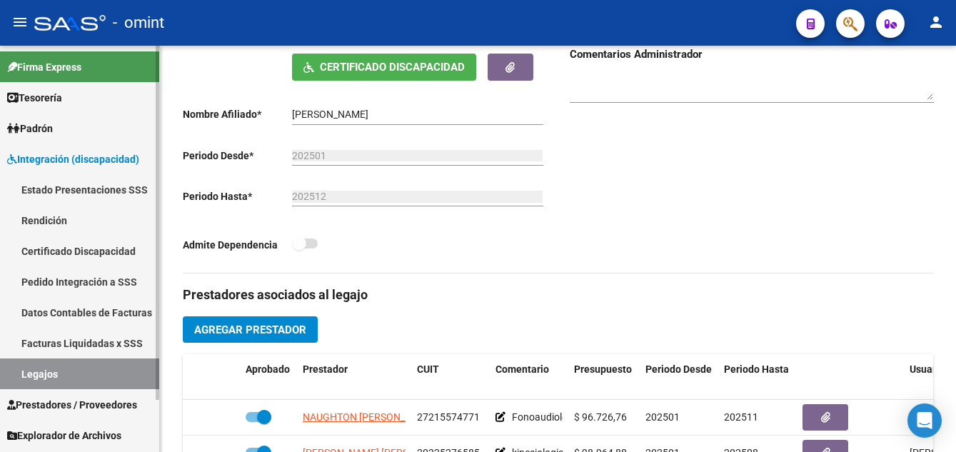
click at [85, 255] on link "Certificado Discapacidad" at bounding box center [79, 251] width 159 height 31
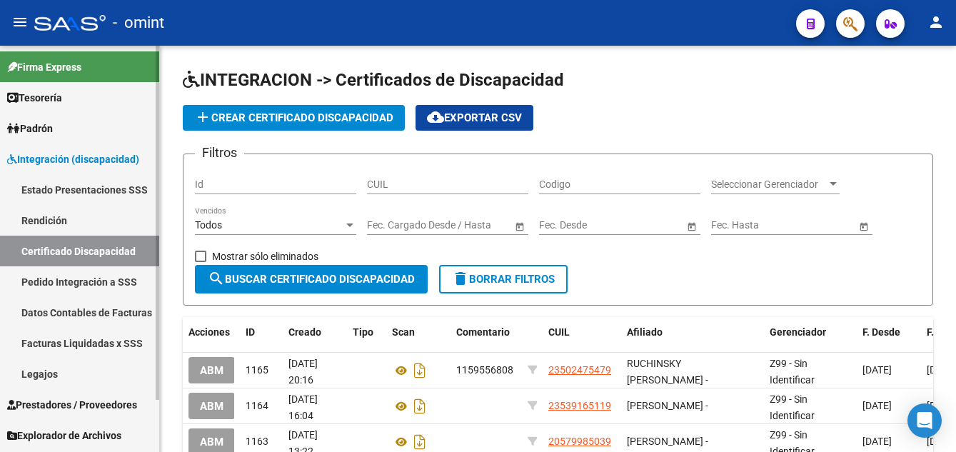
click at [71, 375] on link "Legajos" at bounding box center [79, 374] width 159 height 31
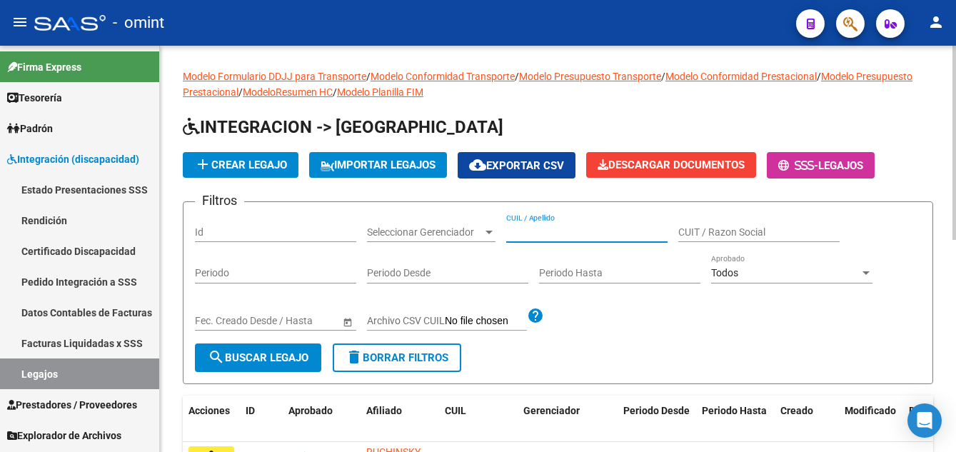
paste input "[PERSON_NAME] ALE"
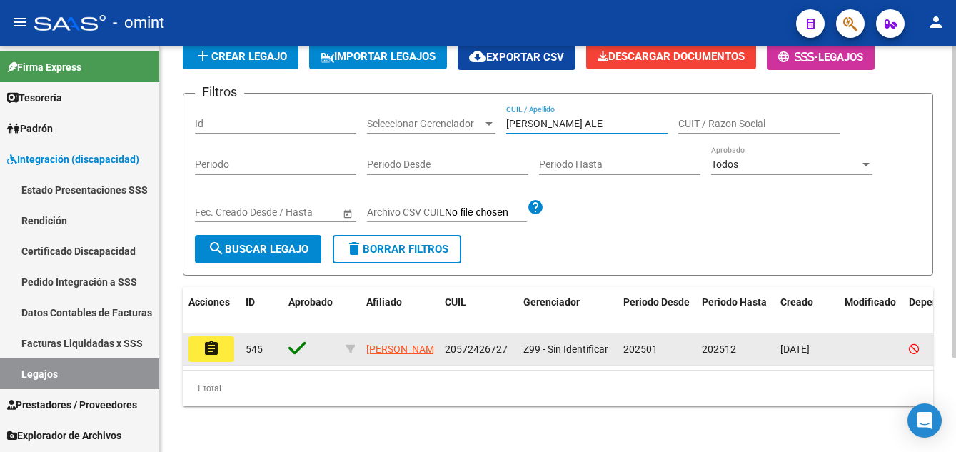
type input "[PERSON_NAME] ALE"
click at [209, 340] on mat-icon "assignment" at bounding box center [211, 348] width 17 height 17
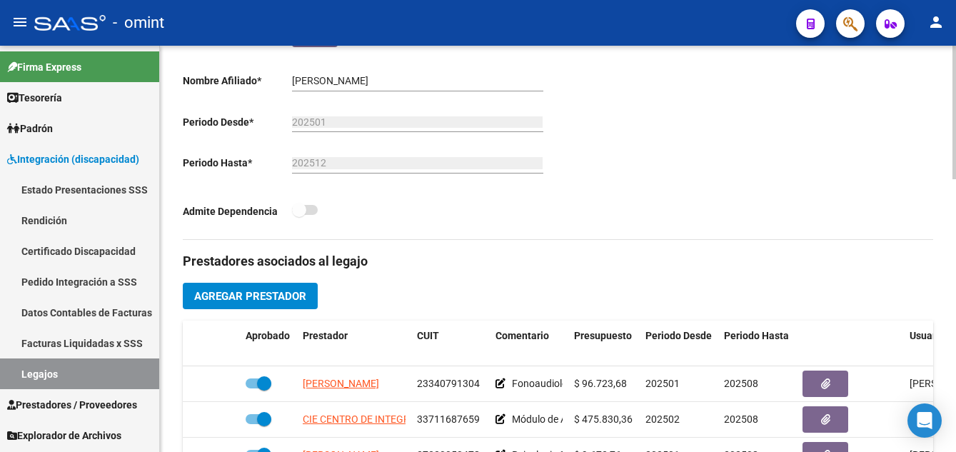
scroll to position [500, 0]
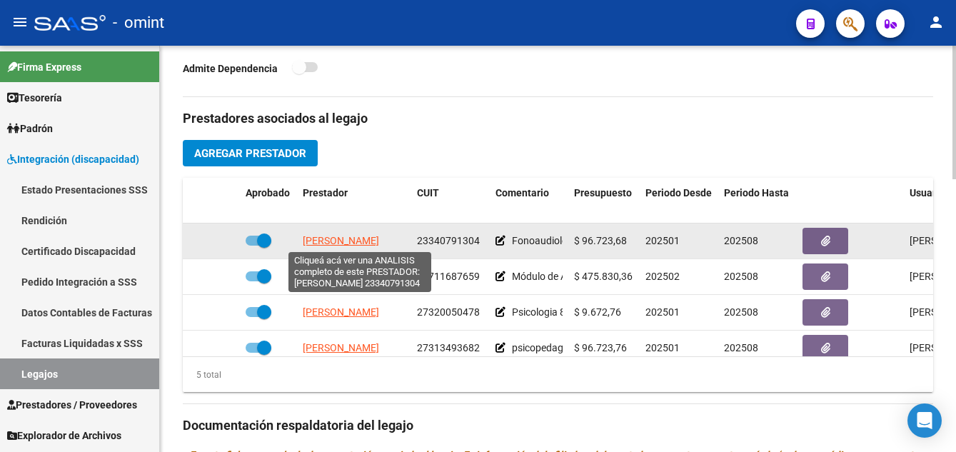
click at [370, 239] on span "[PERSON_NAME]" at bounding box center [341, 240] width 76 height 11
type textarea "23340791304"
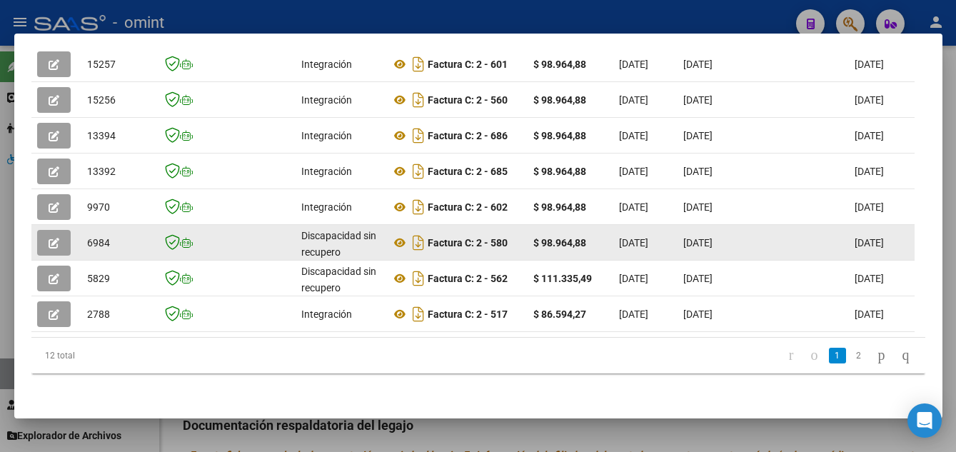
scroll to position [327, 0]
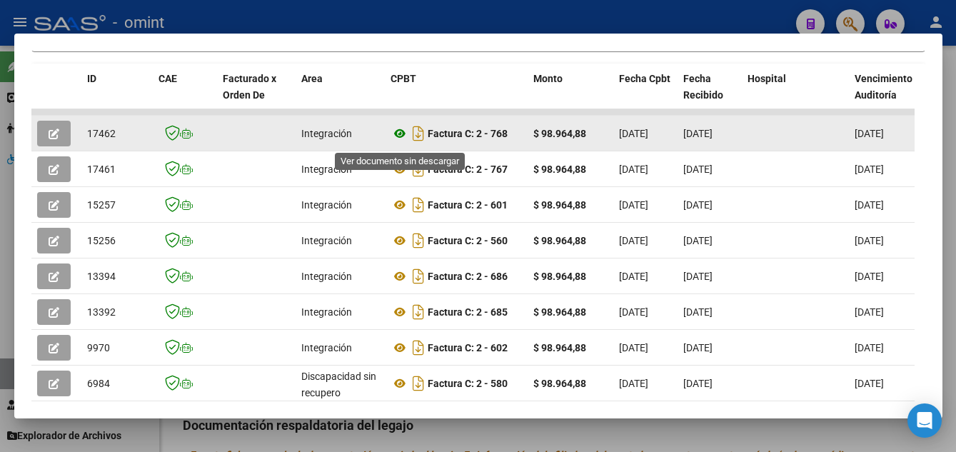
click at [394, 135] on icon at bounding box center [400, 133] width 19 height 17
click at [60, 131] on button "button" at bounding box center [54, 134] width 34 height 26
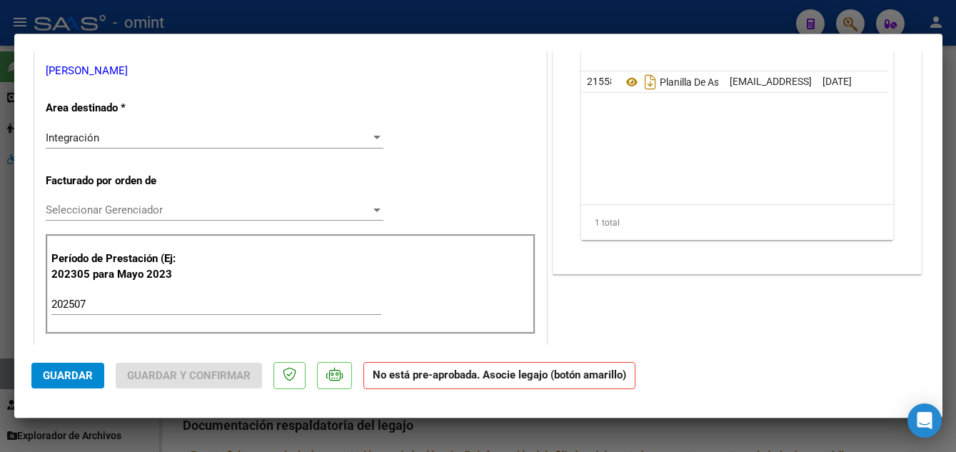
scroll to position [0, 0]
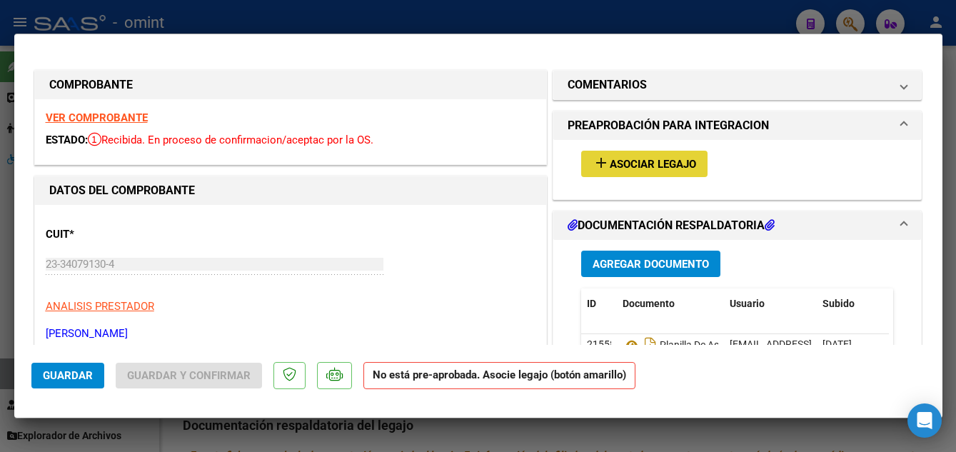
click at [636, 164] on span "Asociar Legajo" at bounding box center [653, 164] width 86 height 13
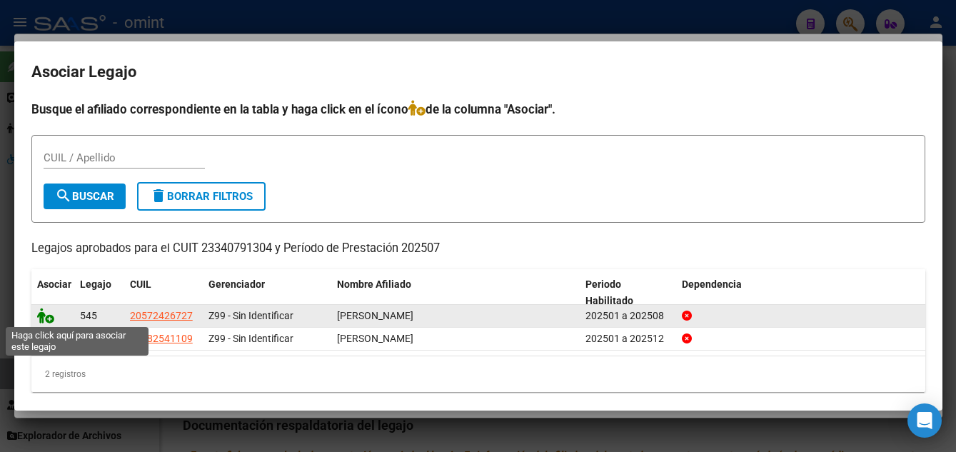
click at [40, 316] on icon at bounding box center [45, 316] width 17 height 16
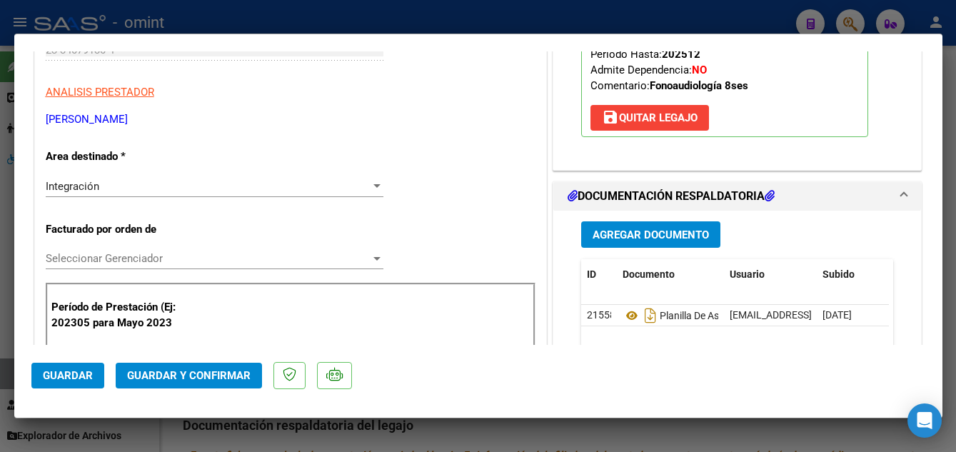
scroll to position [428, 0]
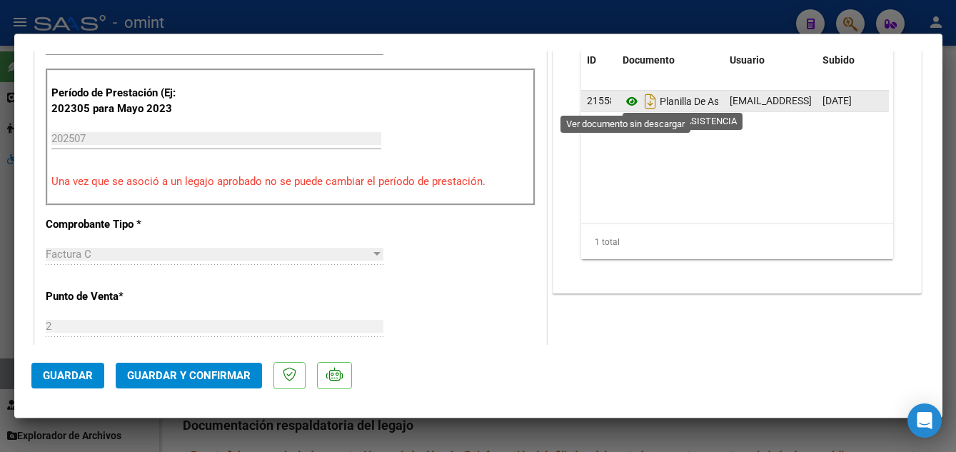
click at [623, 101] on icon at bounding box center [632, 101] width 19 height 17
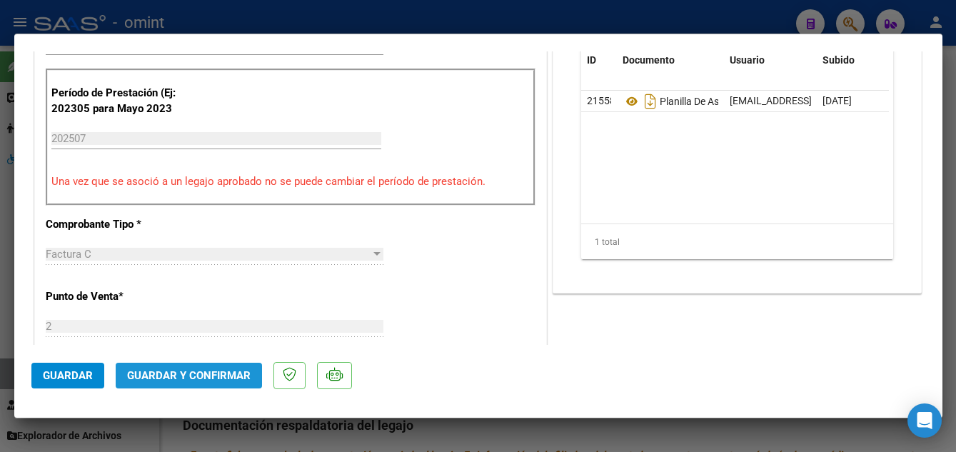
click at [191, 378] on span "Guardar y Confirmar" at bounding box center [189, 375] width 124 height 13
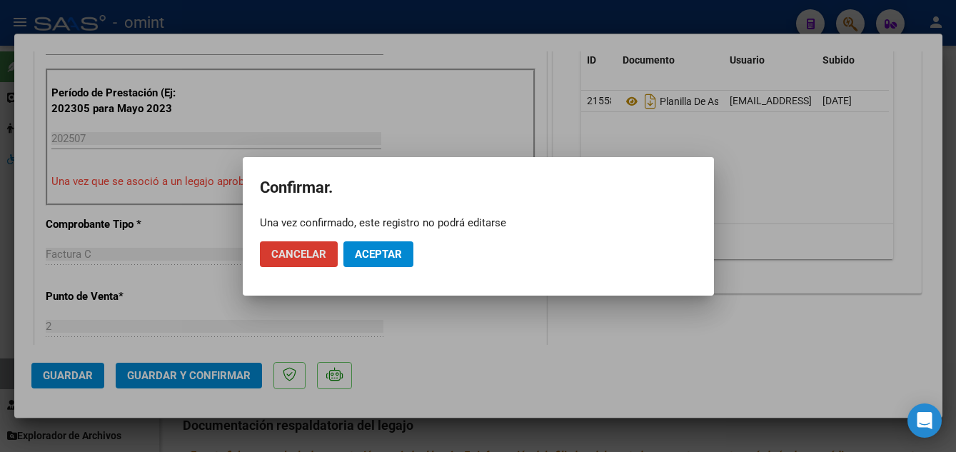
click at [376, 254] on span "Aceptar" at bounding box center [378, 254] width 47 height 13
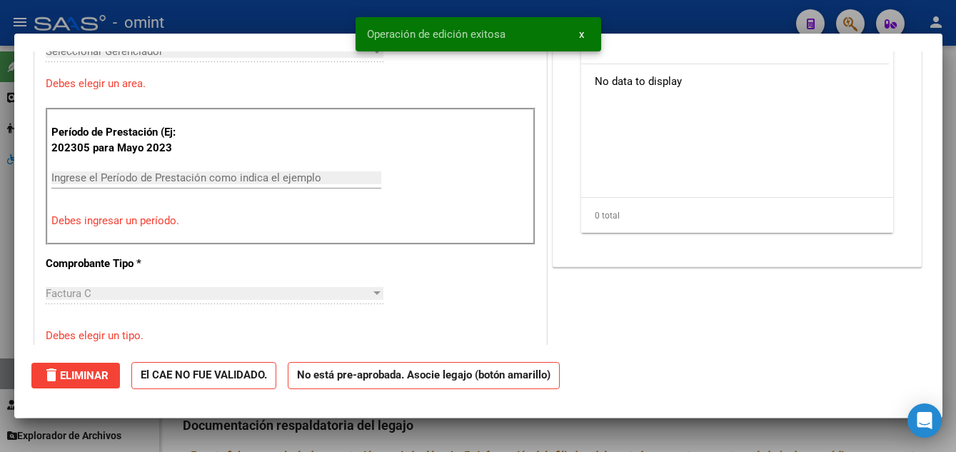
scroll to position [0, 0]
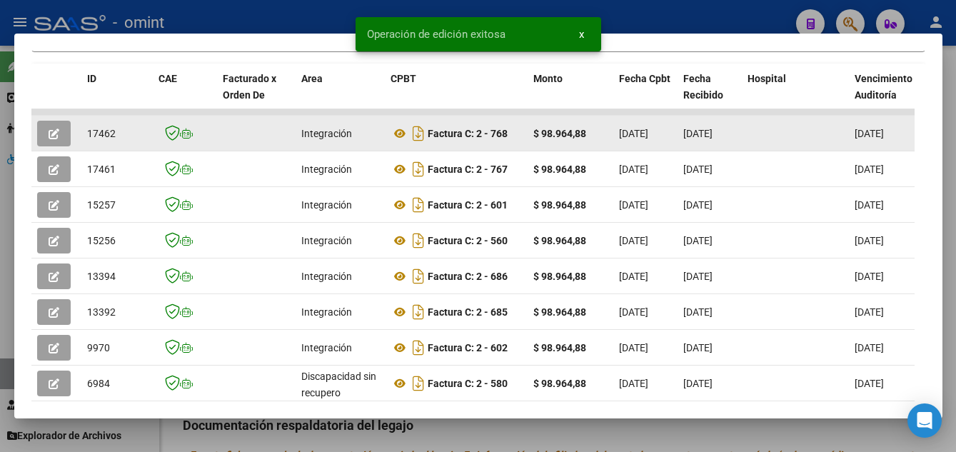
drag, startPoint x: 86, startPoint y: 140, endPoint x: 116, endPoint y: 140, distance: 30.0
click at [116, 140] on div "17462" at bounding box center [117, 134] width 60 height 16
drag, startPoint x: 116, startPoint y: 140, endPoint x: 109, endPoint y: 135, distance: 9.3
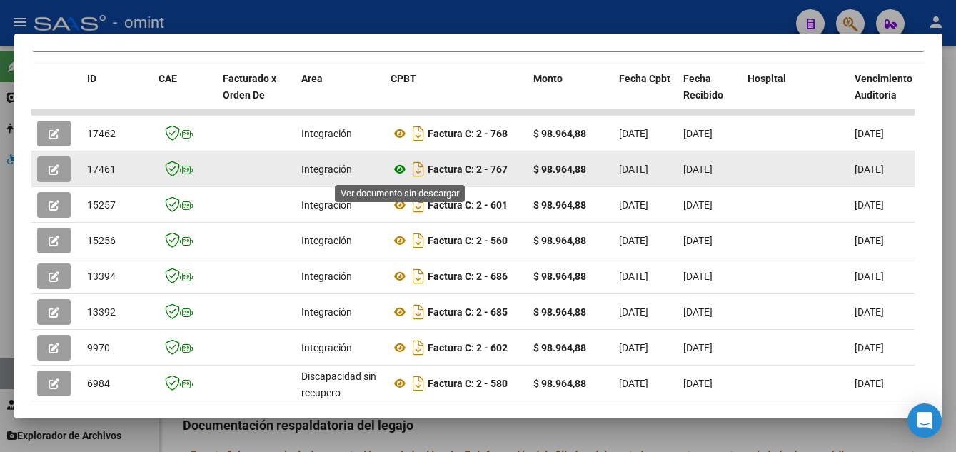
click at [399, 172] on icon at bounding box center [400, 169] width 19 height 17
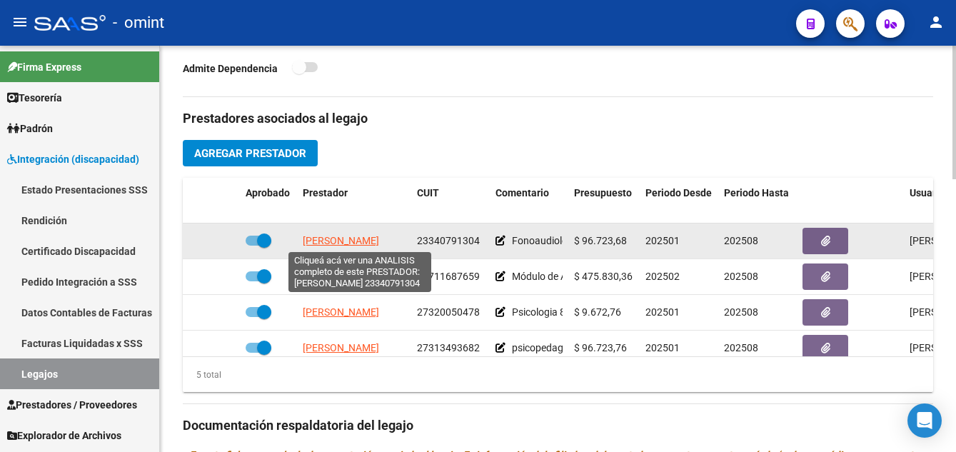
click at [351, 239] on span "[PERSON_NAME]" at bounding box center [341, 240] width 76 height 11
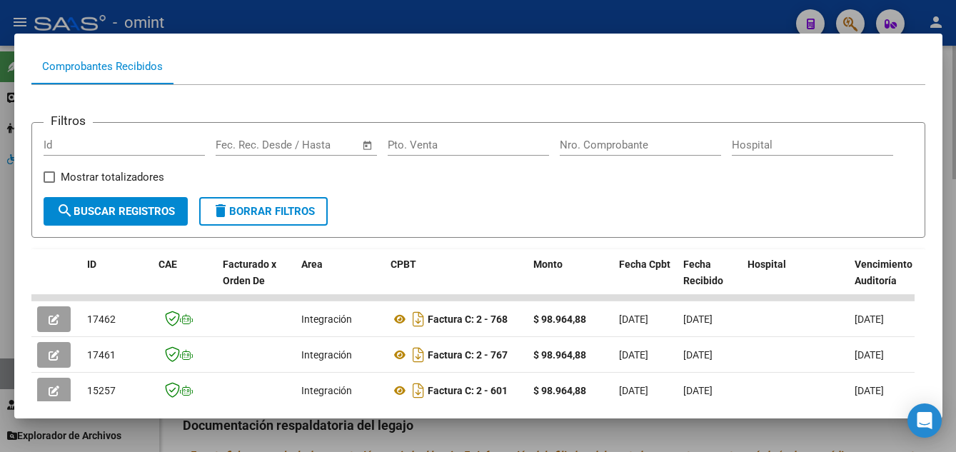
scroll to position [213, 0]
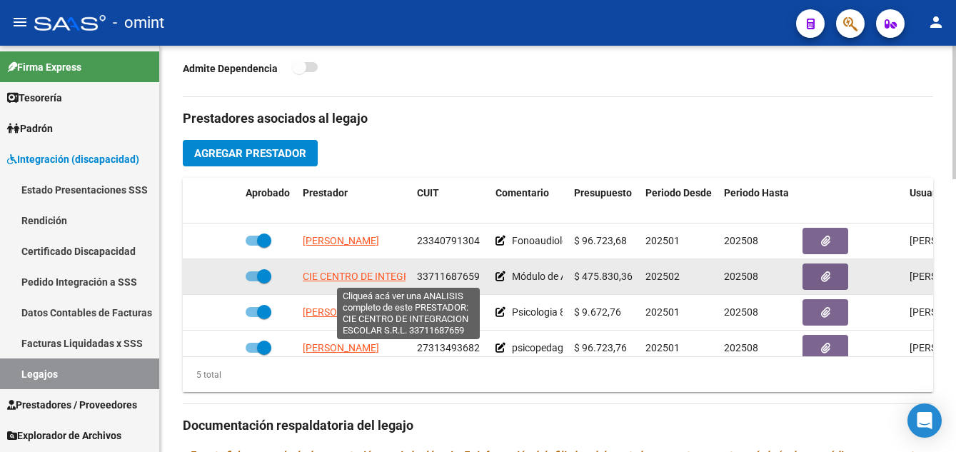
click at [346, 278] on span "CIE CENTRO DE INTEGRACION ESCOLAR S.R.L." at bounding box center [408, 276] width 211 height 11
type textarea "33711687659"
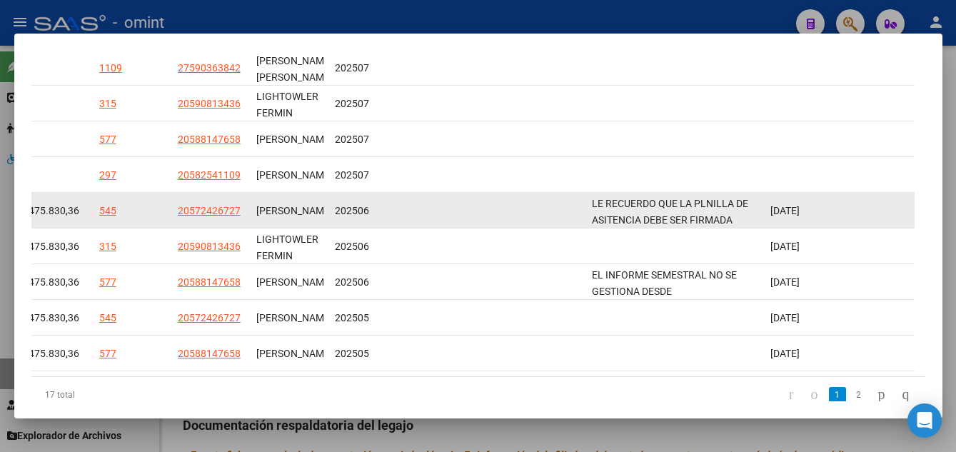
scroll to position [357, 0]
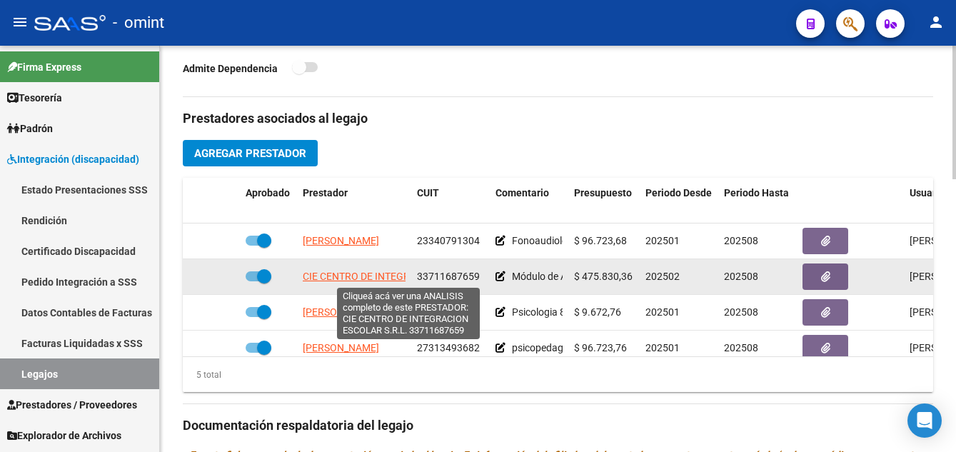
click at [352, 276] on span "CIE CENTRO DE INTEGRACION ESCOLAR S.R.L." at bounding box center [408, 276] width 211 height 11
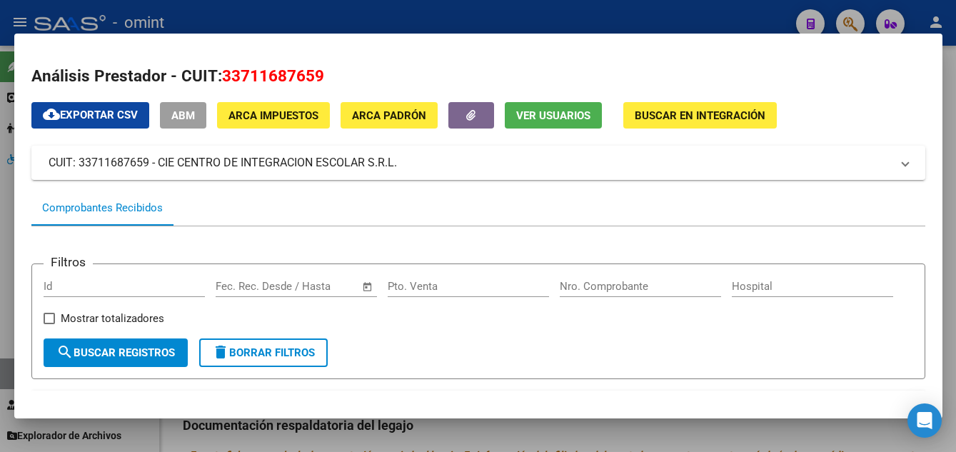
scroll to position [143, 0]
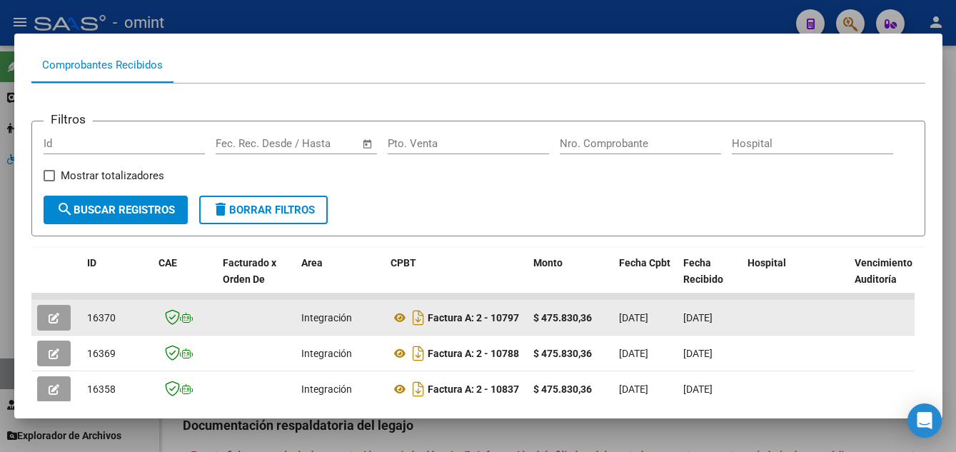
click at [56, 317] on span "button" at bounding box center [54, 317] width 11 height 13
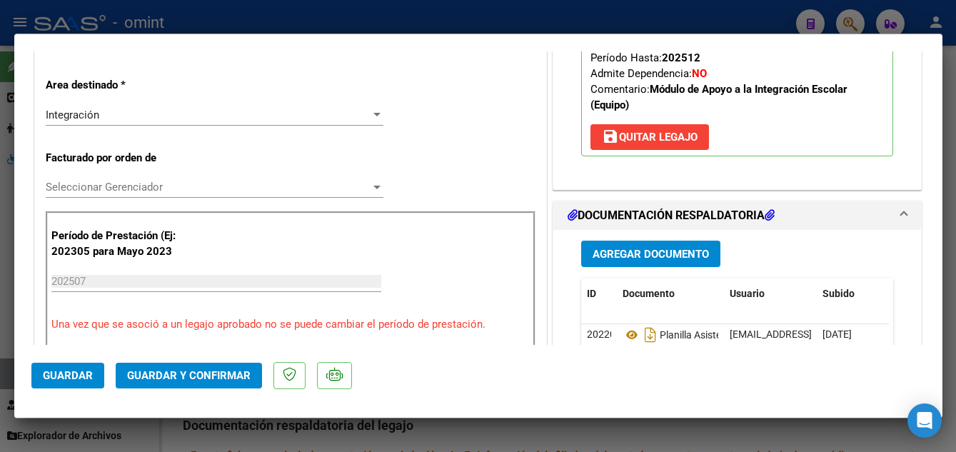
scroll to position [357, 0]
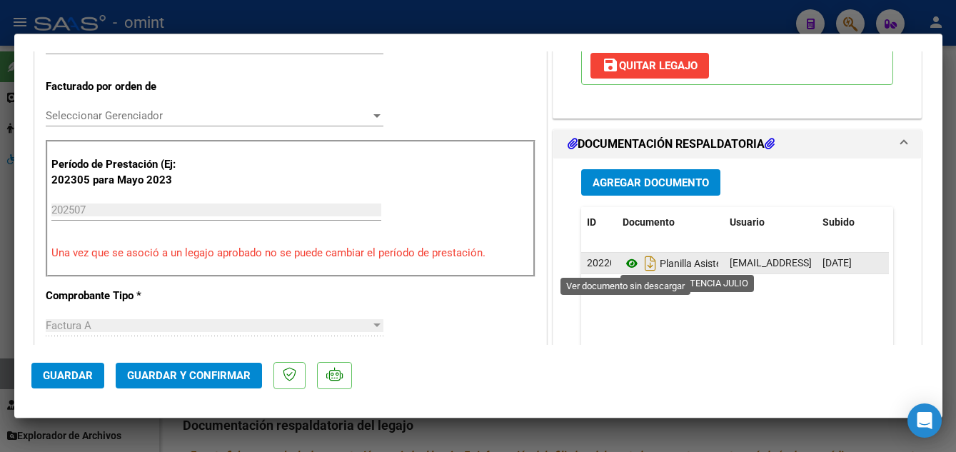
click at [627, 264] on icon at bounding box center [632, 263] width 19 height 17
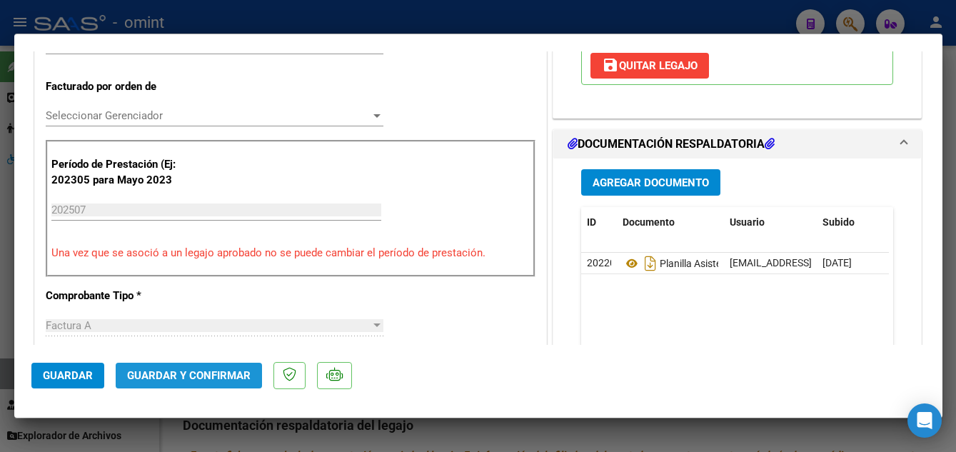
click at [161, 367] on button "Guardar y Confirmar" at bounding box center [189, 376] width 146 height 26
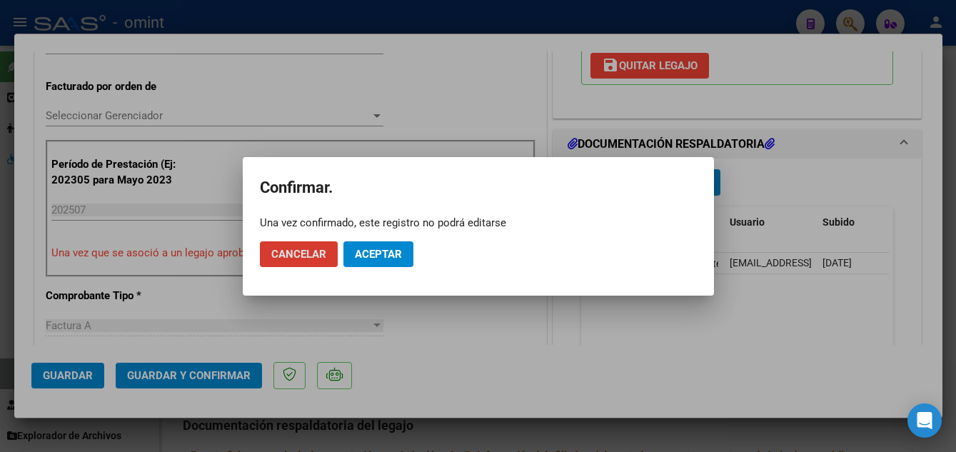
click at [378, 251] on span "Aceptar" at bounding box center [378, 254] width 47 height 13
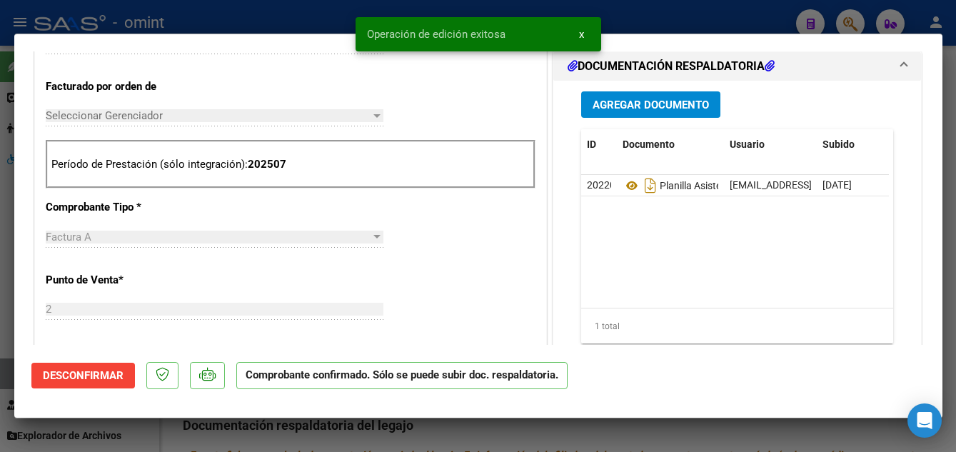
type input "$ 0,00"
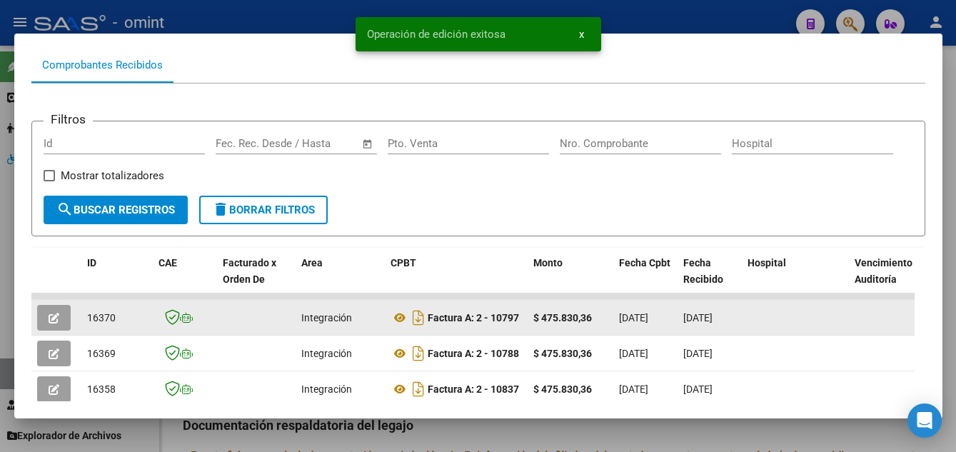
drag, startPoint x: 86, startPoint y: 322, endPoint x: 121, endPoint y: 327, distance: 36.1
click at [121, 327] on datatable-body-cell "16370" at bounding box center [116, 317] width 71 height 35
drag, startPoint x: 121, startPoint y: 327, endPoint x: 109, endPoint y: 322, distance: 13.8
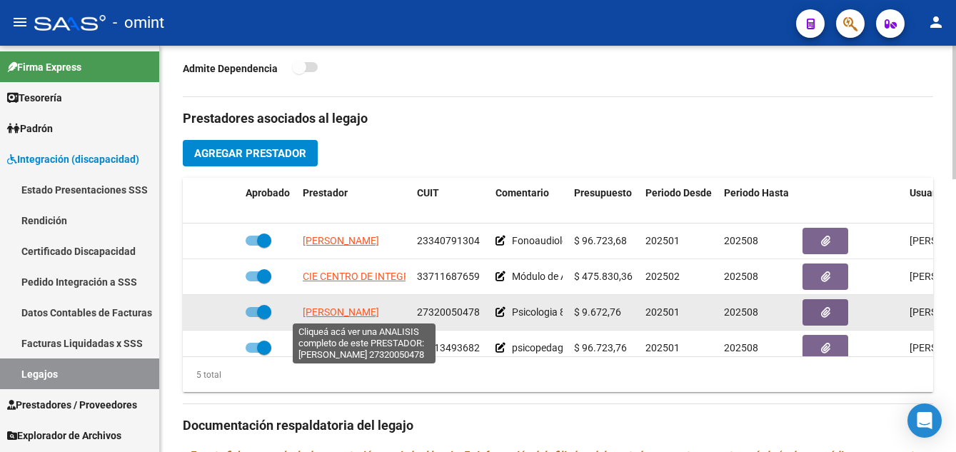
click at [359, 314] on span "[PERSON_NAME]" at bounding box center [341, 311] width 76 height 11
type textarea "27320050478"
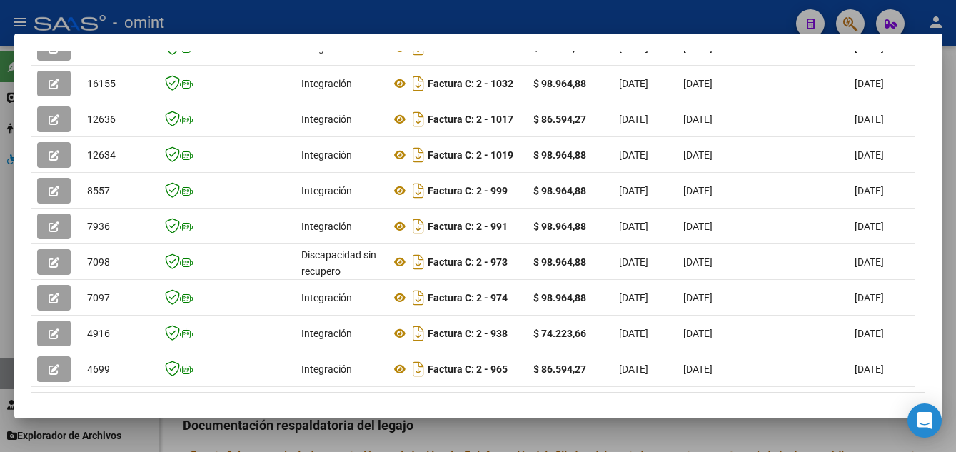
scroll to position [199, 0]
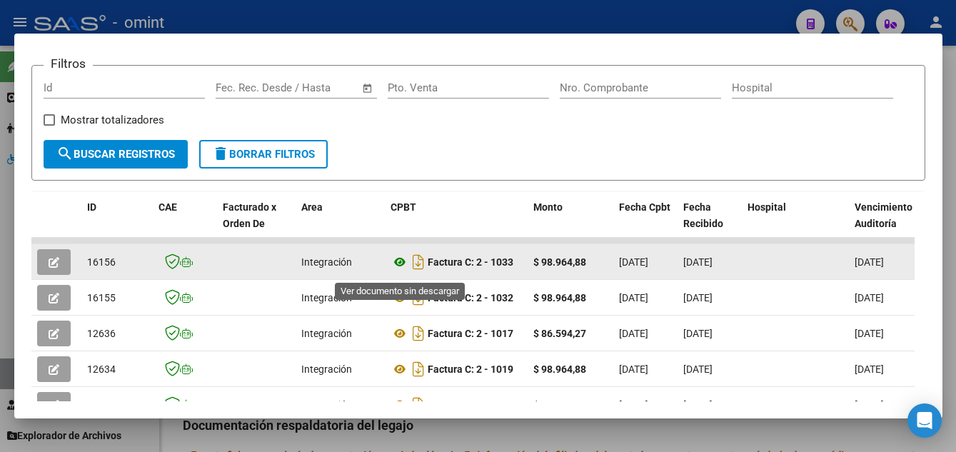
click at [399, 268] on icon at bounding box center [400, 262] width 19 height 17
click at [54, 268] on icon "button" at bounding box center [54, 262] width 11 height 11
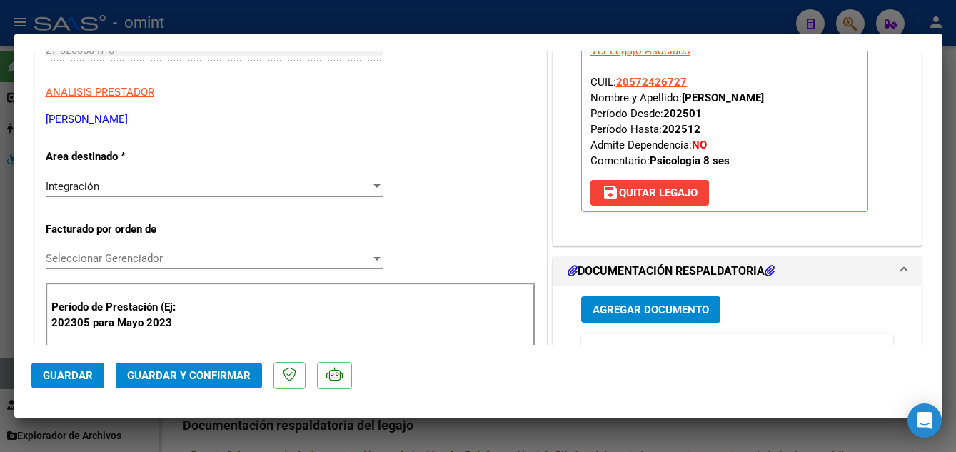
scroll to position [357, 0]
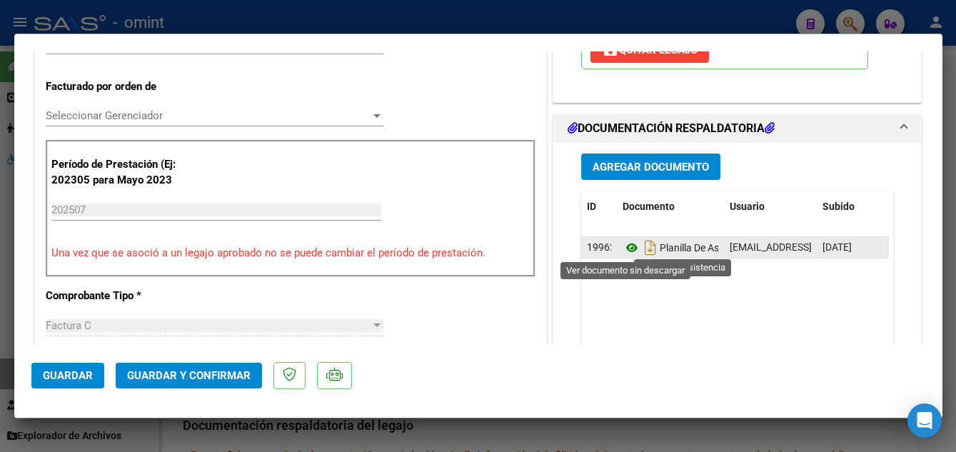
click at [626, 246] on icon at bounding box center [632, 247] width 19 height 17
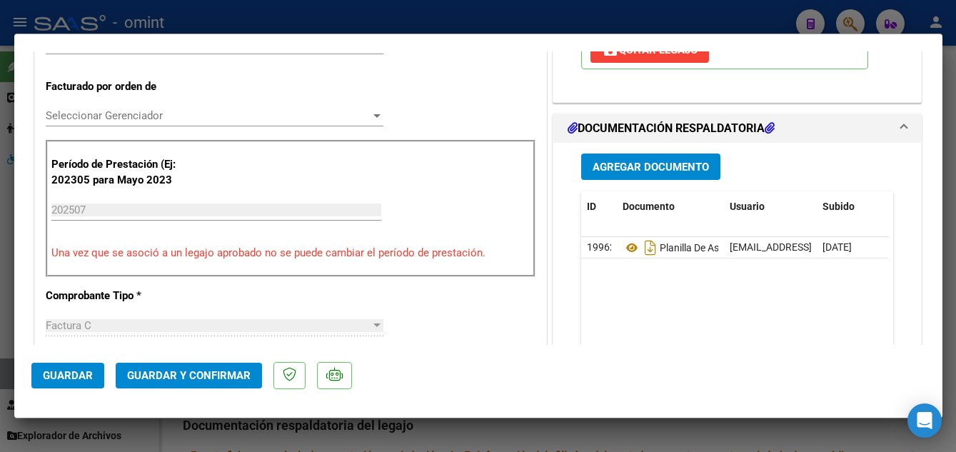
click at [216, 375] on span "Guardar y Confirmar" at bounding box center [189, 375] width 124 height 13
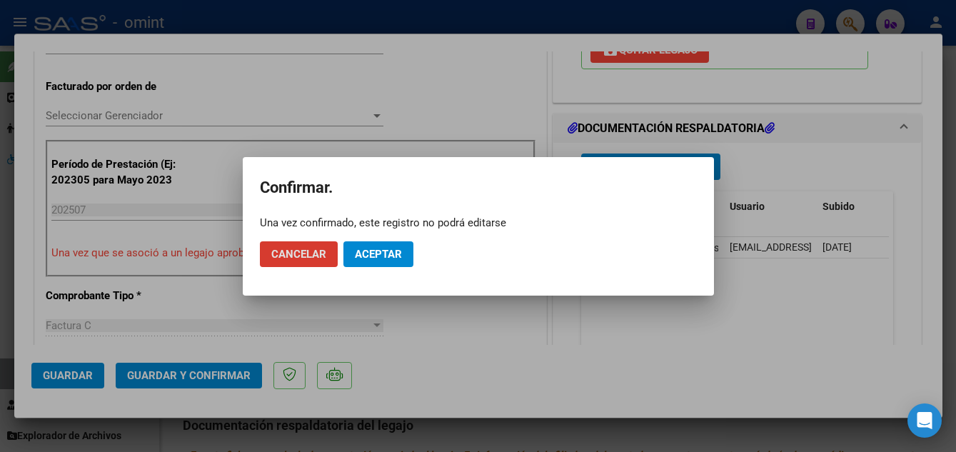
click at [397, 252] on span "Aceptar" at bounding box center [378, 254] width 47 height 13
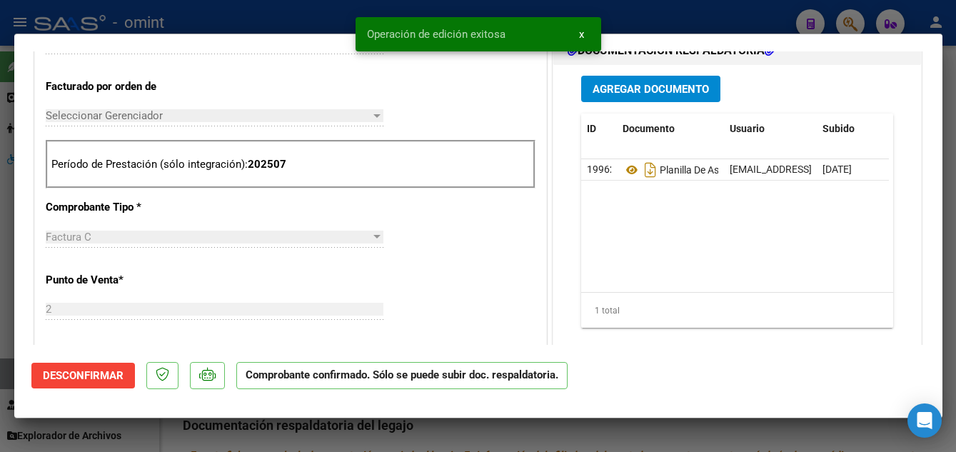
type input "$ 0,00"
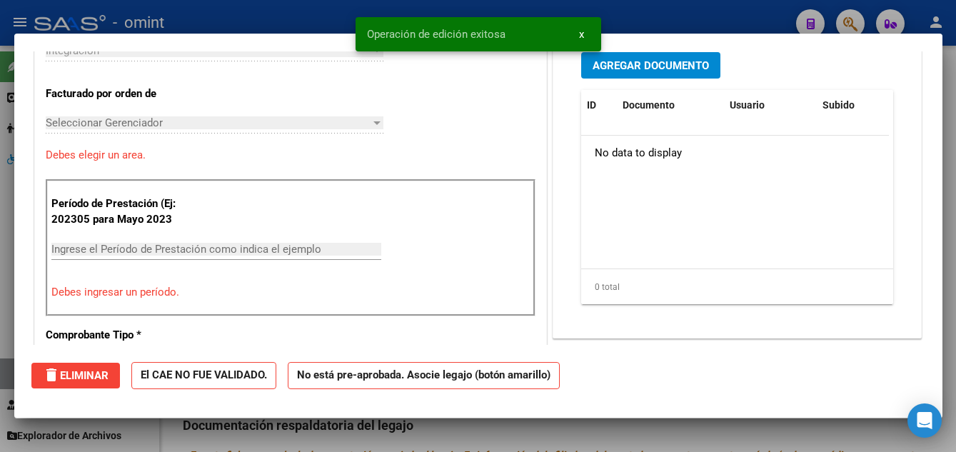
scroll to position [382, 0]
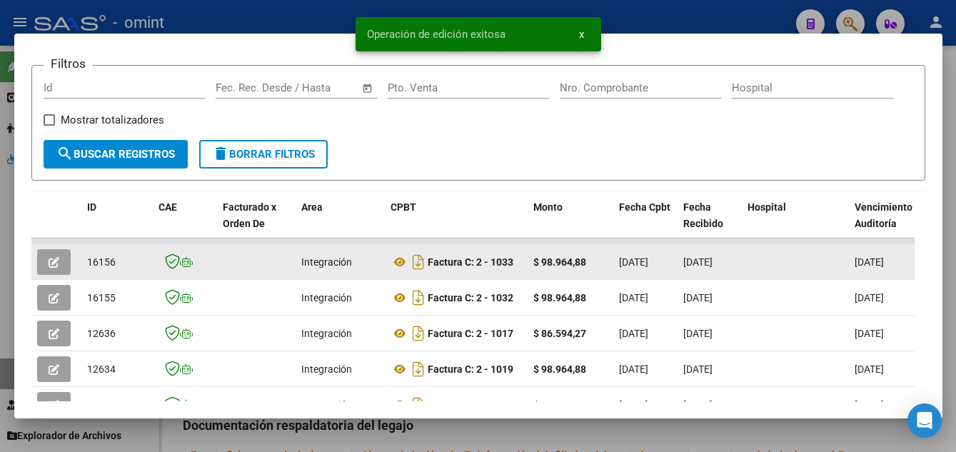
drag, startPoint x: 86, startPoint y: 266, endPoint x: 124, endPoint y: 272, distance: 38.3
click at [124, 272] on datatable-body-cell "16156" at bounding box center [116, 261] width 71 height 35
drag, startPoint x: 124, startPoint y: 272, endPoint x: 109, endPoint y: 269, distance: 15.4
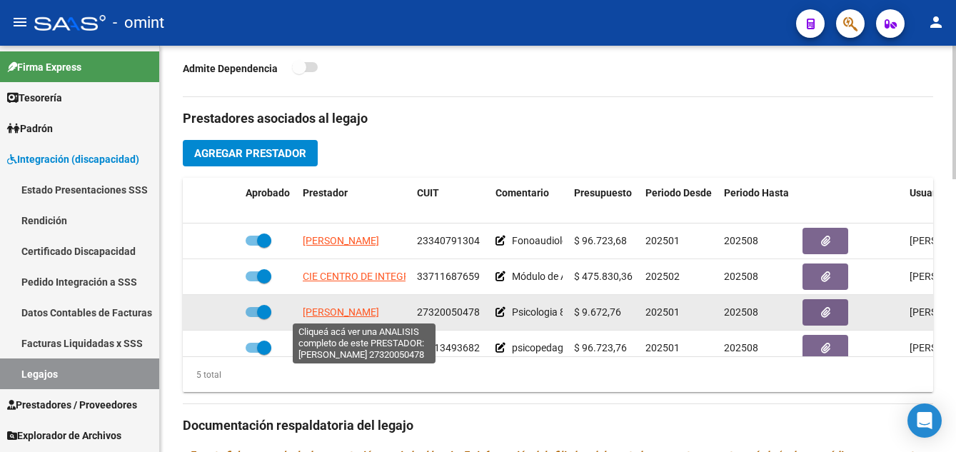
click at [367, 314] on span "[PERSON_NAME]" at bounding box center [341, 311] width 76 height 11
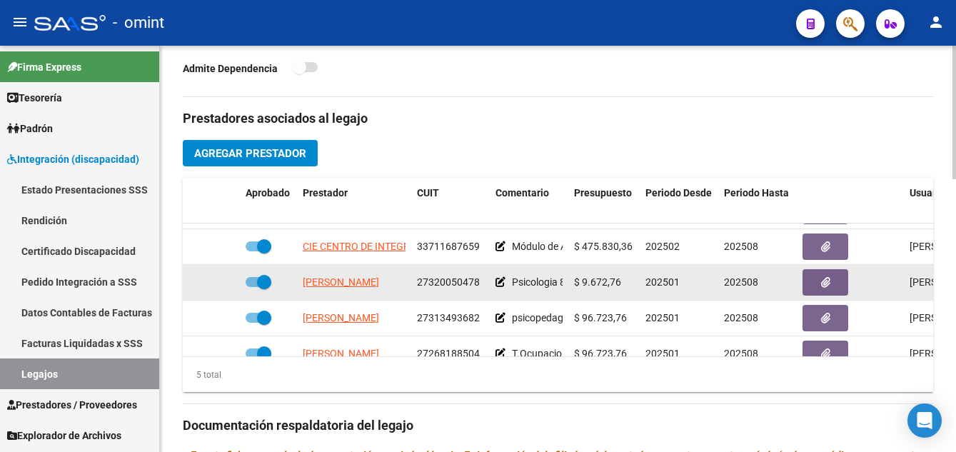
scroll to position [35, 0]
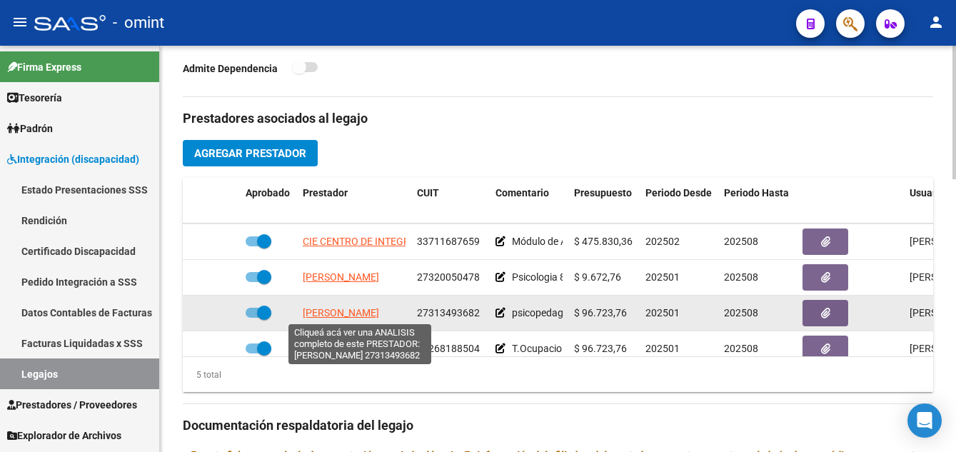
click at [359, 311] on span "[PERSON_NAME]" at bounding box center [341, 312] width 76 height 11
type textarea "27313493682"
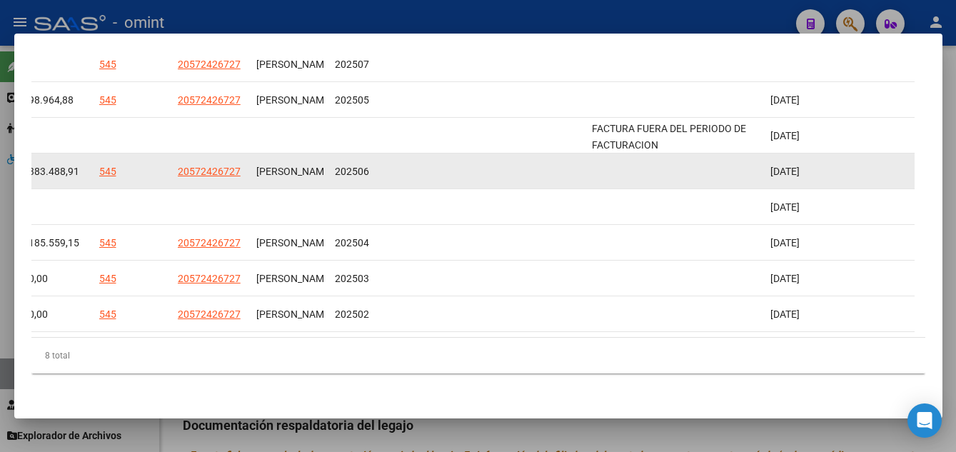
scroll to position [341, 0]
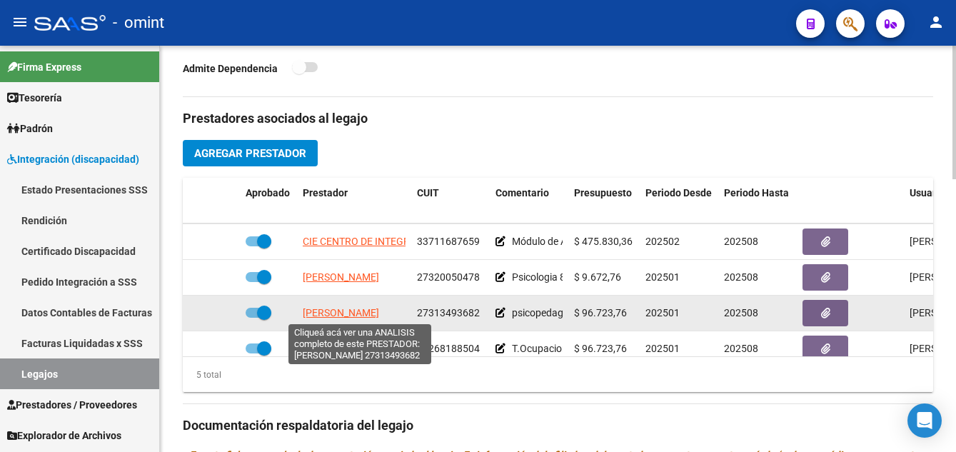
click at [371, 311] on span "[PERSON_NAME]" at bounding box center [341, 312] width 76 height 11
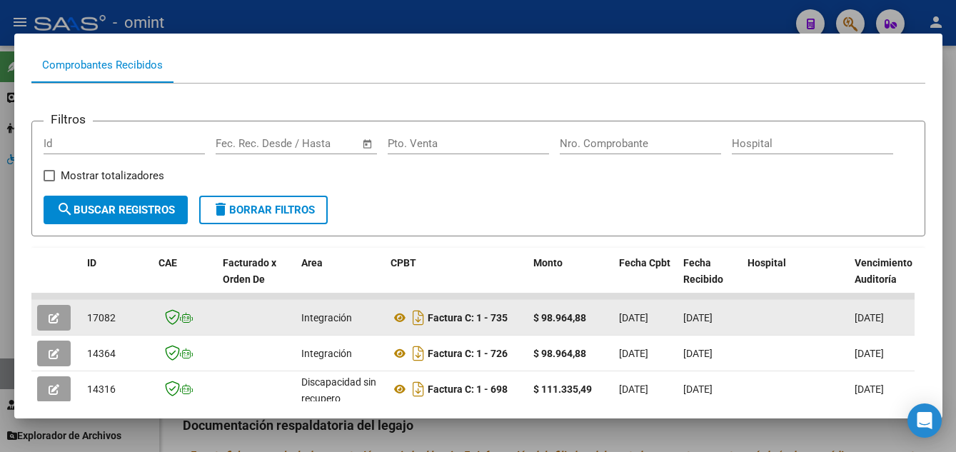
scroll to position [286, 0]
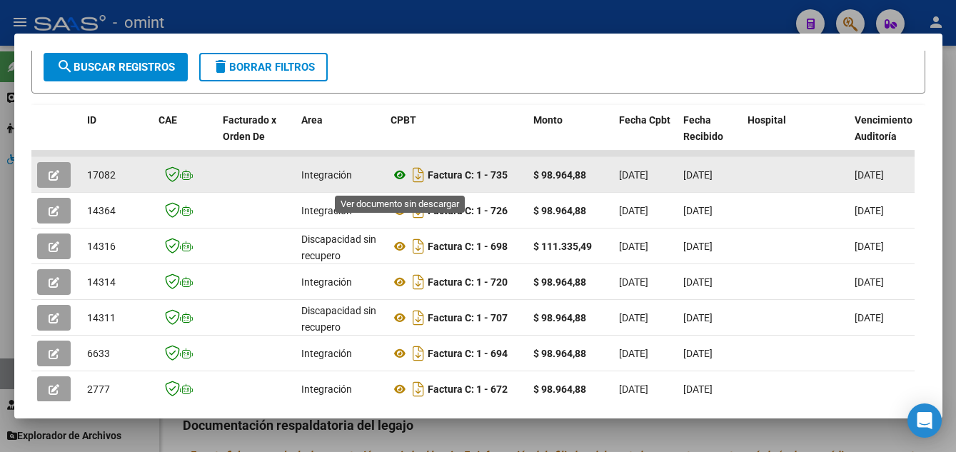
click at [396, 181] on icon at bounding box center [400, 174] width 19 height 17
click at [45, 178] on button "button" at bounding box center [54, 175] width 34 height 26
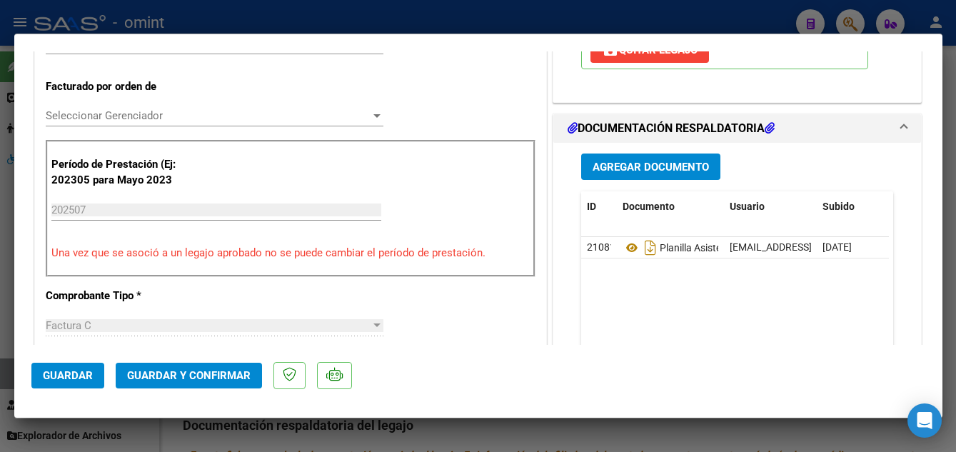
scroll to position [428, 0]
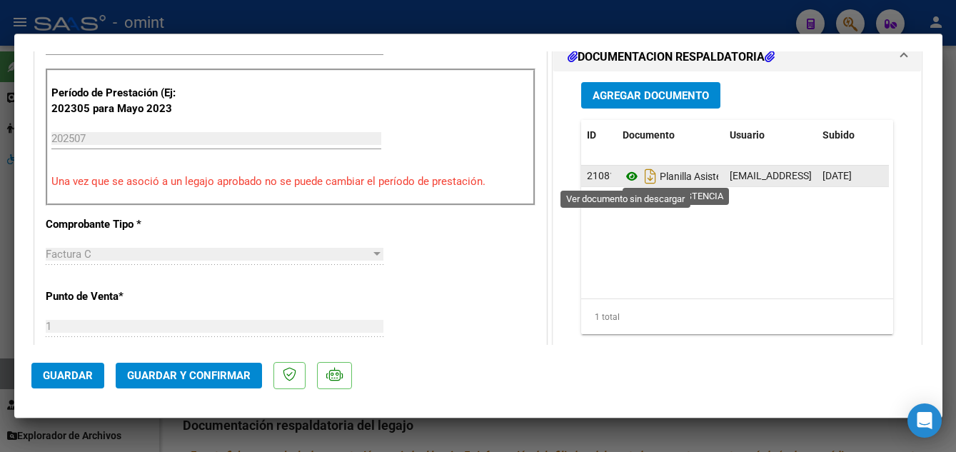
click at [626, 176] on icon at bounding box center [632, 176] width 19 height 17
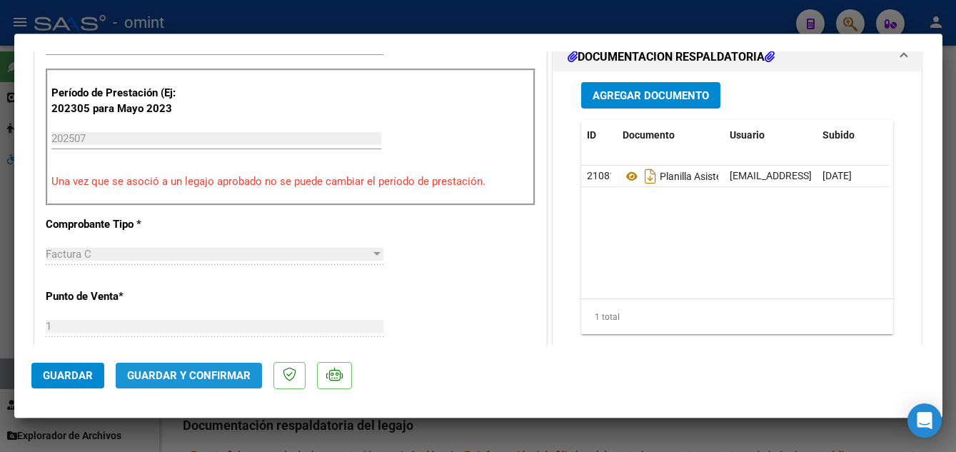
click at [219, 376] on span "Guardar y Confirmar" at bounding box center [189, 375] width 124 height 13
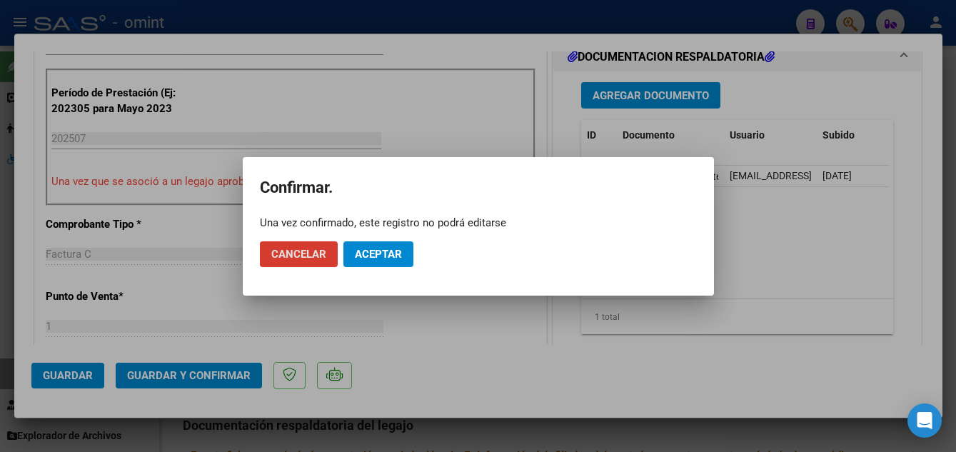
click at [382, 253] on span "Aceptar" at bounding box center [378, 254] width 47 height 13
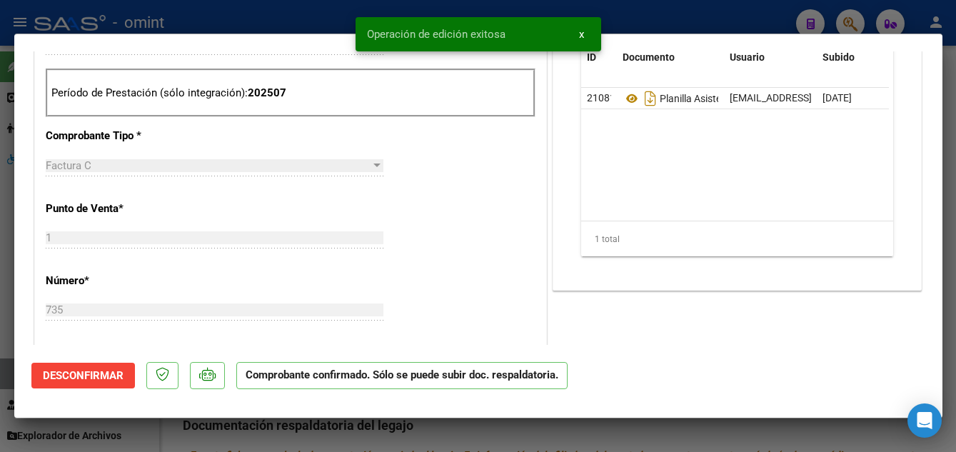
type input "$ 0,00"
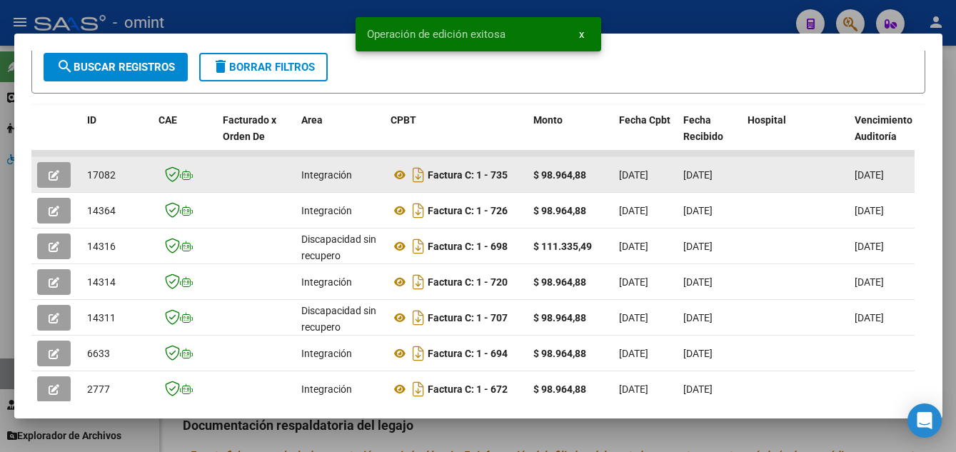
drag, startPoint x: 83, startPoint y: 184, endPoint x: 117, endPoint y: 183, distance: 34.3
click at [117, 183] on datatable-body-cell "17082" at bounding box center [116, 174] width 71 height 35
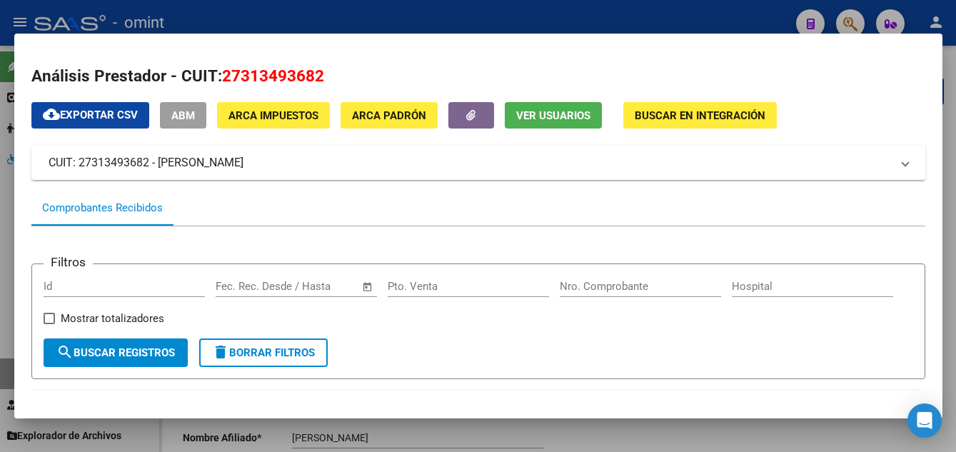
scroll to position [286, 0]
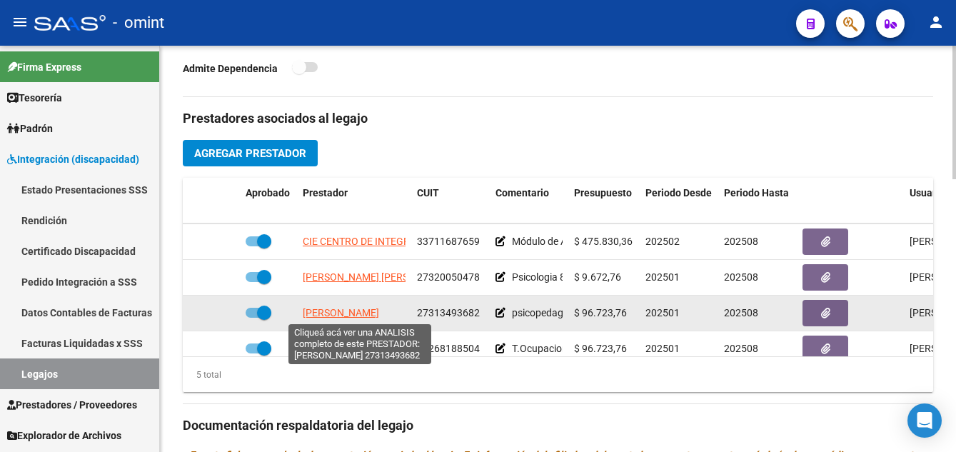
click at [379, 310] on span "[PERSON_NAME]" at bounding box center [341, 312] width 76 height 11
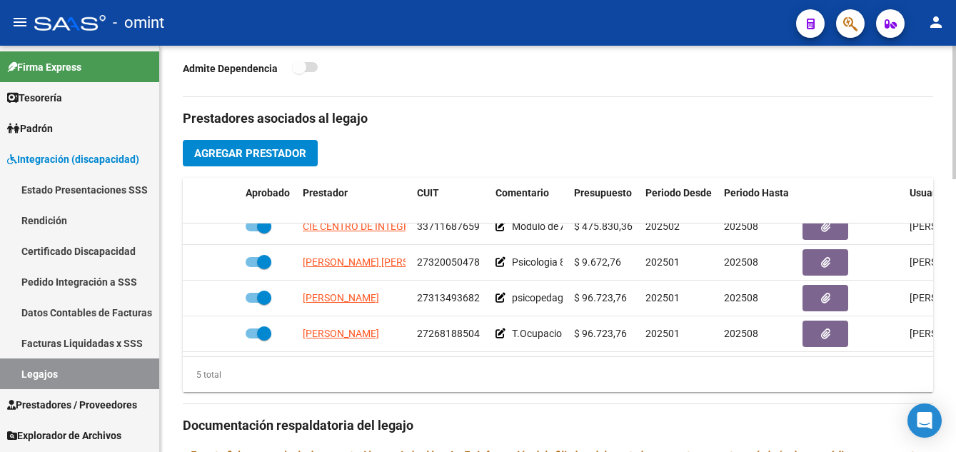
scroll to position [61, 0]
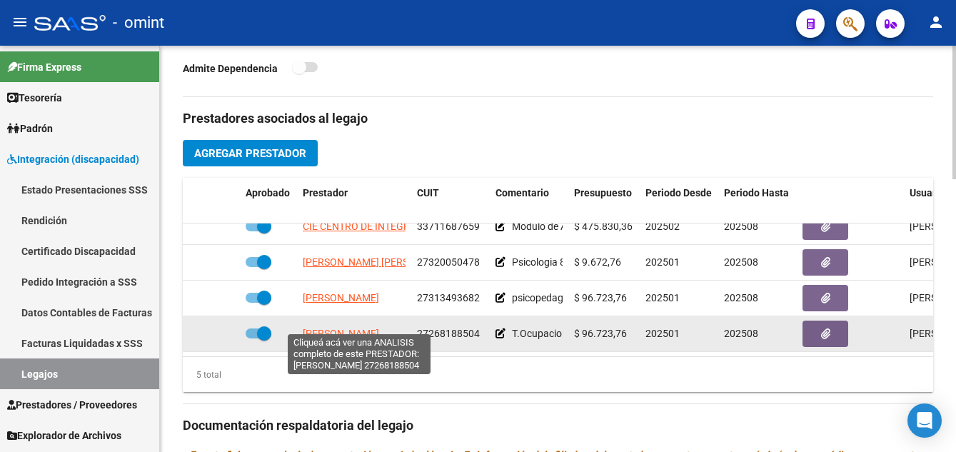
click at [379, 328] on span "[PERSON_NAME]" at bounding box center [341, 333] width 76 height 11
type textarea "27268188504"
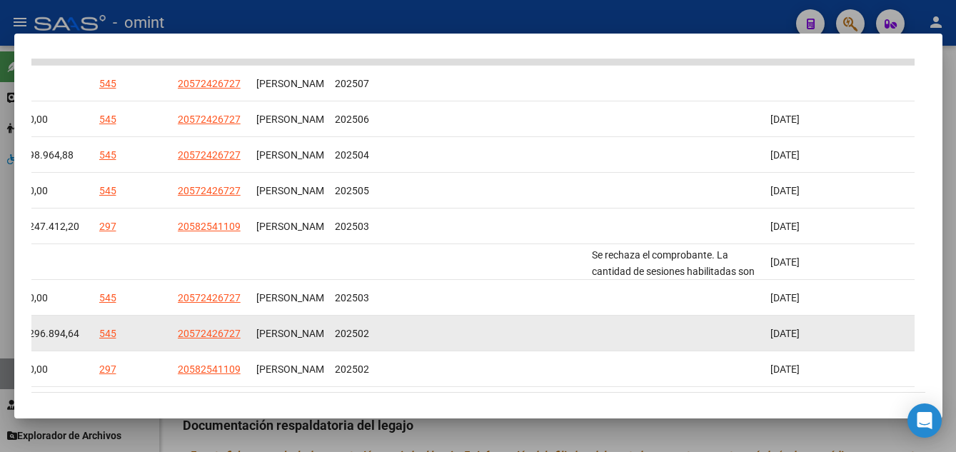
scroll to position [306, 0]
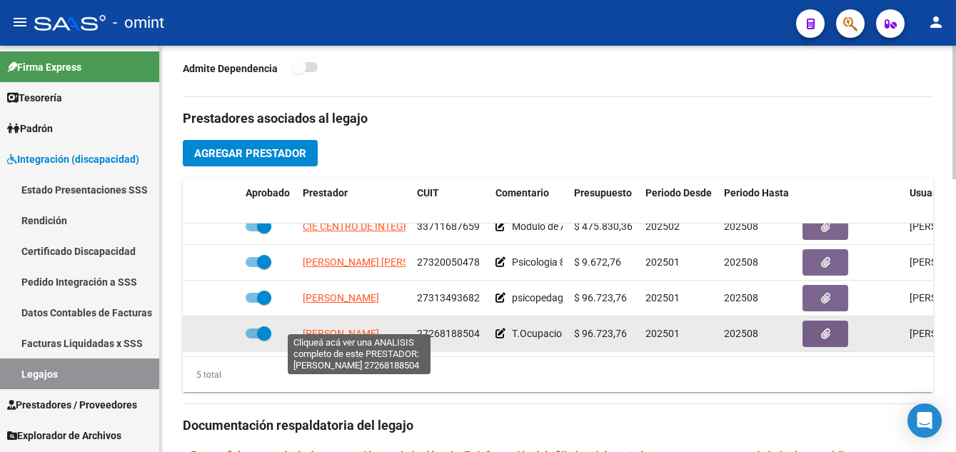
click at [326, 328] on span "[PERSON_NAME]" at bounding box center [341, 333] width 76 height 11
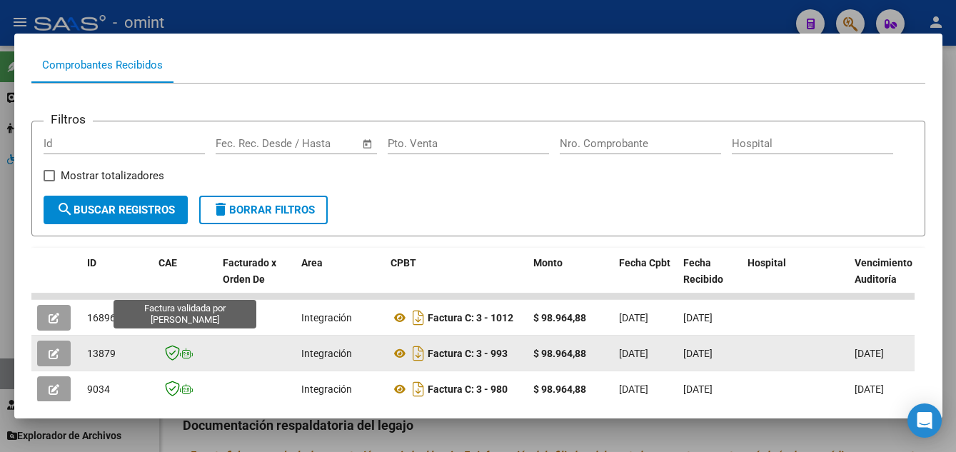
scroll to position [214, 0]
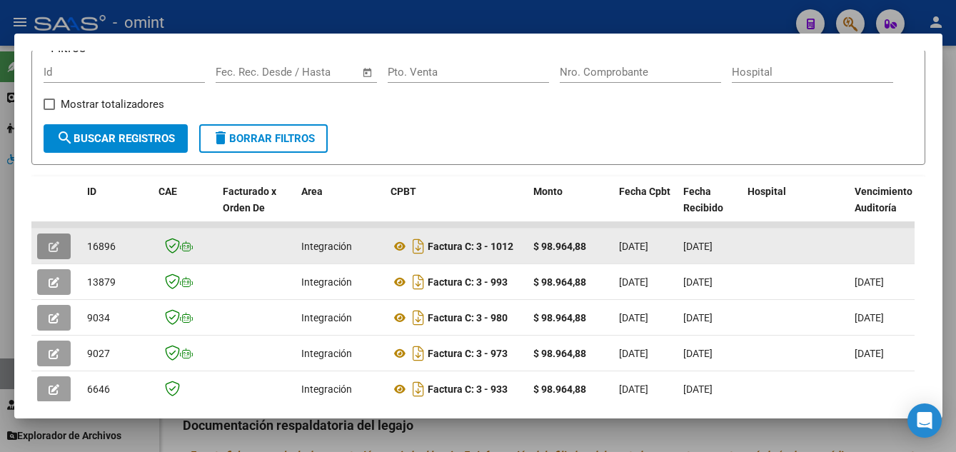
click at [52, 252] on icon "button" at bounding box center [54, 246] width 11 height 11
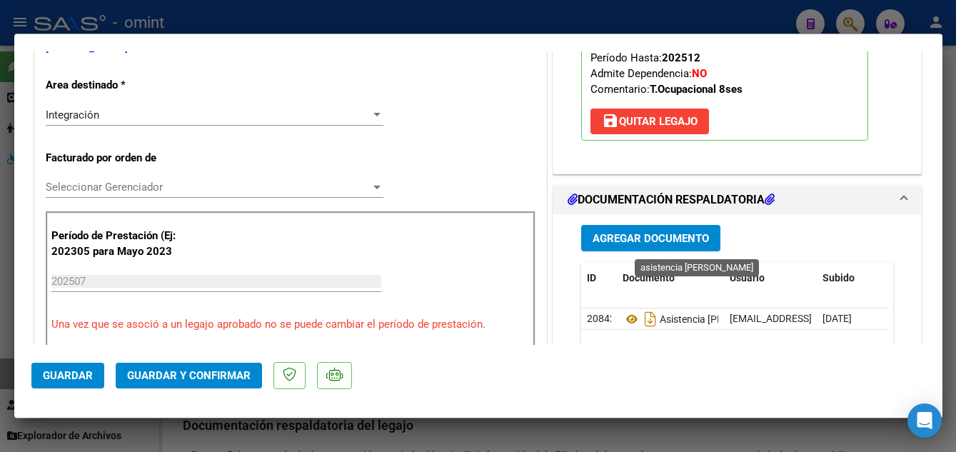
scroll to position [428, 0]
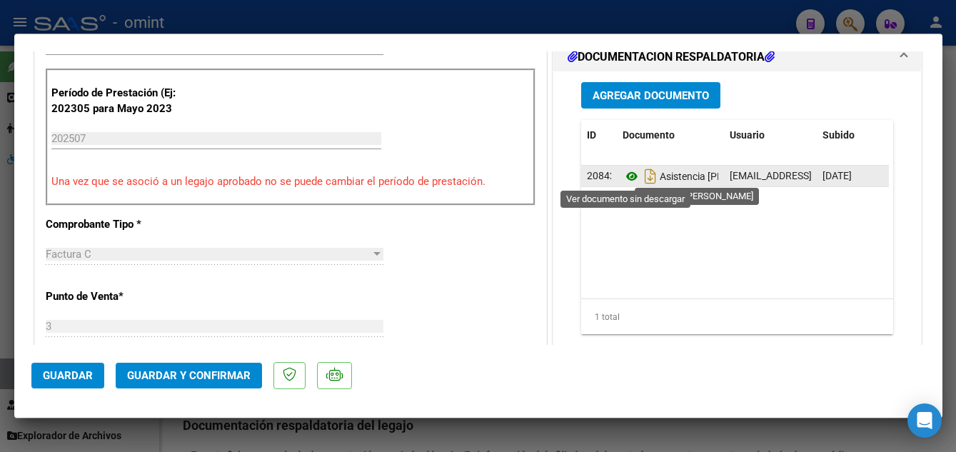
click at [624, 177] on icon at bounding box center [632, 176] width 19 height 17
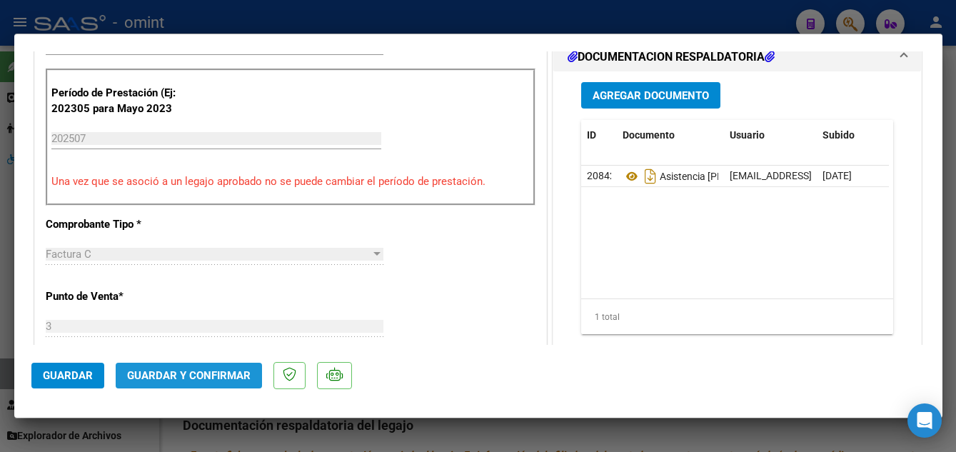
click at [215, 368] on button "Guardar y Confirmar" at bounding box center [189, 376] width 146 height 26
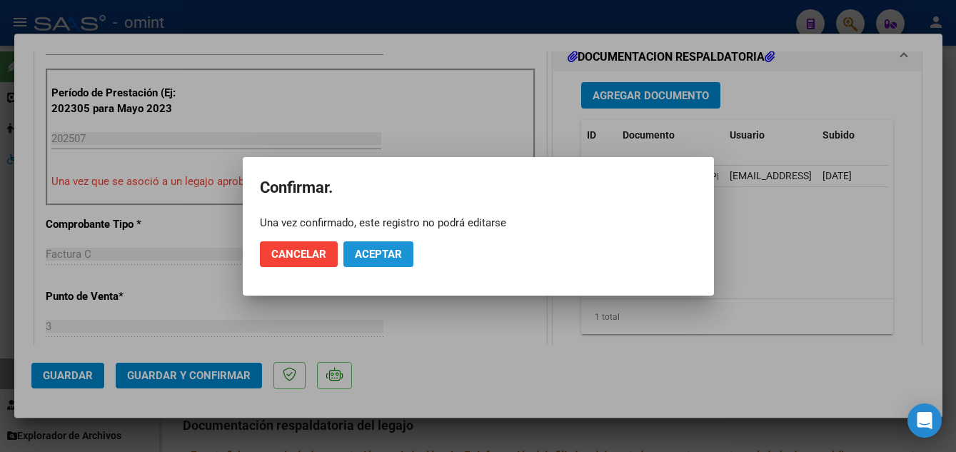
click at [375, 255] on span "Aceptar" at bounding box center [378, 254] width 47 height 13
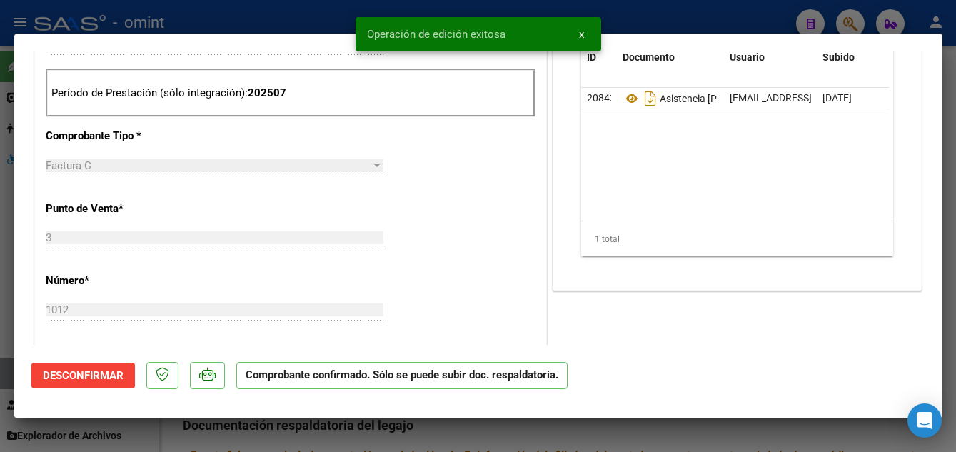
type input "$ 0,00"
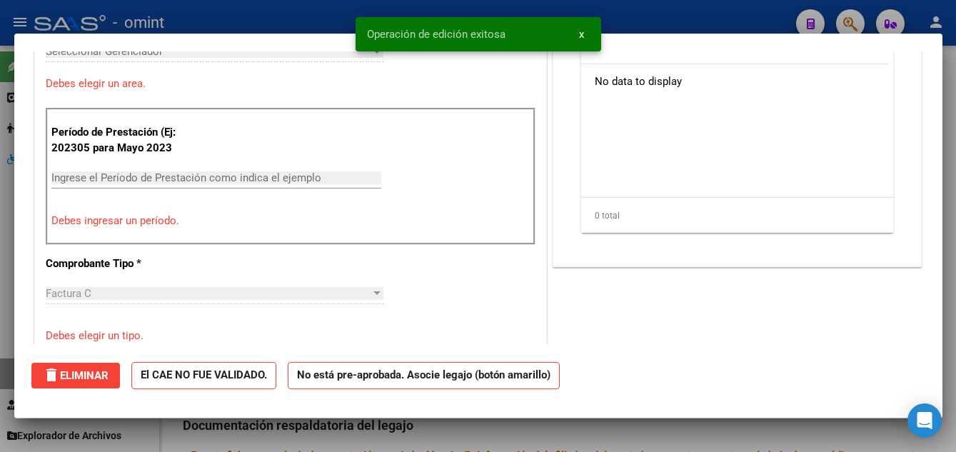
scroll to position [453, 0]
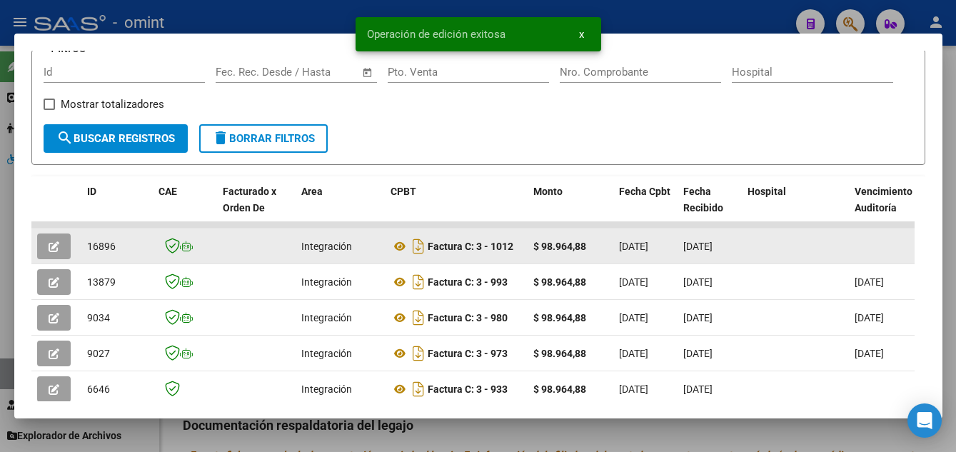
drag, startPoint x: 89, startPoint y: 253, endPoint x: 114, endPoint y: 257, distance: 26.1
click at [115, 252] on span "16896" at bounding box center [101, 246] width 29 height 11
copy span "16896"
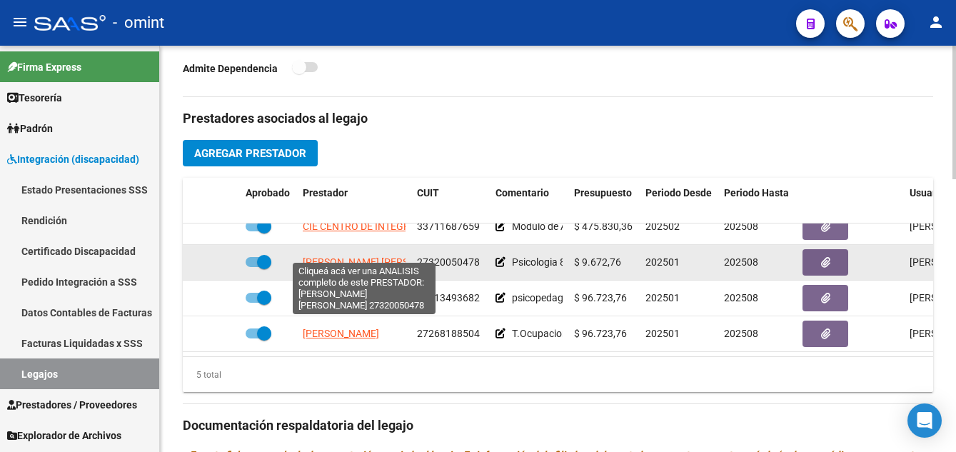
click at [375, 256] on span "[PERSON_NAME]" at bounding box center [380, 261] width 155 height 11
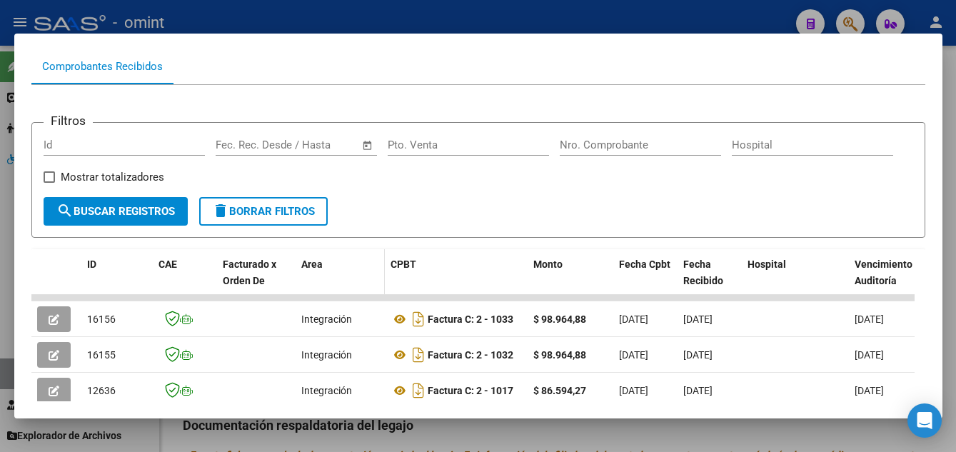
scroll to position [213, 0]
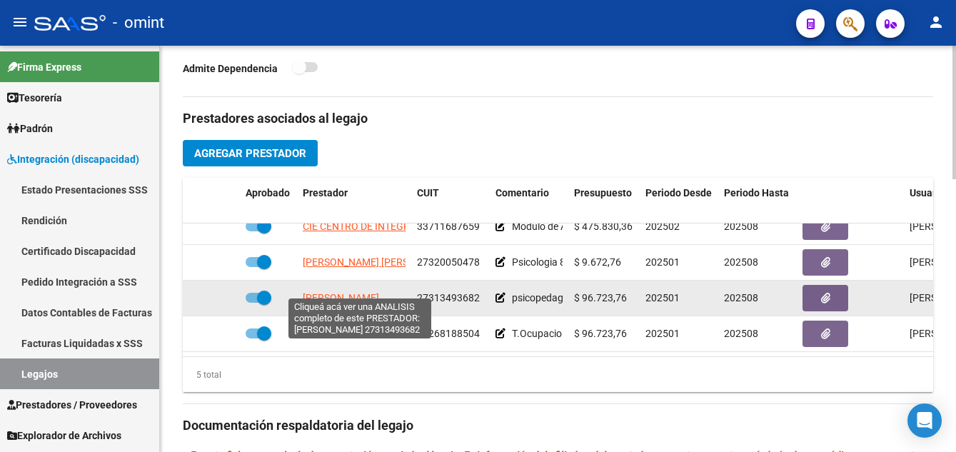
click at [359, 292] on span "[PERSON_NAME]" at bounding box center [341, 297] width 76 height 11
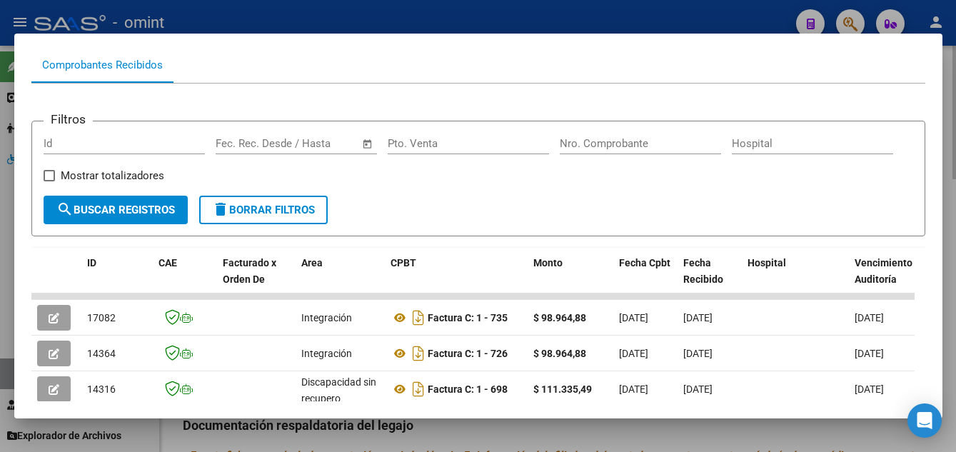
scroll to position [214, 0]
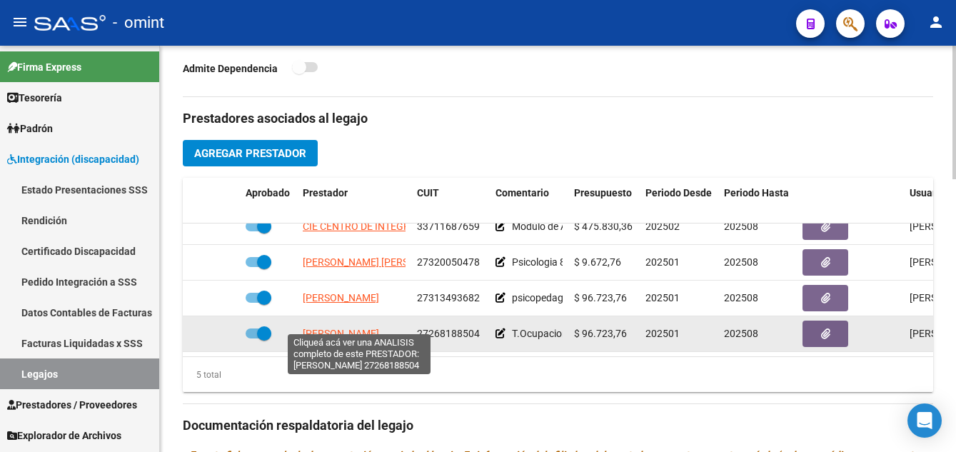
click at [354, 328] on span "[PERSON_NAME]" at bounding box center [341, 333] width 76 height 11
type textarea "27268188504"
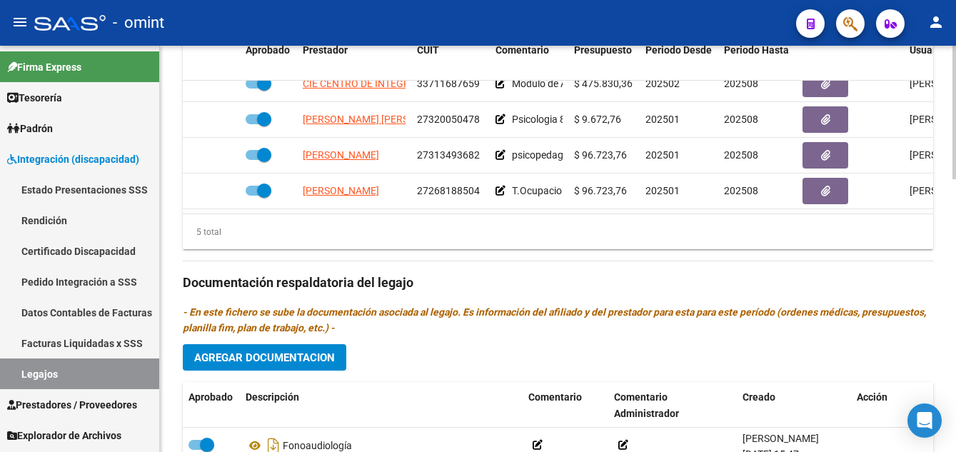
scroll to position [714, 0]
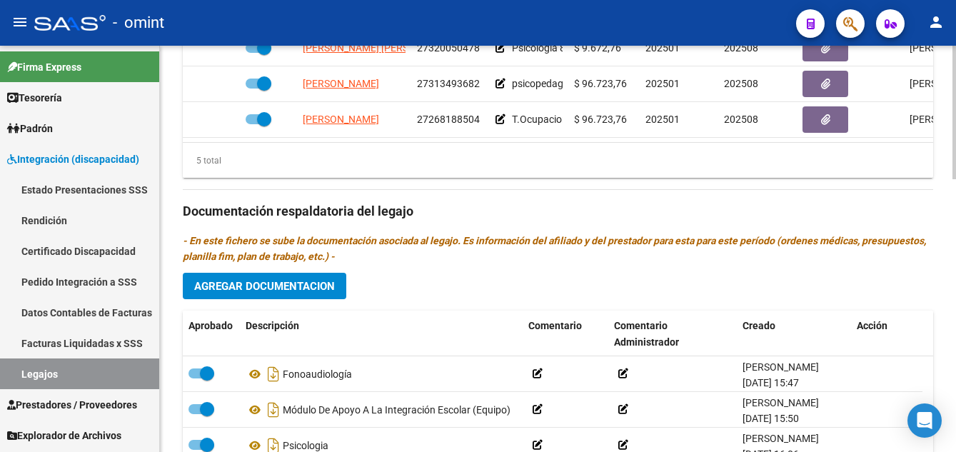
click at [274, 271] on div "Prestadores asociados al legajo Agregar Prestador Aprobado Prestador CUIT Comen…" at bounding box center [558, 209] width 751 height 653
click at [102, 249] on link "Certificado Discapacidad" at bounding box center [79, 251] width 159 height 31
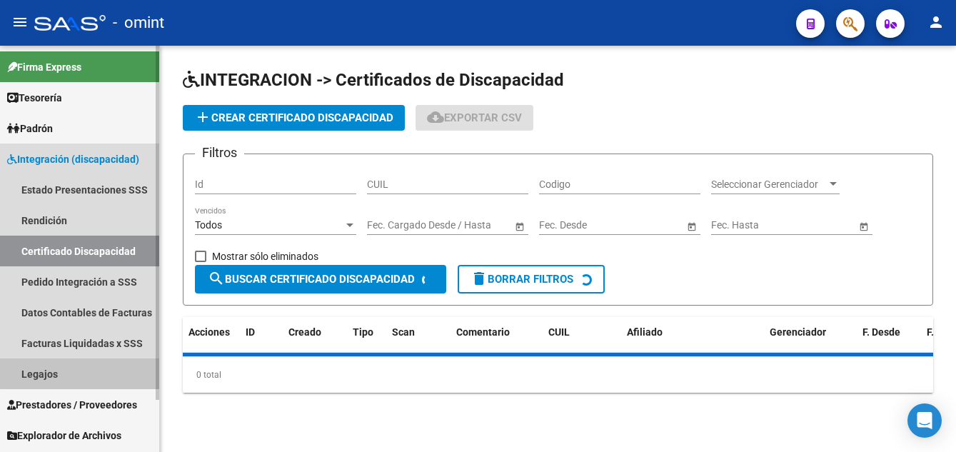
click at [88, 371] on link "Legajos" at bounding box center [79, 374] width 159 height 31
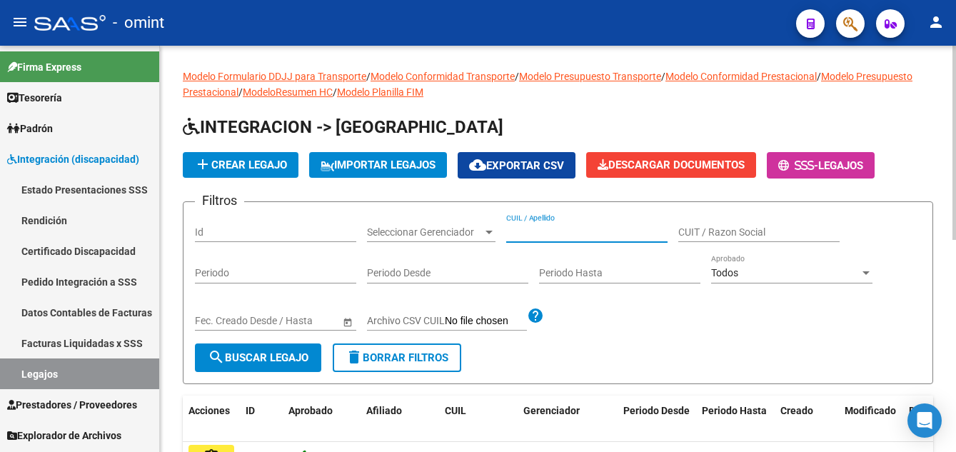
paste input "RISIGLIONE ANDREONE LEO DILAN"
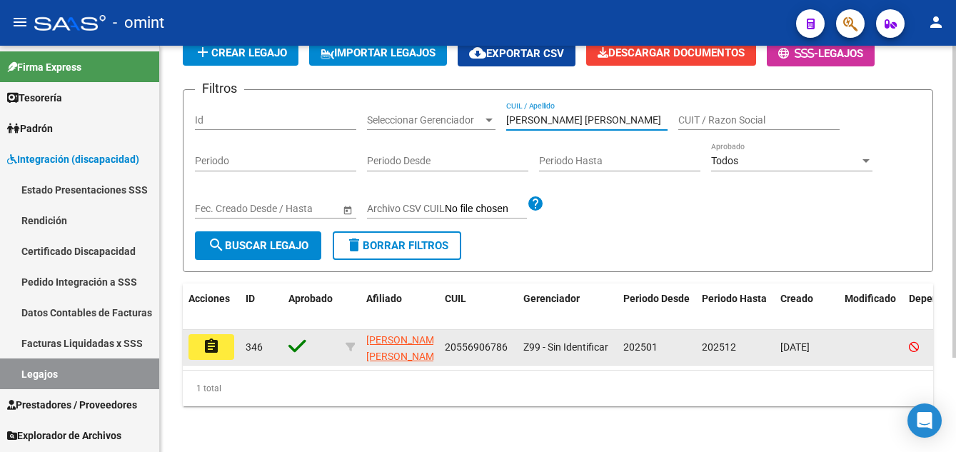
type input "RISIGLIONE ANDREONE LEO DILAN"
click at [205, 338] on mat-icon "assignment" at bounding box center [211, 346] width 17 height 17
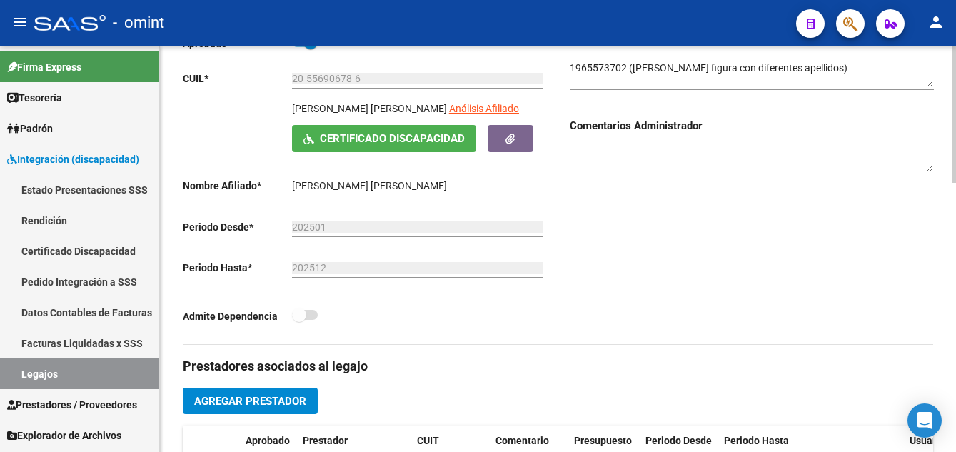
scroll to position [357, 0]
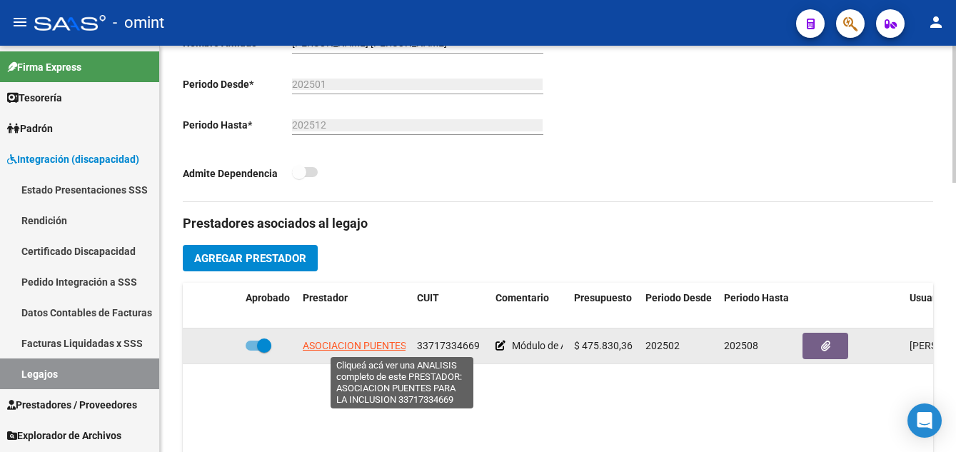
click at [371, 345] on span "ASOCIACION PUENTES PARA LA INCLUSION" at bounding box center [402, 345] width 199 height 11
type textarea "33717334669"
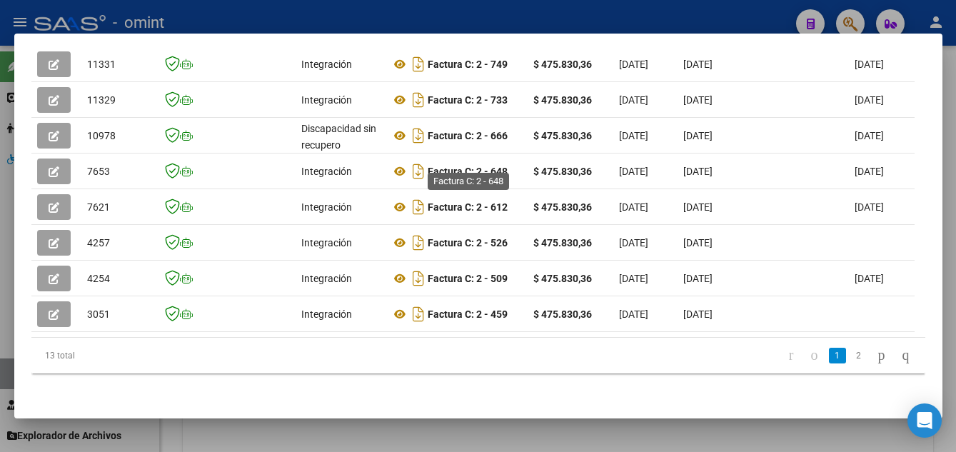
scroll to position [341, 0]
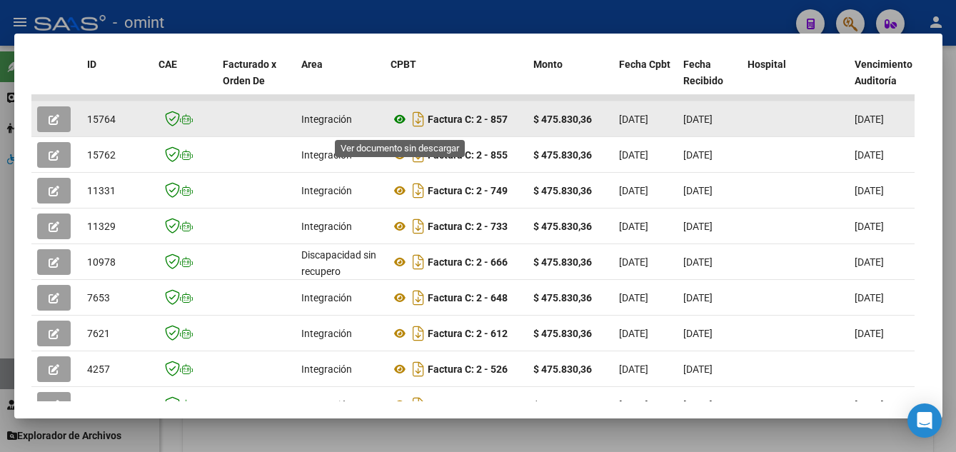
click at [400, 125] on icon at bounding box center [400, 119] width 19 height 17
click at [58, 119] on span "button" at bounding box center [54, 119] width 11 height 13
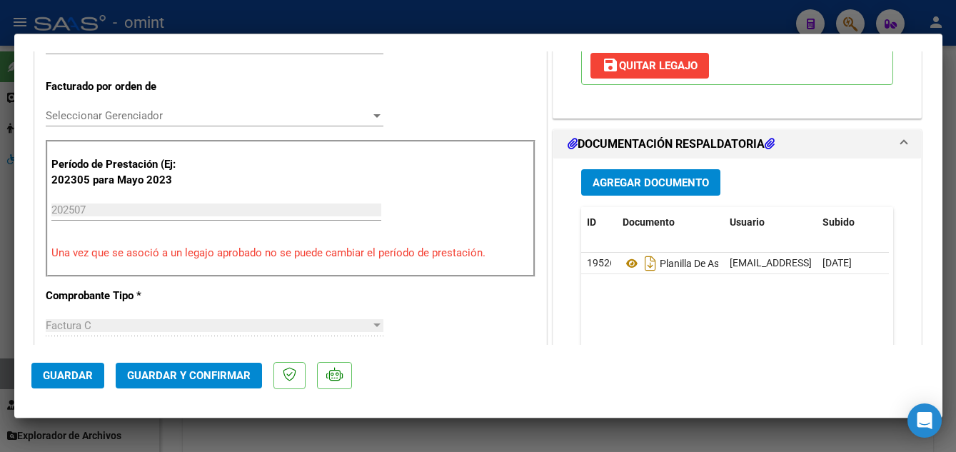
scroll to position [500, 0]
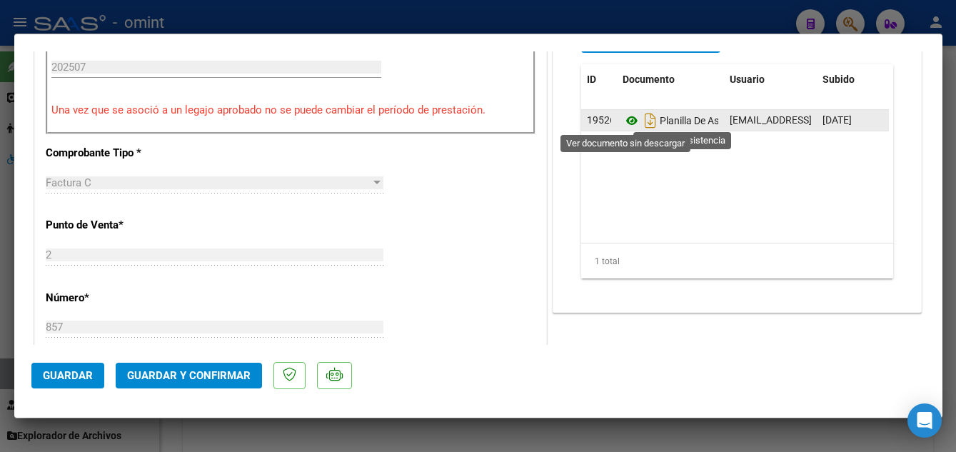
click at [626, 124] on icon at bounding box center [632, 120] width 19 height 17
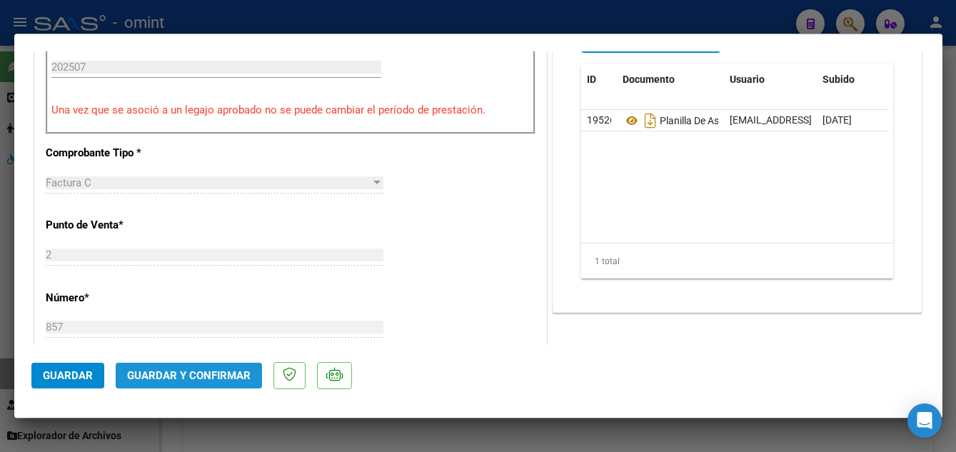
click at [217, 374] on span "Guardar y Confirmar" at bounding box center [189, 375] width 124 height 13
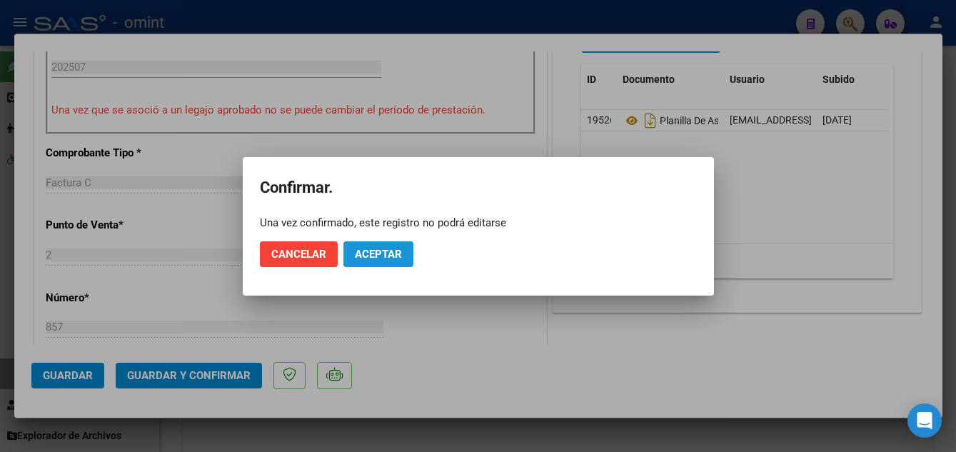
click at [384, 253] on span "Aceptar" at bounding box center [378, 254] width 47 height 13
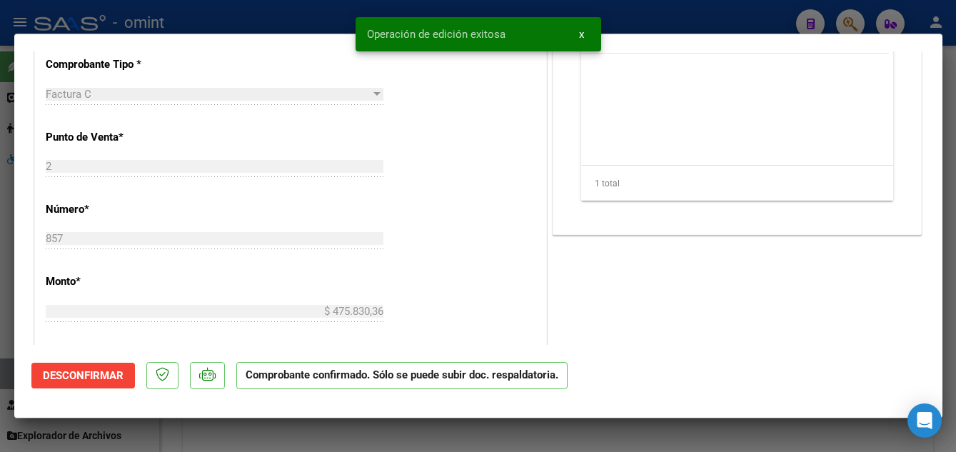
type input "$ 0,00"
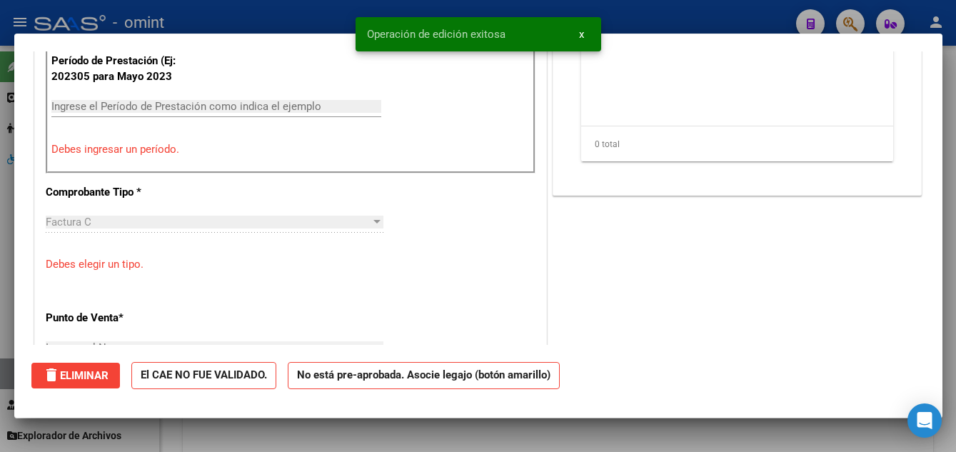
scroll to position [0, 0]
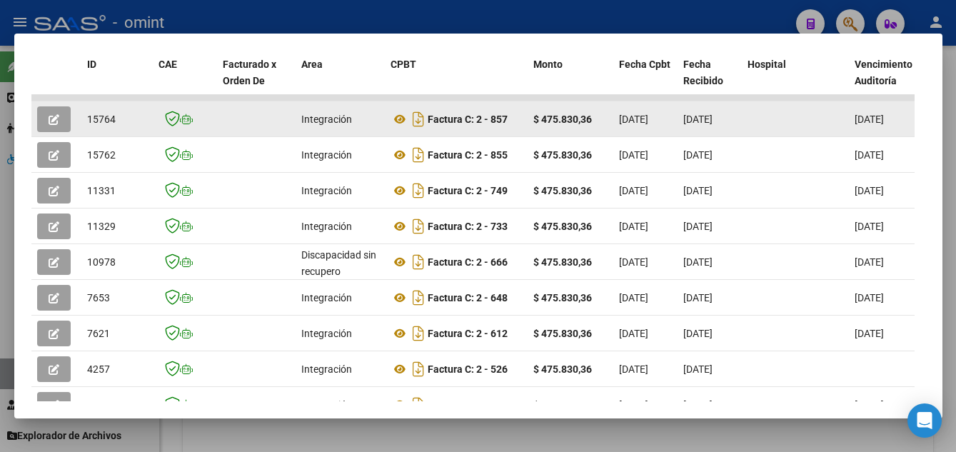
drag, startPoint x: 88, startPoint y: 126, endPoint x: 117, endPoint y: 131, distance: 29.8
click at [117, 128] on div "15764" at bounding box center [117, 119] width 60 height 16
drag, startPoint x: 117, startPoint y: 131, endPoint x: 110, endPoint y: 127, distance: 8.3
copy span "15764"
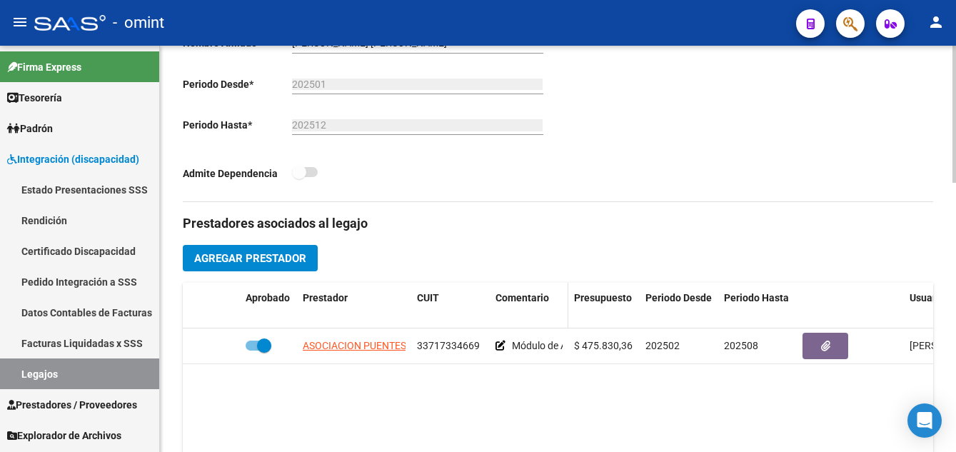
drag, startPoint x: 518, startPoint y: 303, endPoint x: 509, endPoint y: 283, distance: 22.0
click at [518, 303] on span "Comentario" at bounding box center [523, 297] width 54 height 11
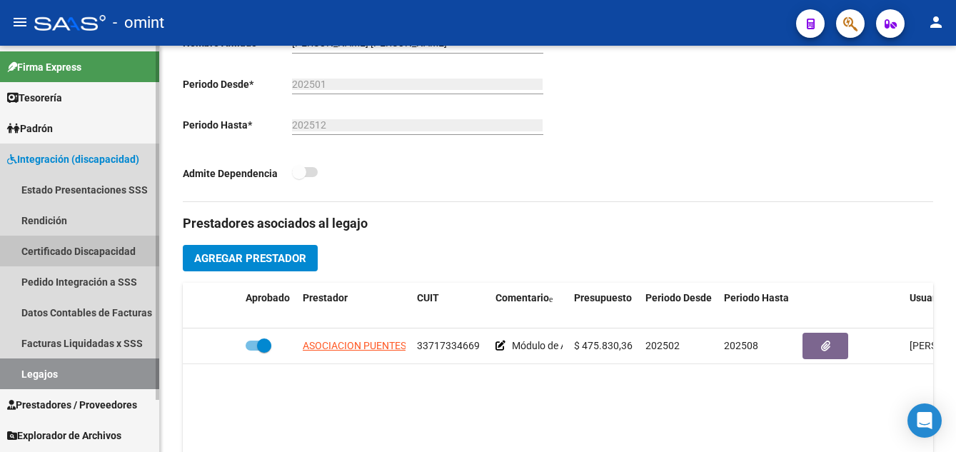
click at [57, 254] on link "Certificado Discapacidad" at bounding box center [79, 251] width 159 height 31
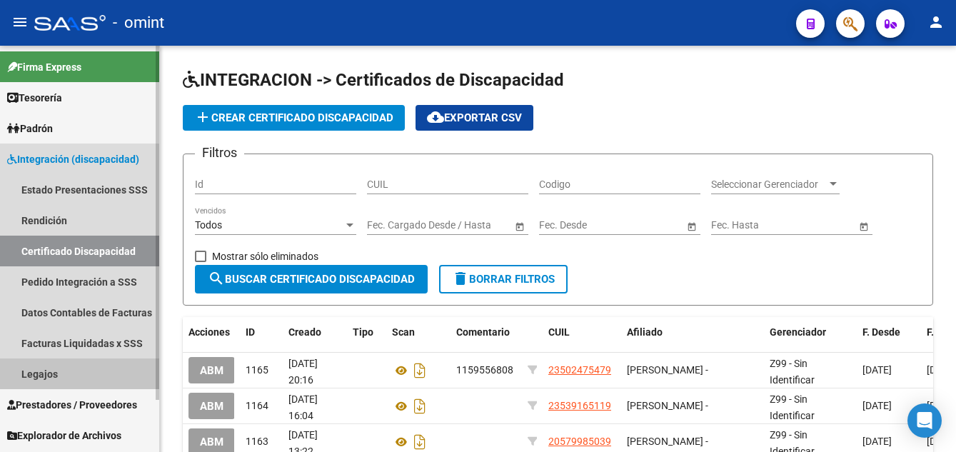
click at [61, 374] on link "Legajos" at bounding box center [79, 374] width 159 height 31
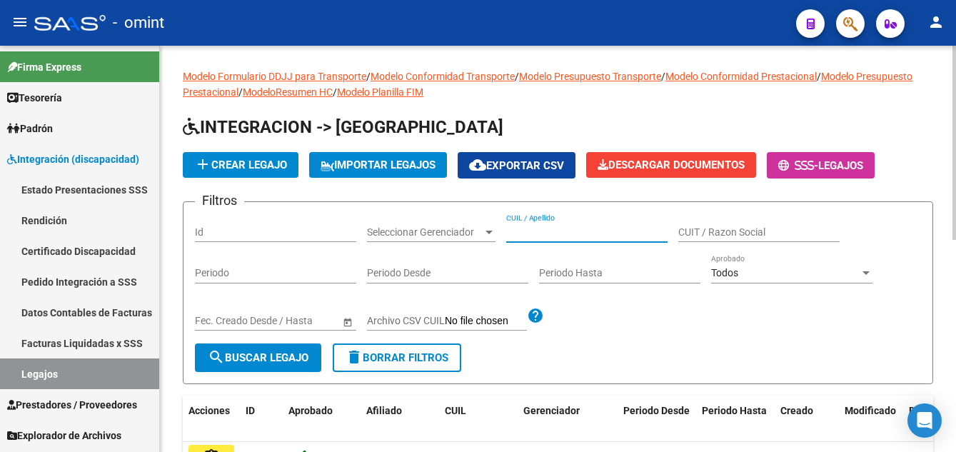
paste input "RIVAS EVA JUANA"
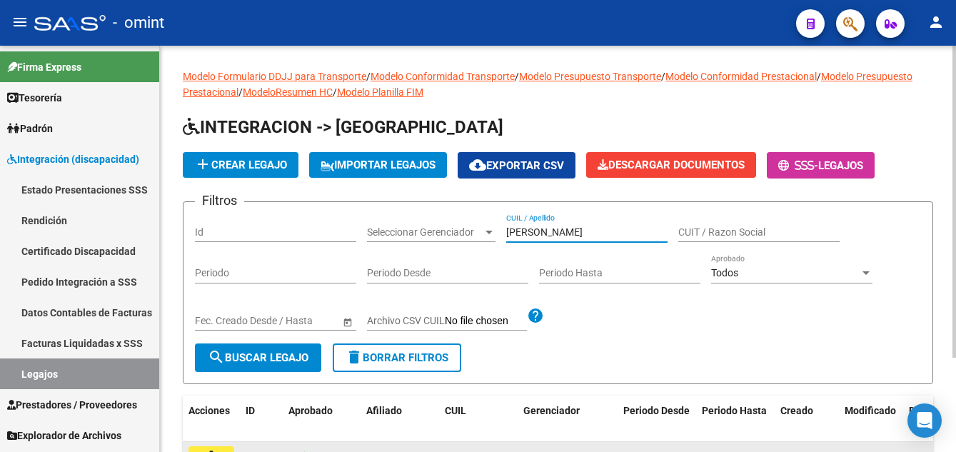
scroll to position [123, 0]
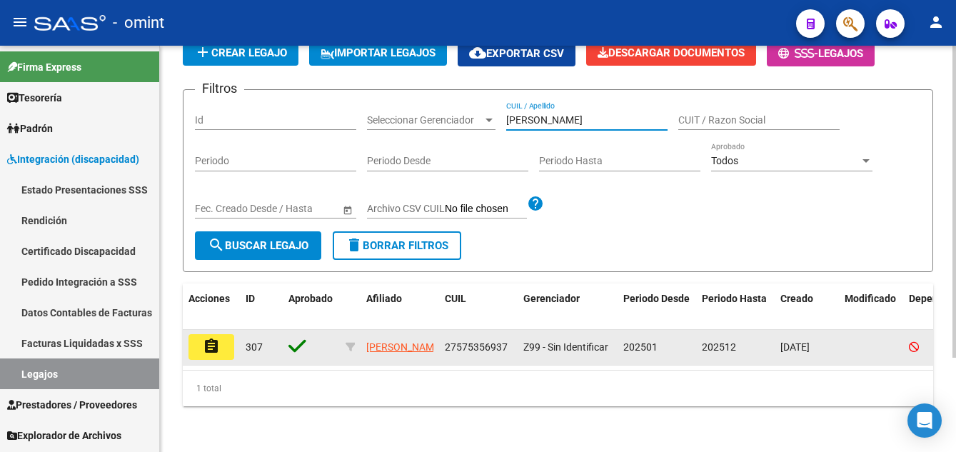
type input "RIVAS EVA JUANA"
click at [208, 338] on mat-icon "assignment" at bounding box center [211, 346] width 17 height 17
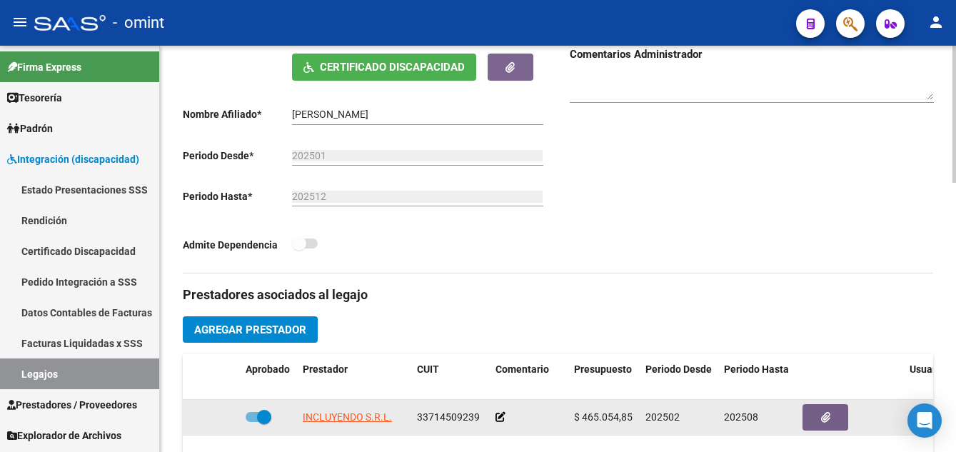
scroll to position [428, 0]
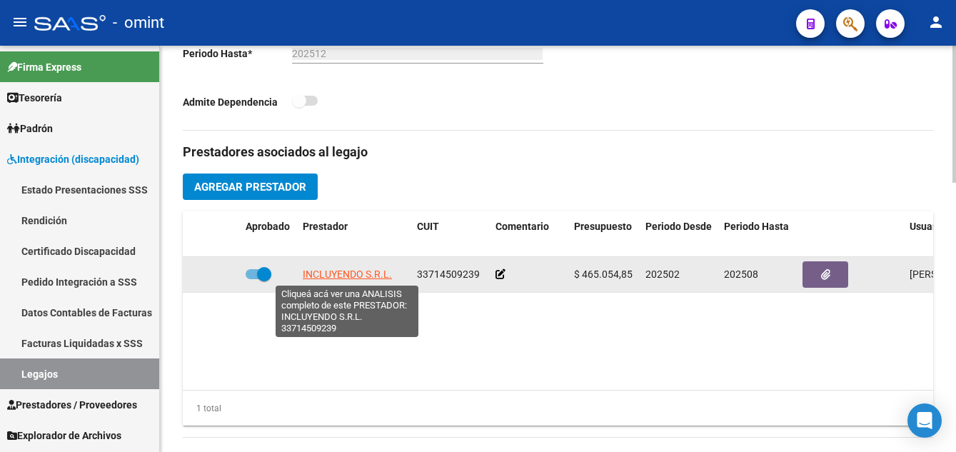
click at [346, 271] on span "INCLUYENDO S.R.L." at bounding box center [347, 274] width 89 height 11
type textarea "33714509239"
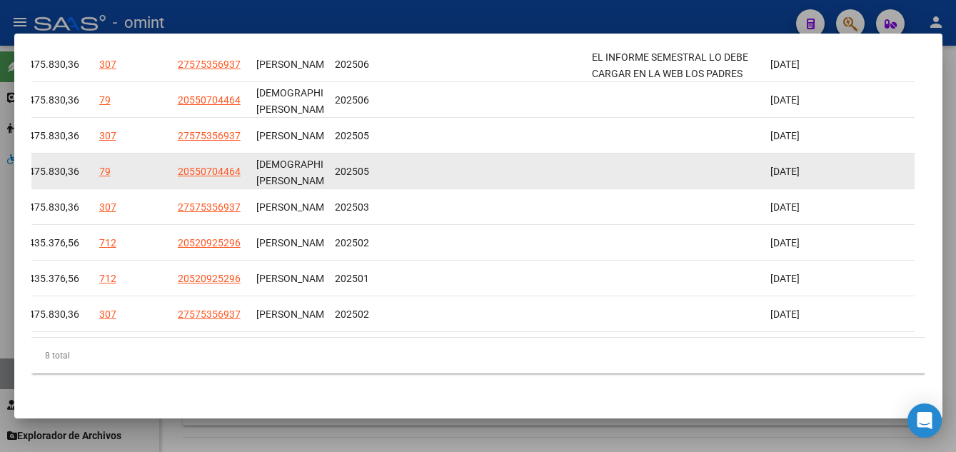
scroll to position [270, 0]
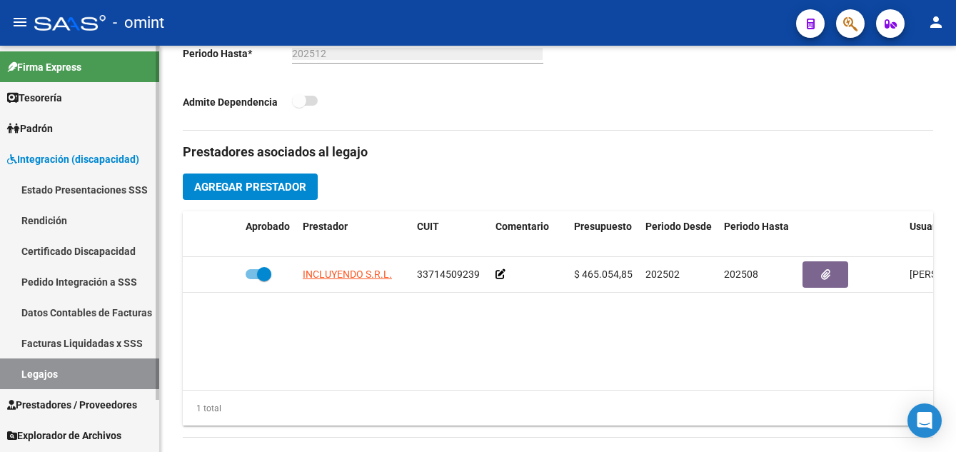
click at [69, 254] on link "Certificado Discapacidad" at bounding box center [79, 251] width 159 height 31
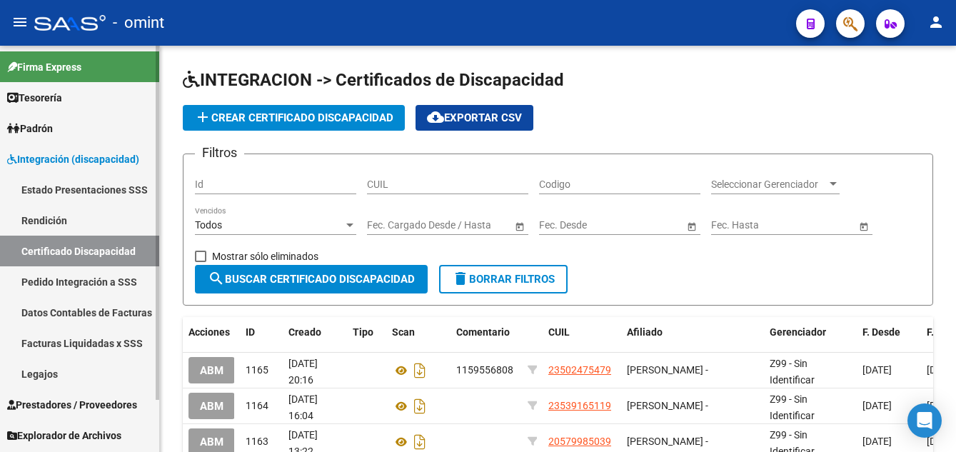
click at [58, 376] on link "Legajos" at bounding box center [79, 374] width 159 height 31
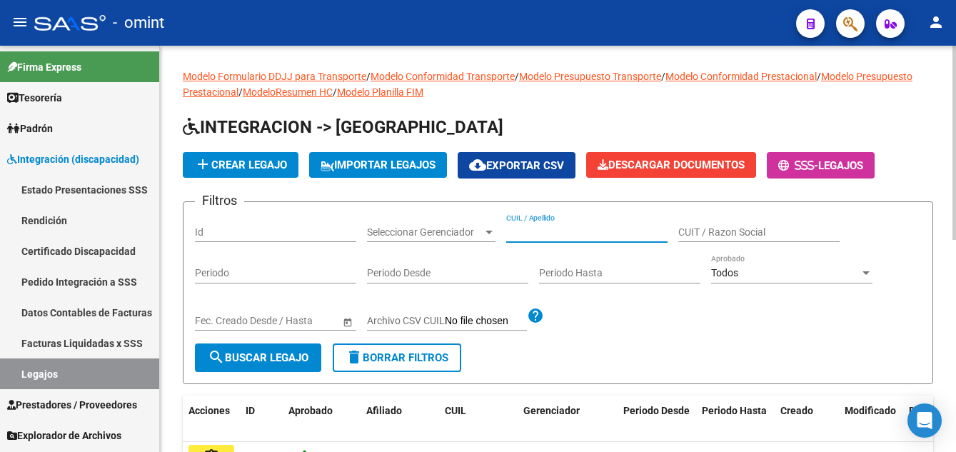
paste input "RIVERA BARRETO, JUAN IGNACIO"
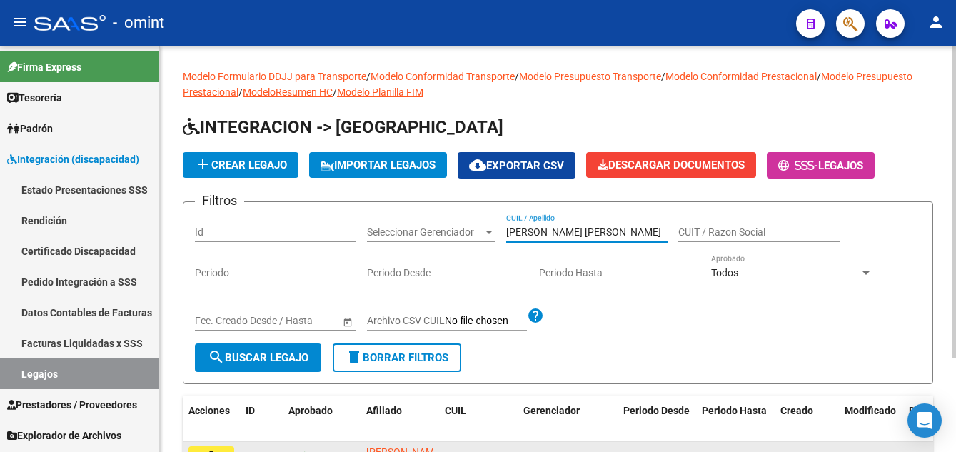
scroll to position [123, 0]
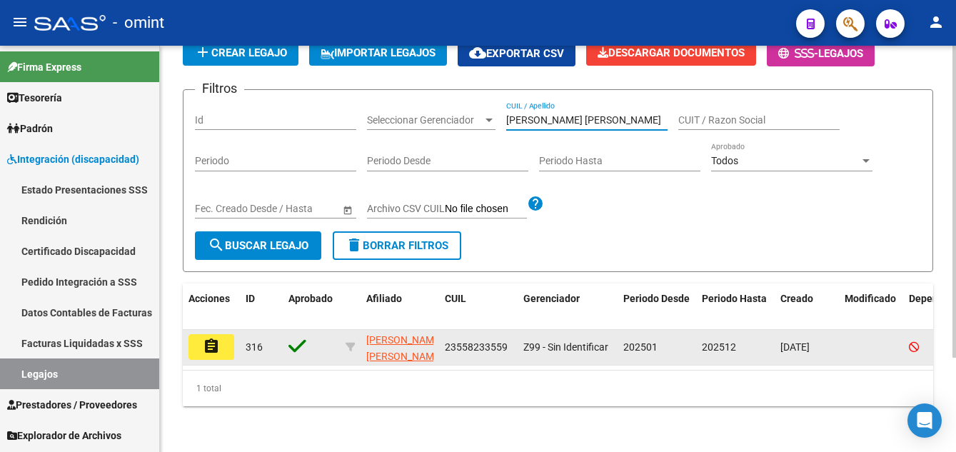
type input "RIVERA BARRETO, JUAN IGNACIO"
click at [221, 334] on button "assignment" at bounding box center [212, 347] width 46 height 26
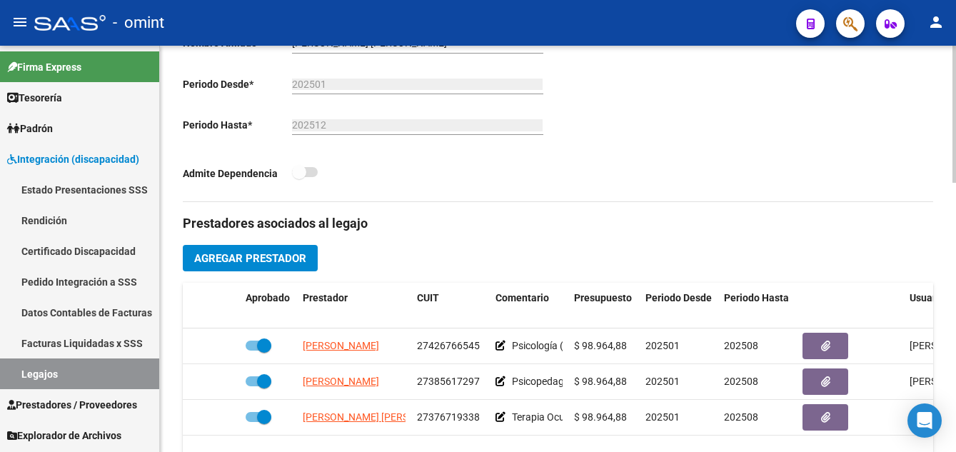
scroll to position [428, 0]
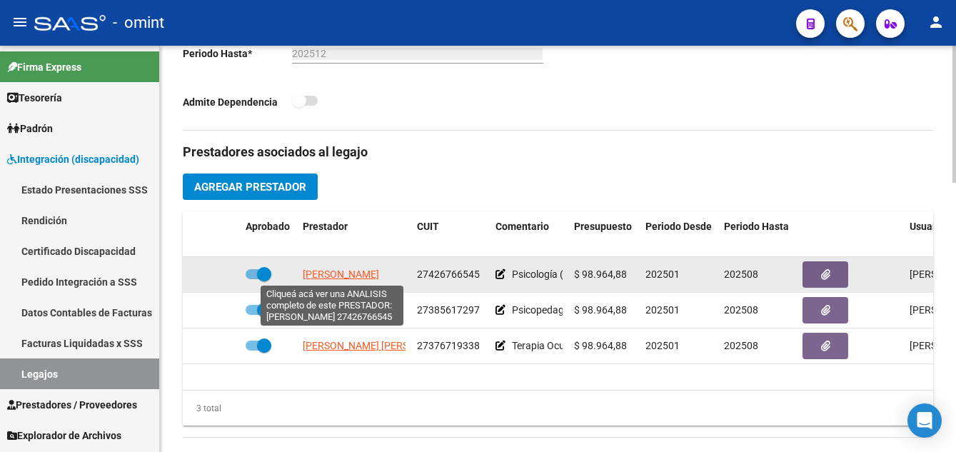
click at [332, 274] on span "OLIVA ABRIL" at bounding box center [341, 274] width 76 height 11
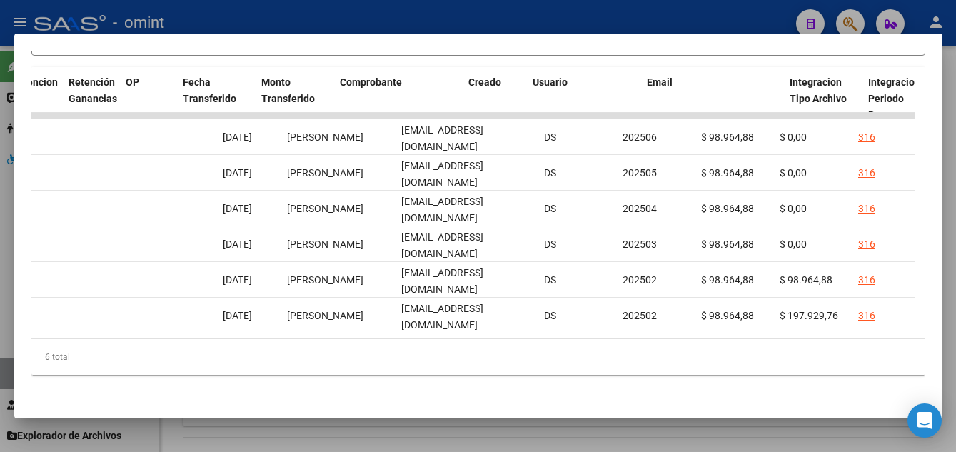
scroll to position [0, 1168]
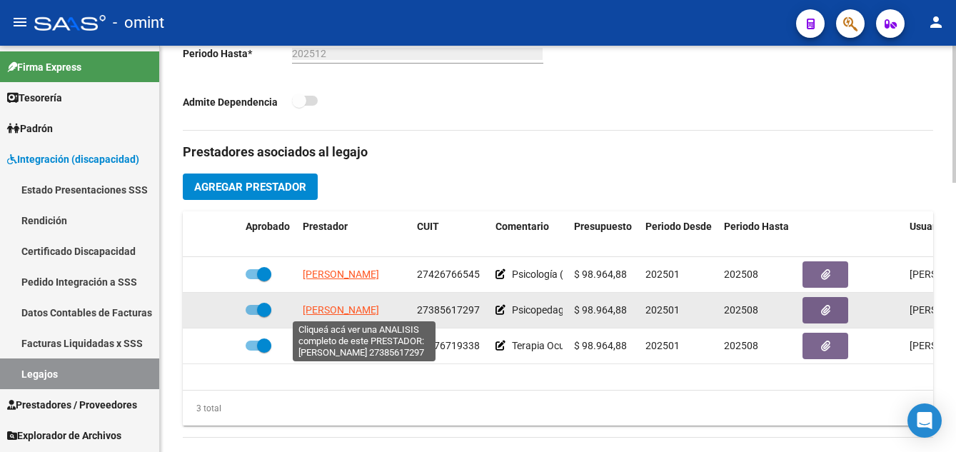
click at [326, 308] on span "GOMEZ PREISS MARIA SOL" at bounding box center [341, 309] width 76 height 11
type textarea "27385617297"
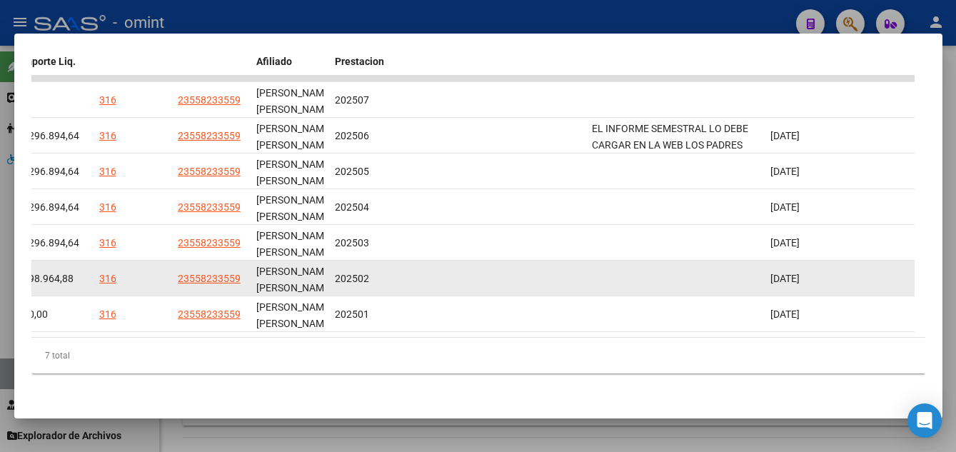
scroll to position [306, 0]
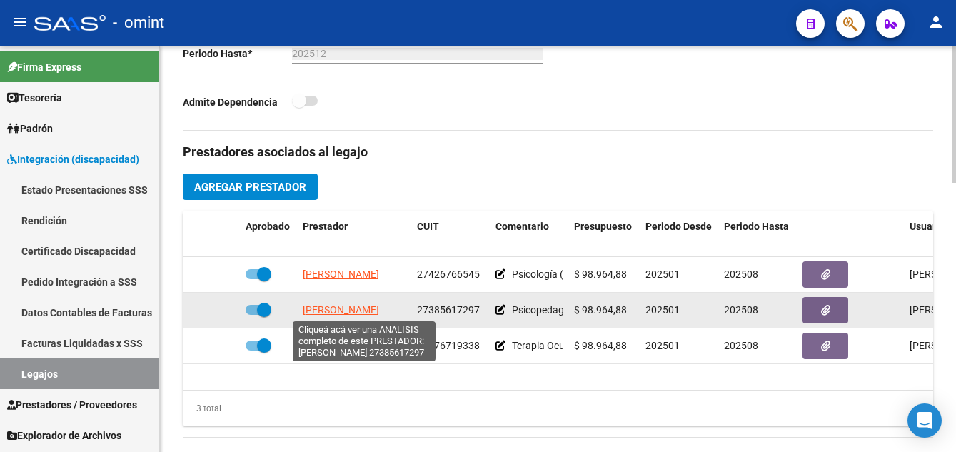
click at [360, 309] on span "GOMEZ PREISS MARIA SOL" at bounding box center [341, 309] width 76 height 11
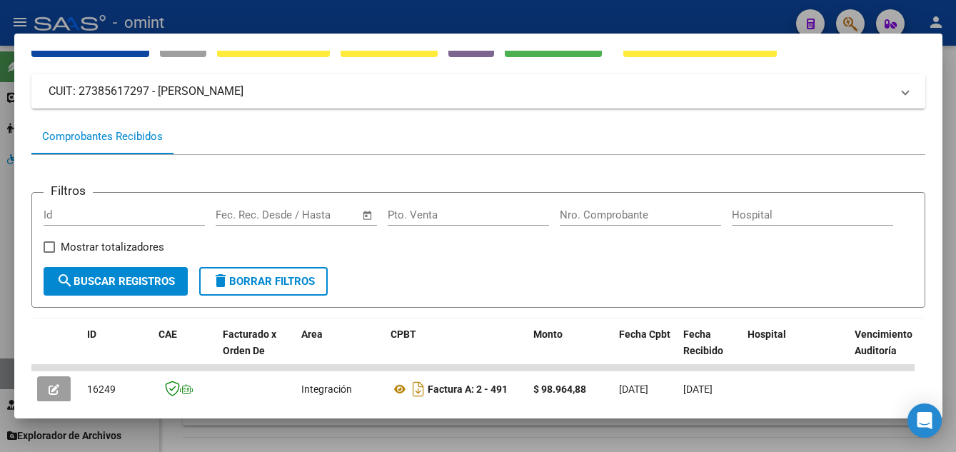
scroll to position [214, 0]
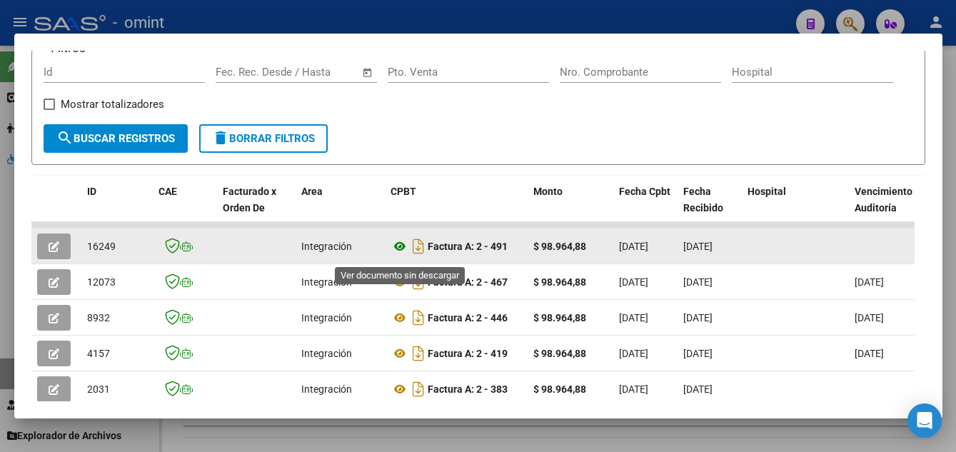
click at [398, 250] on icon at bounding box center [400, 246] width 19 height 17
click at [56, 252] on icon "button" at bounding box center [54, 246] width 11 height 11
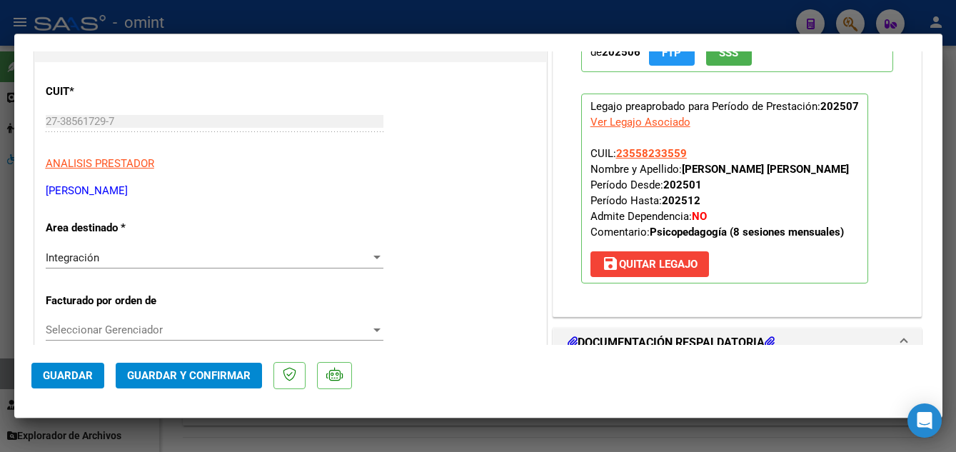
scroll to position [357, 0]
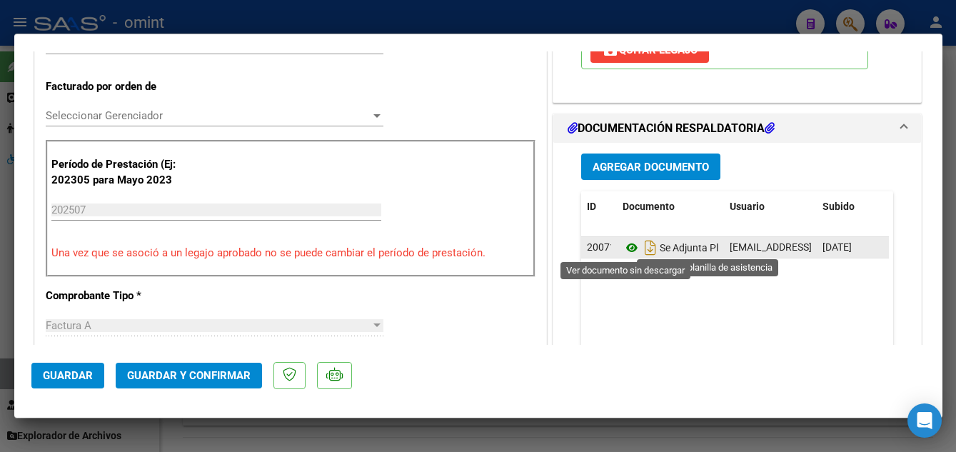
click at [623, 251] on icon at bounding box center [632, 247] width 19 height 17
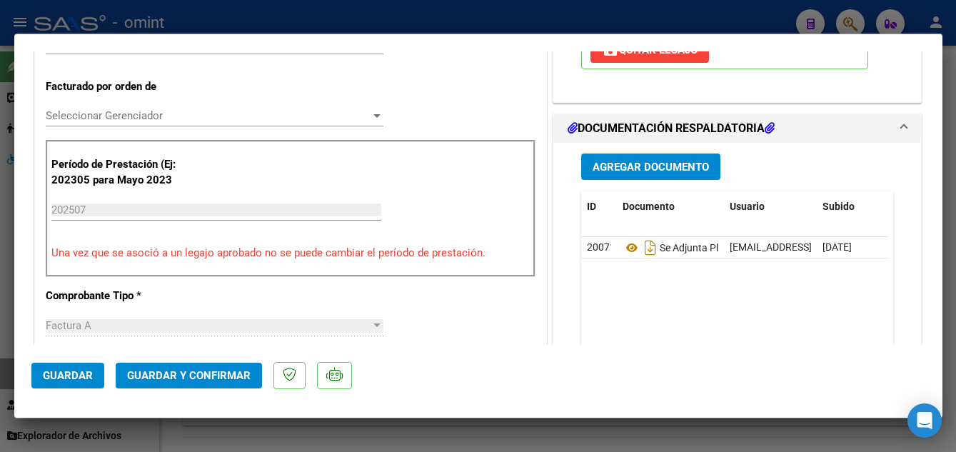
click at [171, 381] on span "Guardar y Confirmar" at bounding box center [189, 375] width 124 height 13
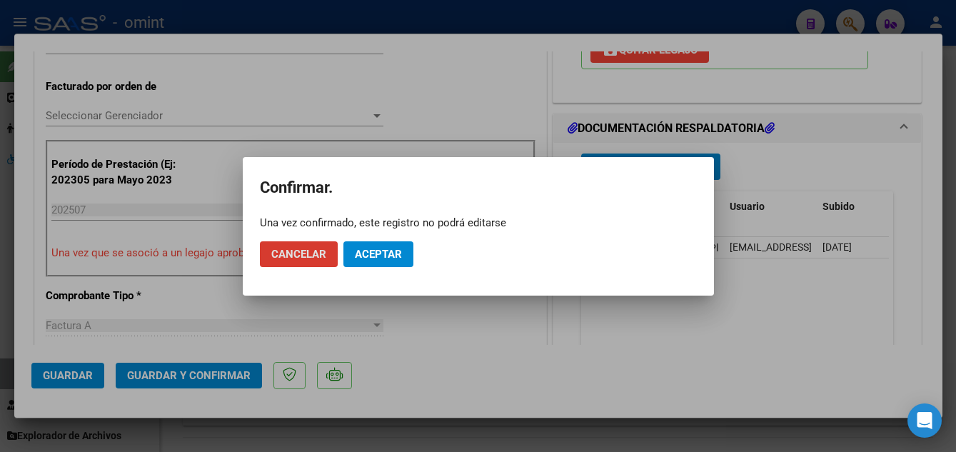
click at [381, 256] on span "Aceptar" at bounding box center [378, 254] width 47 height 13
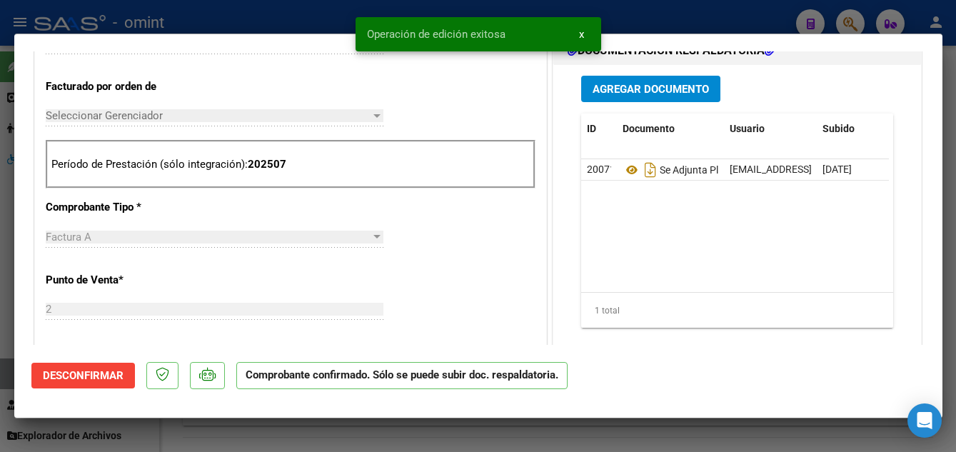
type input "$ 0,00"
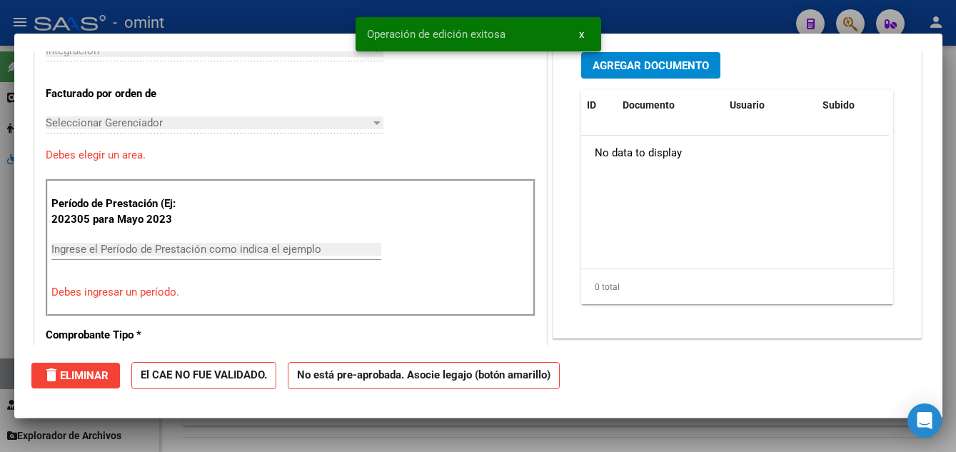
scroll to position [382, 0]
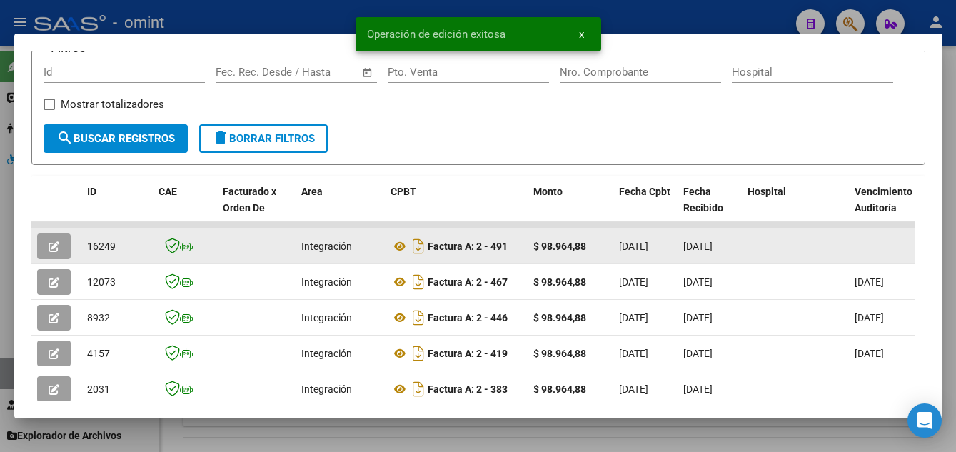
drag, startPoint x: 89, startPoint y: 250, endPoint x: 126, endPoint y: 254, distance: 38.1
click at [126, 254] on div "16249" at bounding box center [117, 247] width 60 height 16
drag, startPoint x: 126, startPoint y: 254, endPoint x: 104, endPoint y: 255, distance: 22.9
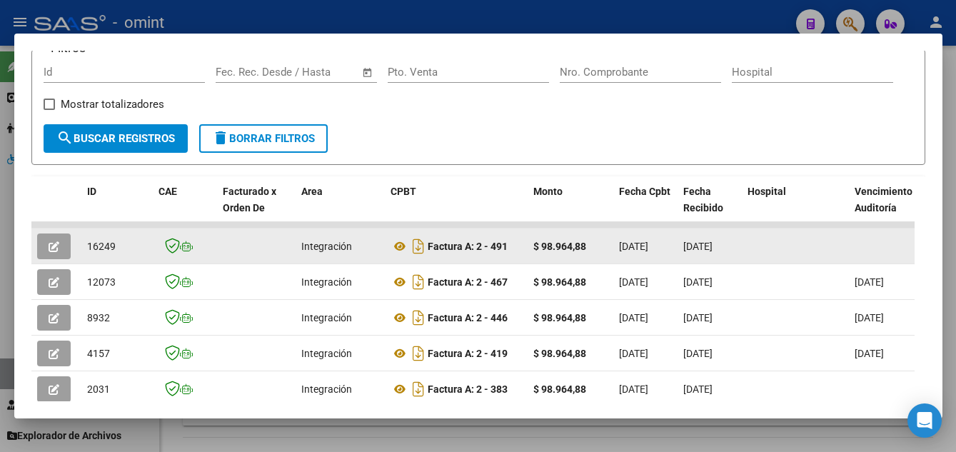
copy span "16249"
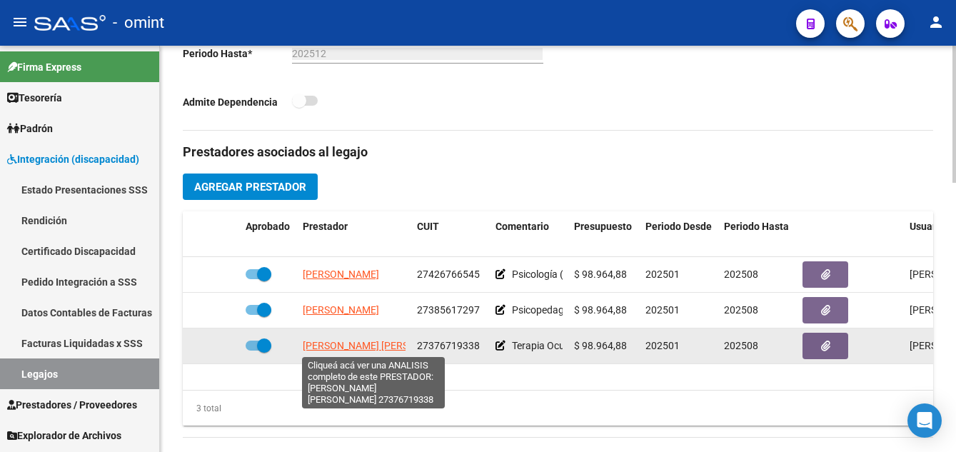
click at [366, 344] on span "MICHELINI ANTONELLA BELEN" at bounding box center [380, 345] width 155 height 11
type textarea "27376719338"
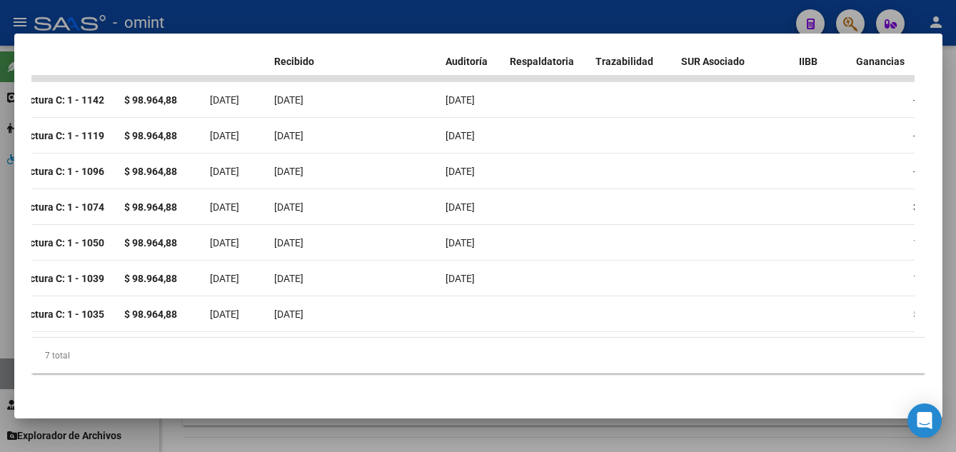
scroll to position [0, 0]
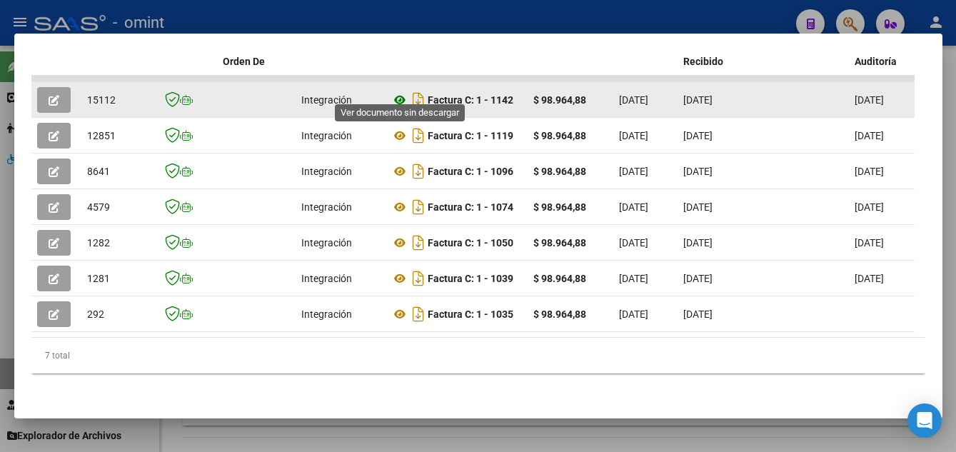
click at [400, 91] on icon at bounding box center [400, 99] width 19 height 17
click at [60, 87] on button "button" at bounding box center [54, 100] width 34 height 26
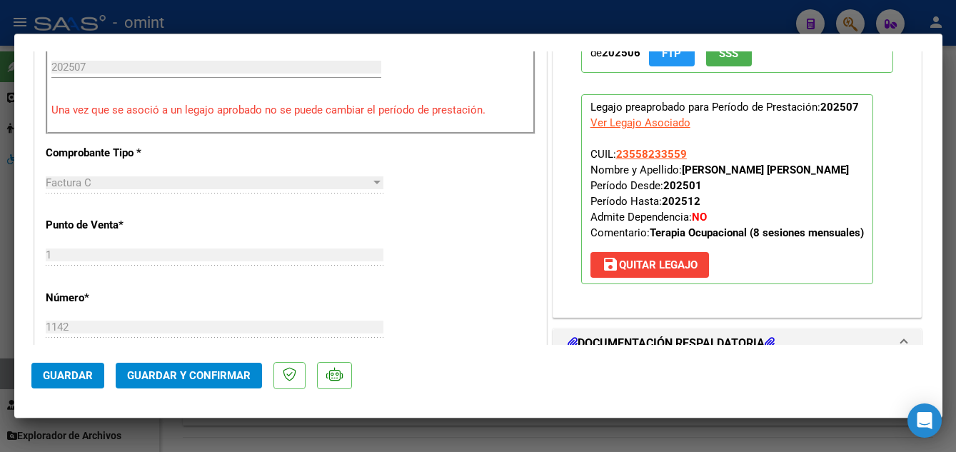
scroll to position [714, 0]
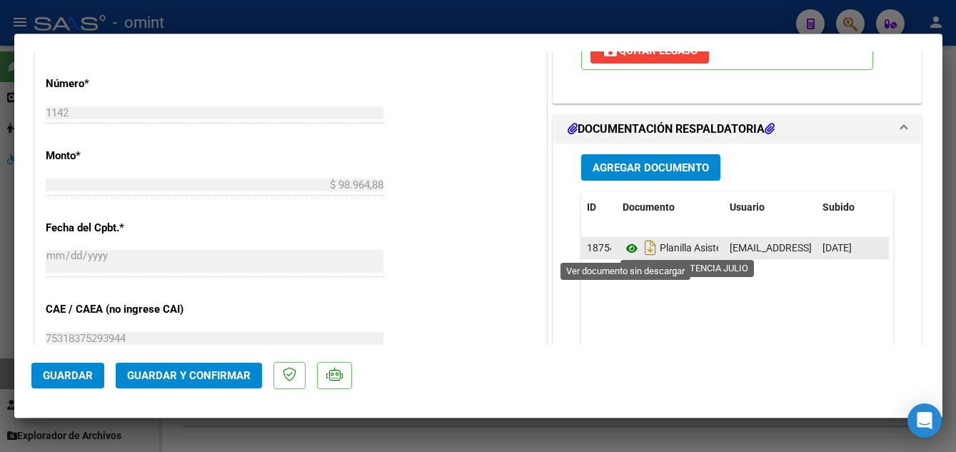
click at [623, 249] on icon at bounding box center [632, 248] width 19 height 17
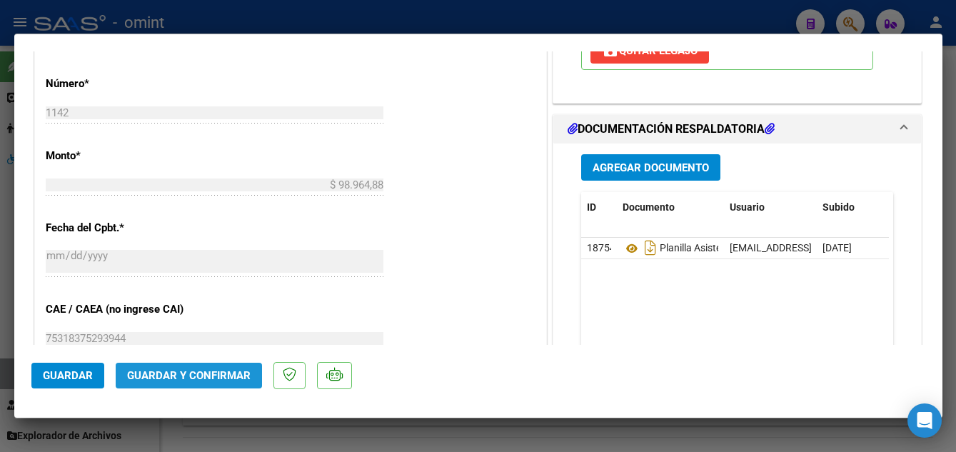
click at [210, 373] on span "Guardar y Confirmar" at bounding box center [189, 375] width 124 height 13
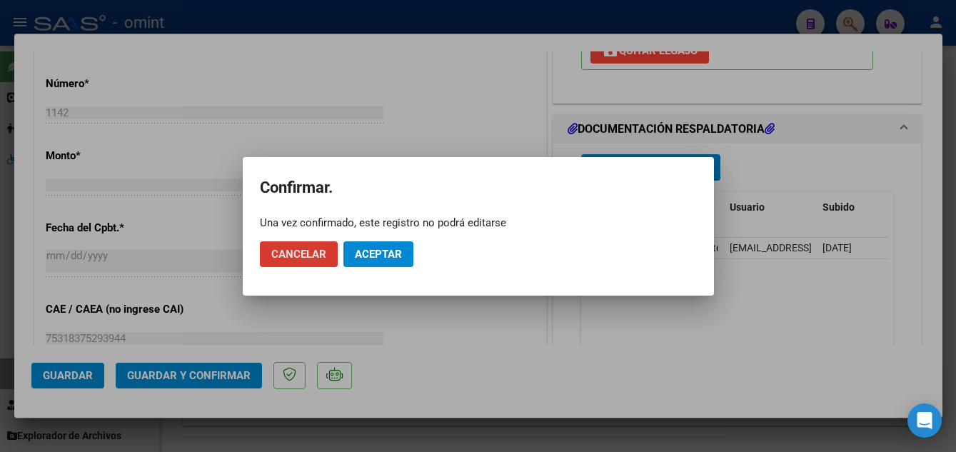
click at [409, 246] on button "Aceptar" at bounding box center [379, 254] width 70 height 26
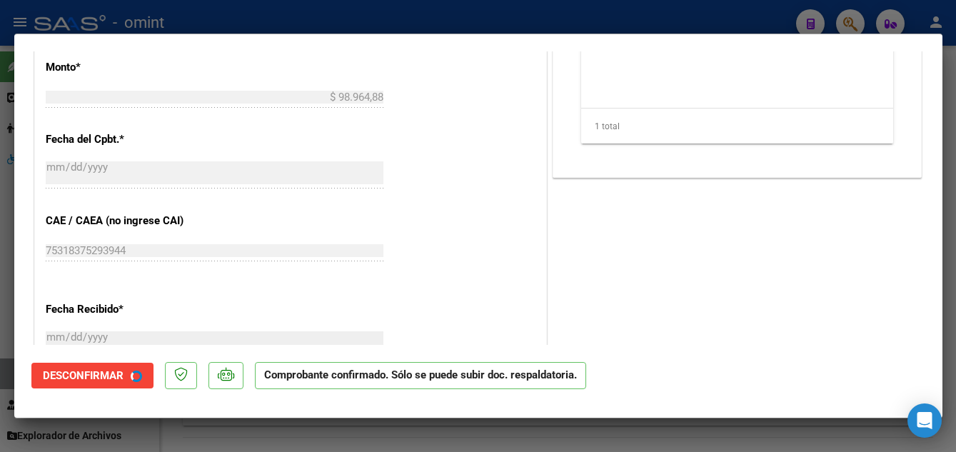
click at [397, 255] on div "CUIT * 27-37671933-8 Ingresar CUIT ANALISIS PRESTADOR MICHELINI ANTONELLA BELEN…" at bounding box center [290, 57] width 511 height 1133
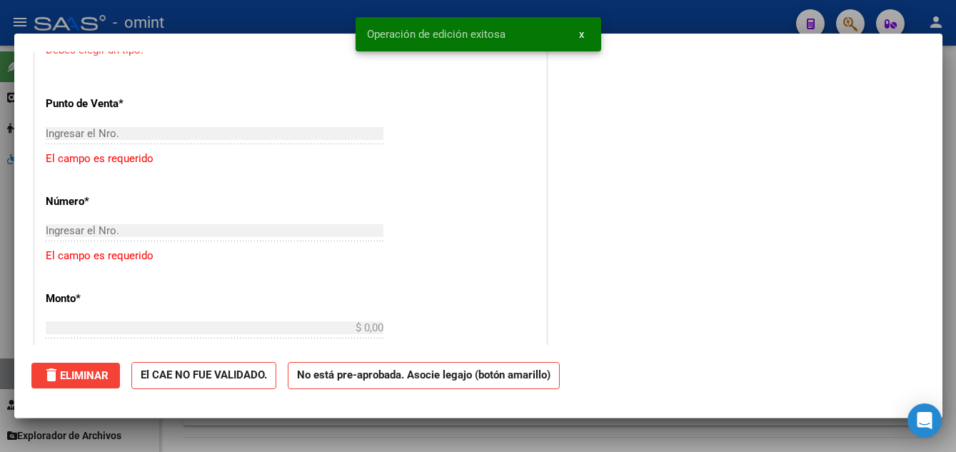
scroll to position [0, 0]
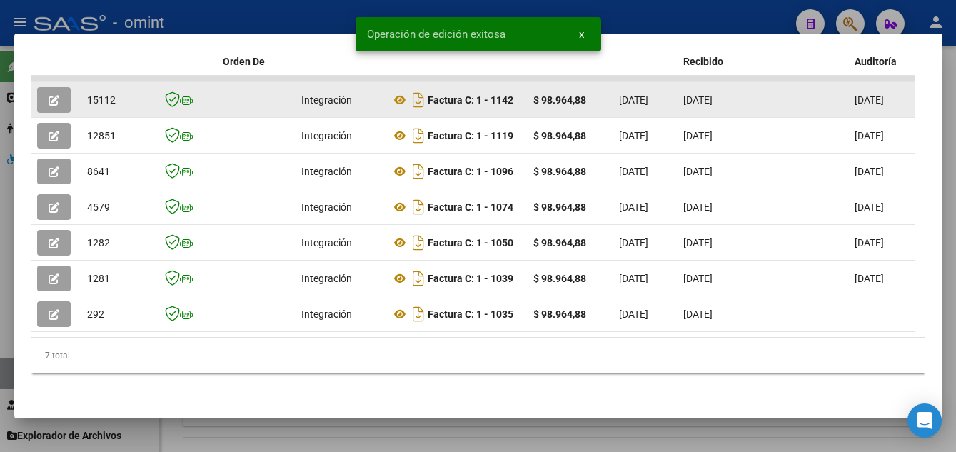
drag, startPoint x: 84, startPoint y: 91, endPoint x: 116, endPoint y: 91, distance: 31.4
click at [116, 91] on datatable-body-cell "15112" at bounding box center [116, 99] width 71 height 35
drag, startPoint x: 116, startPoint y: 91, endPoint x: 103, endPoint y: 90, distance: 12.9
copy span "15112"
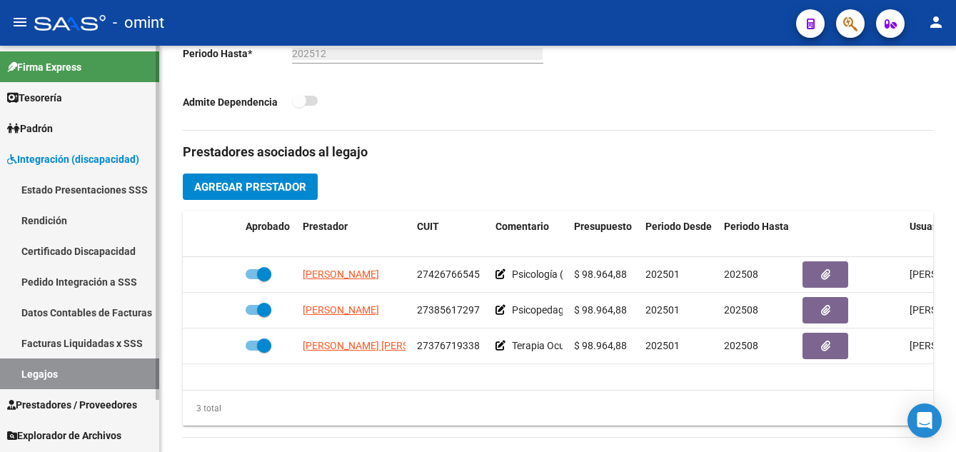
click at [64, 253] on link "Certificado Discapacidad" at bounding box center [79, 251] width 159 height 31
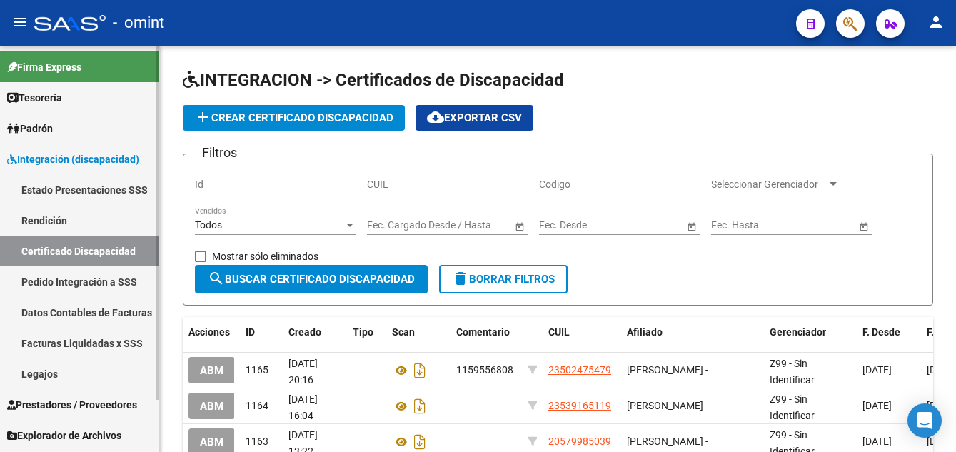
click at [57, 378] on link "Legajos" at bounding box center [79, 374] width 159 height 31
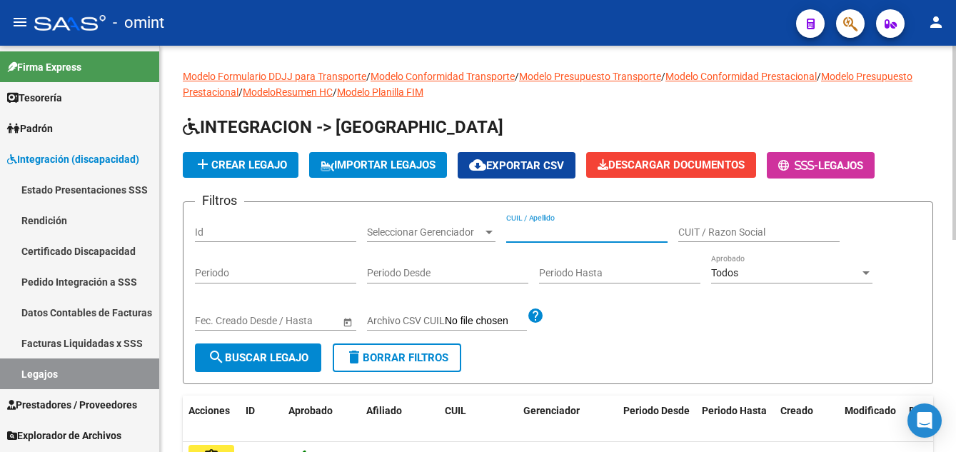
paste input "RIVERO ELIAS GAEL"
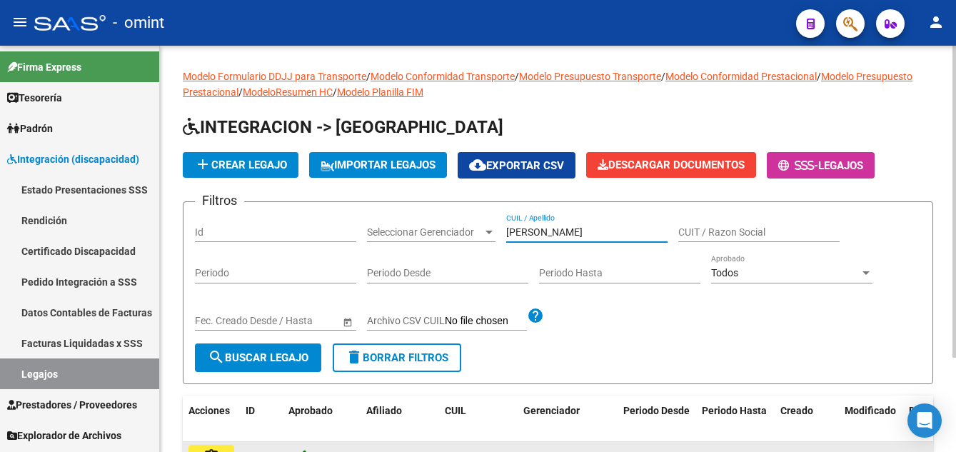
scroll to position [123, 0]
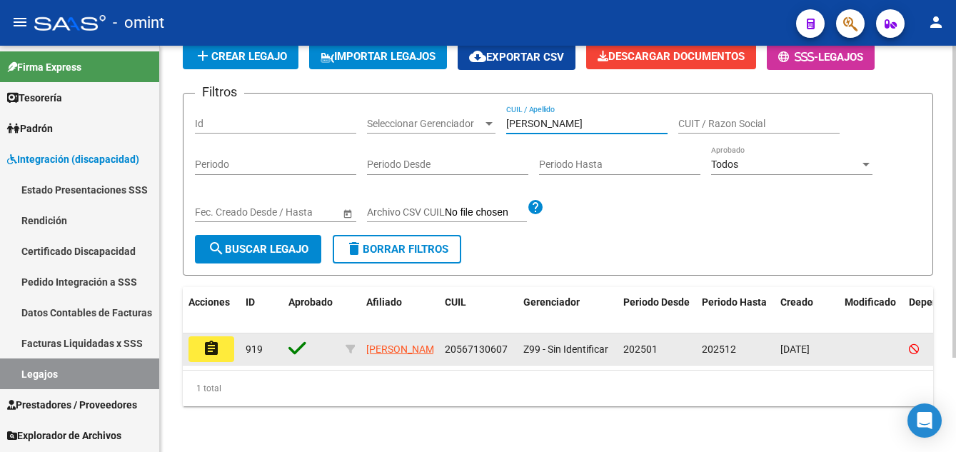
type input "RIVERO ELIAS GAEL"
click at [211, 340] on mat-icon "assignment" at bounding box center [211, 348] width 17 height 17
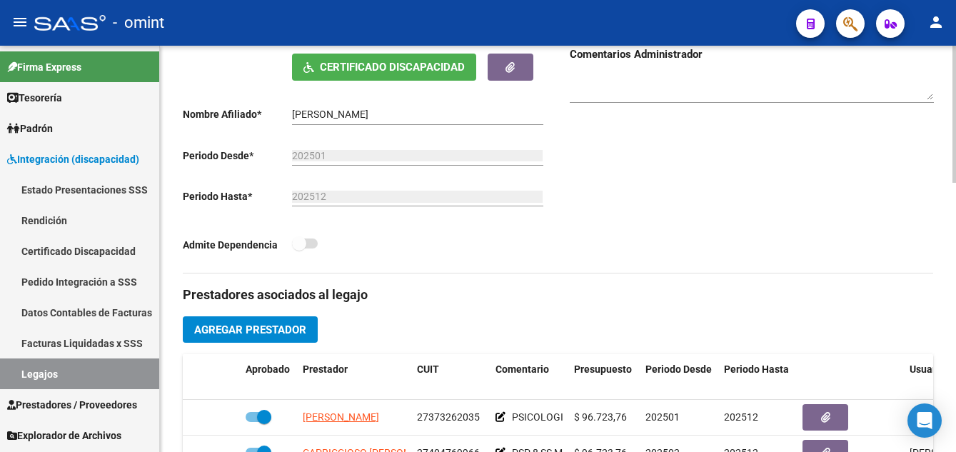
scroll to position [500, 0]
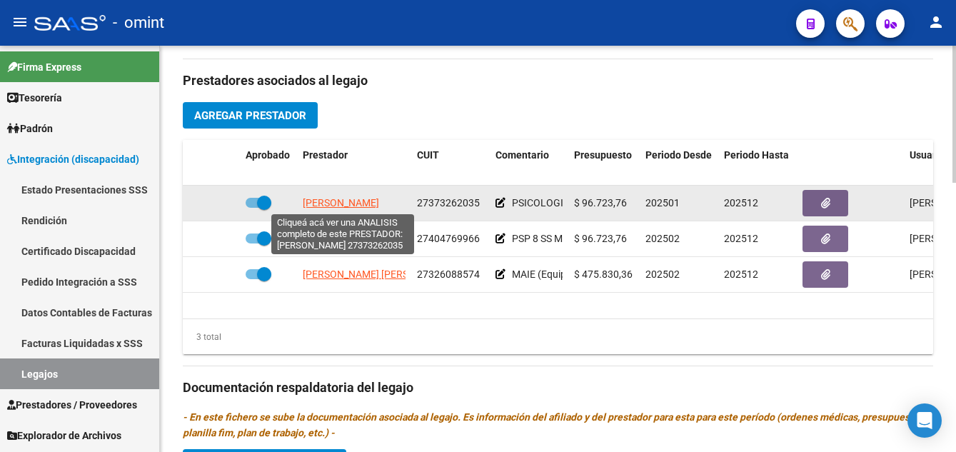
click at [354, 201] on span "VALENTE EVELYN" at bounding box center [341, 202] width 76 height 11
type textarea "27373262035"
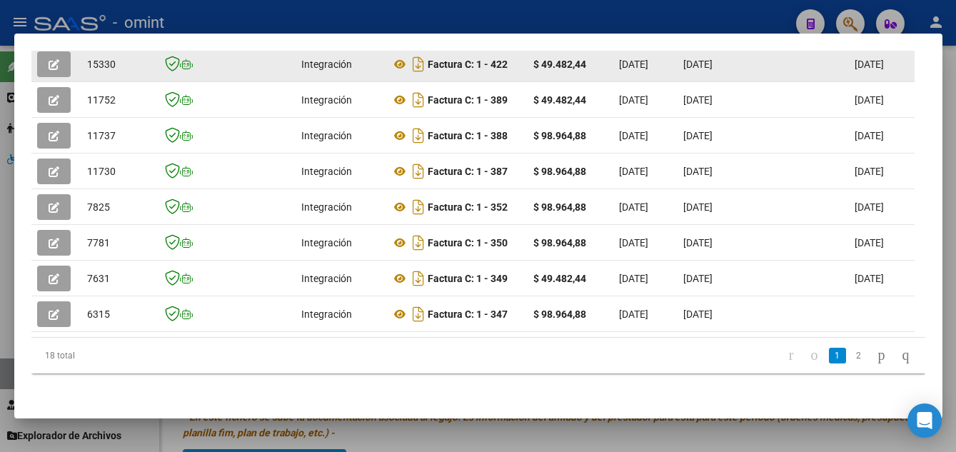
scroll to position [331, 0]
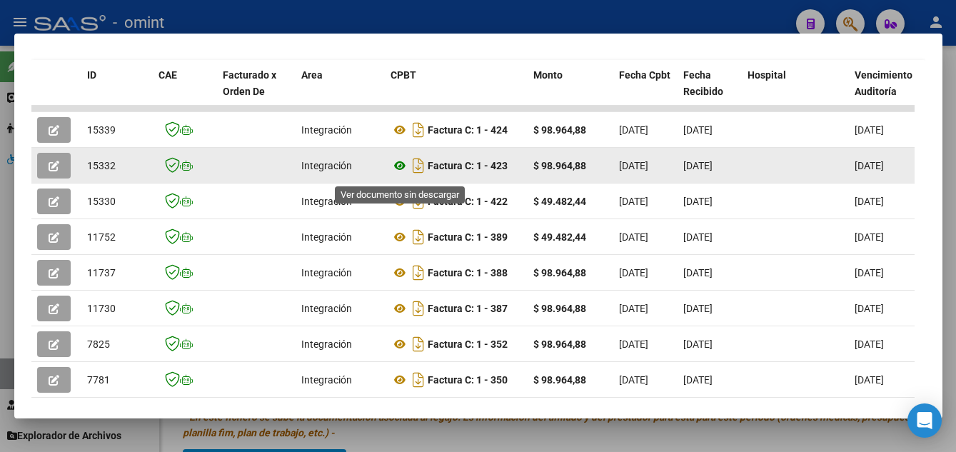
click at [397, 170] on icon at bounding box center [400, 165] width 19 height 17
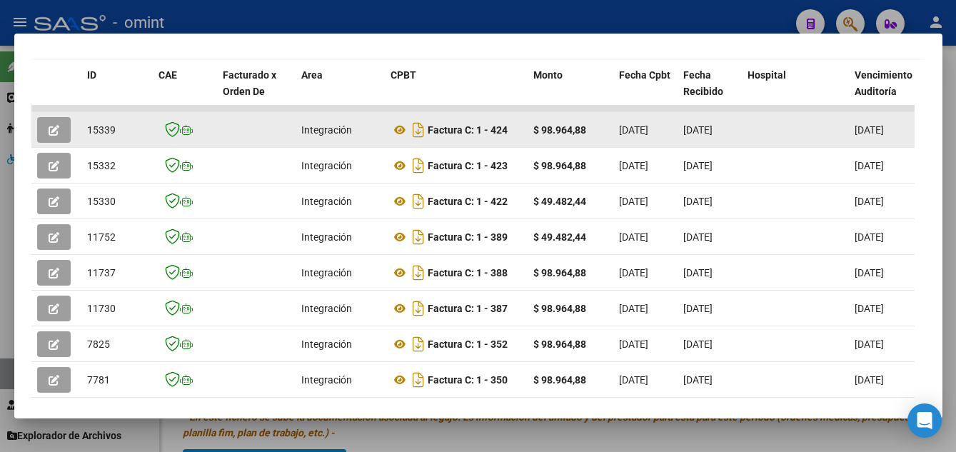
click at [47, 135] on button "button" at bounding box center [54, 130] width 34 height 26
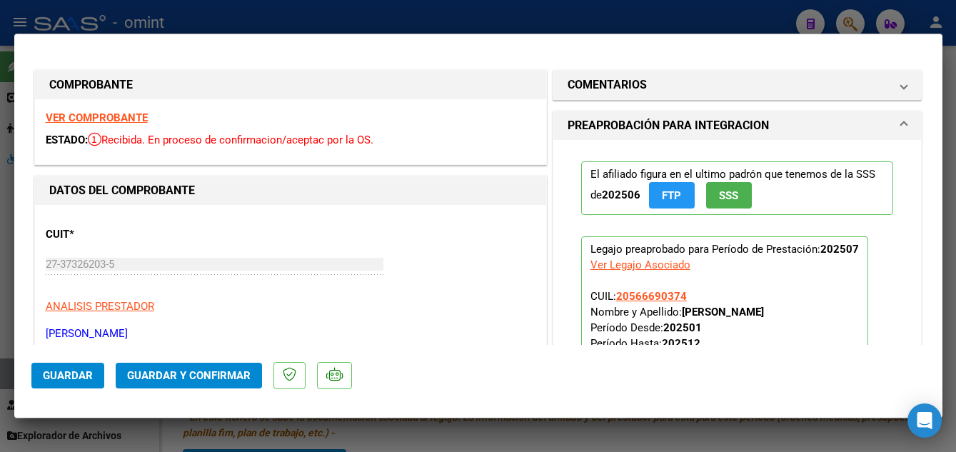
scroll to position [71, 0]
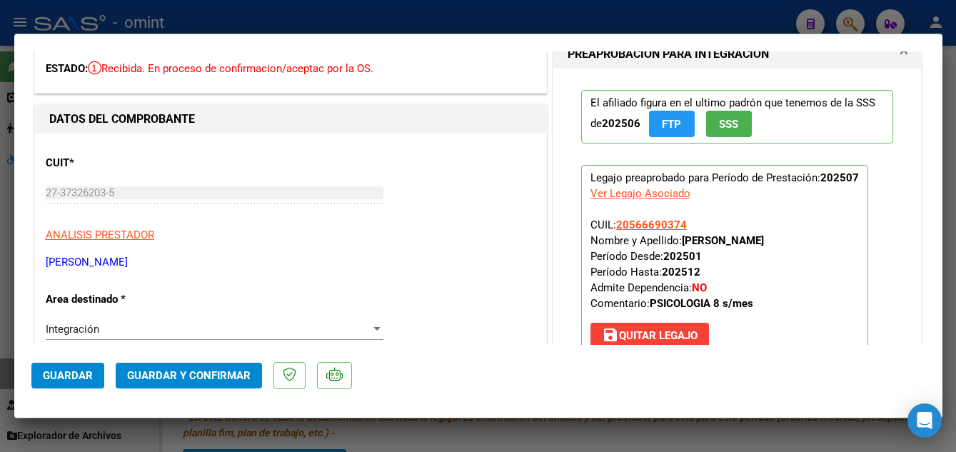
type input "$ 0,00"
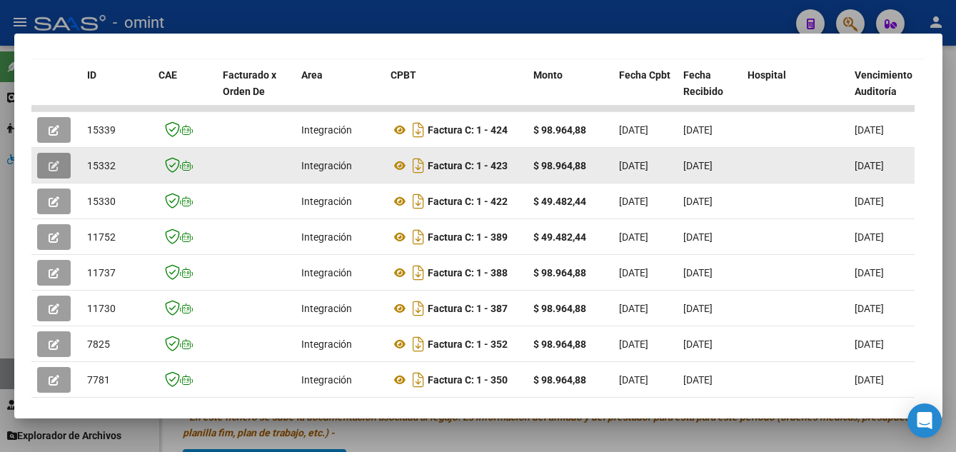
click at [49, 171] on icon "button" at bounding box center [54, 166] width 11 height 11
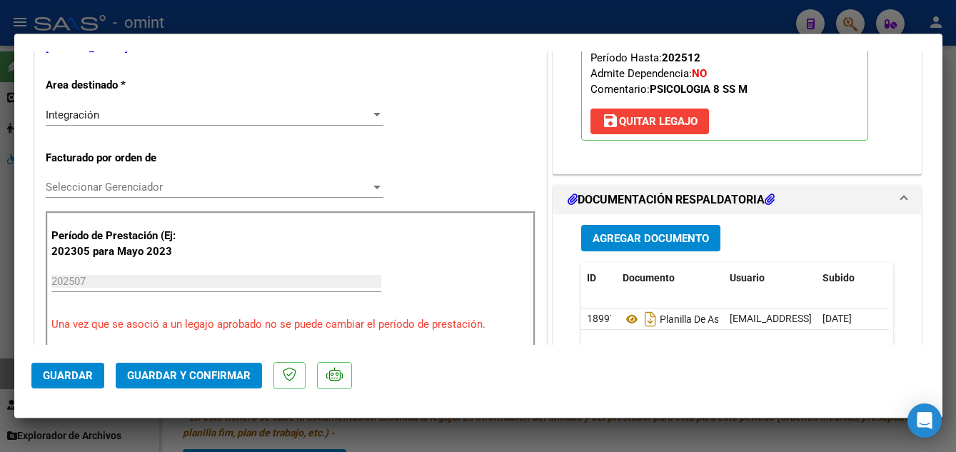
scroll to position [428, 0]
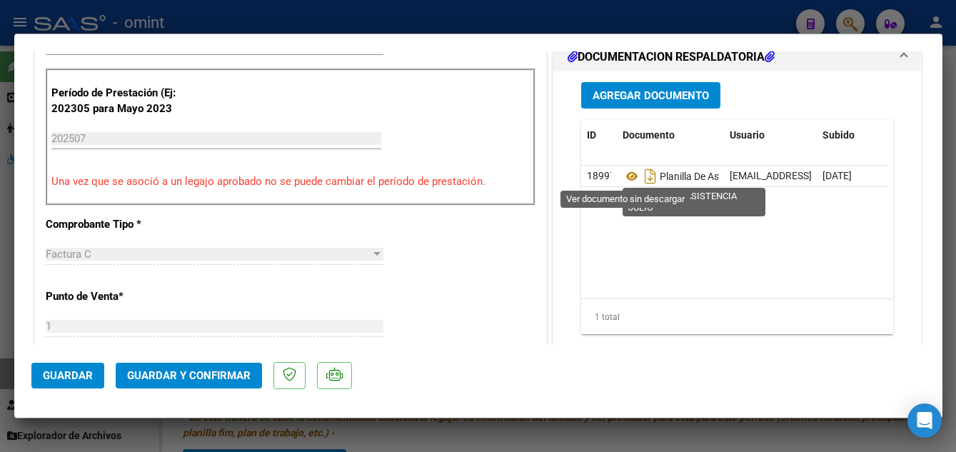
click at [626, 175] on icon at bounding box center [632, 176] width 19 height 17
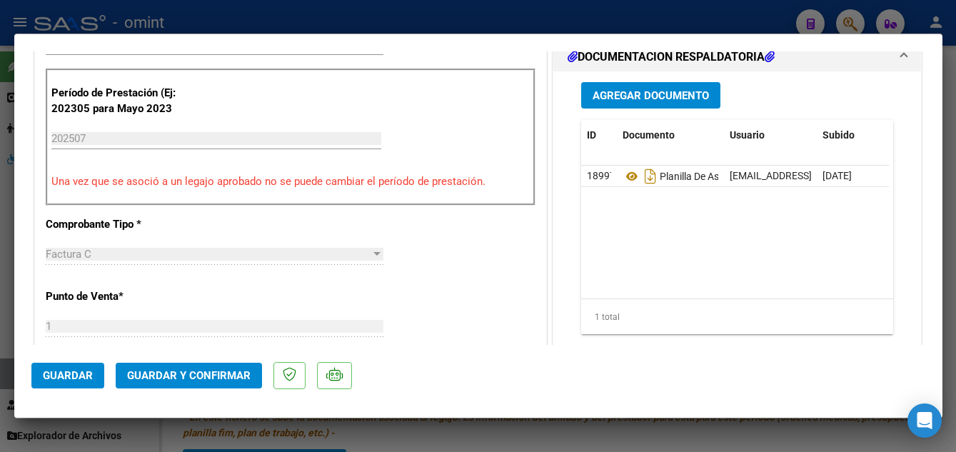
scroll to position [500, 0]
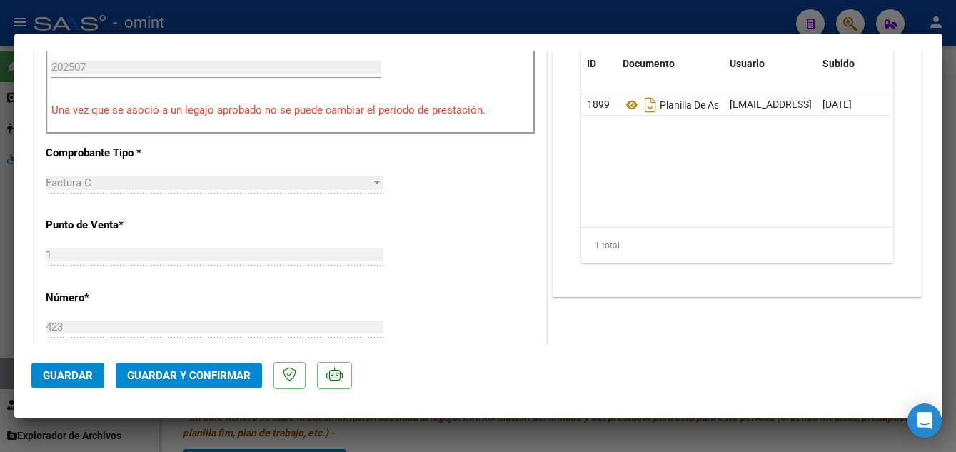
click at [168, 379] on span "Guardar y Confirmar" at bounding box center [189, 375] width 124 height 13
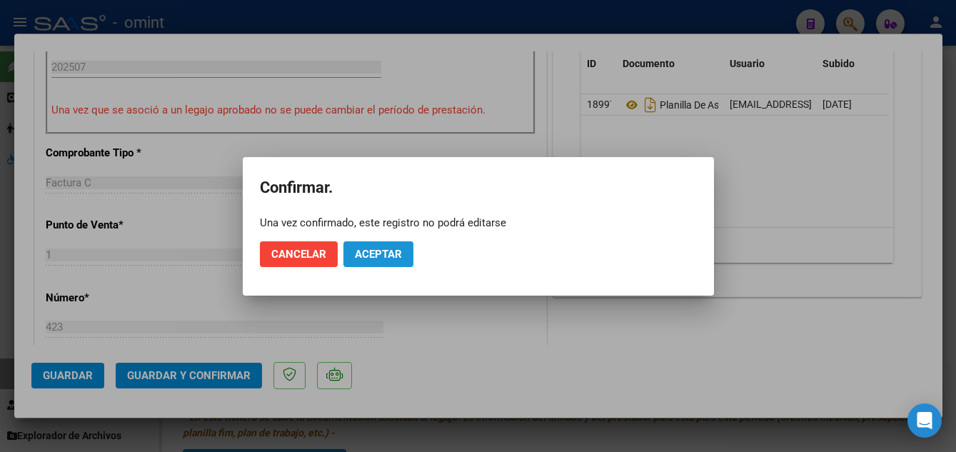
click at [393, 251] on span "Aceptar" at bounding box center [378, 254] width 47 height 13
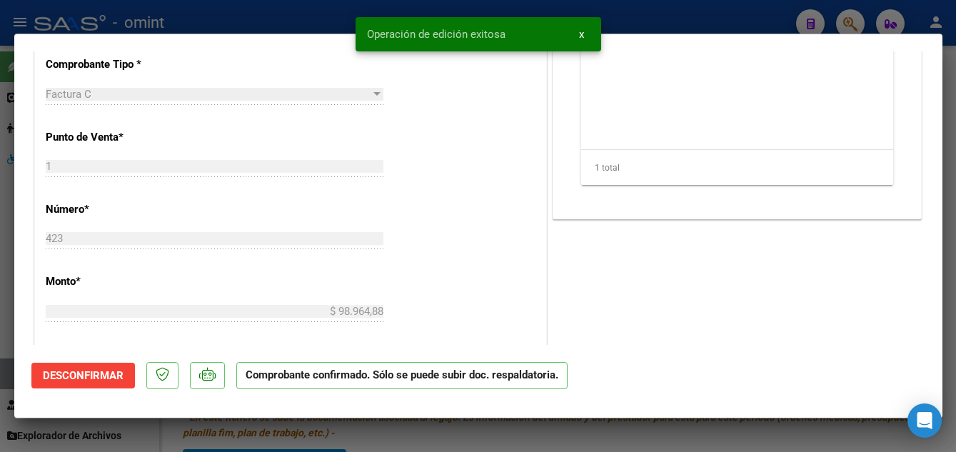
type input "$ 0,00"
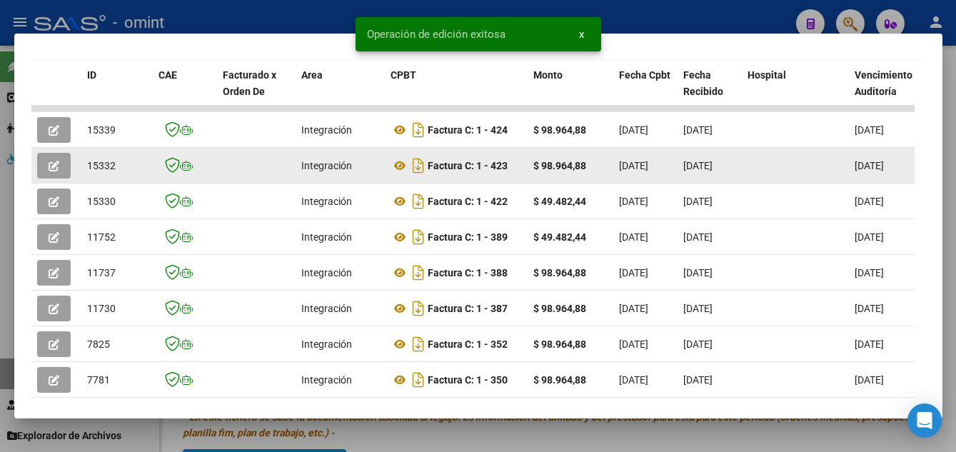
drag, startPoint x: 86, startPoint y: 167, endPoint x: 115, endPoint y: 176, distance: 30.5
click at [116, 176] on datatable-body-cell "15332" at bounding box center [116, 165] width 71 height 35
drag, startPoint x: 115, startPoint y: 176, endPoint x: 107, endPoint y: 171, distance: 9.3
copy span "15332"
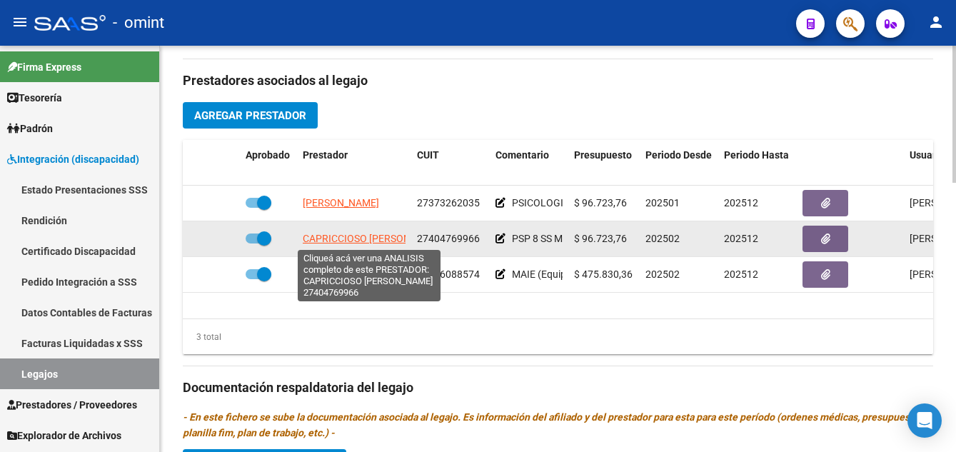
click at [349, 234] on span "CAPRICCIOSO AILEN DAIANA" at bounding box center [374, 238] width 143 height 11
type textarea "27404769966"
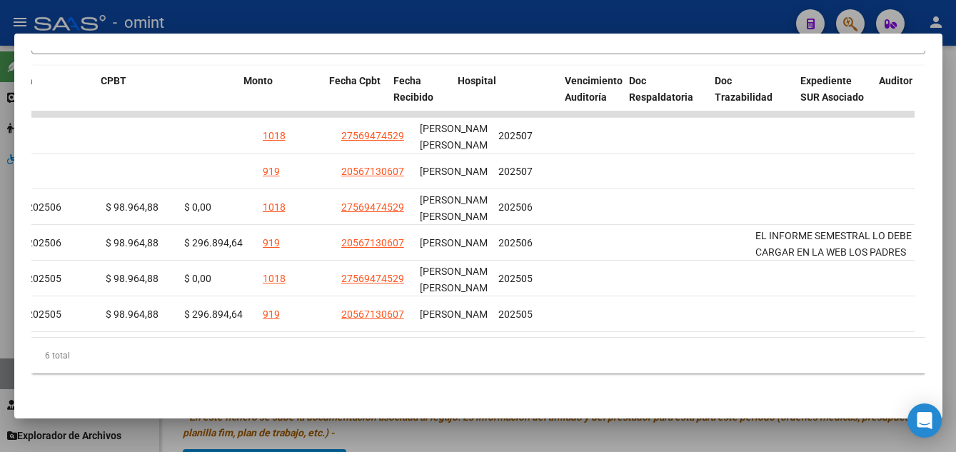
scroll to position [0, 0]
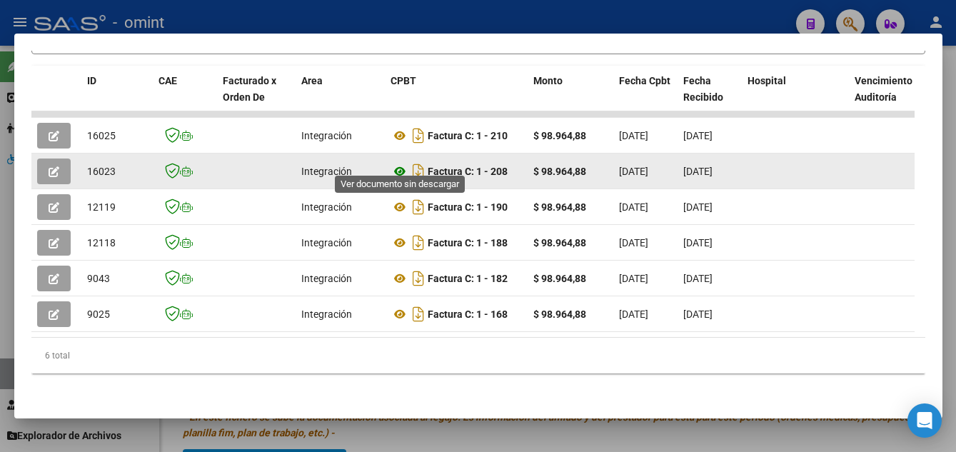
click at [398, 163] on icon at bounding box center [400, 171] width 19 height 17
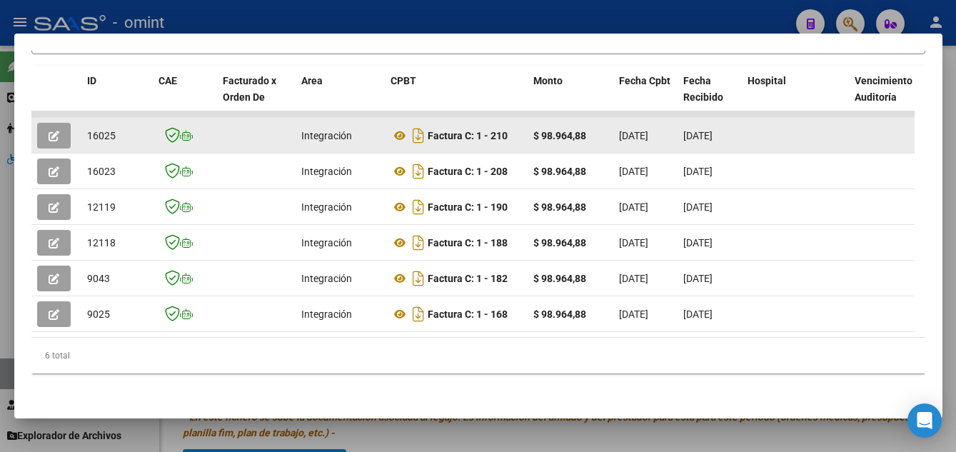
click at [54, 131] on icon "button" at bounding box center [54, 136] width 11 height 11
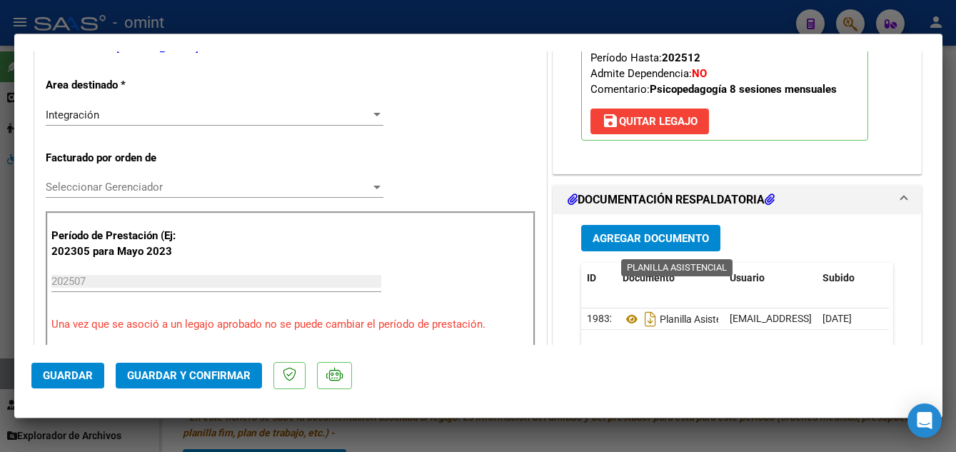
scroll to position [428, 0]
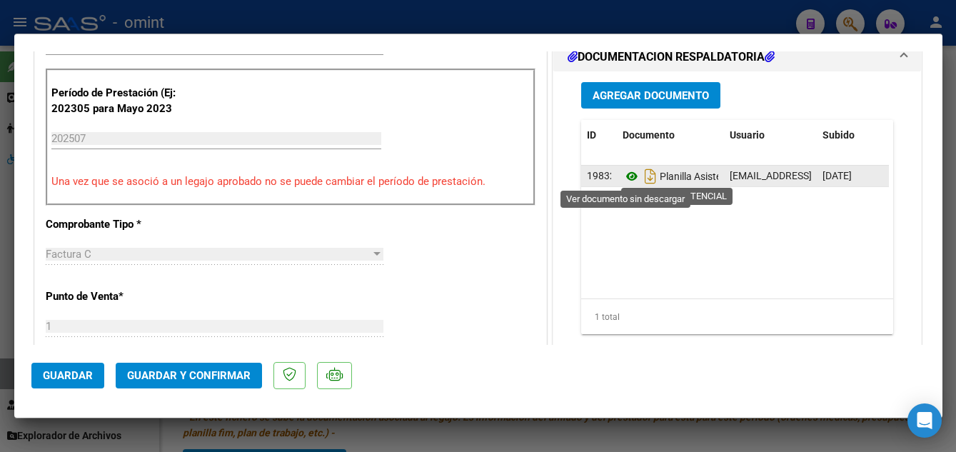
click at [625, 179] on icon at bounding box center [632, 176] width 19 height 17
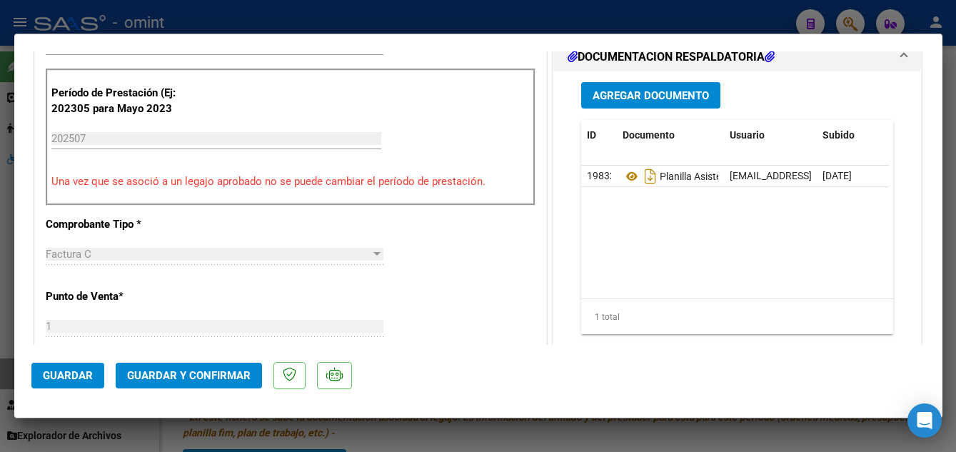
click at [179, 371] on span "Guardar y Confirmar" at bounding box center [189, 375] width 124 height 13
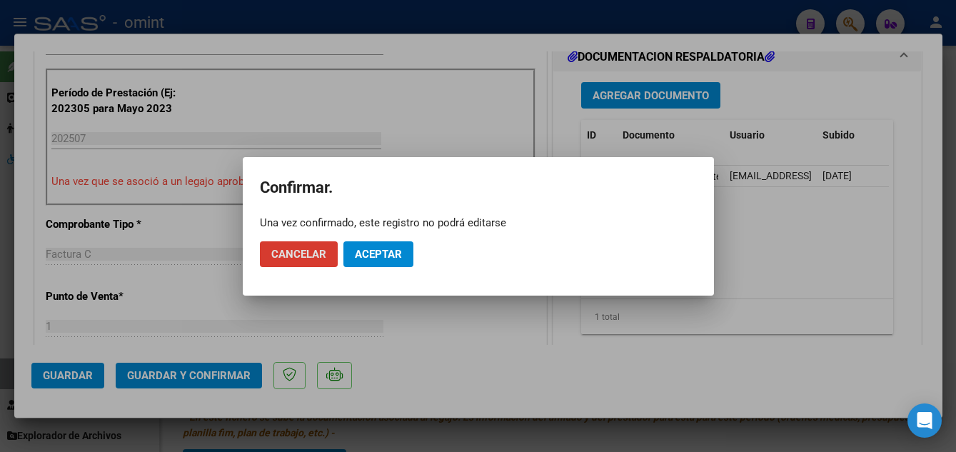
click at [389, 240] on mat-dialog-actions "Cancelar Aceptar" at bounding box center [478, 254] width 437 height 49
click at [391, 259] on span "Aceptar" at bounding box center [378, 254] width 47 height 13
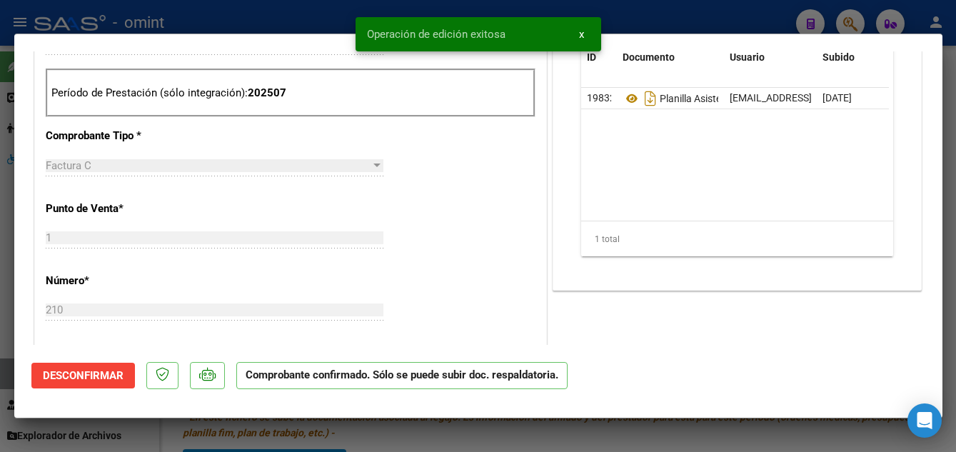
scroll to position [286, 0]
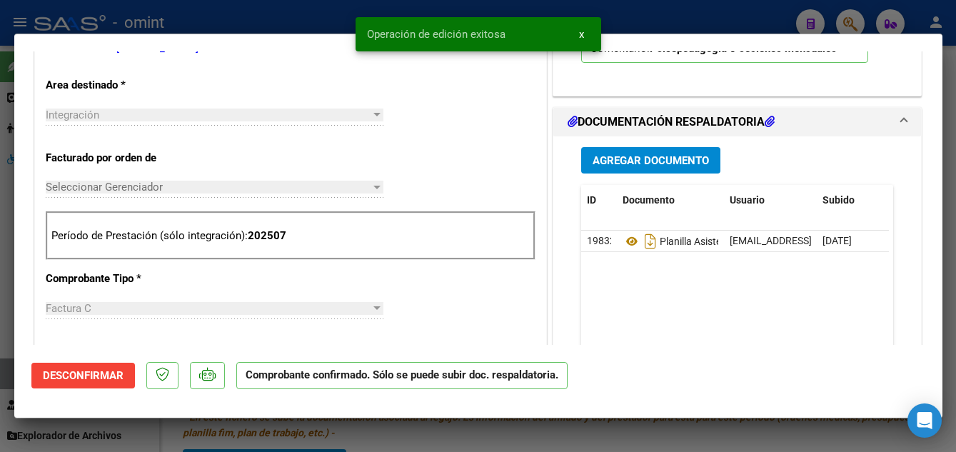
type input "$ 0,00"
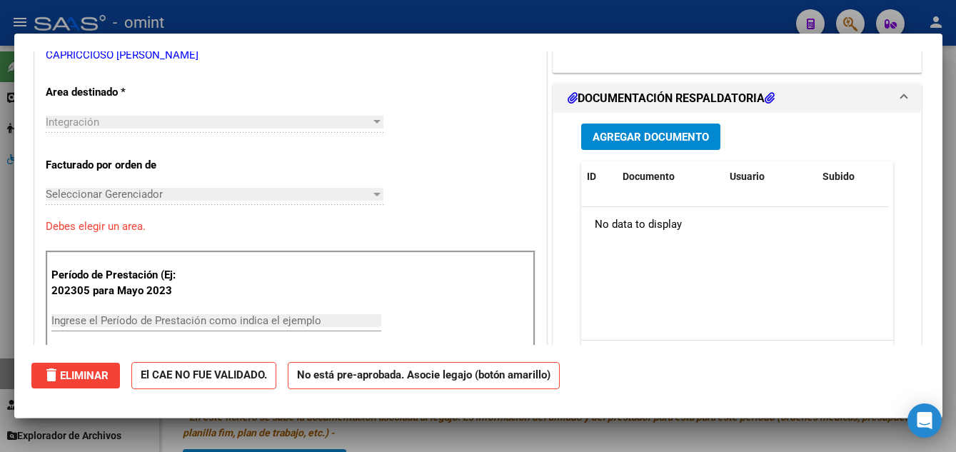
scroll to position [293, 0]
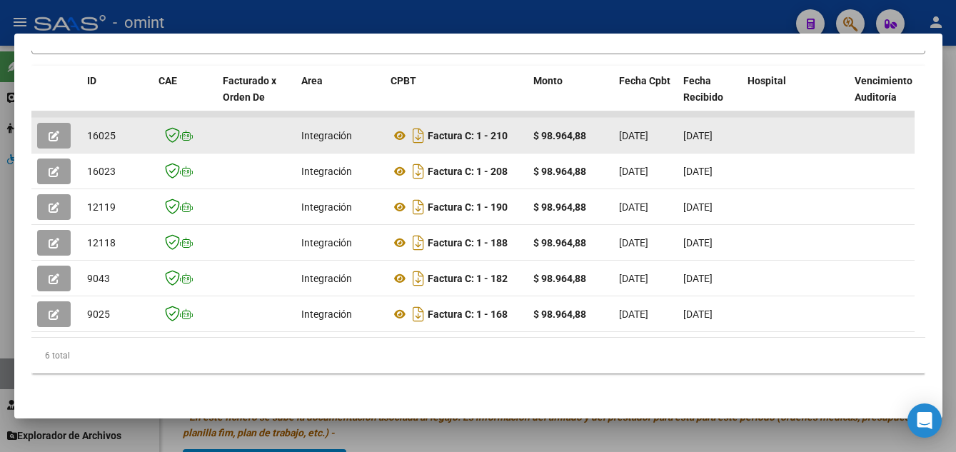
drag, startPoint x: 89, startPoint y: 127, endPoint x: 112, endPoint y: 129, distance: 23.6
click at [112, 130] on span "16025" at bounding box center [101, 135] width 29 height 11
click at [114, 130] on span "16025" at bounding box center [101, 135] width 29 height 11
drag, startPoint x: 117, startPoint y: 127, endPoint x: 85, endPoint y: 118, distance: 33.5
click at [85, 118] on datatable-body-cell "16025" at bounding box center [116, 135] width 71 height 35
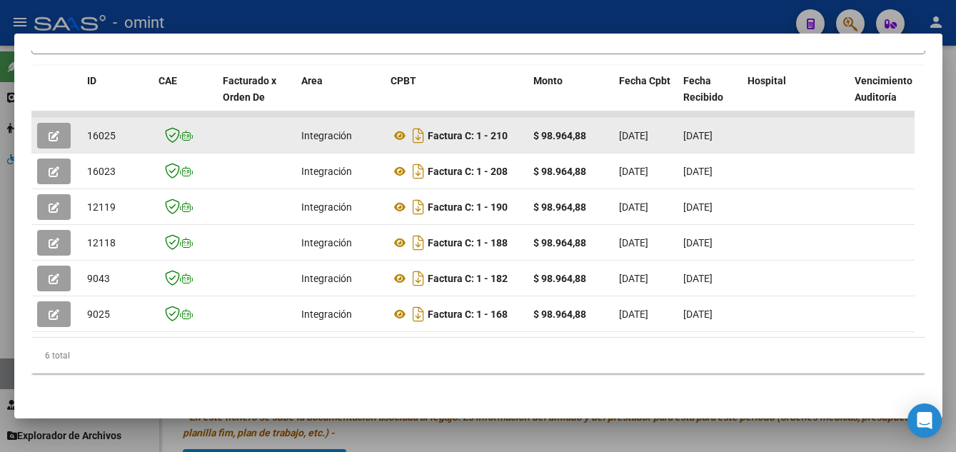
drag, startPoint x: 85, startPoint y: 118, endPoint x: 99, endPoint y: 123, distance: 14.5
copy span "16025"
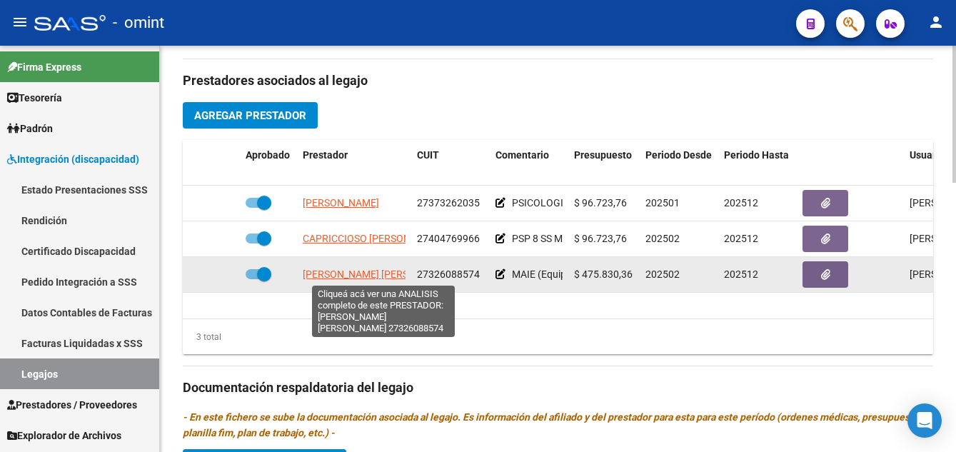
click at [356, 276] on span "BORELLO BENITEZ ALEXIA PAMELA" at bounding box center [380, 274] width 155 height 11
type textarea "27326088574"
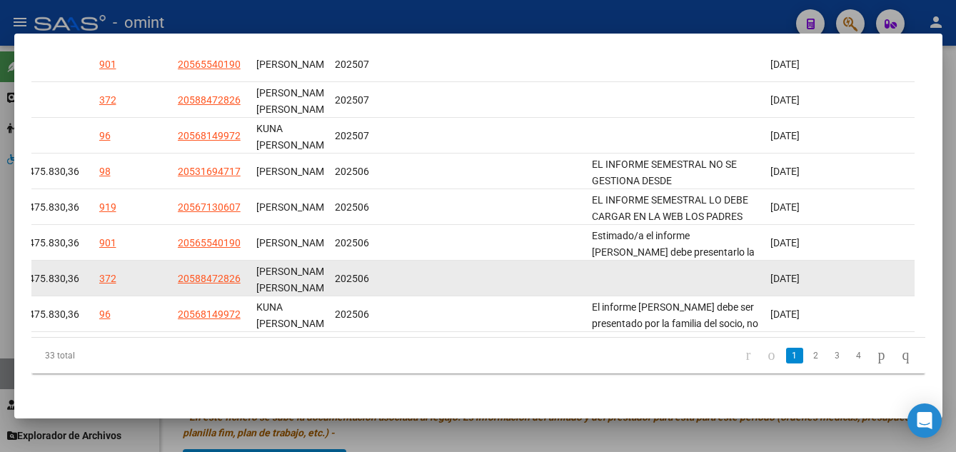
scroll to position [341, 0]
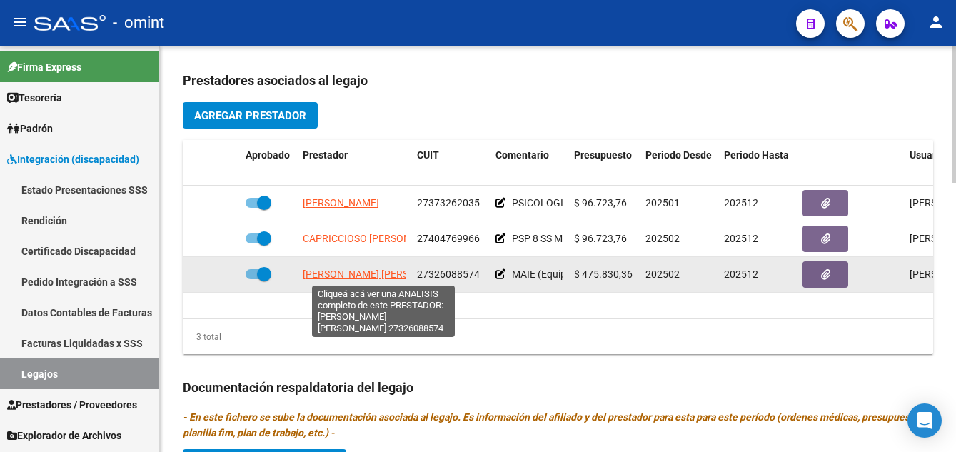
click at [335, 275] on span "BORELLO BENITEZ ALEXIA PAMELA" at bounding box center [380, 274] width 155 height 11
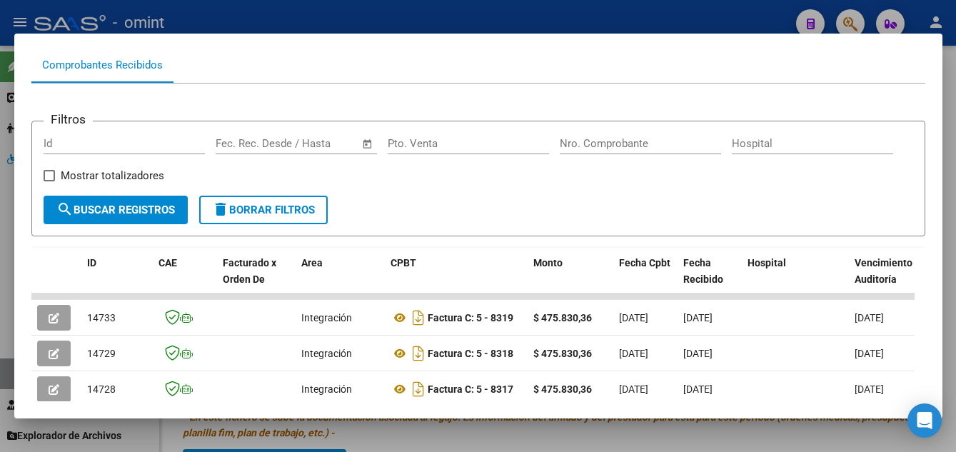
scroll to position [286, 0]
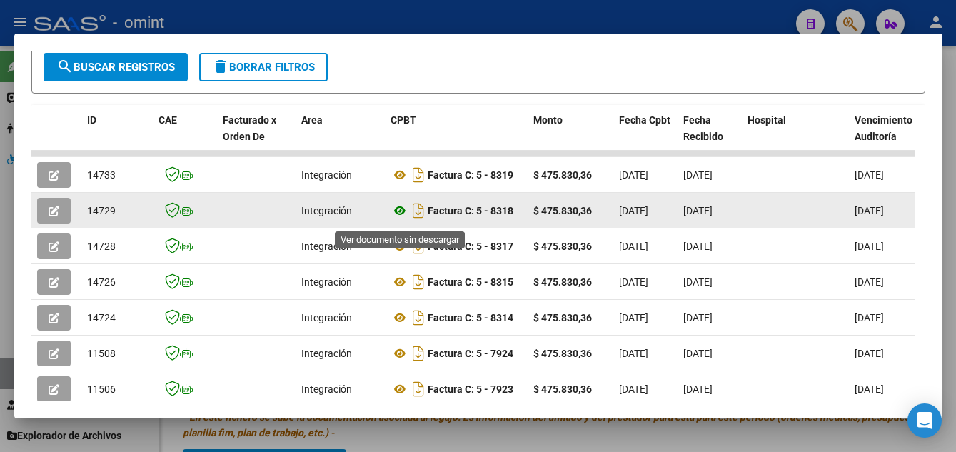
click at [401, 215] on icon at bounding box center [400, 210] width 19 height 17
click at [58, 213] on icon "button" at bounding box center [54, 211] width 11 height 11
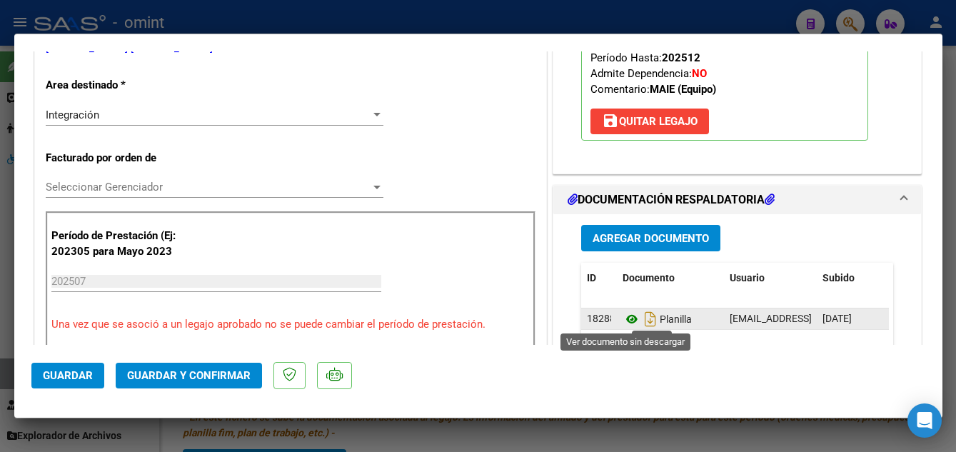
click at [623, 320] on icon at bounding box center [632, 319] width 19 height 17
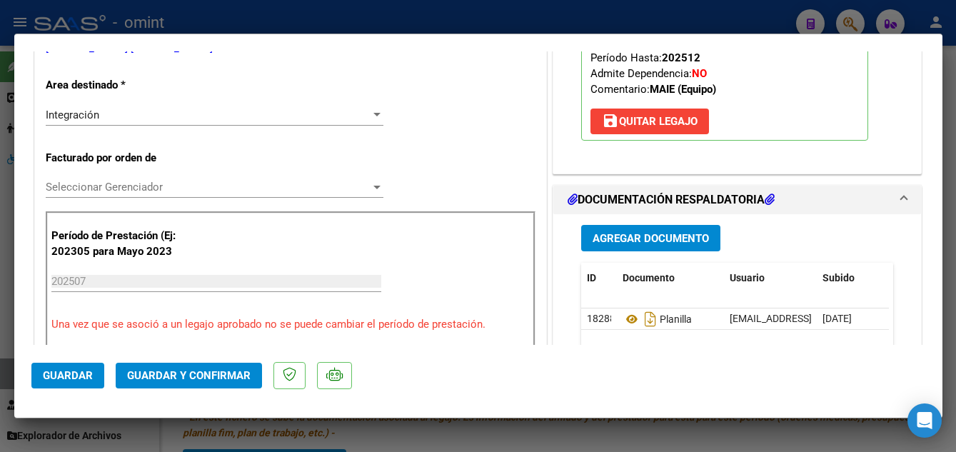
click at [196, 366] on button "Guardar y Confirmar" at bounding box center [189, 376] width 146 height 26
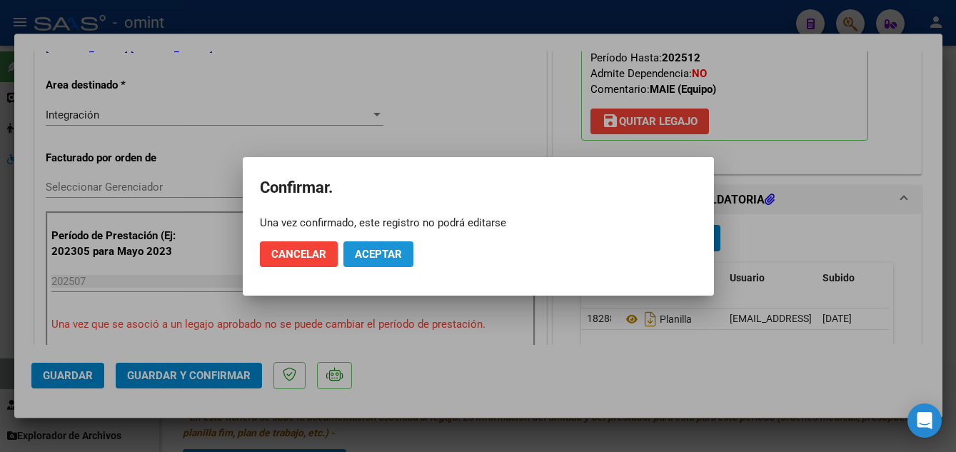
click at [374, 254] on span "Aceptar" at bounding box center [378, 254] width 47 height 13
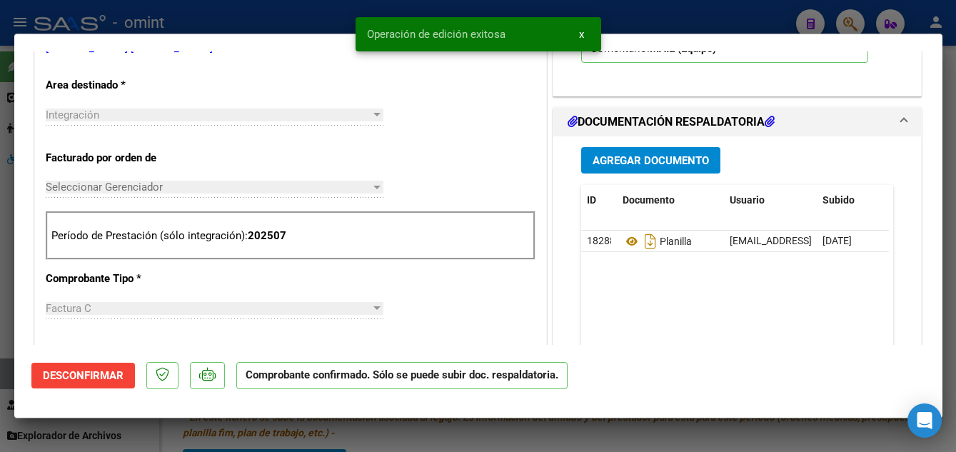
type input "$ 0,00"
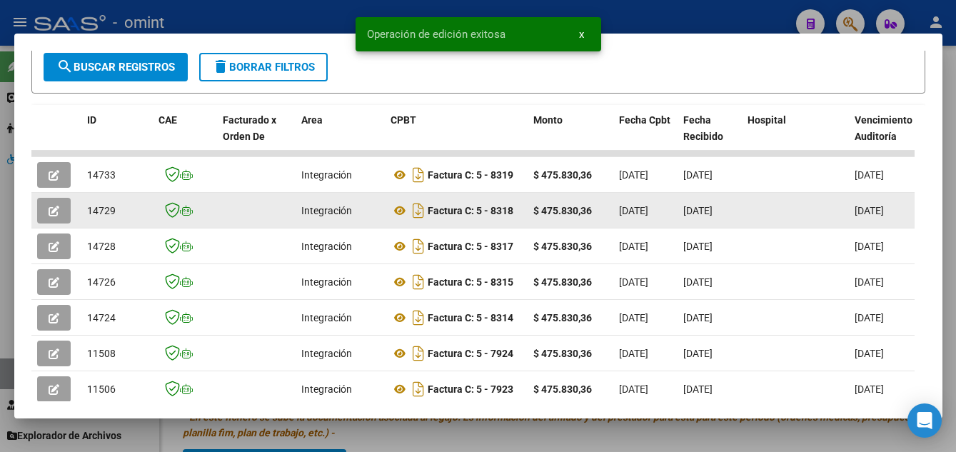
drag, startPoint x: 86, startPoint y: 214, endPoint x: 119, endPoint y: 221, distance: 33.5
click at [119, 219] on div "14729" at bounding box center [117, 211] width 60 height 16
drag, startPoint x: 119, startPoint y: 221, endPoint x: 111, endPoint y: 217, distance: 9.3
copy span "14729"
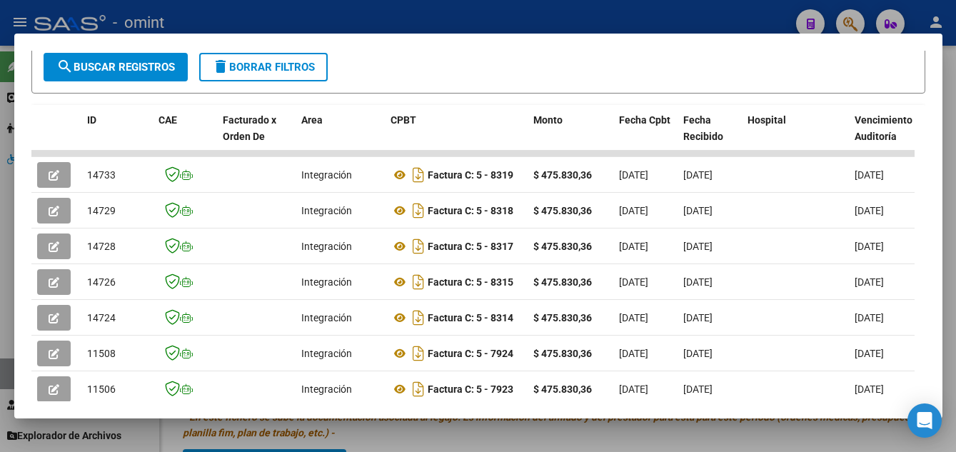
click at [953, 173] on div at bounding box center [478, 226] width 956 height 452
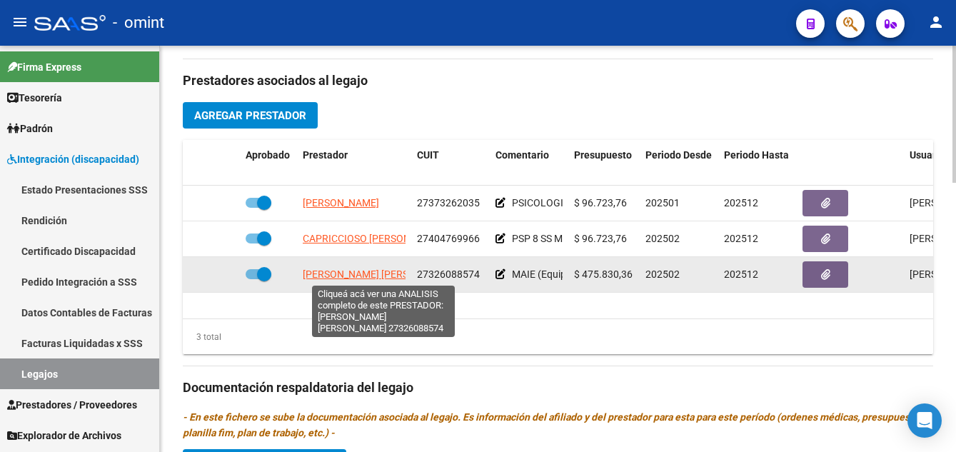
click at [351, 276] on span "BORELLO BENITEZ ALEXIA PAMELA" at bounding box center [380, 274] width 155 height 11
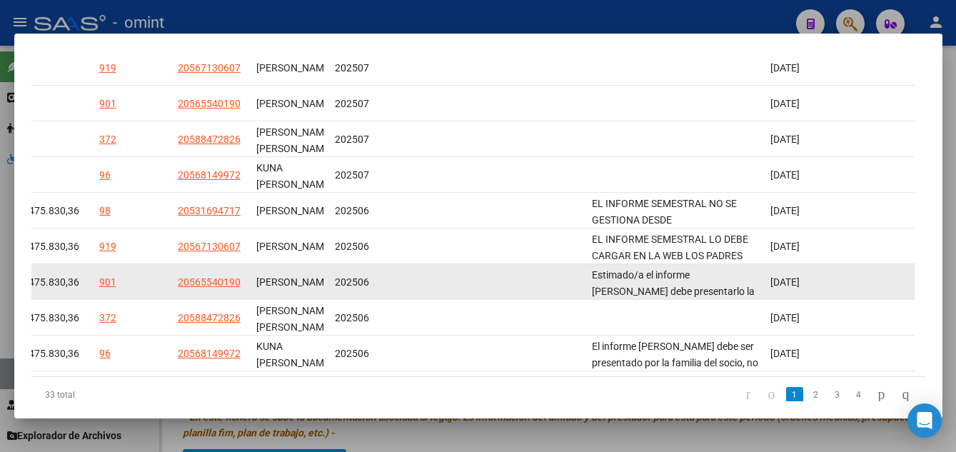
scroll to position [357, 0]
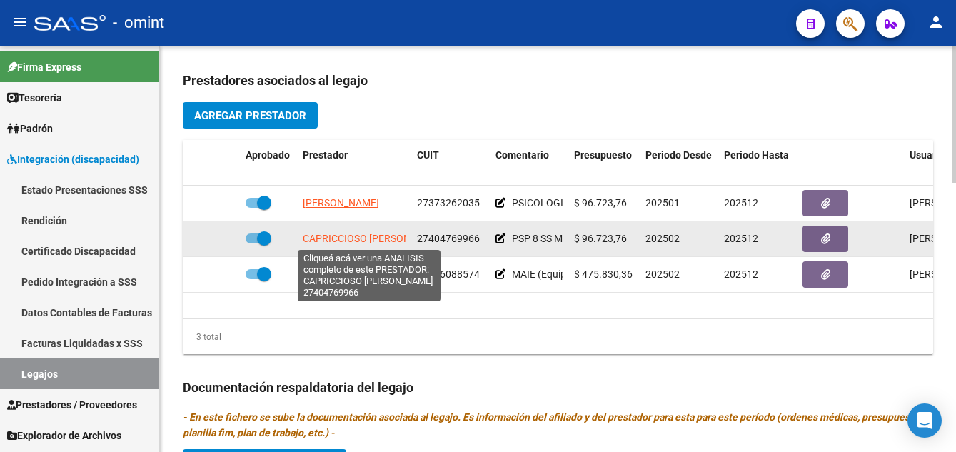
click at [397, 236] on span "CAPRICCIOSO AILEN DAIANA" at bounding box center [374, 238] width 143 height 11
type textarea "27404769966"
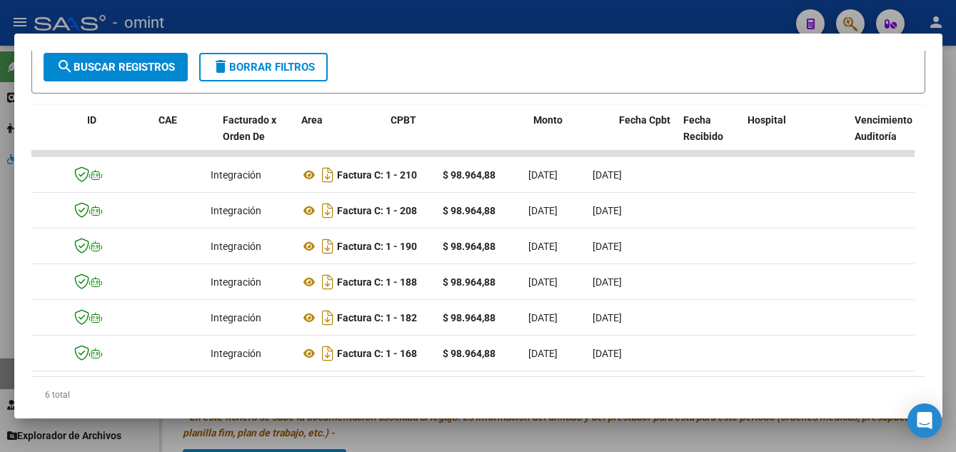
scroll to position [0, 0]
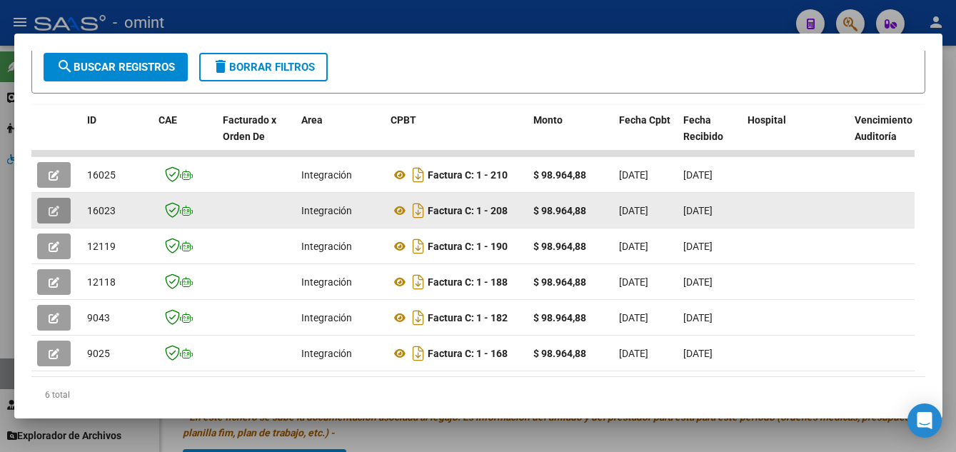
click at [54, 216] on icon "button" at bounding box center [54, 211] width 11 height 11
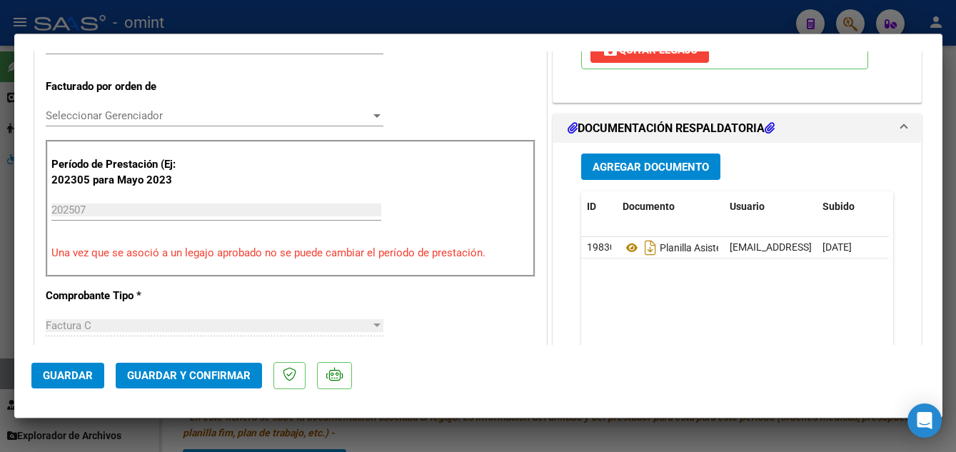
scroll to position [500, 0]
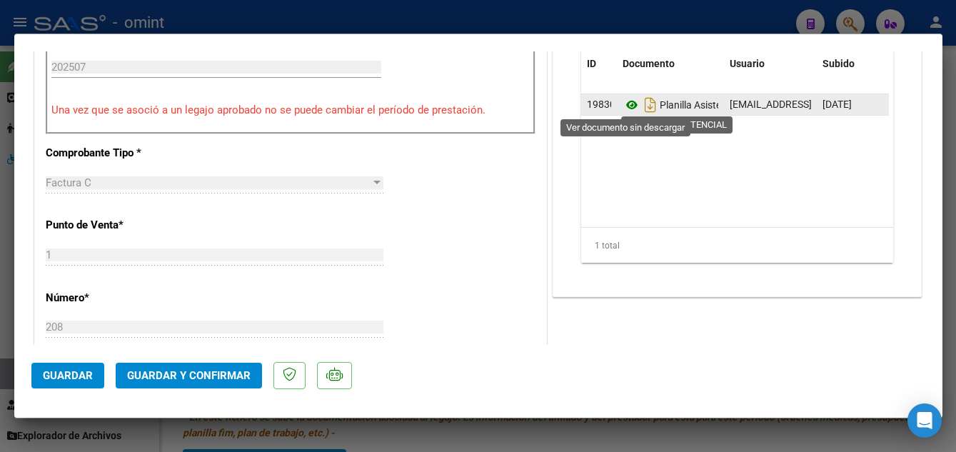
click at [623, 105] on icon at bounding box center [632, 104] width 19 height 17
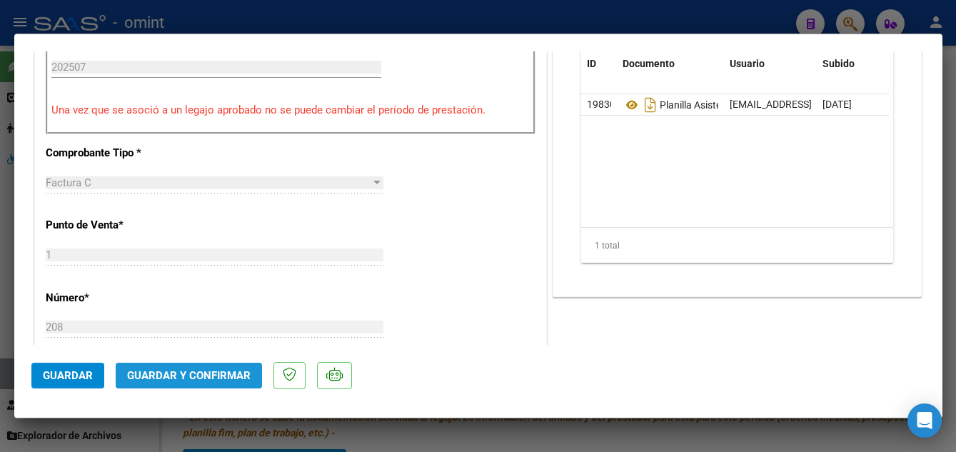
click at [223, 381] on span "Guardar y Confirmar" at bounding box center [189, 375] width 124 height 13
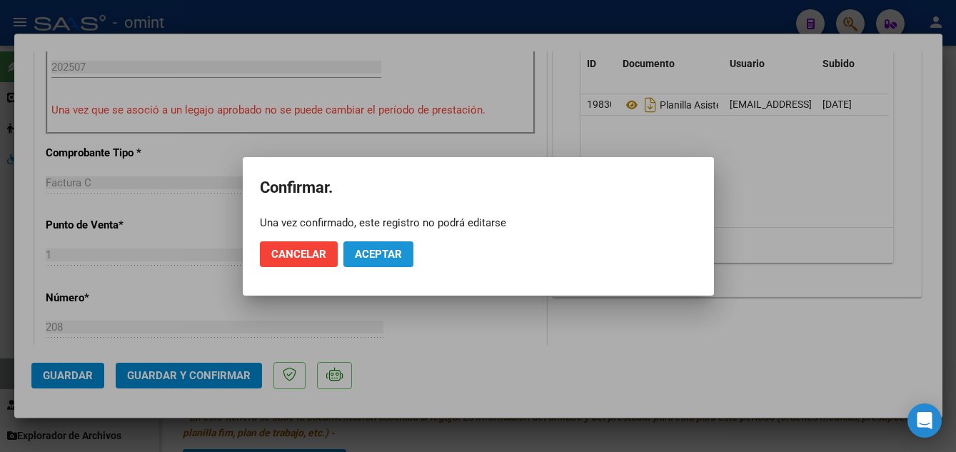
click at [378, 256] on span "Aceptar" at bounding box center [378, 254] width 47 height 13
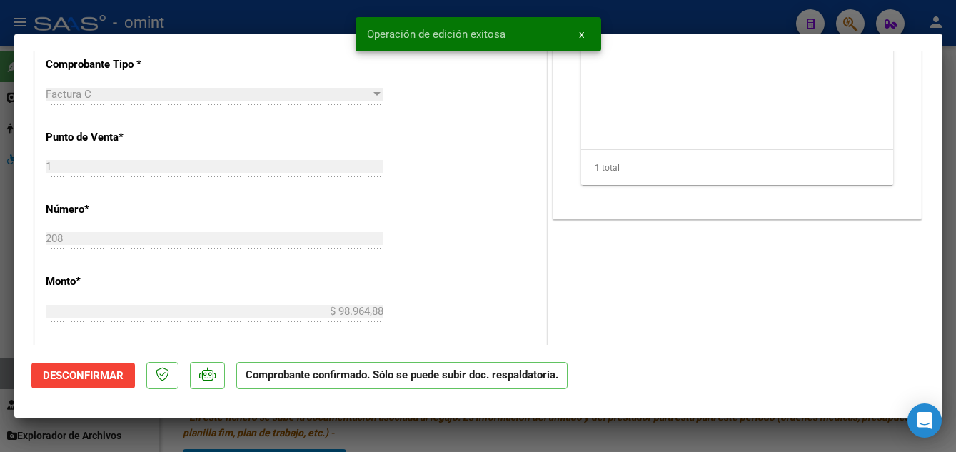
type input "$ 0,00"
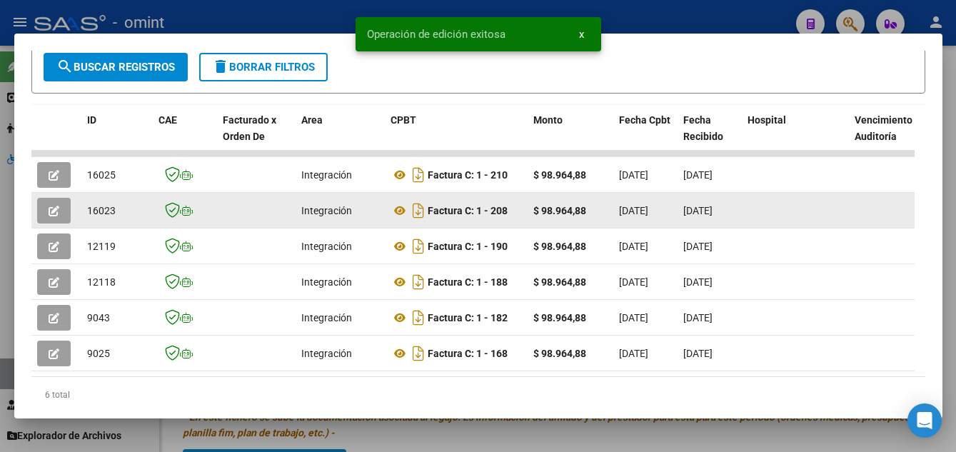
drag, startPoint x: 87, startPoint y: 216, endPoint x: 116, endPoint y: 221, distance: 29.0
click at [116, 219] on div "16023" at bounding box center [117, 211] width 60 height 16
copy span "16023"
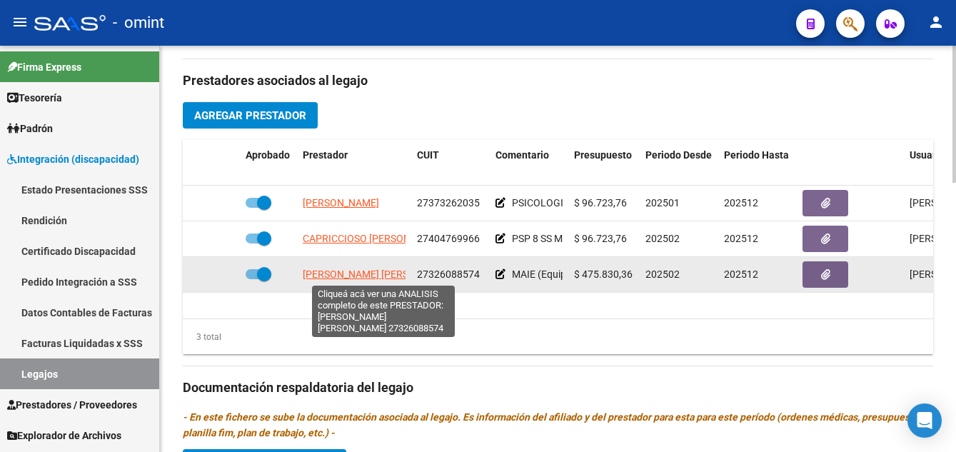
click at [351, 269] on span "BORELLO BENITEZ ALEXIA PAMELA" at bounding box center [380, 274] width 155 height 11
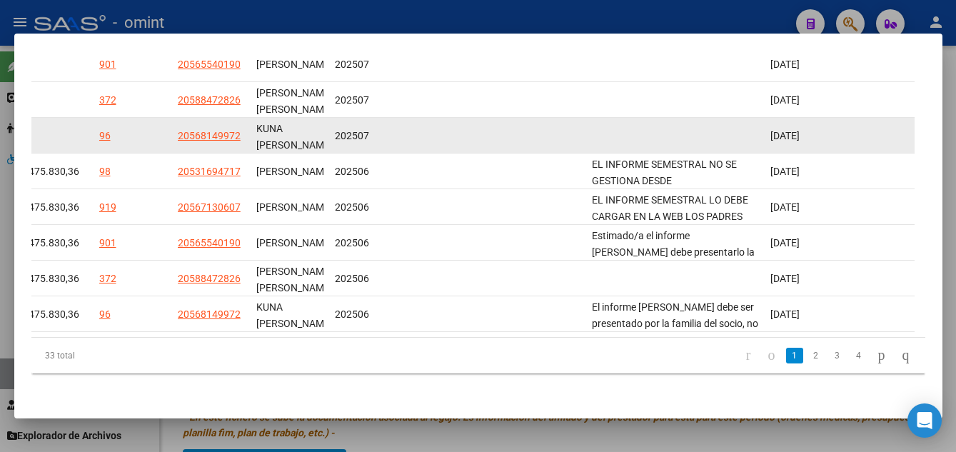
scroll to position [341, 0]
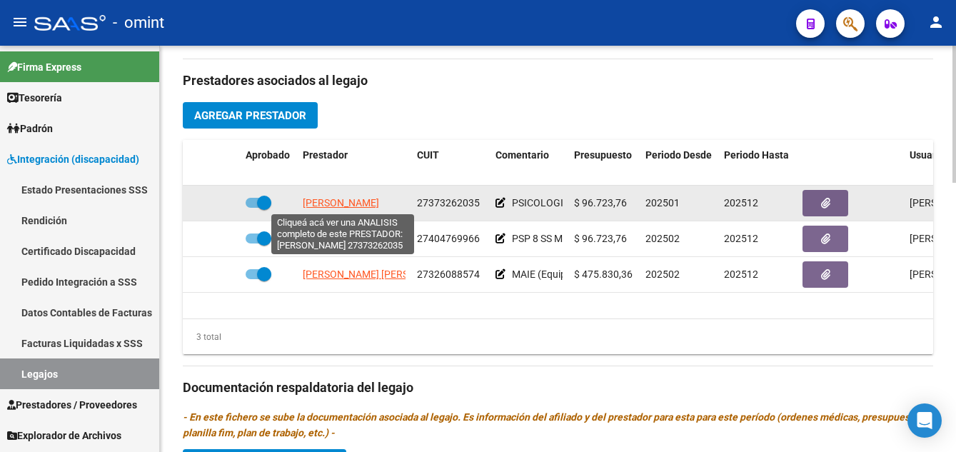
click at [352, 205] on span "VALENTE EVELYN" at bounding box center [341, 202] width 76 height 11
type textarea "27373262035"
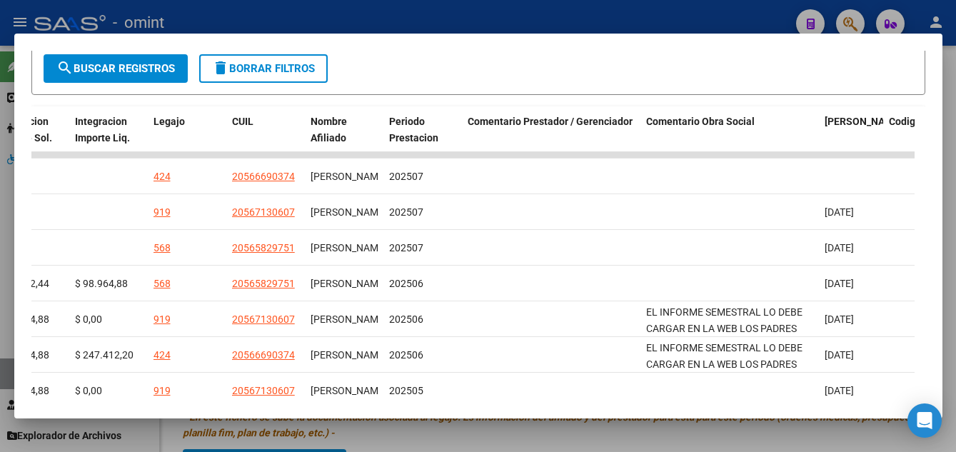
scroll to position [213, 0]
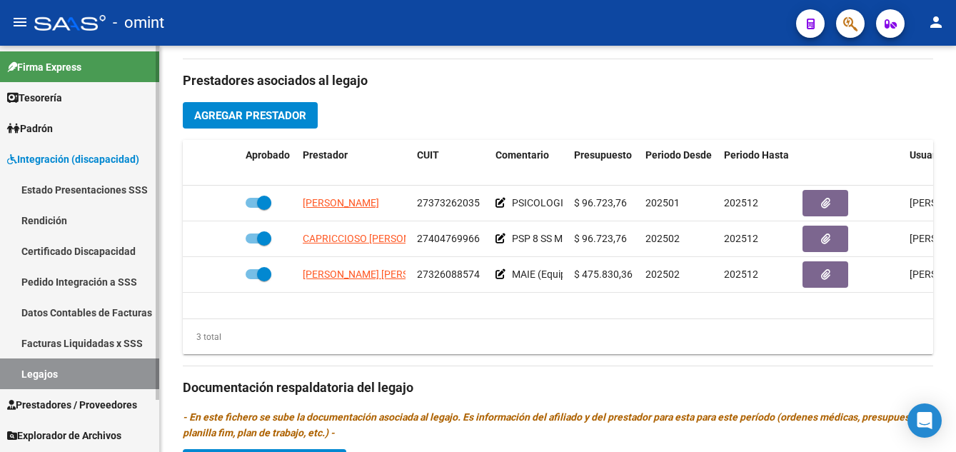
click at [82, 251] on link "Certificado Discapacidad" at bounding box center [79, 251] width 159 height 31
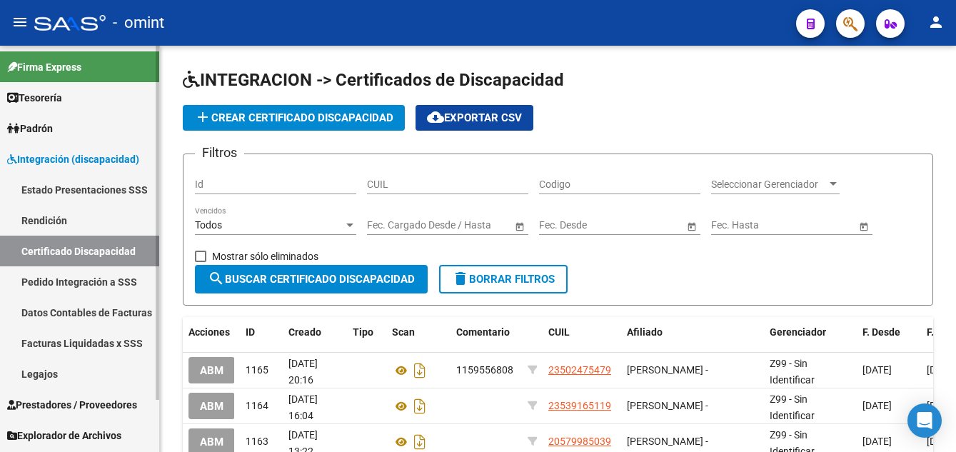
click at [73, 368] on link "Legajos" at bounding box center [79, 374] width 159 height 31
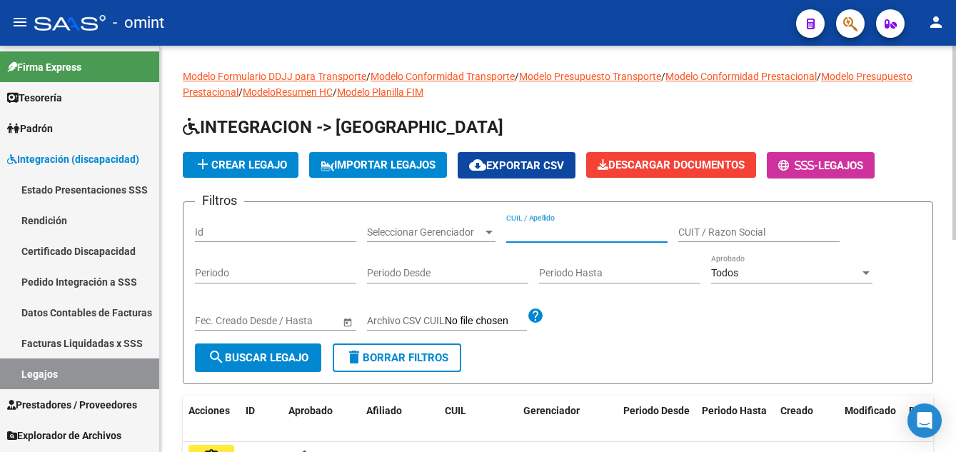
paste input "RIVEROS CATALINA ANT"
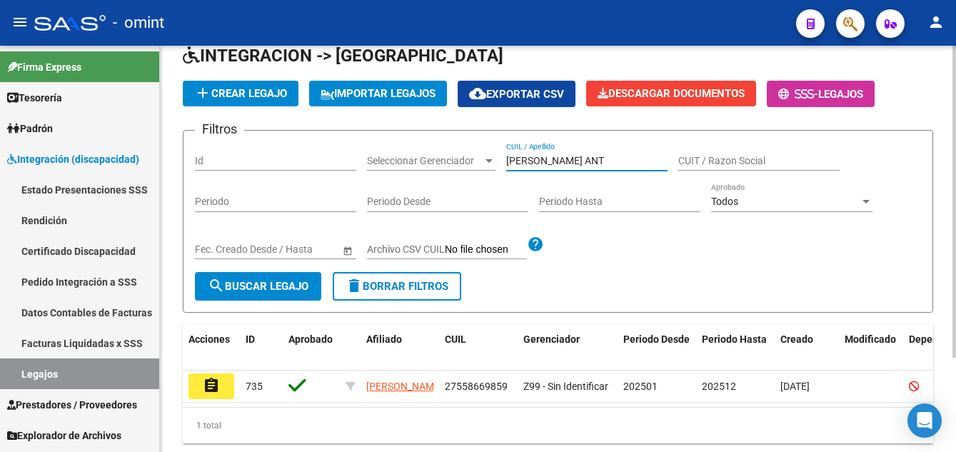
scroll to position [123, 0]
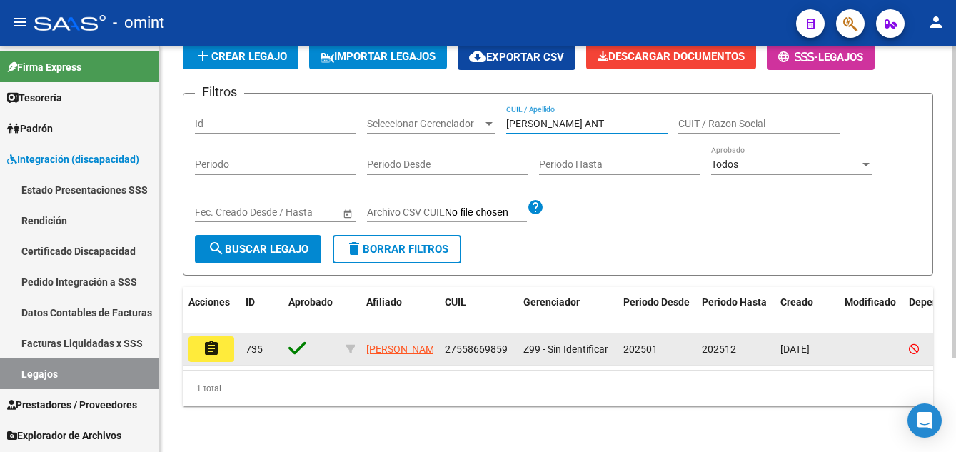
type input "RIVEROS CATALINA ANT"
click at [208, 341] on mat-icon "assignment" at bounding box center [211, 348] width 17 height 17
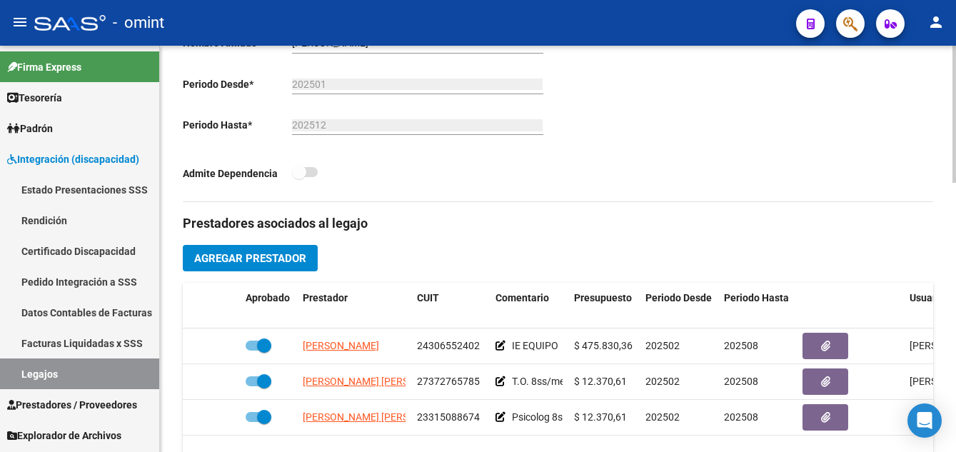
scroll to position [428, 0]
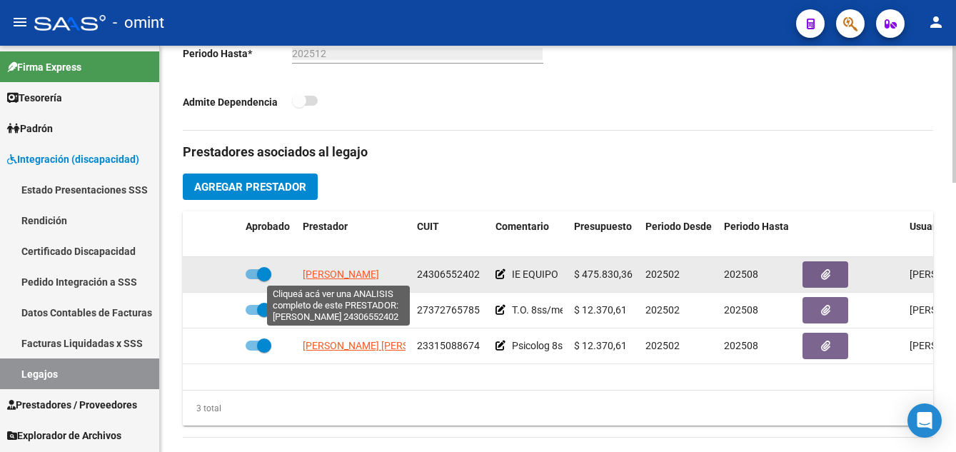
click at [326, 271] on span "SIMOND MARIA" at bounding box center [341, 274] width 76 height 11
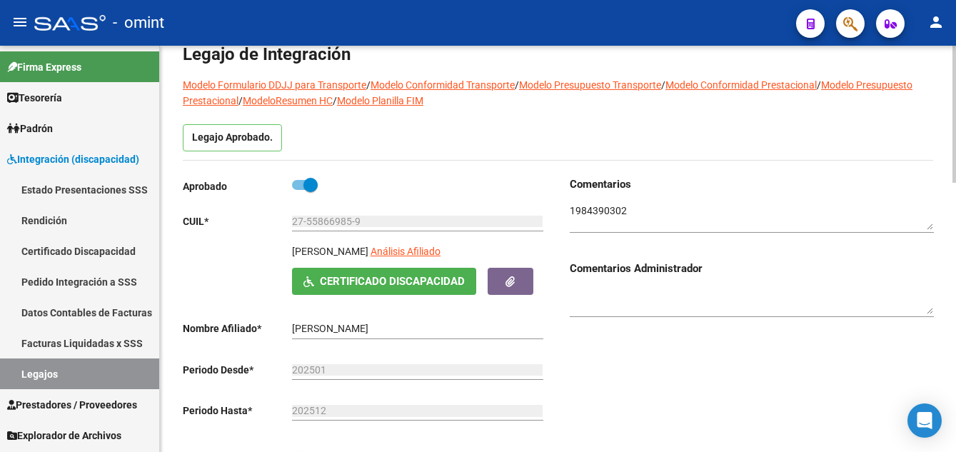
scroll to position [0, 0]
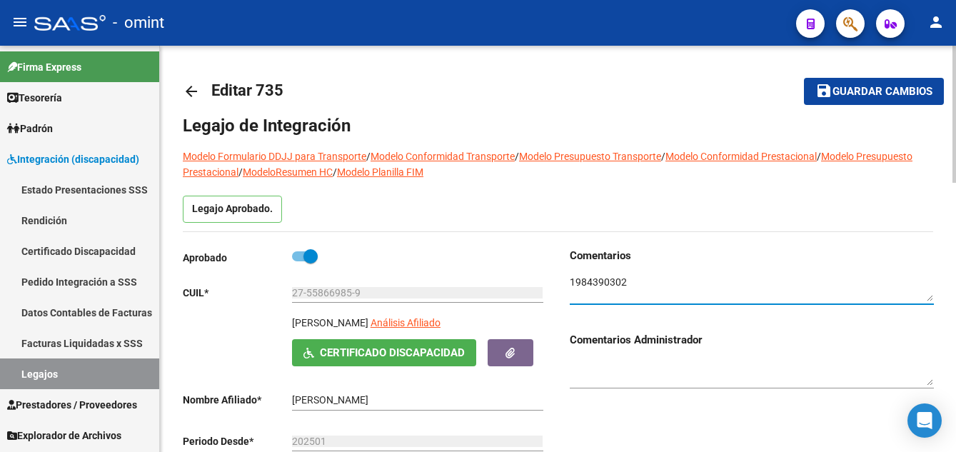
drag, startPoint x: 628, startPoint y: 288, endPoint x: 571, endPoint y: 281, distance: 56.9
click at [571, 281] on textarea at bounding box center [752, 288] width 364 height 27
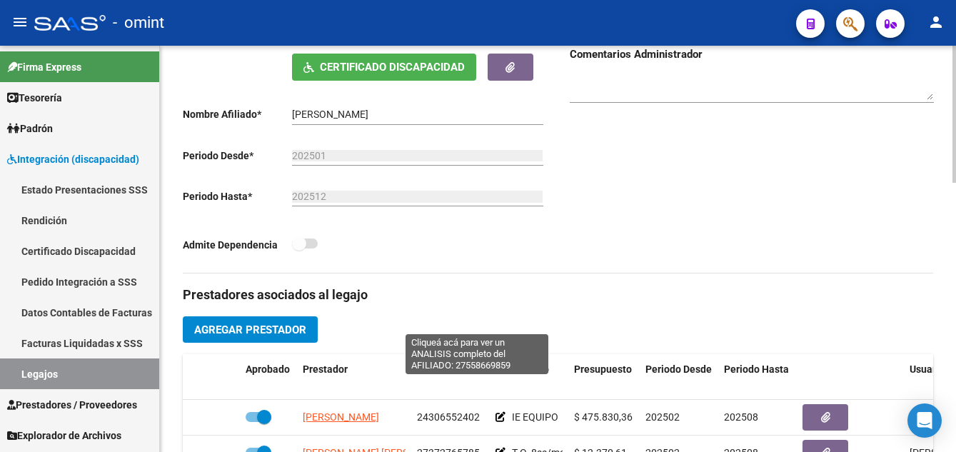
scroll to position [428, 0]
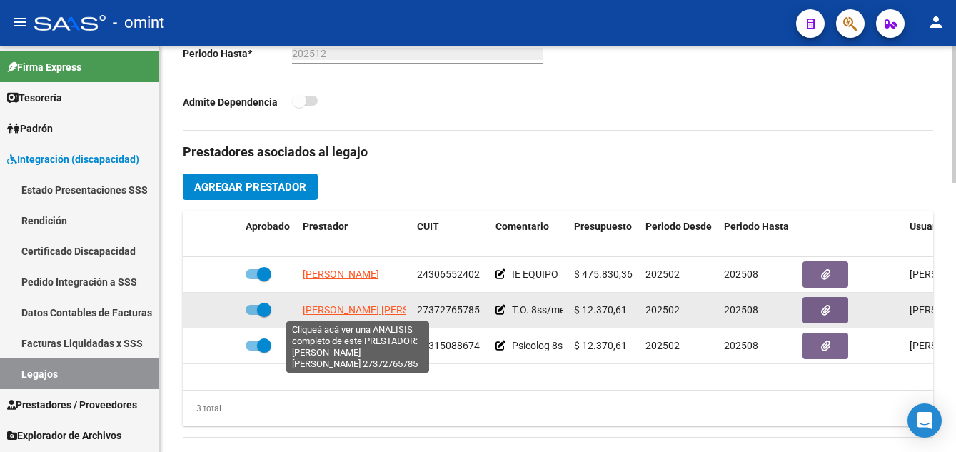
click at [348, 313] on span "CABRERA MARIA BELEN" at bounding box center [380, 309] width 155 height 11
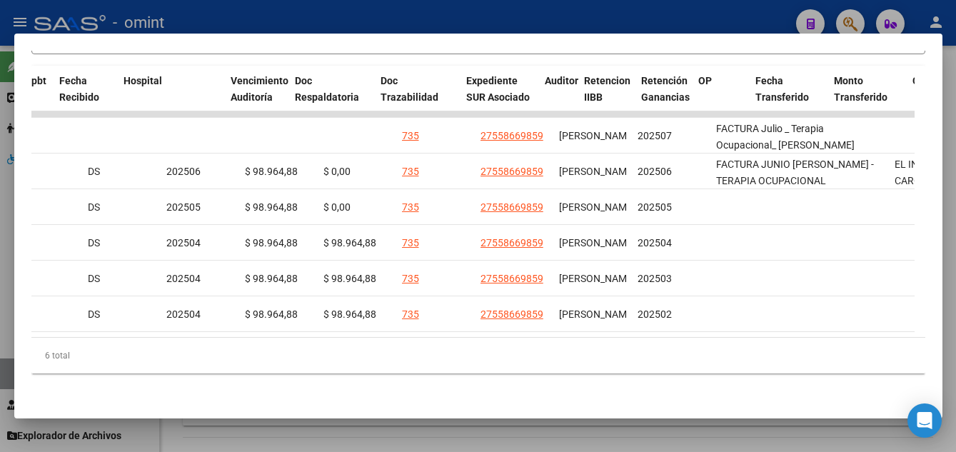
scroll to position [0, 0]
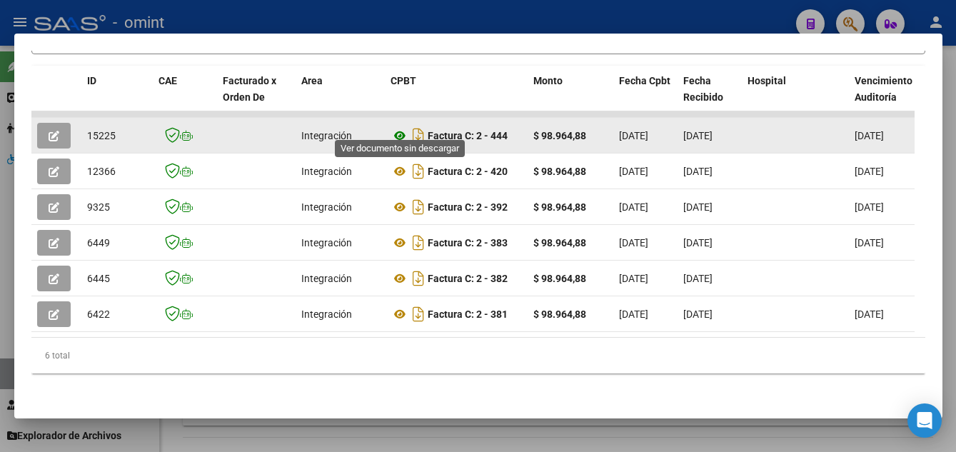
click at [402, 127] on icon at bounding box center [400, 135] width 19 height 17
click at [51, 131] on icon "button" at bounding box center [54, 136] width 11 height 11
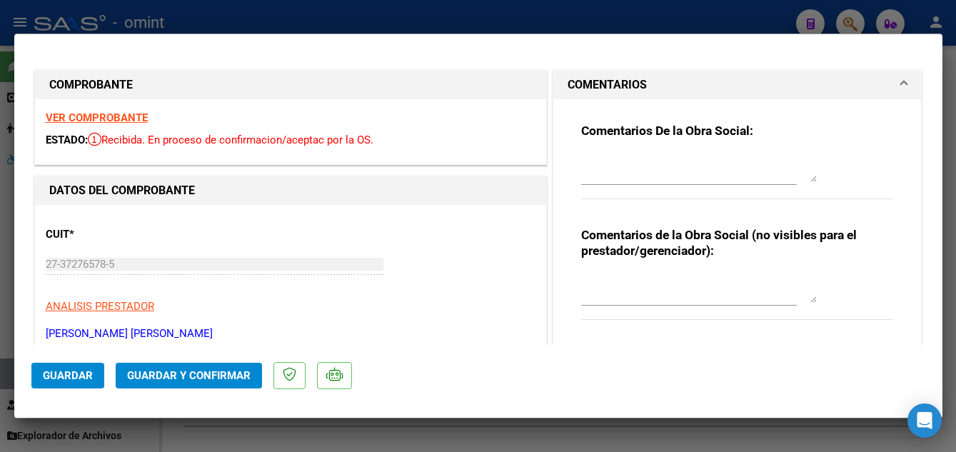
click at [234, 376] on span "Guardar y Confirmar" at bounding box center [189, 375] width 124 height 13
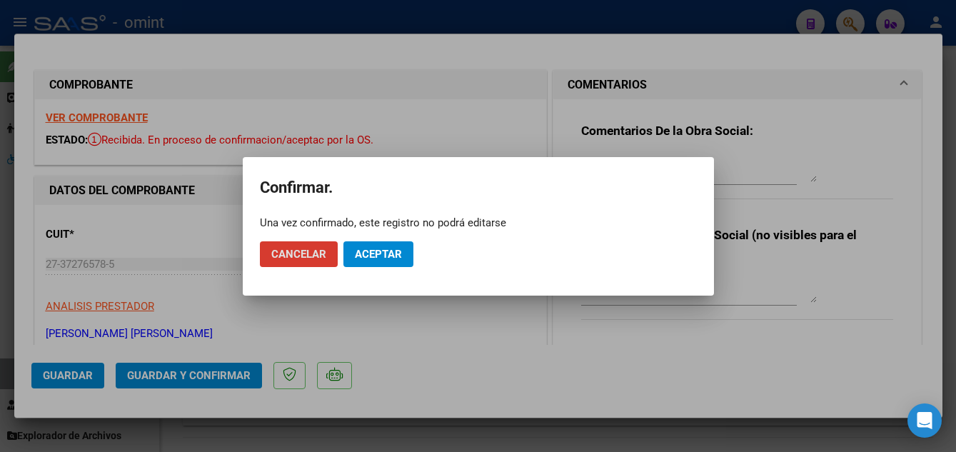
click at [394, 243] on button "Aceptar" at bounding box center [379, 254] width 70 height 26
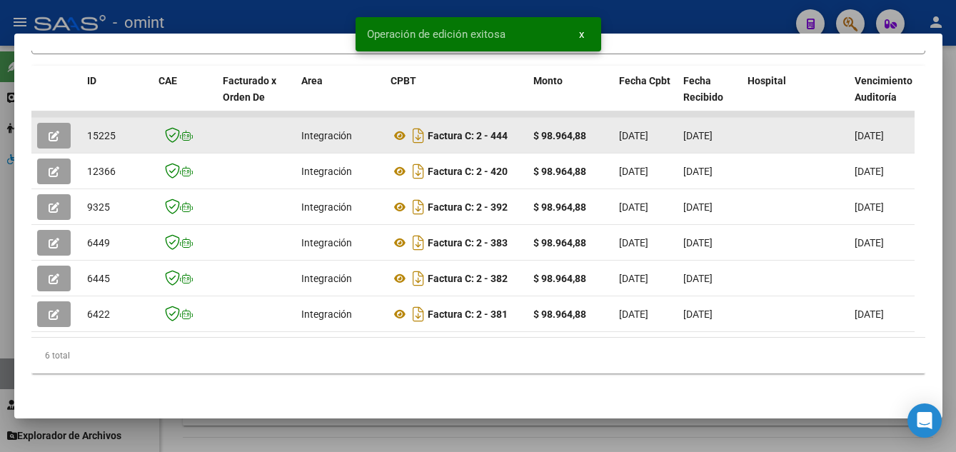
drag, startPoint x: 87, startPoint y: 121, endPoint x: 115, endPoint y: 126, distance: 28.3
click at [115, 130] on span "15225" at bounding box center [101, 135] width 29 height 11
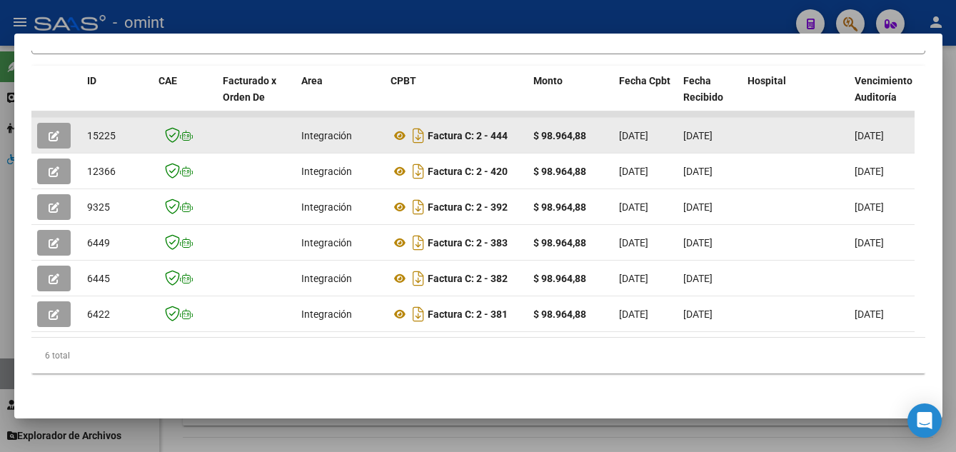
copy span "15225"
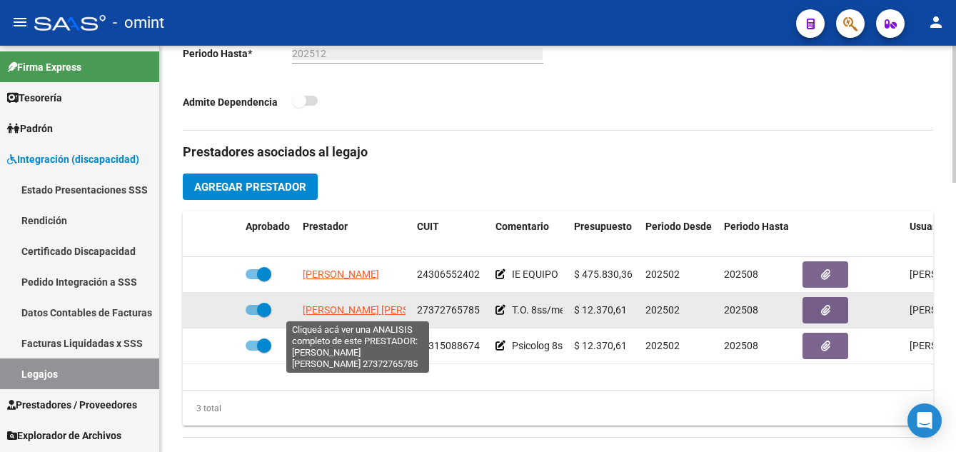
click at [362, 309] on span "CABRERA MARIA BELEN" at bounding box center [380, 309] width 155 height 11
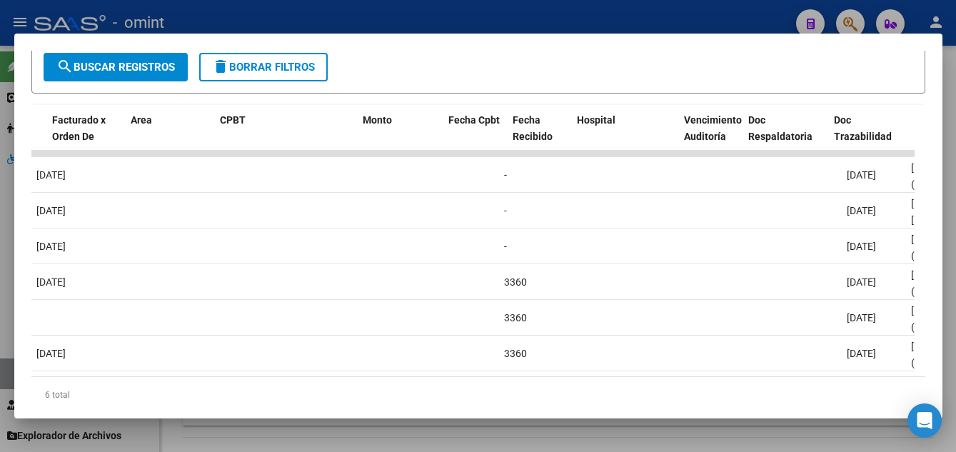
scroll to position [0, 171]
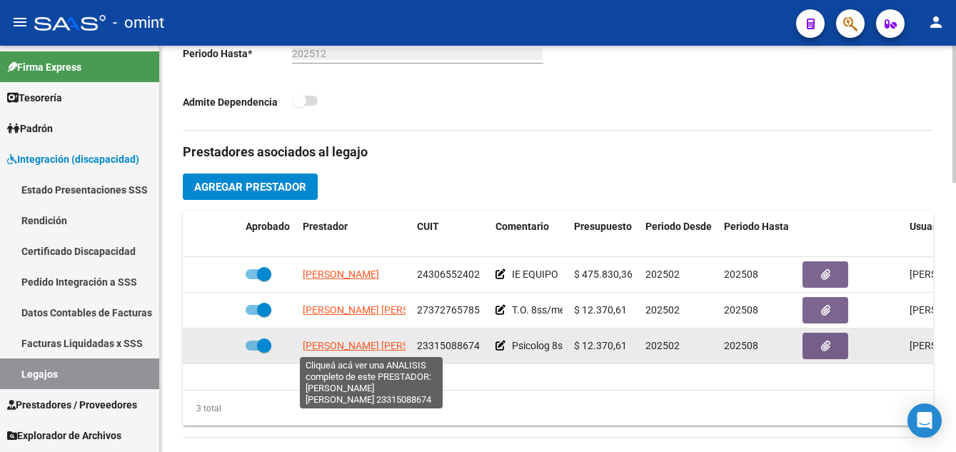
click at [354, 346] on span "BORQUEZ GEORGINA VANESA" at bounding box center [380, 345] width 155 height 11
type textarea "23315088674"
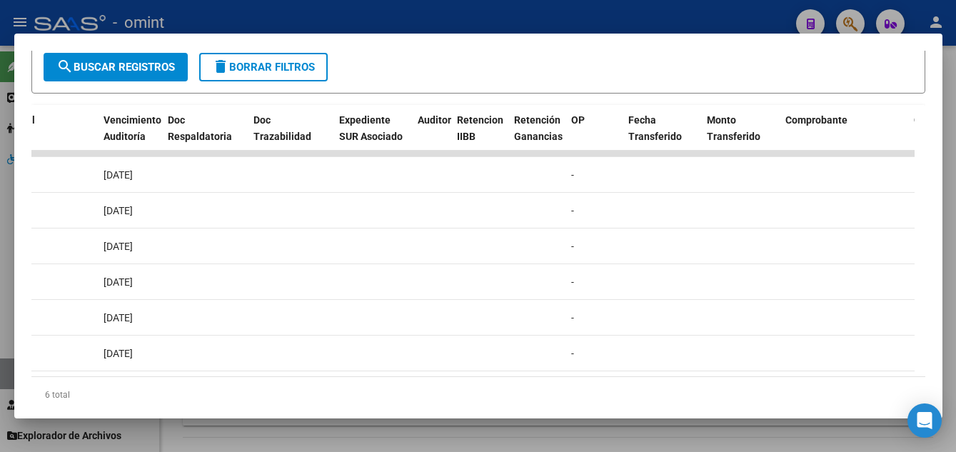
scroll to position [0, 0]
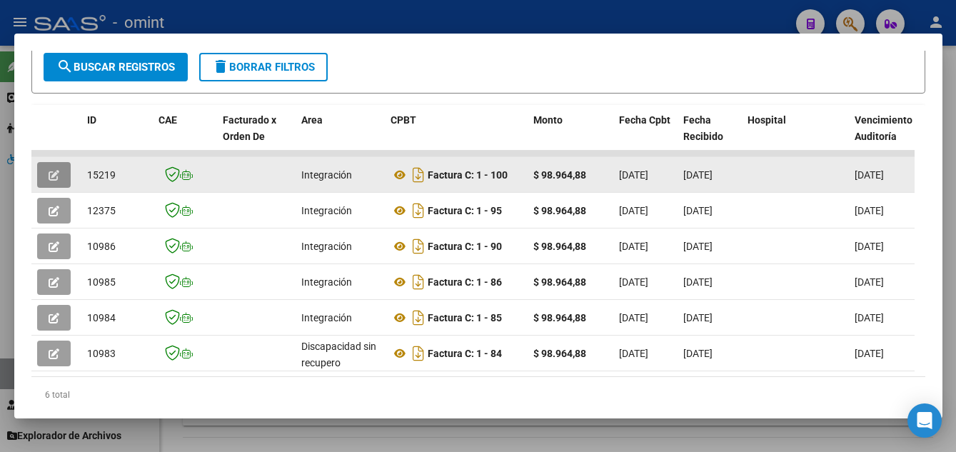
click at [56, 181] on icon "button" at bounding box center [54, 175] width 11 height 11
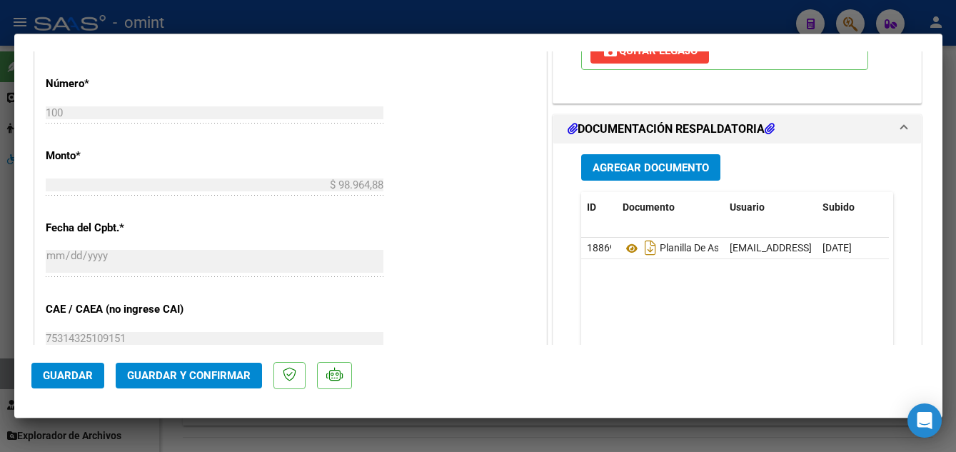
scroll to position [857, 0]
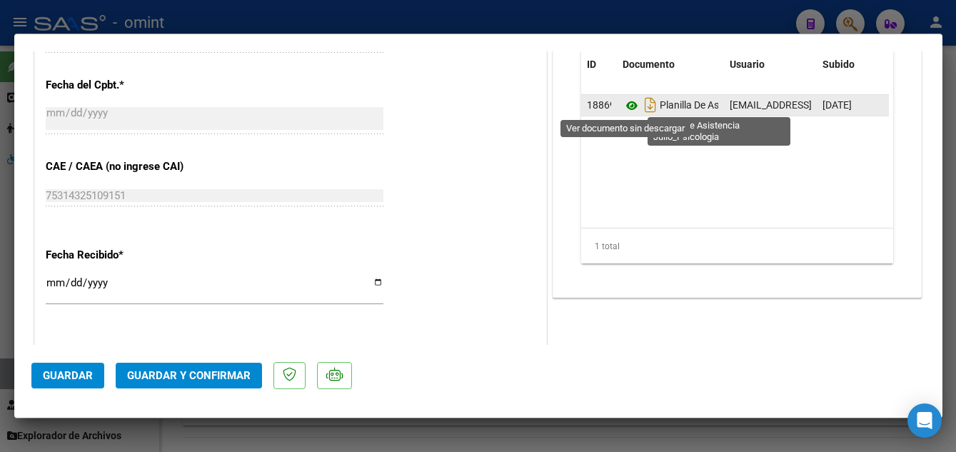
click at [624, 106] on icon at bounding box center [632, 105] width 19 height 17
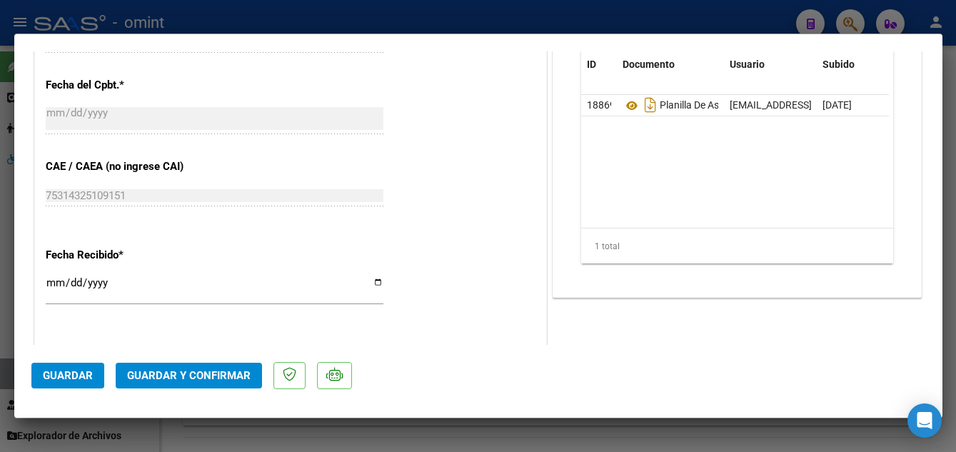
click at [205, 374] on span "Guardar y Confirmar" at bounding box center [189, 375] width 124 height 13
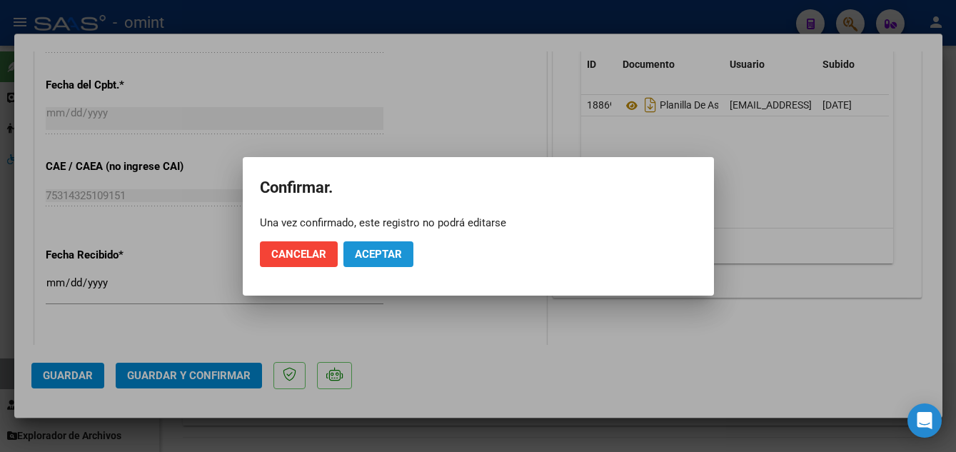
click at [383, 251] on span "Aceptar" at bounding box center [378, 254] width 47 height 13
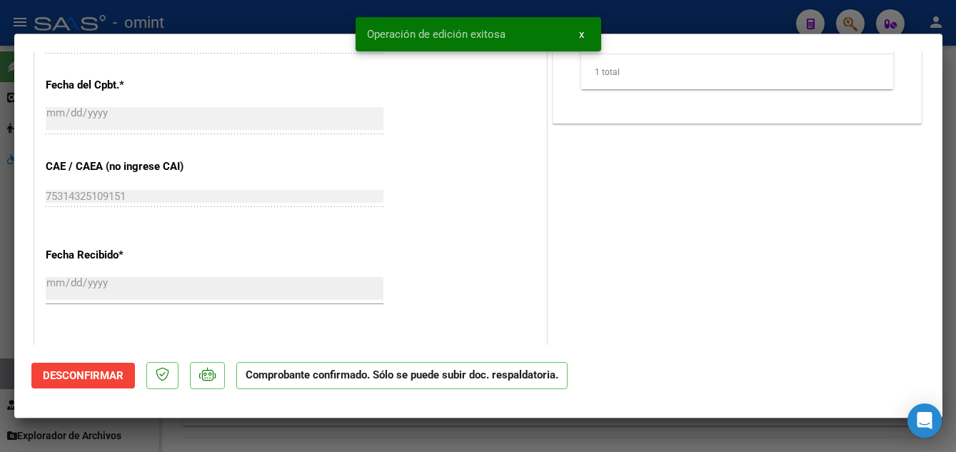
type input "$ 0,00"
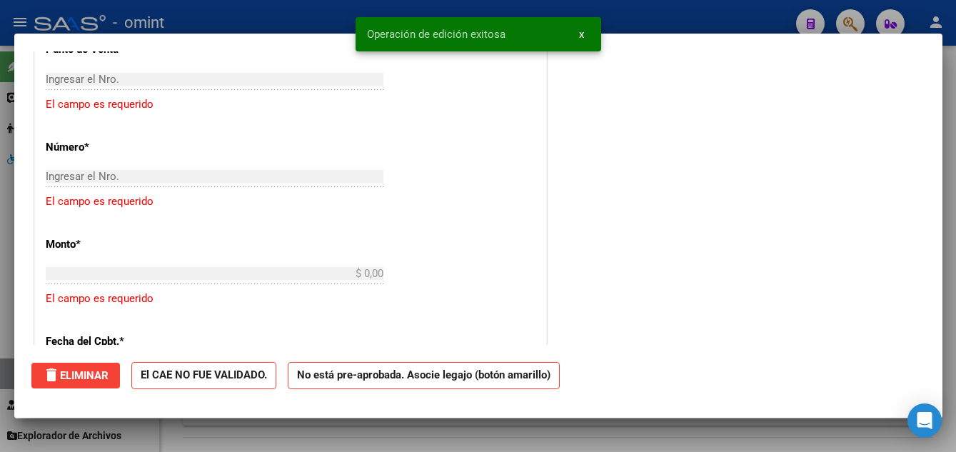
scroll to position [1034, 0]
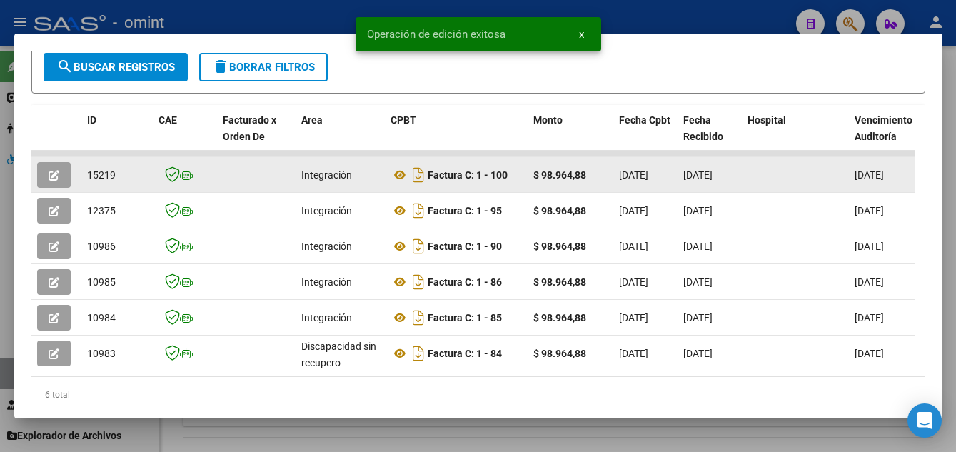
drag, startPoint x: 82, startPoint y: 180, endPoint x: 119, endPoint y: 186, distance: 37.0
click at [119, 186] on datatable-body-cell "15219" at bounding box center [116, 174] width 71 height 35
drag, startPoint x: 119, startPoint y: 186, endPoint x: 109, endPoint y: 181, distance: 11.2
copy span "15219"
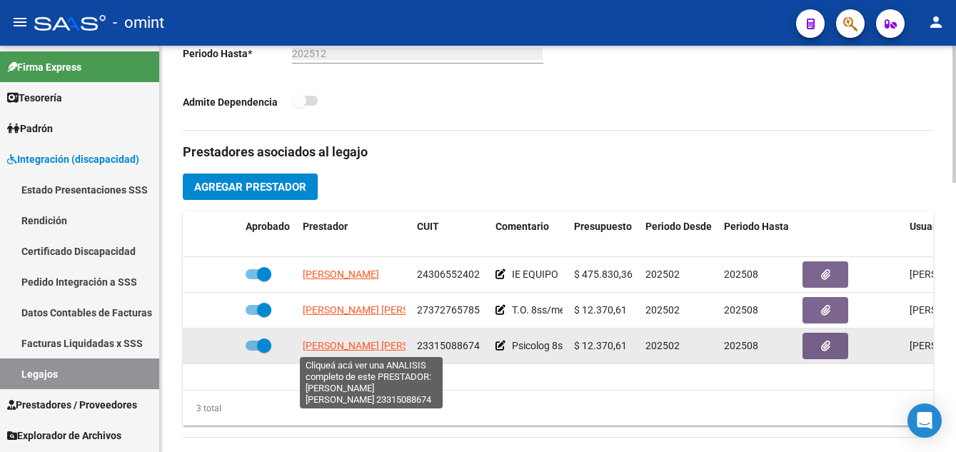
click at [364, 346] on span "BORQUEZ GEORGINA VANESA" at bounding box center [380, 345] width 155 height 11
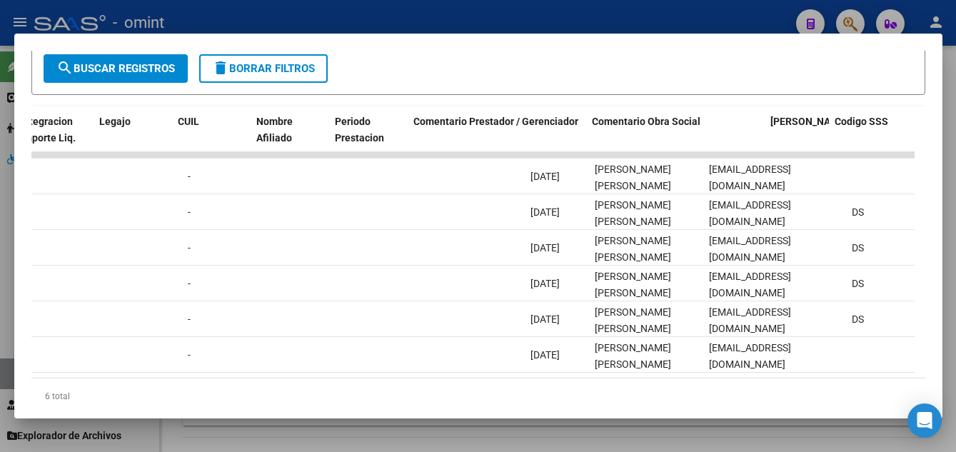
scroll to position [0, 2202]
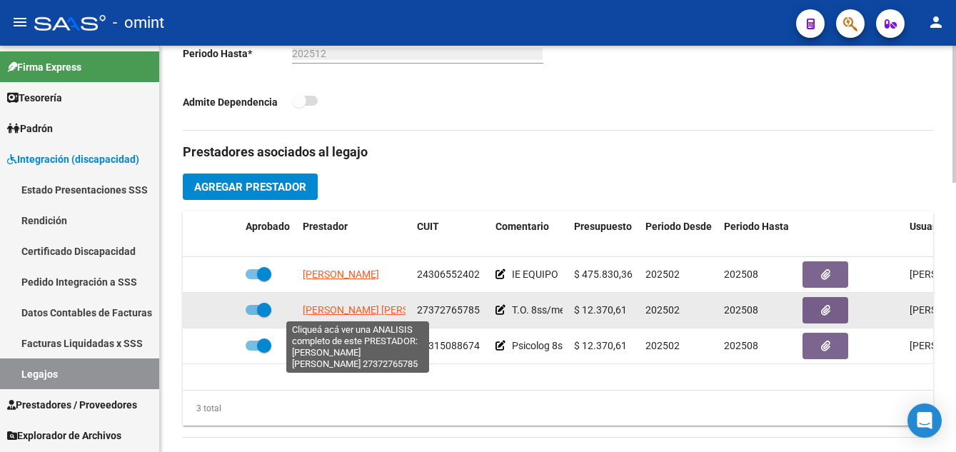
click at [387, 311] on span "CABRERA MARIA BELEN" at bounding box center [380, 309] width 155 height 11
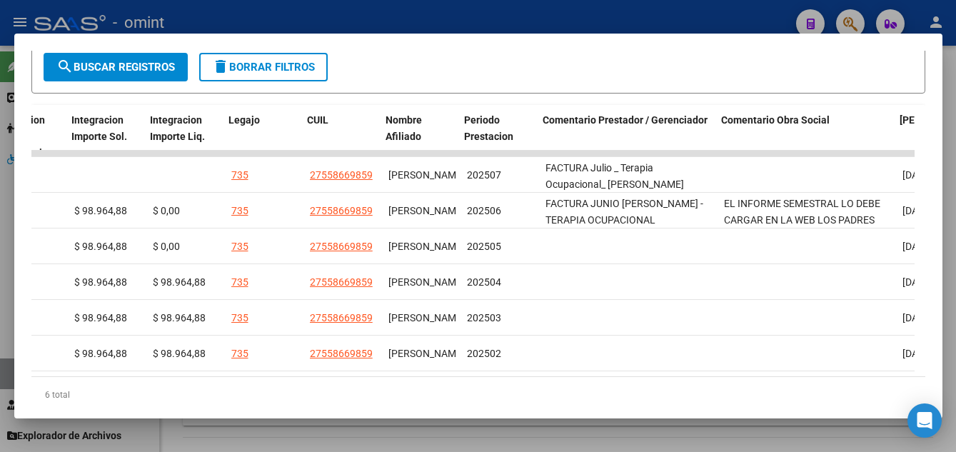
scroll to position [0, 2073]
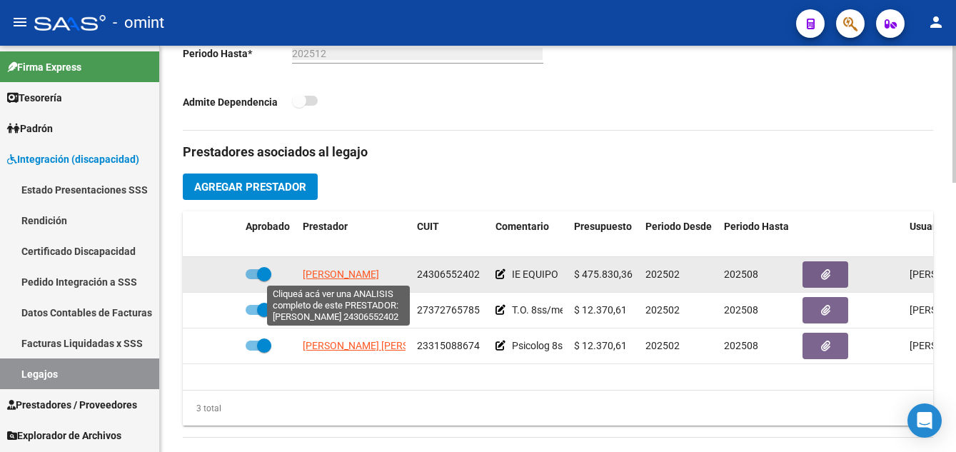
click at [336, 275] on span "SIMOND MARIA" at bounding box center [341, 274] width 76 height 11
type textarea "24306552402"
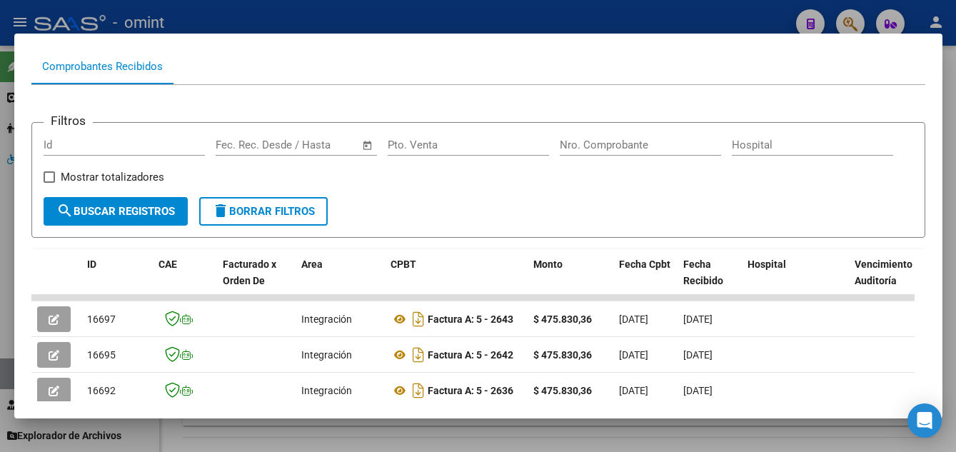
scroll to position [284, 0]
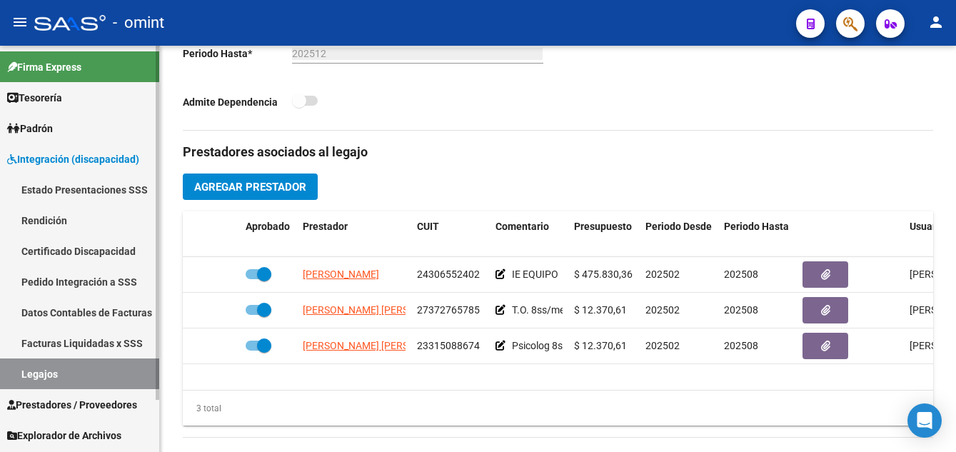
click at [93, 279] on link "Pedido Integración a SSS" at bounding box center [79, 281] width 159 height 31
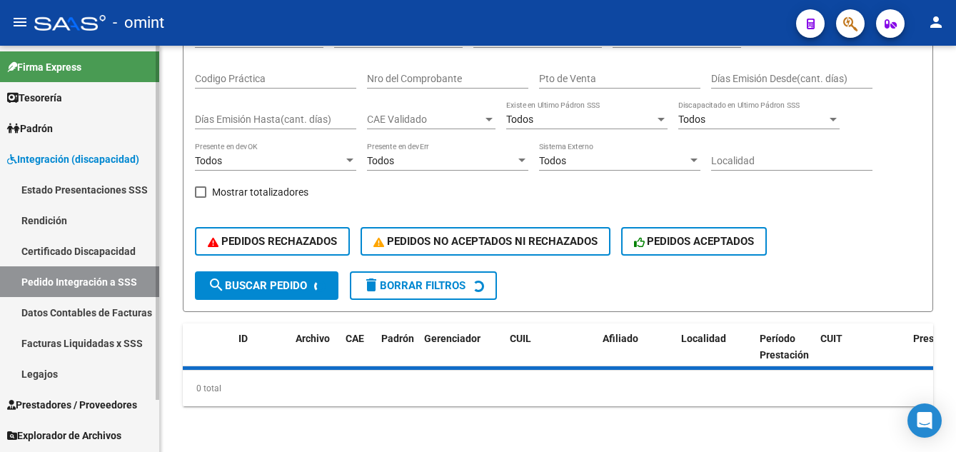
click at [54, 376] on link "Legajos" at bounding box center [79, 374] width 159 height 31
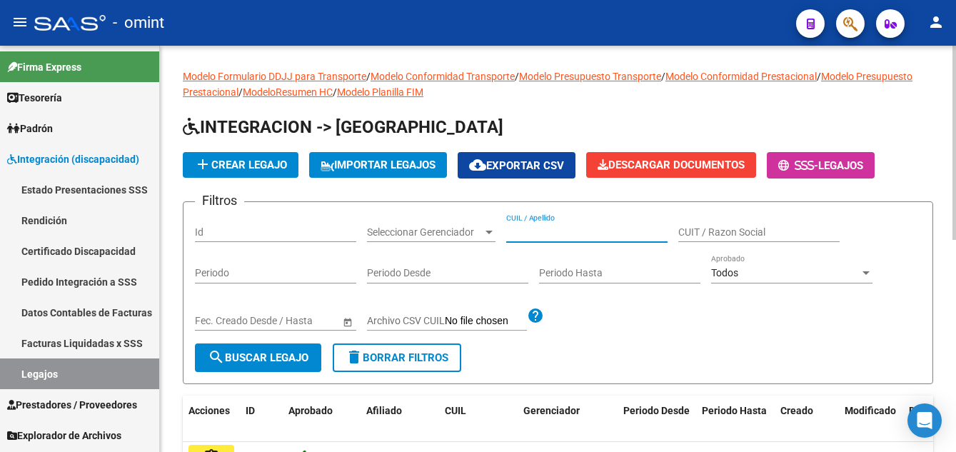
paste input "RIVEROS ELIAS LIONEL"
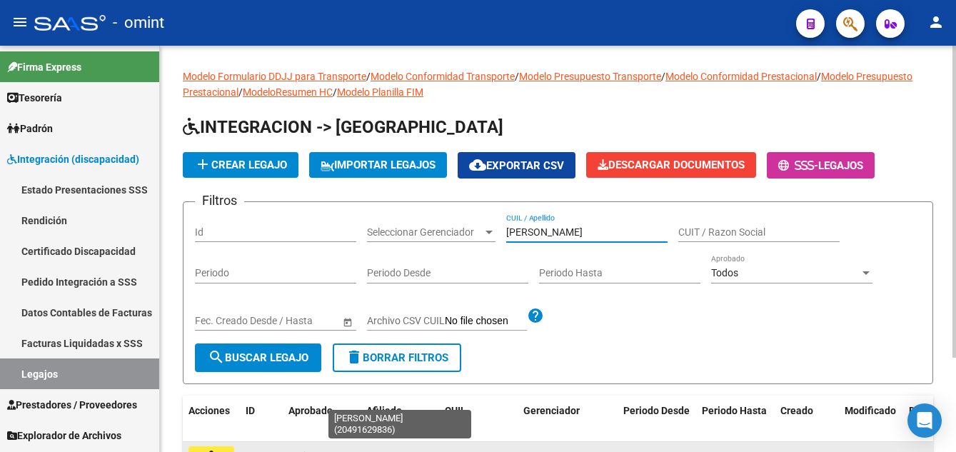
type input "RIVEROS ELIAS LIONEL"
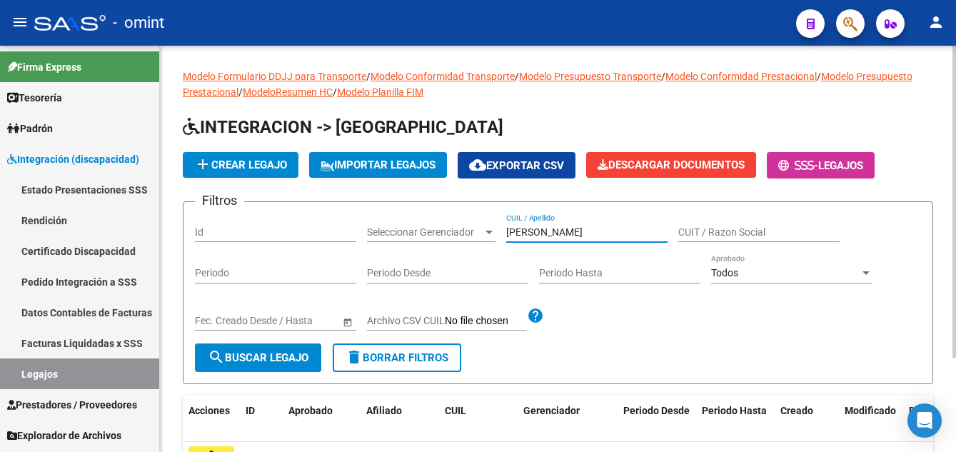
scroll to position [123, 0]
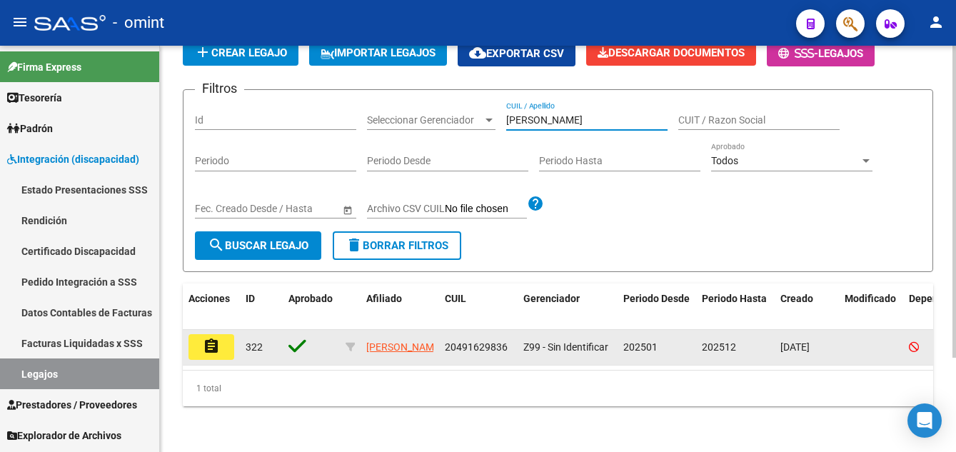
click at [210, 338] on mat-icon "assignment" at bounding box center [211, 346] width 17 height 17
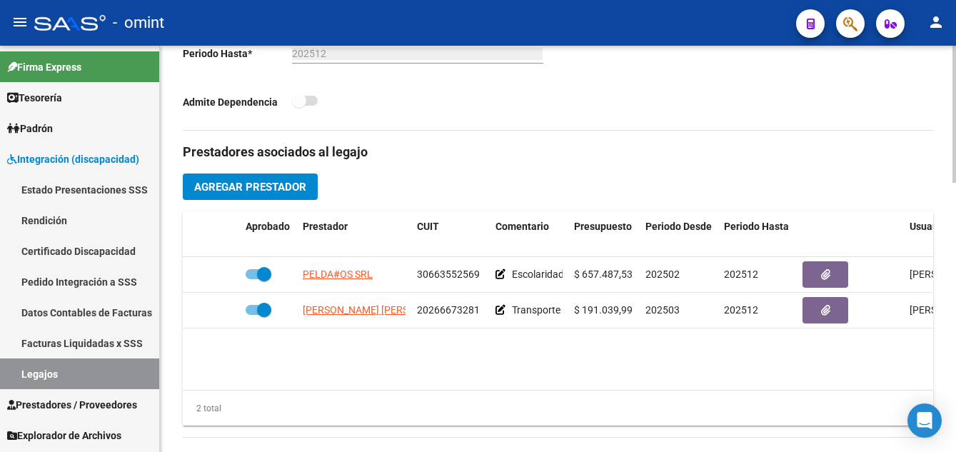
scroll to position [500, 0]
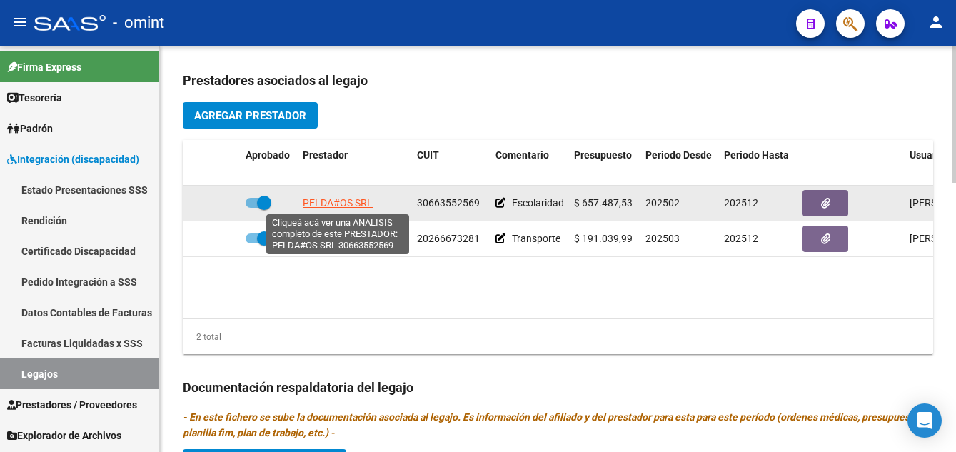
click at [349, 199] on span "PELDA#OS SRL" at bounding box center [338, 202] width 70 height 11
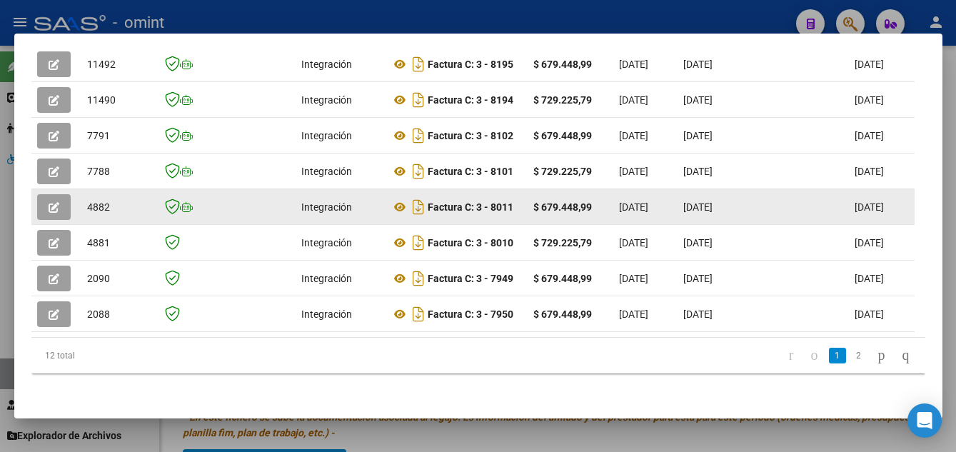
scroll to position [270, 0]
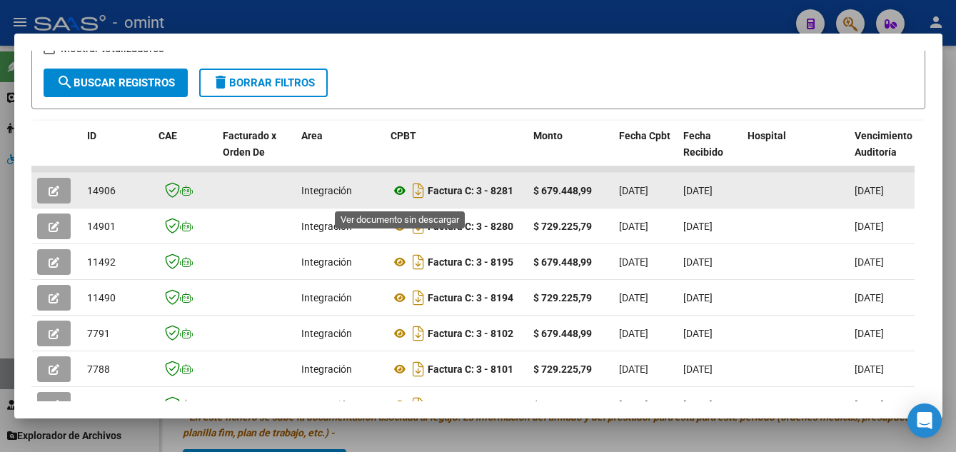
click at [399, 198] on icon at bounding box center [400, 190] width 19 height 17
click at [58, 196] on icon "button" at bounding box center [54, 191] width 11 height 11
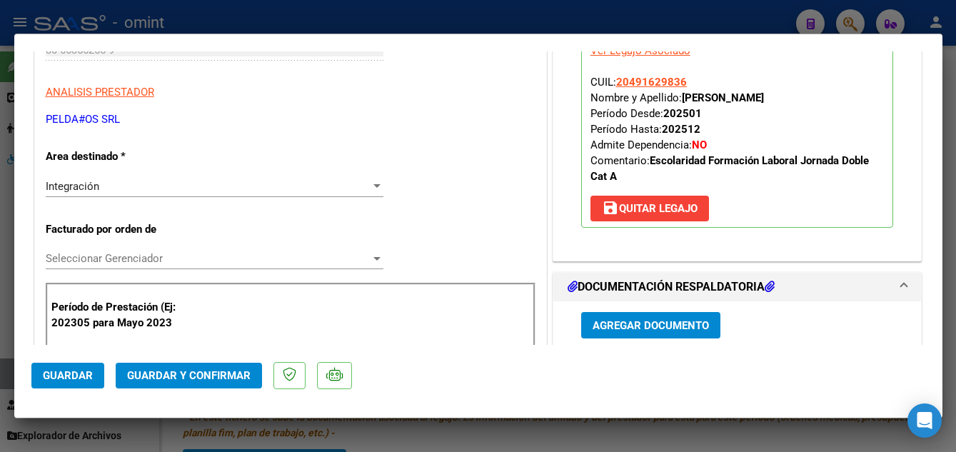
scroll to position [357, 0]
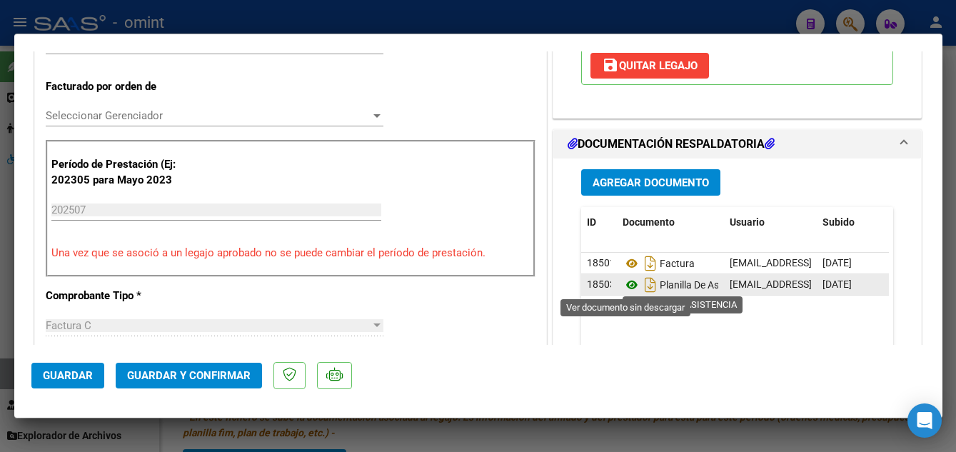
click at [626, 284] on icon at bounding box center [632, 284] width 19 height 17
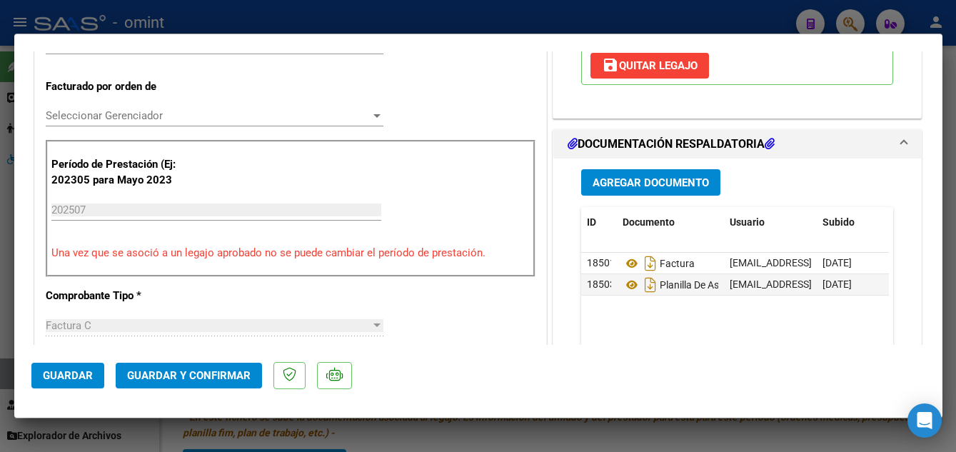
click at [186, 373] on span "Guardar y Confirmar" at bounding box center [189, 375] width 124 height 13
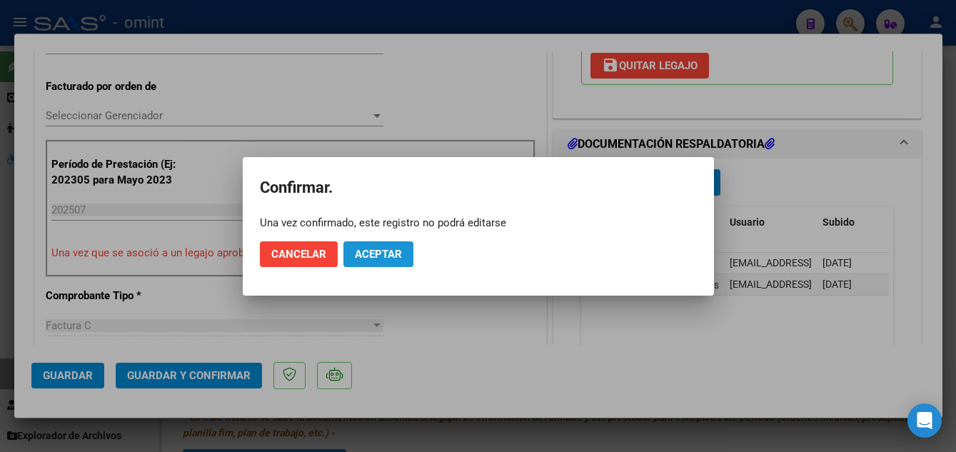
click at [379, 252] on span "Aceptar" at bounding box center [378, 254] width 47 height 13
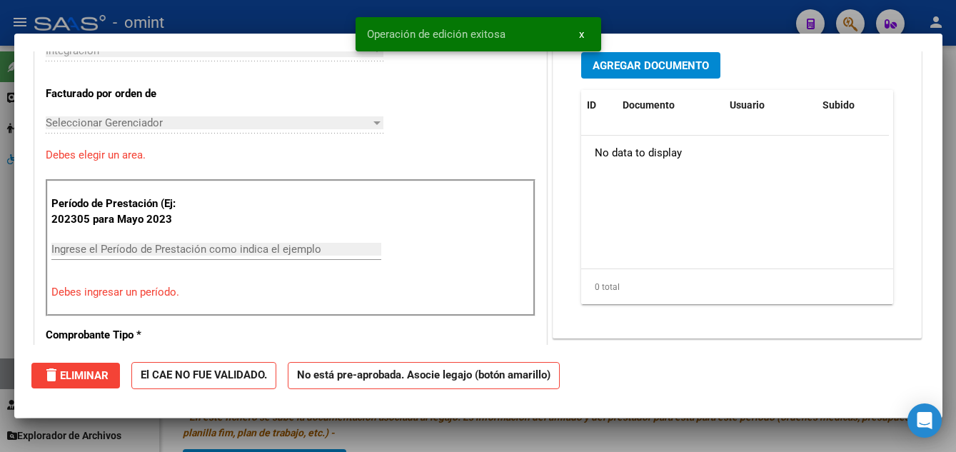
scroll to position [0, 0]
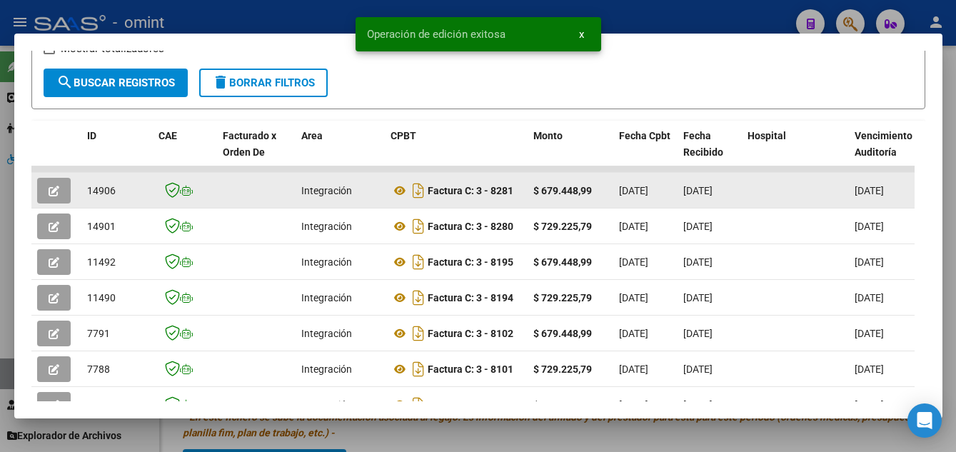
drag, startPoint x: 87, startPoint y: 199, endPoint x: 120, endPoint y: 201, distance: 32.9
click at [120, 201] on datatable-body-cell "14906" at bounding box center [116, 190] width 71 height 35
drag, startPoint x: 120, startPoint y: 201, endPoint x: 110, endPoint y: 201, distance: 10.0
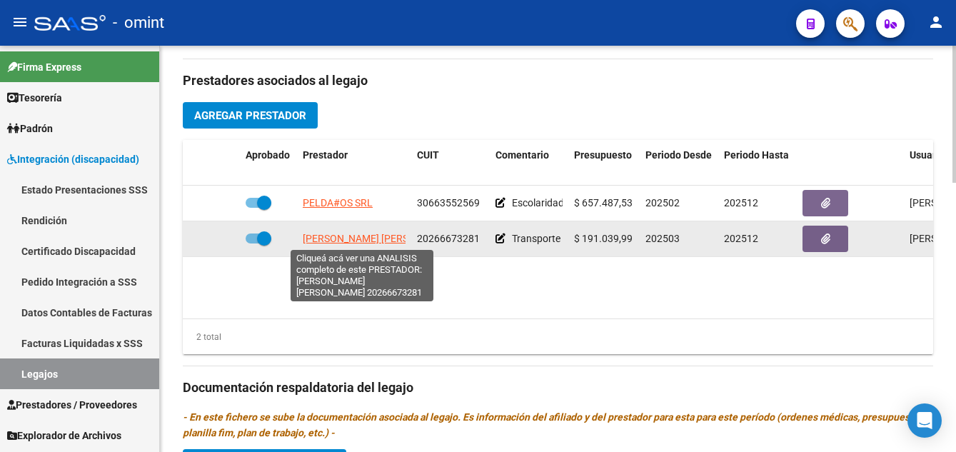
click at [360, 238] on span "COSENTINO JUAN DANIEL" at bounding box center [380, 238] width 155 height 11
type textarea "20266673281"
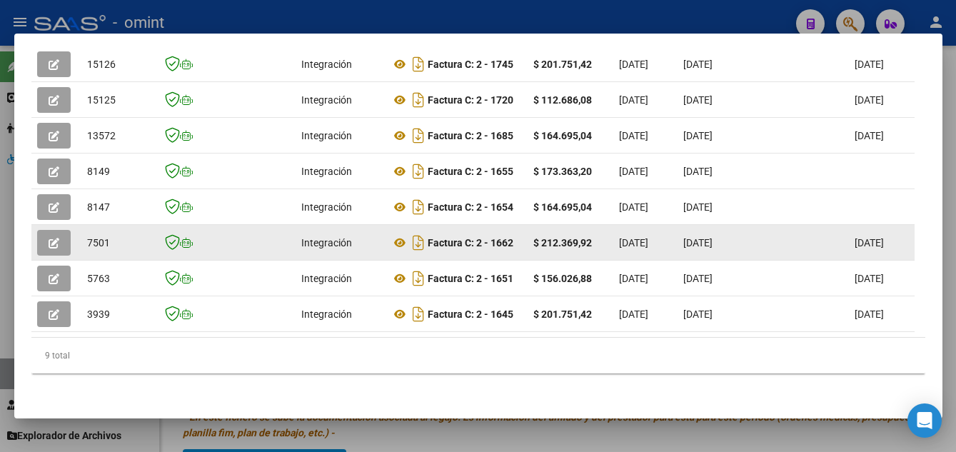
scroll to position [377, 0]
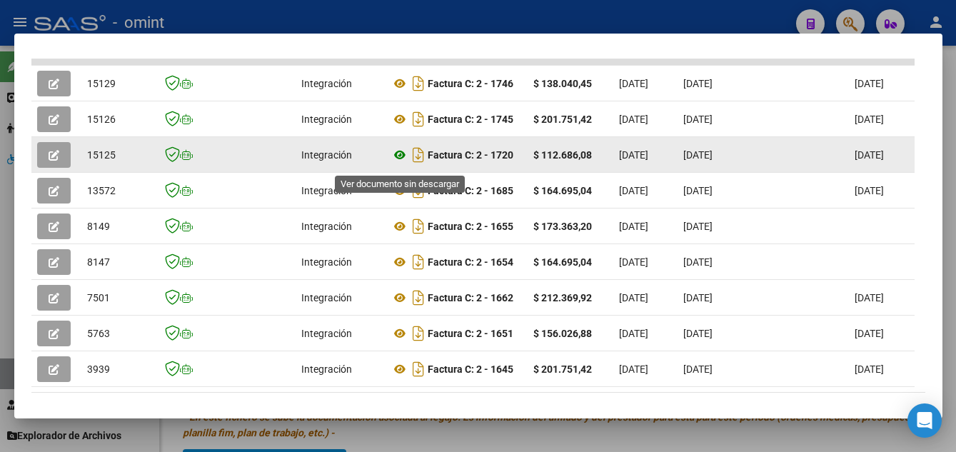
click at [398, 160] on icon at bounding box center [400, 154] width 19 height 17
click at [55, 161] on icon "button" at bounding box center [54, 155] width 11 height 11
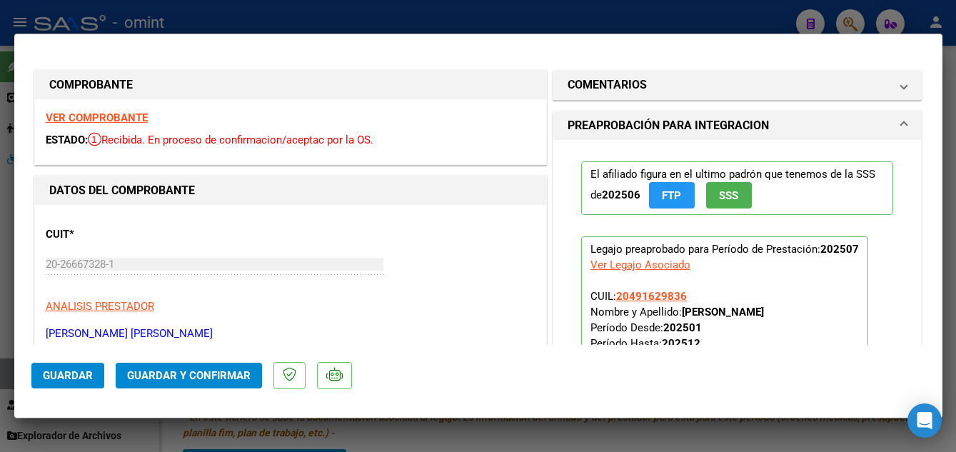
scroll to position [428, 0]
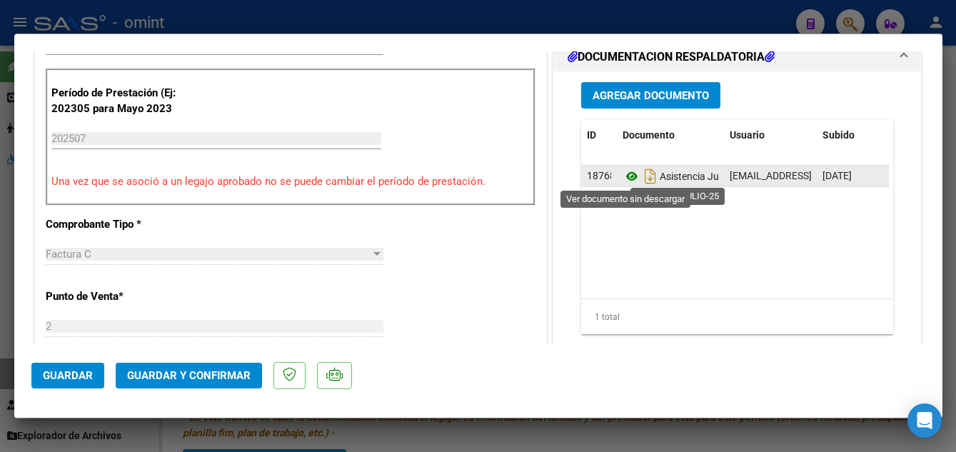
click at [626, 174] on icon at bounding box center [632, 176] width 19 height 17
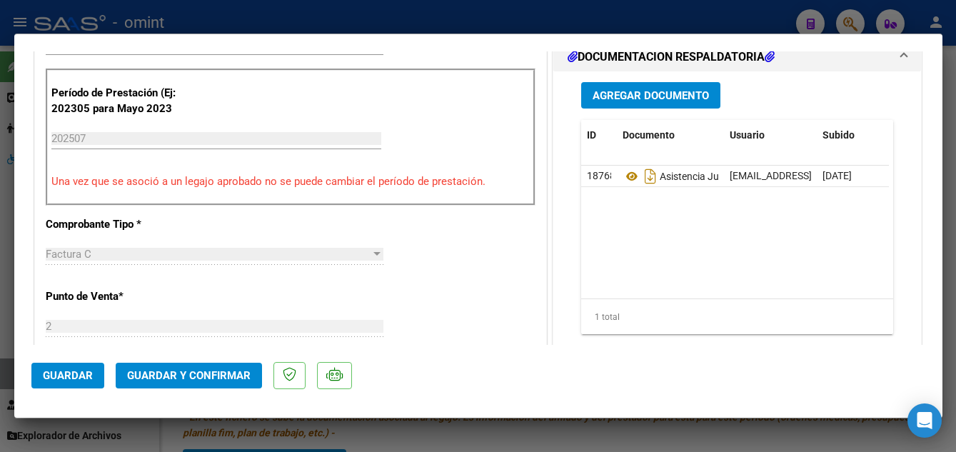
click at [178, 371] on span "Guardar y Confirmar" at bounding box center [189, 375] width 124 height 13
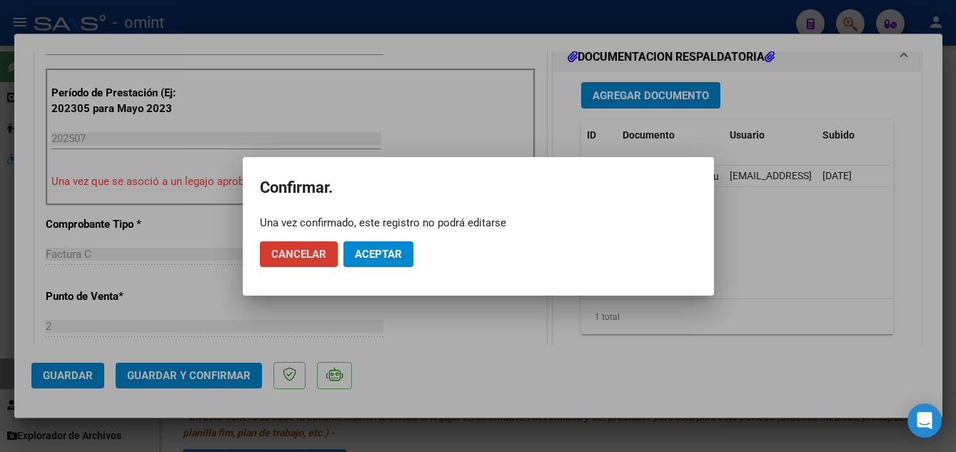
click at [381, 241] on button "Aceptar" at bounding box center [379, 254] width 70 height 26
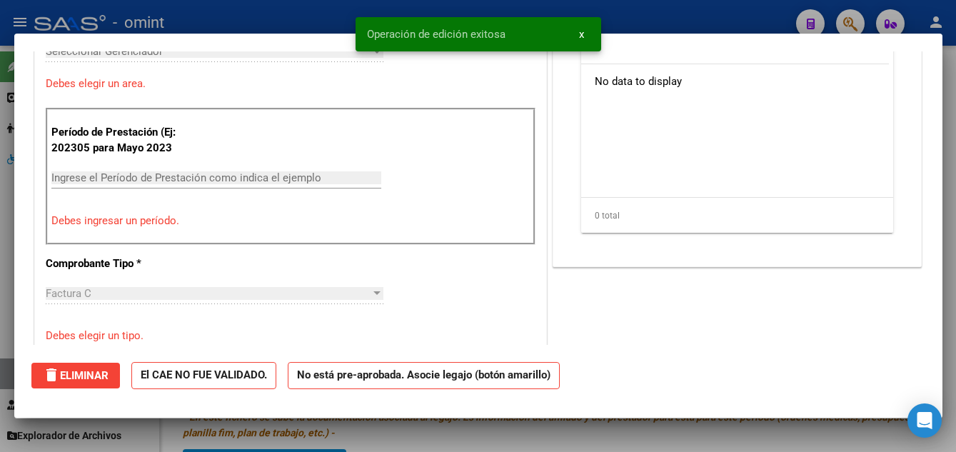
scroll to position [0, 0]
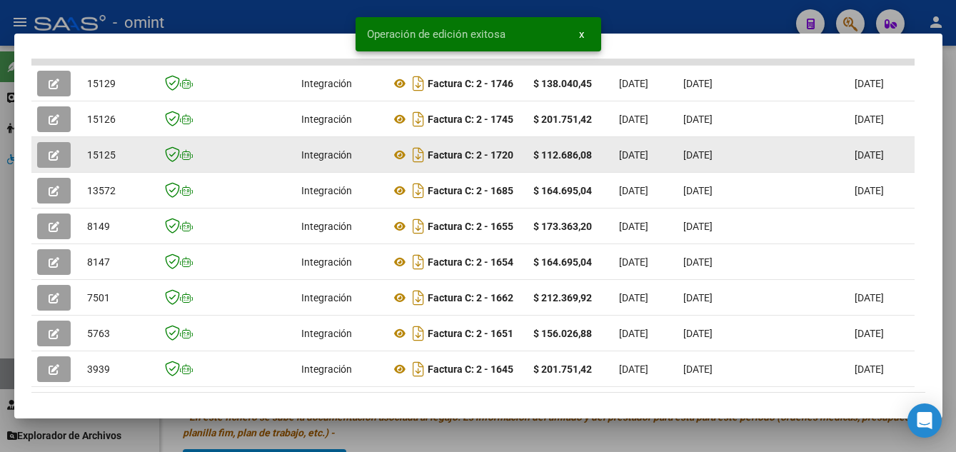
drag, startPoint x: 82, startPoint y: 161, endPoint x: 117, endPoint y: 164, distance: 35.1
click at [117, 164] on datatable-body-cell "15125" at bounding box center [116, 154] width 71 height 35
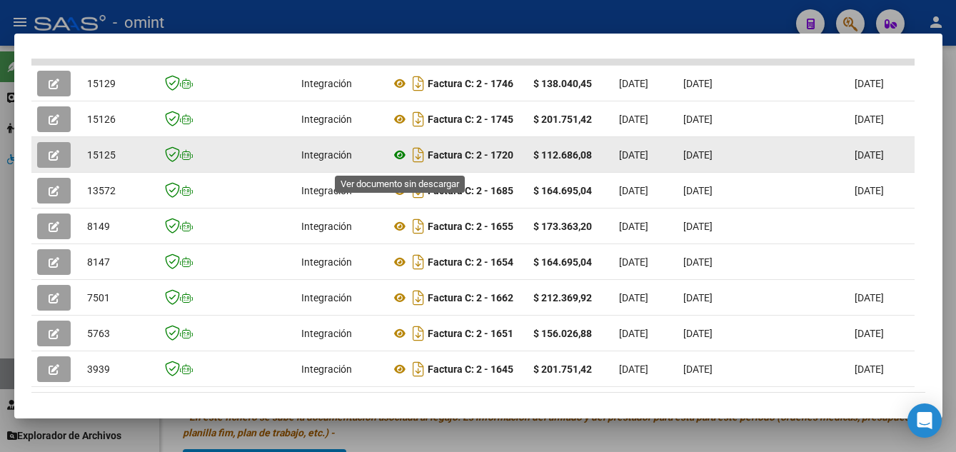
click at [399, 161] on icon at bounding box center [400, 154] width 19 height 17
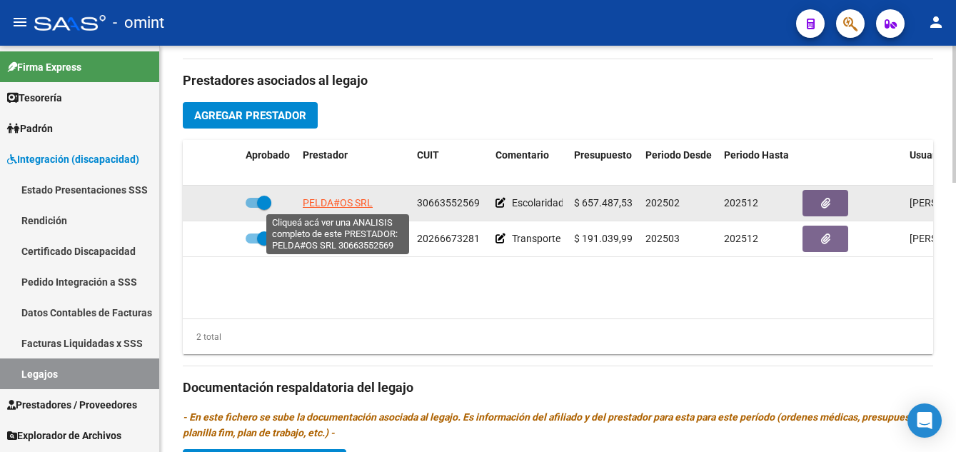
click at [344, 199] on span "PELDA#OS SRL" at bounding box center [338, 202] width 70 height 11
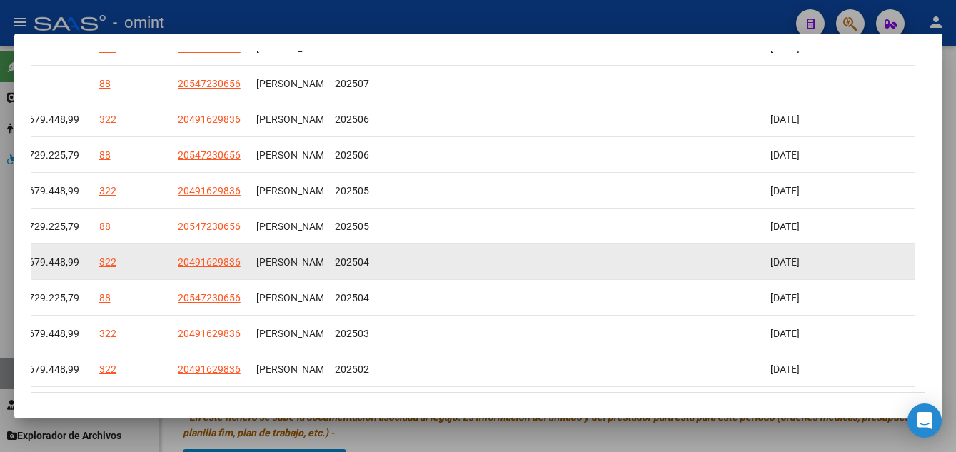
scroll to position [341, 0]
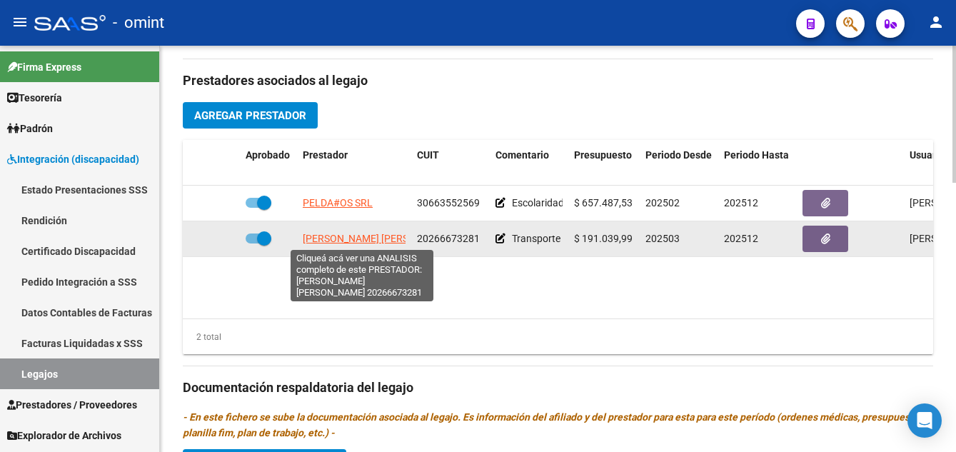
click at [365, 235] on span "COSENTINO JUAN DANIEL" at bounding box center [380, 238] width 155 height 11
type textarea "20266673281"
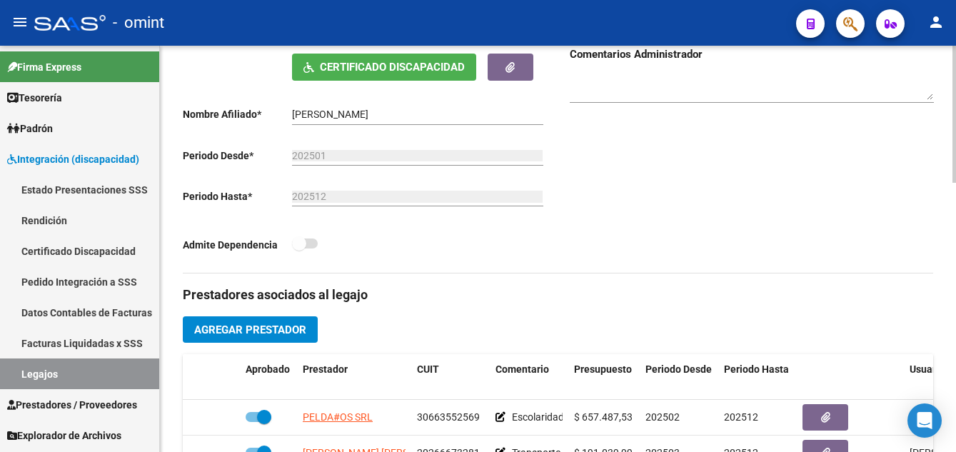
scroll to position [214, 0]
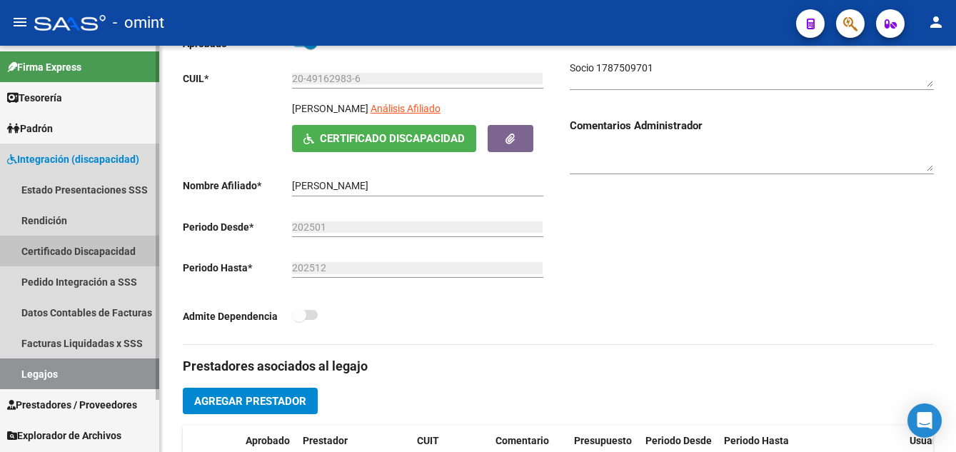
click at [61, 253] on link "Certificado Discapacidad" at bounding box center [79, 251] width 159 height 31
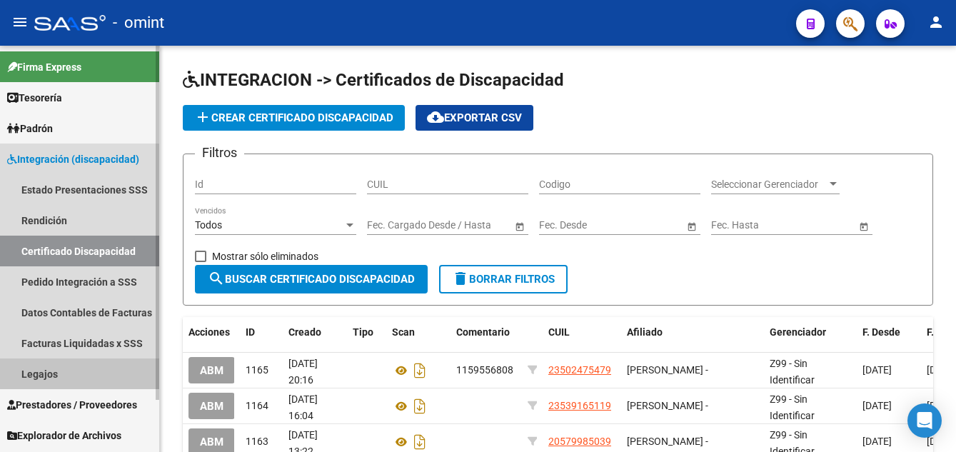
click at [64, 374] on link "Legajos" at bounding box center [79, 374] width 159 height 31
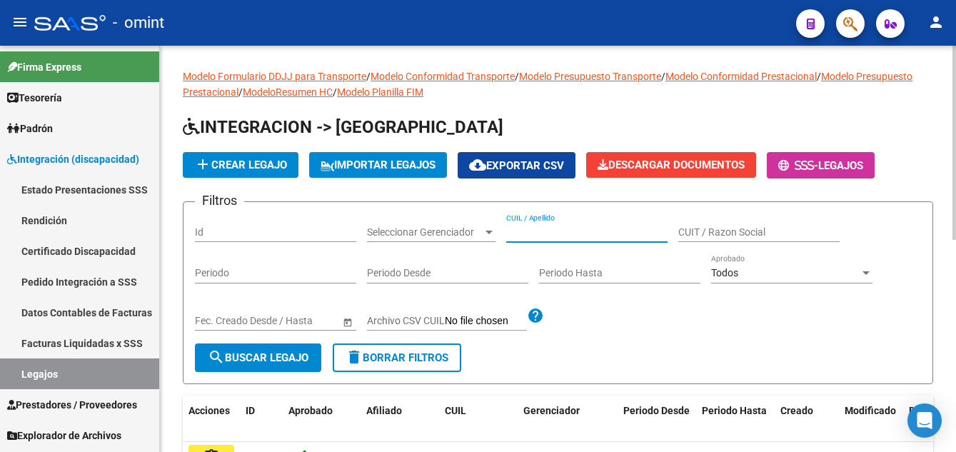
paste input "RIVERO MEDINA JUAN"
type input "RIVERO MEDINA JUAN"
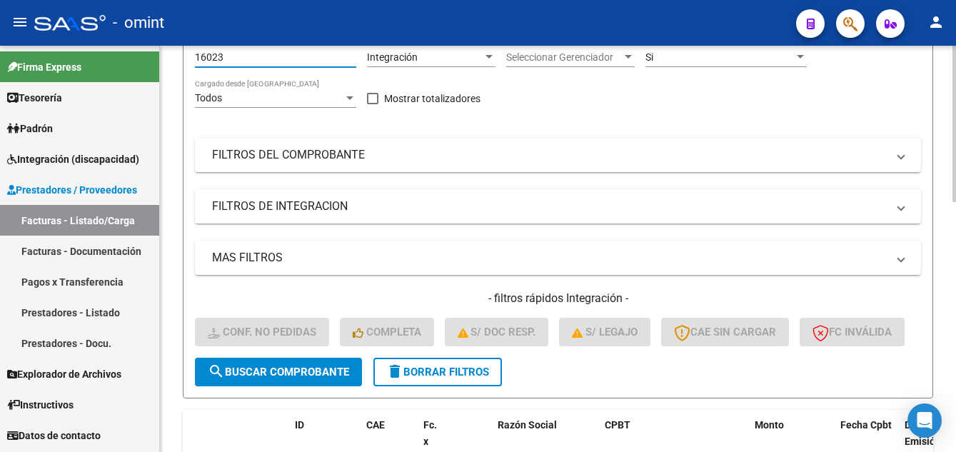
scroll to position [214, 0]
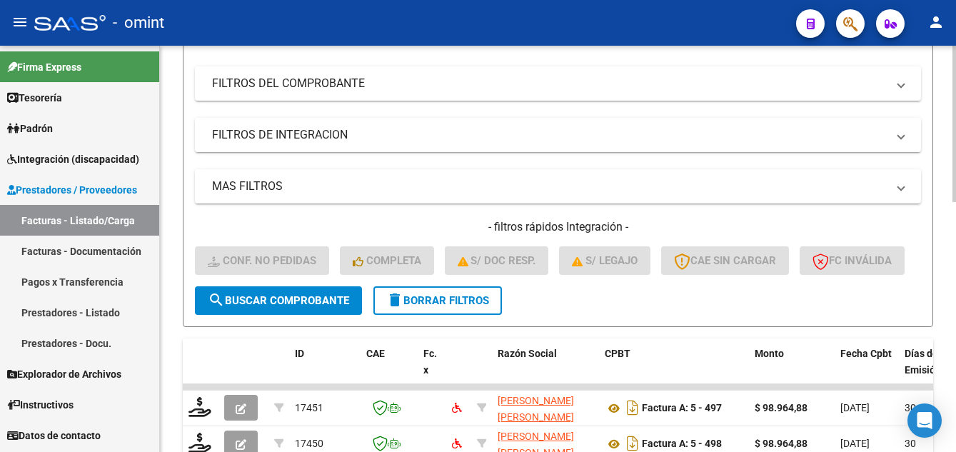
type input "16023"
click at [327, 307] on span "search Buscar Comprobante" at bounding box center [278, 300] width 141 height 13
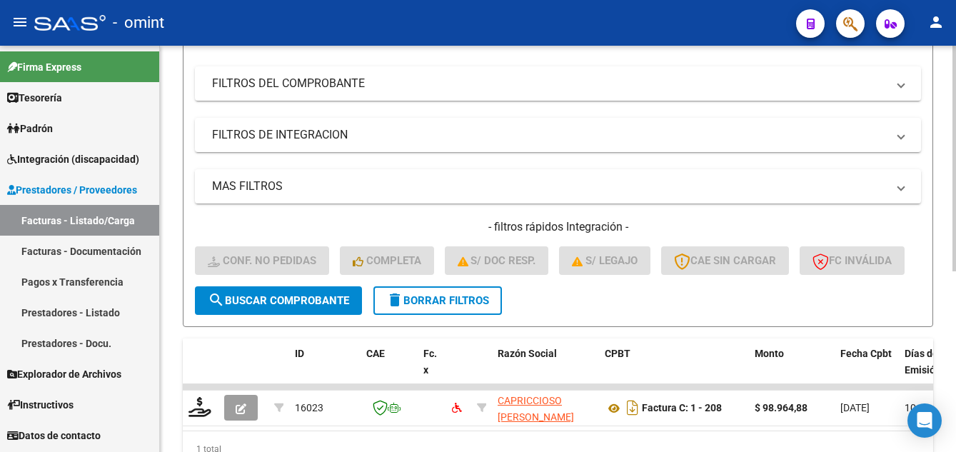
scroll to position [326, 0]
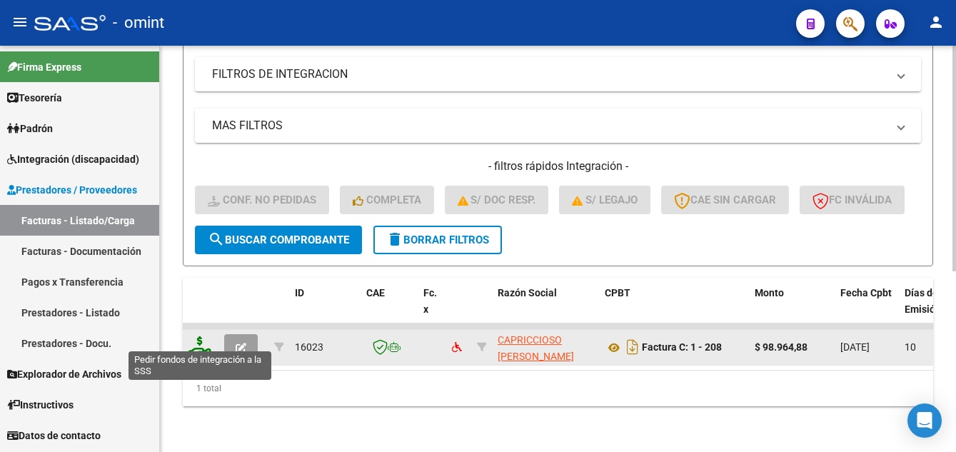
click at [209, 341] on icon at bounding box center [200, 346] width 23 height 20
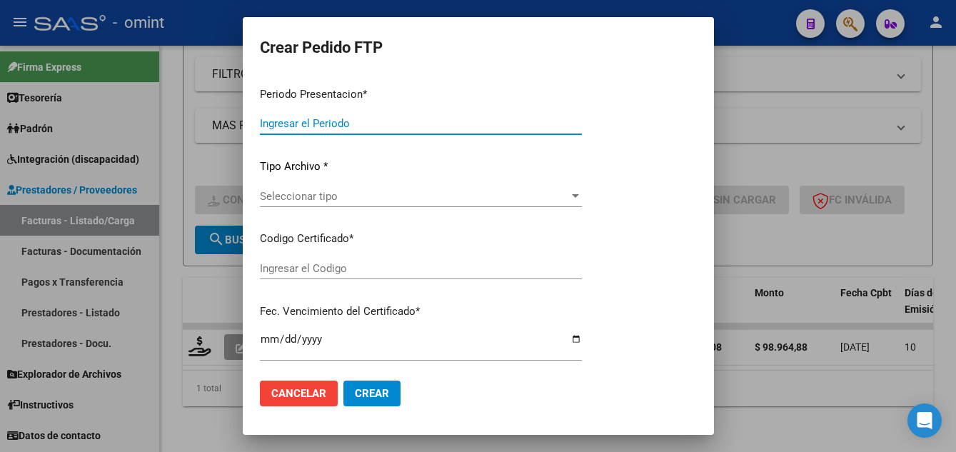
type input "202507"
type input "$ 98.964,88"
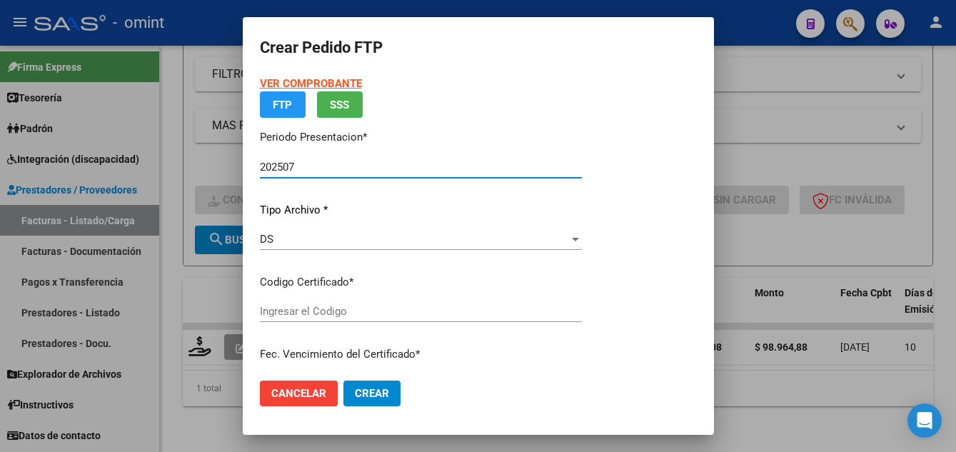
type input "5631054256"
type input "2029-01-31"
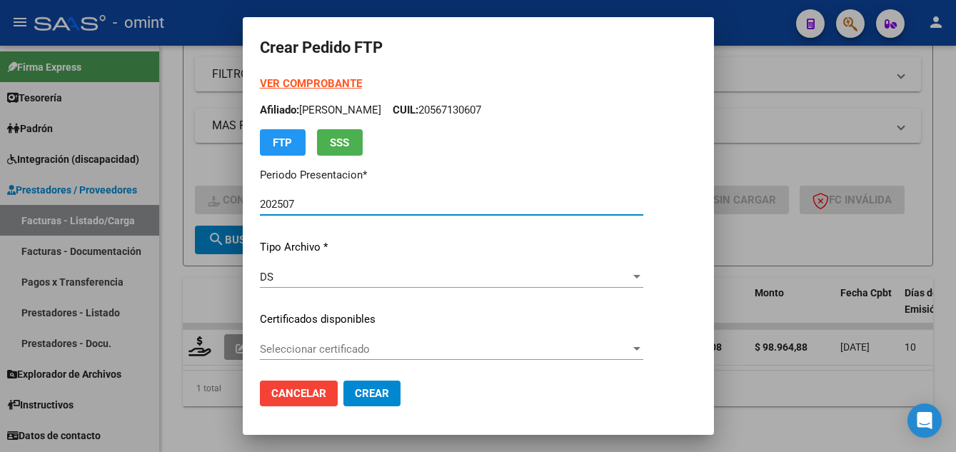
click at [384, 346] on span "Seleccionar certificado" at bounding box center [445, 349] width 371 height 13
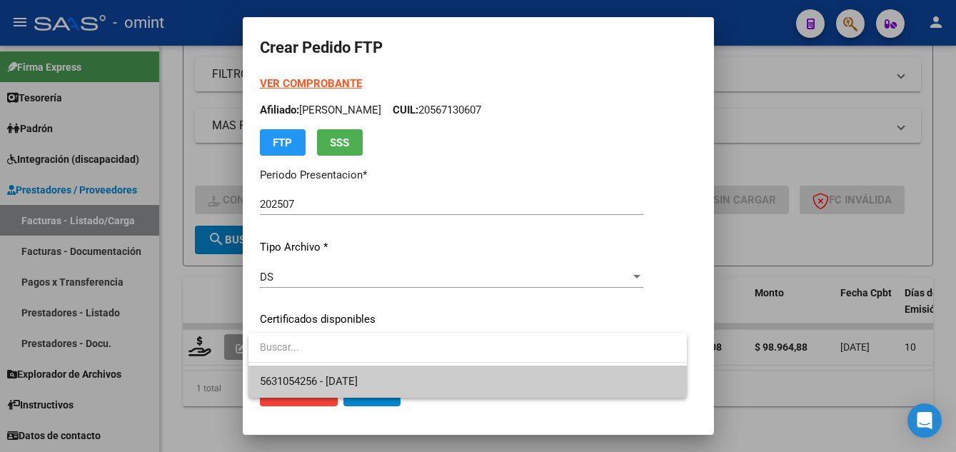
click at [406, 376] on span "5631054256 - 2029-01-31" at bounding box center [468, 382] width 416 height 32
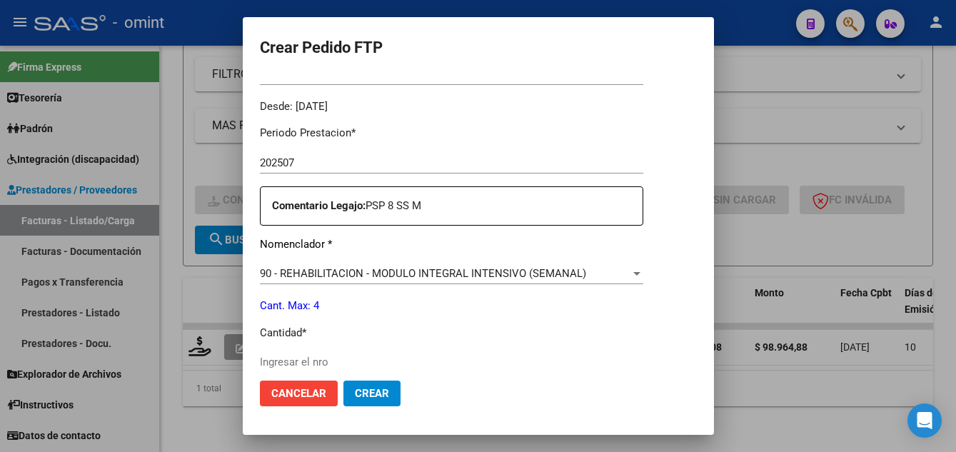
scroll to position [571, 0]
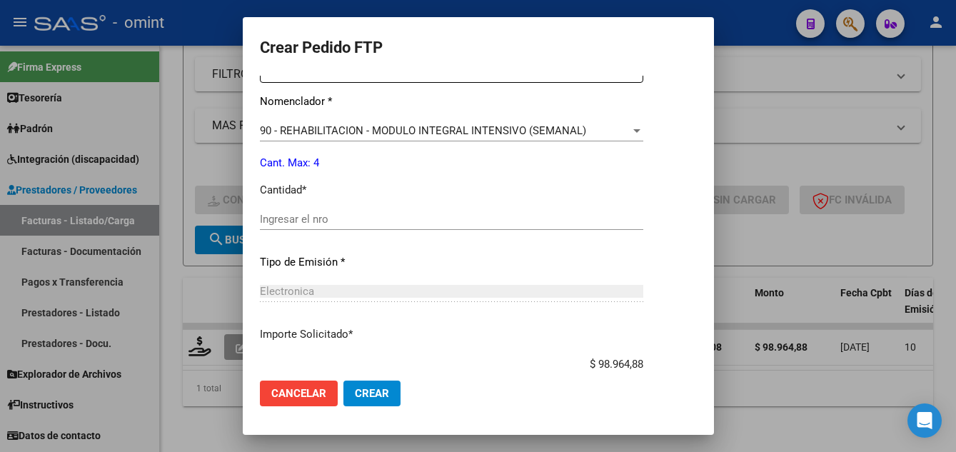
click at [293, 212] on div "Ingresar el nro" at bounding box center [452, 219] width 384 height 21
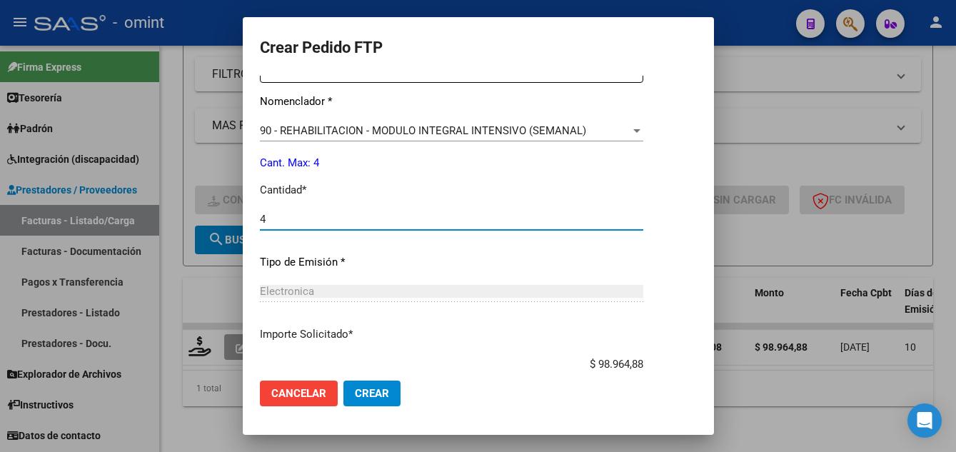
type input "4"
click at [369, 391] on span "Crear" at bounding box center [372, 393] width 34 height 13
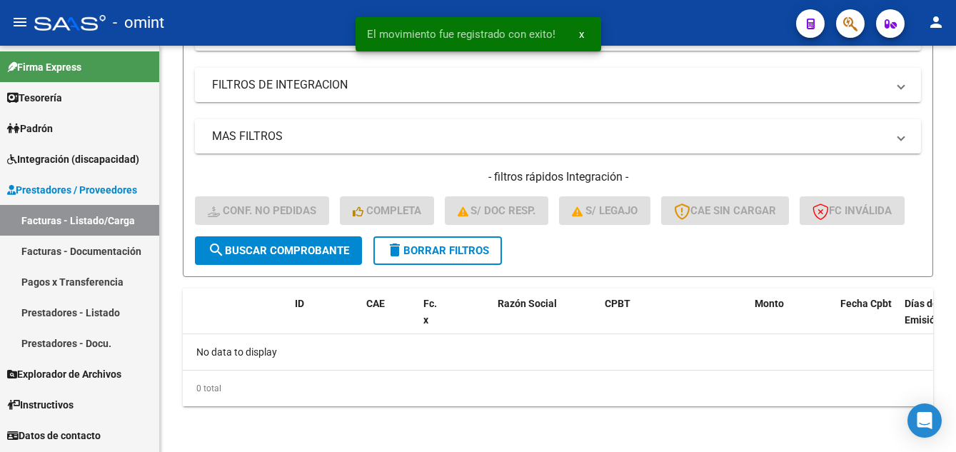
scroll to position [304, 0]
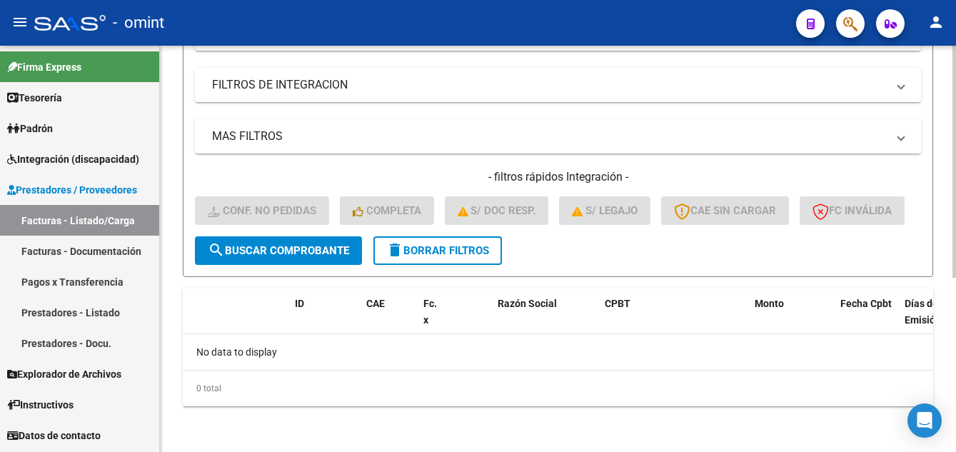
click at [472, 246] on span "delete Borrar Filtros" at bounding box center [437, 250] width 103 height 13
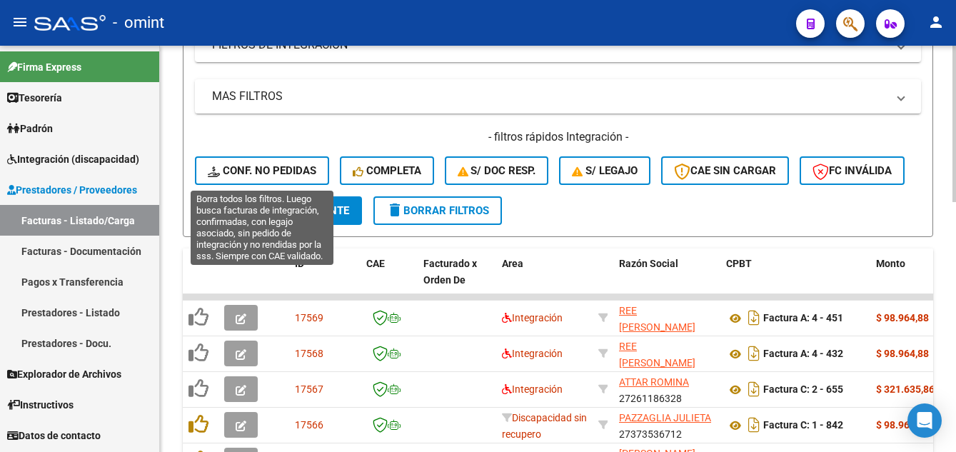
click at [263, 169] on span "Conf. no pedidas" at bounding box center [262, 170] width 109 height 13
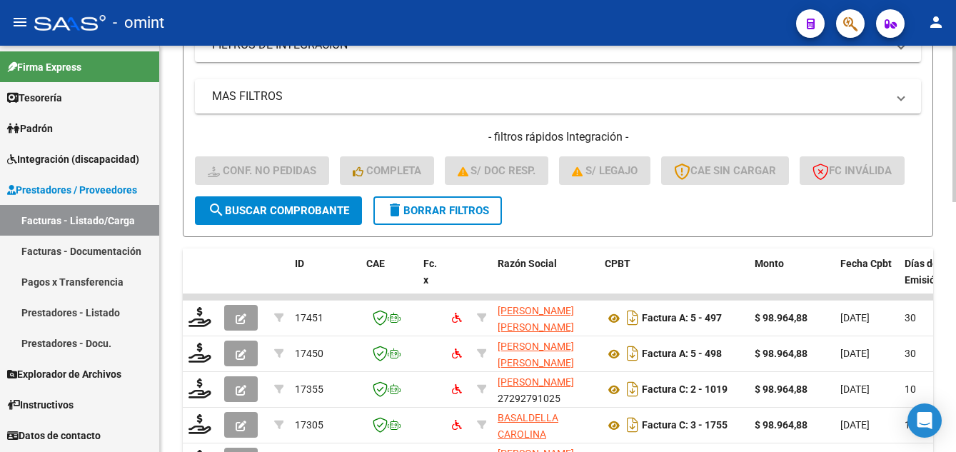
scroll to position [0, 0]
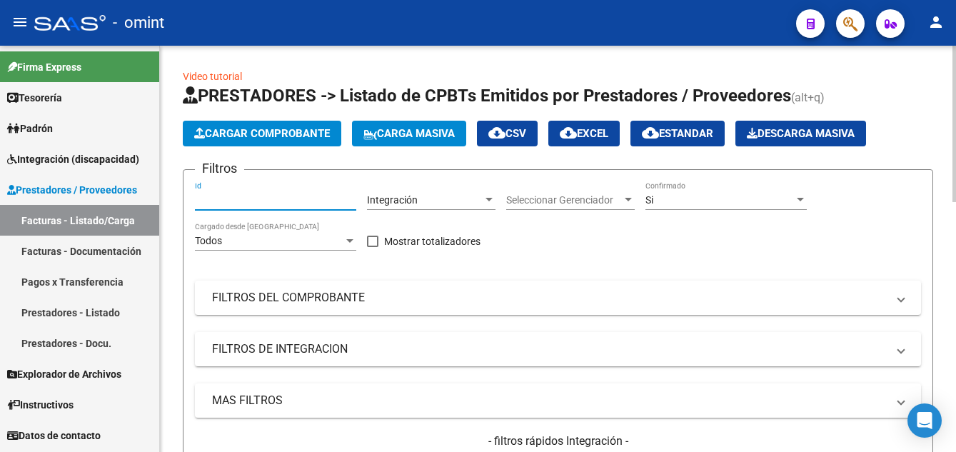
paste input "15225"
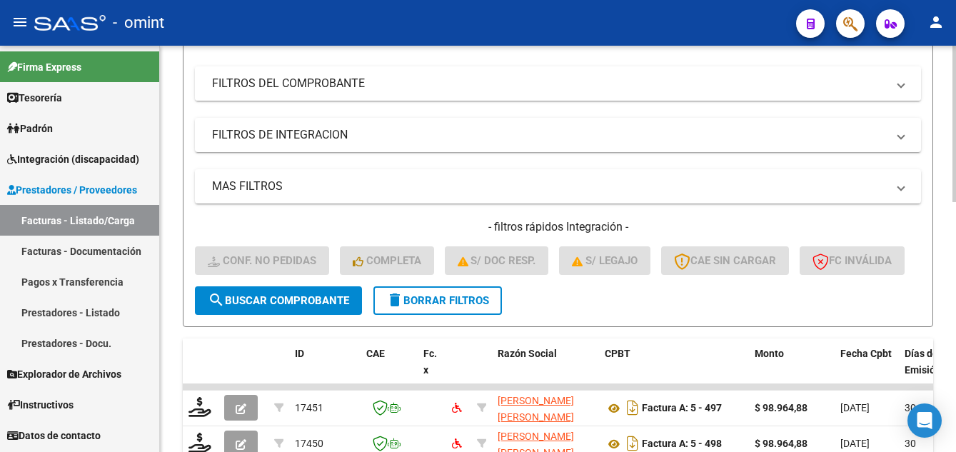
scroll to position [286, 0]
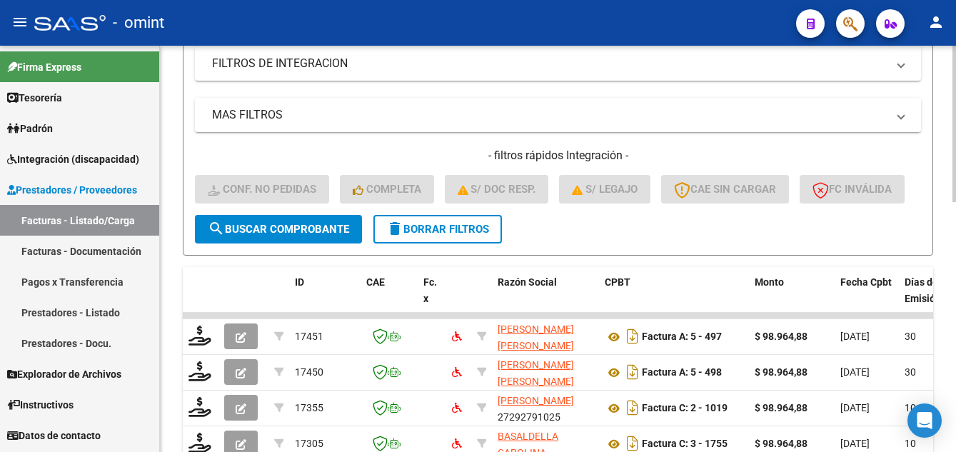
type input "15225"
click at [312, 236] on span "search Buscar Comprobante" at bounding box center [278, 229] width 141 height 13
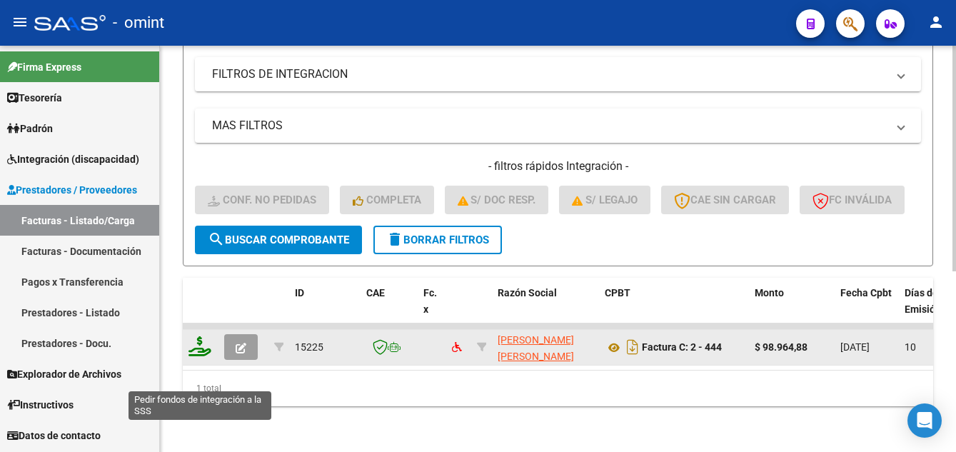
click at [198, 356] on icon at bounding box center [200, 346] width 23 height 20
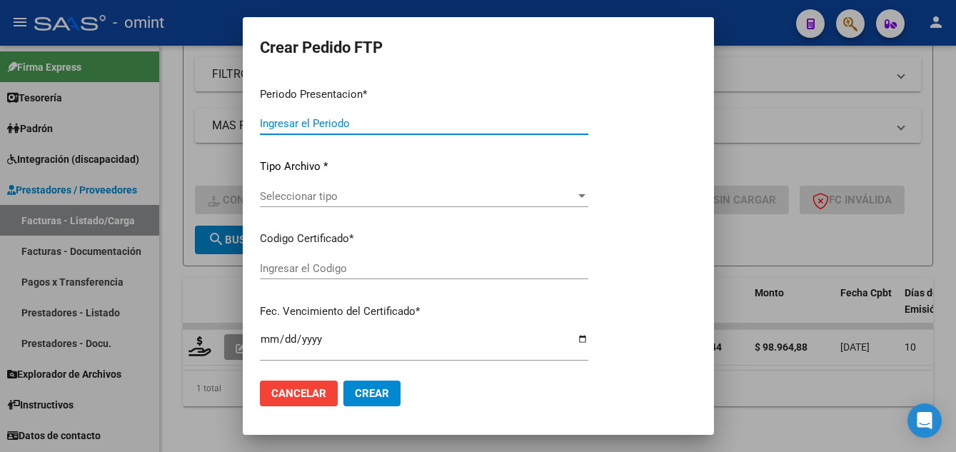
type input "202507"
type input "$ 98.964,88"
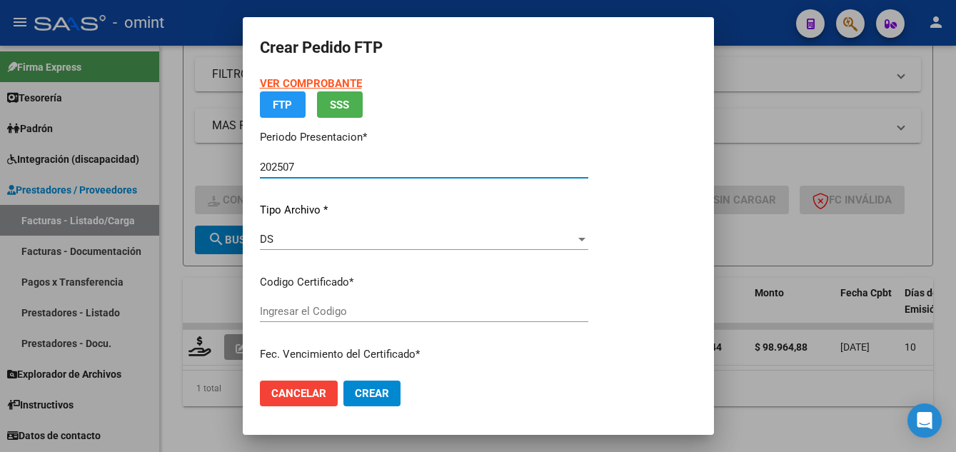
type input "9832966249"
type input "2027-08-31"
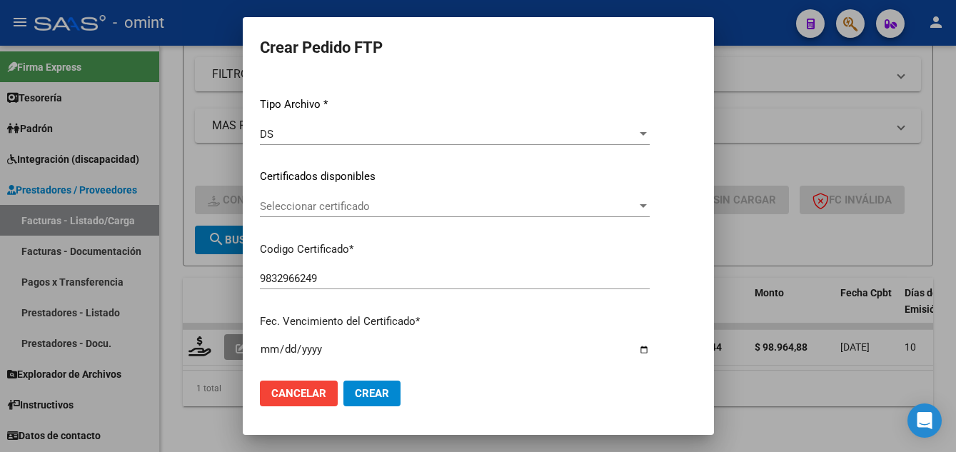
scroll to position [181, 0]
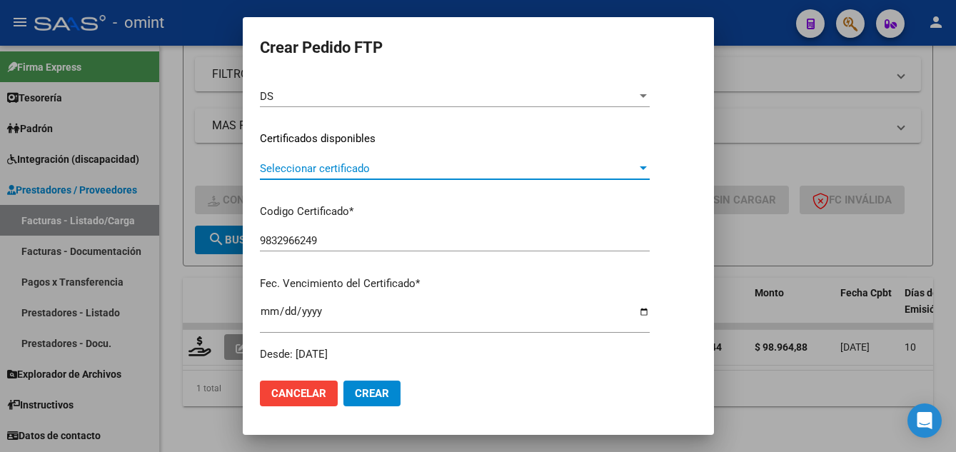
click at [377, 171] on span "Seleccionar certificado" at bounding box center [448, 168] width 377 height 13
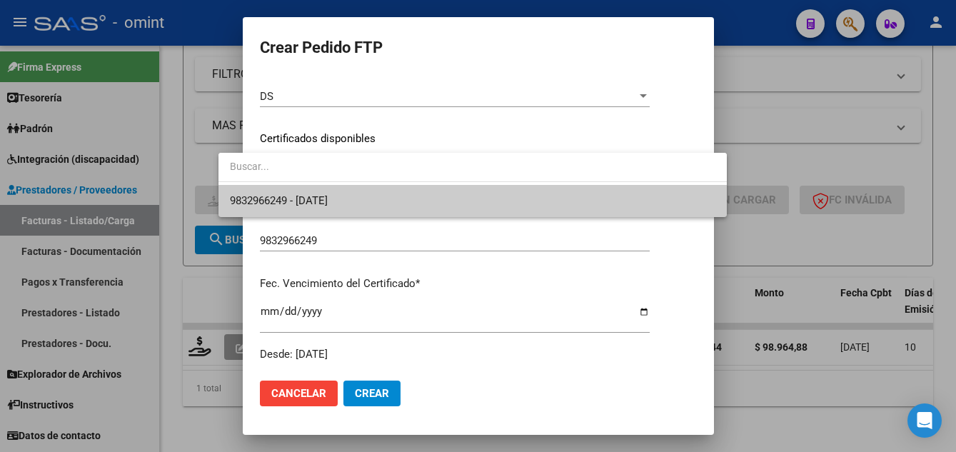
click at [388, 201] on span "9832966249 - 2027-08-31" at bounding box center [473, 201] width 486 height 32
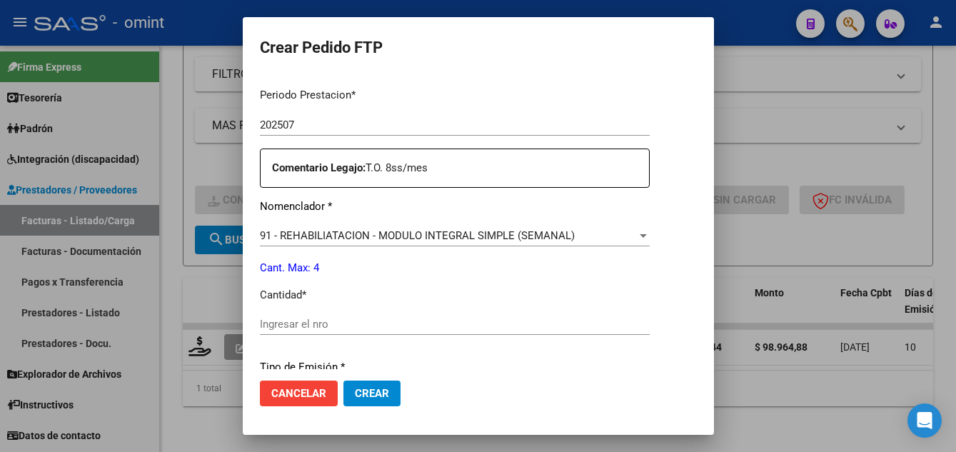
scroll to position [538, 0]
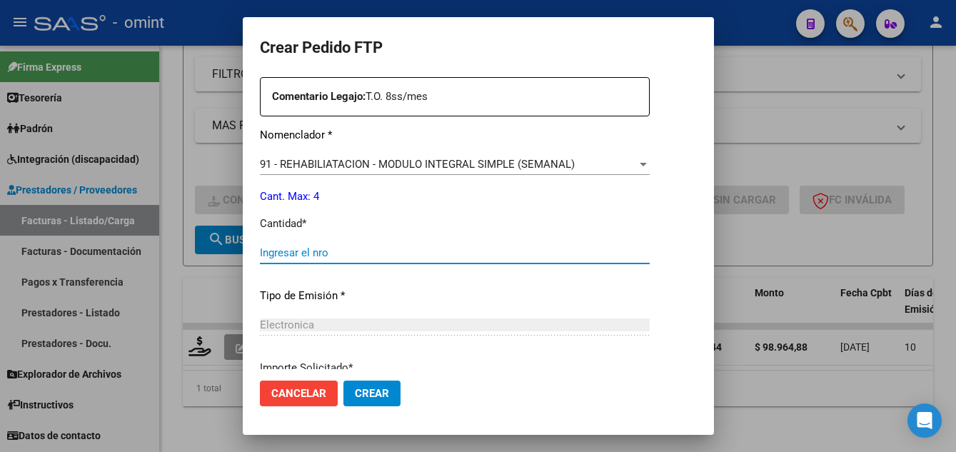
click at [312, 256] on input "Ingresar el nro" at bounding box center [455, 252] width 390 height 13
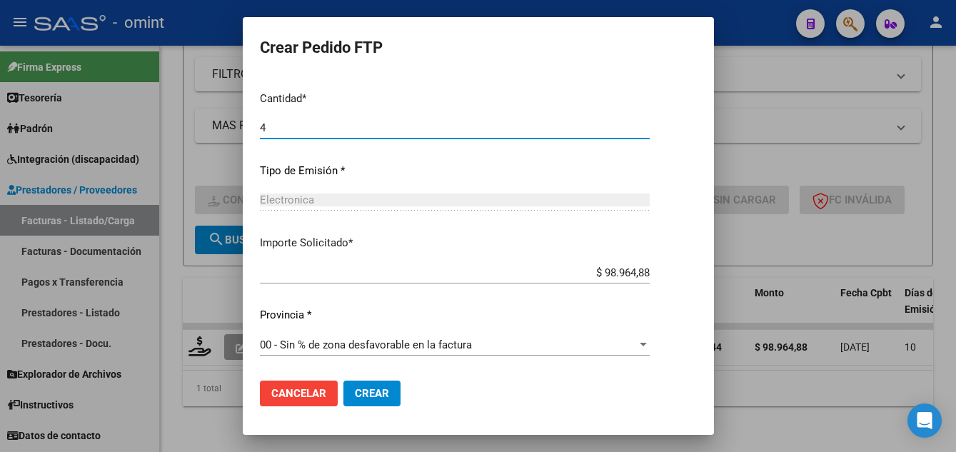
type input "4"
click at [359, 389] on span "Crear" at bounding box center [372, 393] width 34 height 13
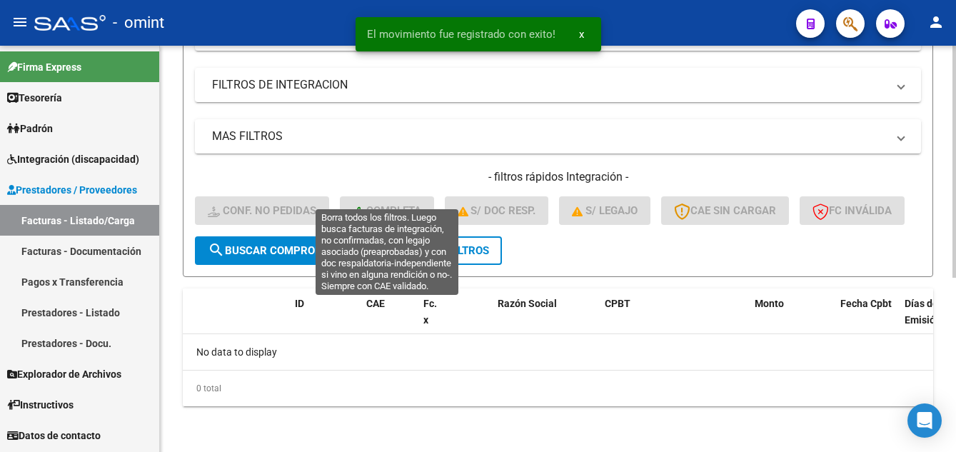
scroll to position [143, 0]
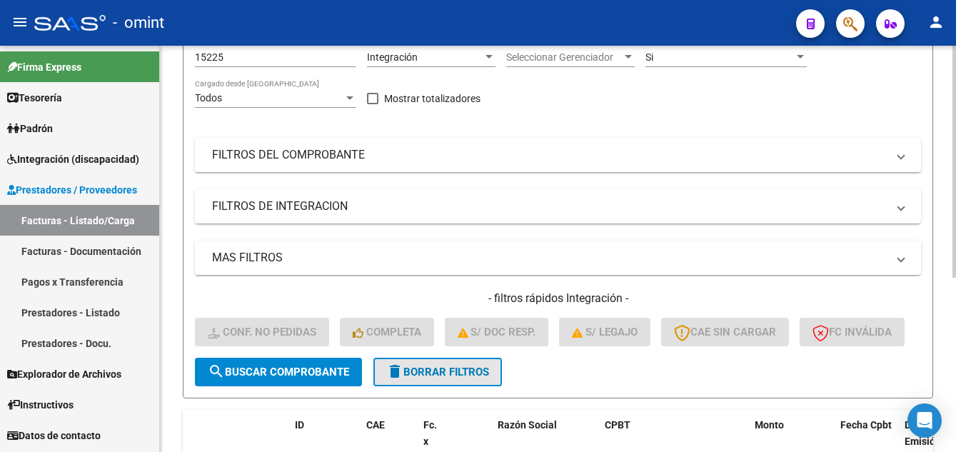
click at [451, 379] on span "delete Borrar Filtros" at bounding box center [437, 372] width 103 height 13
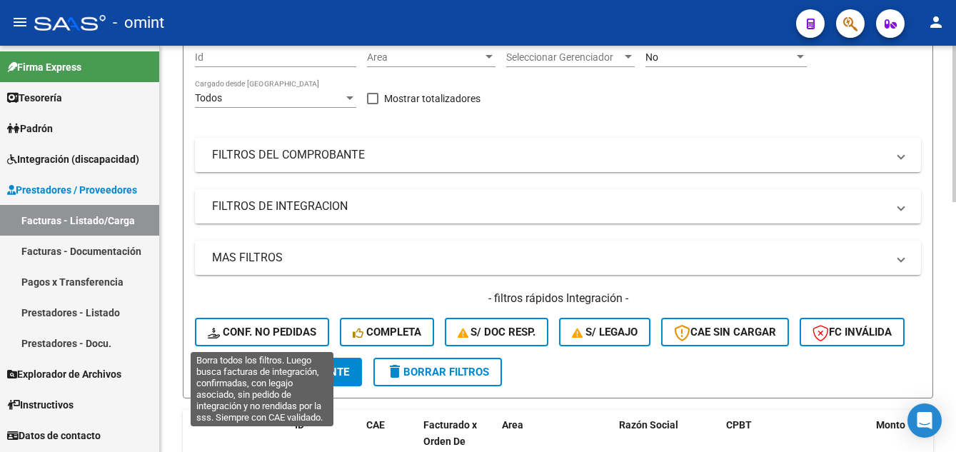
click at [281, 329] on span "Conf. no pedidas" at bounding box center [262, 332] width 109 height 13
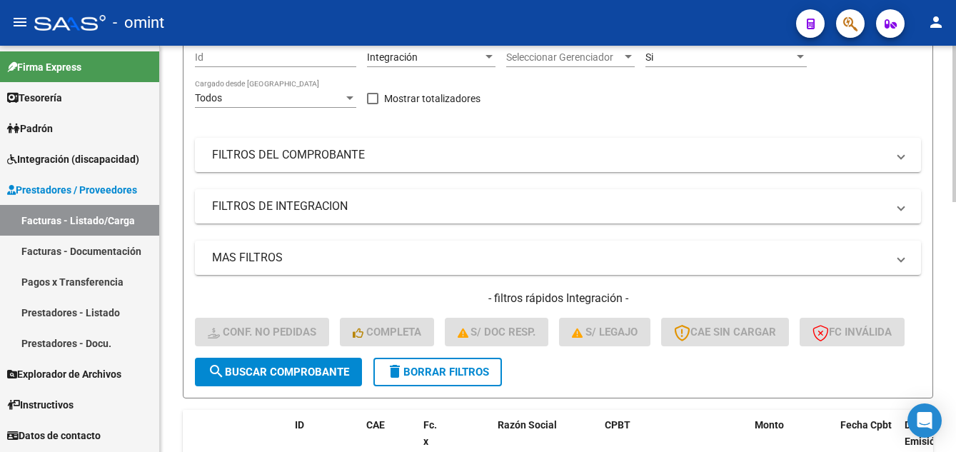
scroll to position [0, 0]
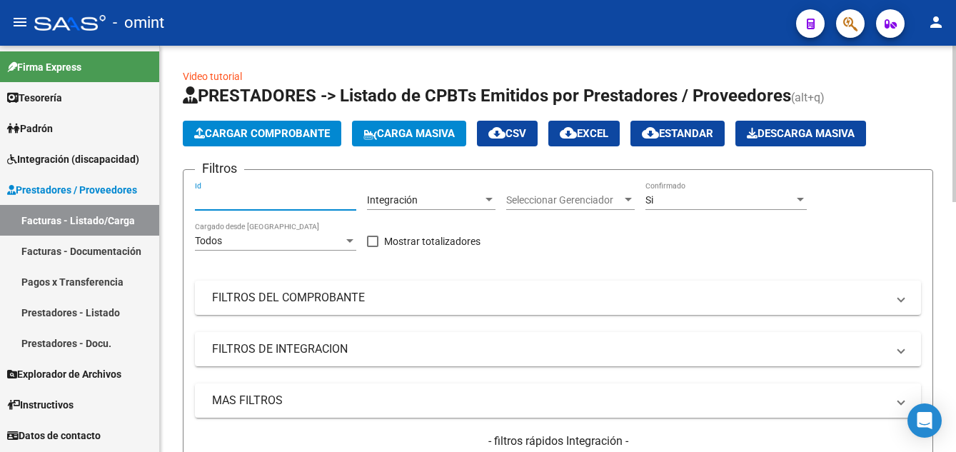
drag, startPoint x: 254, startPoint y: 230, endPoint x: 229, endPoint y: 204, distance: 36.4
paste input "15219"
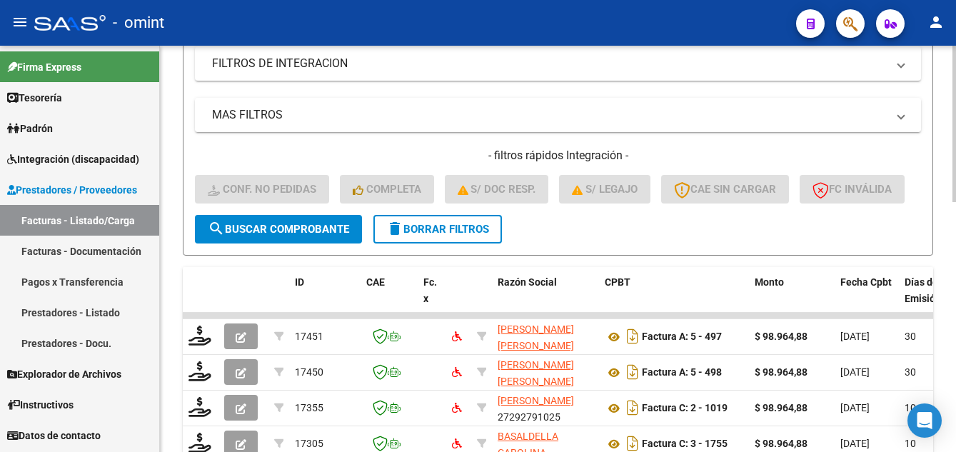
type input "15219"
click at [287, 244] on button "search Buscar Comprobante" at bounding box center [278, 229] width 167 height 29
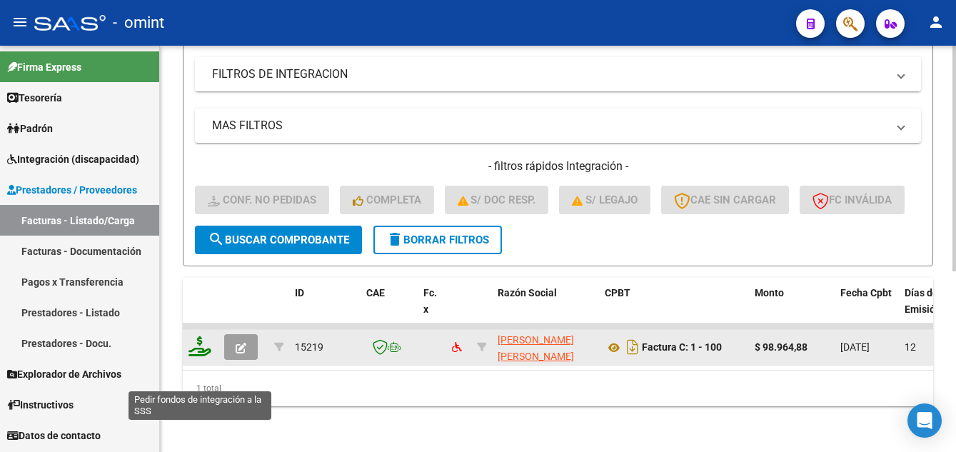
click at [203, 356] on icon at bounding box center [200, 346] width 23 height 20
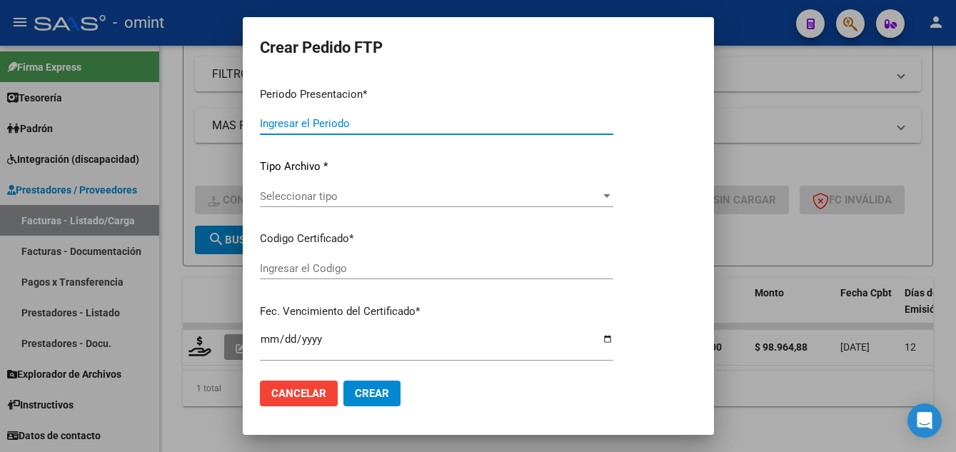
type input "202507"
type input "$ 98.964,88"
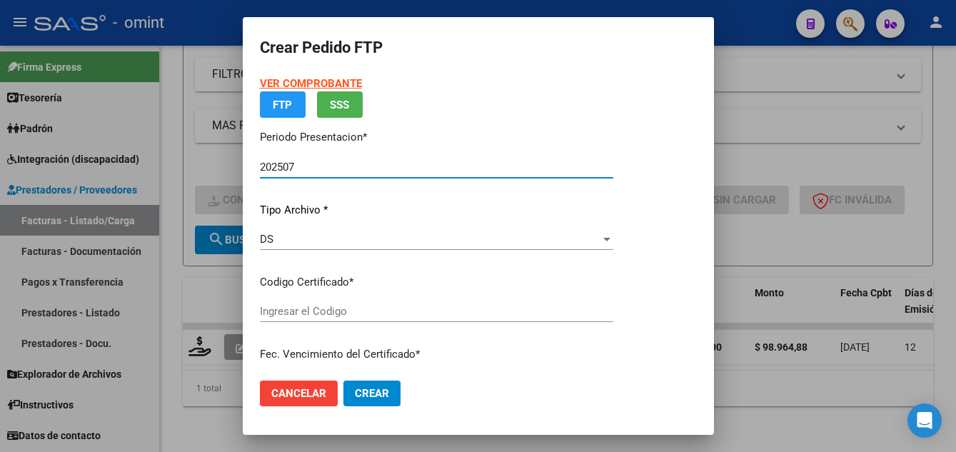
type input "9832966249"
type input "2027-08-31"
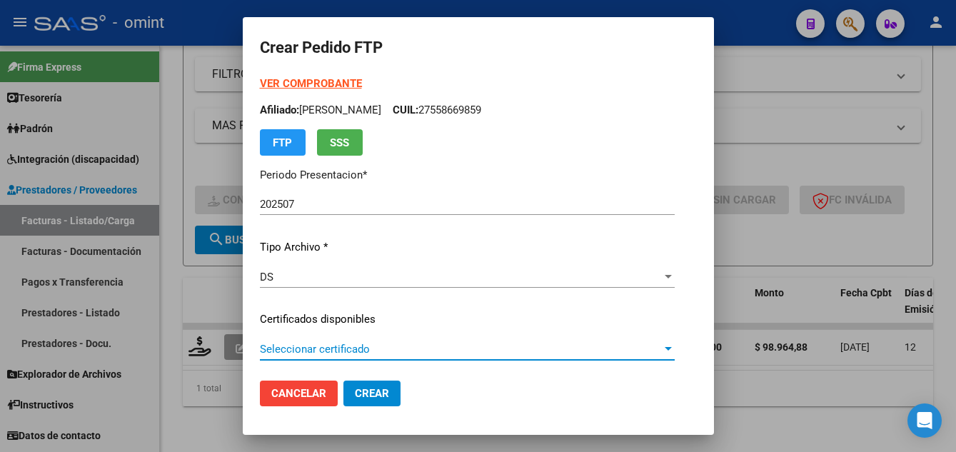
click at [384, 349] on span "Seleccionar certificado" at bounding box center [461, 349] width 402 height 13
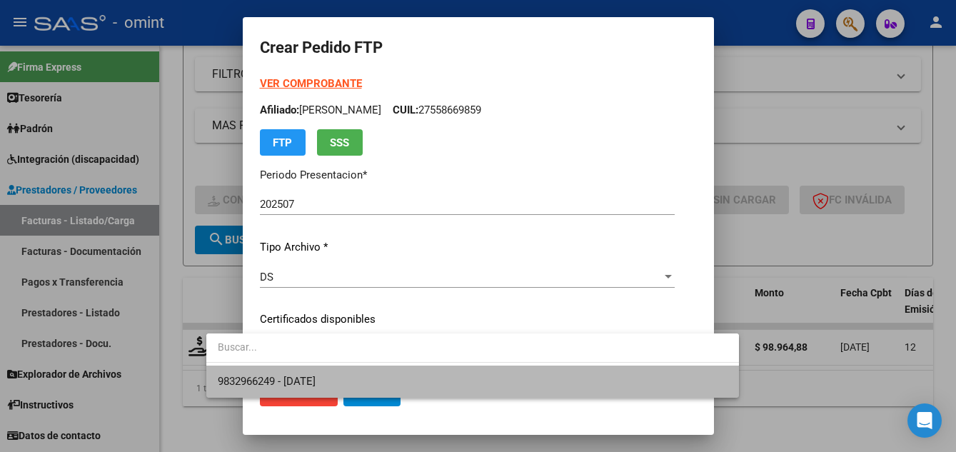
click at [400, 379] on span "9832966249 - 2027-08-31" at bounding box center [473, 382] width 510 height 32
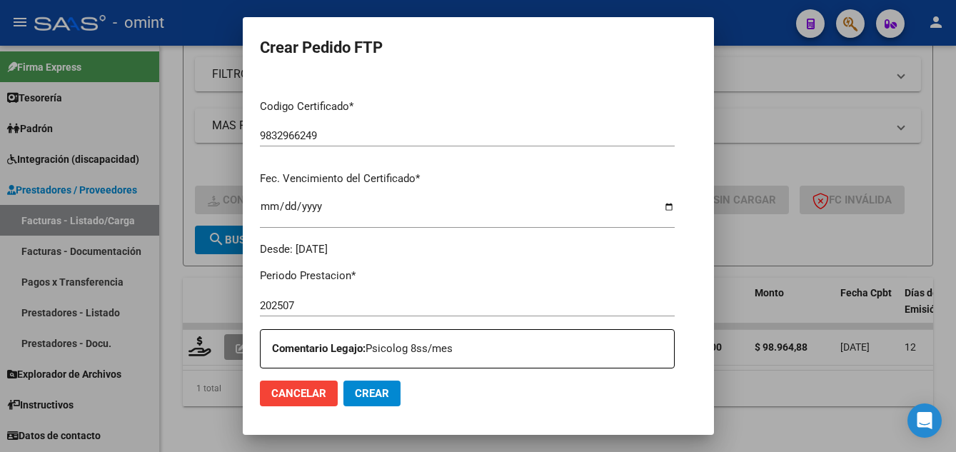
scroll to position [500, 0]
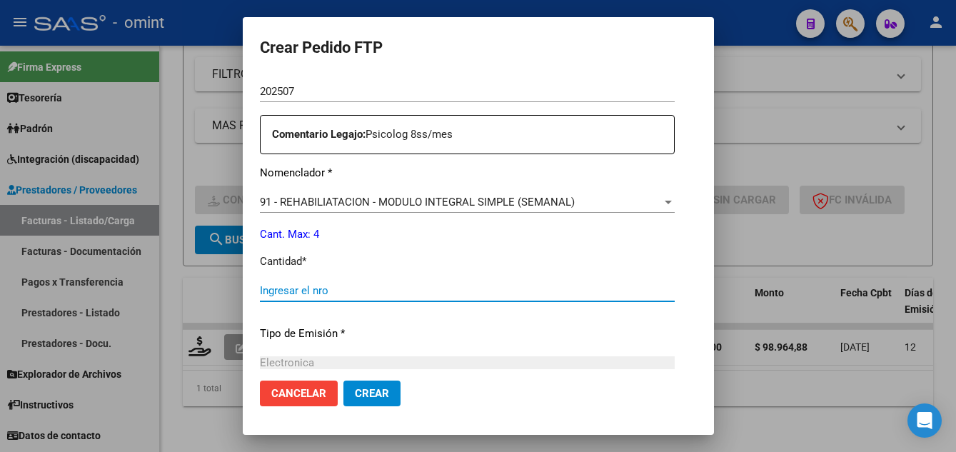
click at [307, 286] on input "Ingresar el nro" at bounding box center [467, 290] width 415 height 13
type input "4"
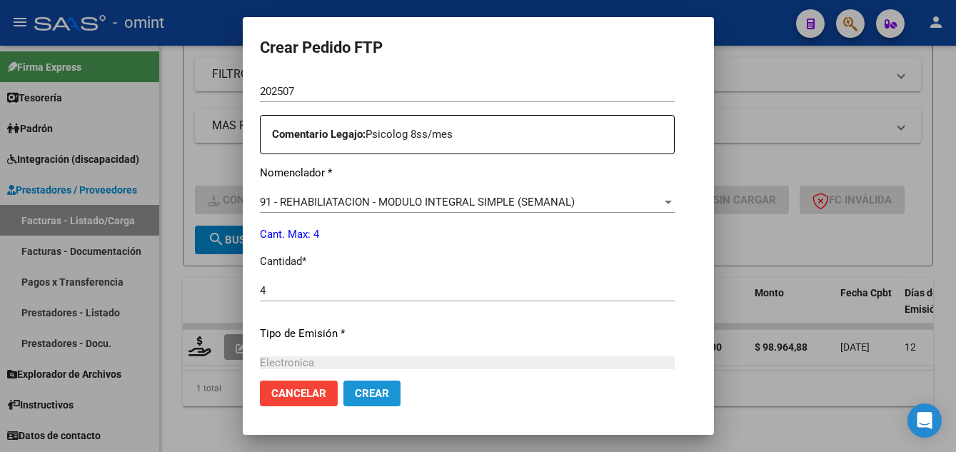
click at [355, 398] on span "Crear" at bounding box center [372, 393] width 34 height 13
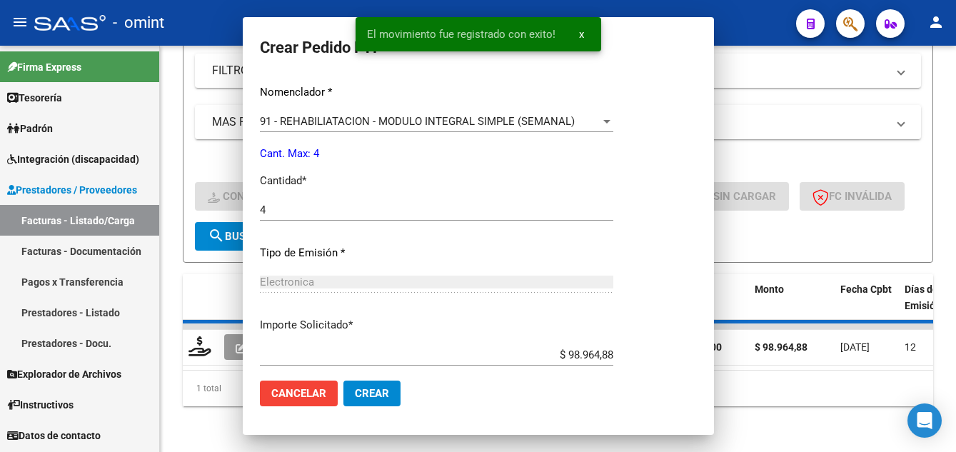
scroll to position [0, 0]
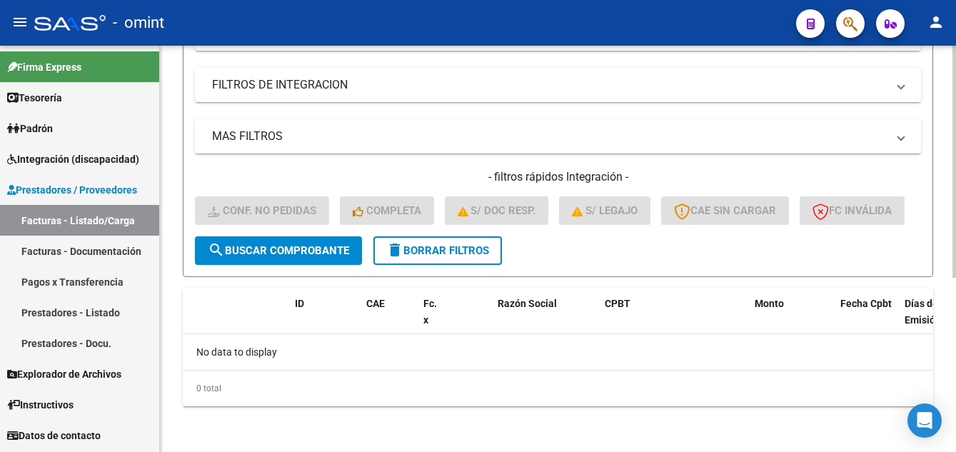
click at [452, 257] on span "delete Borrar Filtros" at bounding box center [437, 250] width 103 height 13
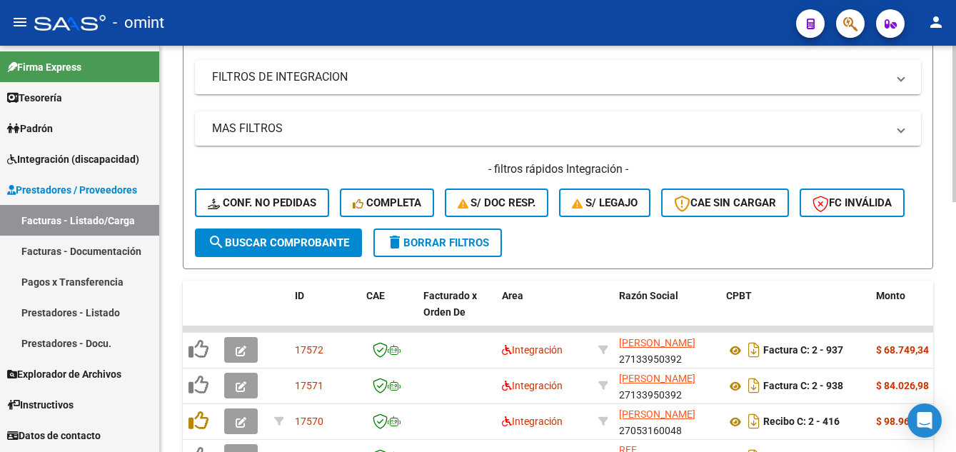
scroll to position [286, 0]
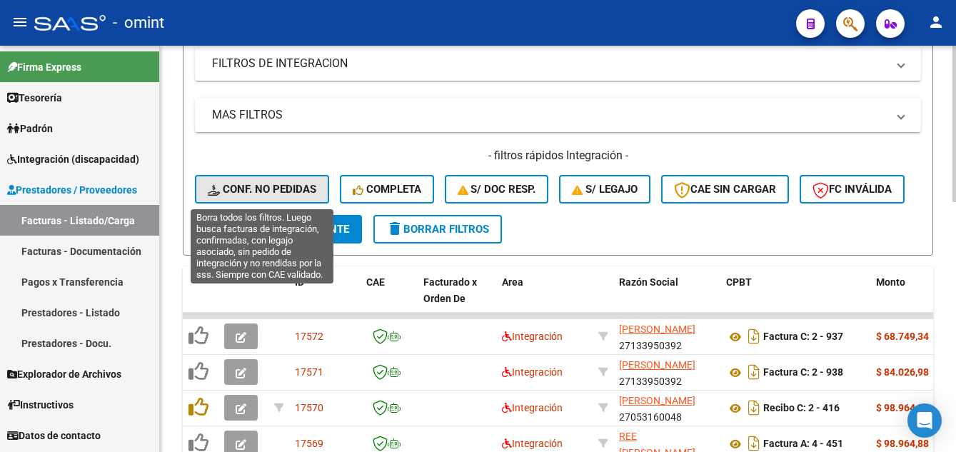
click at [286, 181] on button "Conf. no pedidas" at bounding box center [262, 189] width 134 height 29
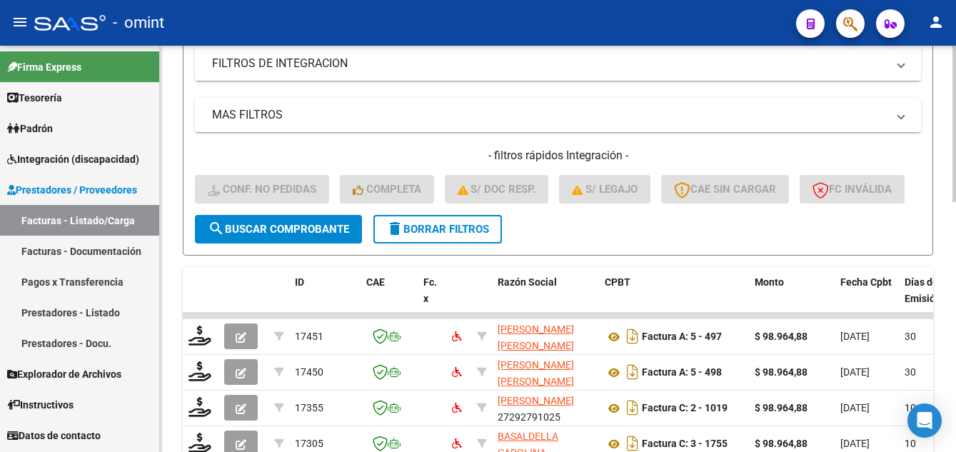
scroll to position [71, 0]
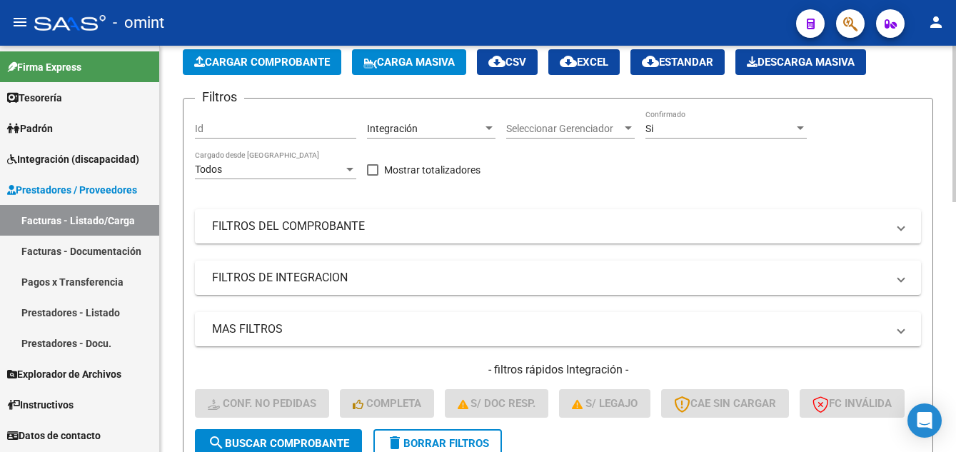
drag, startPoint x: 249, startPoint y: 137, endPoint x: 246, endPoint y: 129, distance: 8.4
paste input "14906"
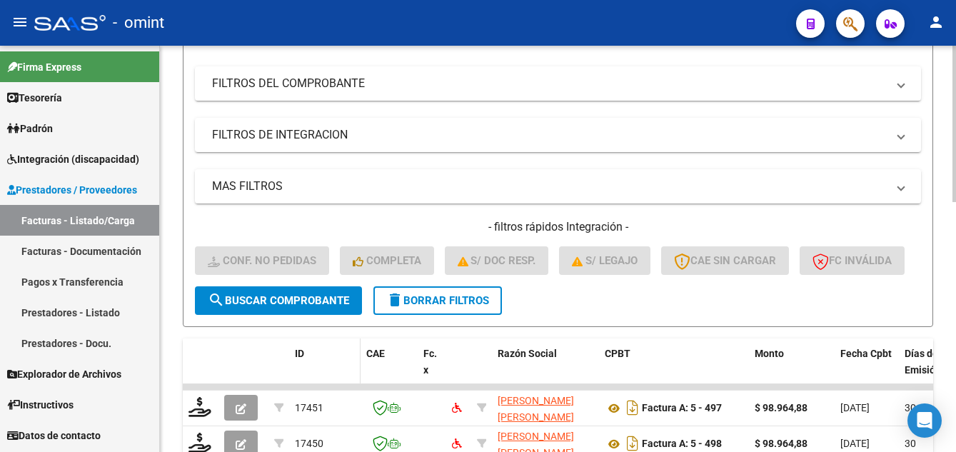
scroll to position [357, 0]
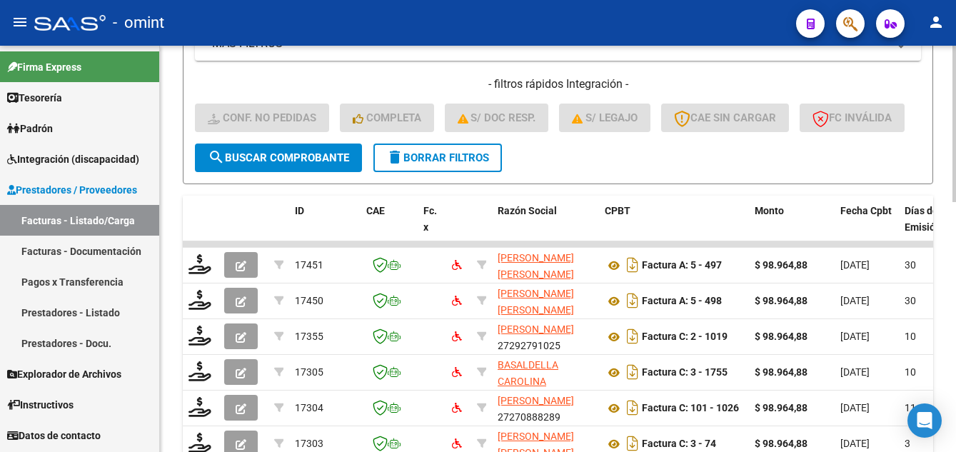
type input "14906"
click at [302, 164] on span "search Buscar Comprobante" at bounding box center [278, 157] width 141 height 13
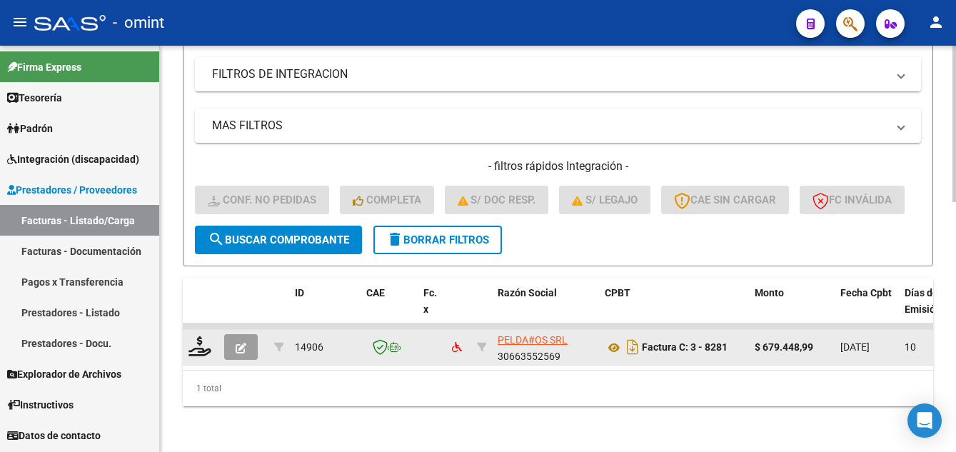
scroll to position [326, 0]
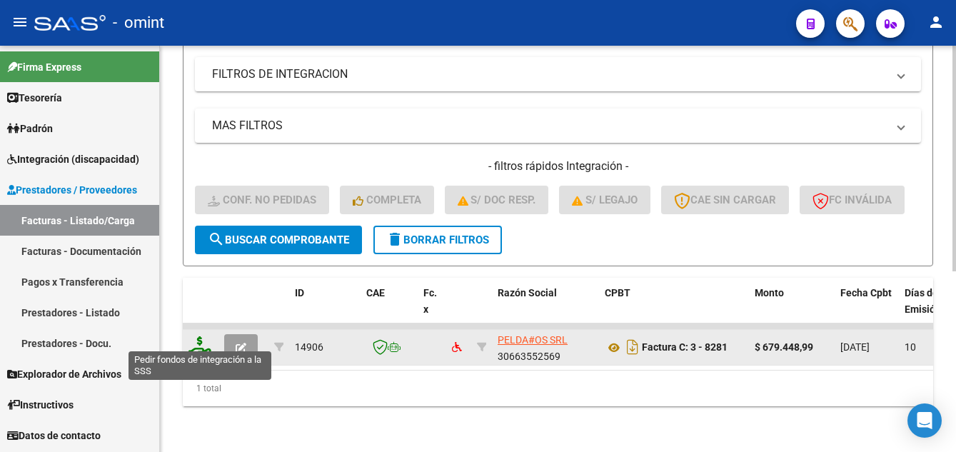
click at [203, 340] on icon at bounding box center [200, 346] width 23 height 20
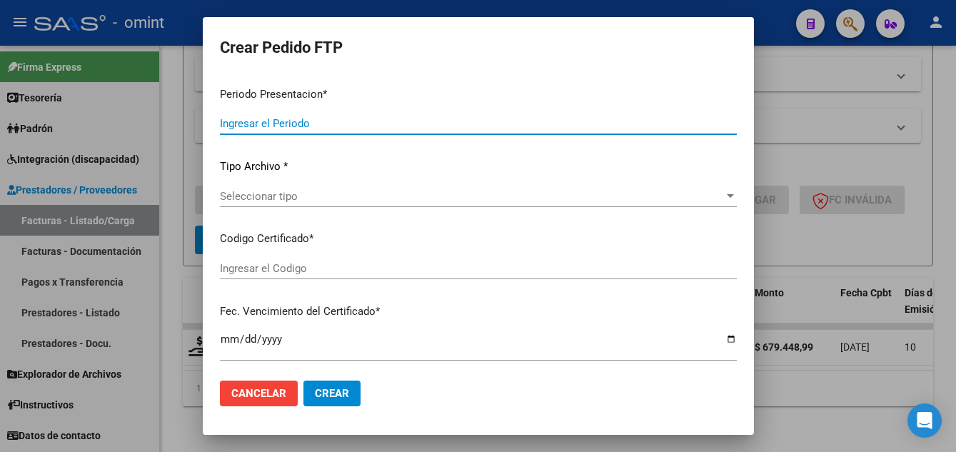
type input "202507"
type input "$ 679.448,99"
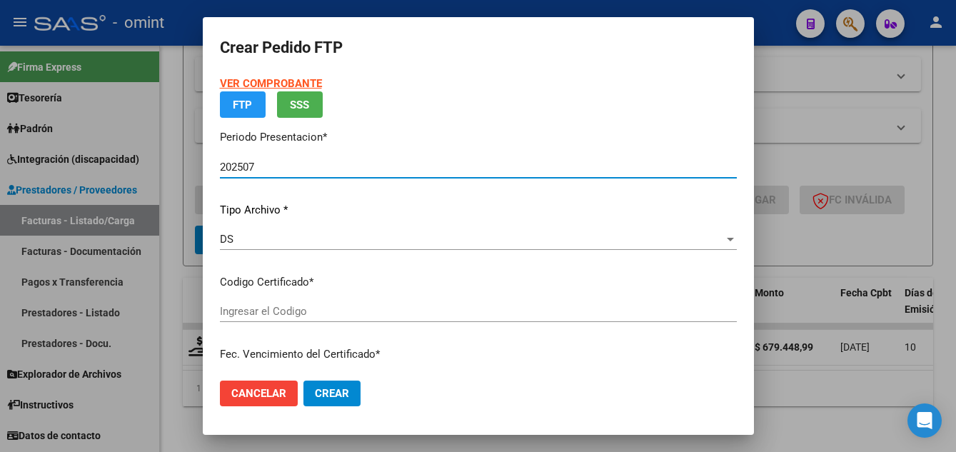
type input "6234502791"
type input "2032-08-09"
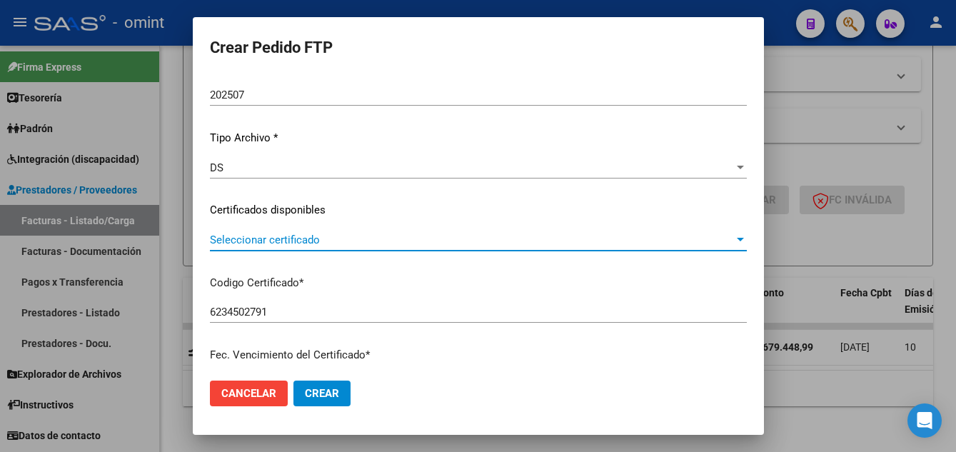
click at [414, 242] on span "Seleccionar certificado" at bounding box center [472, 240] width 524 height 13
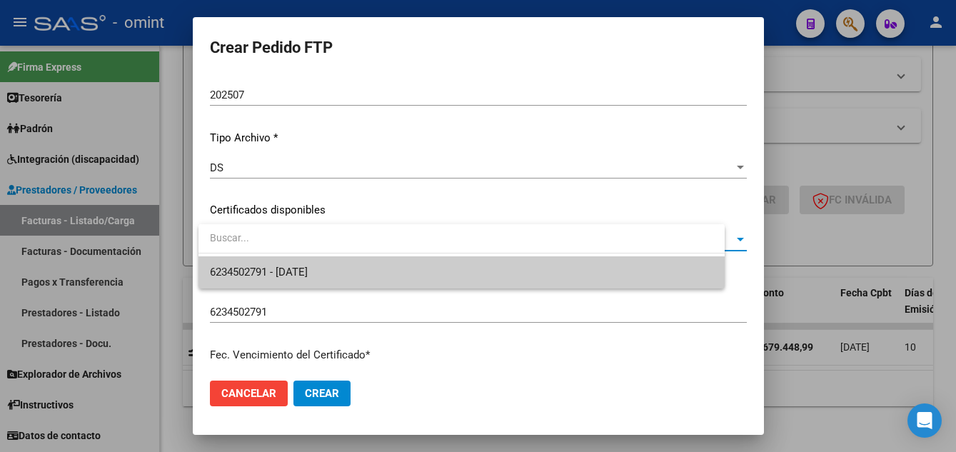
click at [426, 273] on span "6234502791 - 2032-08-09" at bounding box center [461, 272] width 503 height 32
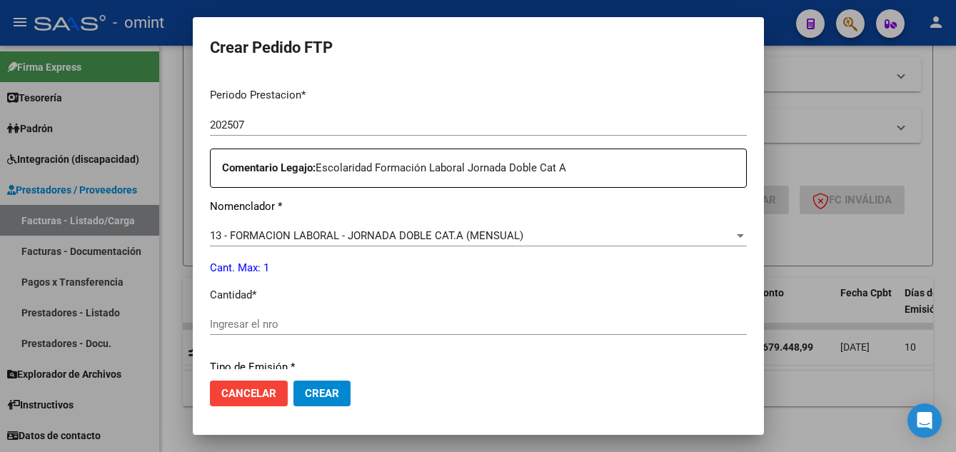
scroll to position [538, 0]
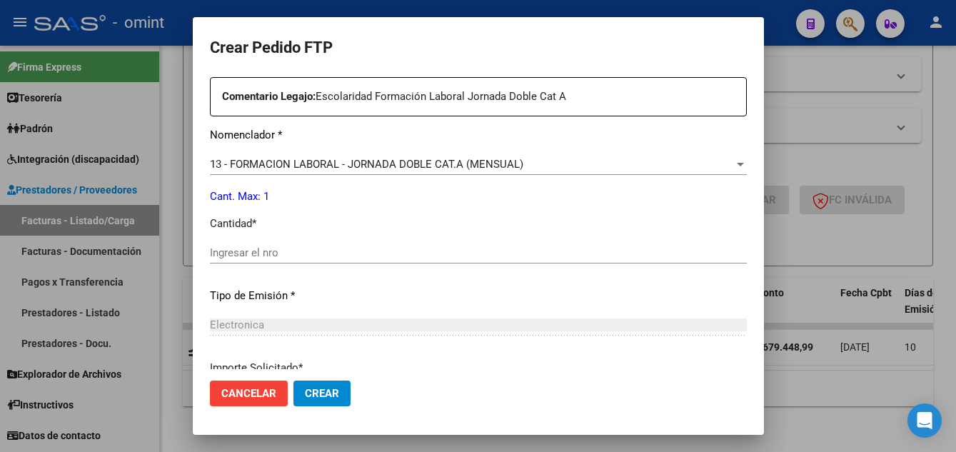
click at [261, 256] on input "Ingresar el nro" at bounding box center [478, 252] width 537 height 13
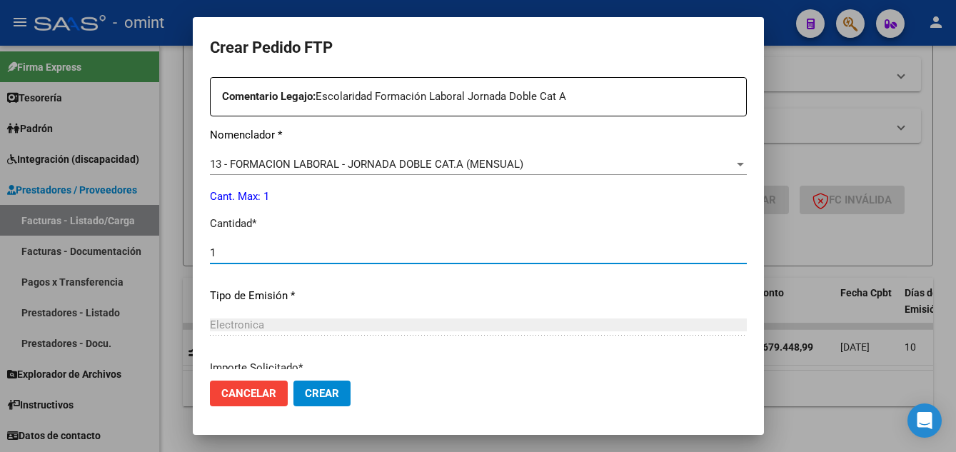
type input "1"
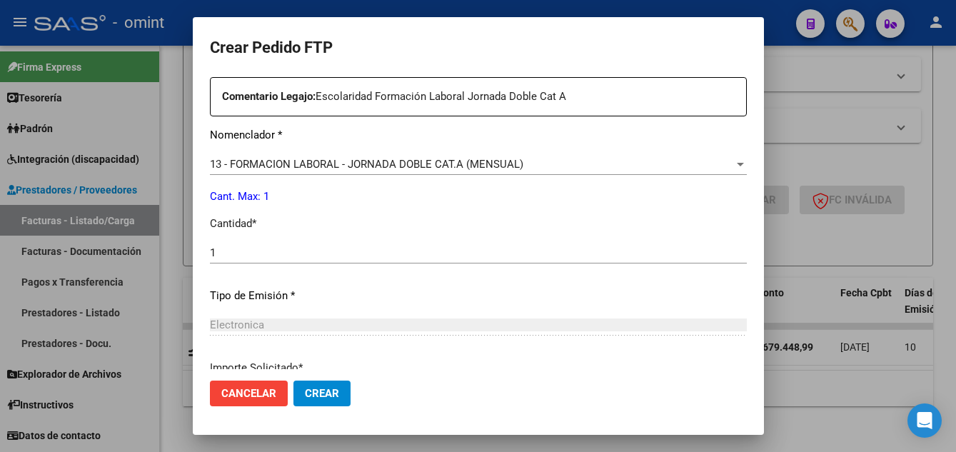
scroll to position [663, 0]
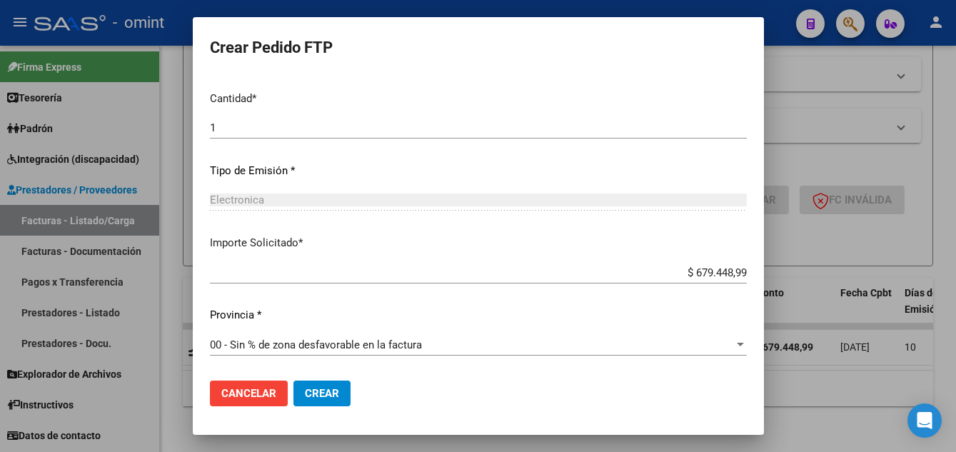
click at [331, 394] on span "Crear" at bounding box center [322, 393] width 34 height 13
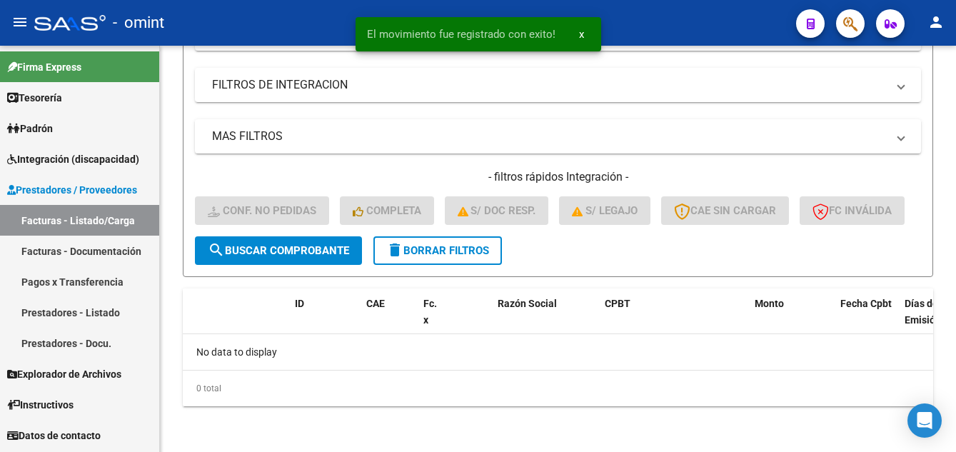
scroll to position [304, 0]
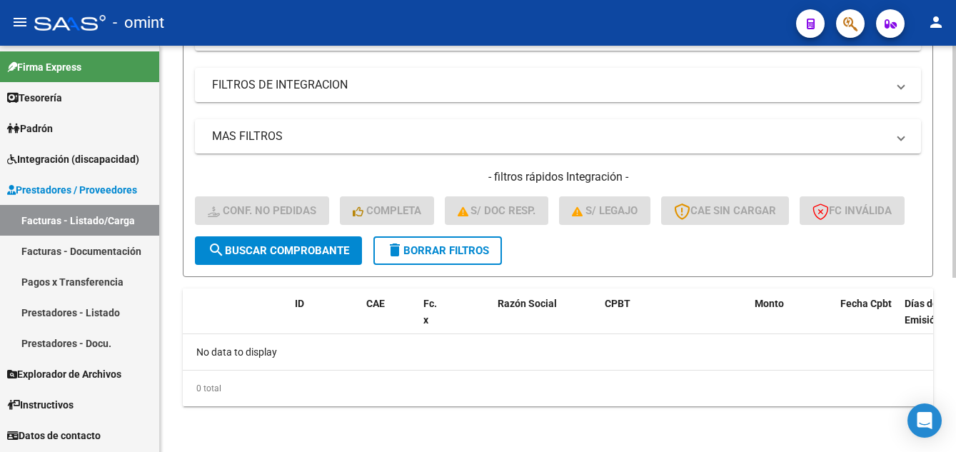
click at [439, 244] on span "delete Borrar Filtros" at bounding box center [437, 250] width 103 height 13
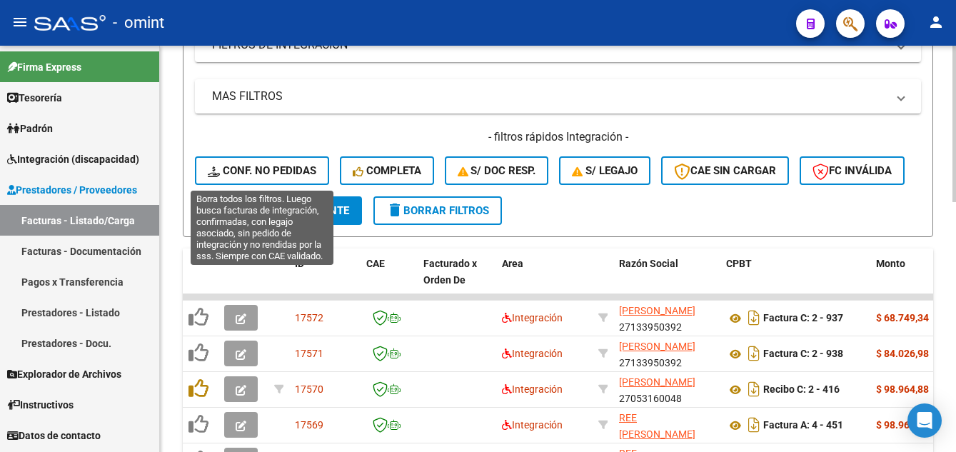
click at [286, 166] on span "Conf. no pedidas" at bounding box center [262, 170] width 109 height 13
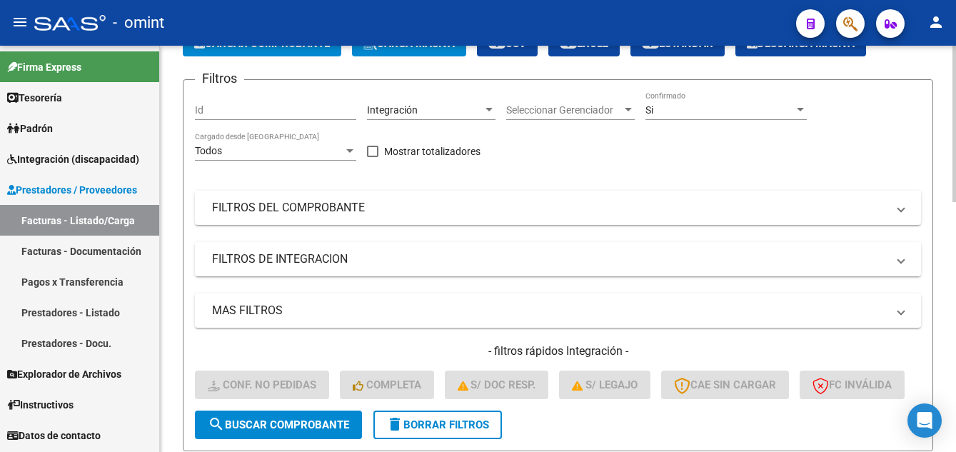
scroll to position [0, 0]
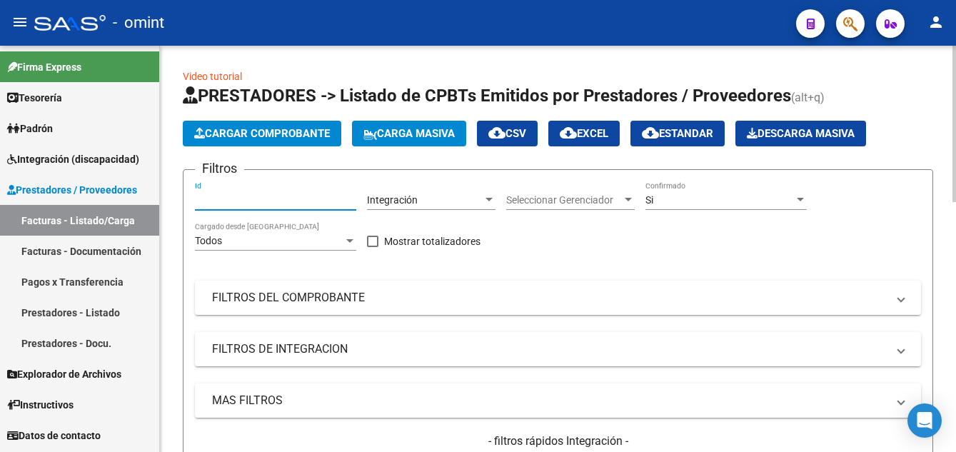
paste input "15125"
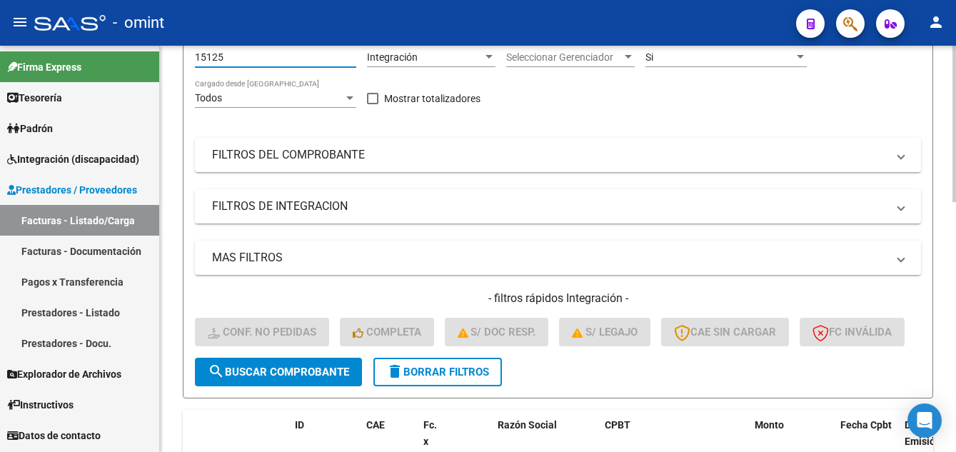
scroll to position [214, 0]
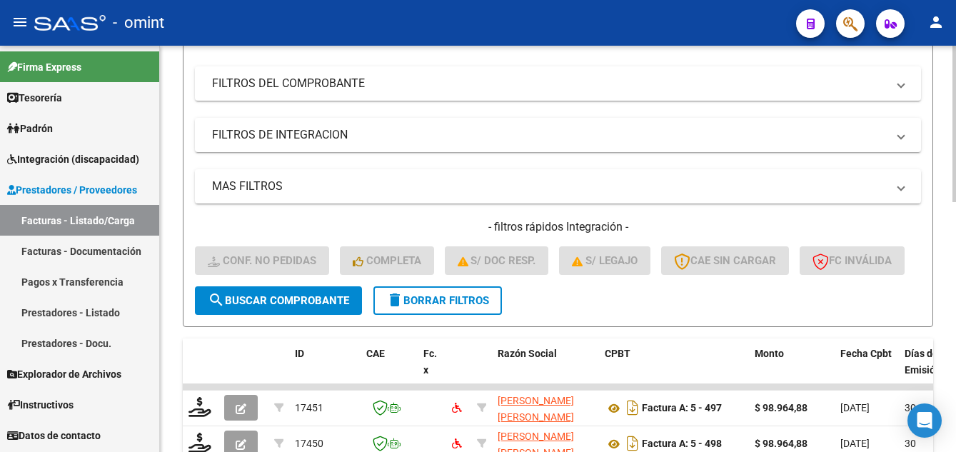
type input "15125"
click at [302, 307] on span "search Buscar Comprobante" at bounding box center [278, 300] width 141 height 13
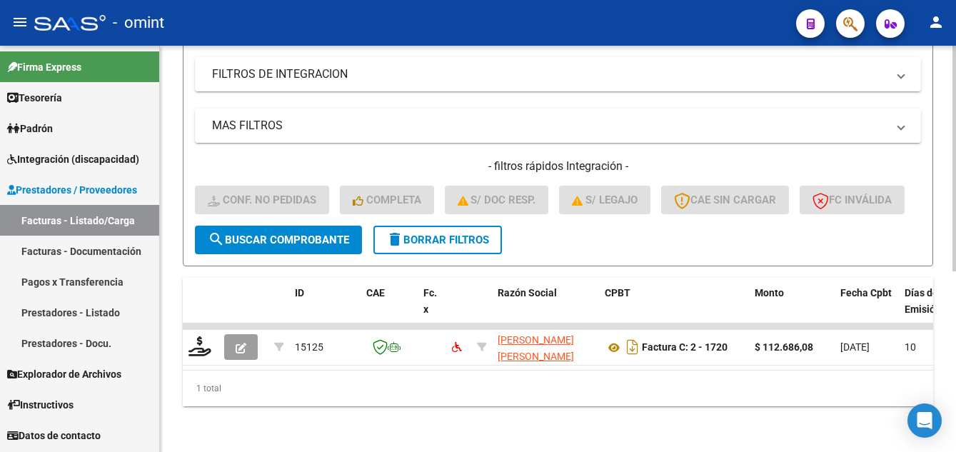
scroll to position [326, 0]
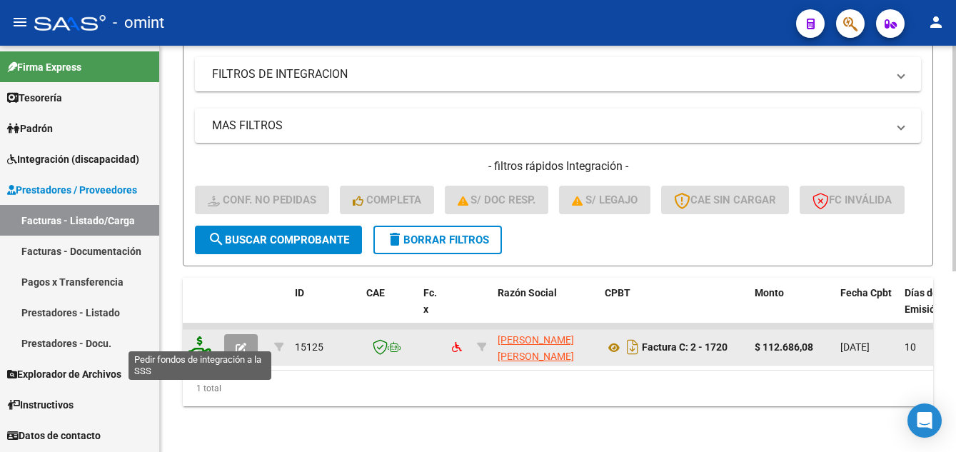
click at [196, 336] on icon at bounding box center [200, 346] width 23 height 20
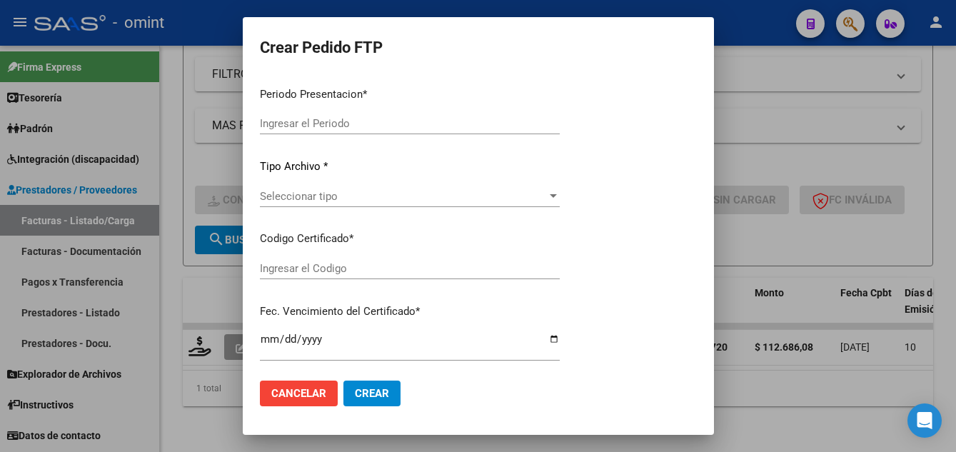
type input "202507"
type input "$ 112.686,08"
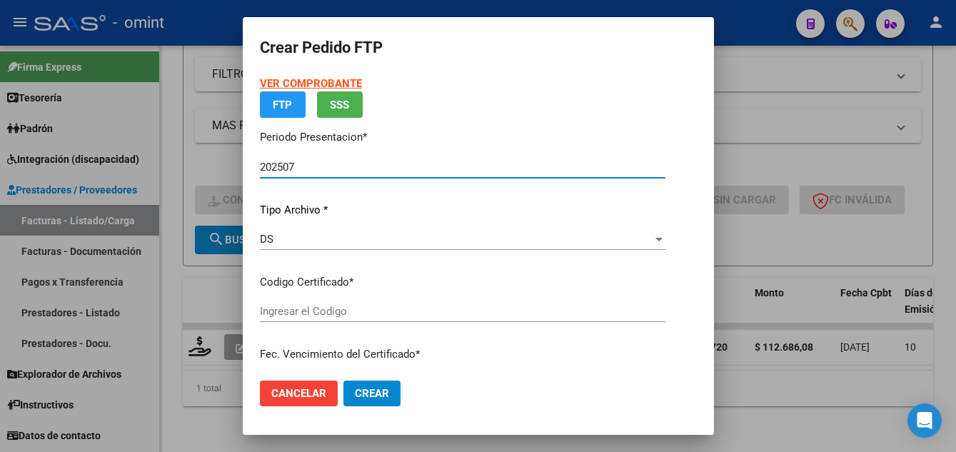
type input "6234502791"
type input "2032-08-09"
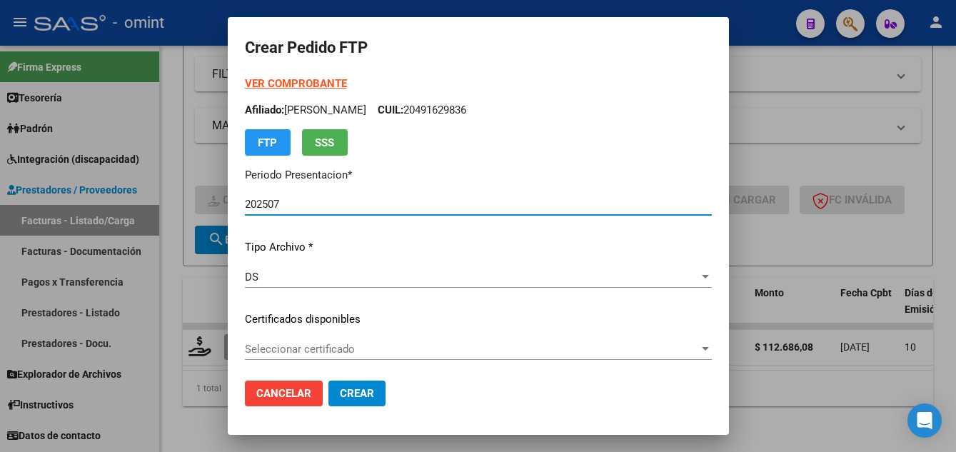
click at [358, 353] on span "Seleccionar certificado" at bounding box center [472, 349] width 454 height 13
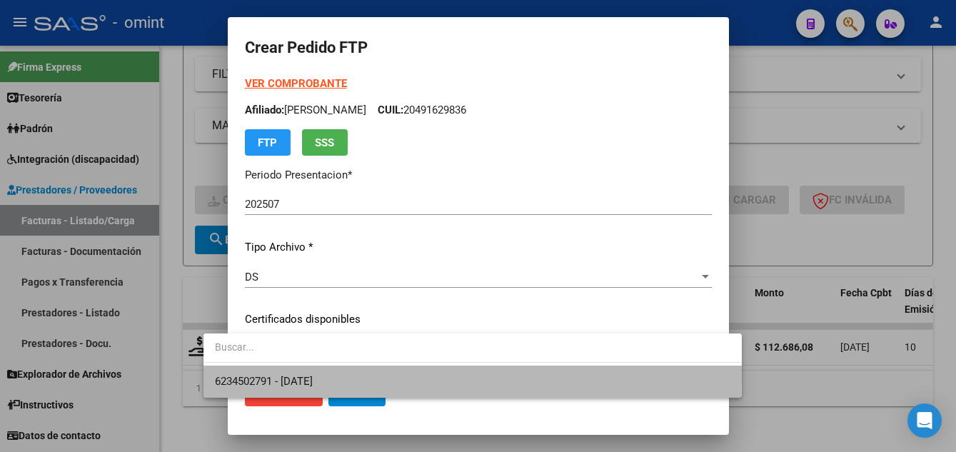
click at [371, 376] on span "6234502791 - 2032-08-09" at bounding box center [472, 382] width 515 height 32
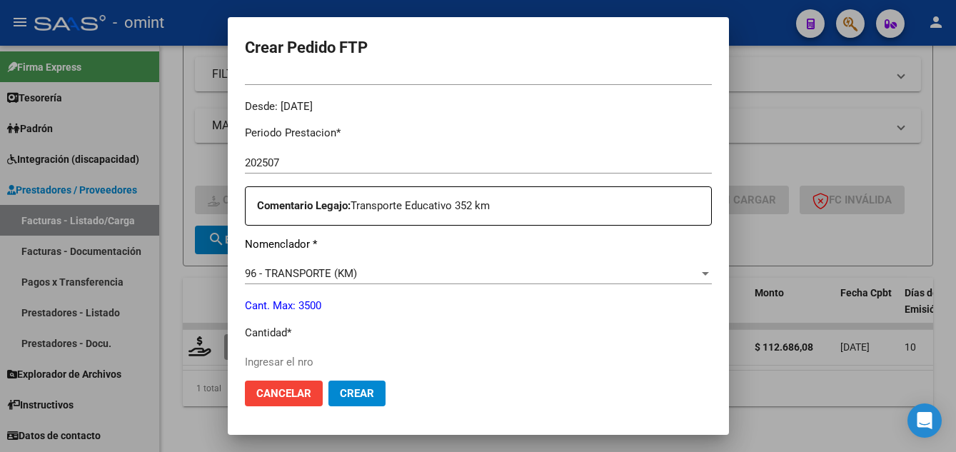
scroll to position [571, 0]
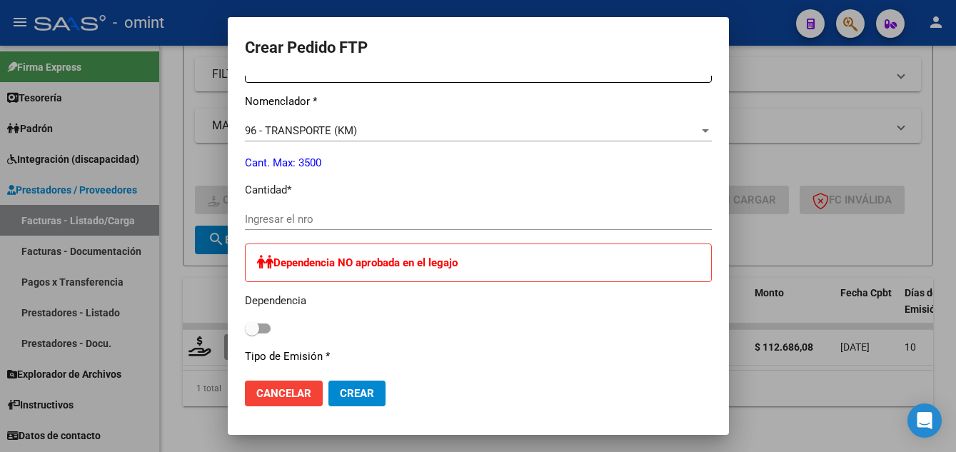
click at [258, 227] on div "Ingresar el nro" at bounding box center [478, 219] width 467 height 21
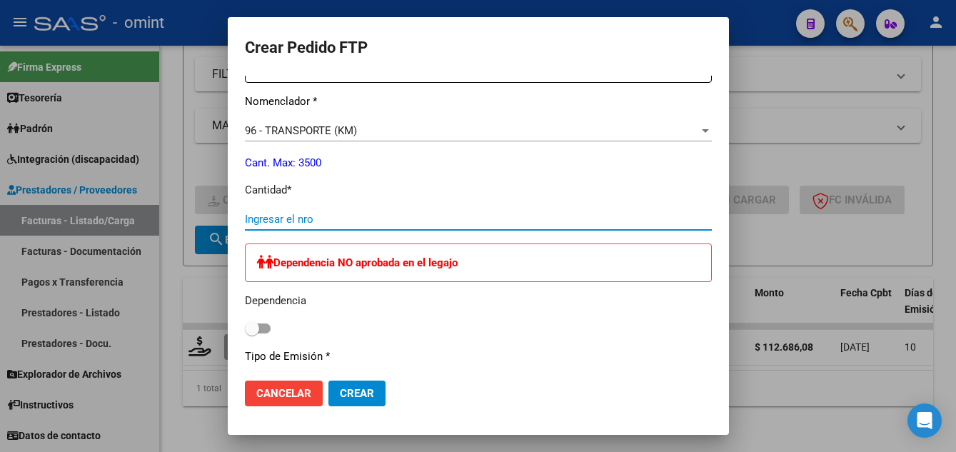
click at [258, 221] on input "Ingresar el nro" at bounding box center [478, 219] width 467 height 13
type input "208"
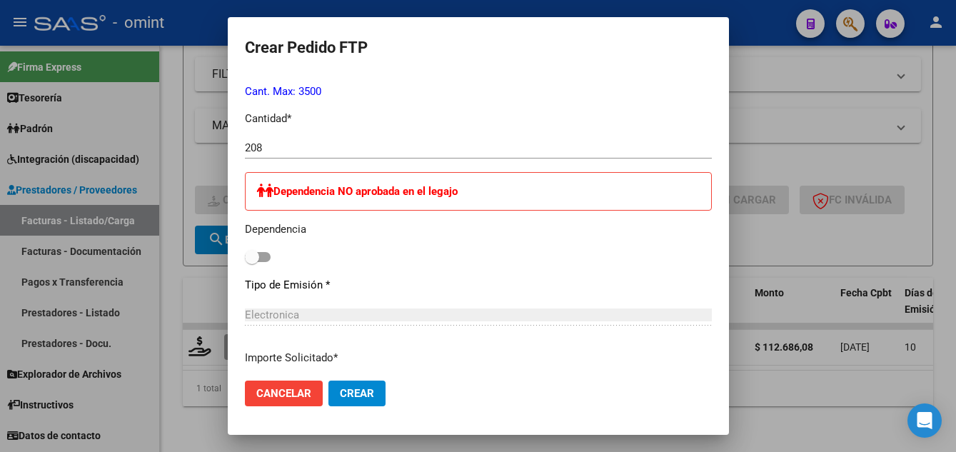
scroll to position [786, 0]
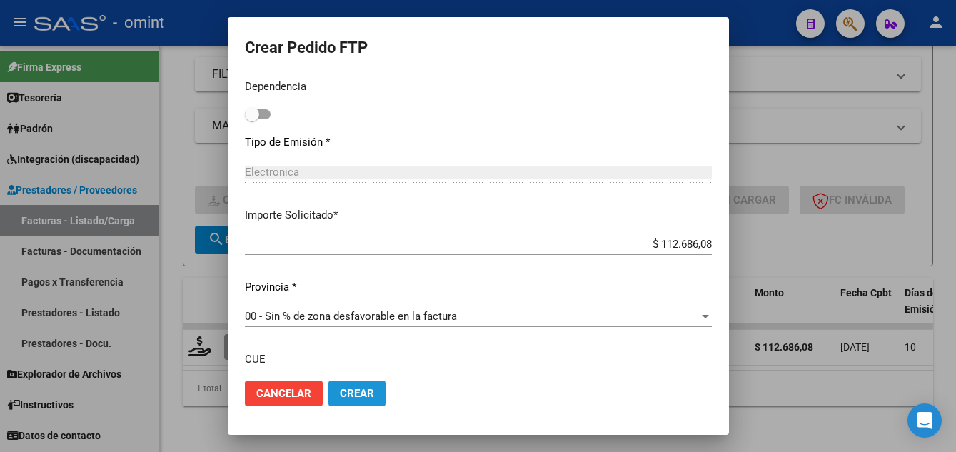
click at [340, 391] on span "Crear" at bounding box center [357, 393] width 34 height 13
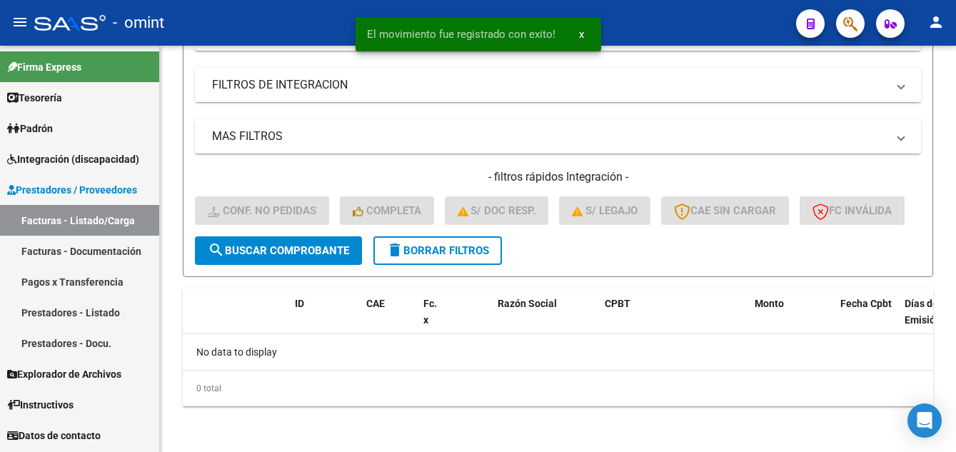
scroll to position [304, 0]
